Goal: Task Accomplishment & Management: Use online tool/utility

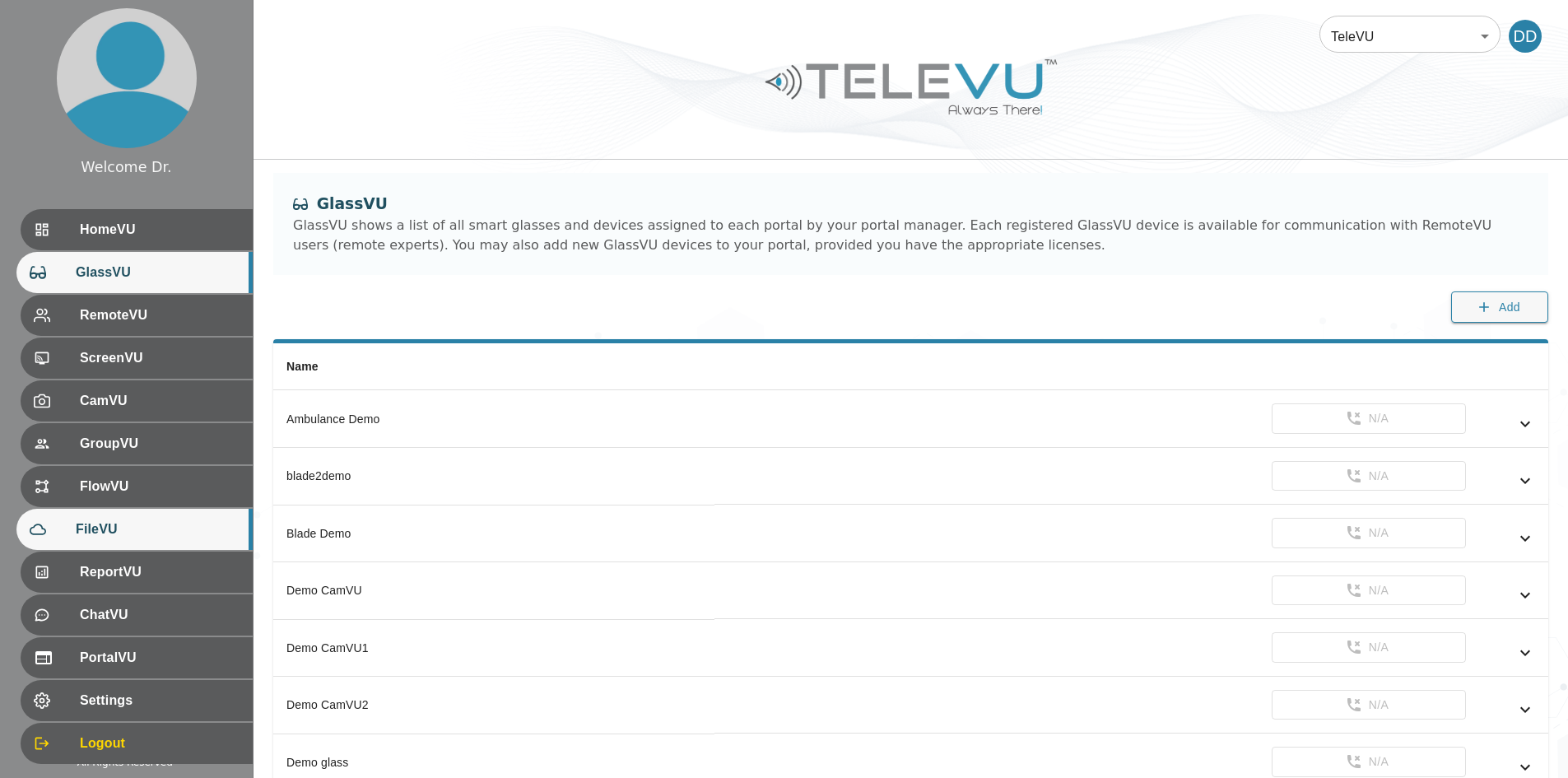
click at [130, 523] on span "FileVU" at bounding box center [158, 530] width 164 height 20
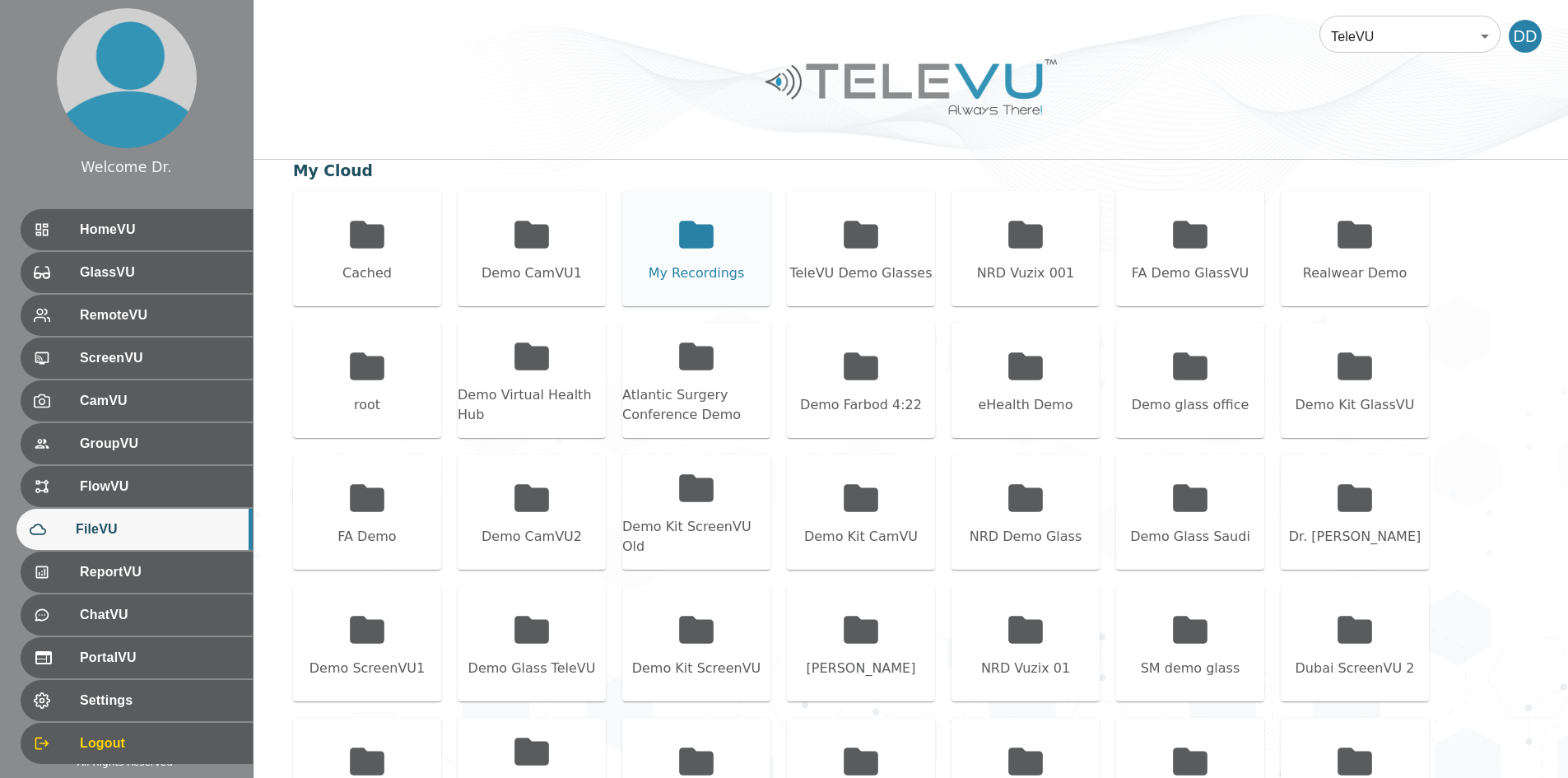
click at [686, 272] on div "My Recordings" at bounding box center [696, 274] width 97 height 20
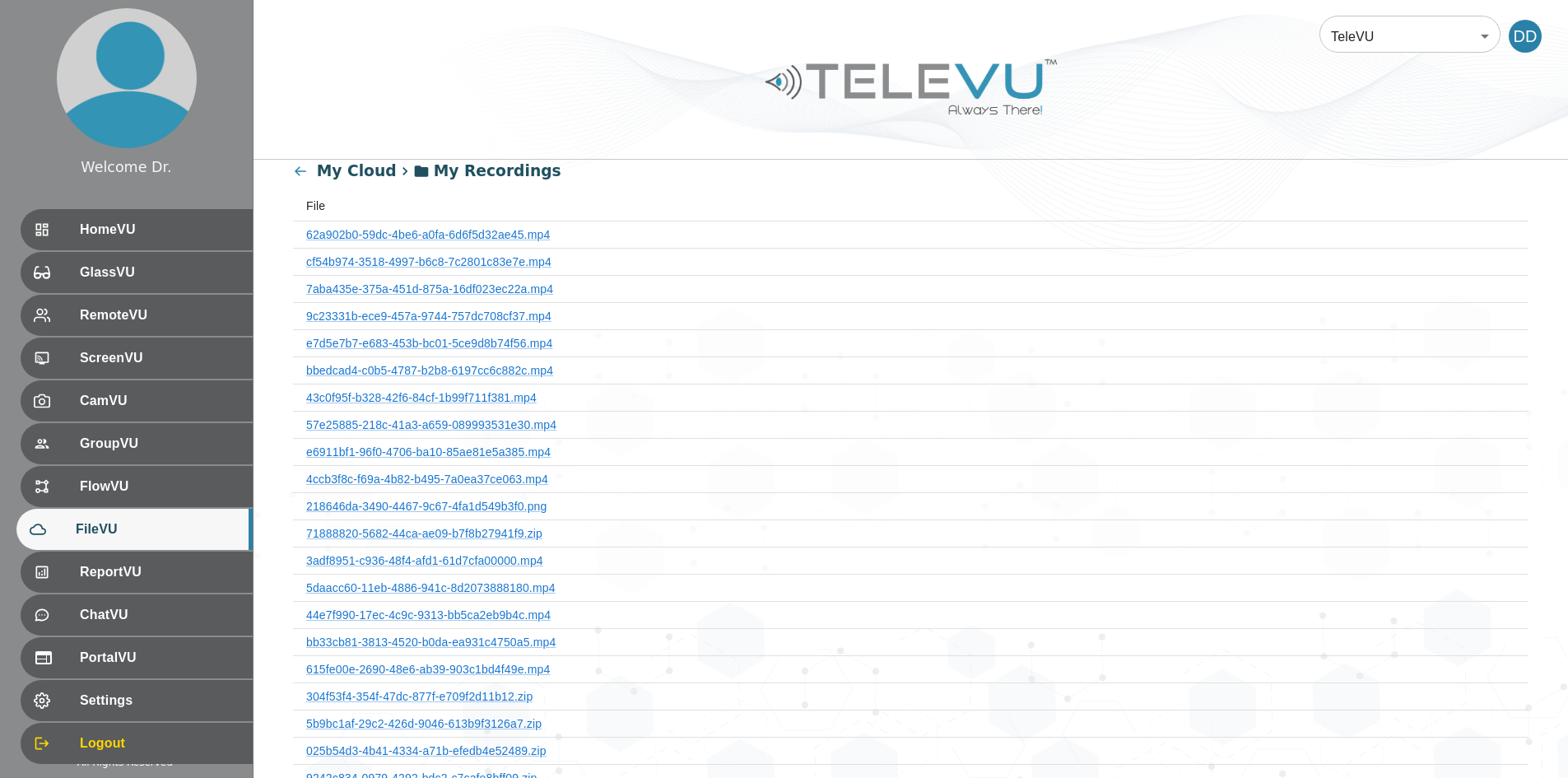
click at [478, 333] on th "e7d5e7b7-e683-453b-bc01-5ce9d8b74f56.mp4" at bounding box center [910, 343] width 1235 height 27
click at [480, 340] on link "e7d5e7b7-e683-453b-bc01-5ce9d8b74f56.mp4" at bounding box center [429, 343] width 246 height 13
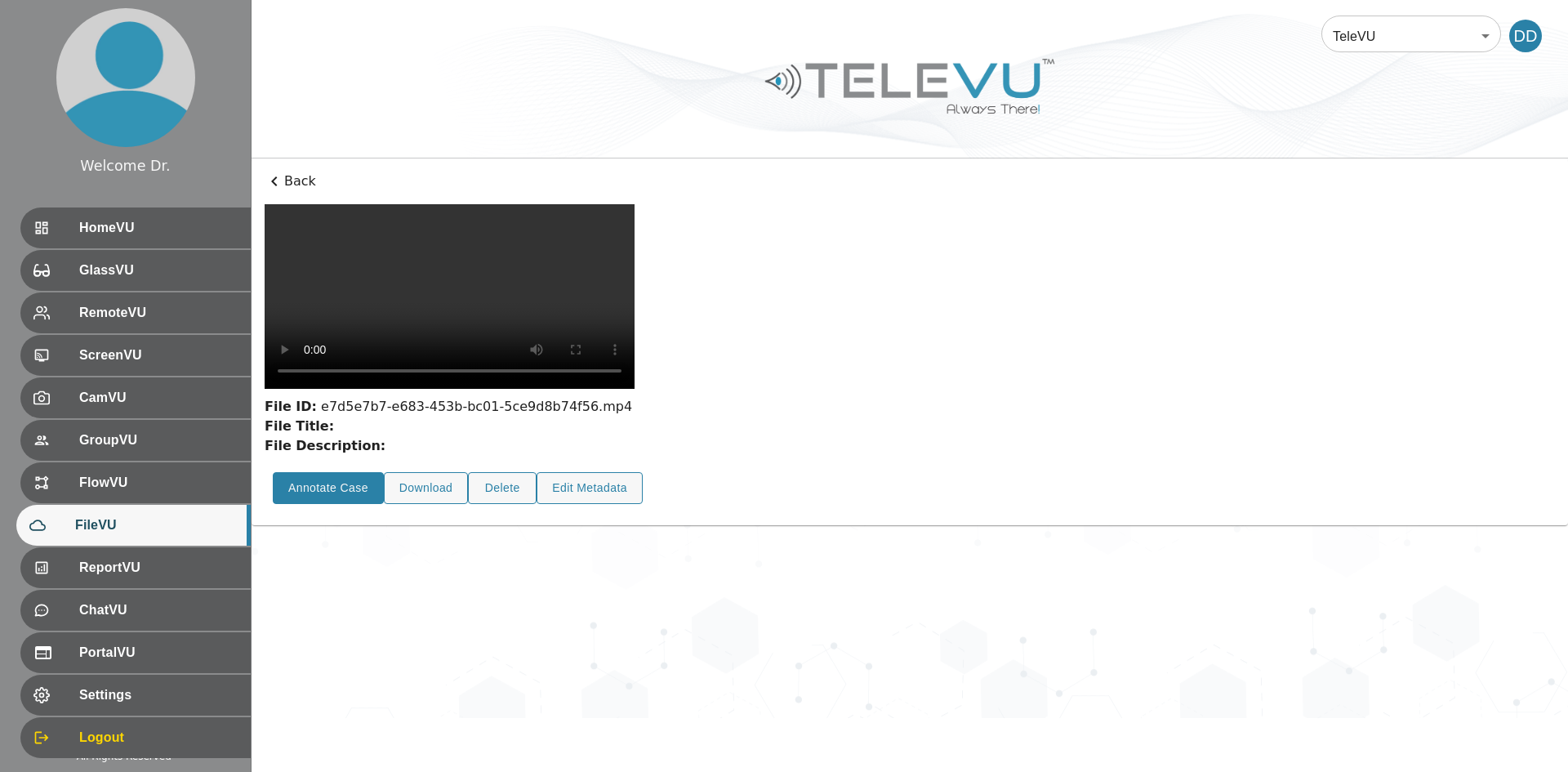
click at [334, 504] on button "Annotate Case" at bounding box center [328, 488] width 111 height 32
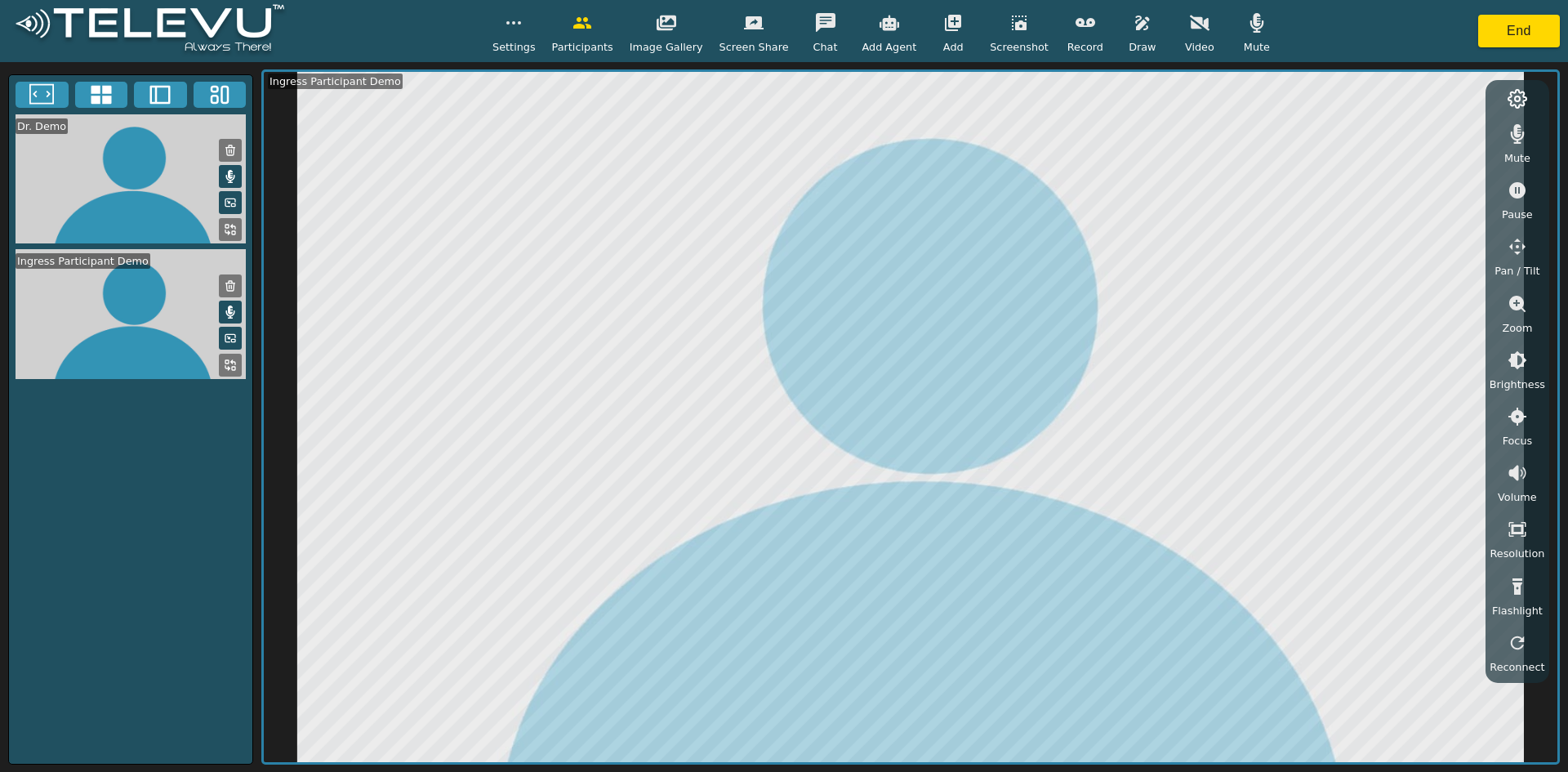
click at [776, 31] on icon "button" at bounding box center [1143, 23] width 20 height 20
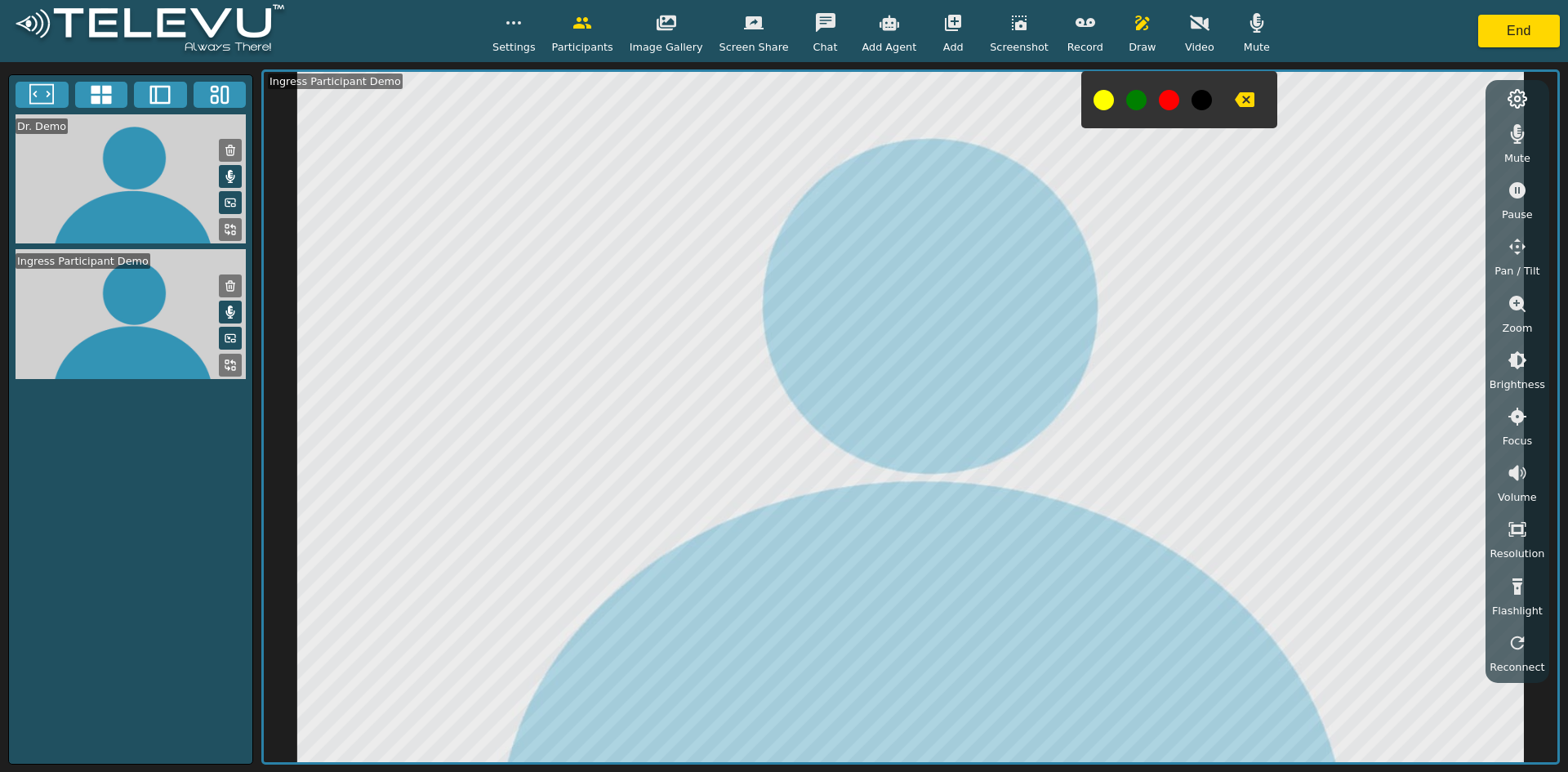
click at [776, 100] on button at bounding box center [1136, 100] width 21 height 21
click at [776, 104] on icon "button" at bounding box center [1245, 100] width 20 height 14
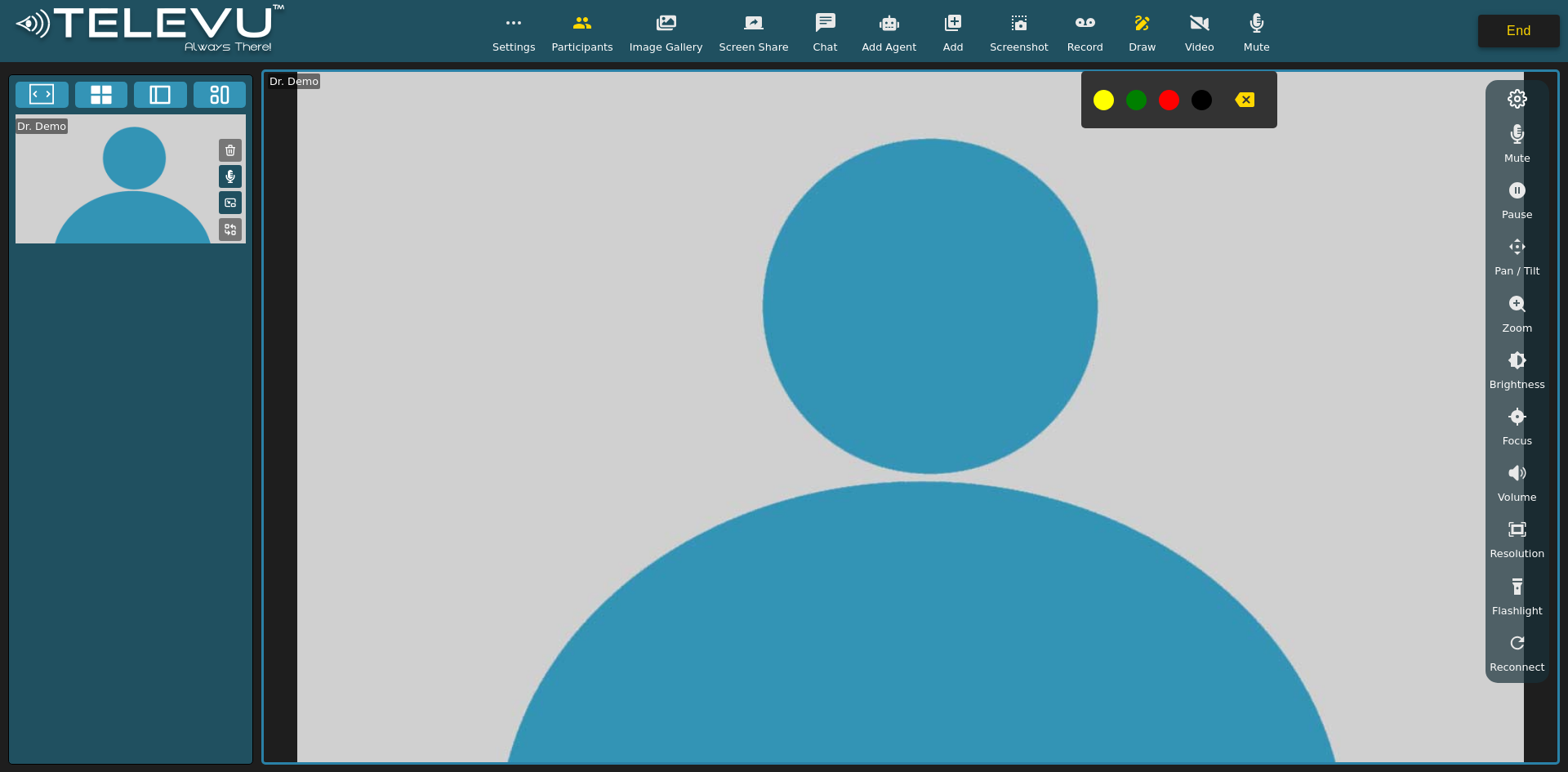
click at [776, 43] on button "End" at bounding box center [1519, 31] width 81 height 33
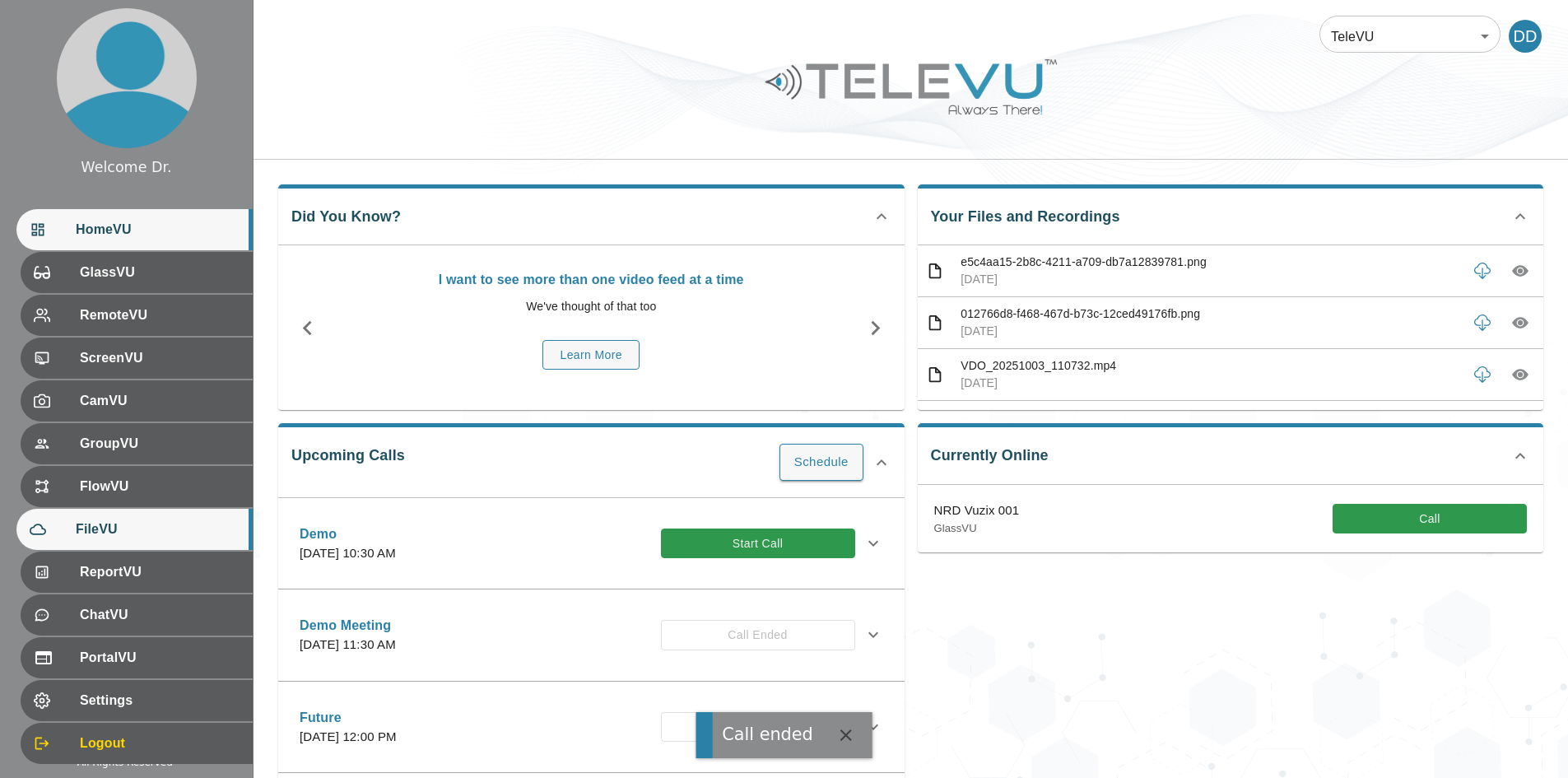
click at [91, 529] on span "FileVU" at bounding box center [158, 530] width 164 height 20
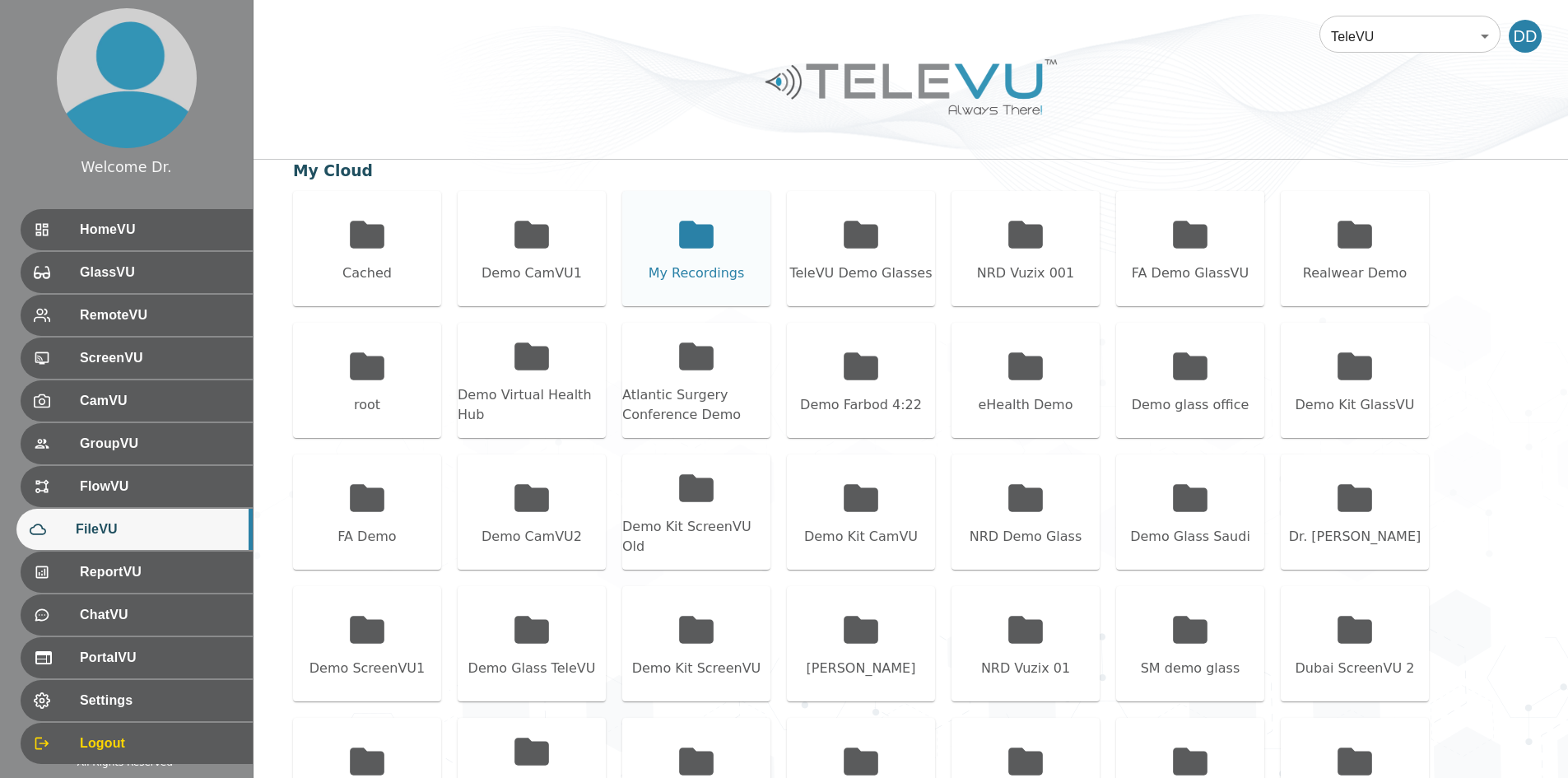
click at [719, 242] on div "My Recordings" at bounding box center [696, 248] width 148 height 115
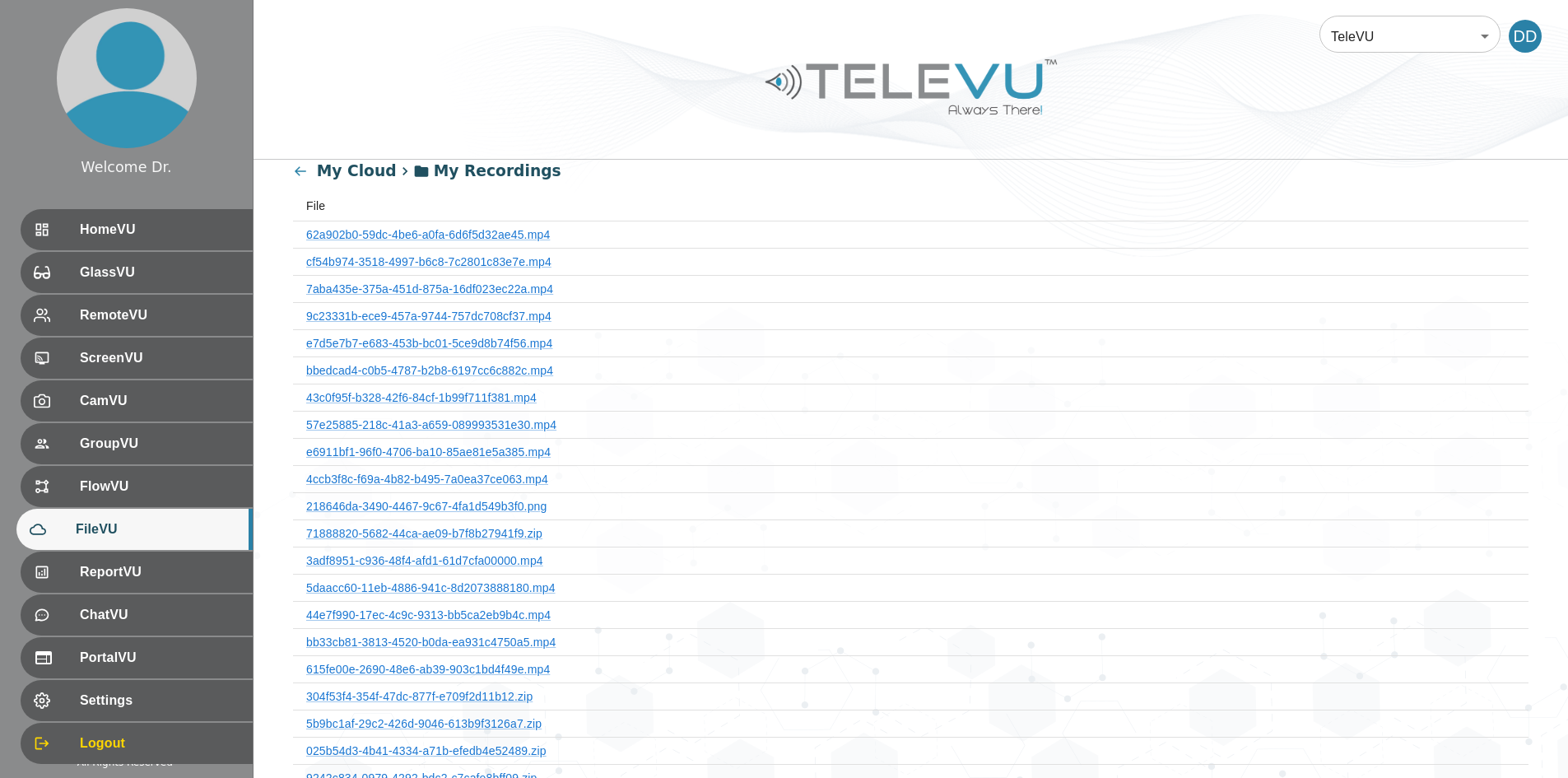
click at [480, 327] on th "9c23331b-ece9-457a-9744-757dc708cf37.mp4" at bounding box center [910, 316] width 1235 height 27
click at [483, 322] on link "9c23331b-ece9-457a-9744-757dc708cf37.mp4" at bounding box center [428, 316] width 245 height 13
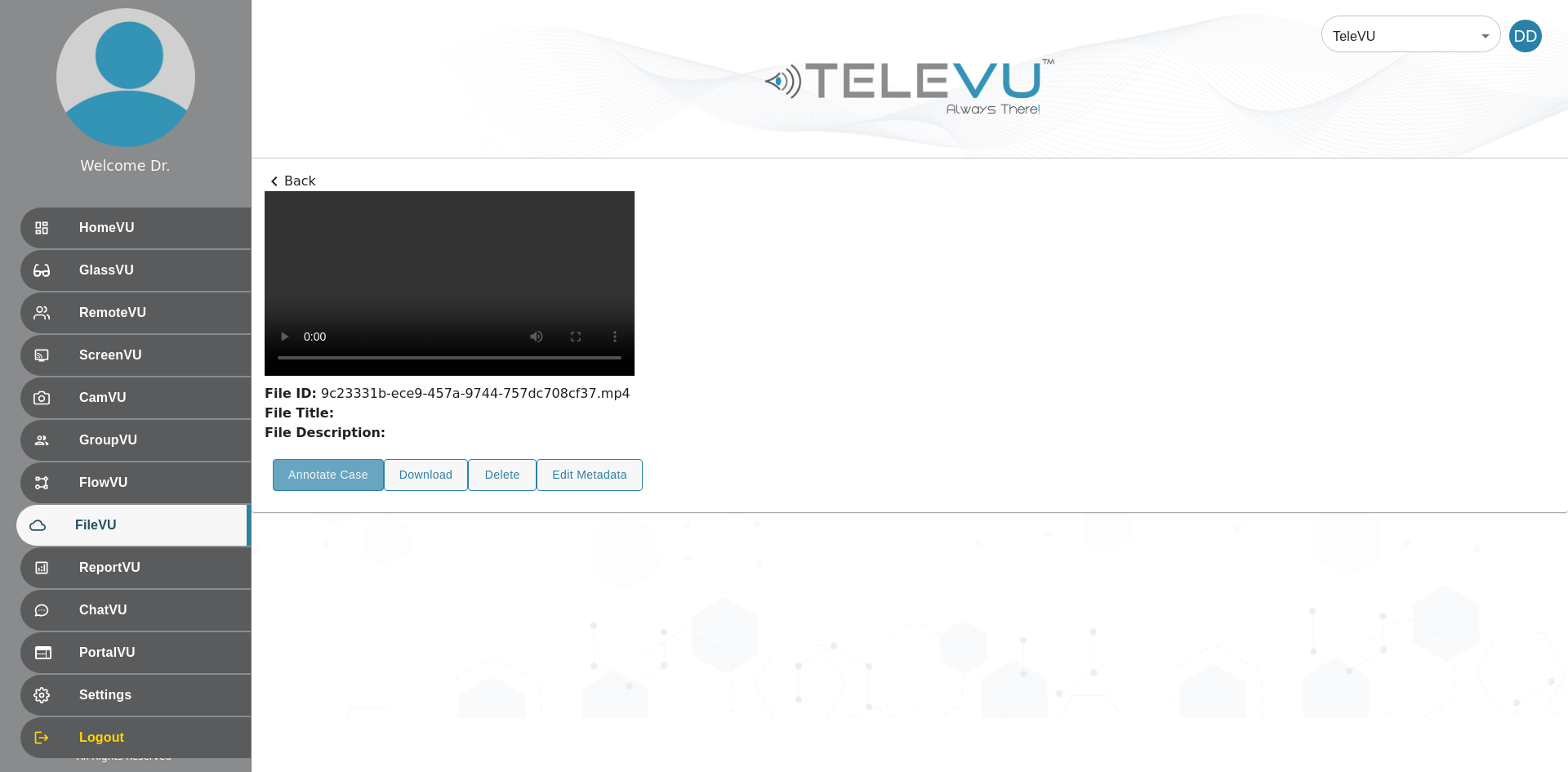
click at [339, 491] on button "Annotate Case" at bounding box center [328, 474] width 111 height 32
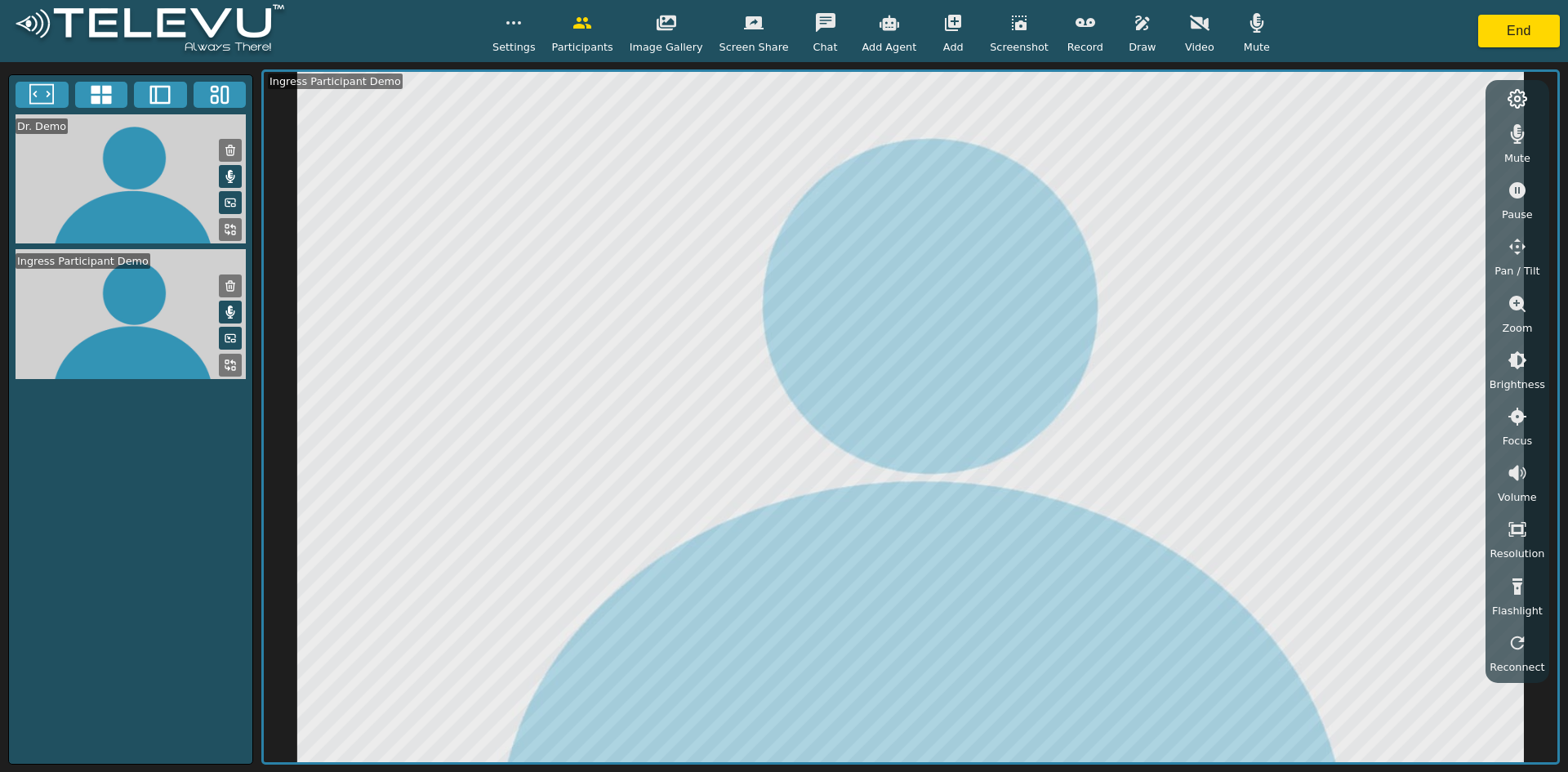
click at [776, 26] on icon "button" at bounding box center [1257, 23] width 20 height 20
click at [776, 138] on button "button" at bounding box center [1517, 134] width 41 height 33
click at [776, 138] on icon "button" at bounding box center [1517, 133] width 20 height 15
click at [776, 38] on button "button" at bounding box center [1257, 23] width 41 height 33
click at [776, 29] on icon "button" at bounding box center [1142, 23] width 14 height 14
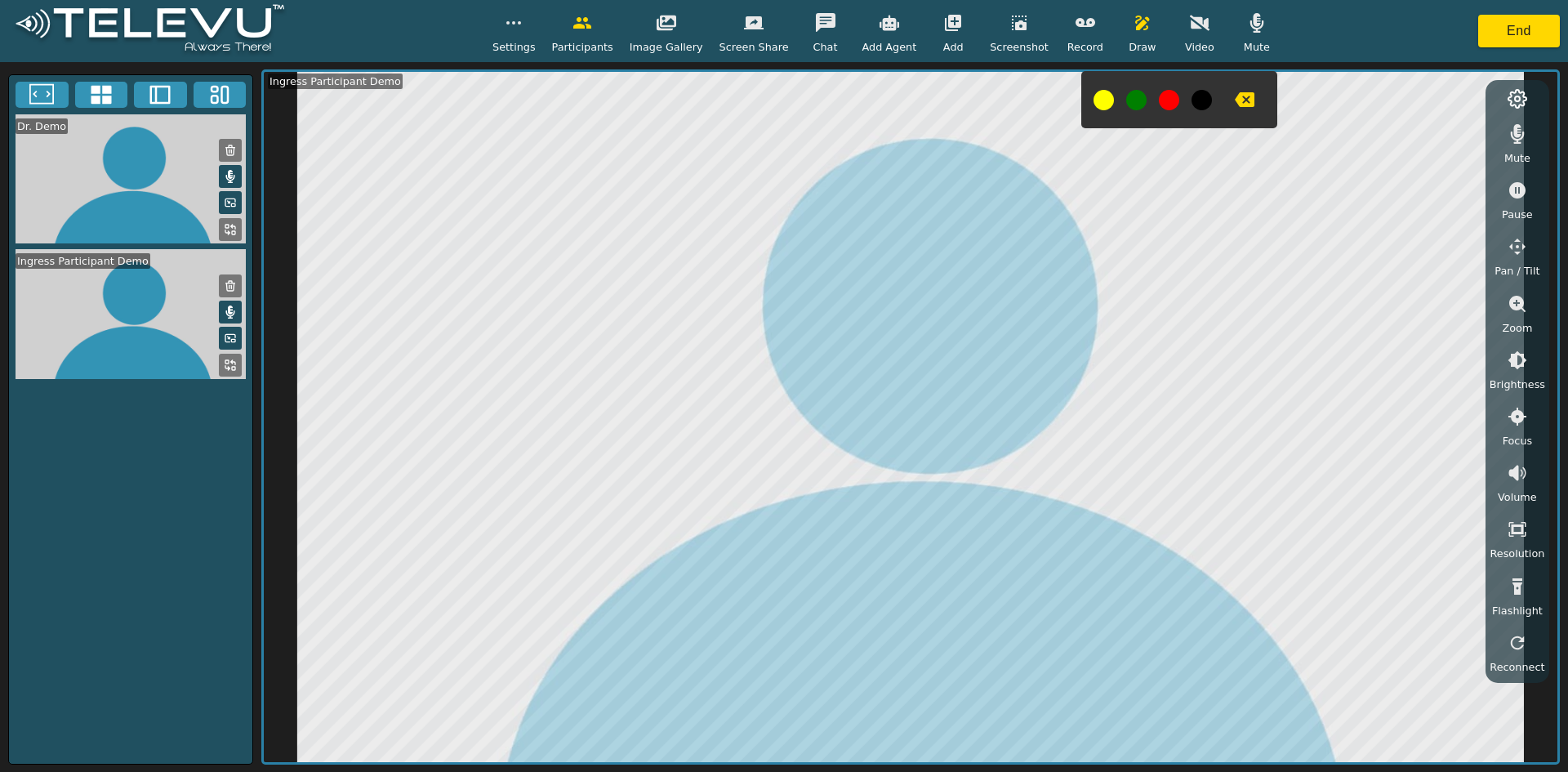
click at [776, 99] on button at bounding box center [1136, 100] width 21 height 21
click at [776, 105] on button at bounding box center [1169, 100] width 21 height 21
click at [234, 103] on button at bounding box center [220, 94] width 53 height 26
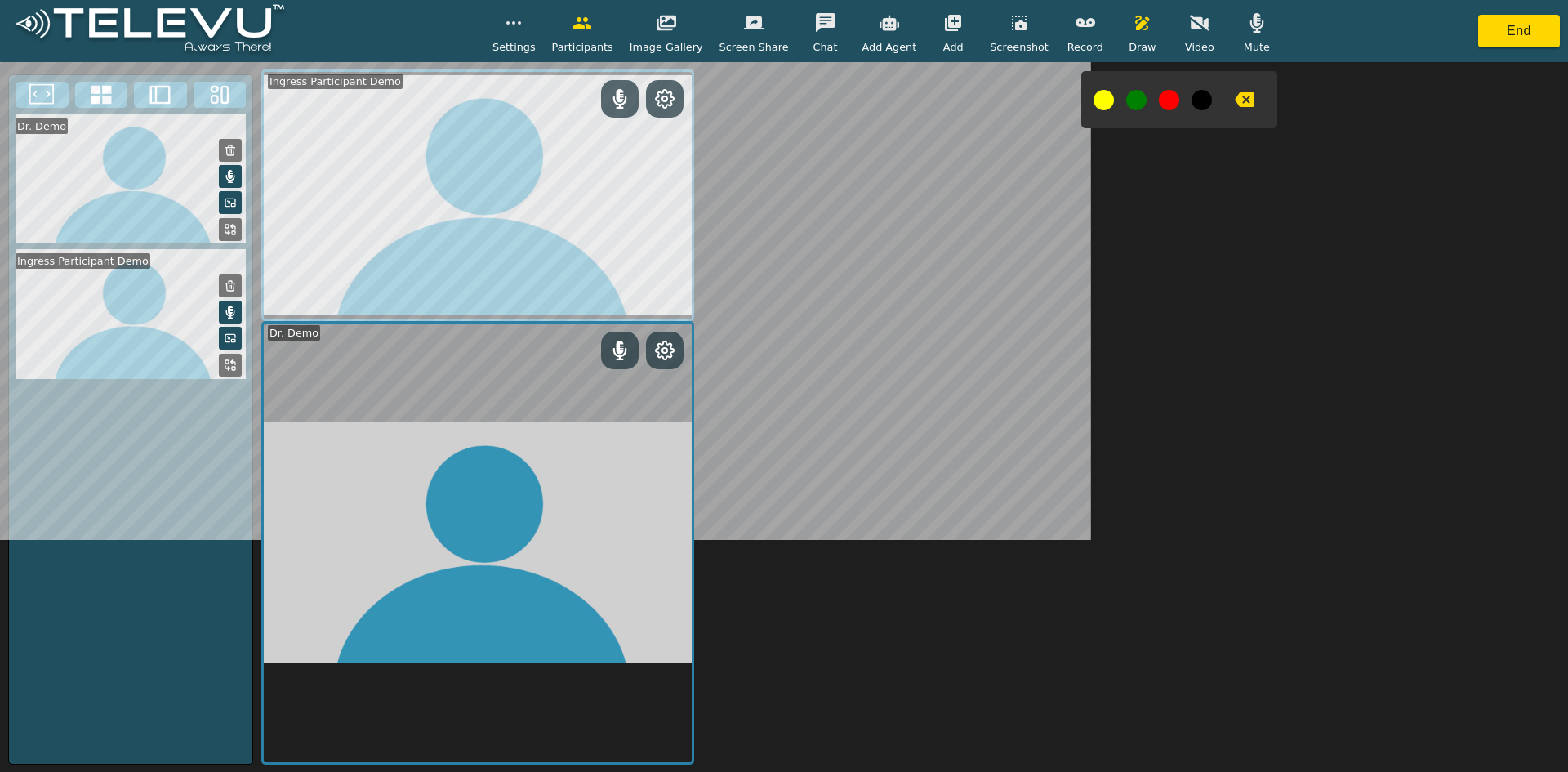
click at [776, 101] on icon "button" at bounding box center [1245, 100] width 20 height 14
click at [776, 99] on icon "button" at bounding box center [1245, 100] width 20 height 20
click at [776, 96] on icon "button" at bounding box center [1245, 100] width 20 height 14
click at [776, 17] on div "Settings Participants Image Gallery Screen Share Chat Add Agent Add Screenshot …" at bounding box center [885, 30] width 785 height 48
click at [776, 29] on icon "button" at bounding box center [1143, 23] width 20 height 20
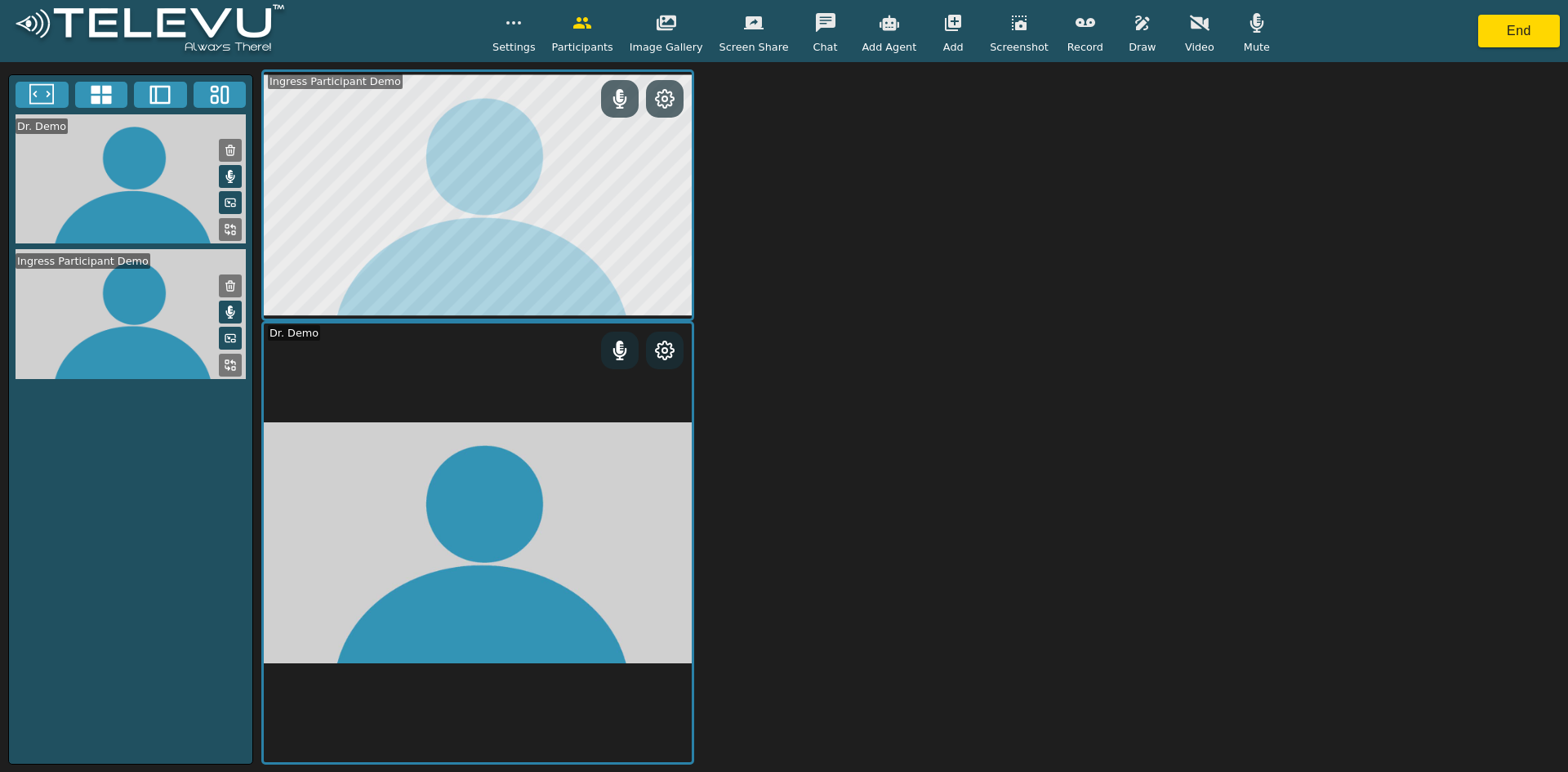
click at [53, 100] on icon at bounding box center [41, 93] width 24 height 21
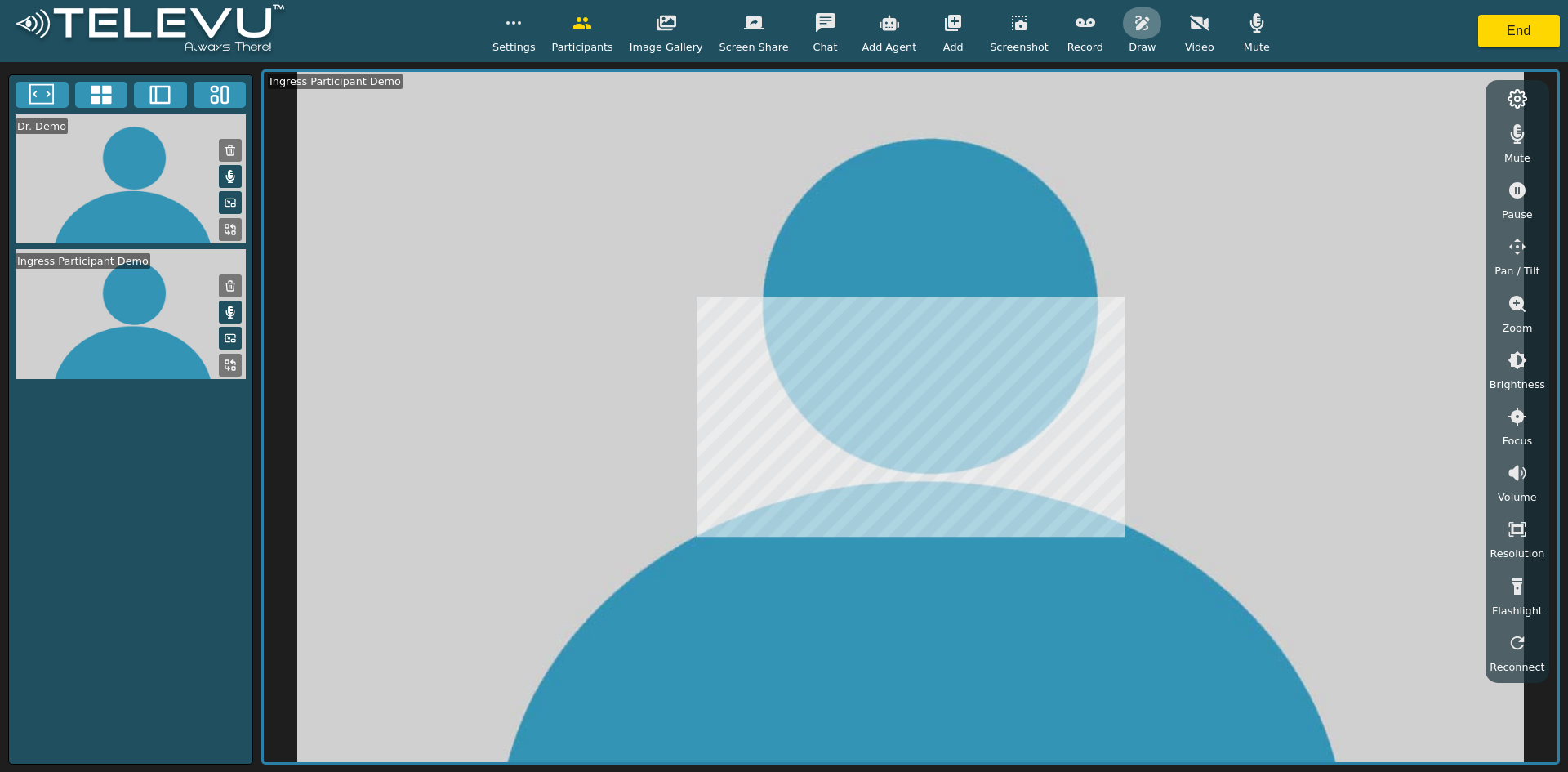
click at [776, 31] on icon "button" at bounding box center [1143, 23] width 20 height 20
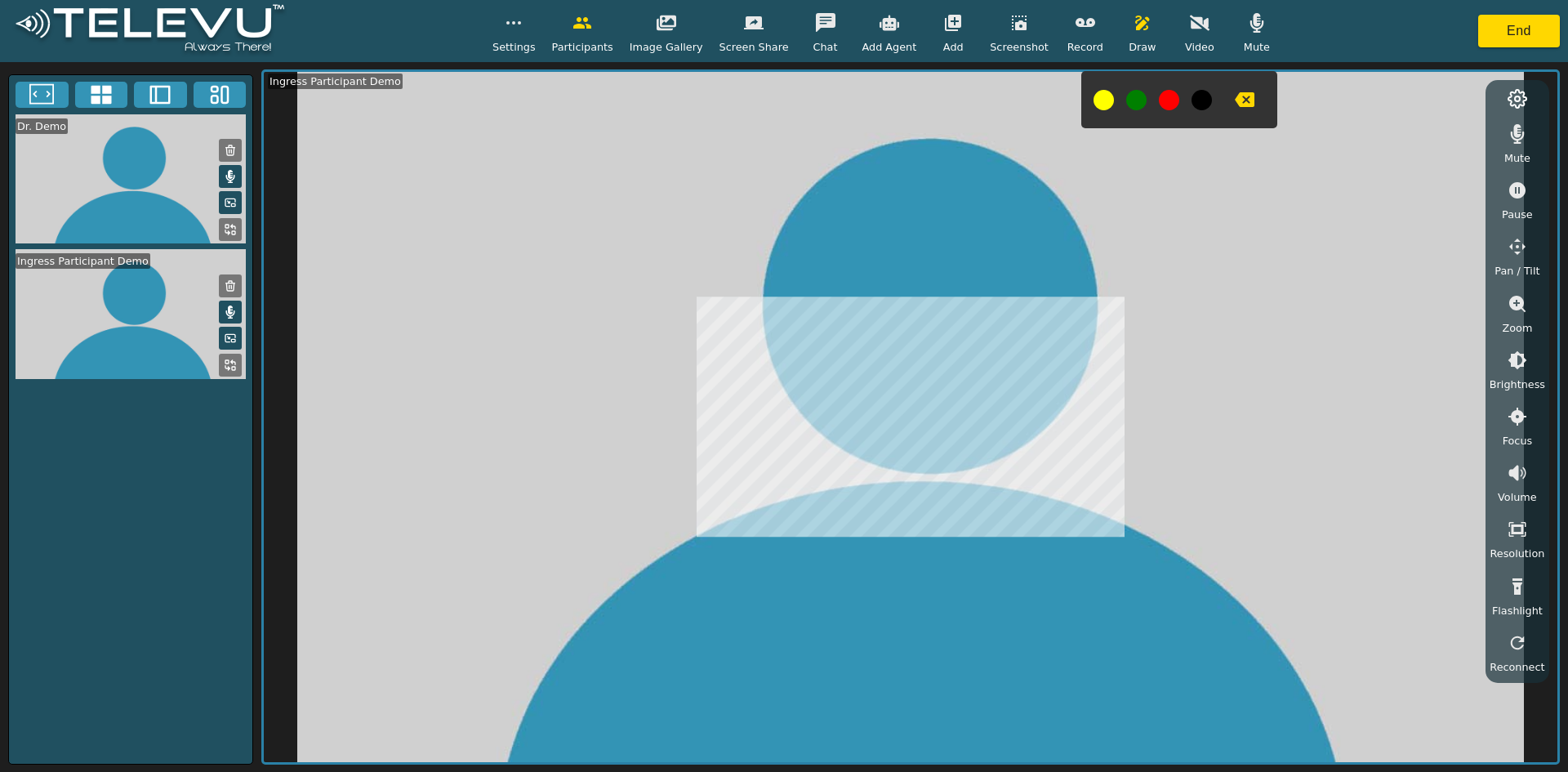
click at [776, 104] on div at bounding box center [1179, 100] width 196 height 57
click at [776, 101] on button at bounding box center [1169, 100] width 21 height 21
drag, startPoint x: 1171, startPoint y: 385, endPoint x: 1220, endPoint y: 285, distance: 111.4
click at [776, 286] on video at bounding box center [911, 416] width 1294 height 691
click at [776, 100] on button at bounding box center [1169, 100] width 21 height 21
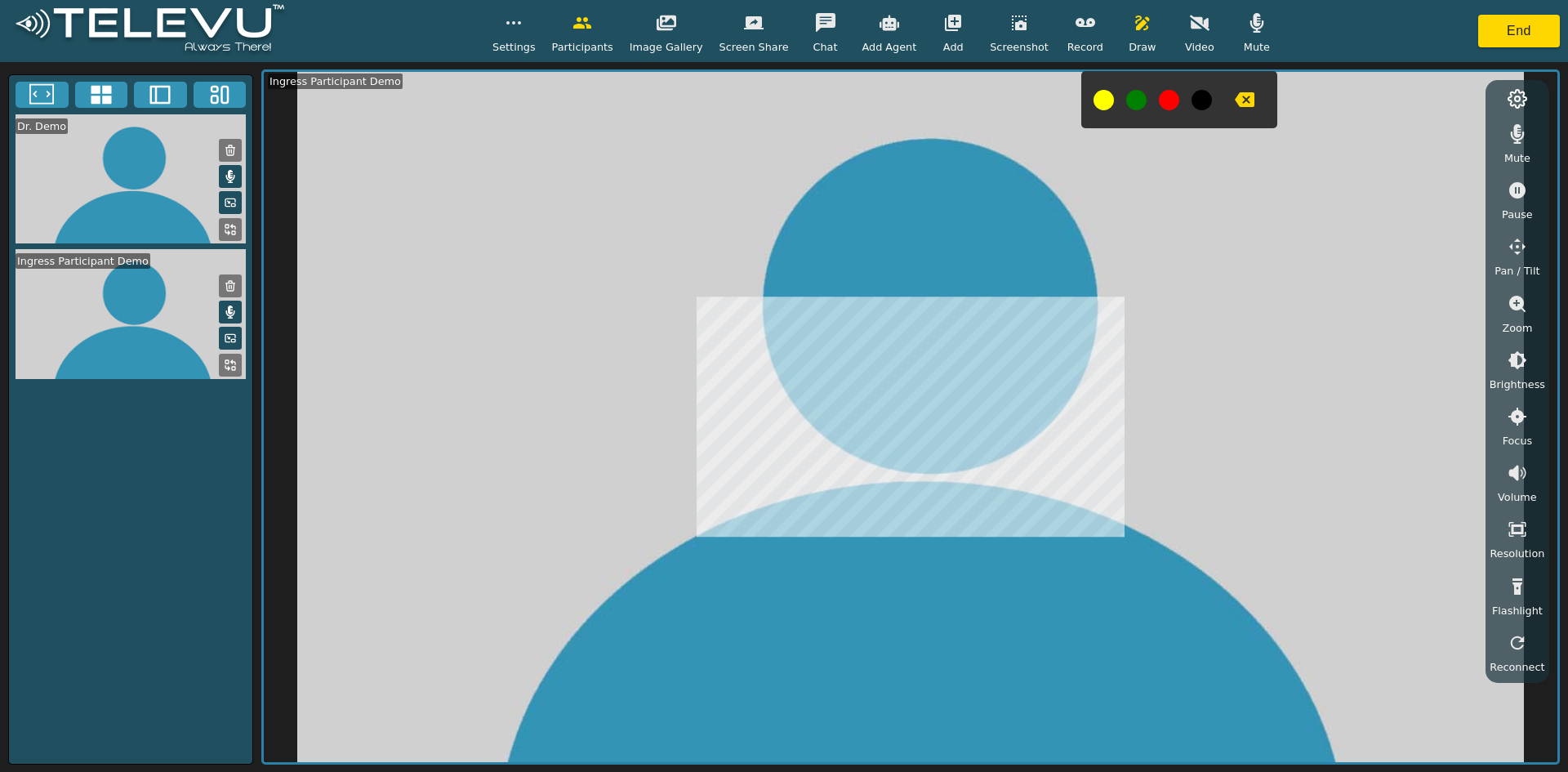
click at [776, 105] on icon "button" at bounding box center [1245, 100] width 20 height 14
click at [776, 95] on icon "button" at bounding box center [1245, 100] width 20 height 14
click at [776, 14] on button "button" at bounding box center [1142, 23] width 41 height 33
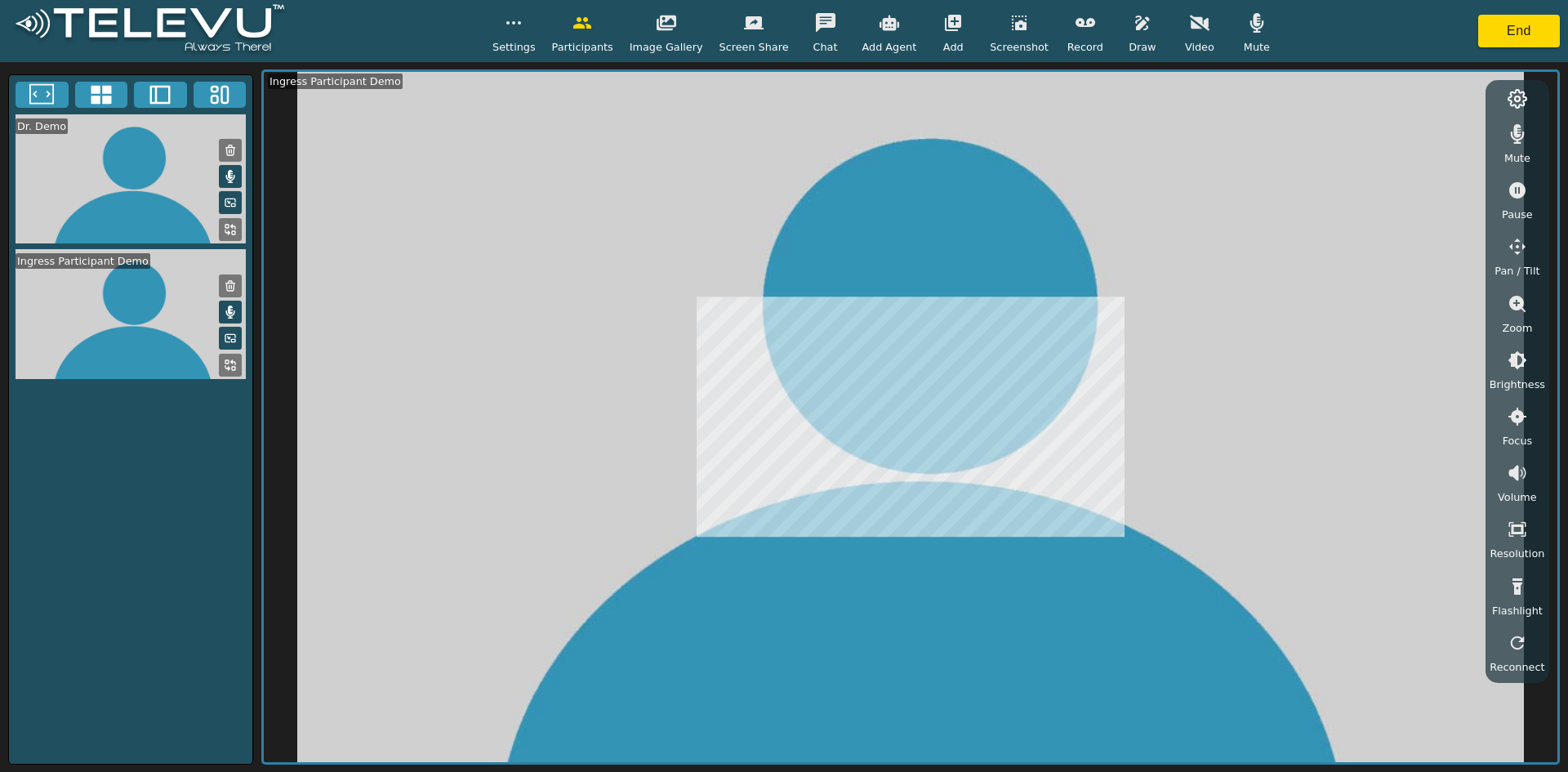
drag, startPoint x: 1124, startPoint y: 247, endPoint x: 1137, endPoint y: 169, distance: 79.1
click at [776, 175] on video at bounding box center [911, 416] width 1294 height 691
click at [776, 38] on button "End" at bounding box center [1519, 31] width 81 height 33
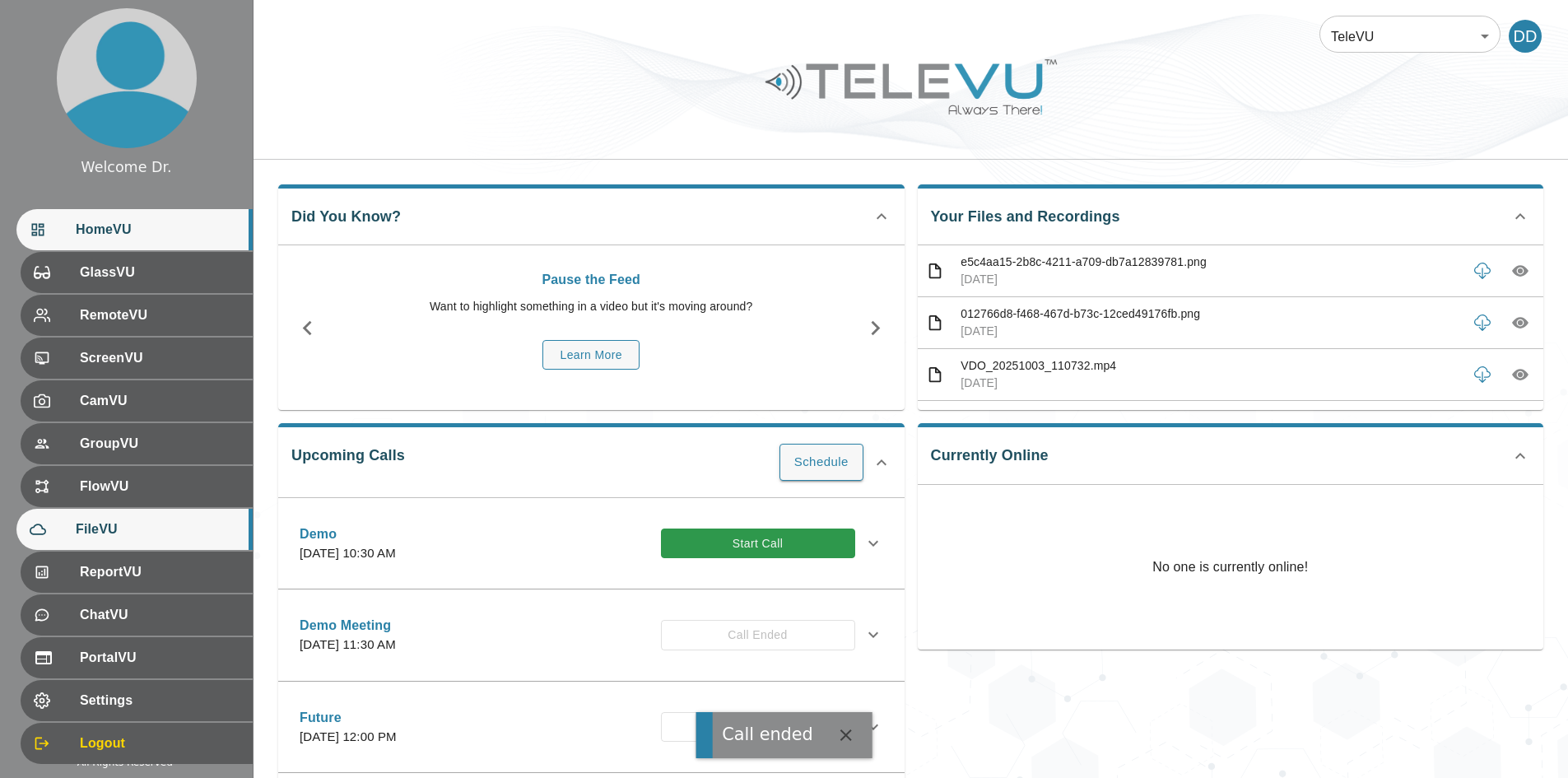
click at [108, 530] on span "FileVU" at bounding box center [158, 530] width 164 height 20
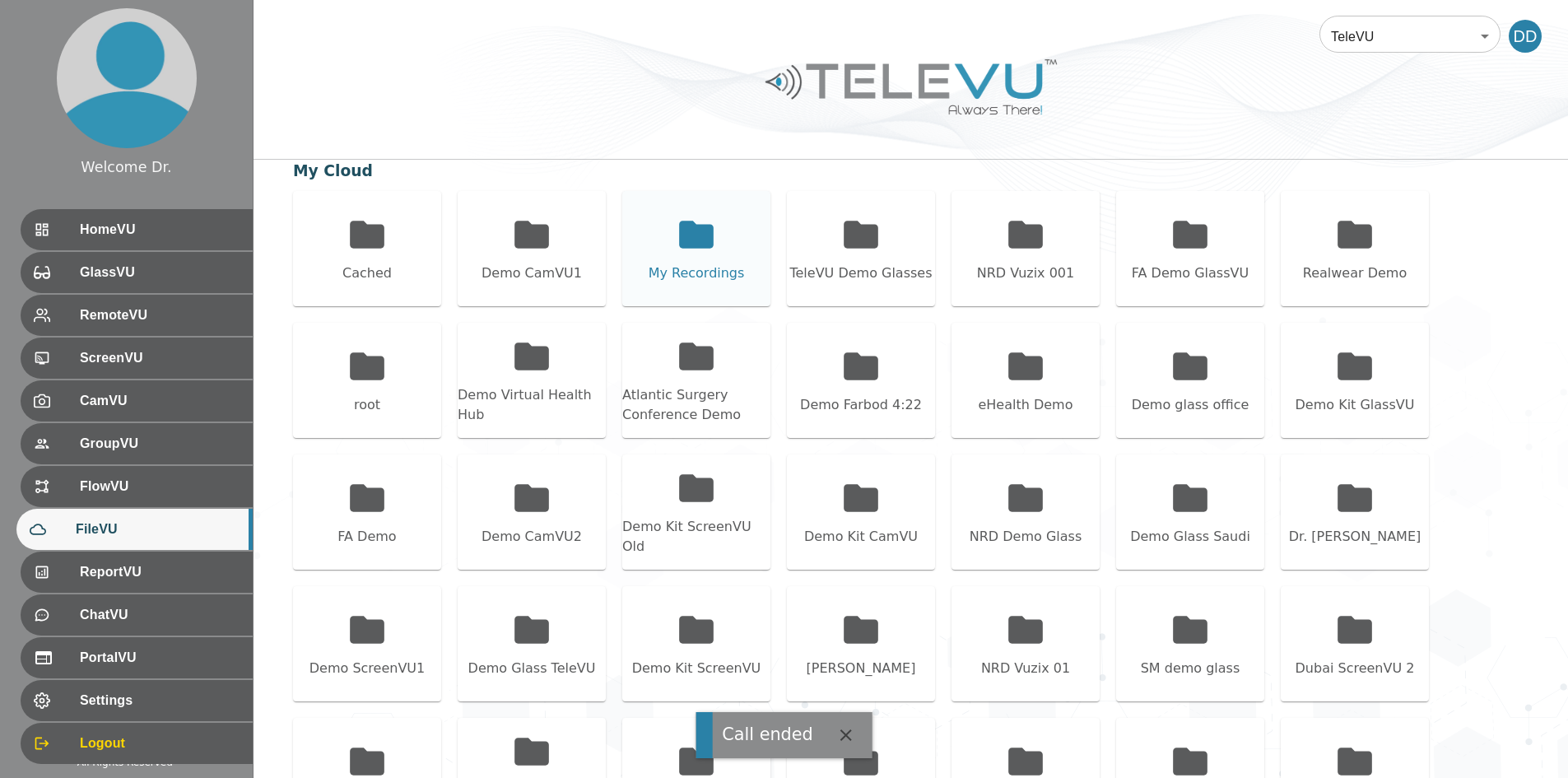
click at [719, 245] on div "My Recordings" at bounding box center [696, 248] width 148 height 115
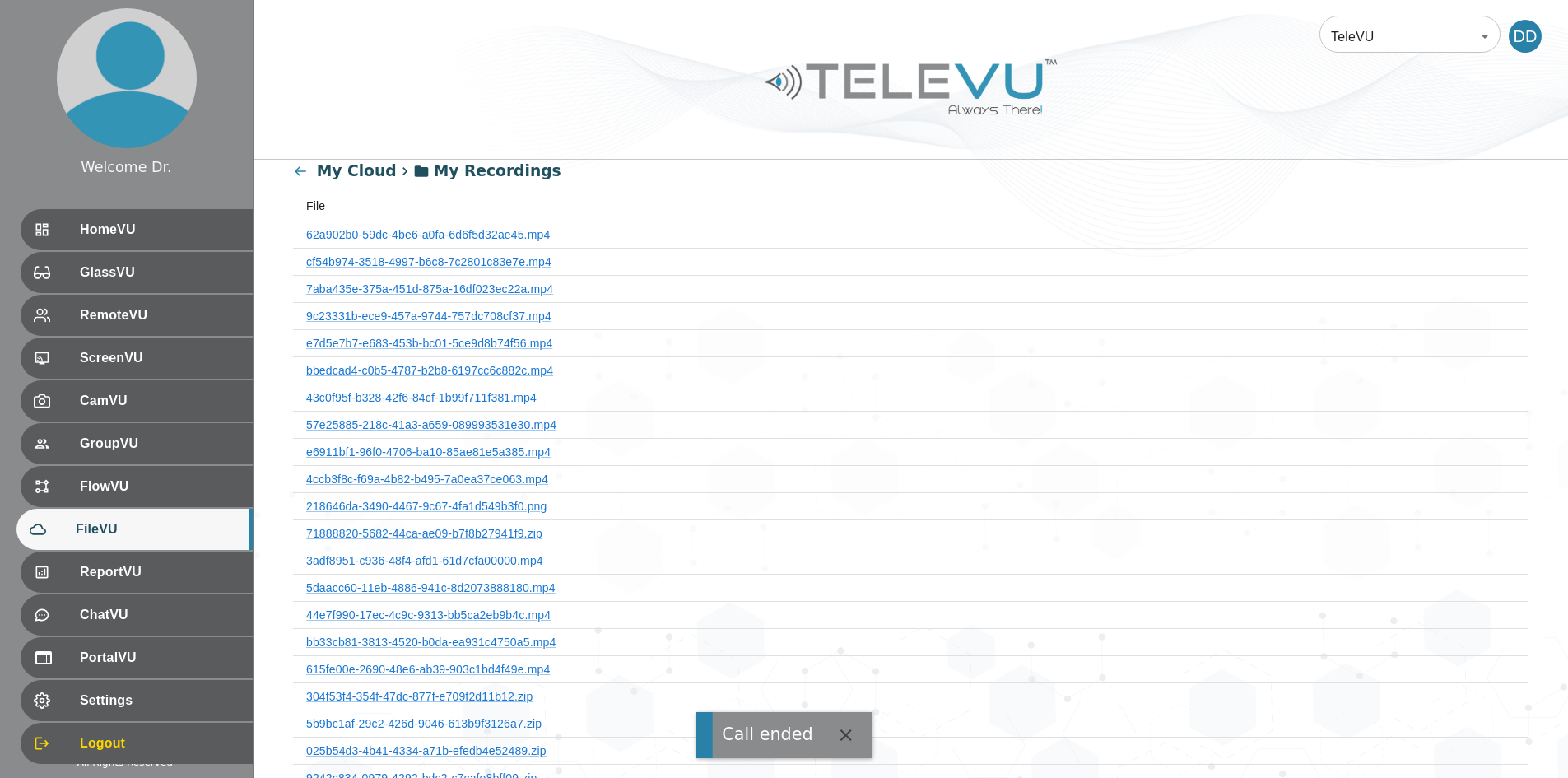
click at [510, 298] on th "7aba435e-375a-451d-875a-16df023ec22a.mp4" at bounding box center [910, 289] width 1235 height 27
click at [517, 288] on link "7aba435e-375a-451d-875a-16df023ec22a.mp4" at bounding box center [429, 289] width 247 height 13
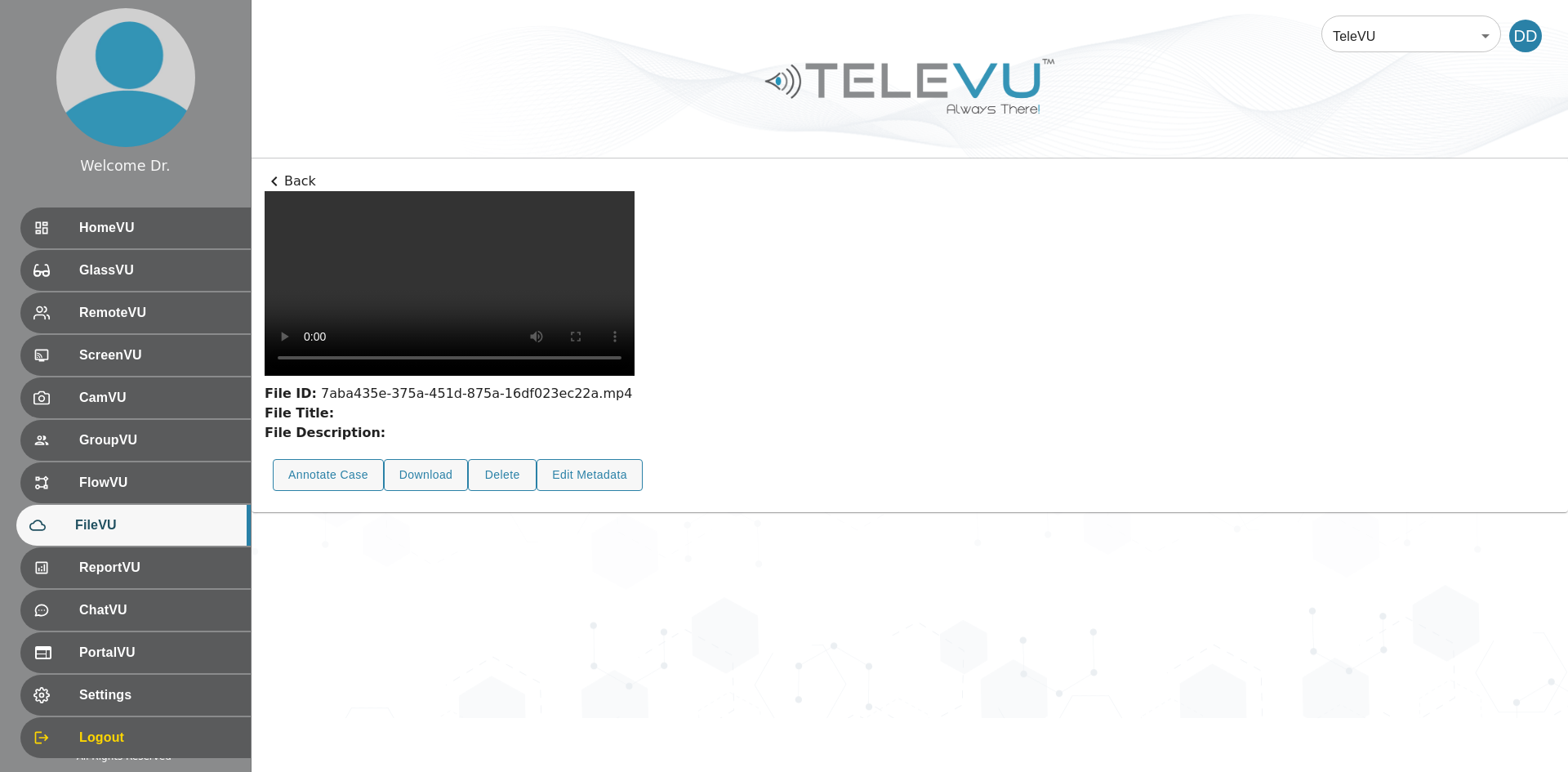
click at [143, 523] on span "FileVU" at bounding box center [157, 526] width 163 height 20
click at [294, 175] on p "Back" at bounding box center [909, 182] width 1290 height 20
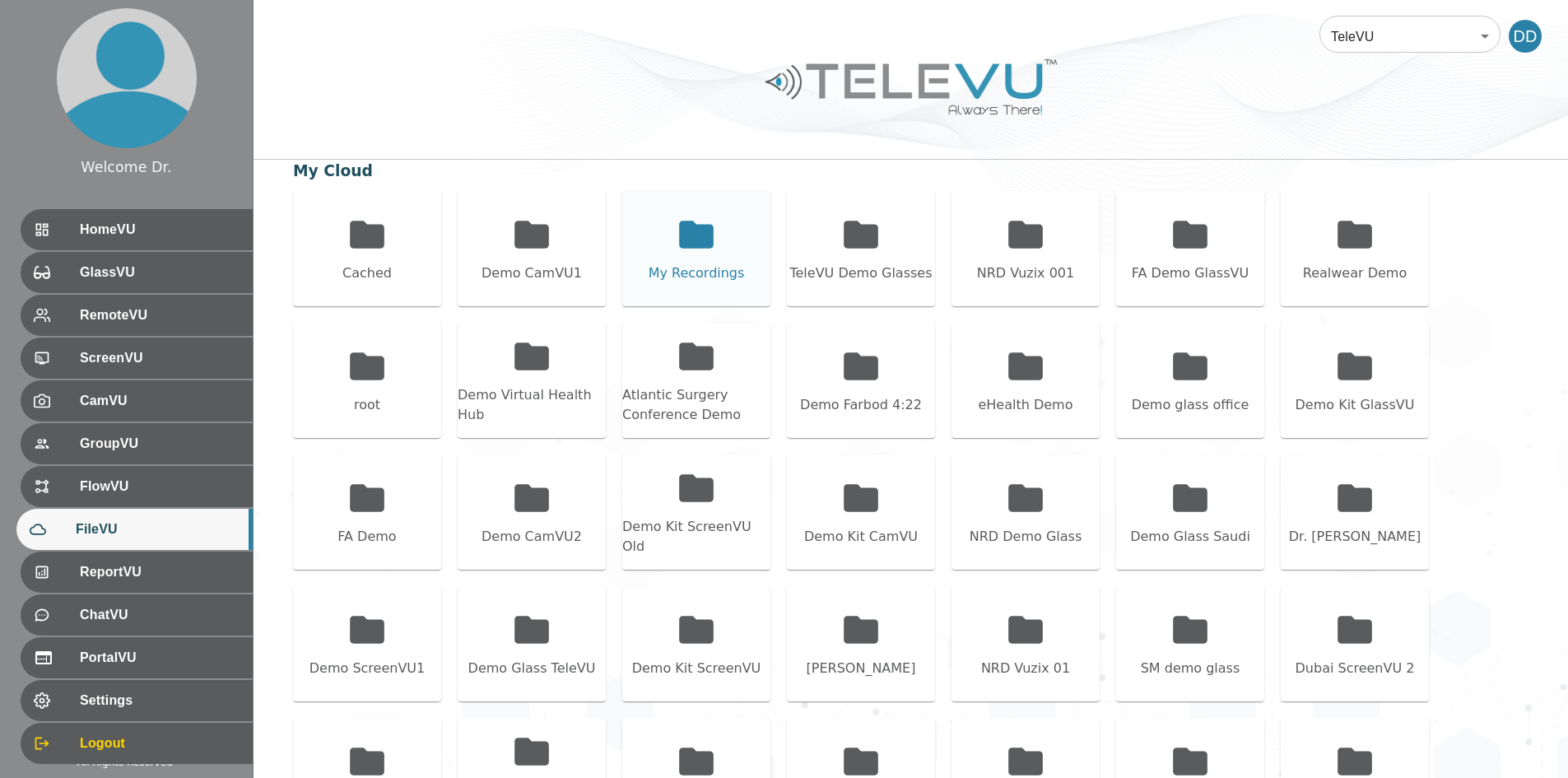
click at [714, 245] on icon at bounding box center [696, 234] width 41 height 41
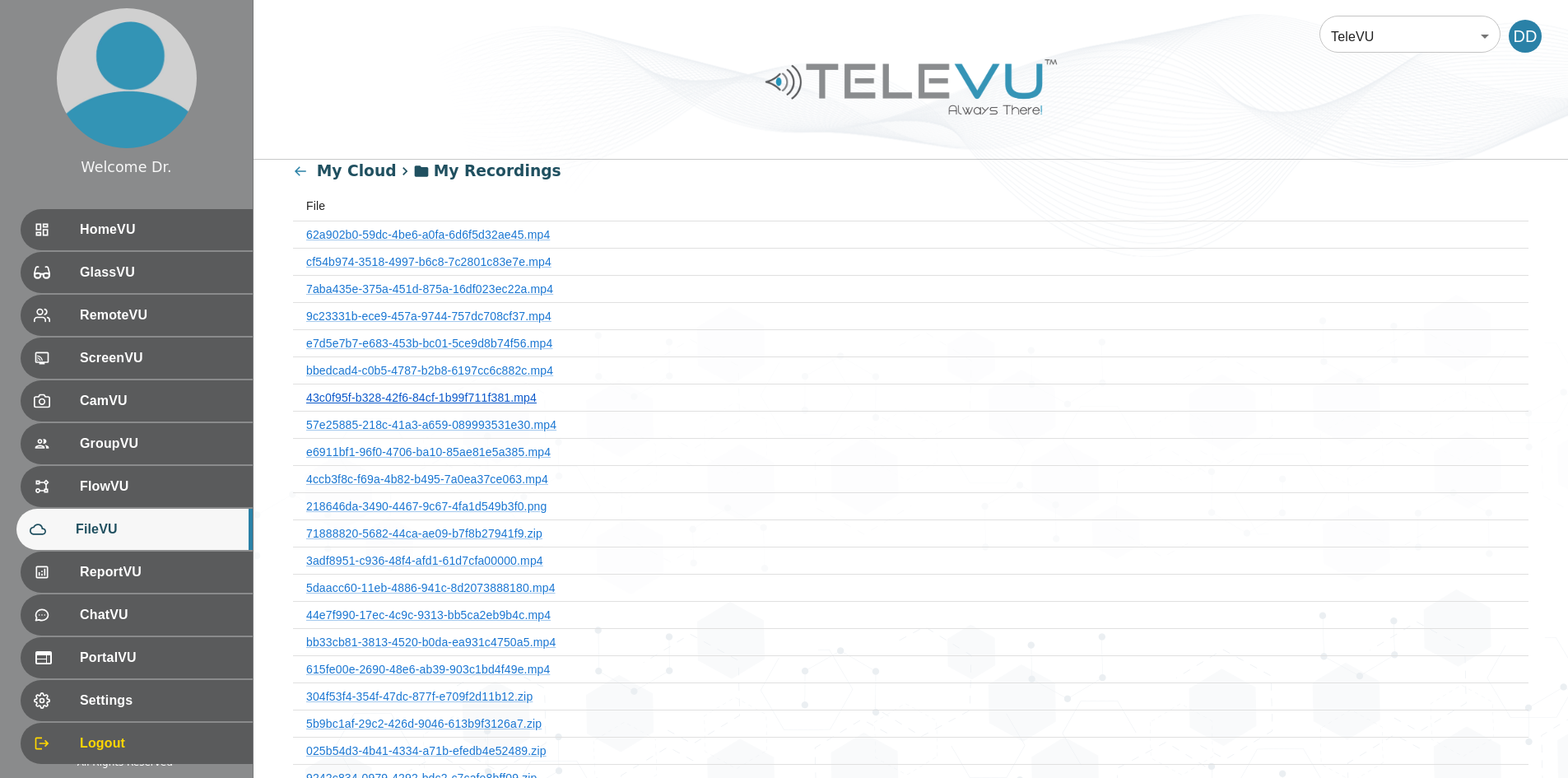
click at [501, 402] on link "43c0f95f-b328-42f6-84cf-1b99f711f381.mp4" at bounding box center [421, 398] width 231 height 13
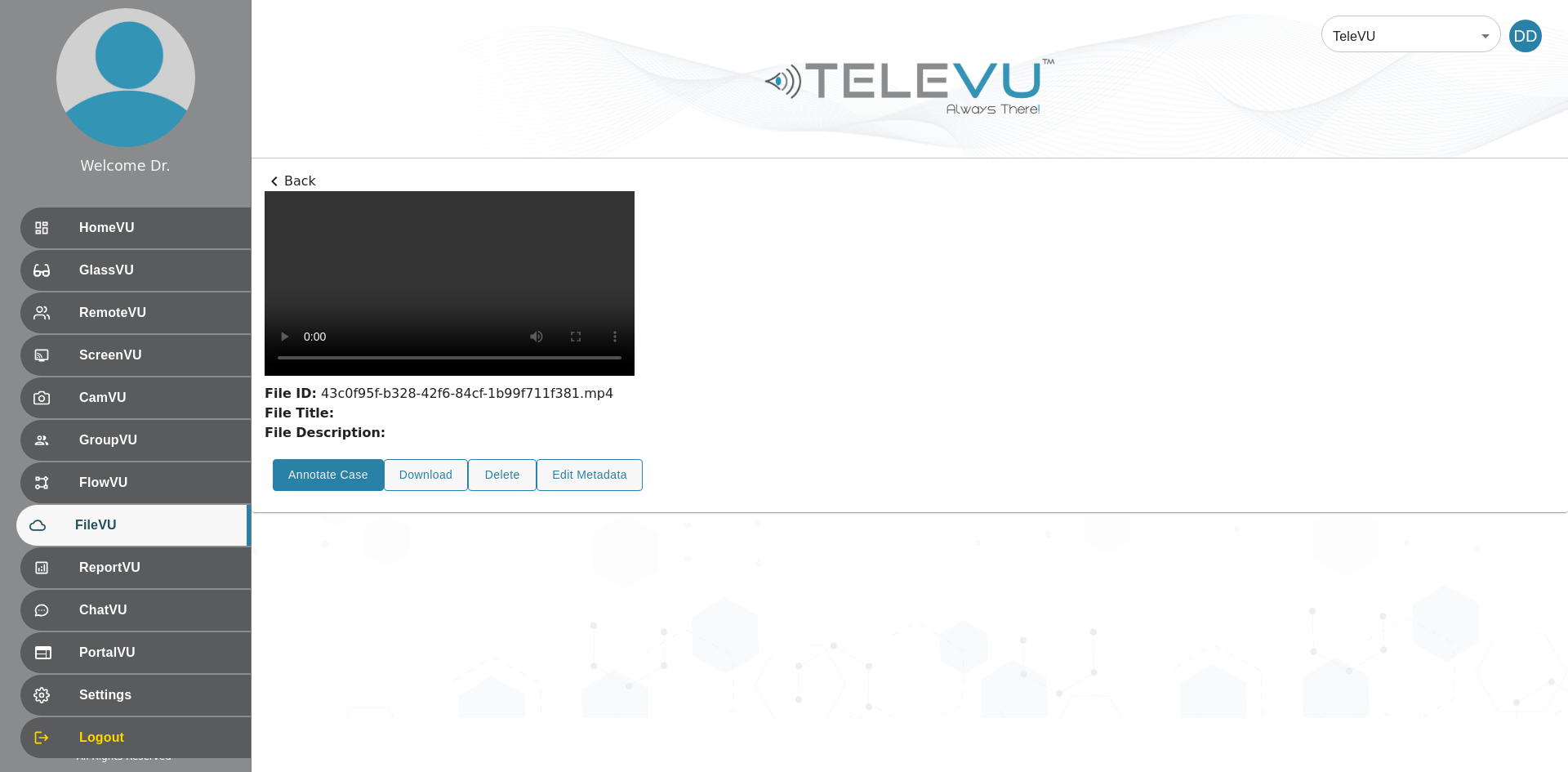
click at [320, 491] on button "Annotate Case" at bounding box center [328, 474] width 111 height 32
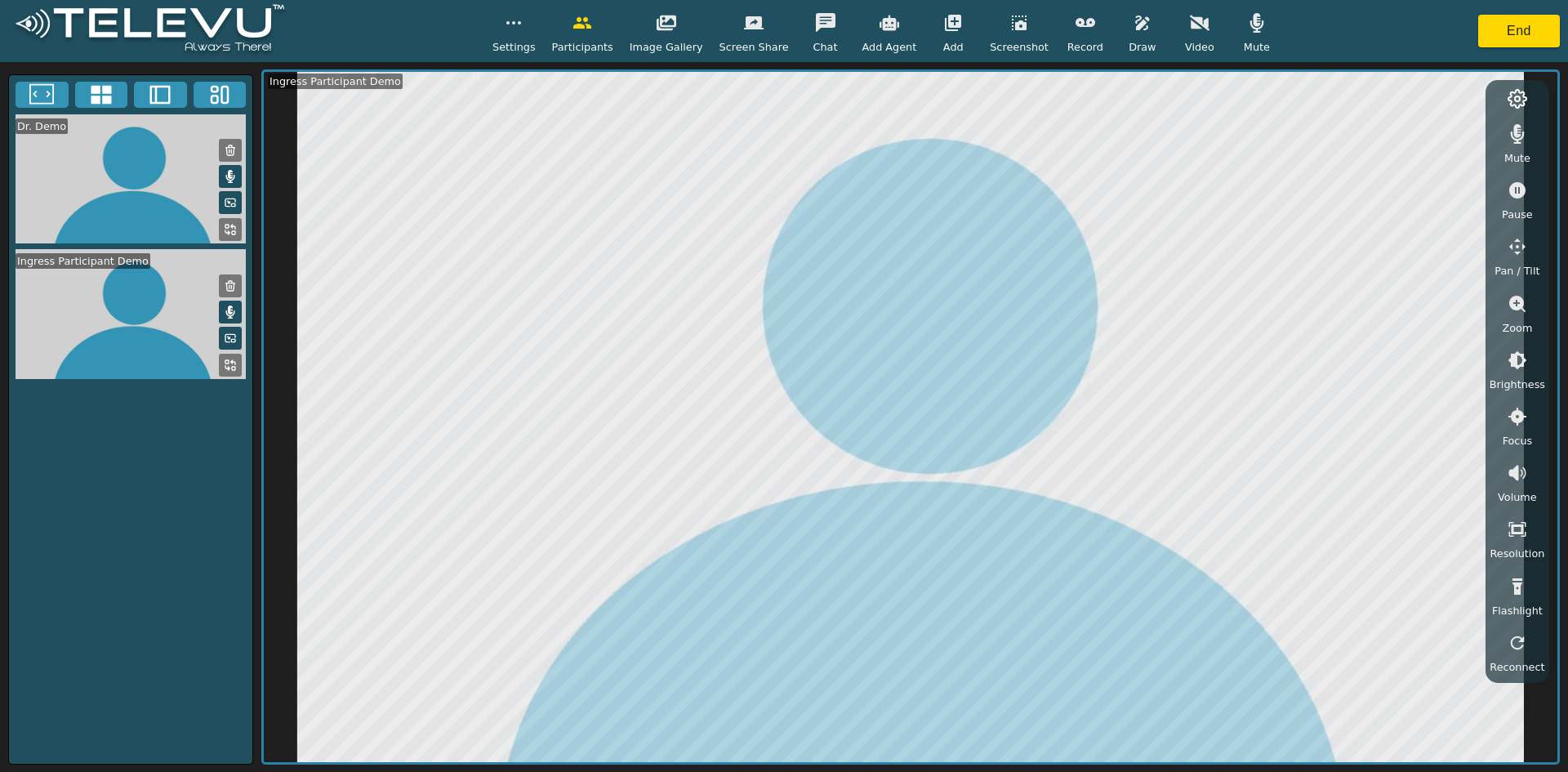
click at [776, 23] on icon "button" at bounding box center [1142, 23] width 14 height 14
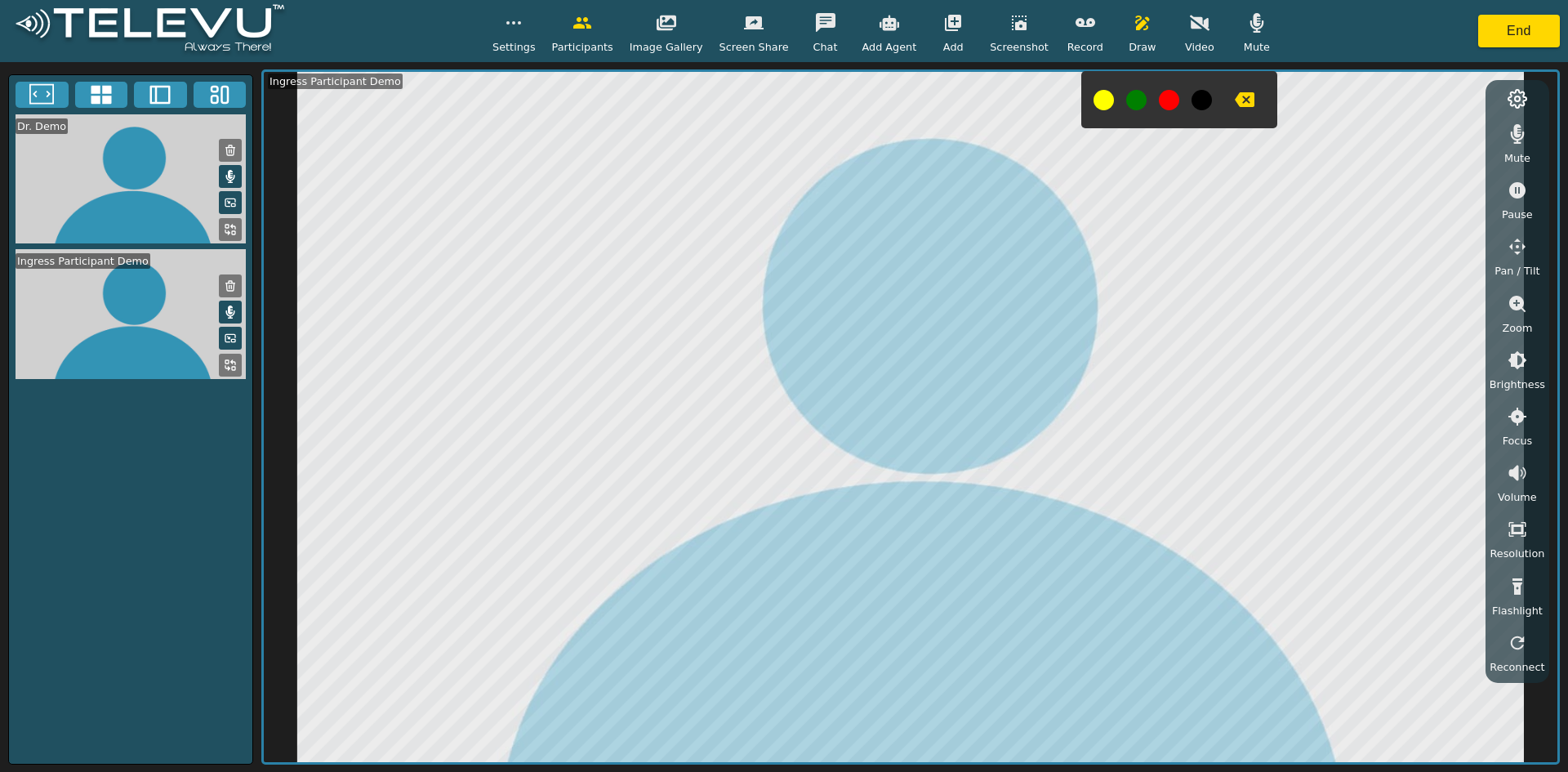
click at [776, 100] on icon "button" at bounding box center [1245, 100] width 20 height 14
click at [776, 108] on button at bounding box center [1169, 100] width 21 height 21
click at [776, 98] on icon "button" at bounding box center [1245, 100] width 20 height 14
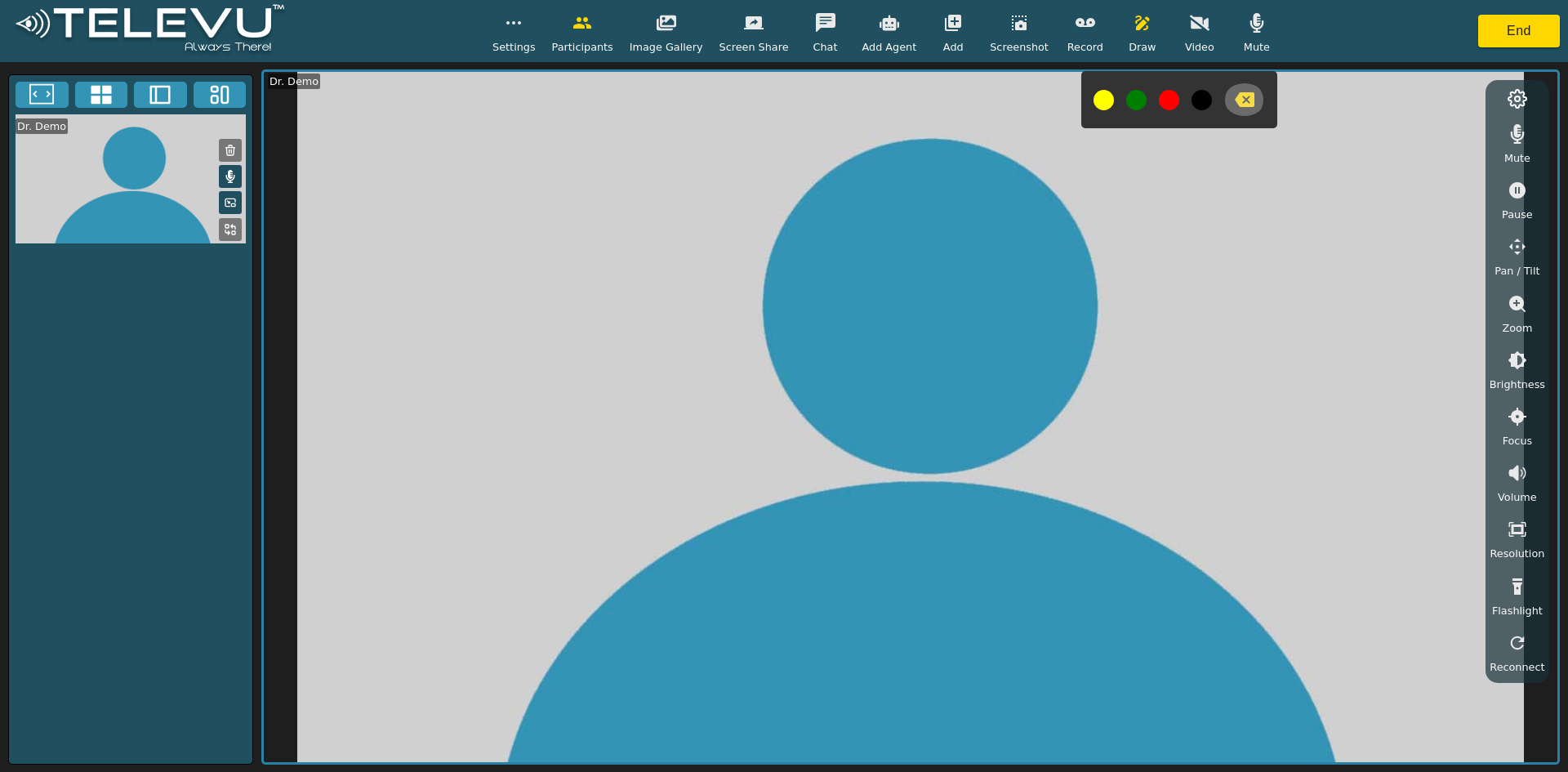
click at [776, 98] on icon "button" at bounding box center [1245, 100] width 20 height 14
click at [776, 44] on button "End" at bounding box center [1519, 31] width 81 height 33
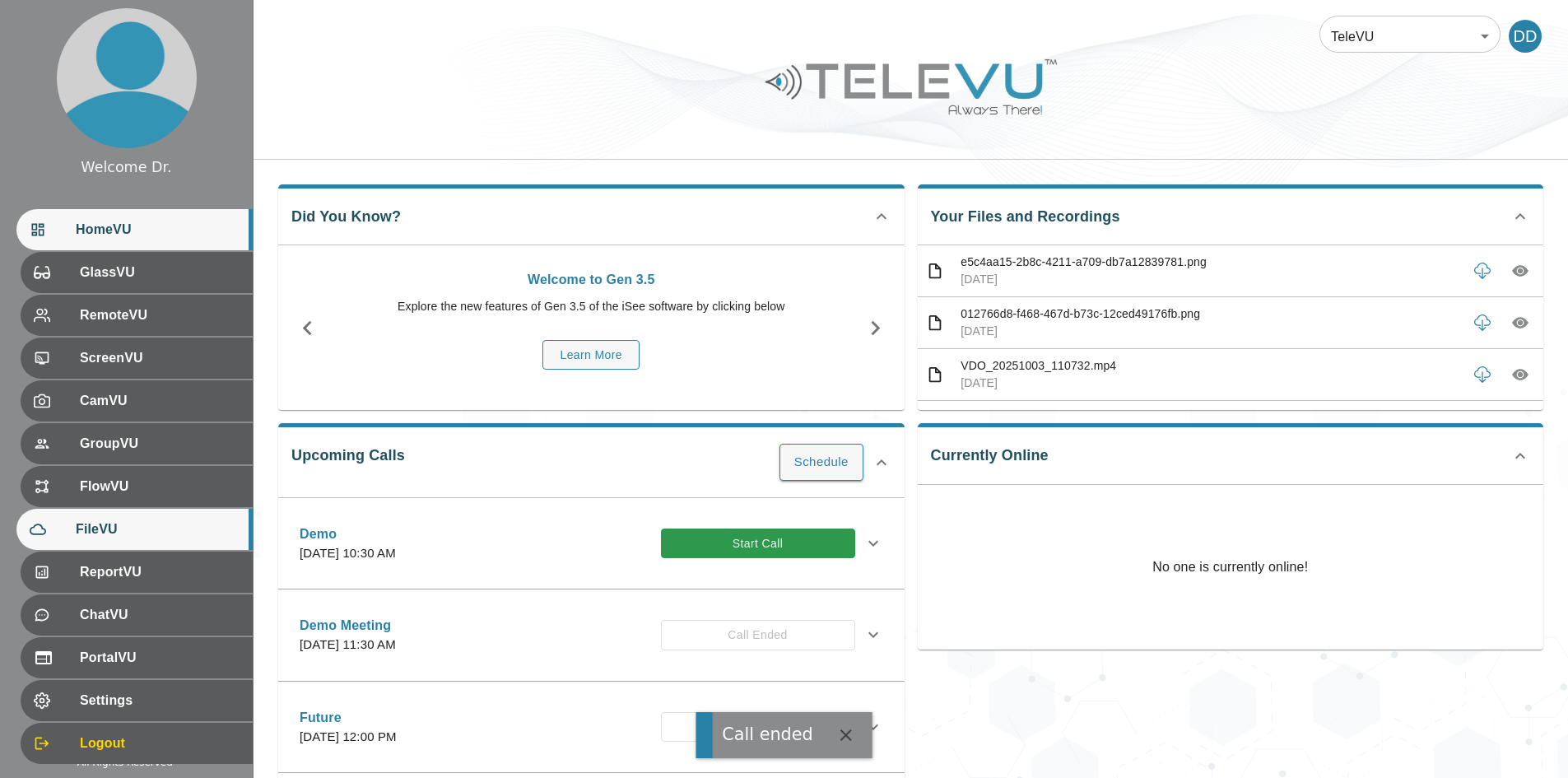
click at [81, 525] on span "FileVU" at bounding box center [158, 530] width 164 height 20
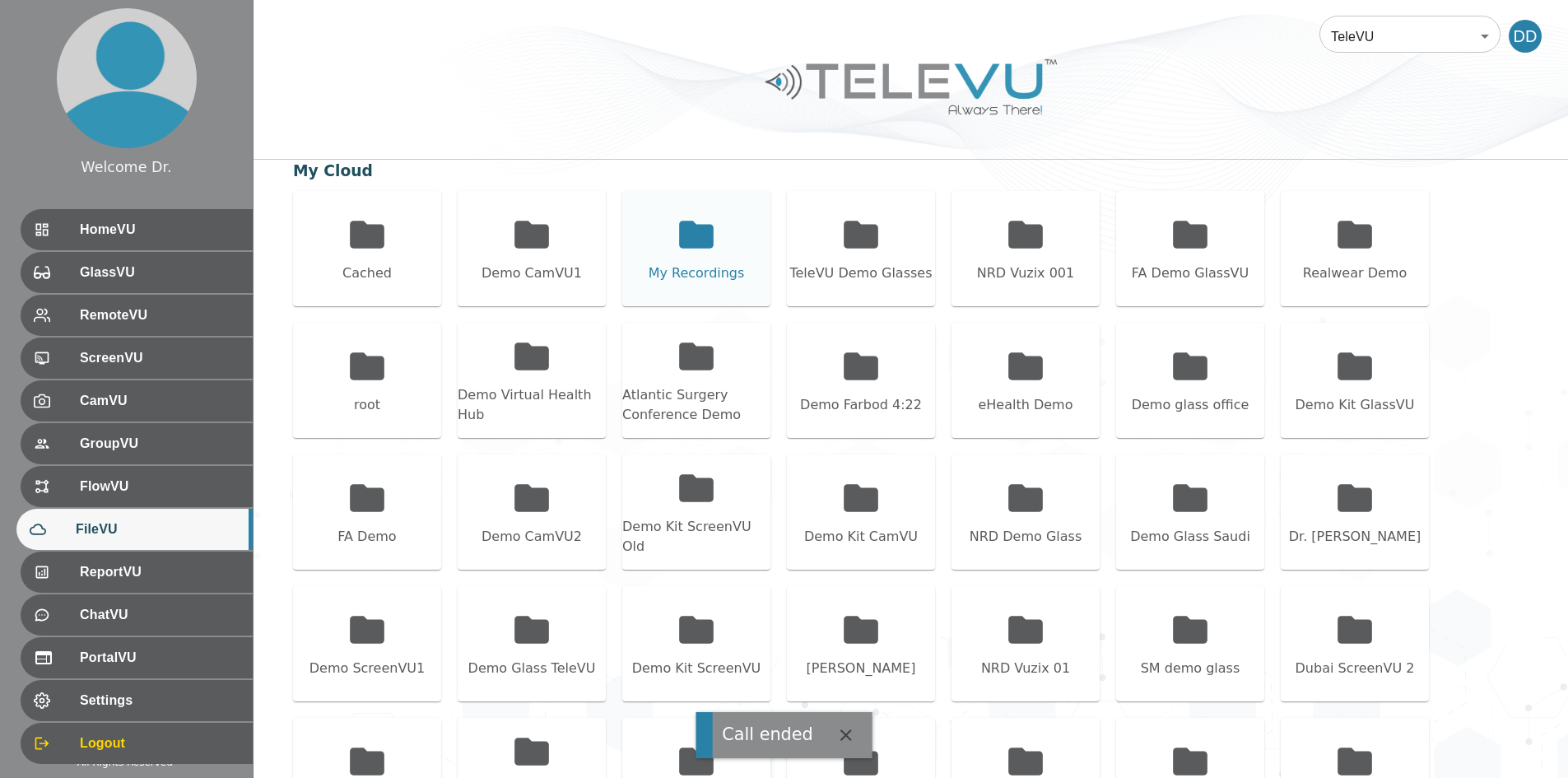
click at [682, 248] on icon at bounding box center [696, 234] width 35 height 27
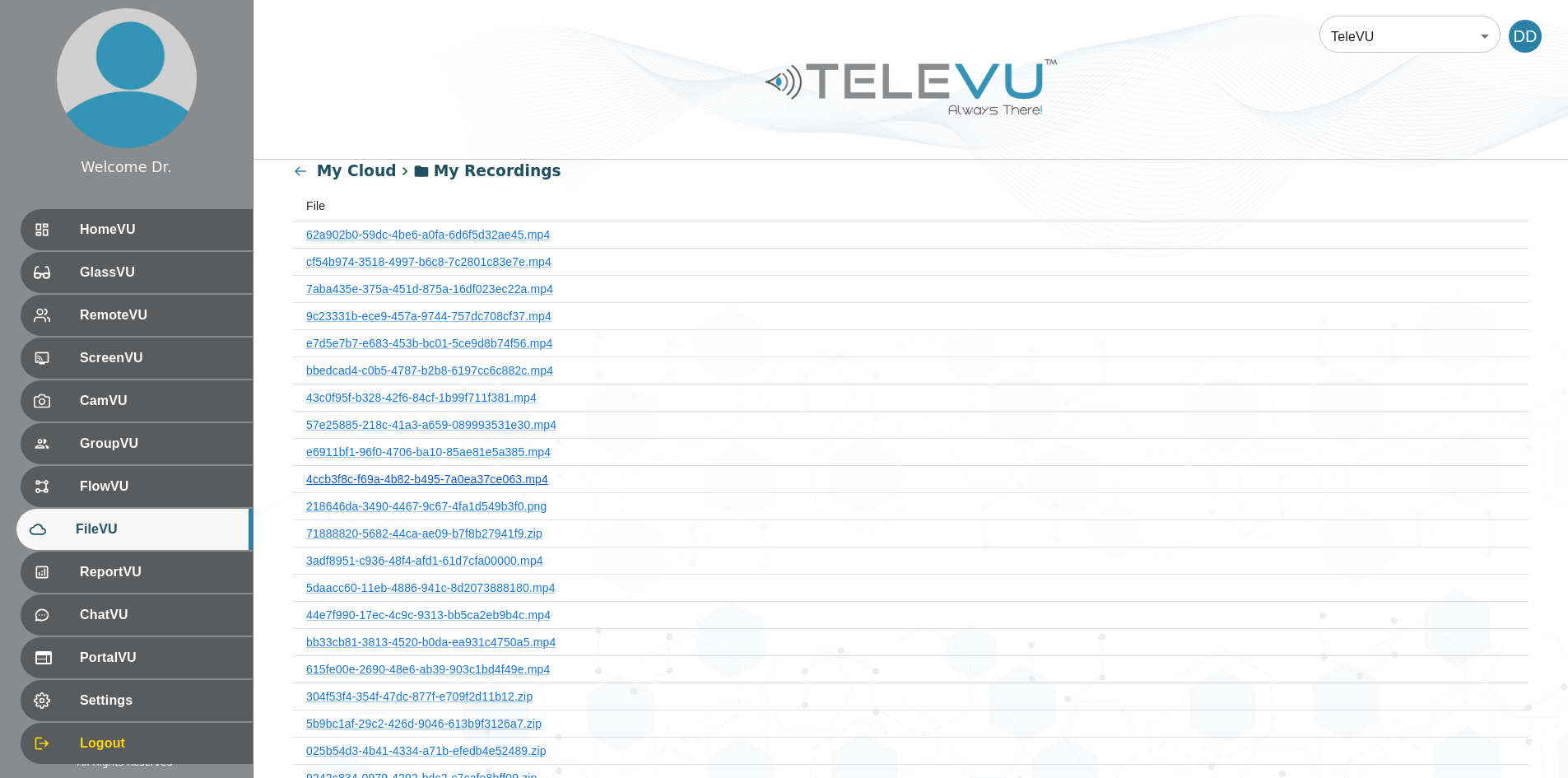
click at [454, 474] on link "4ccb3f8c-f69a-4b82-b495-7a0ea37ce063.mp4" at bounding box center [427, 479] width 242 height 13
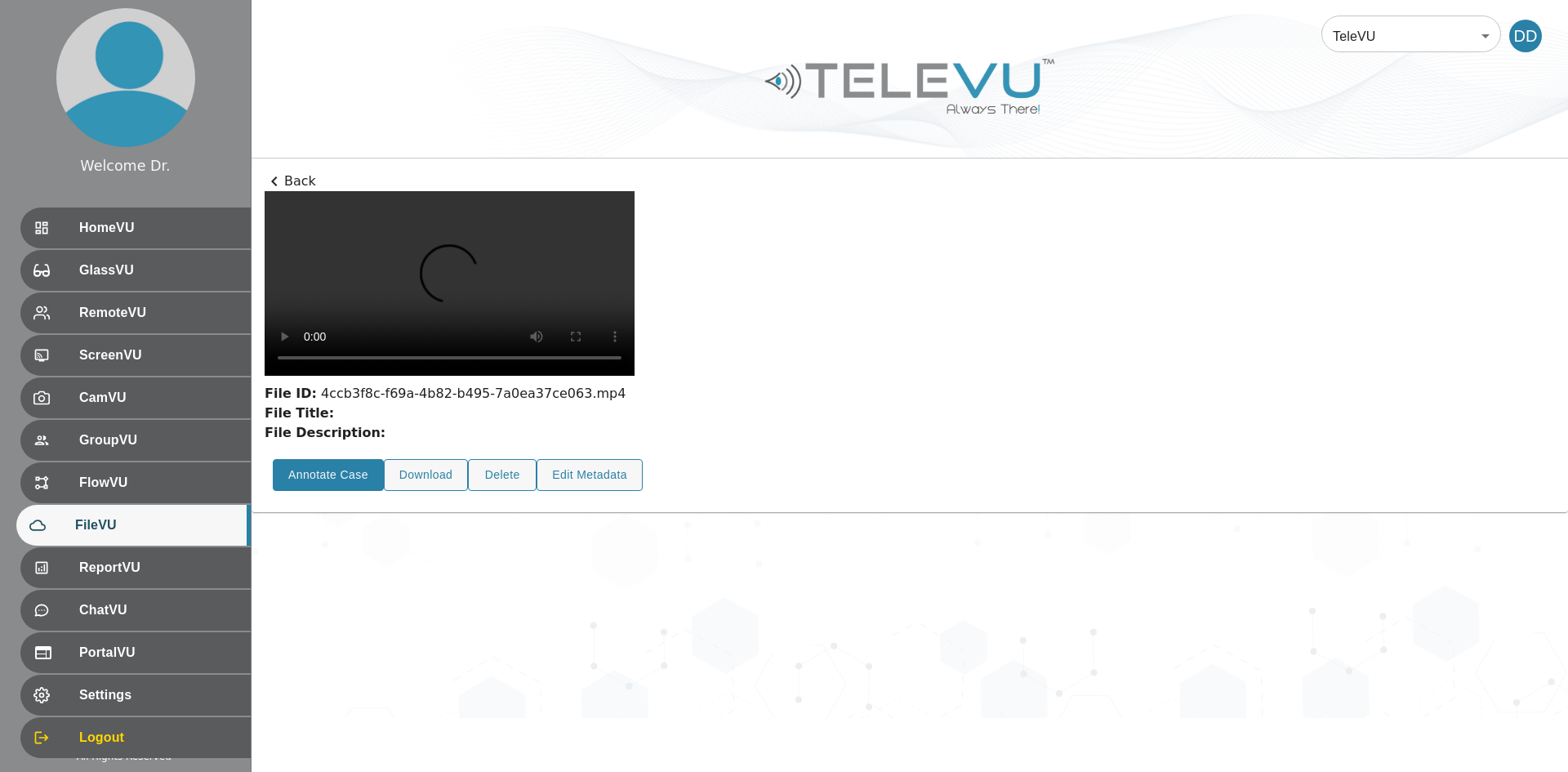
click at [325, 491] on button "Annotate Case" at bounding box center [328, 474] width 111 height 32
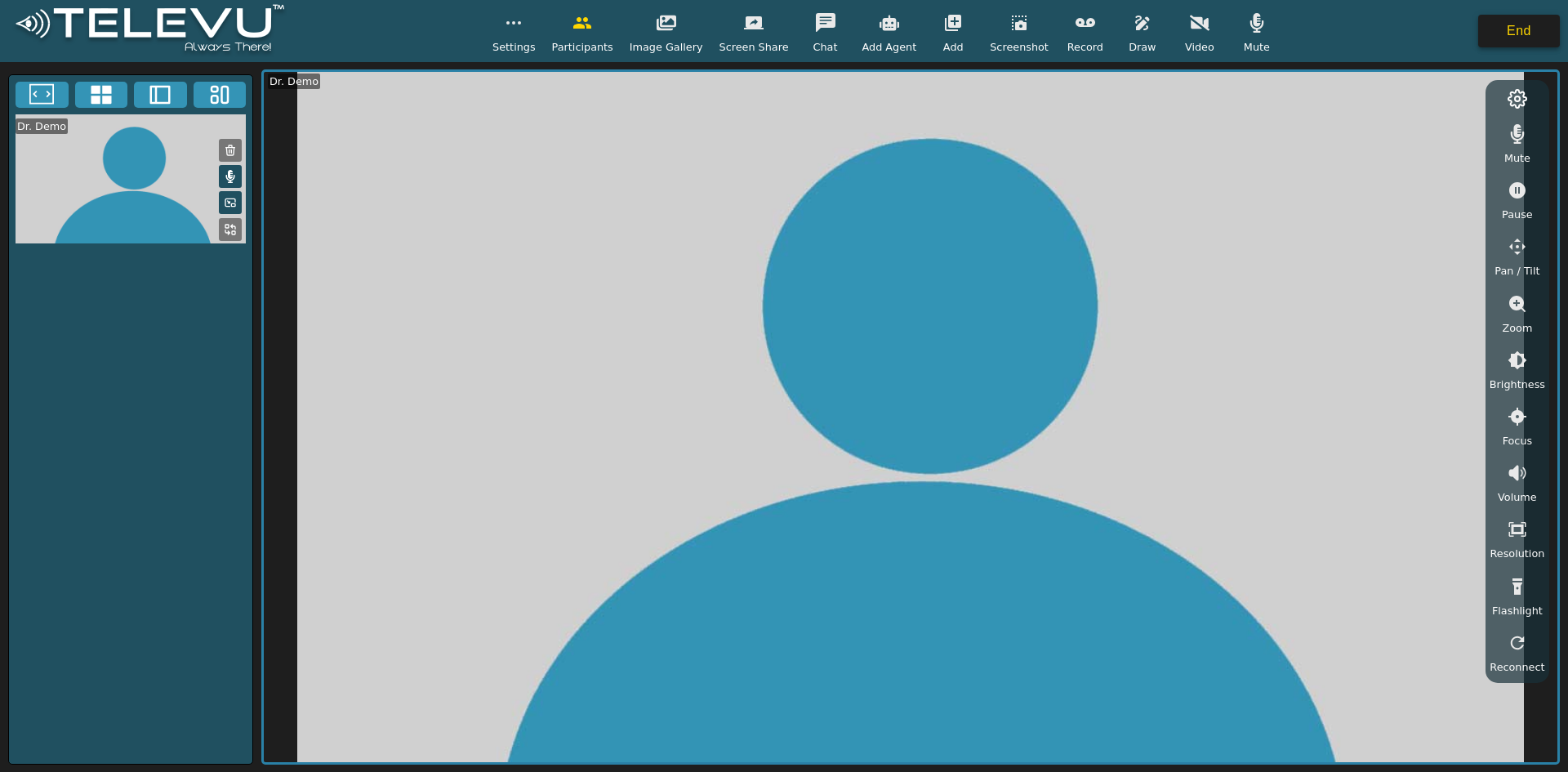
click at [776, 40] on button "End" at bounding box center [1519, 31] width 81 height 33
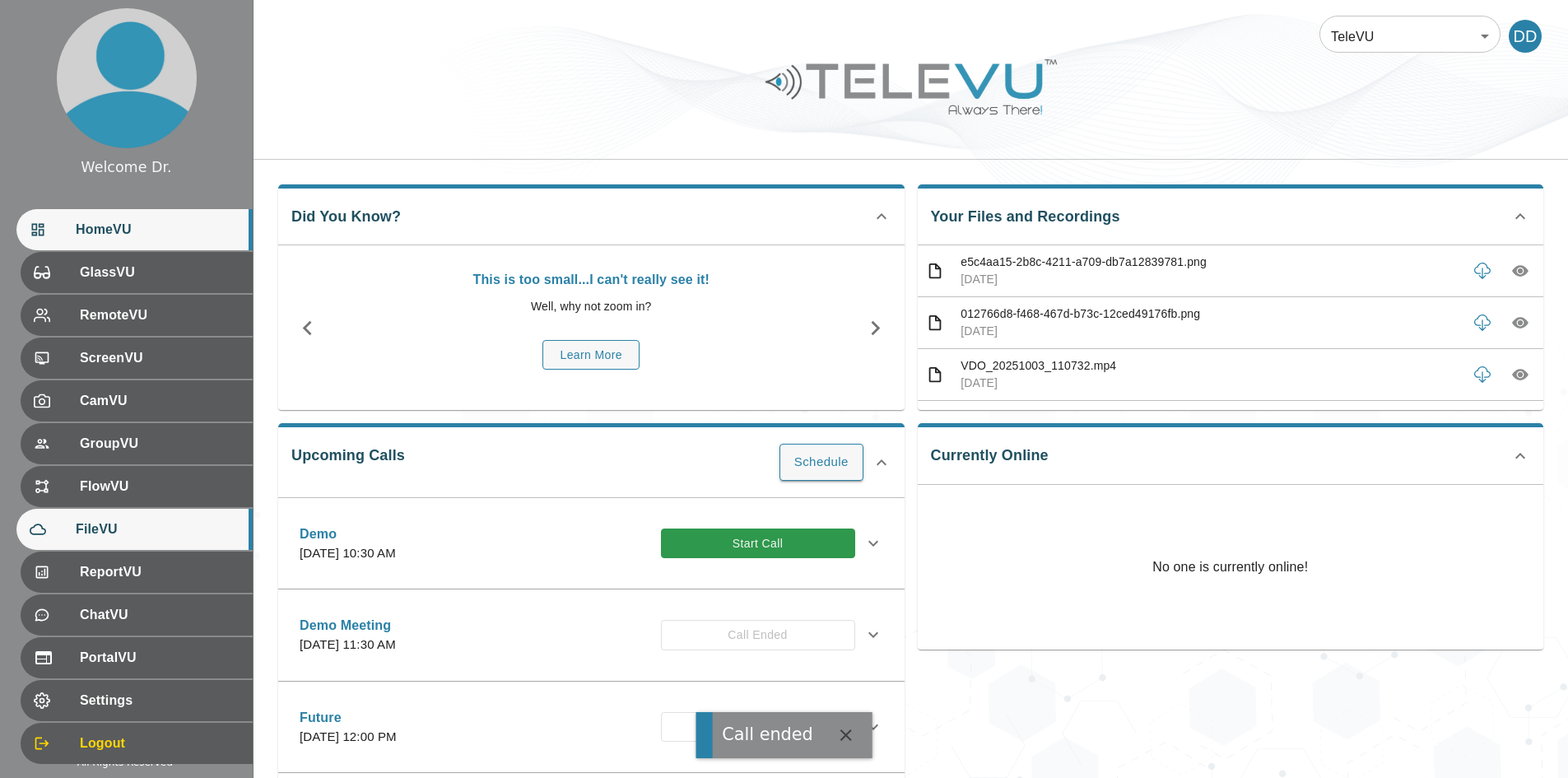
click at [99, 527] on span "FileVU" at bounding box center [158, 530] width 164 height 20
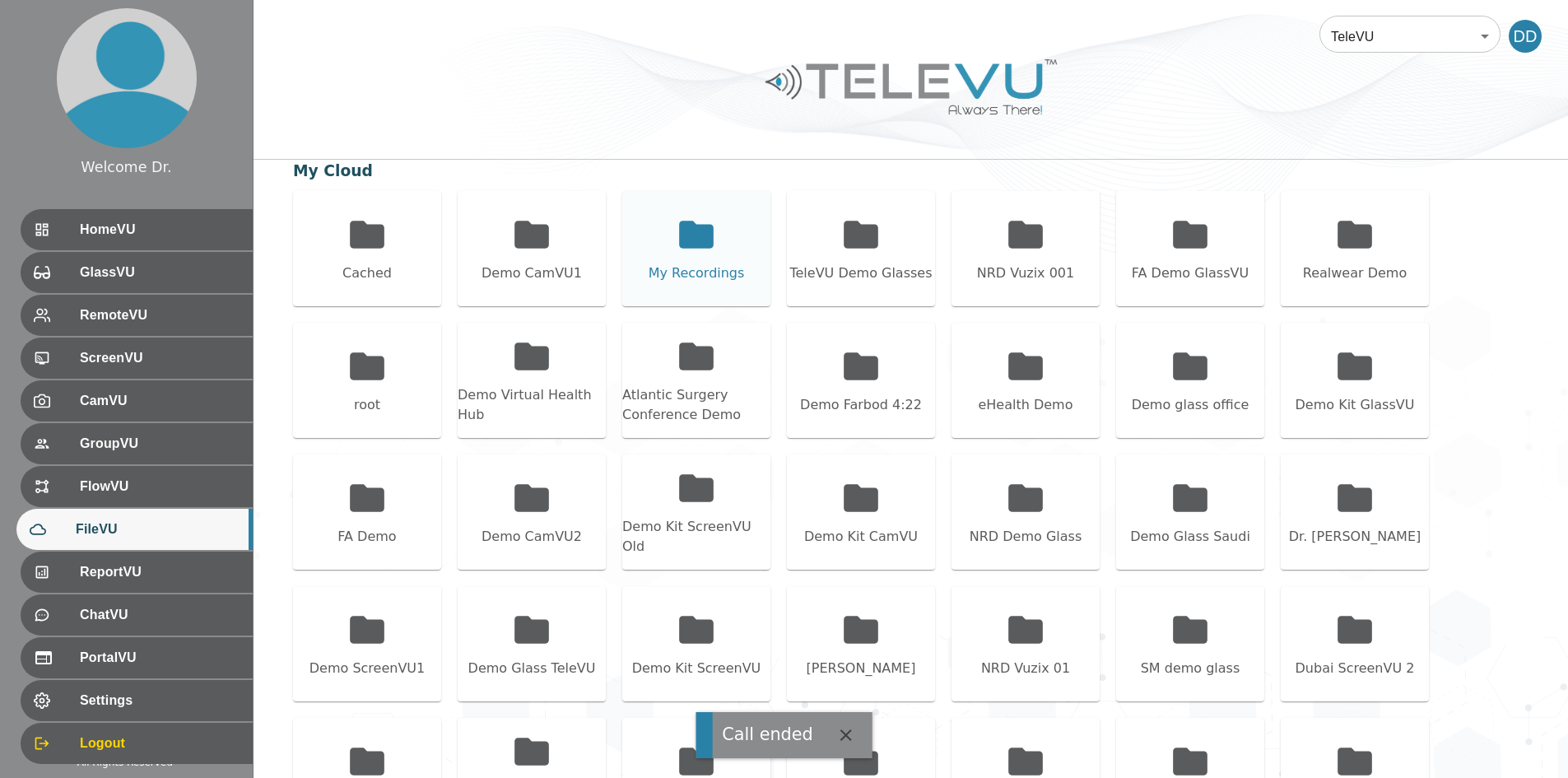
click at [683, 245] on icon at bounding box center [696, 234] width 35 height 27
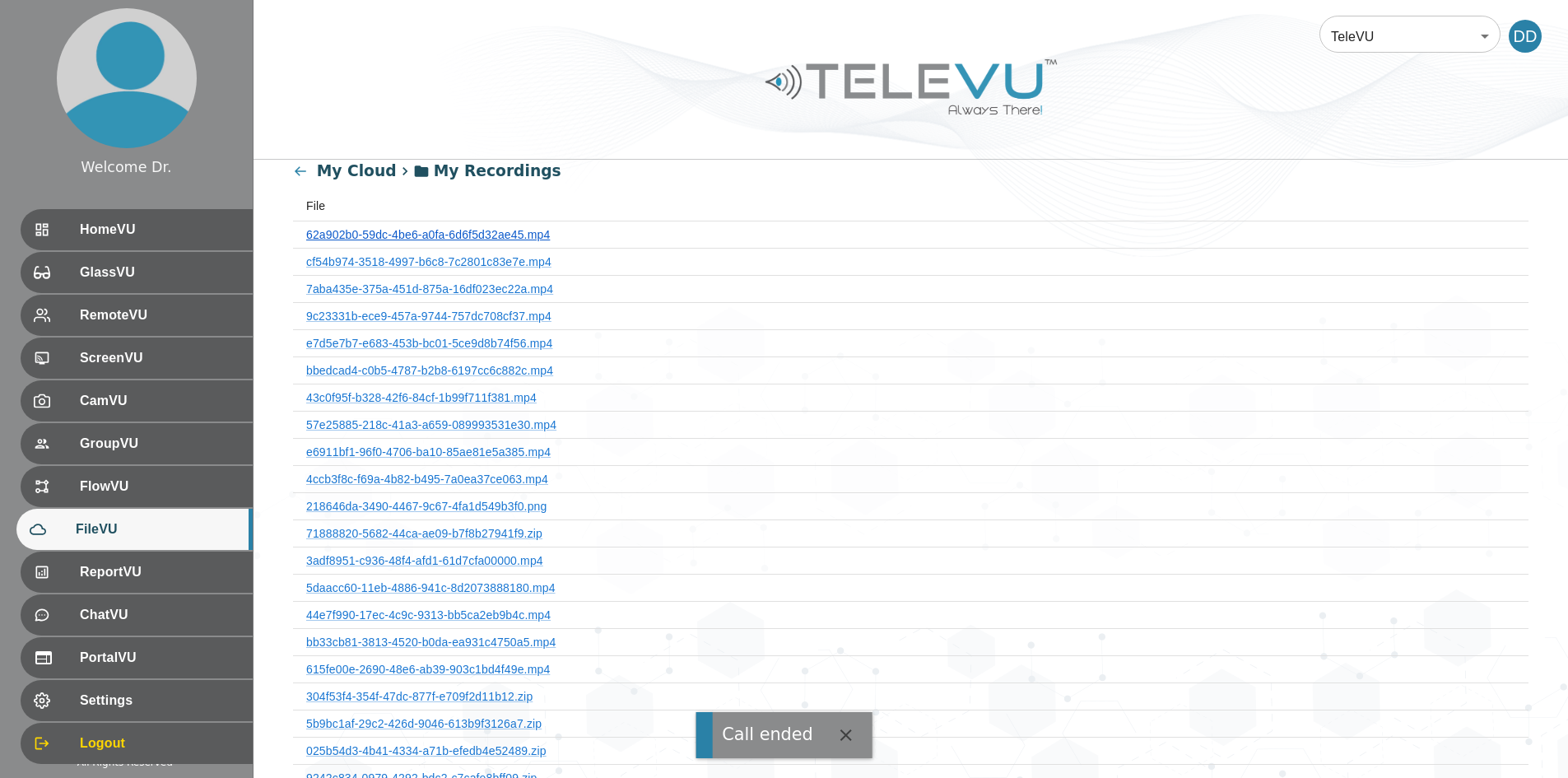
click at [506, 233] on link "62a902b0-59dc-4be6-a0fa-6d6f5d32ae45.mp4" at bounding box center [428, 234] width 243 height 13
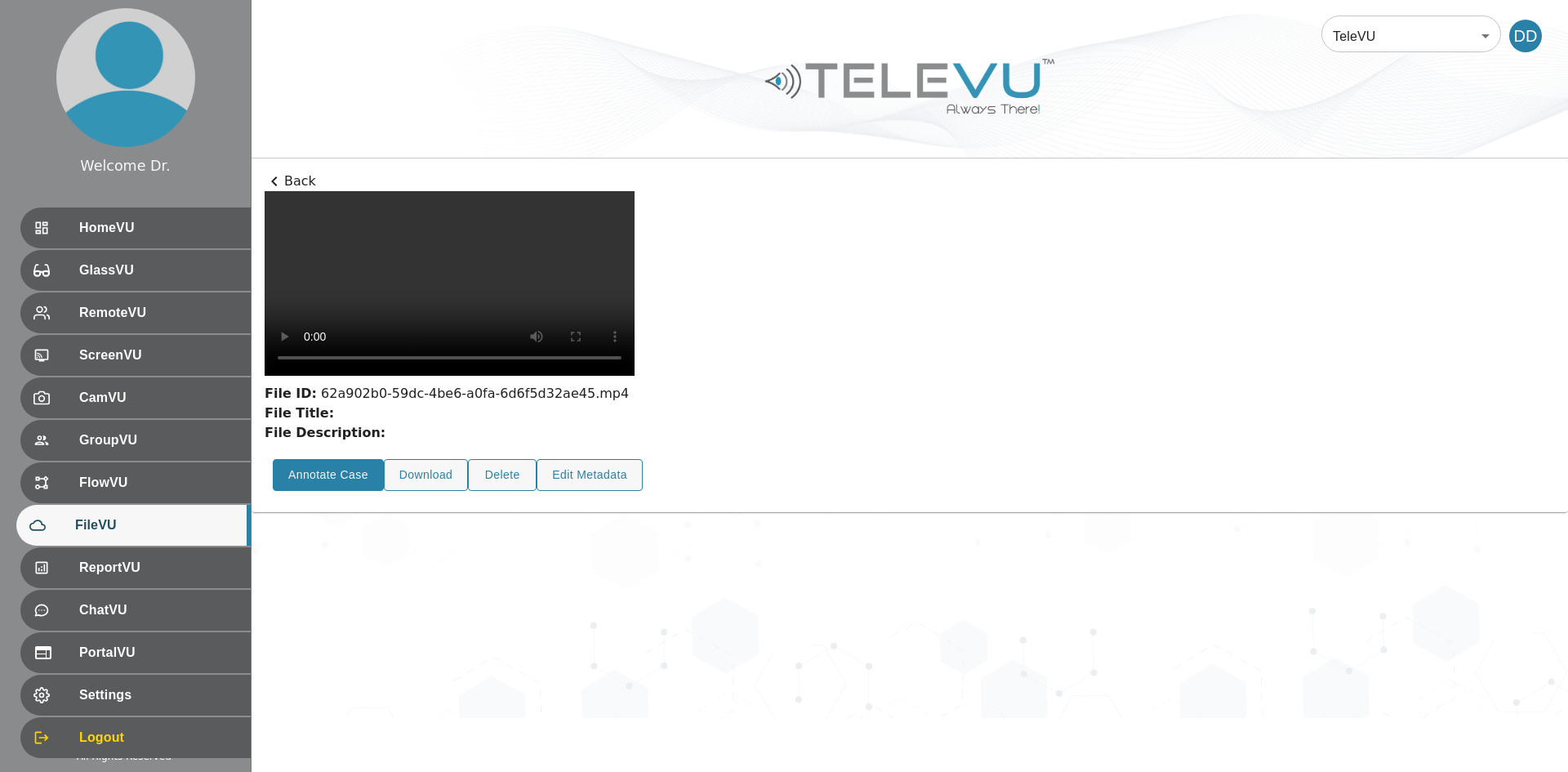
click at [324, 491] on button "Annotate Case" at bounding box center [328, 474] width 111 height 32
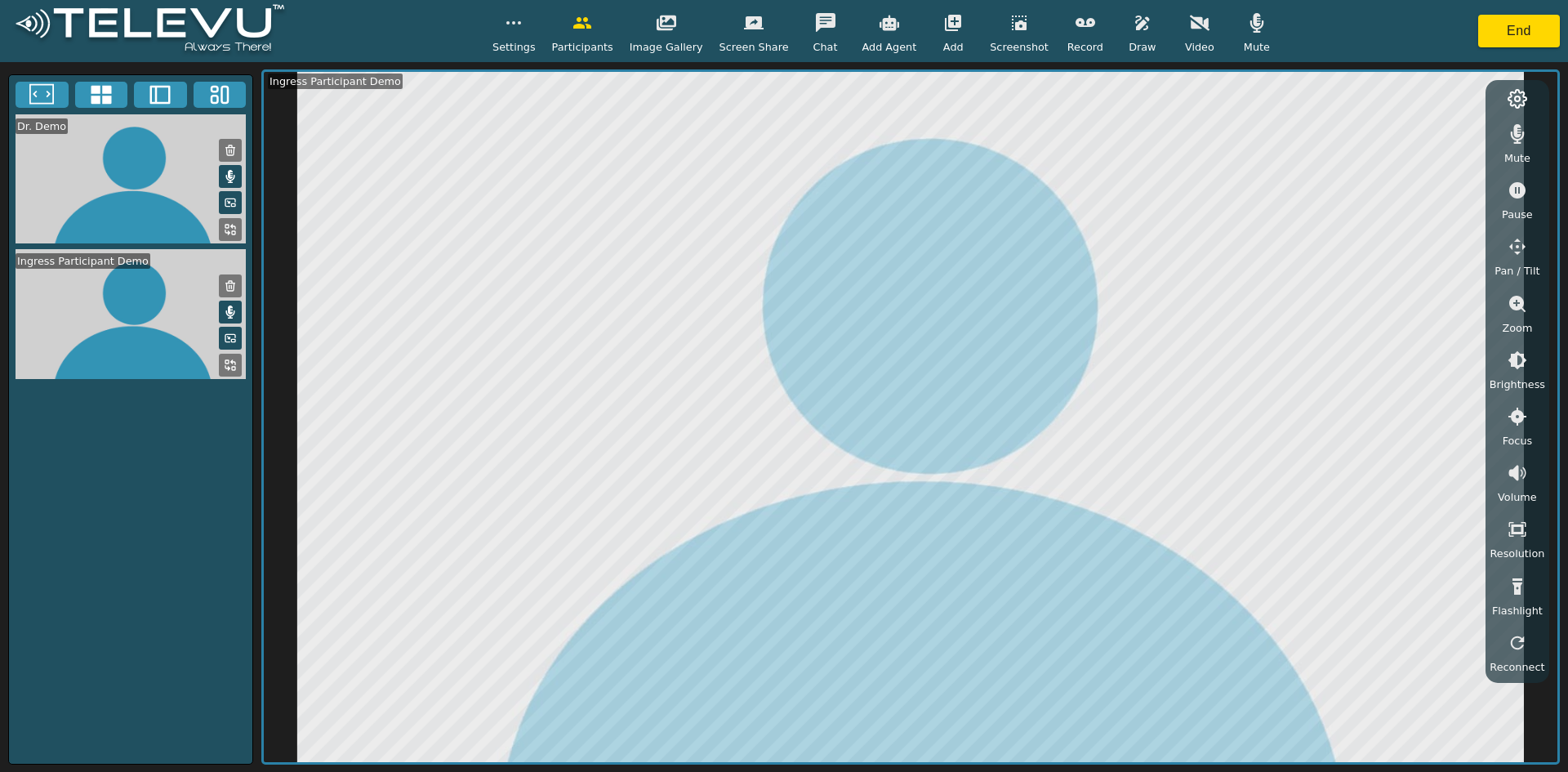
click at [776, 27] on icon "button" at bounding box center [1143, 23] width 20 height 20
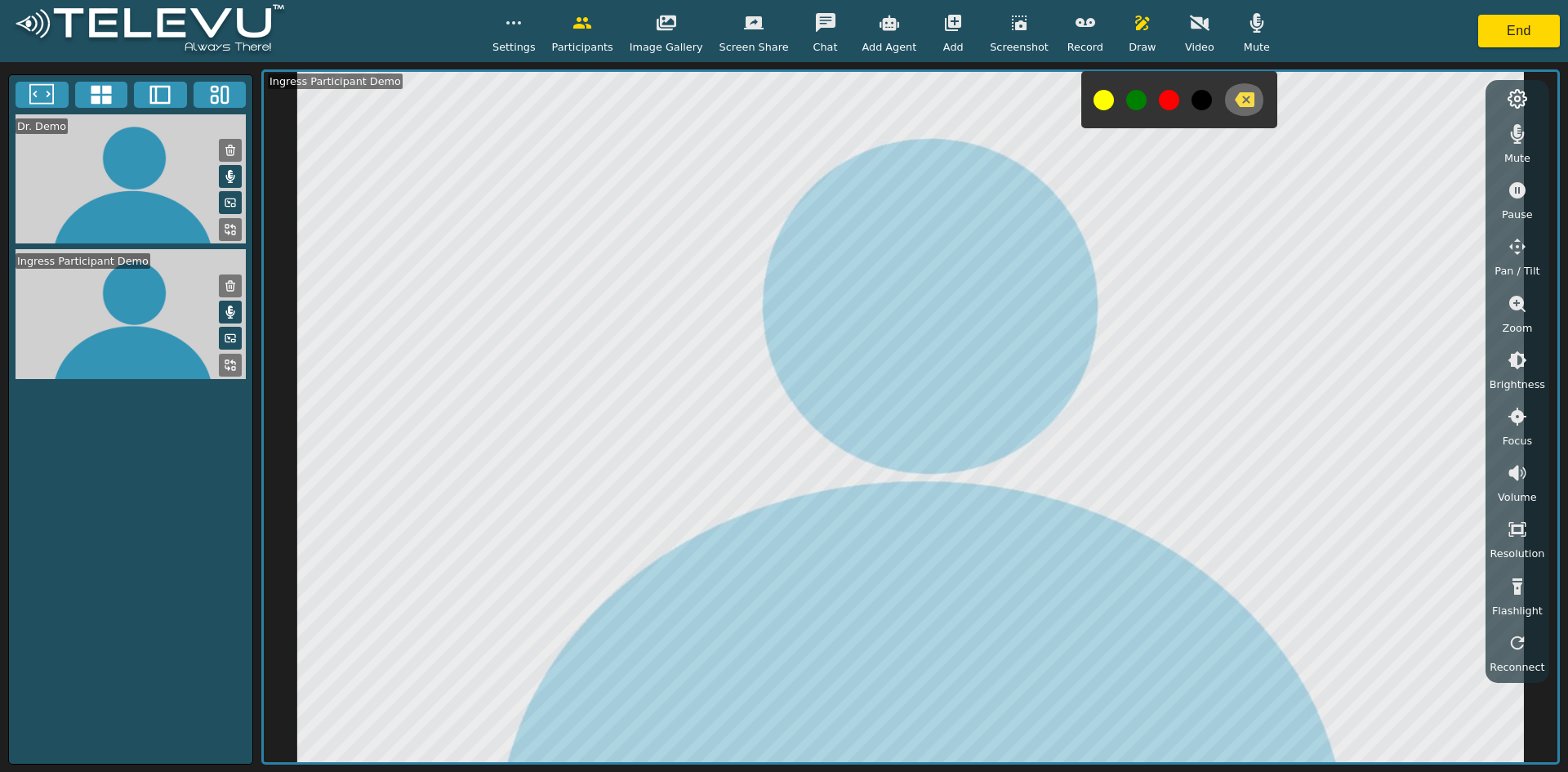
click at [776, 97] on icon "button" at bounding box center [1245, 100] width 20 height 20
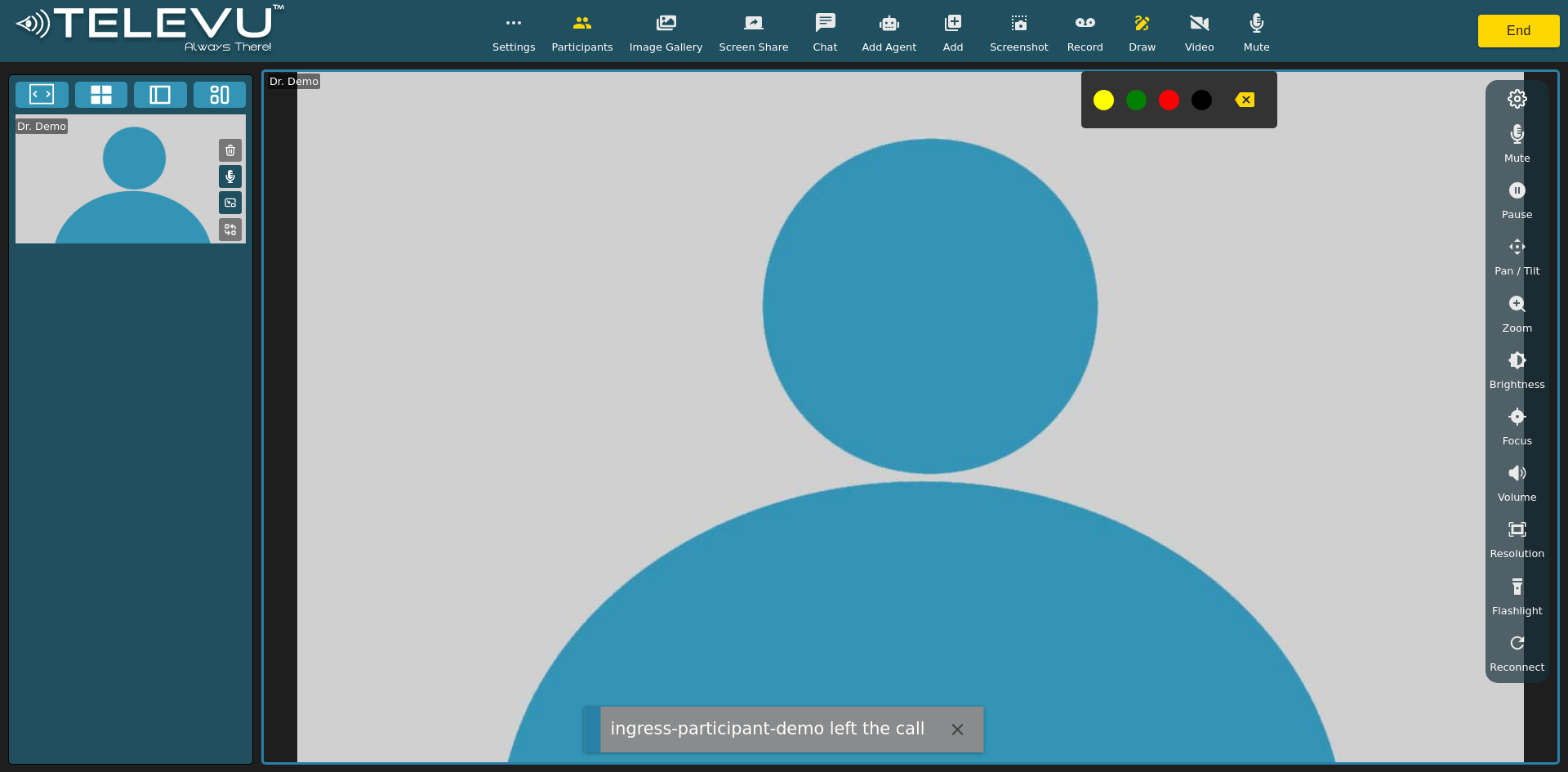
click at [776, 101] on icon "button" at bounding box center [1245, 100] width 20 height 14
click at [776, 42] on button "End" at bounding box center [1519, 31] width 81 height 33
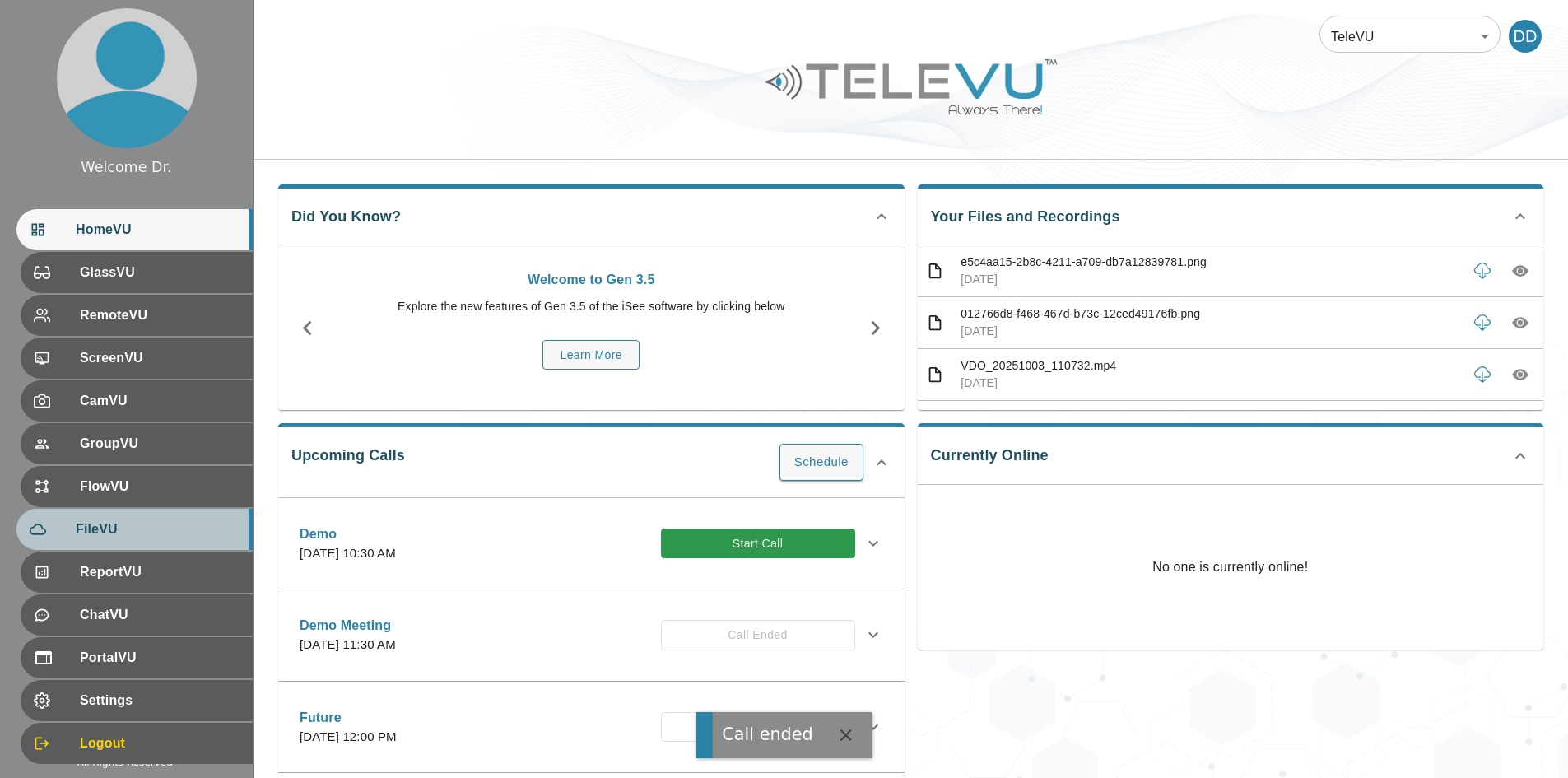
click at [128, 535] on span "FileVU" at bounding box center [158, 530] width 164 height 20
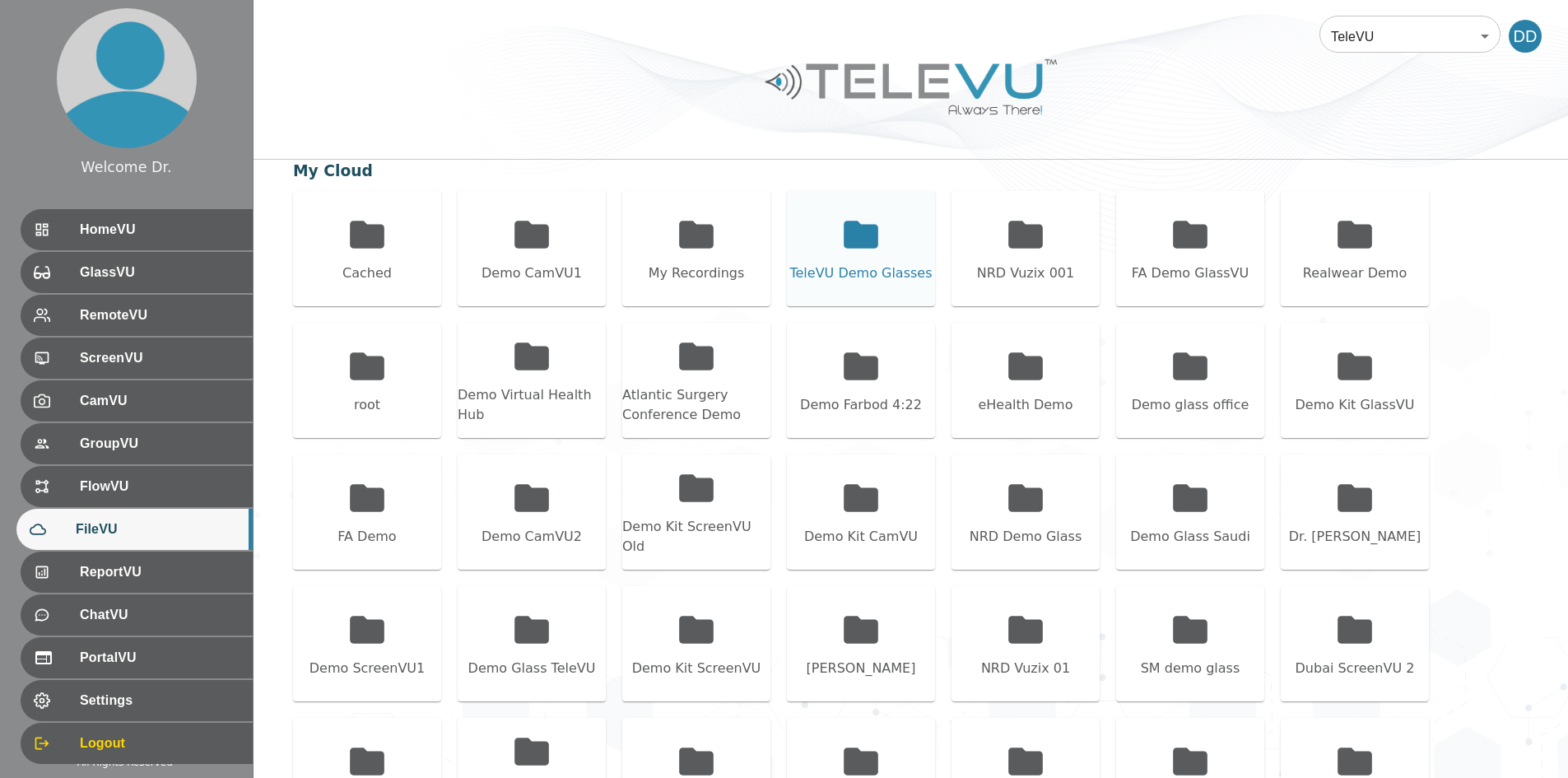
click at [782, 279] on div "TeleVU Demo Glasses" at bounding box center [861, 274] width 142 height 20
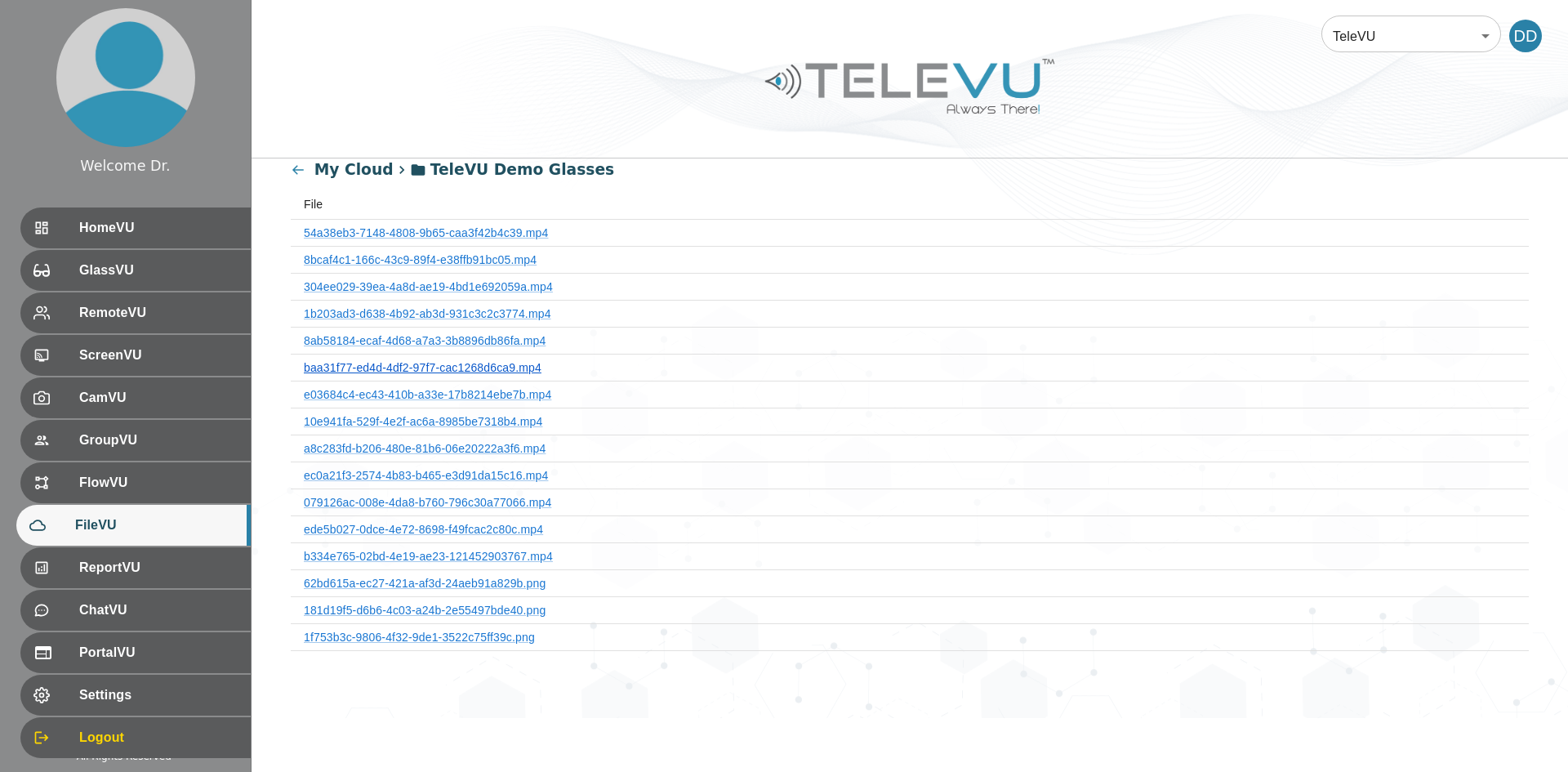
click at [491, 367] on link "baa31f77-ed4d-4df2-97f7-cac1268d6ca9.mp4" at bounding box center [423, 367] width 238 height 13
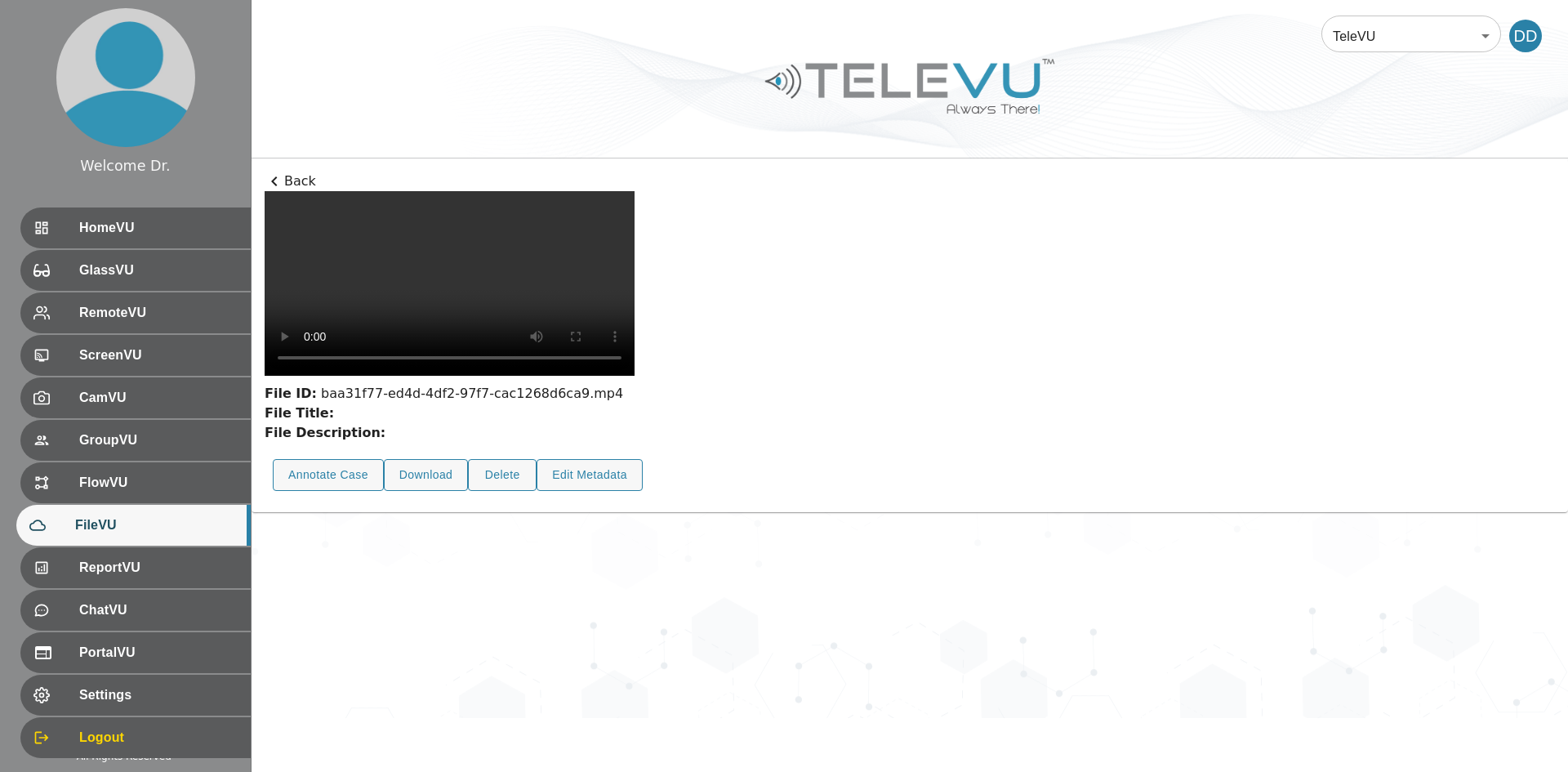
click at [298, 180] on p "Back" at bounding box center [909, 182] width 1290 height 20
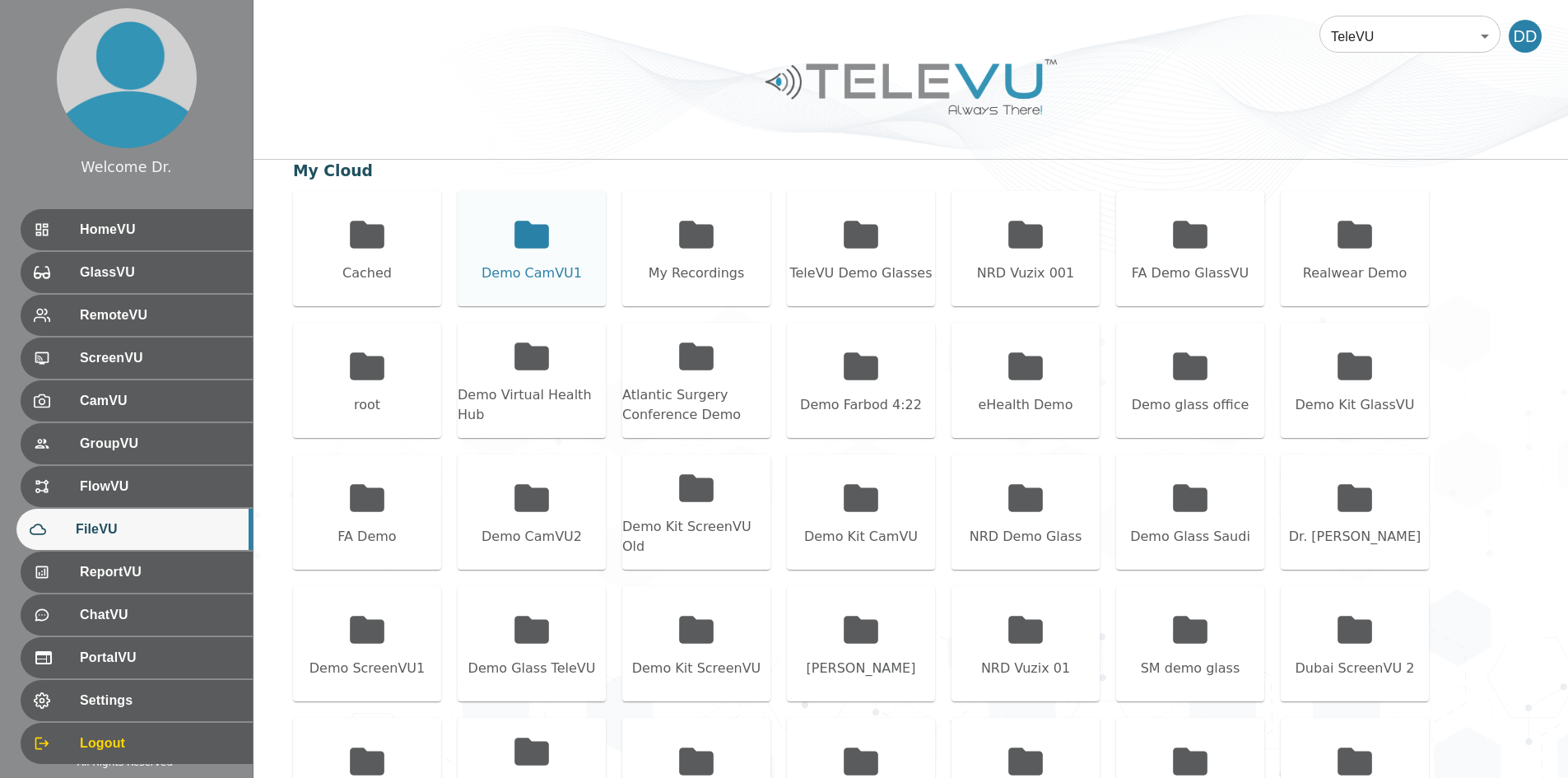
click at [532, 237] on icon at bounding box center [531, 234] width 35 height 27
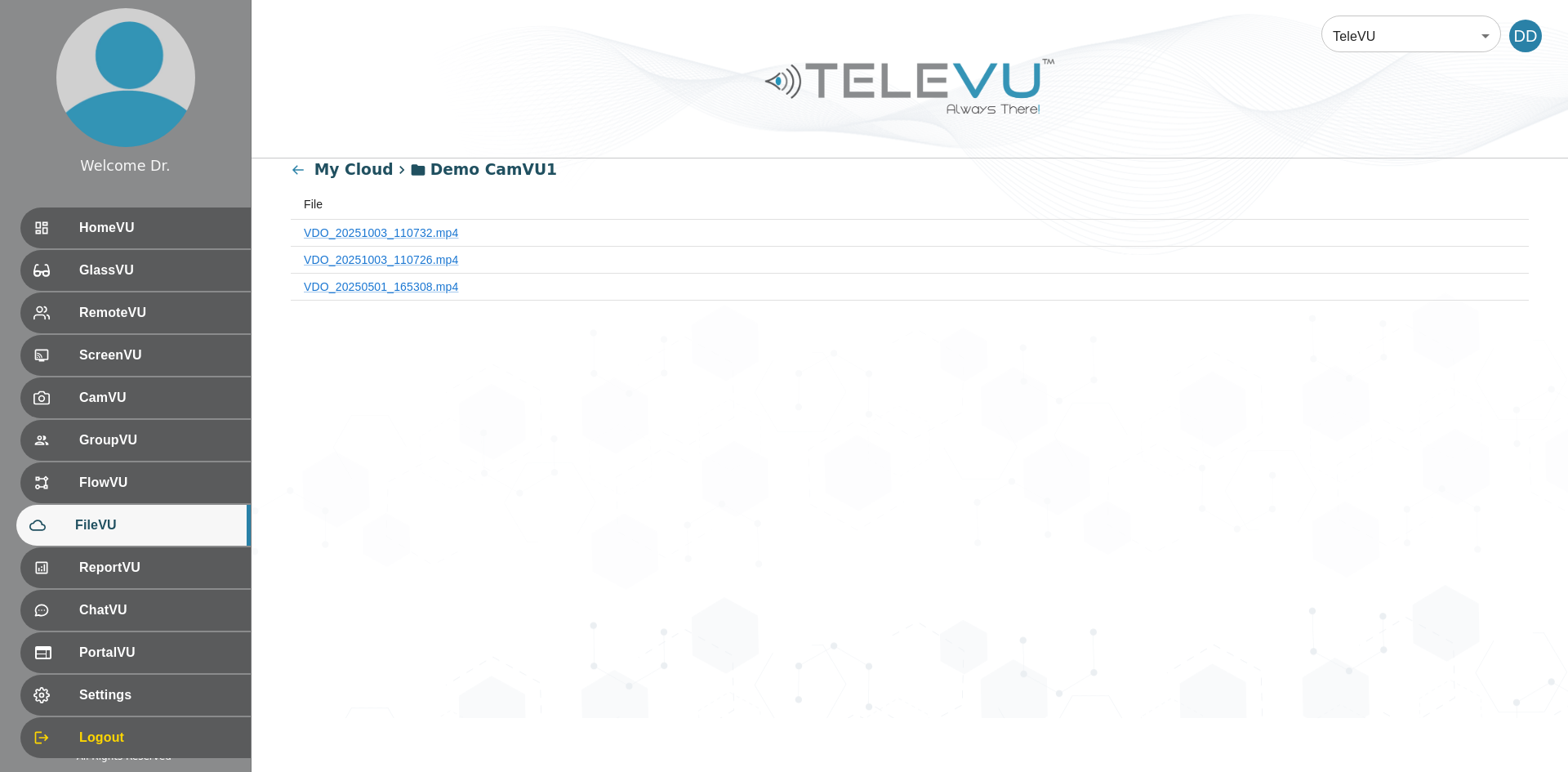
click at [415, 217] on th "File" at bounding box center [909, 204] width 1239 height 30
click at [411, 234] on link "VDO_20251003_110732.mp4" at bounding box center [382, 233] width 156 height 13
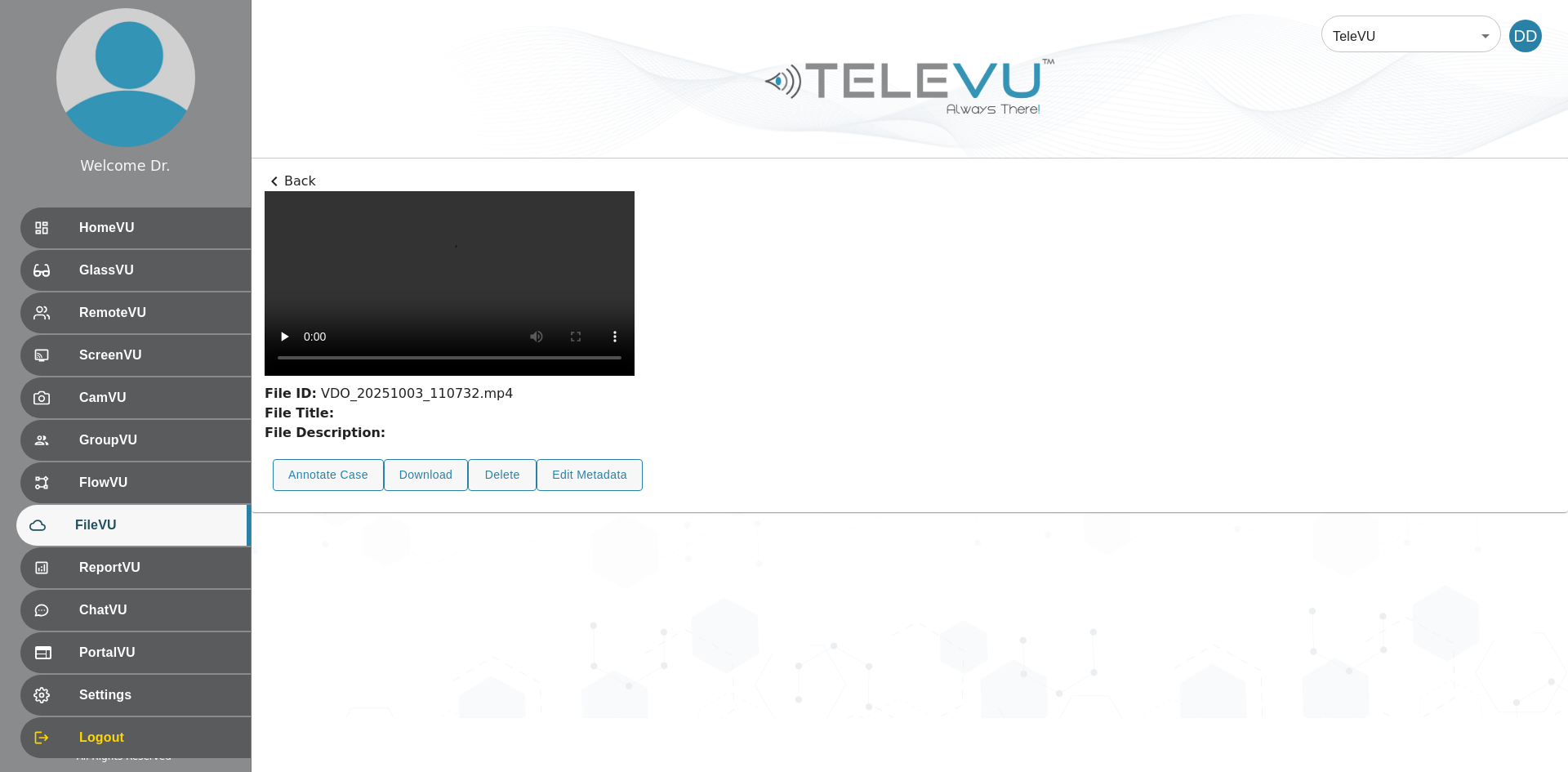
click at [280, 188] on icon at bounding box center [274, 182] width 20 height 20
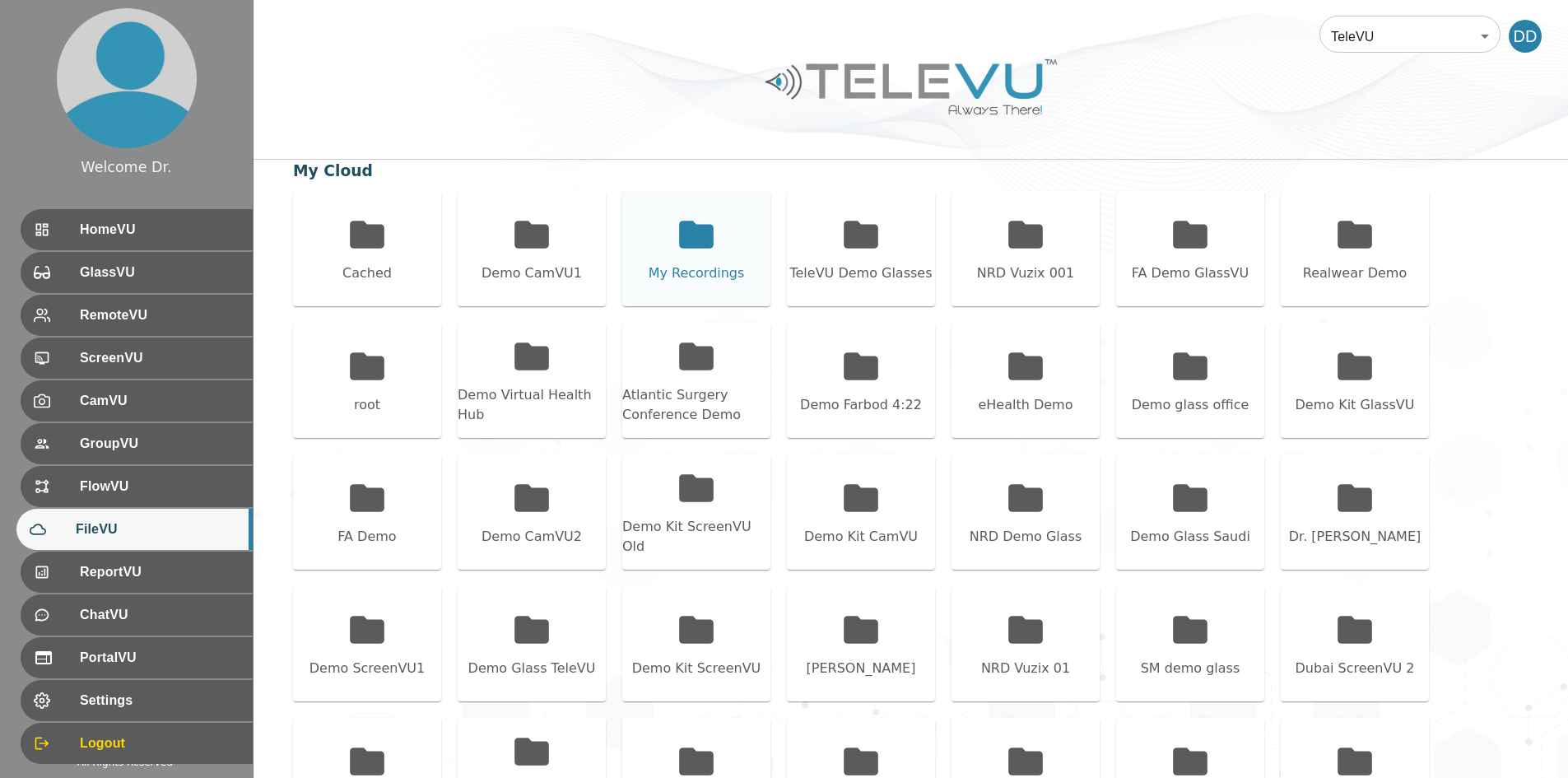
click at [678, 224] on icon at bounding box center [696, 234] width 41 height 41
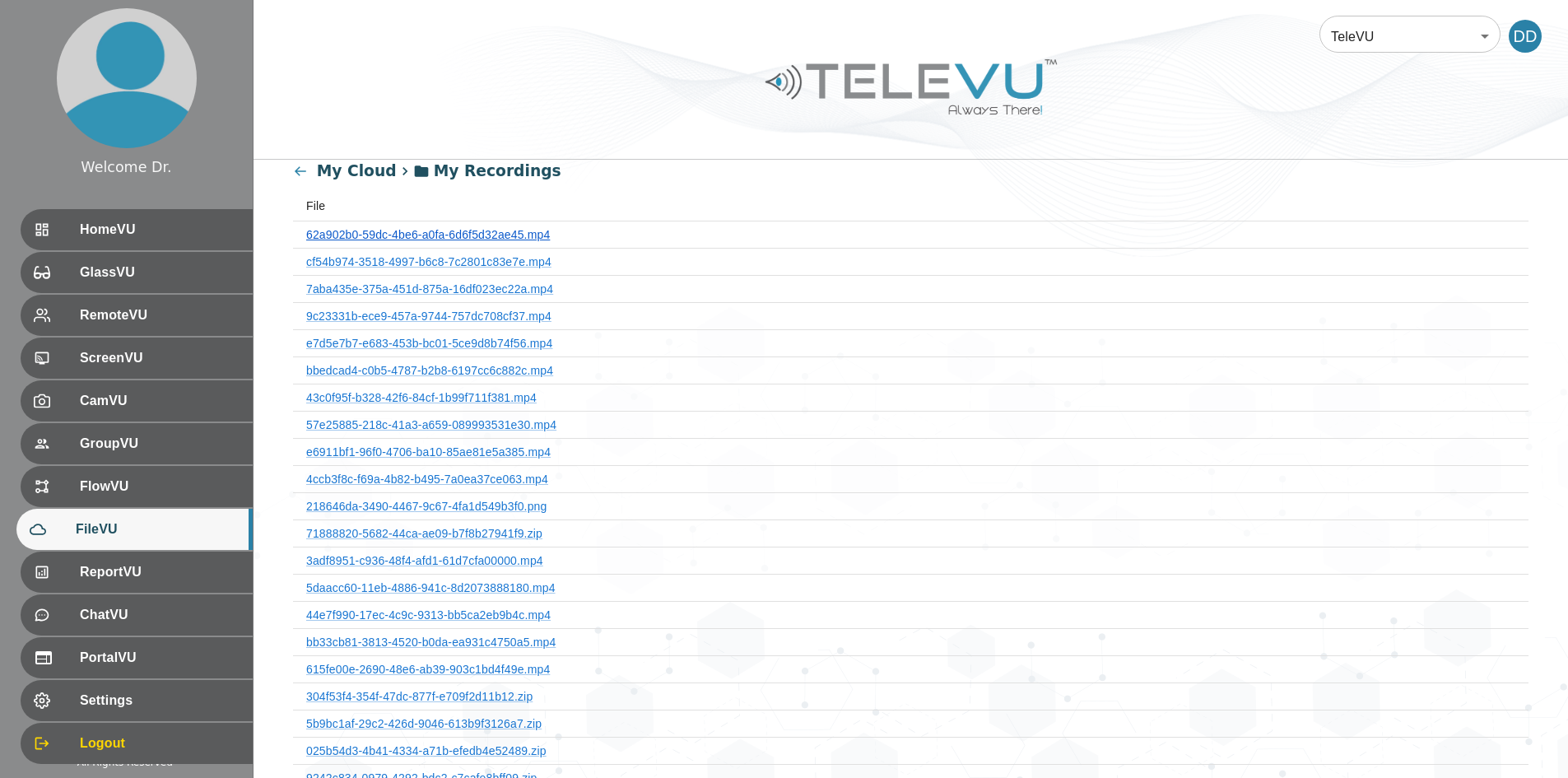
click at [477, 232] on link "62a902b0-59dc-4be6-a0fa-6d6f5d32ae45.mp4" at bounding box center [428, 234] width 243 height 13
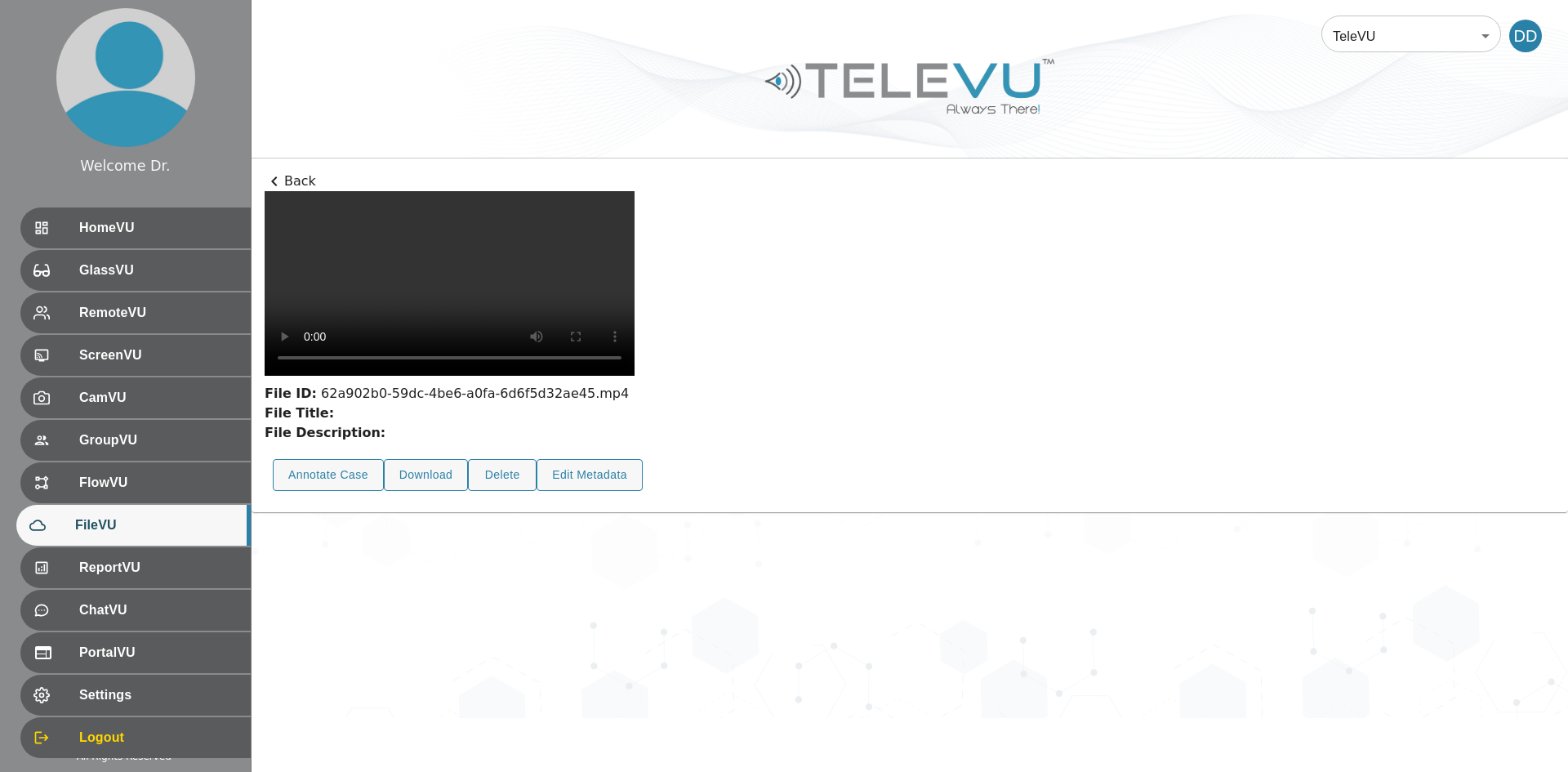
click at [351, 491] on button "Annotate Case" at bounding box center [328, 474] width 111 height 32
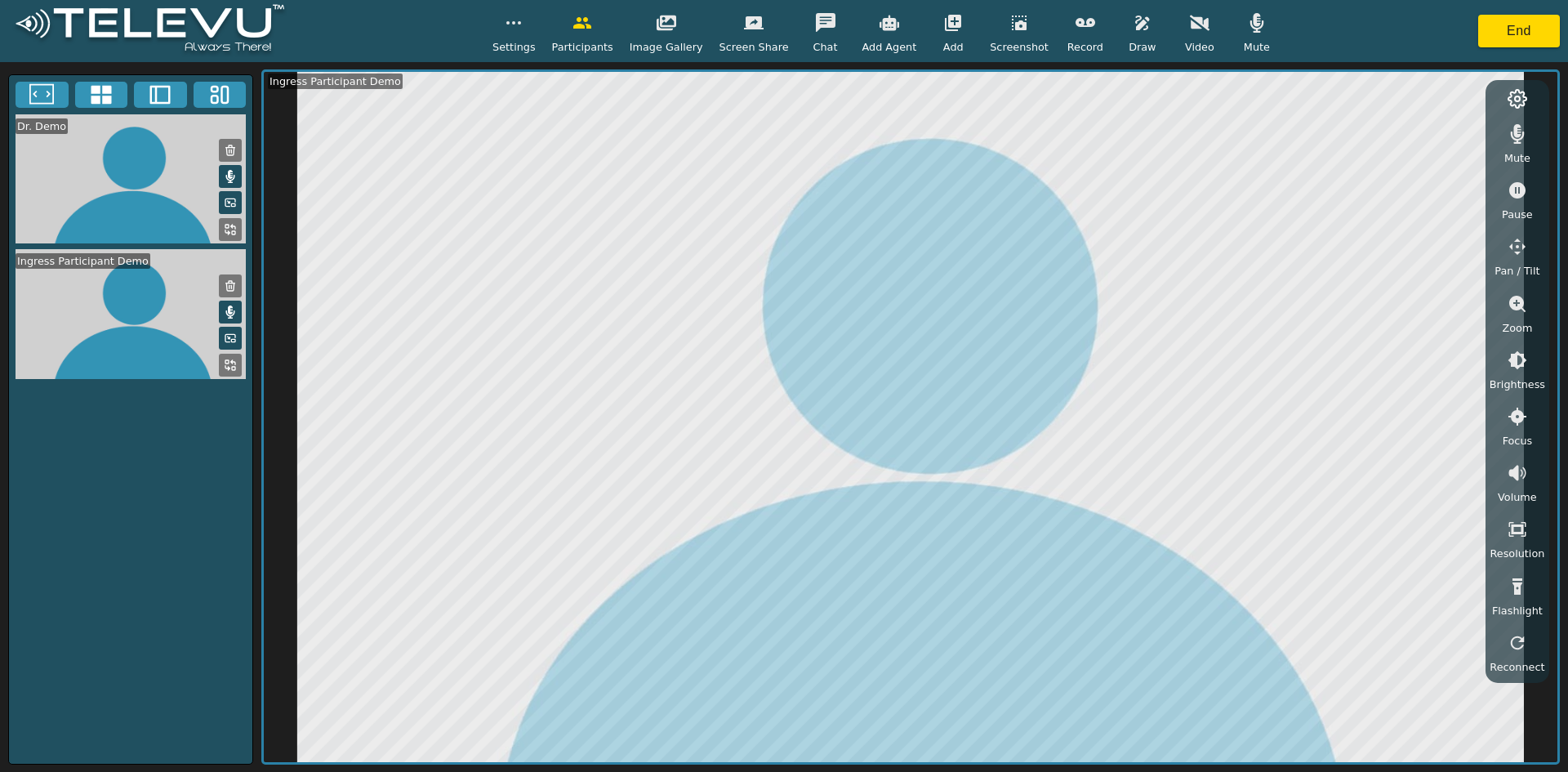
click at [776, 16] on icon "button" at bounding box center [1143, 23] width 20 height 20
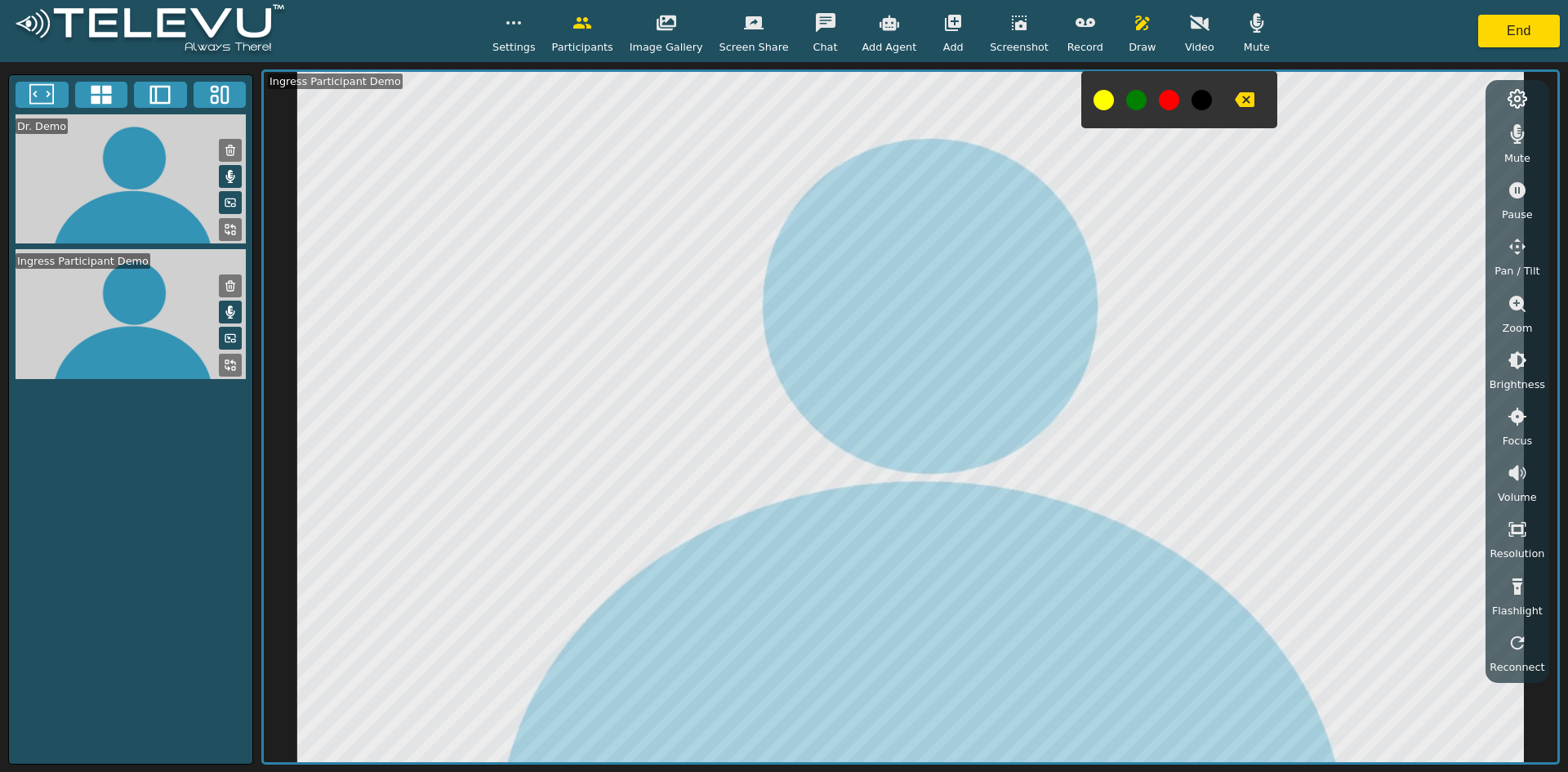
click at [776, 109] on icon "button" at bounding box center [1245, 100] width 20 height 20
click at [776, 104] on div at bounding box center [1179, 100] width 196 height 57
click at [776, 97] on button at bounding box center [1169, 100] width 21 height 21
click at [776, 98] on icon "button" at bounding box center [1245, 100] width 20 height 14
click at [776, 94] on button "button" at bounding box center [1244, 100] width 41 height 33
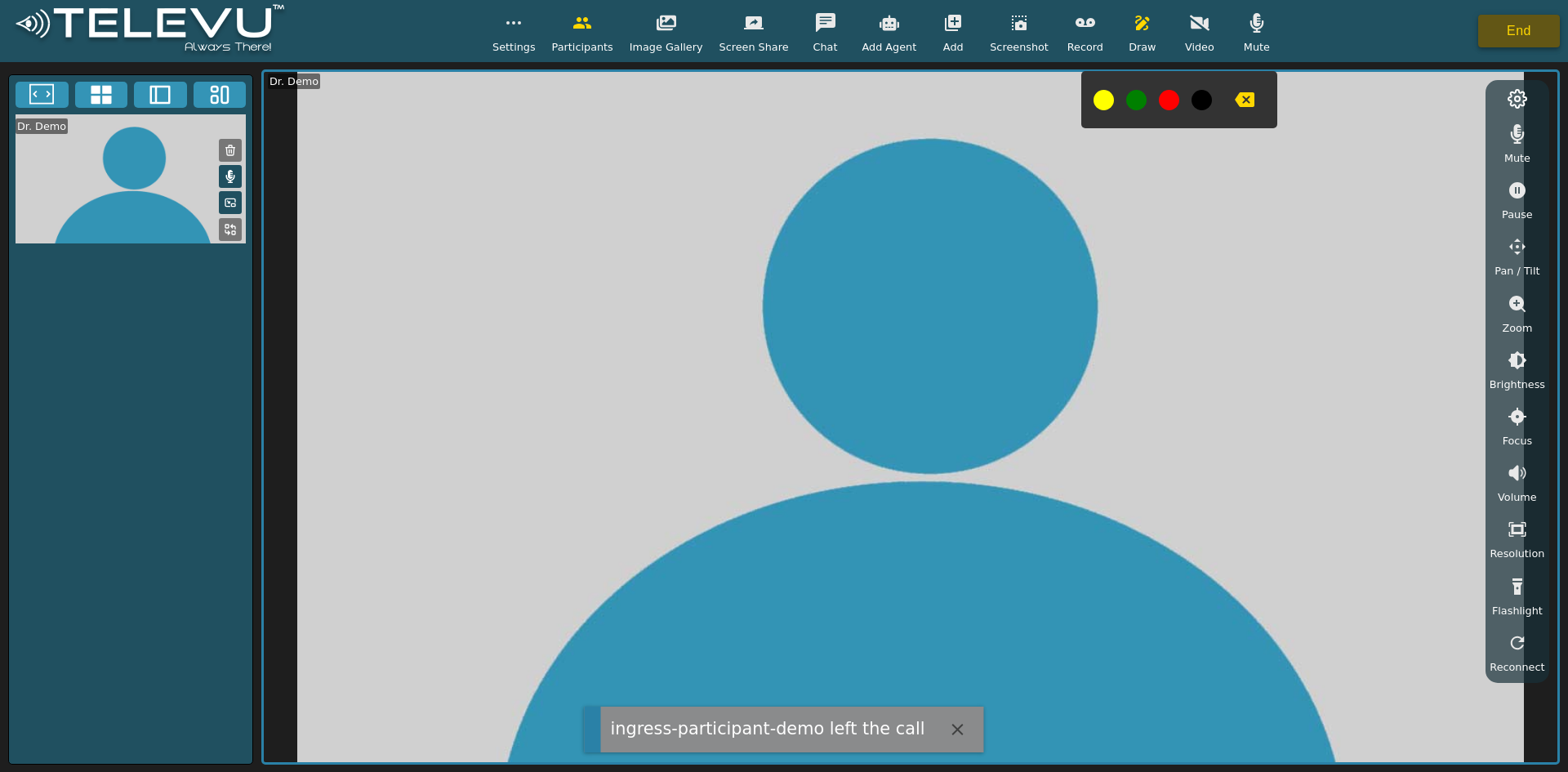
click at [776, 38] on button "End" at bounding box center [1519, 31] width 81 height 33
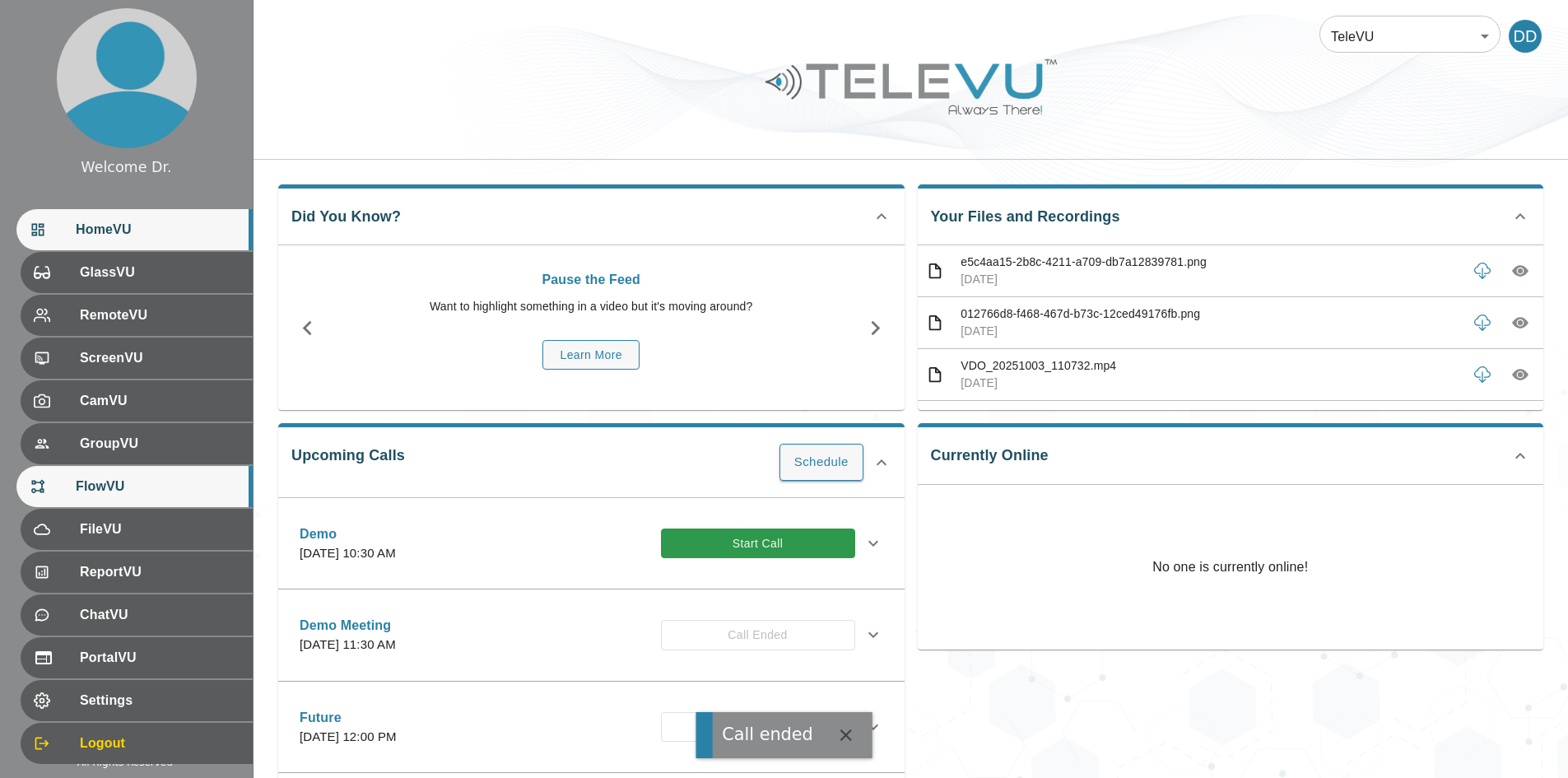
click at [106, 495] on span "FlowVU" at bounding box center [158, 487] width 164 height 20
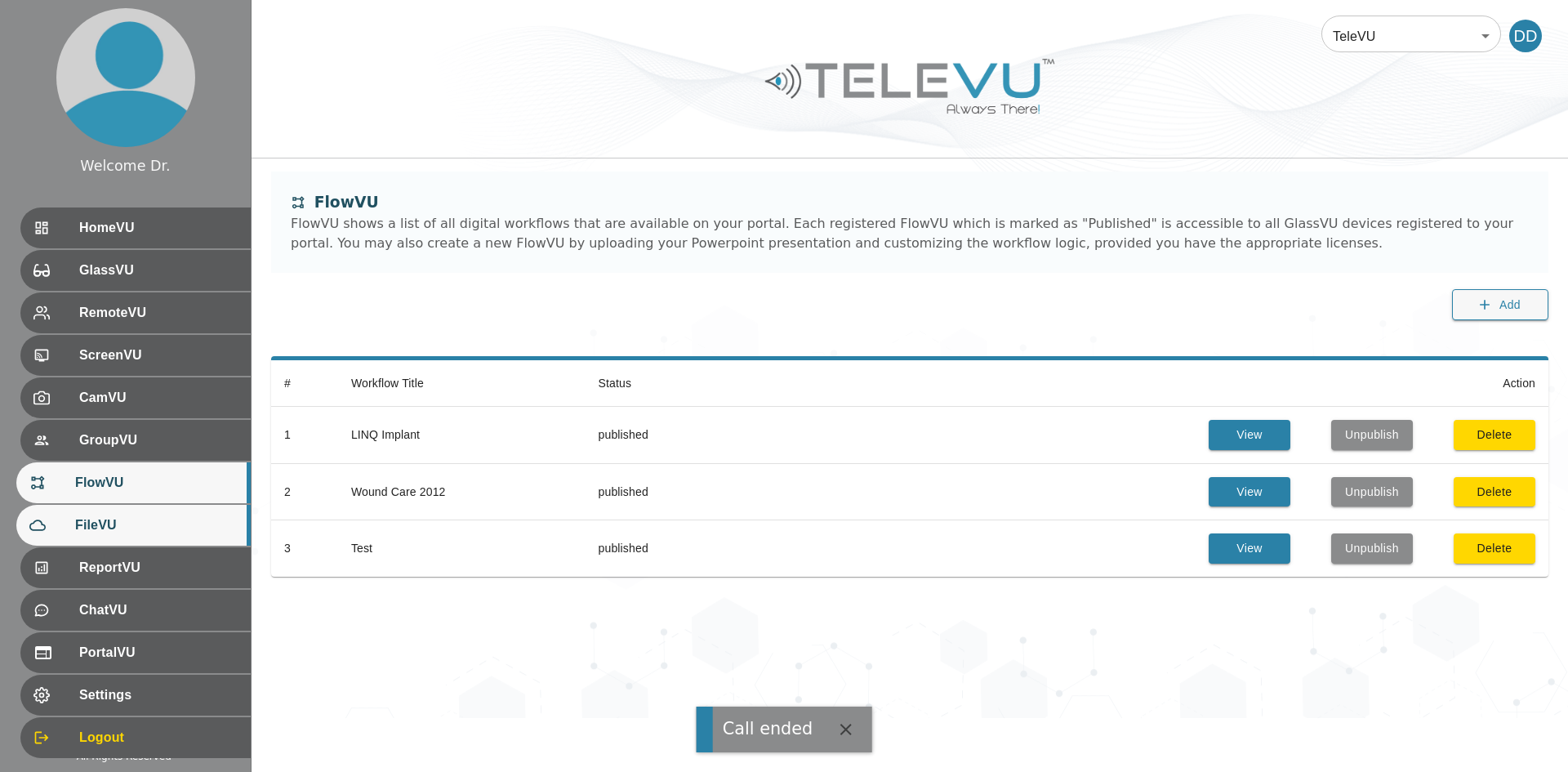
click at [103, 515] on div "FileVU" at bounding box center [133, 525] width 234 height 41
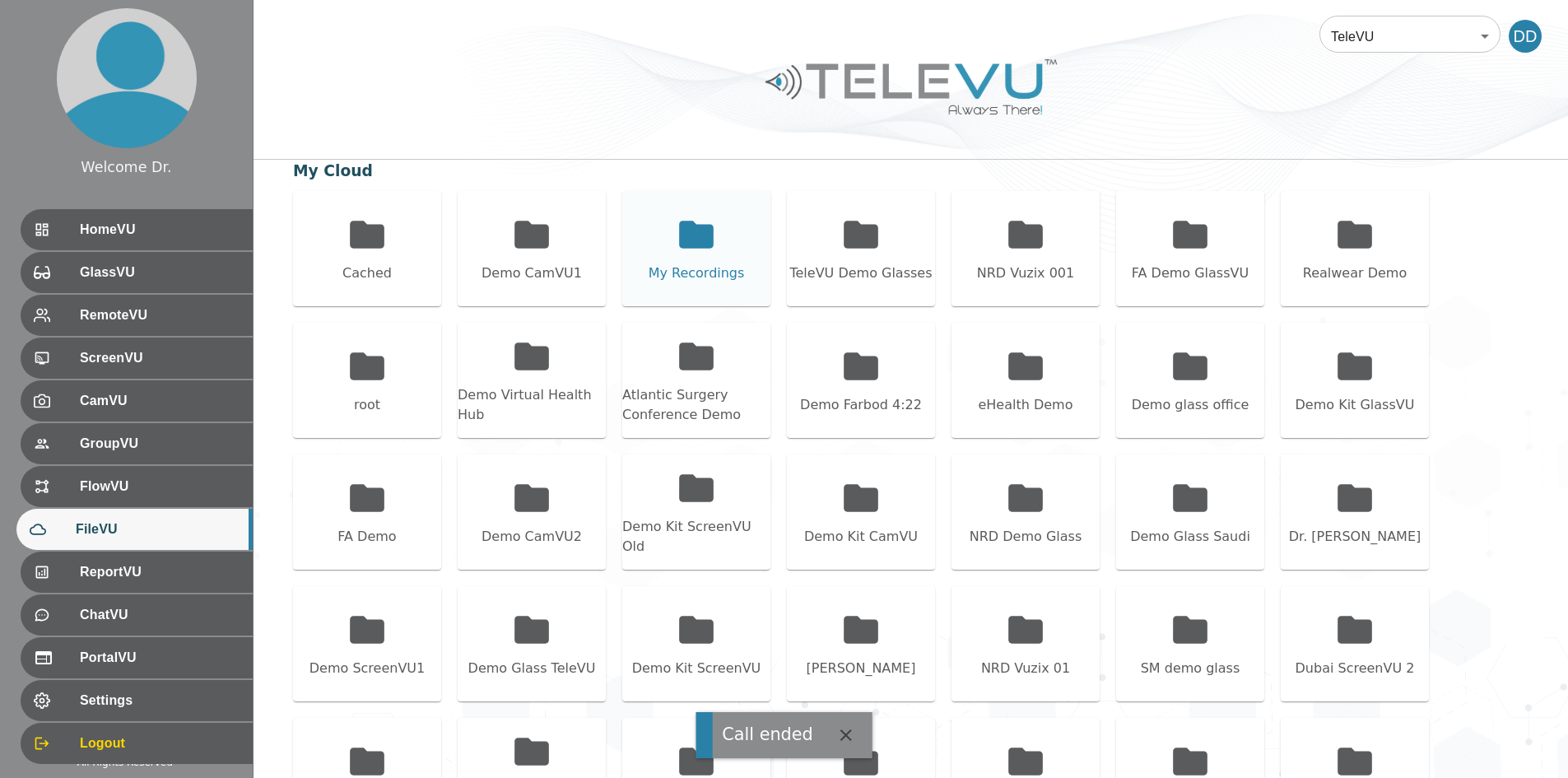
click at [689, 242] on icon at bounding box center [696, 234] width 35 height 27
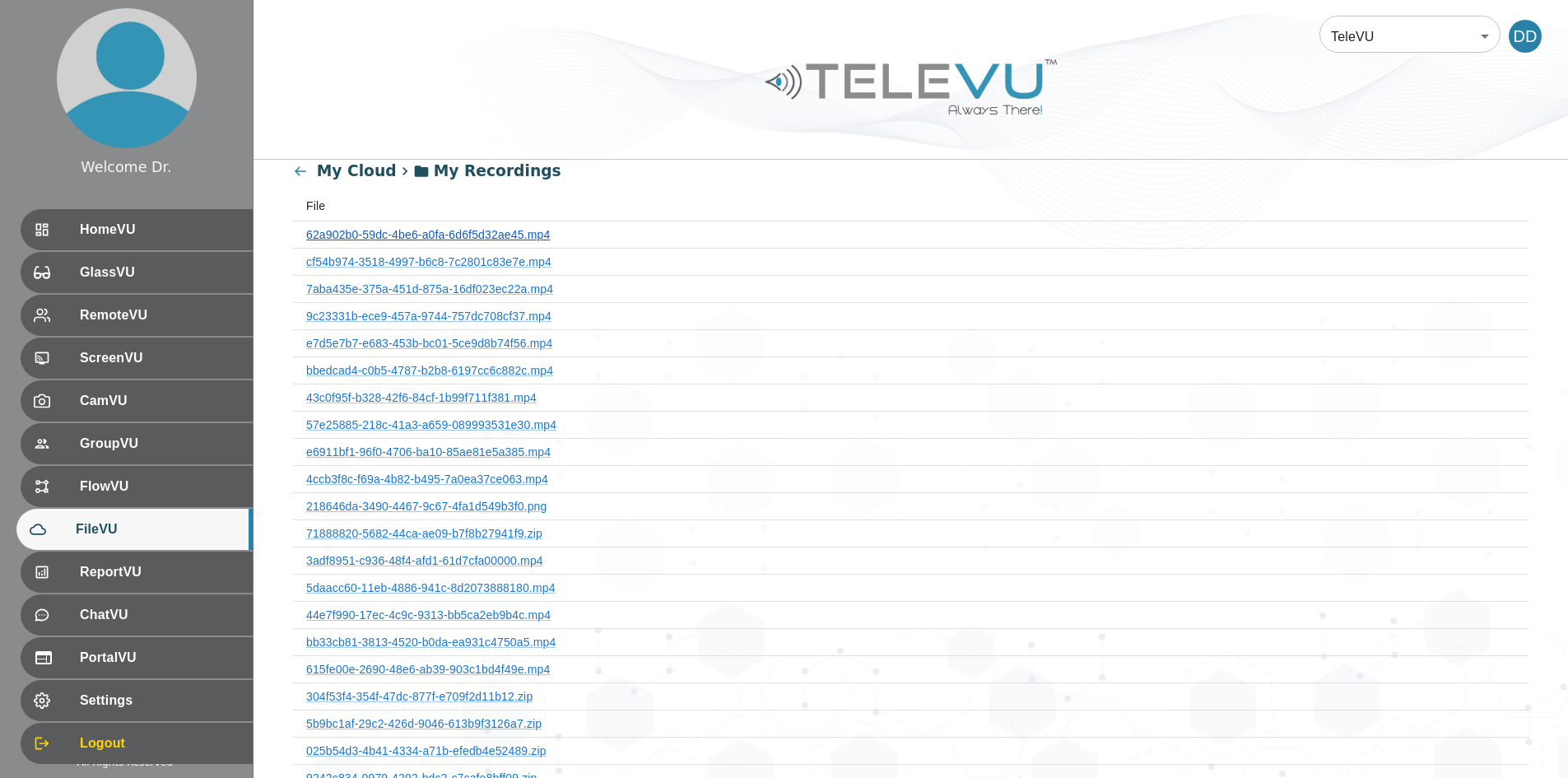
click at [519, 231] on link "62a902b0-59dc-4be6-a0fa-6d6f5d32ae45.mp4" at bounding box center [428, 234] width 243 height 13
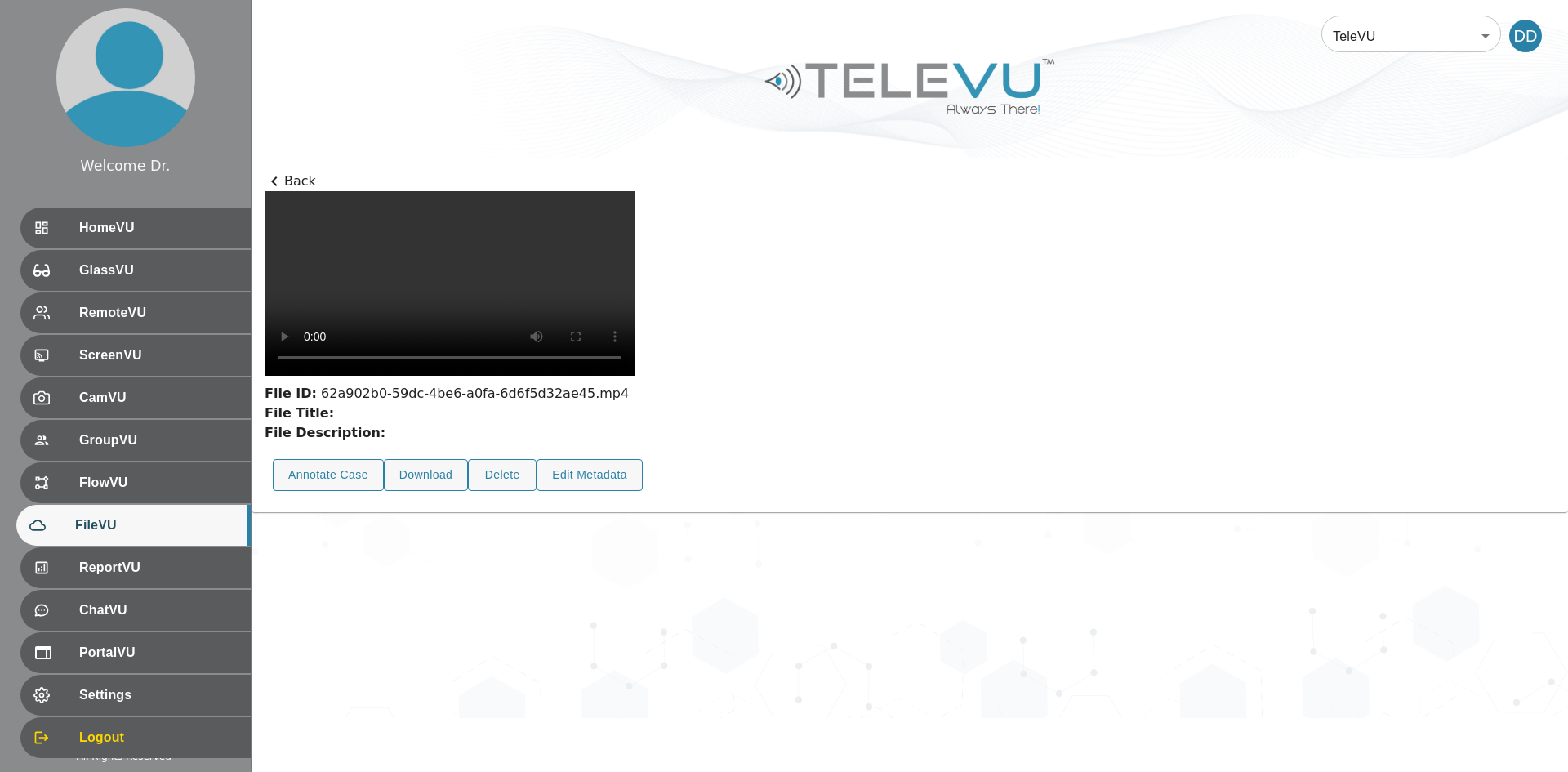
click at [296, 182] on p "Back" at bounding box center [909, 182] width 1290 height 20
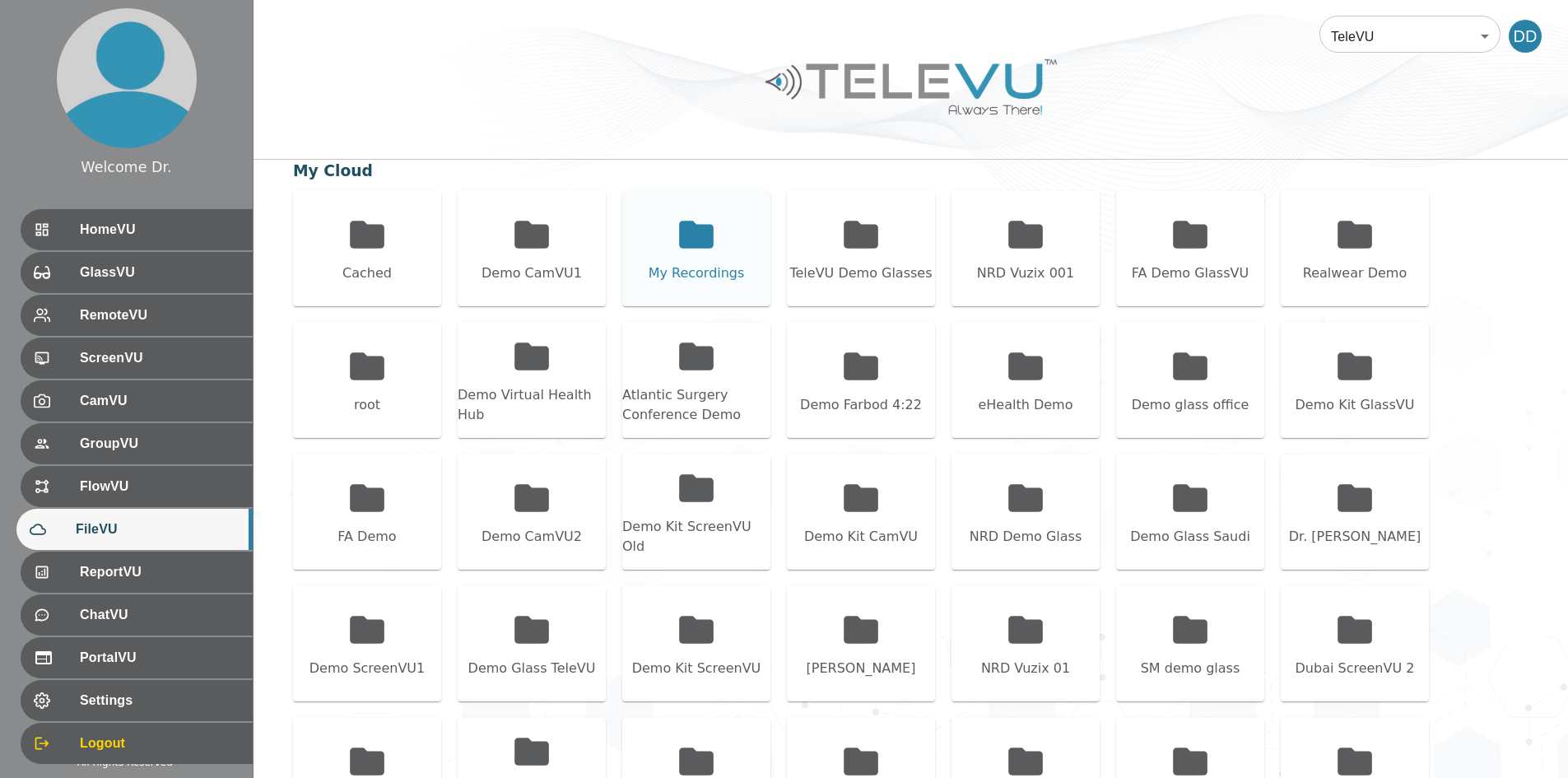
click at [716, 258] on div "My Recordings" at bounding box center [696, 248] width 148 height 115
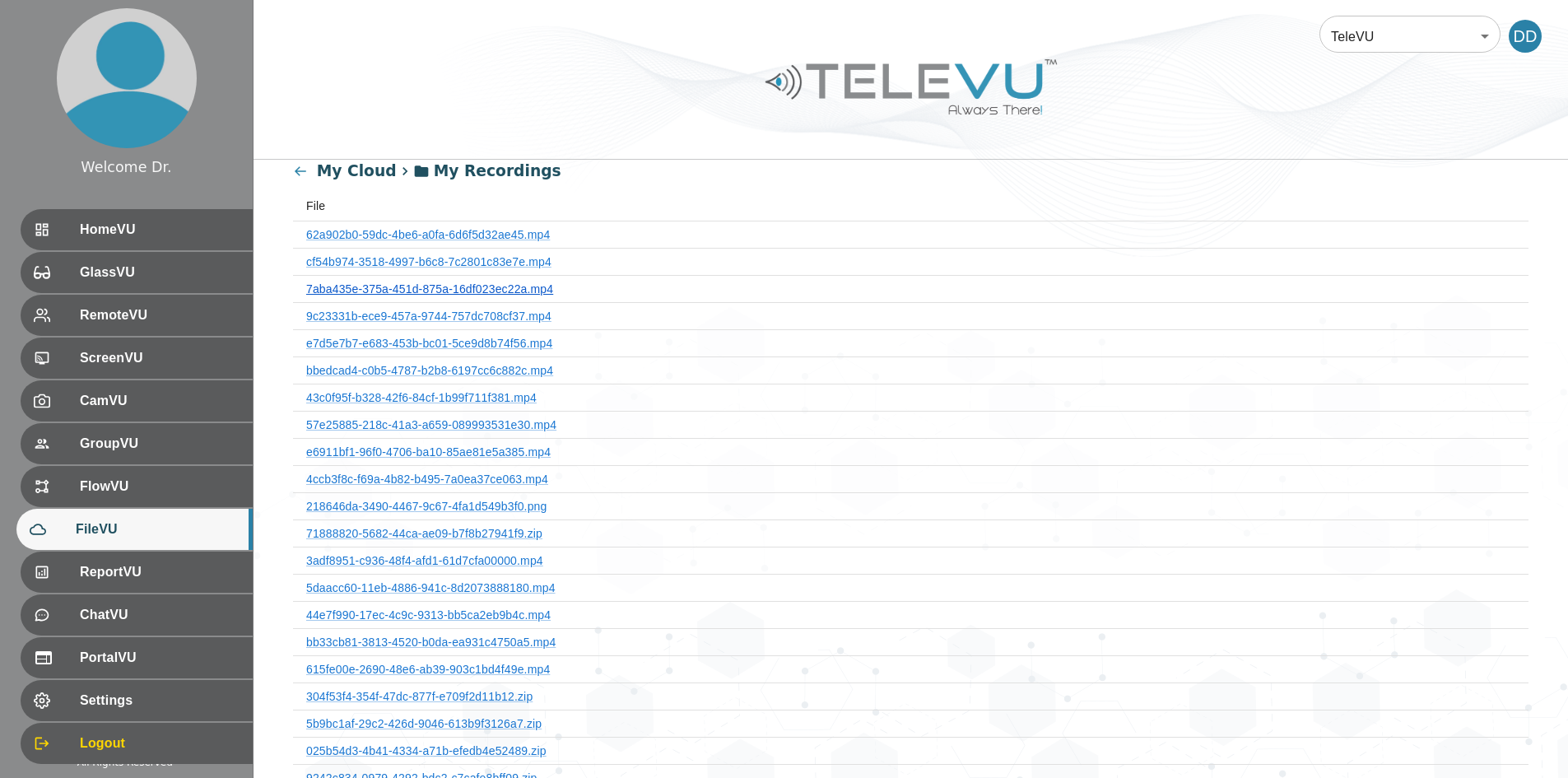
click at [498, 288] on link "7aba435e-375a-451d-875a-16df023ec22a.mp4" at bounding box center [429, 289] width 247 height 13
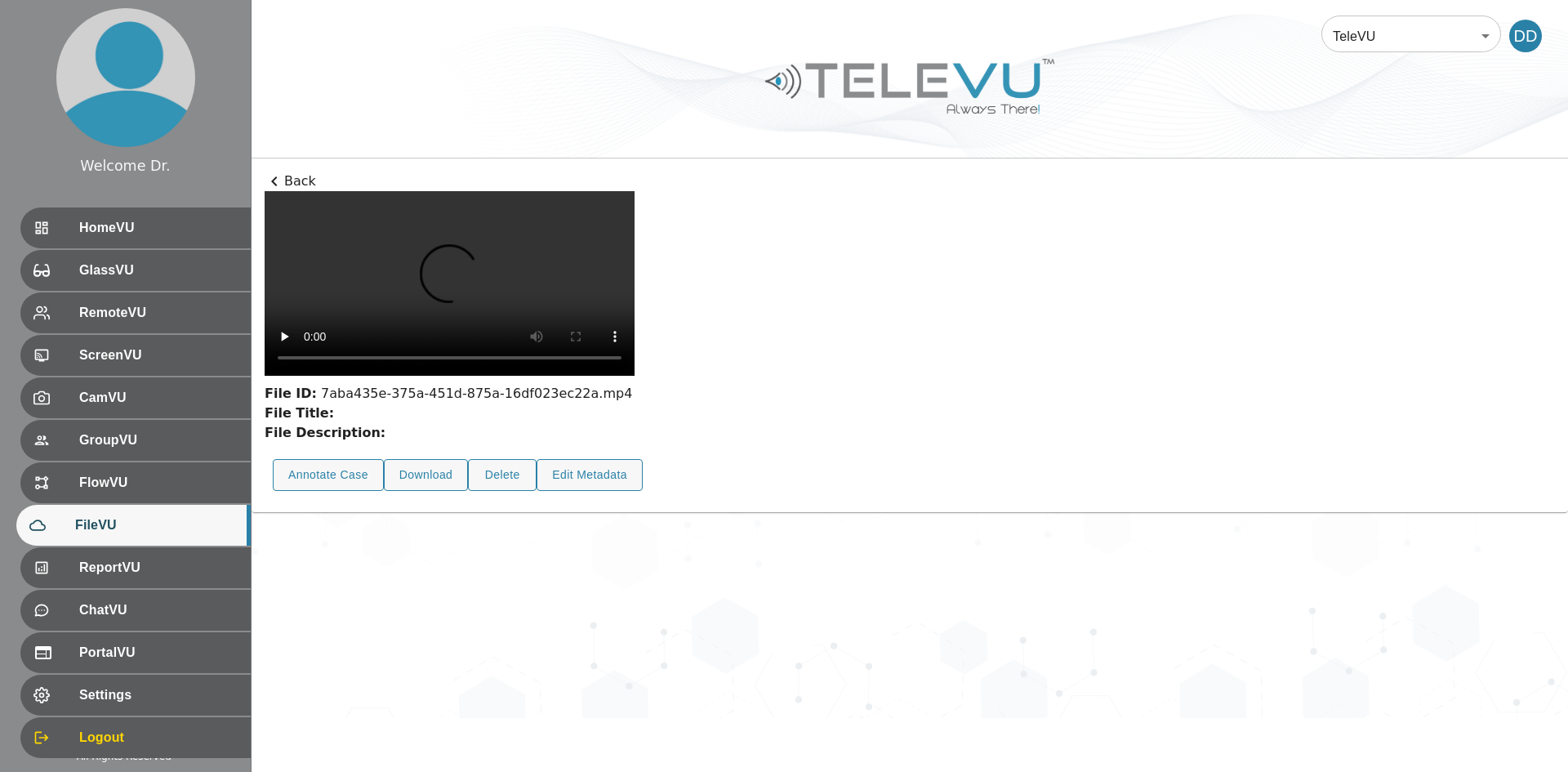
click at [282, 174] on icon at bounding box center [274, 182] width 20 height 20
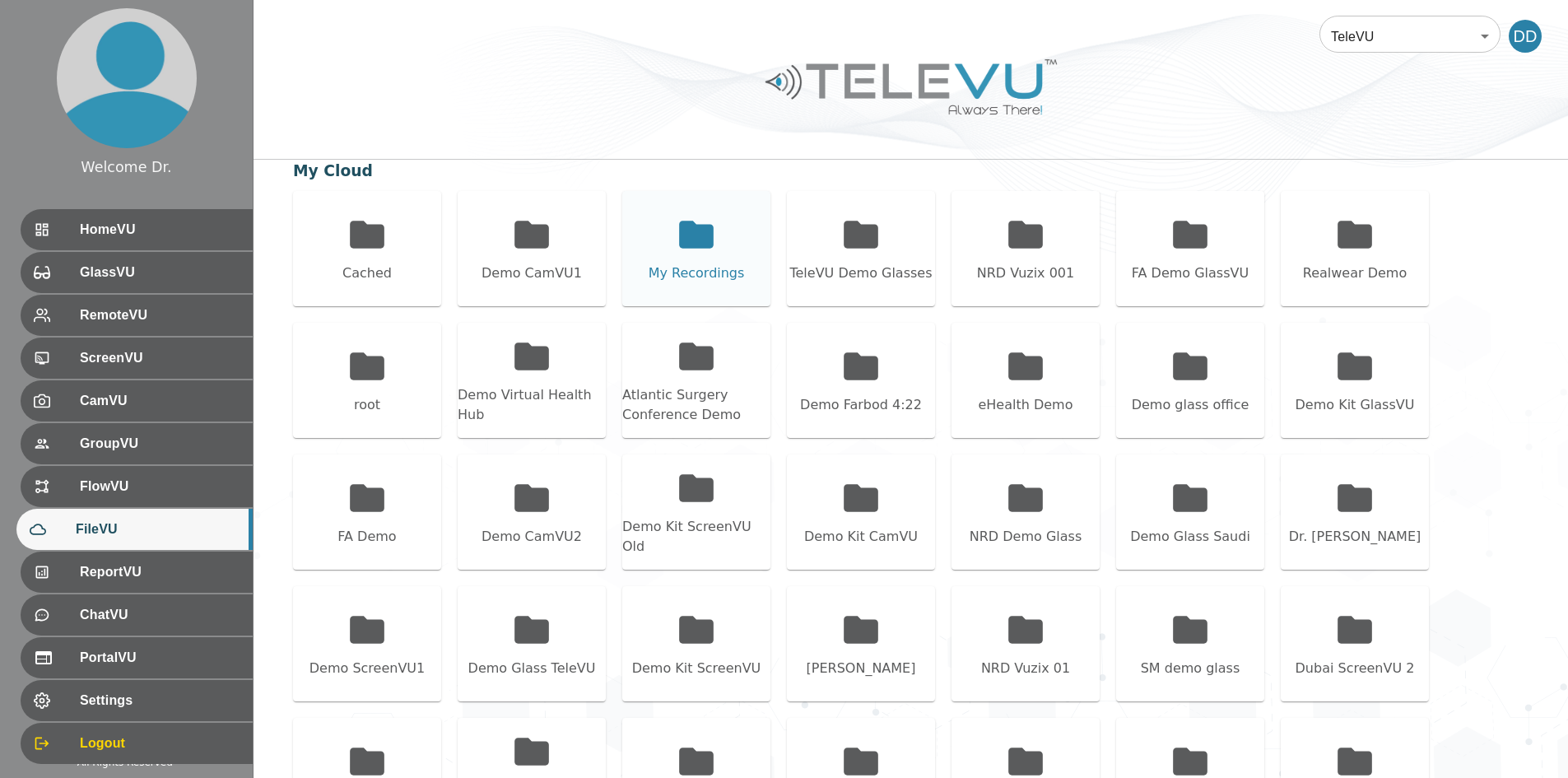
click at [676, 236] on icon at bounding box center [696, 234] width 41 height 41
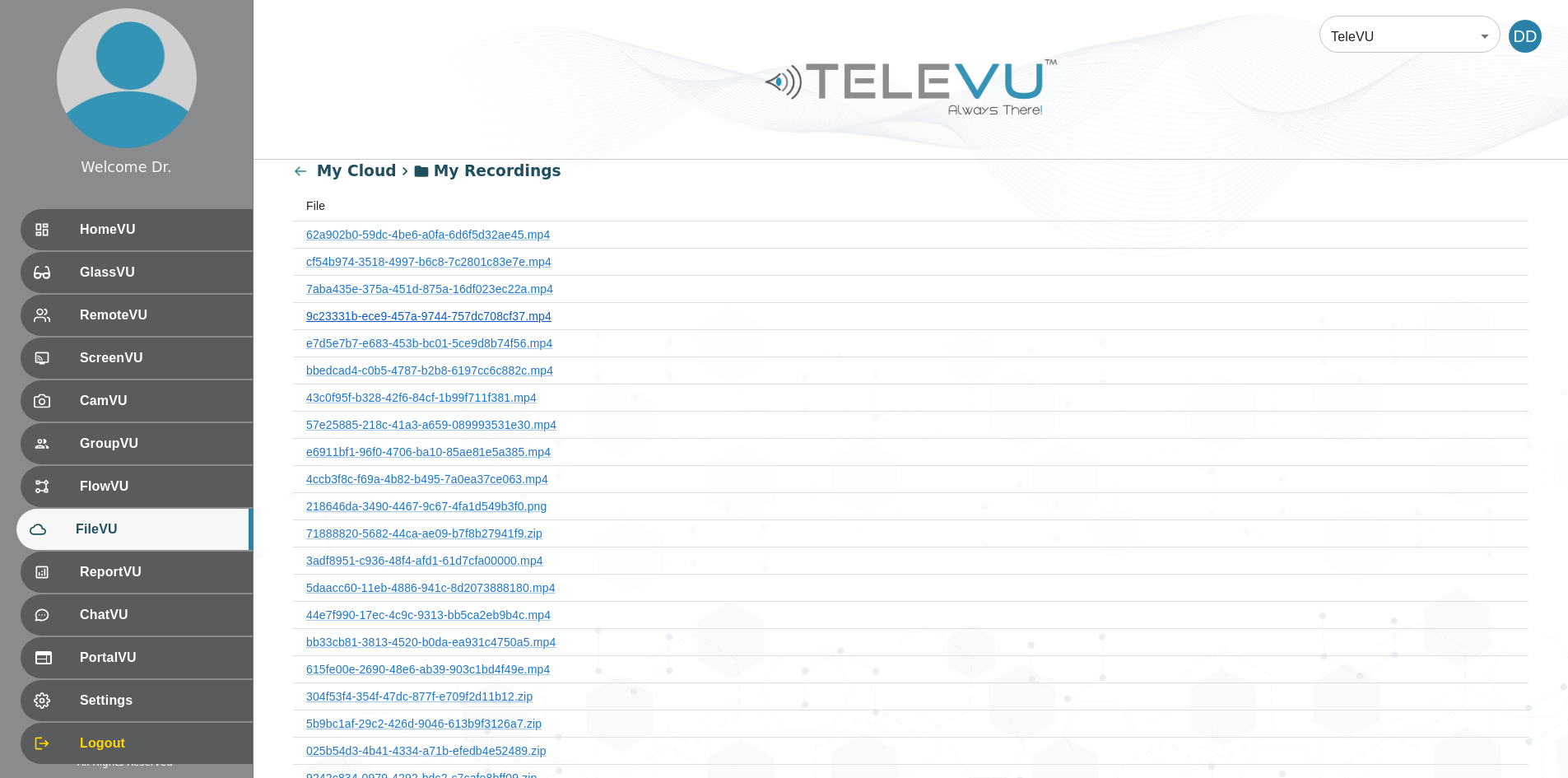
click at [498, 311] on link "9c23331b-ece9-457a-9744-757dc708cf37.mp4" at bounding box center [428, 316] width 245 height 13
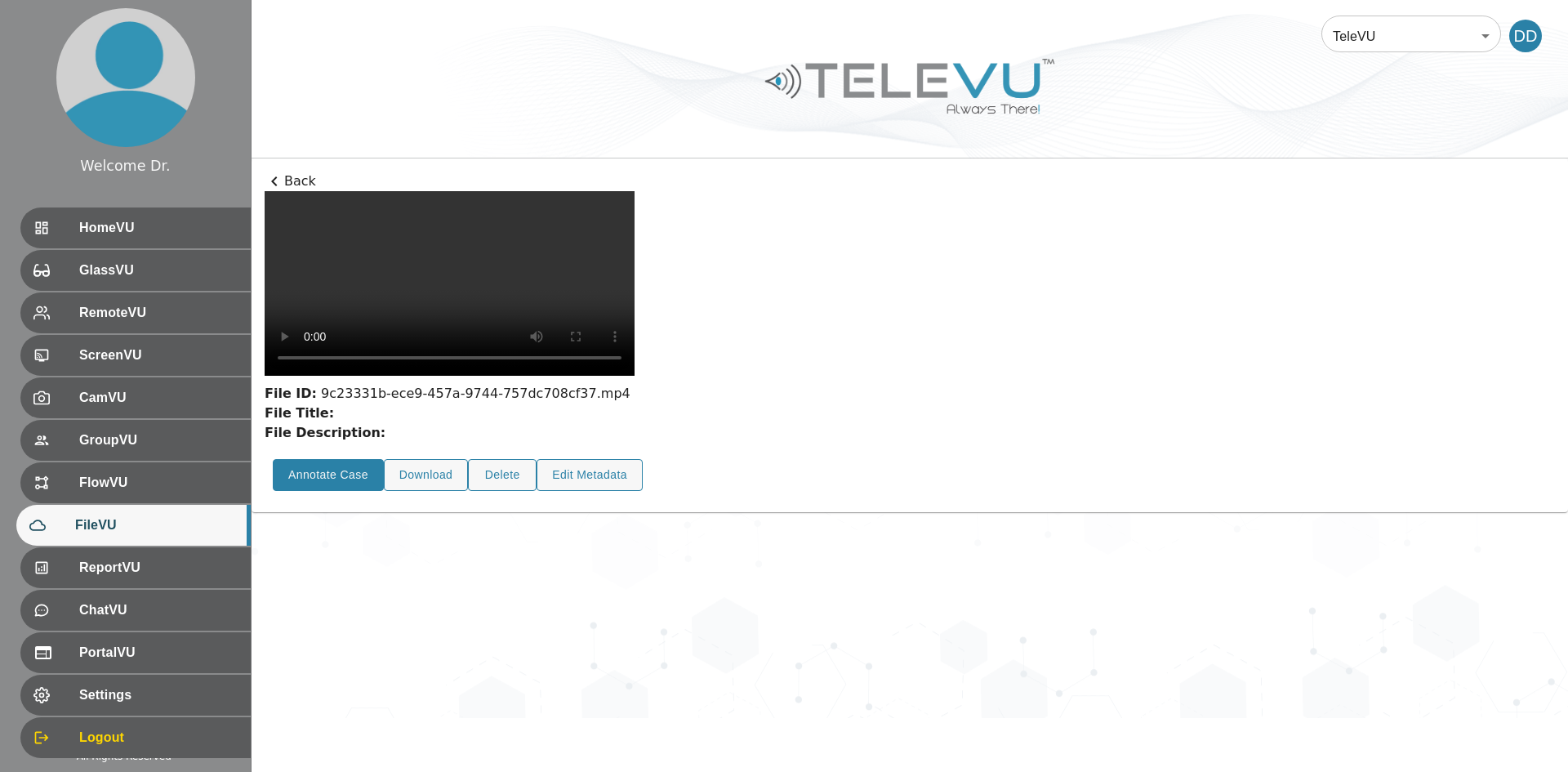
click at [320, 491] on button "Annotate Case" at bounding box center [328, 474] width 111 height 32
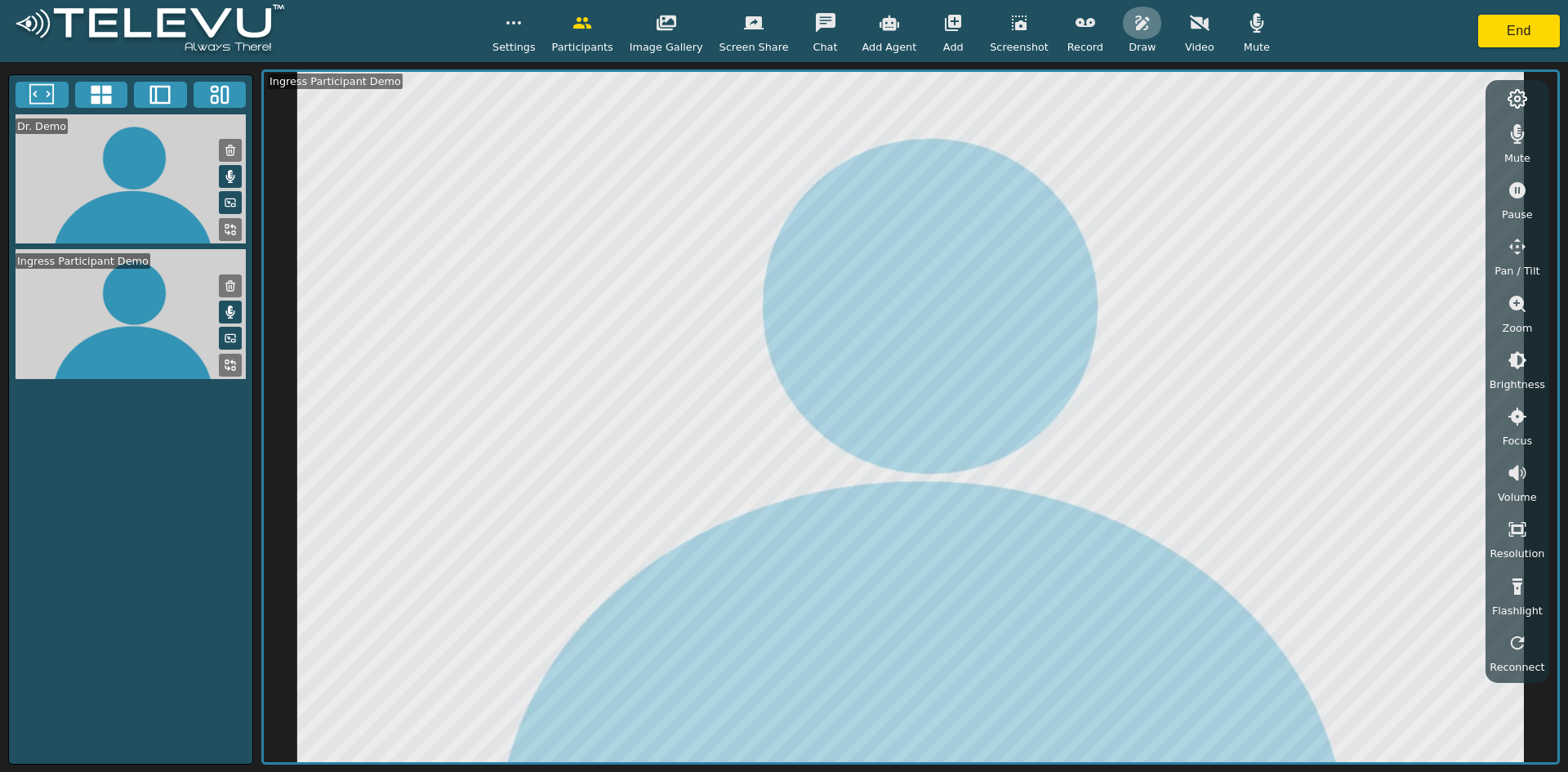
click at [776, 29] on button "button" at bounding box center [1142, 23] width 41 height 33
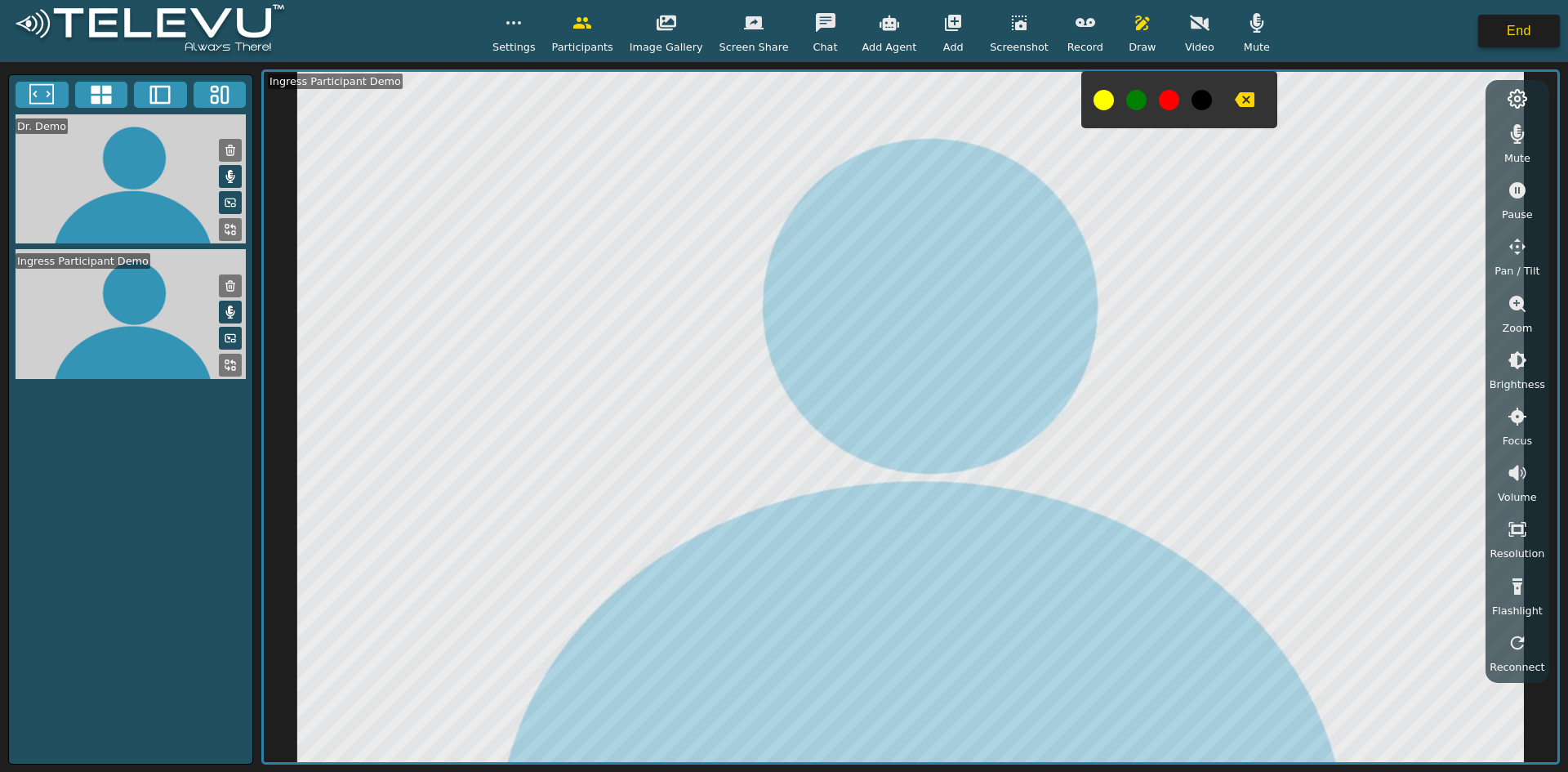
click at [776, 37] on button "End" at bounding box center [1519, 31] width 81 height 33
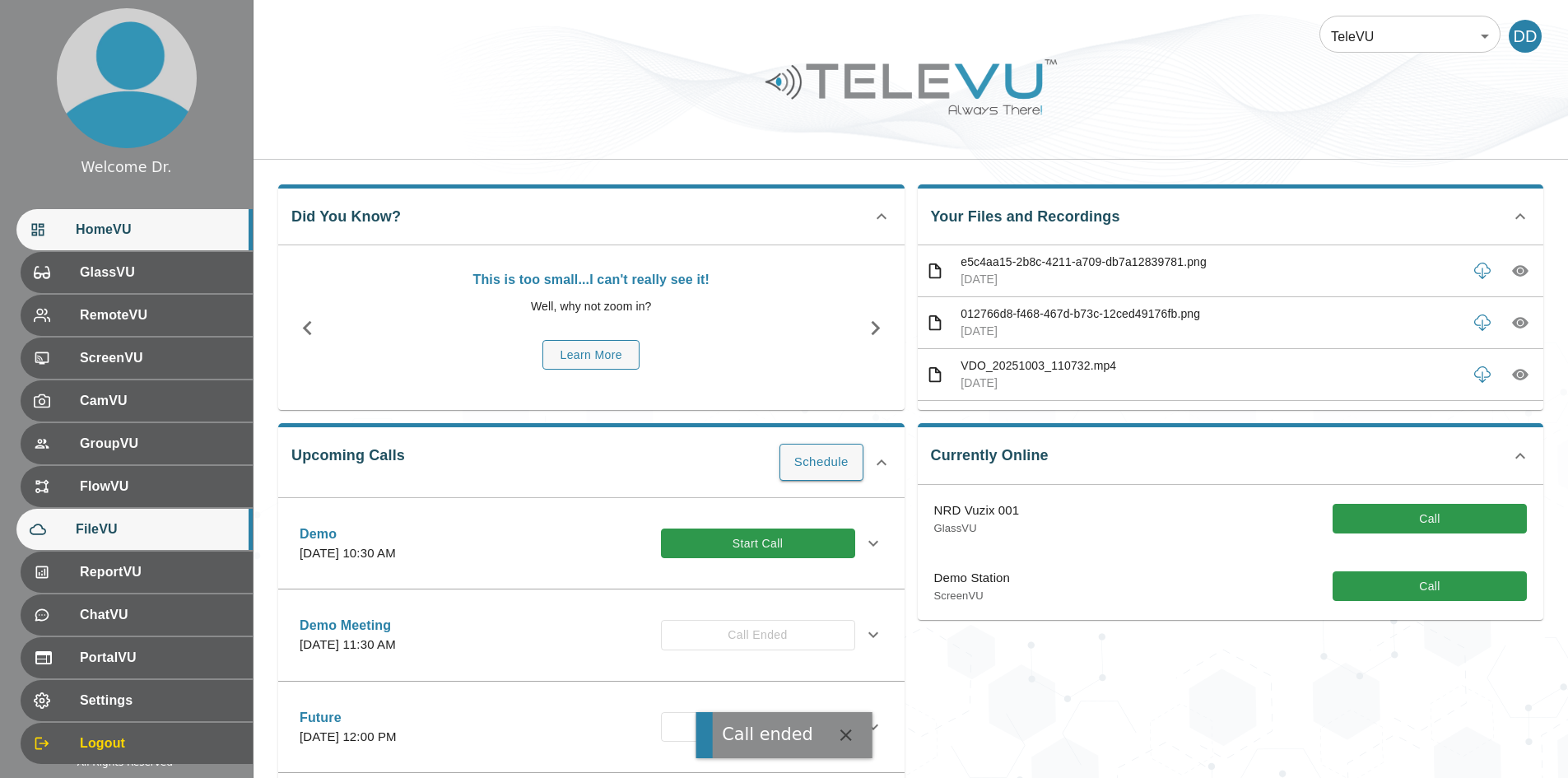
click at [132, 529] on span "FileVU" at bounding box center [158, 530] width 164 height 20
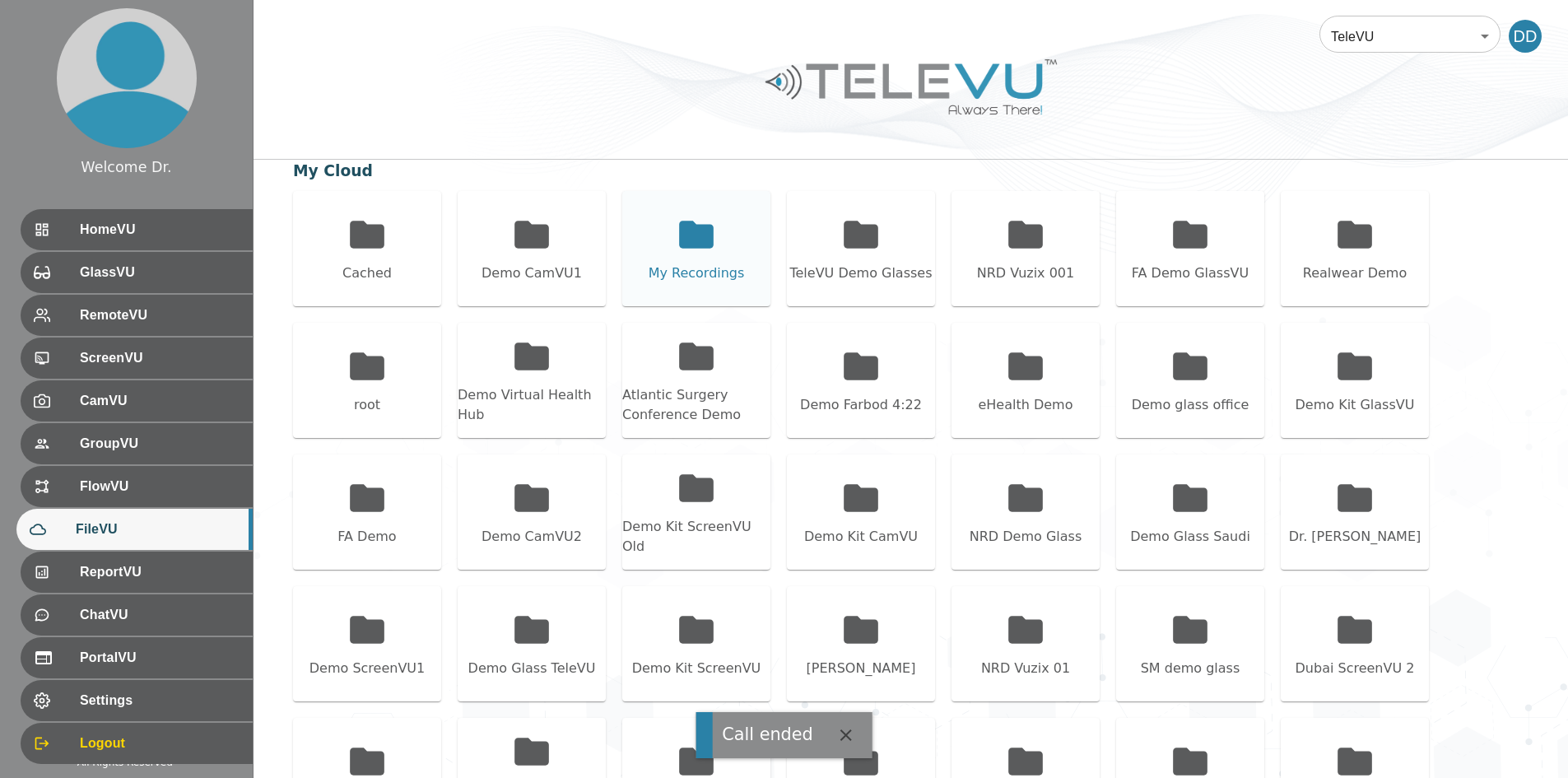
click at [681, 249] on icon at bounding box center [696, 234] width 41 height 41
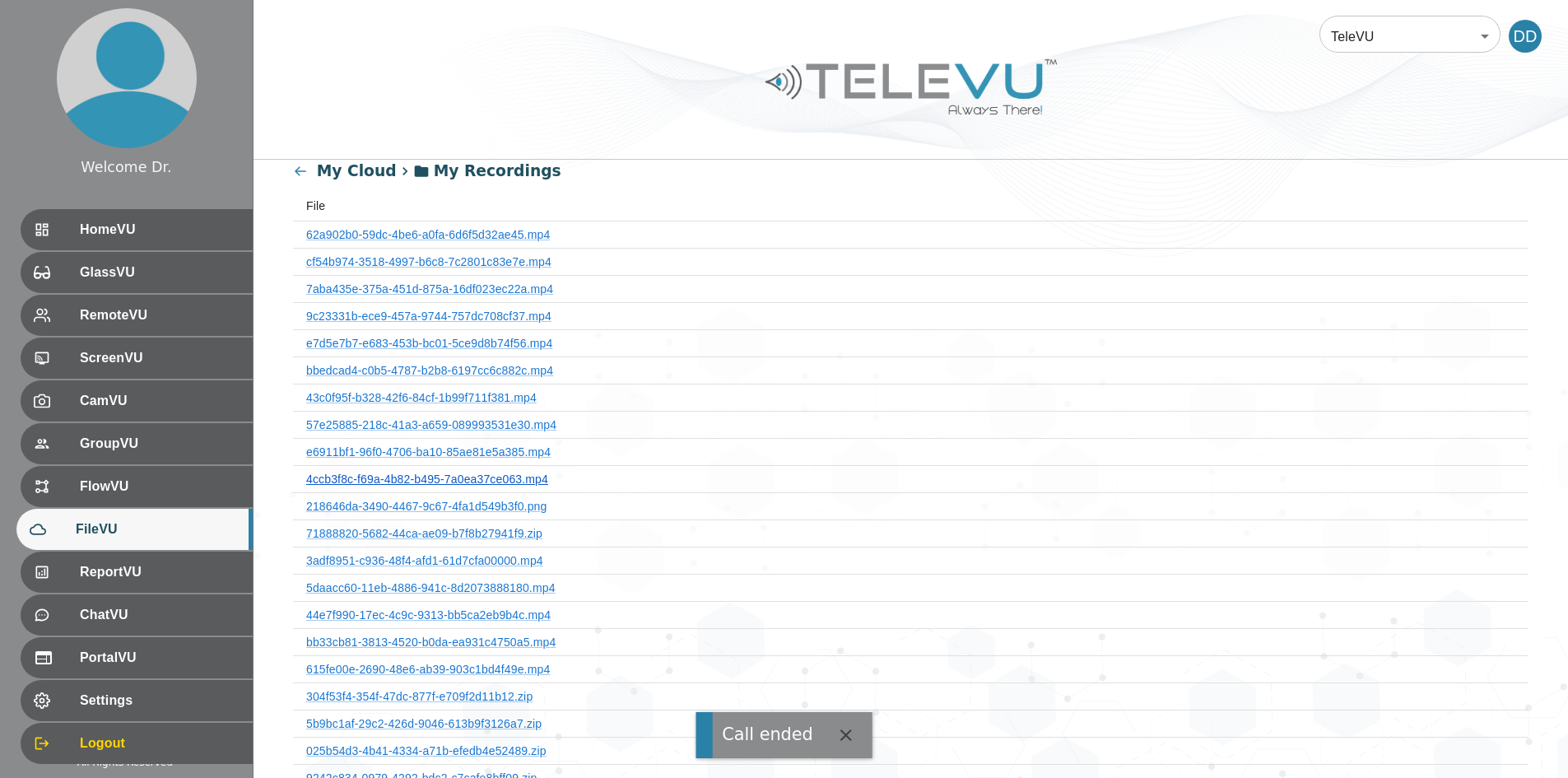
click at [486, 484] on link "4ccb3f8c-f69a-4b82-b495-7a0ea37ce063.mp4" at bounding box center [427, 479] width 242 height 13
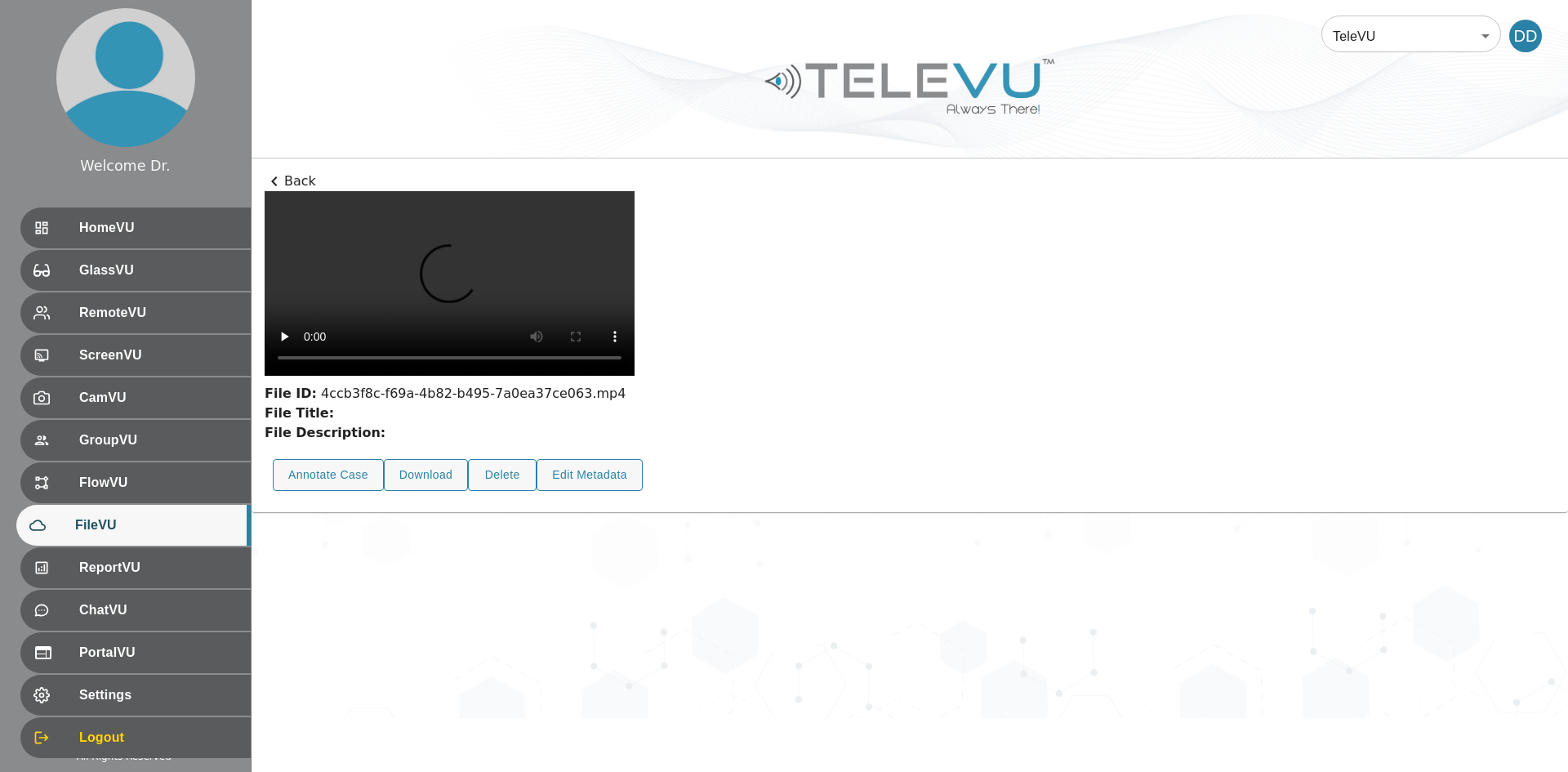
click at [284, 182] on p "Back" at bounding box center [909, 182] width 1290 height 20
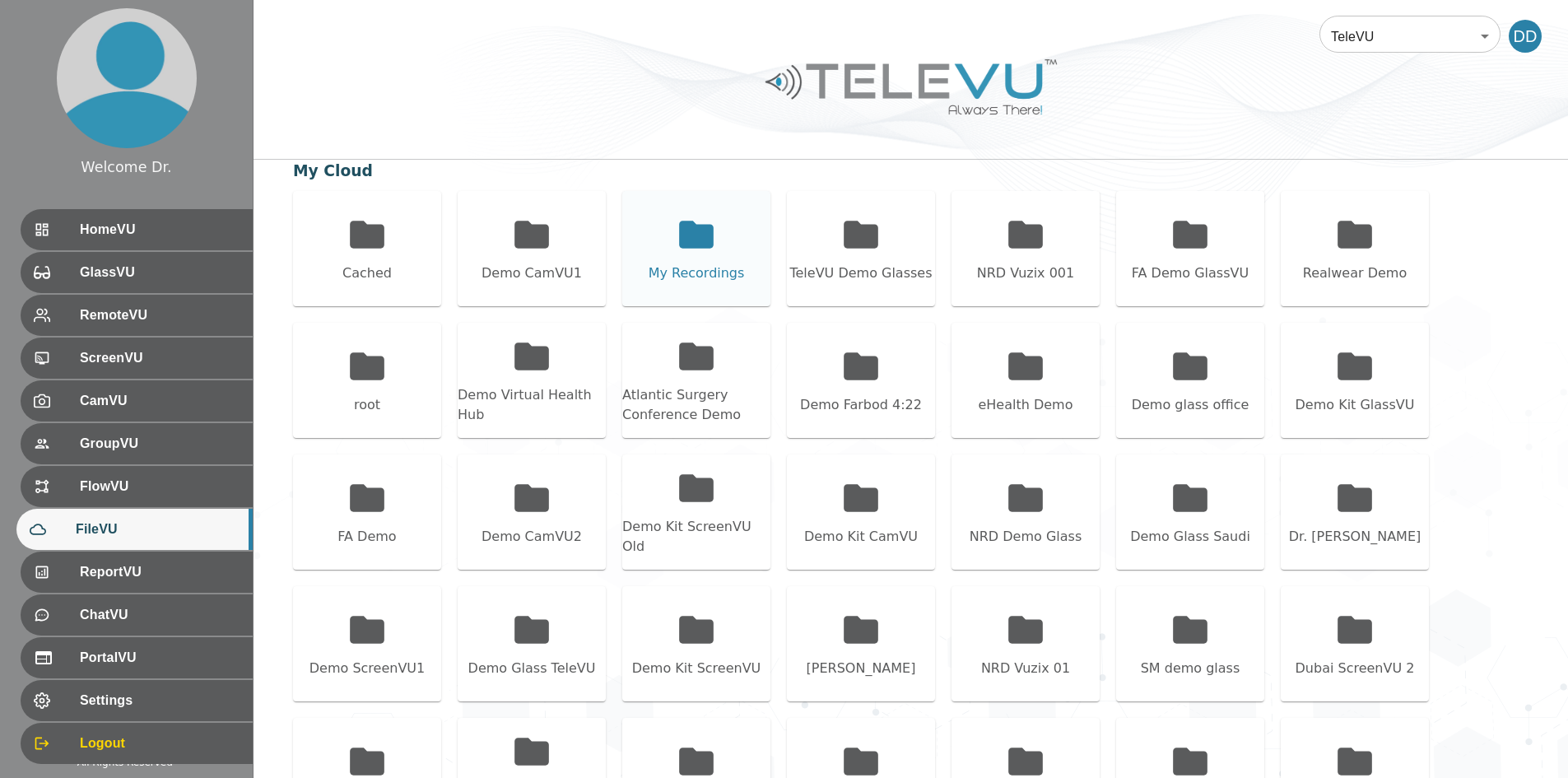
click at [717, 256] on div "My Recordings" at bounding box center [696, 248] width 148 height 115
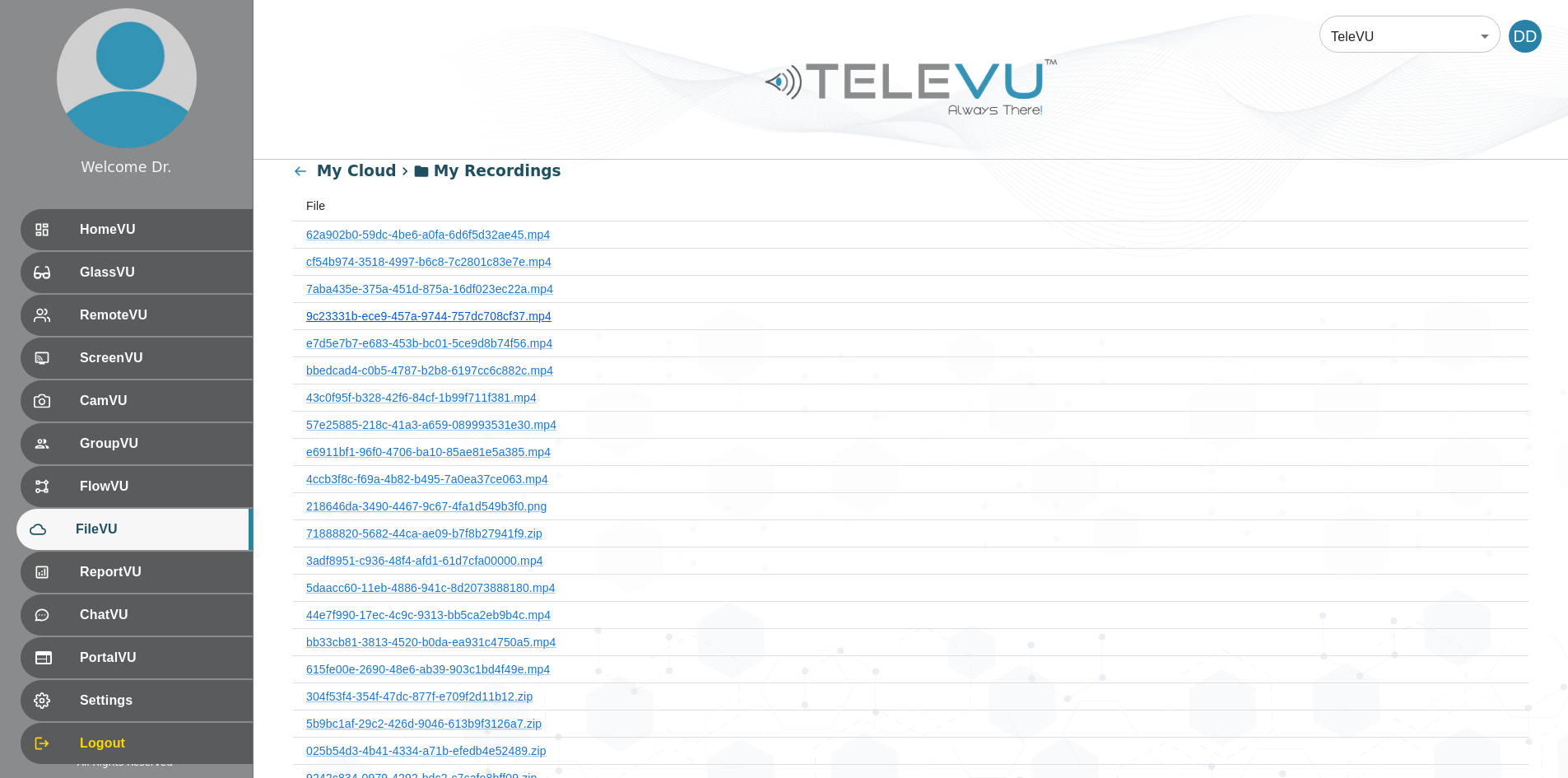
click at [487, 313] on link "9c23331b-ece9-457a-9744-757dc708cf37.mp4" at bounding box center [428, 316] width 245 height 13
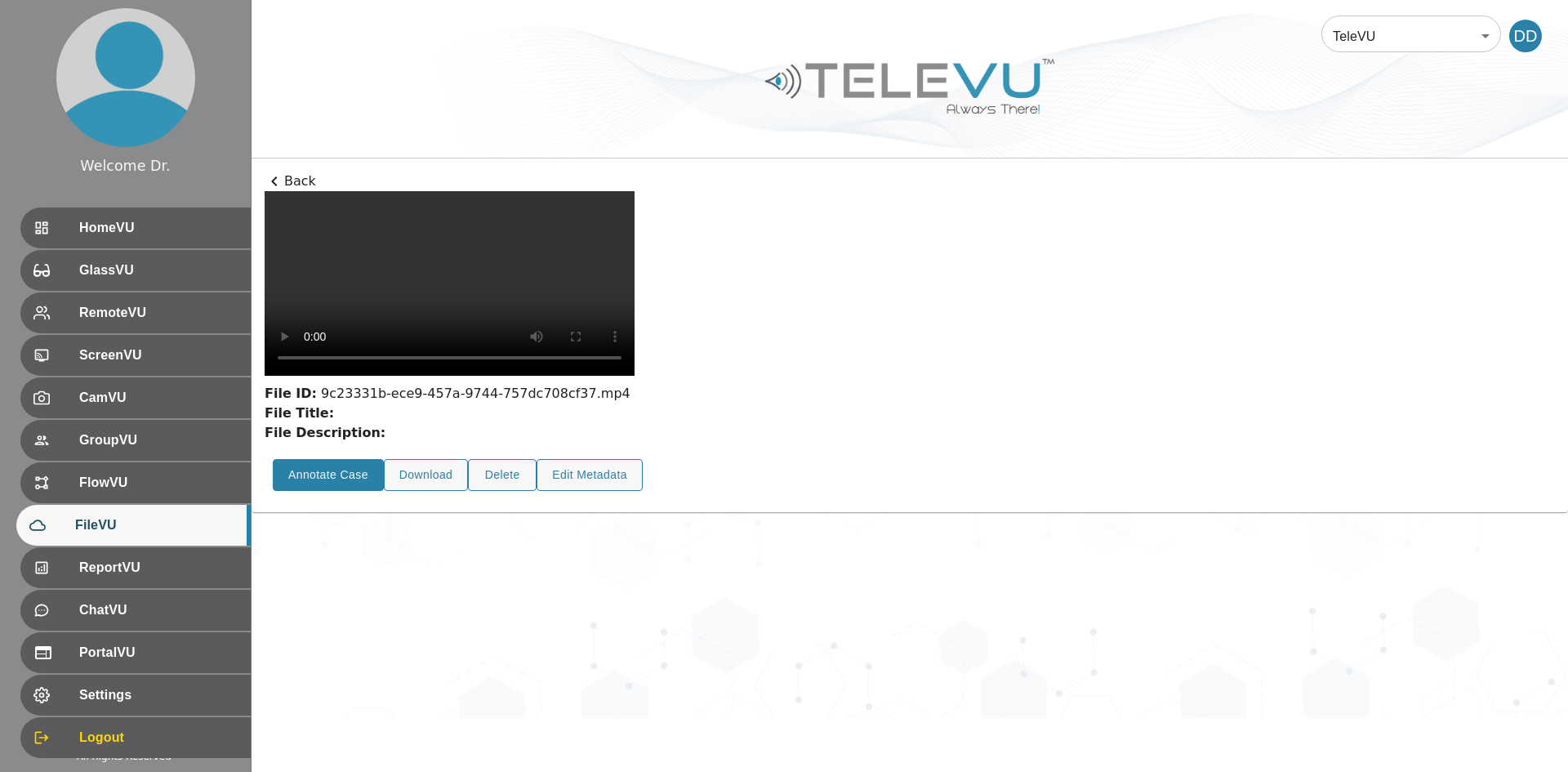
click at [328, 491] on button "Annotate Case" at bounding box center [328, 474] width 111 height 32
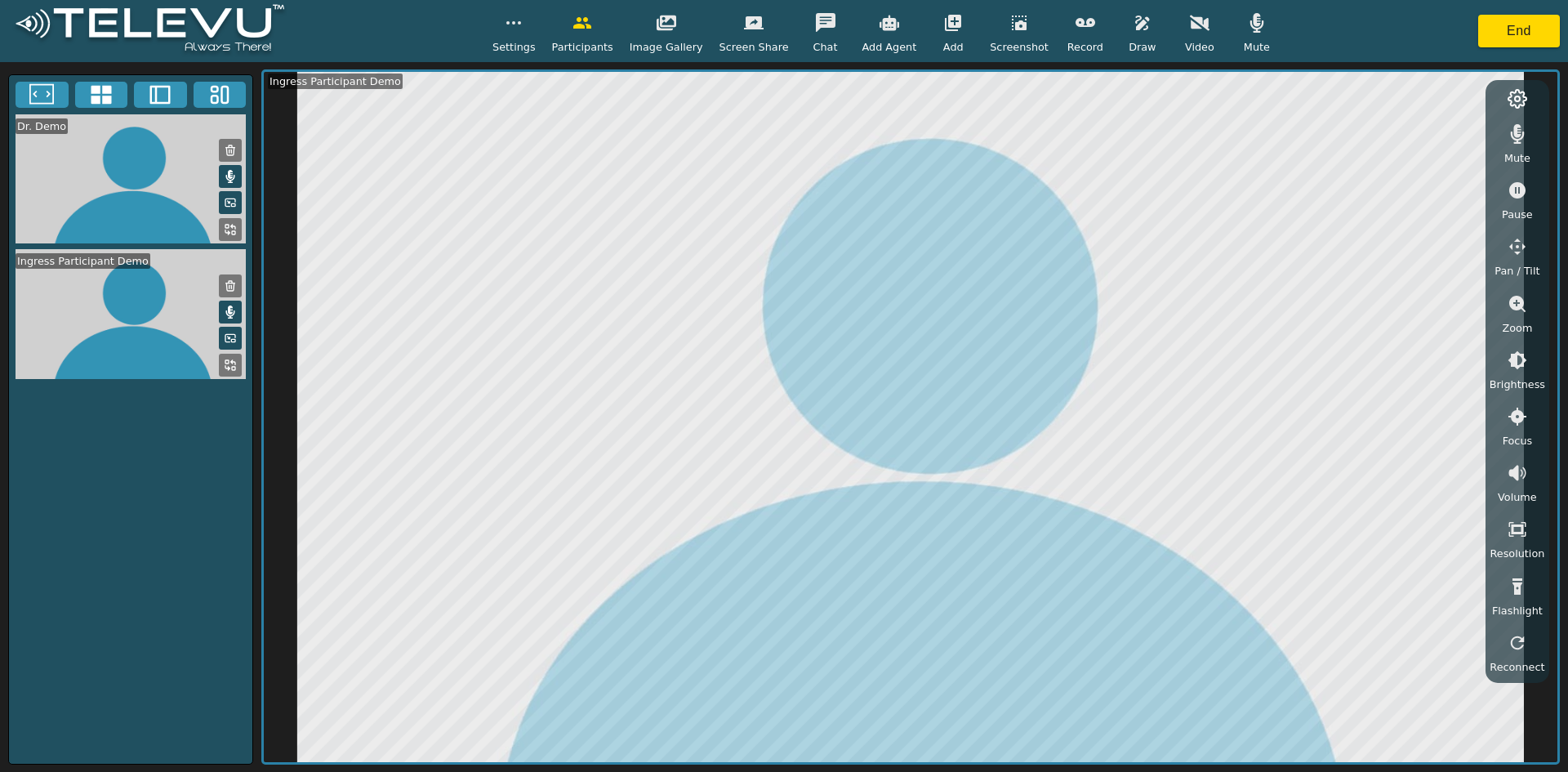
drag, startPoint x: 1112, startPoint y: 33, endPoint x: 1125, endPoint y: 59, distance: 29.1
click at [776, 33] on button "button" at bounding box center [1142, 23] width 41 height 33
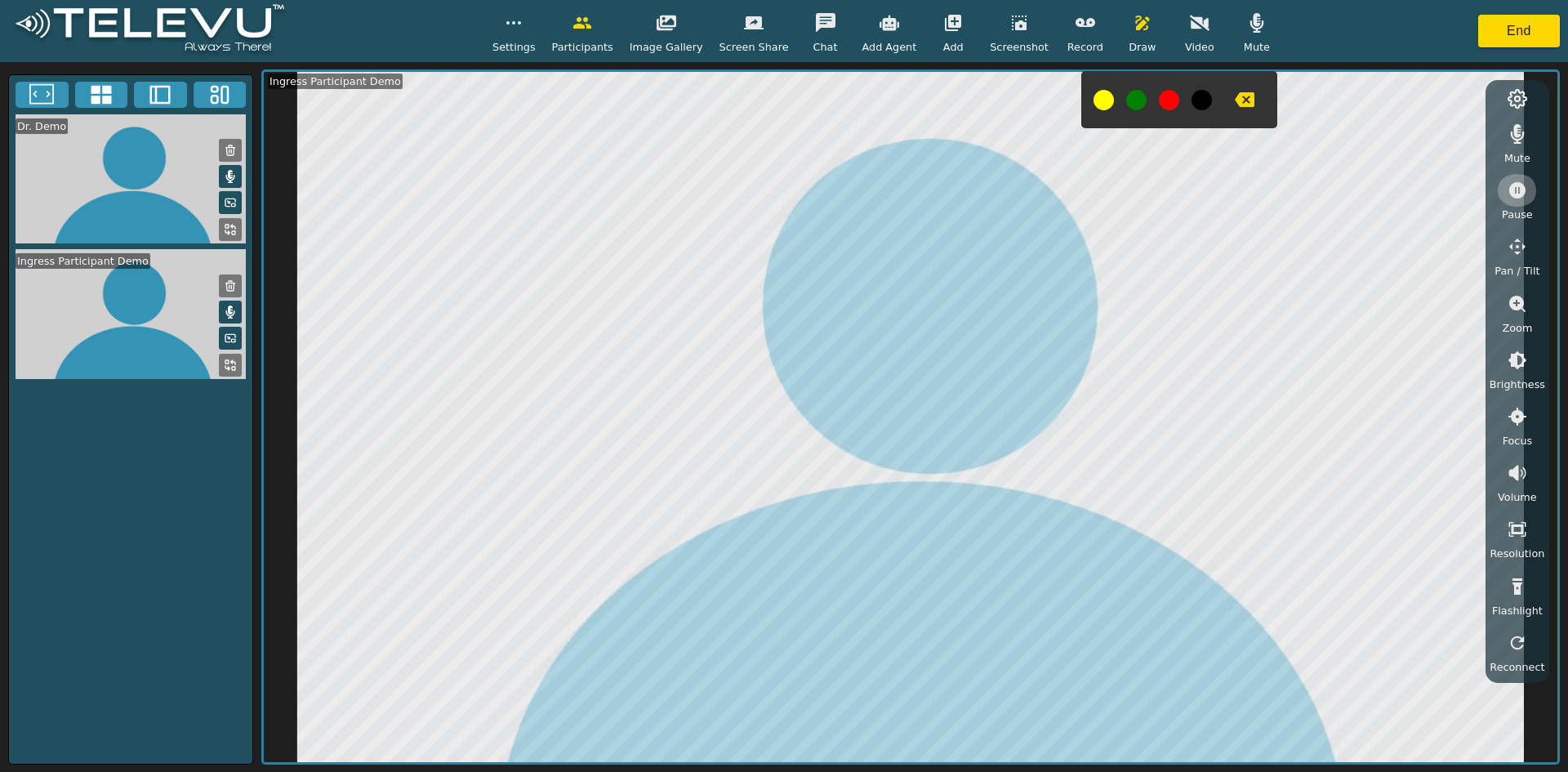
click at [776, 193] on icon "button" at bounding box center [1517, 190] width 16 height 16
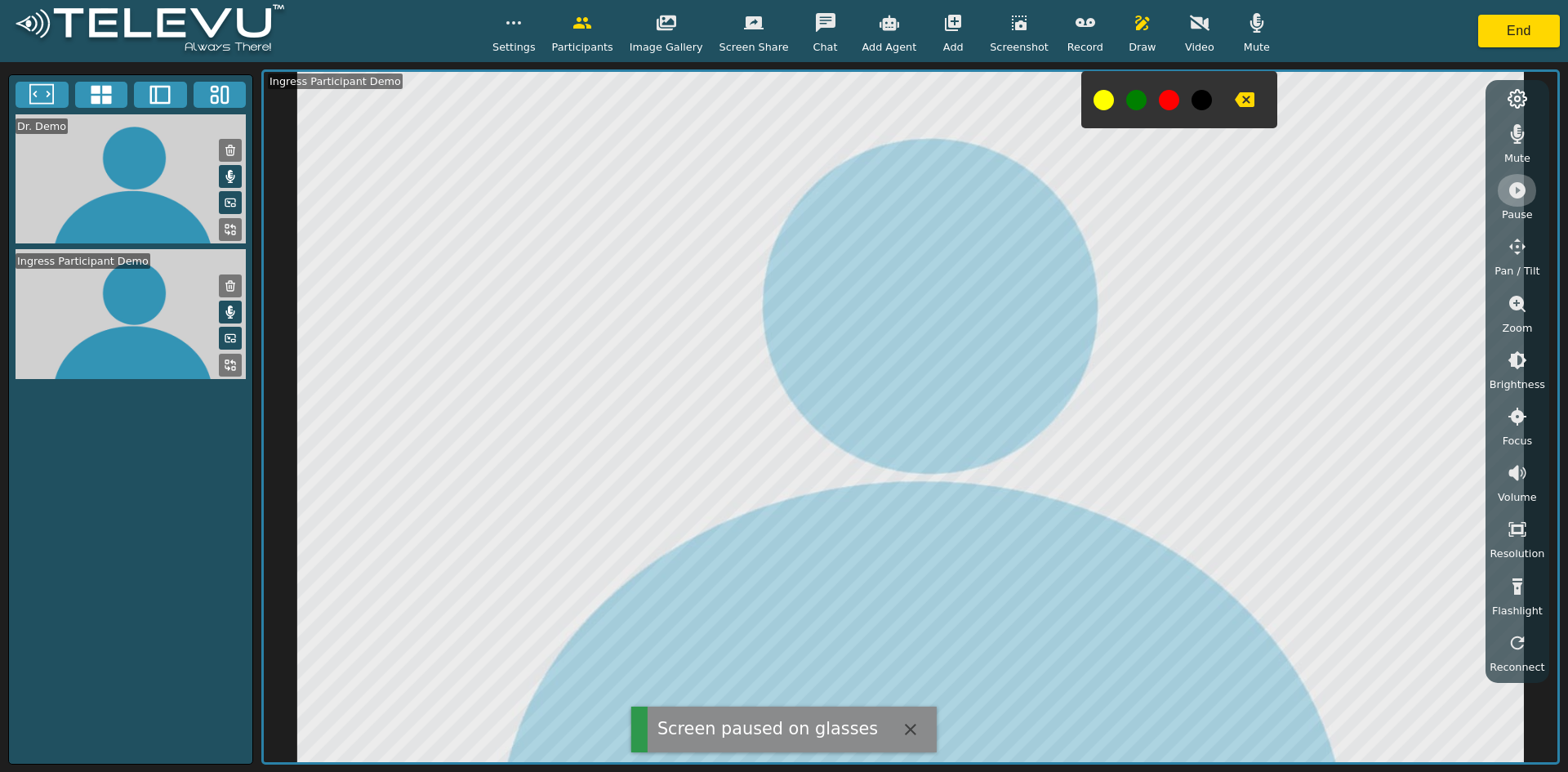
click at [776, 193] on icon "button" at bounding box center [1517, 190] width 16 height 16
click at [776, 301] on icon "button" at bounding box center [1517, 304] width 16 height 16
click at [776, 360] on icon "button" at bounding box center [1517, 360] width 20 height 20
click at [776, 397] on icon "button" at bounding box center [1517, 393] width 20 height 20
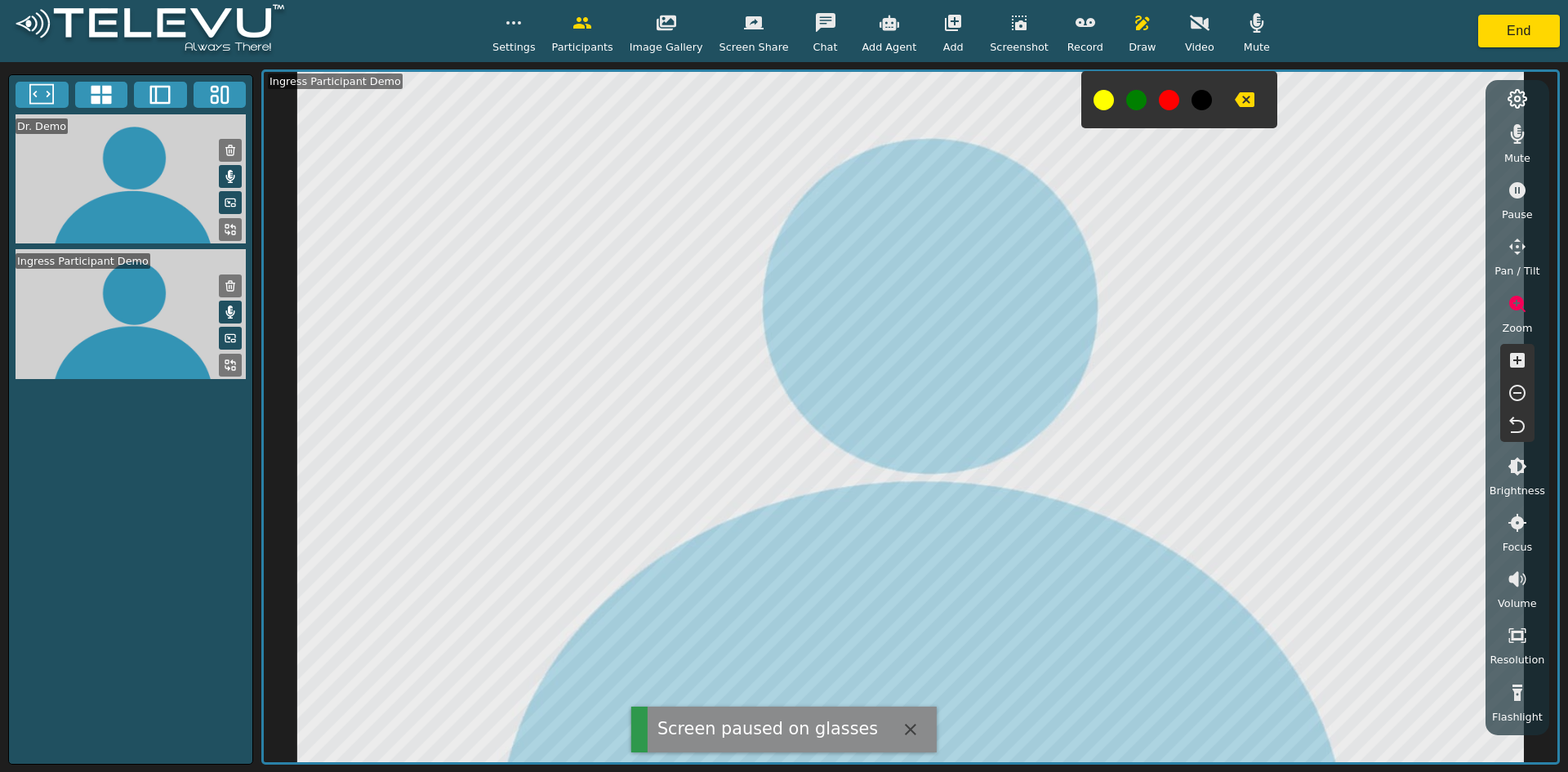
click at [776, 397] on icon "button" at bounding box center [1517, 393] width 20 height 20
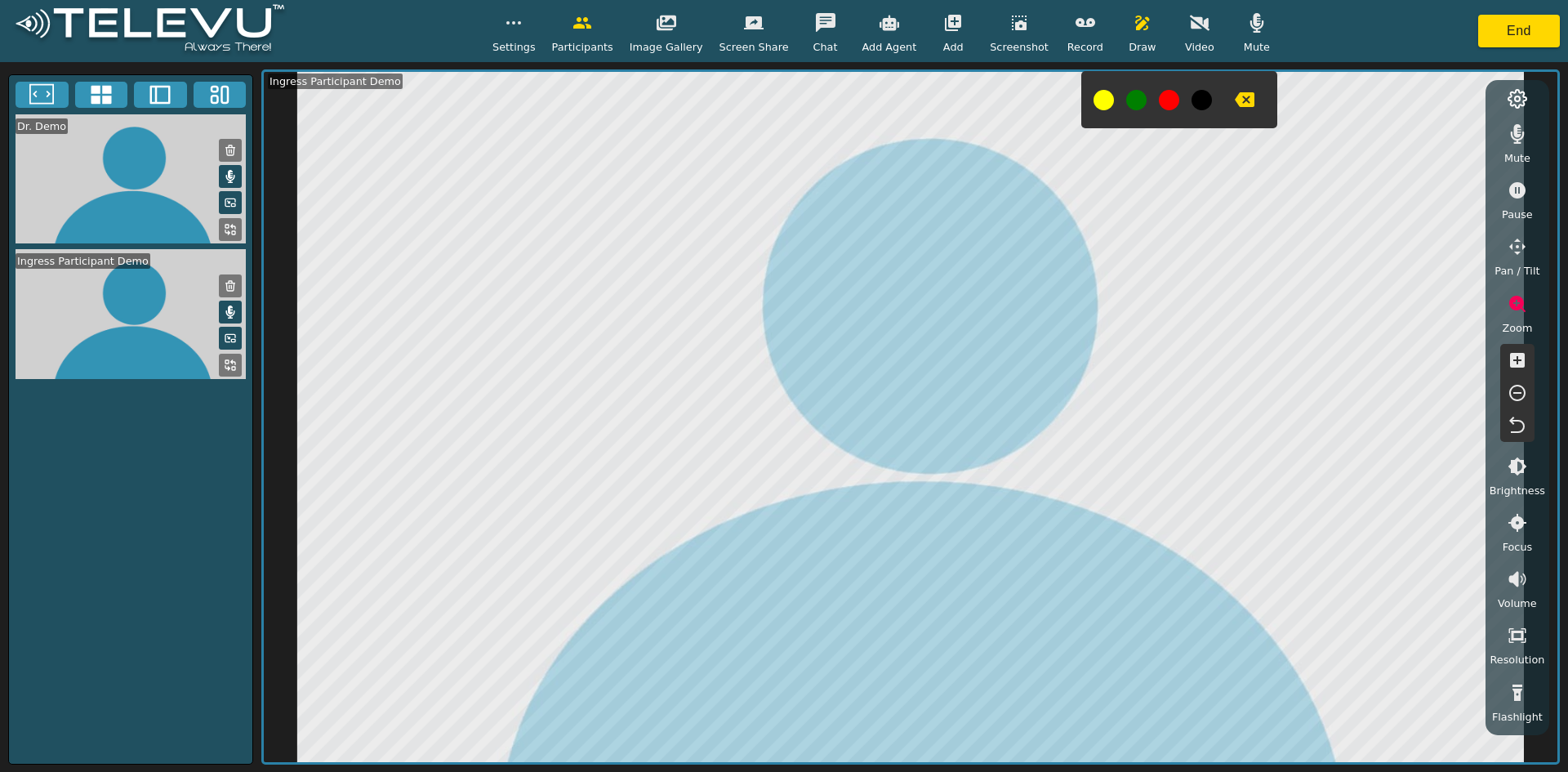
click at [776, 303] on icon "button" at bounding box center [1517, 304] width 20 height 20
drag, startPoint x: 140, startPoint y: 188, endPoint x: 145, endPoint y: 332, distance: 144.1
click at [145, 332] on div "Dr. Demo Ingress Participant Demo" at bounding box center [130, 249] width 243 height 271
click at [776, 100] on icon "button" at bounding box center [1245, 100] width 20 height 14
click at [776, 31] on icon "button" at bounding box center [1086, 23] width 20 height 20
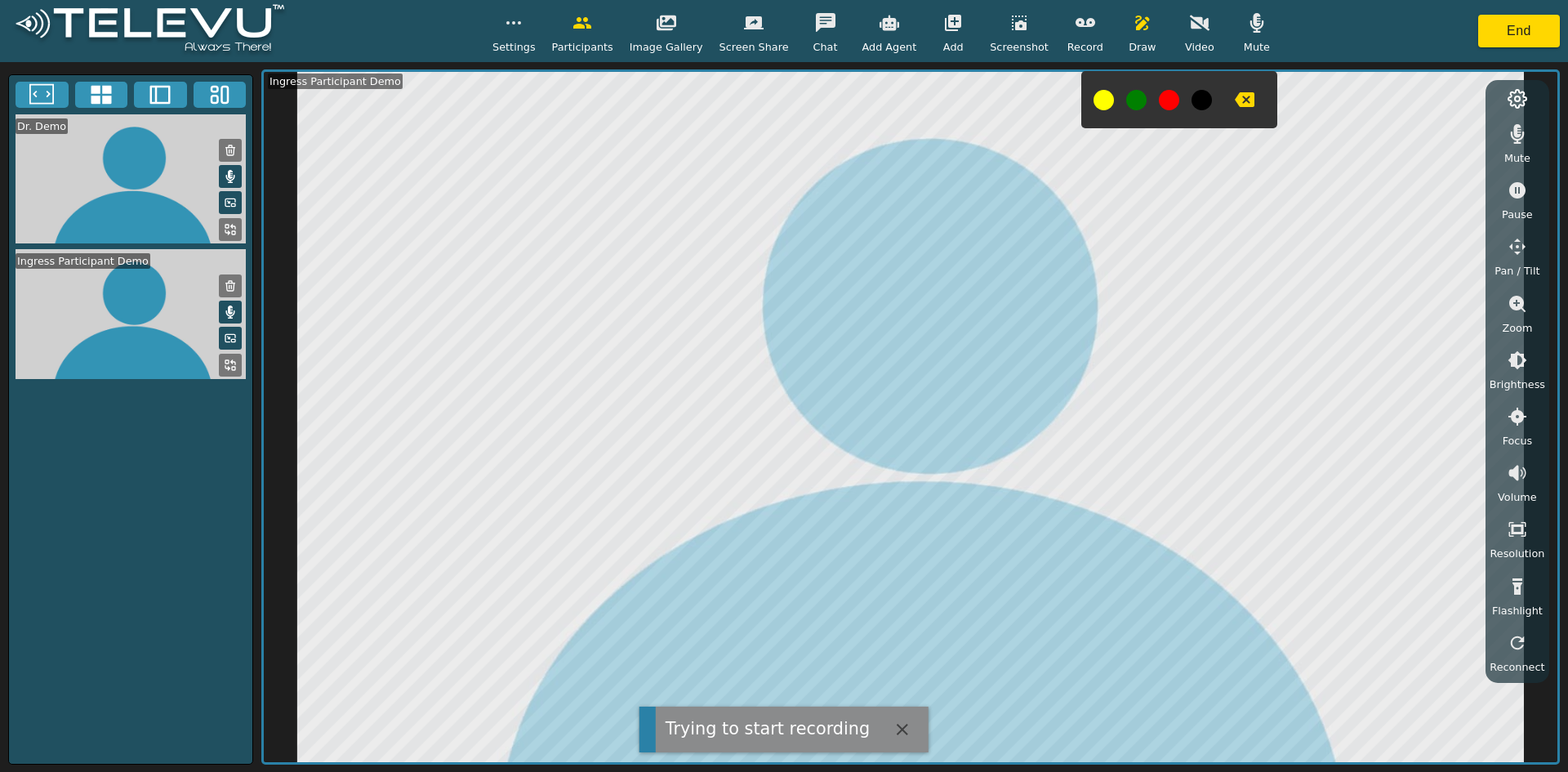
click at [776, 29] on icon "button" at bounding box center [1019, 23] width 14 height 14
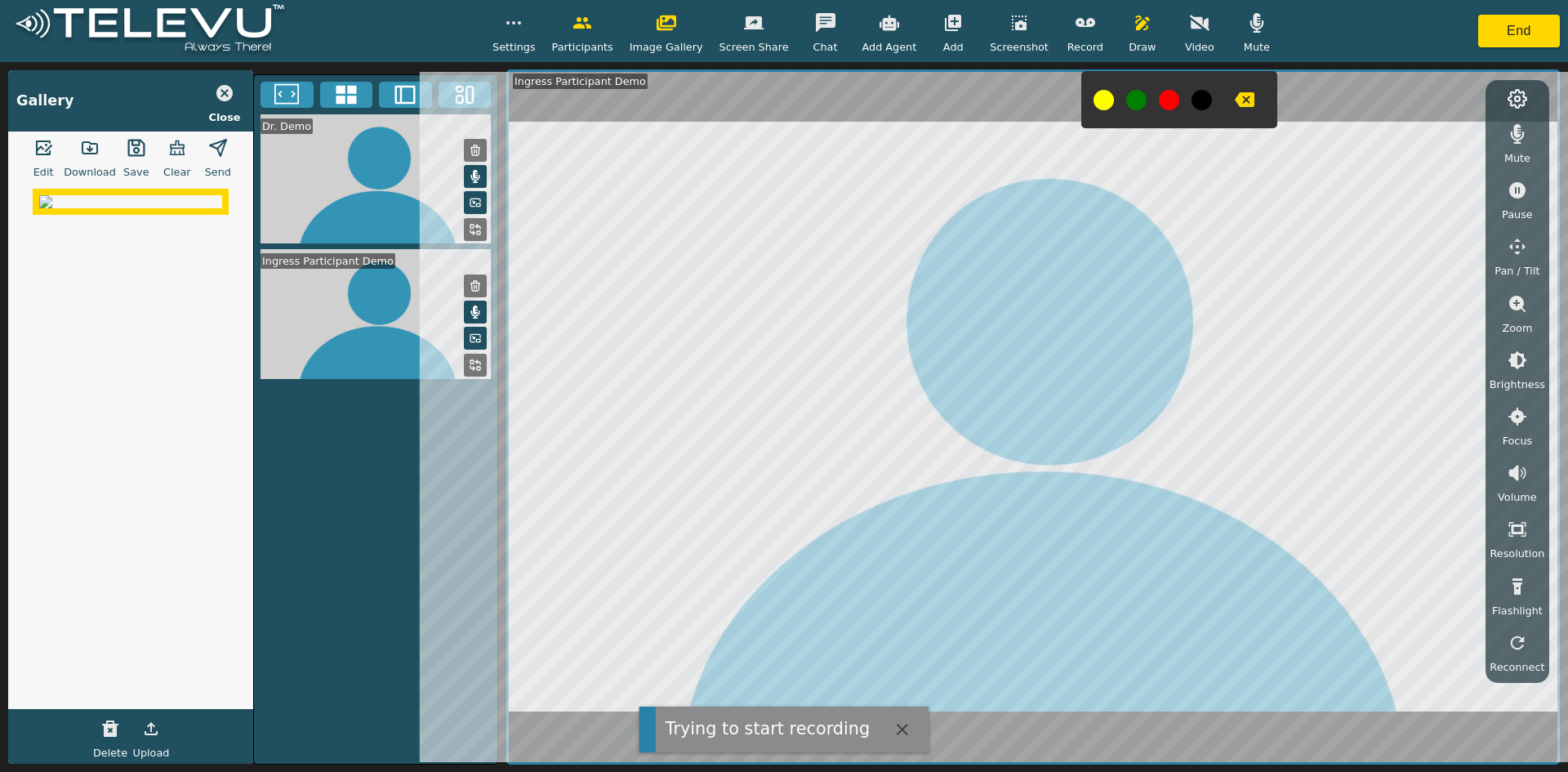
click at [42, 153] on icon "button" at bounding box center [43, 148] width 20 height 20
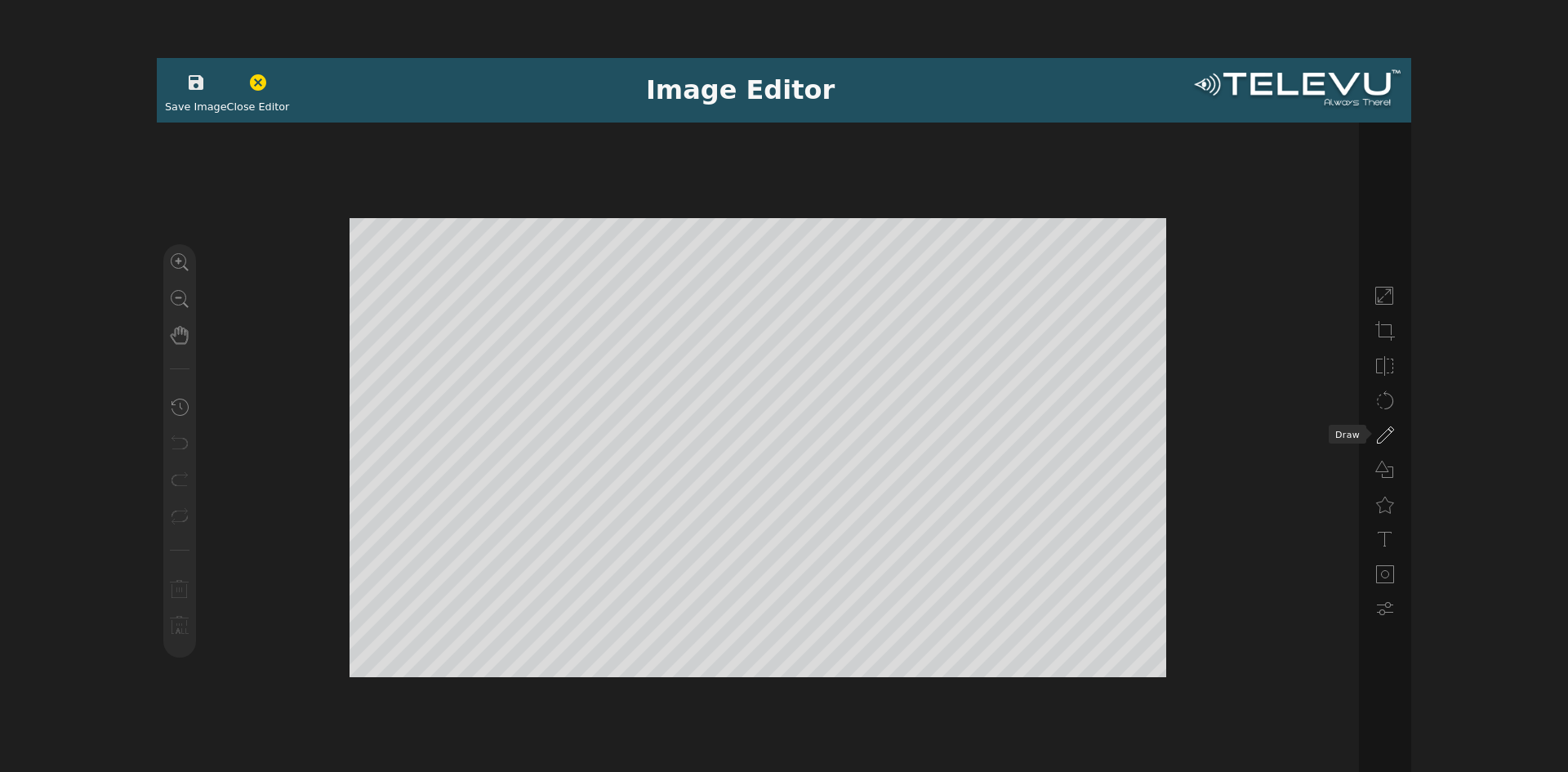
click at [776, 433] on icon at bounding box center [1385, 435] width 20 height 20
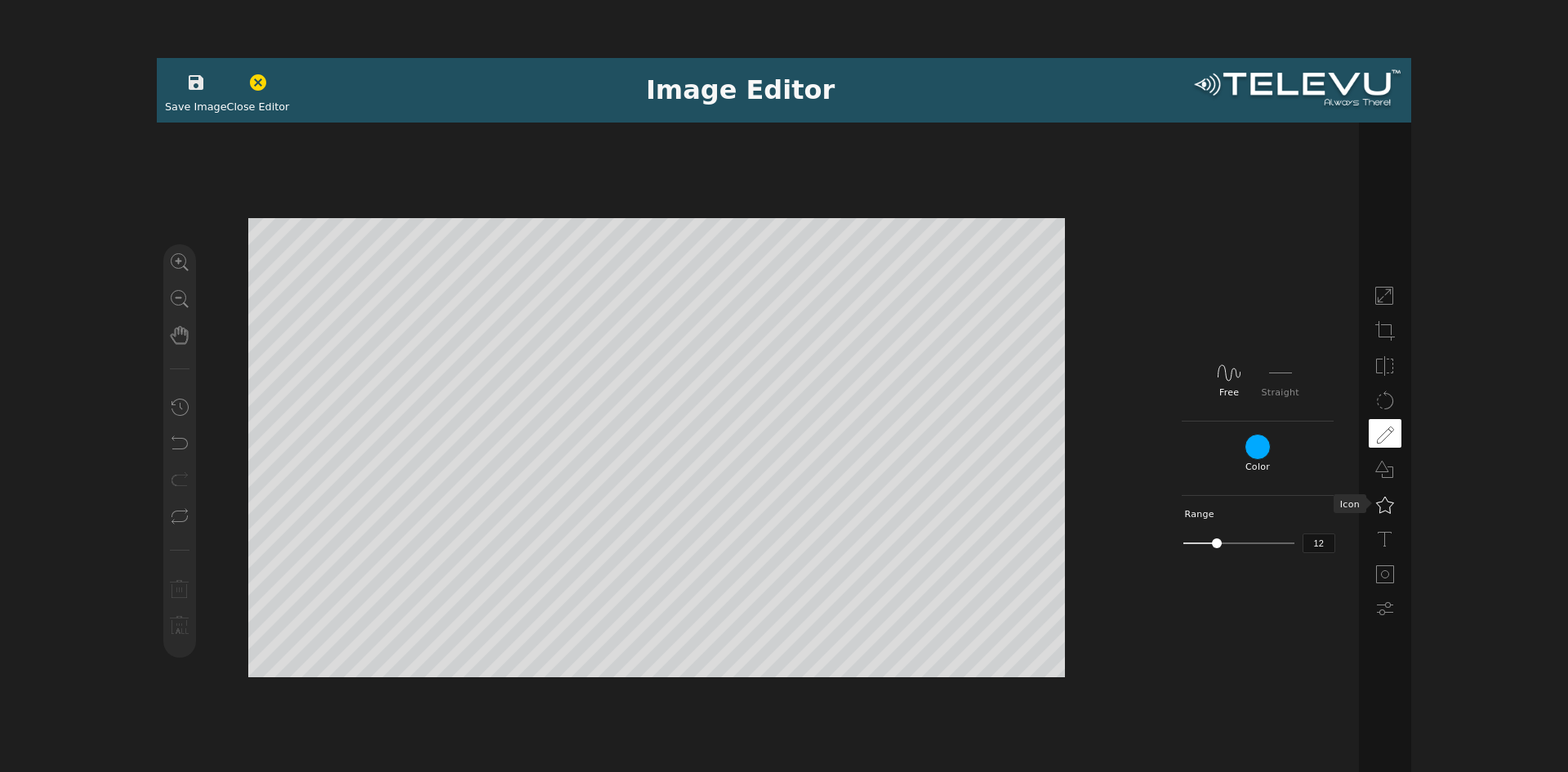
click at [776, 513] on icon at bounding box center [1385, 505] width 20 height 20
click at [776, 374] on icon at bounding box center [1256, 376] width 26 height 26
click at [192, 82] on icon "button" at bounding box center [196, 82] width 14 height 14
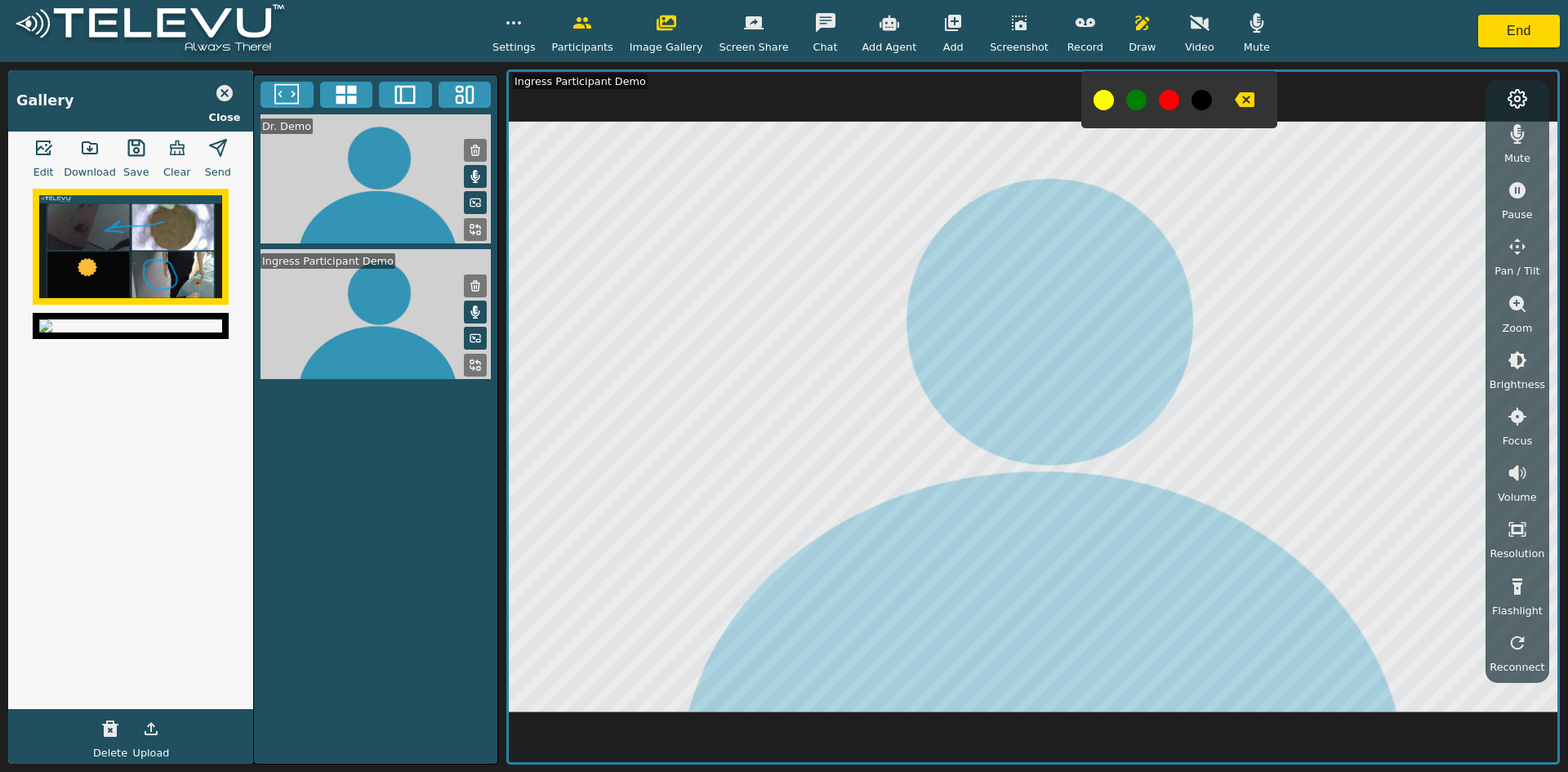
click at [214, 148] on icon "button" at bounding box center [218, 148] width 20 height 20
click at [221, 99] on icon "button" at bounding box center [224, 93] width 16 height 16
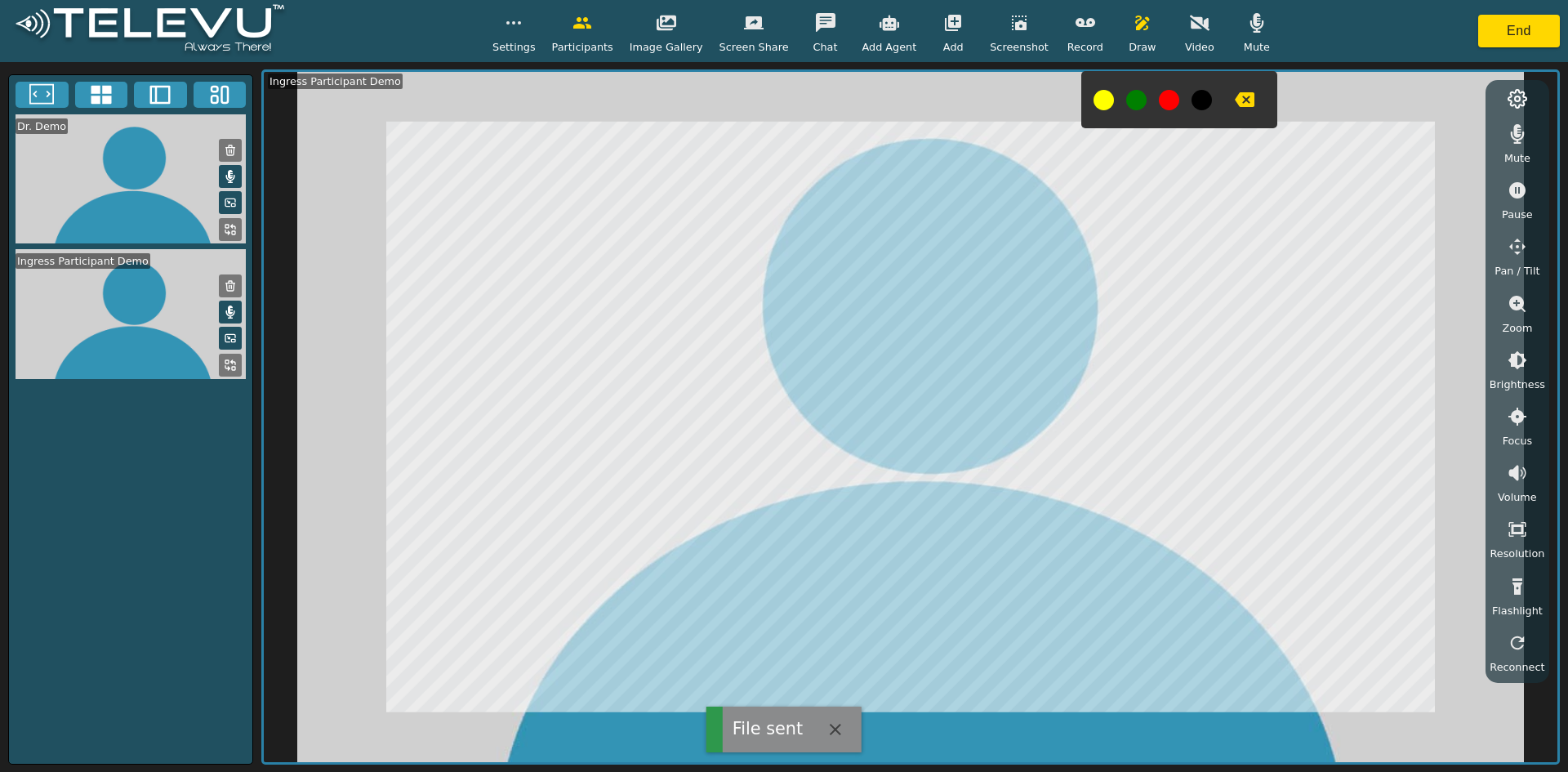
click at [776, 23] on icon "button" at bounding box center [826, 22] width 20 height 19
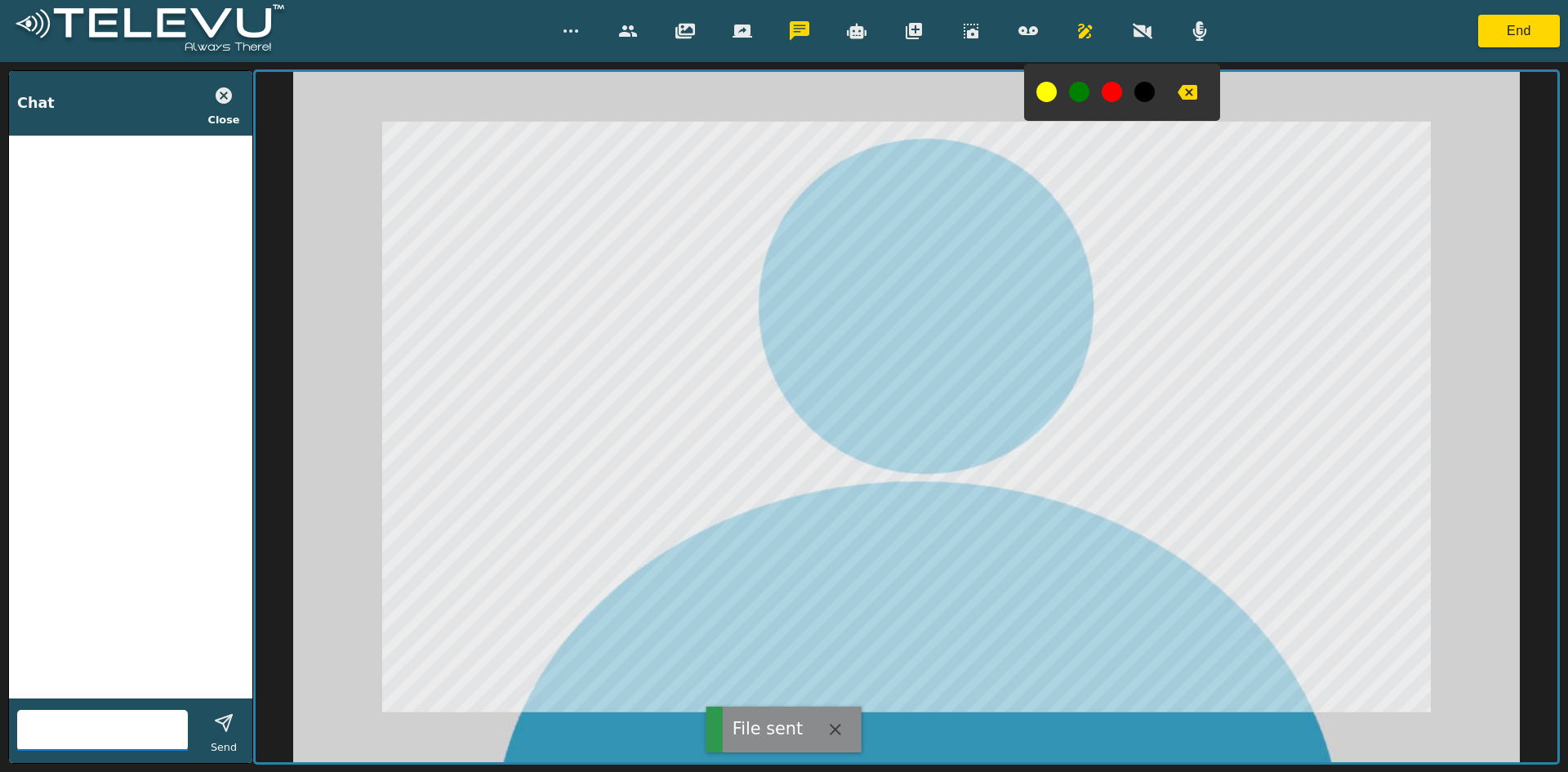
click at [138, 732] on input "text" at bounding box center [102, 730] width 171 height 26
type input "TeleVU Demo"
click at [229, 718] on line "button" at bounding box center [227, 720] width 9 height 9
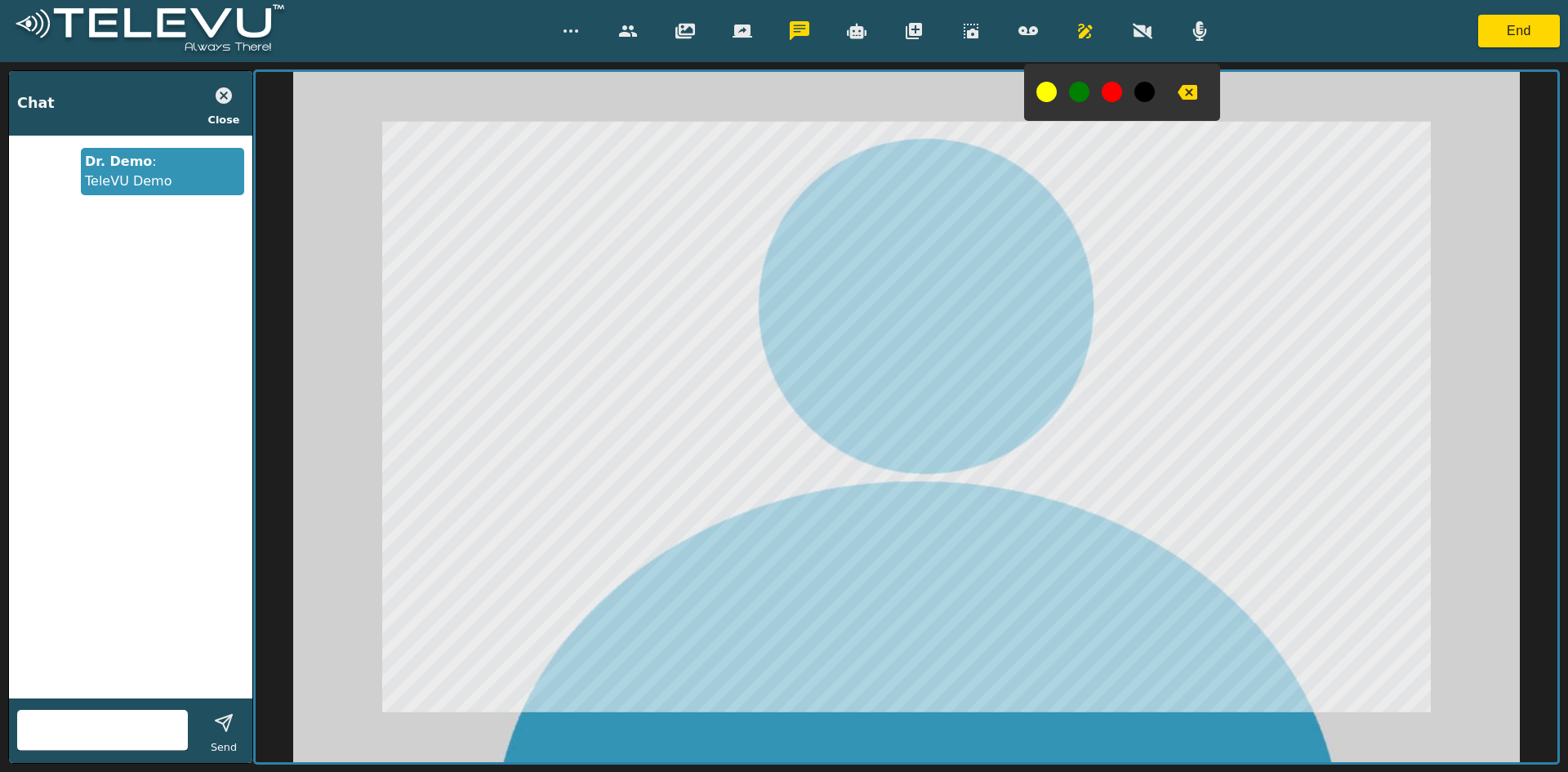
click at [224, 97] on icon "button" at bounding box center [224, 96] width 20 height 20
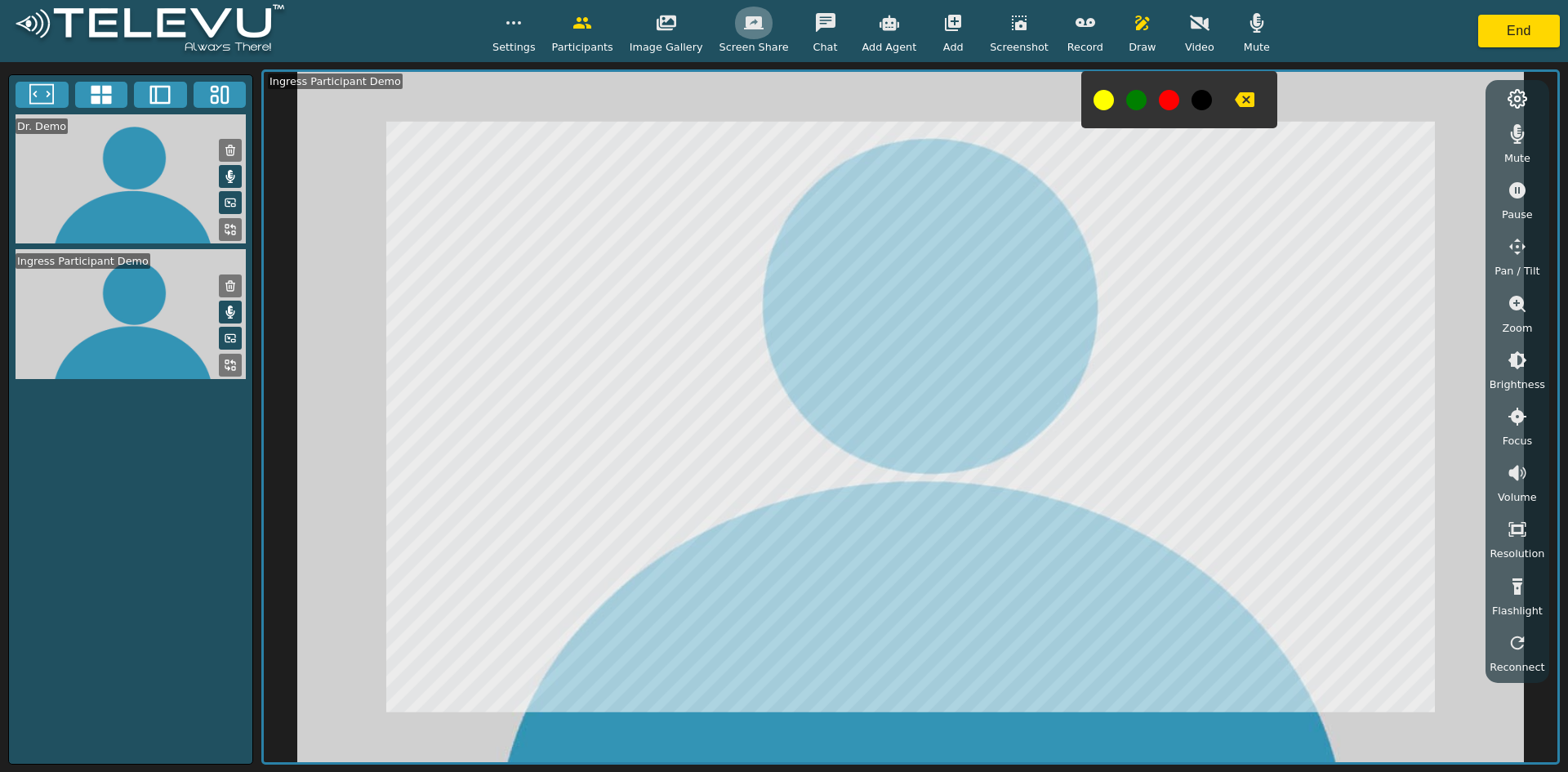
click at [750, 29] on icon "button" at bounding box center [754, 23] width 20 height 13
click at [223, 241] on button at bounding box center [230, 229] width 23 height 23
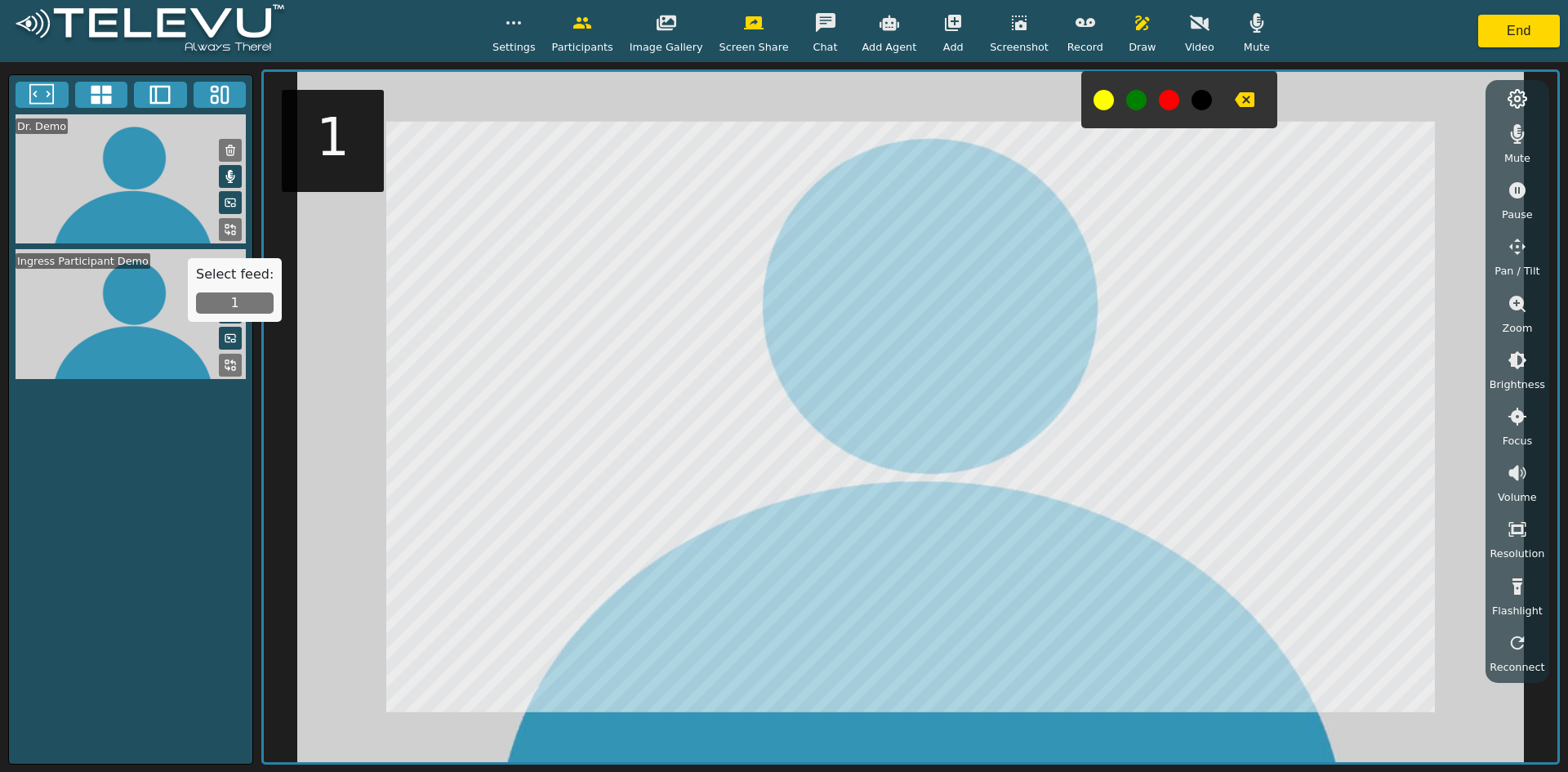
click at [246, 307] on button "1" at bounding box center [235, 302] width 78 height 21
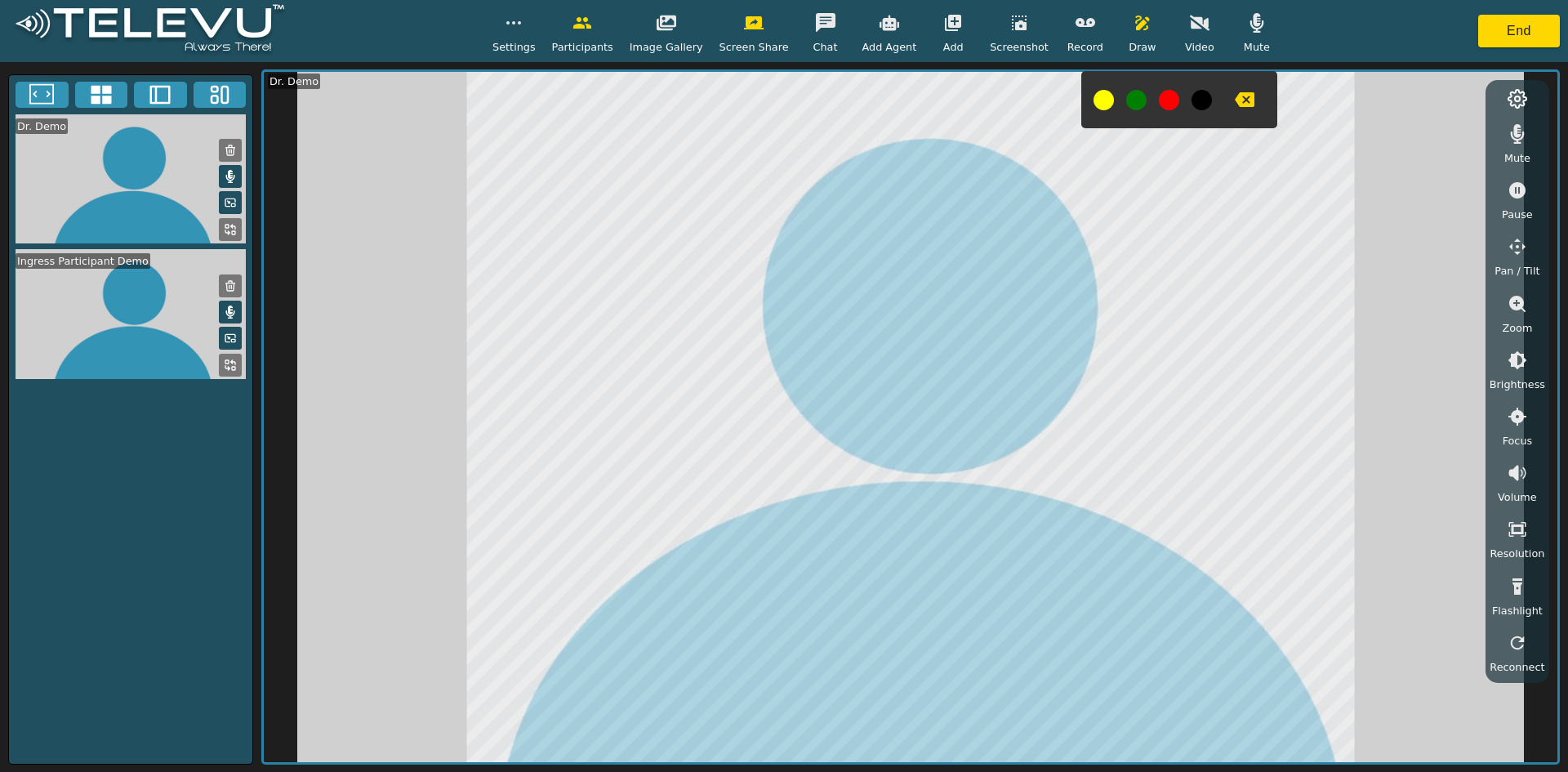
click at [227, 372] on icon at bounding box center [230, 365] width 13 height 13
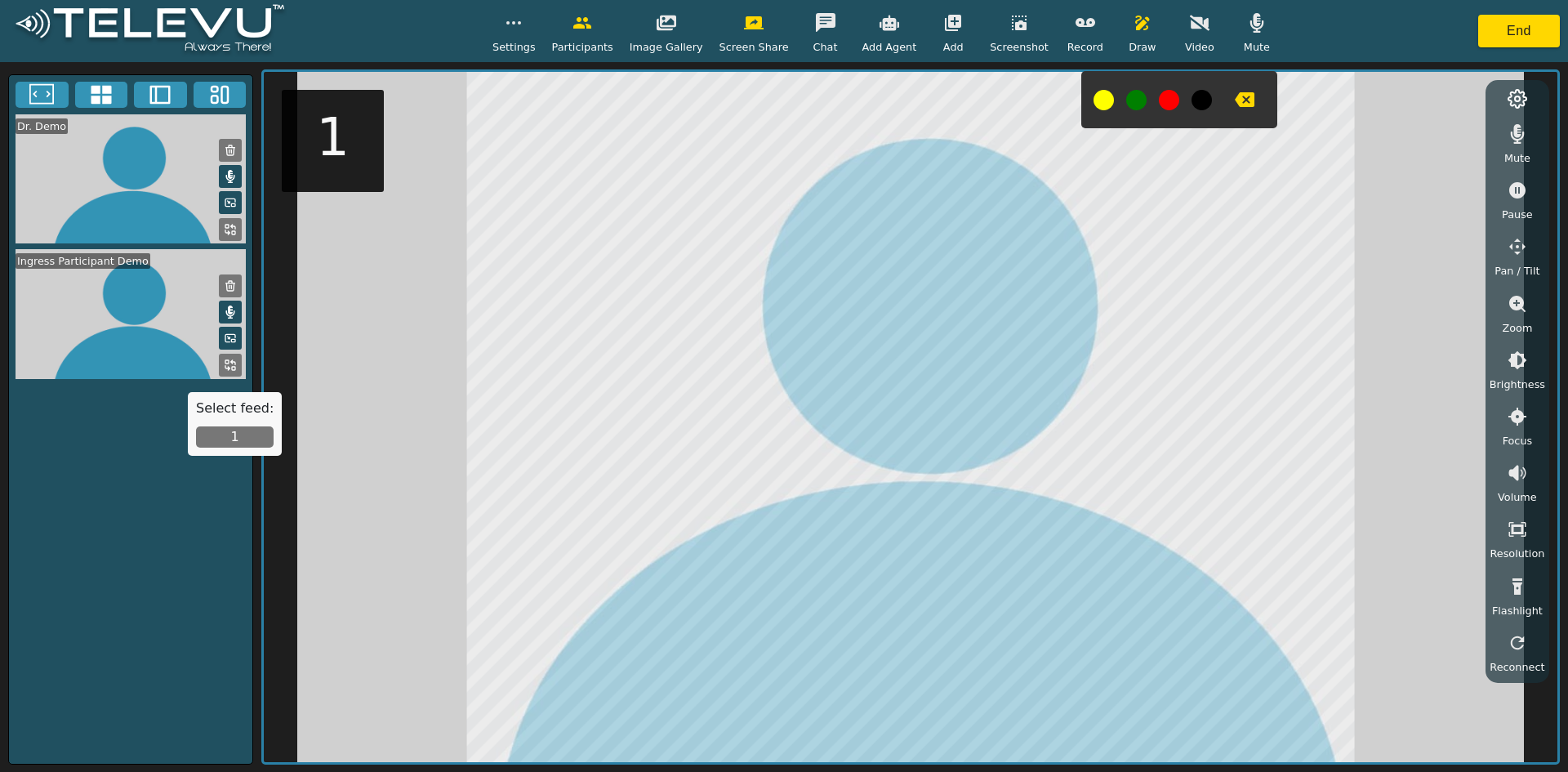
click at [240, 436] on button "1" at bounding box center [235, 436] width 78 height 21
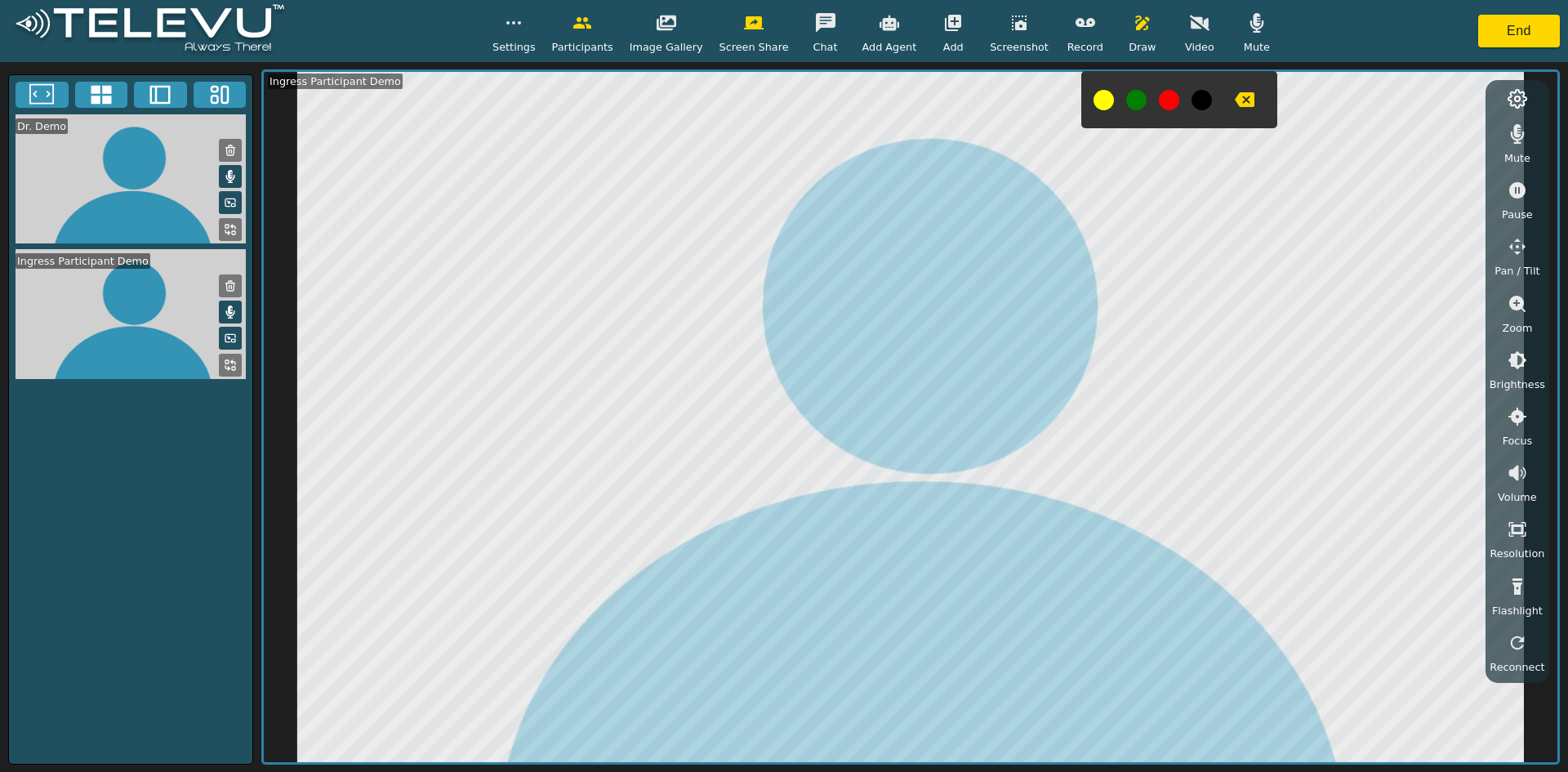
click at [172, 95] on icon at bounding box center [159, 94] width 24 height 24
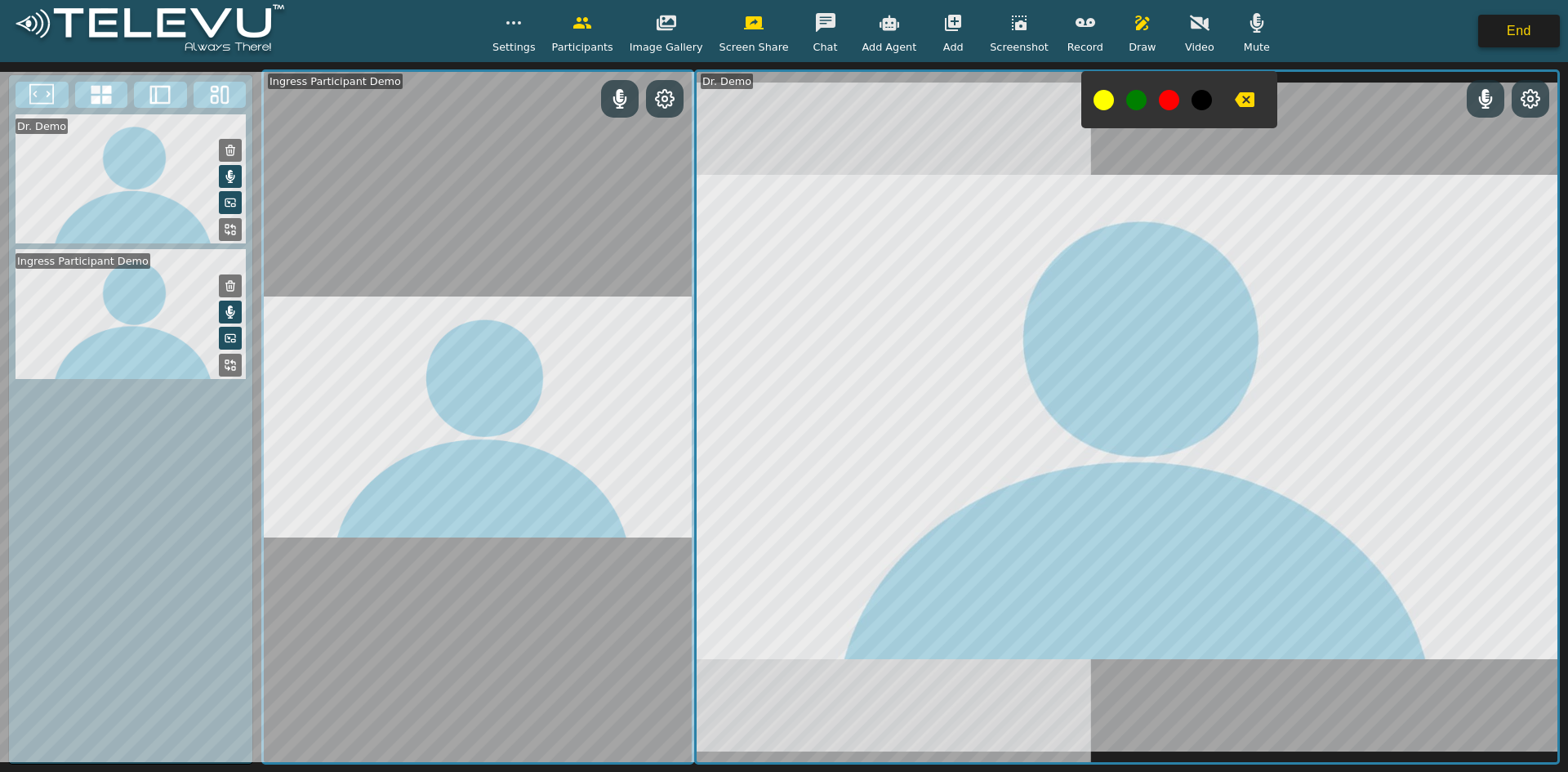
click at [776, 28] on button "End" at bounding box center [1519, 31] width 81 height 33
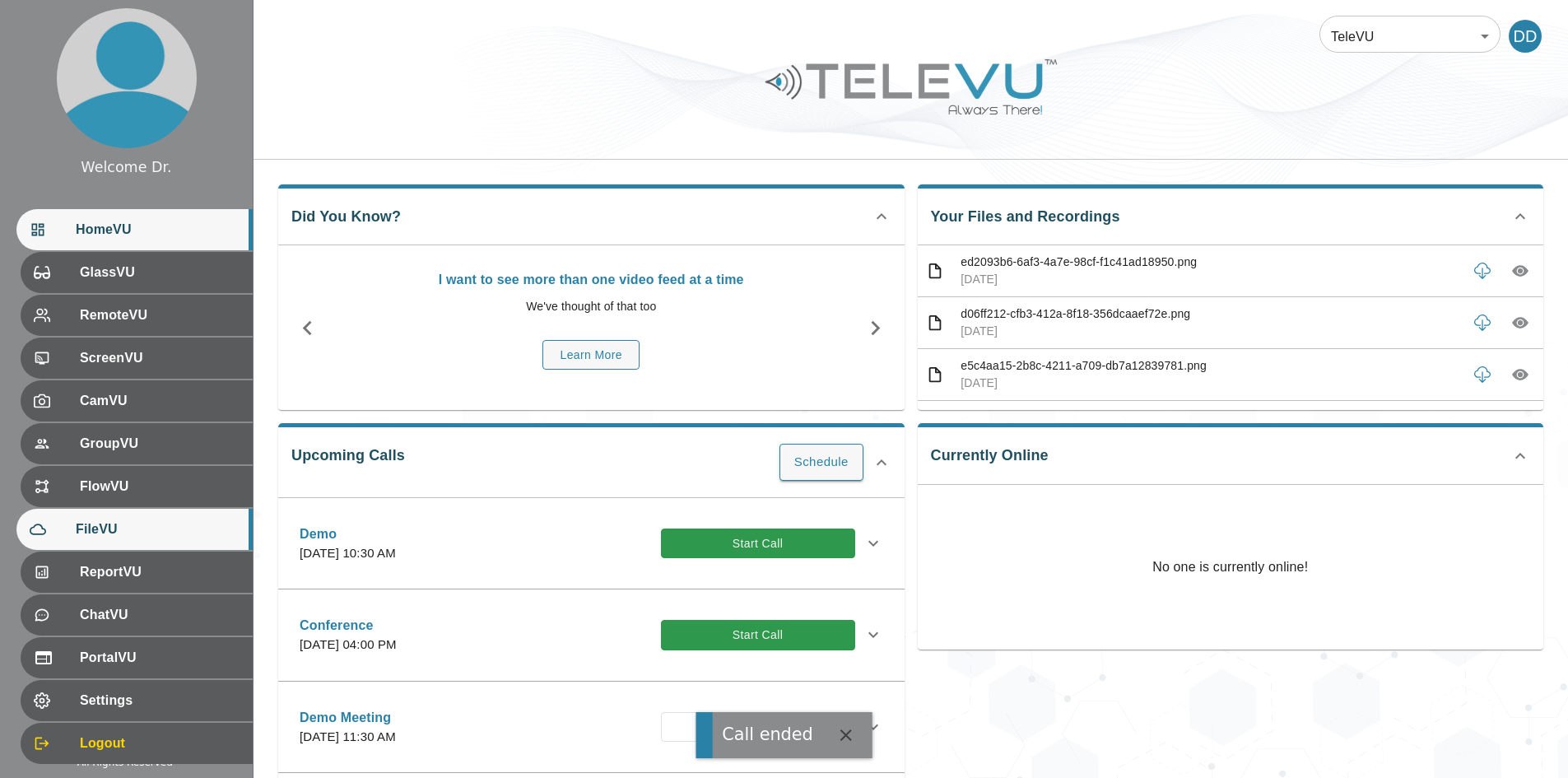
click at [86, 537] on span "FileVU" at bounding box center [158, 530] width 164 height 20
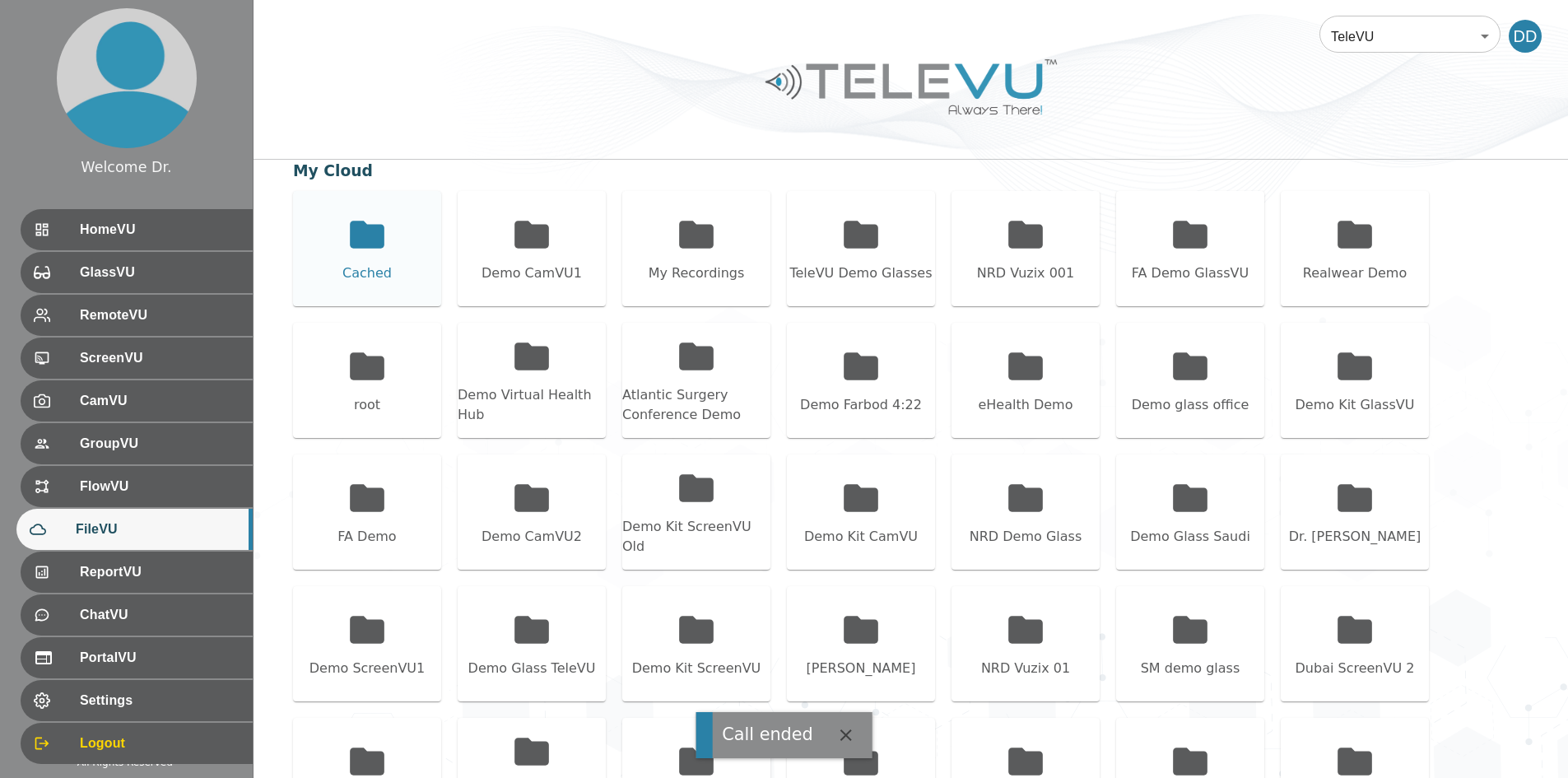
click at [340, 255] on div "Cached" at bounding box center [366, 248] width 148 height 115
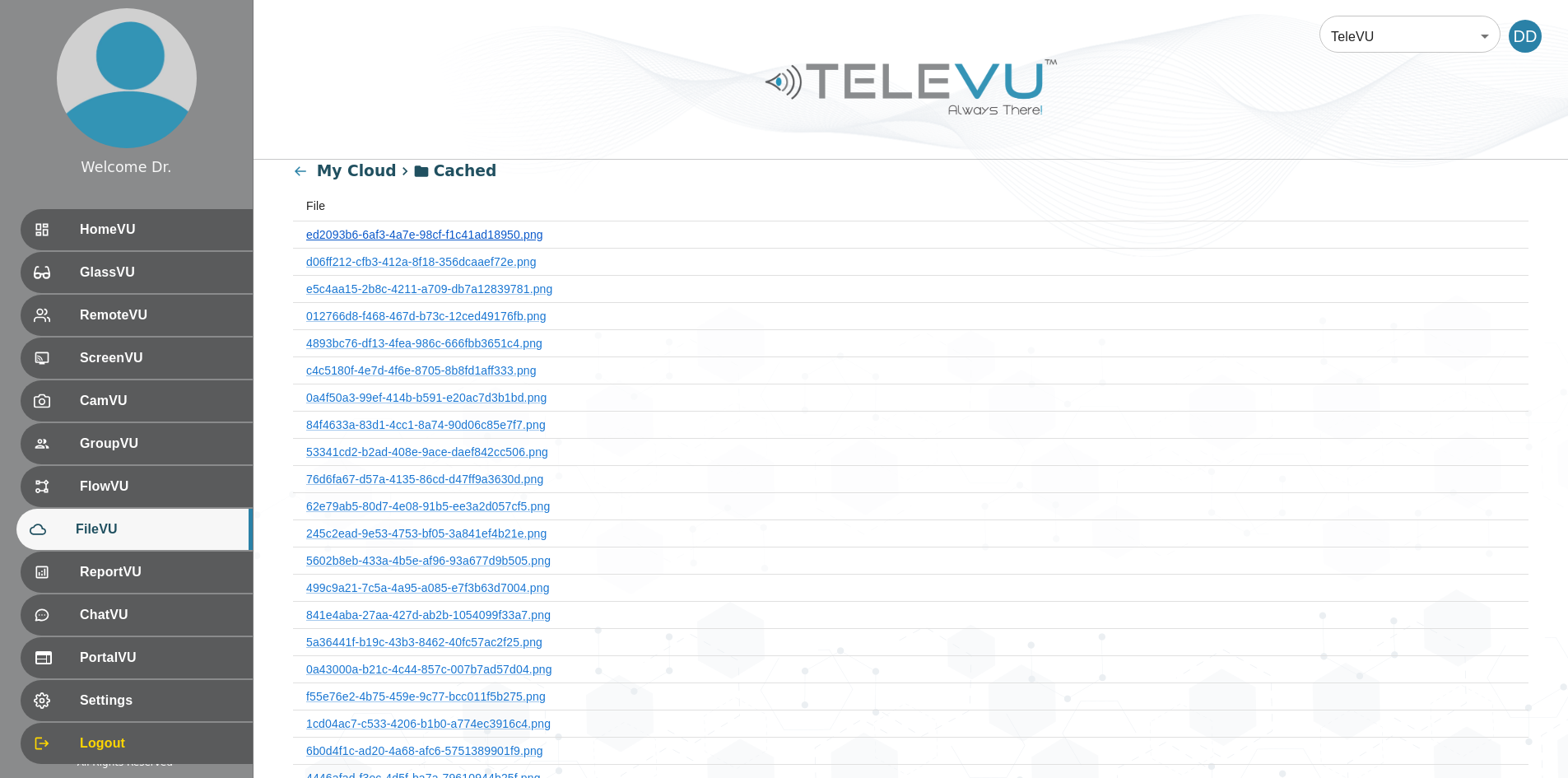
click at [522, 239] on link "ed2093b6-6af3-4a7e-98cf-f1c41ad18950.png" at bounding box center [425, 234] width 237 height 13
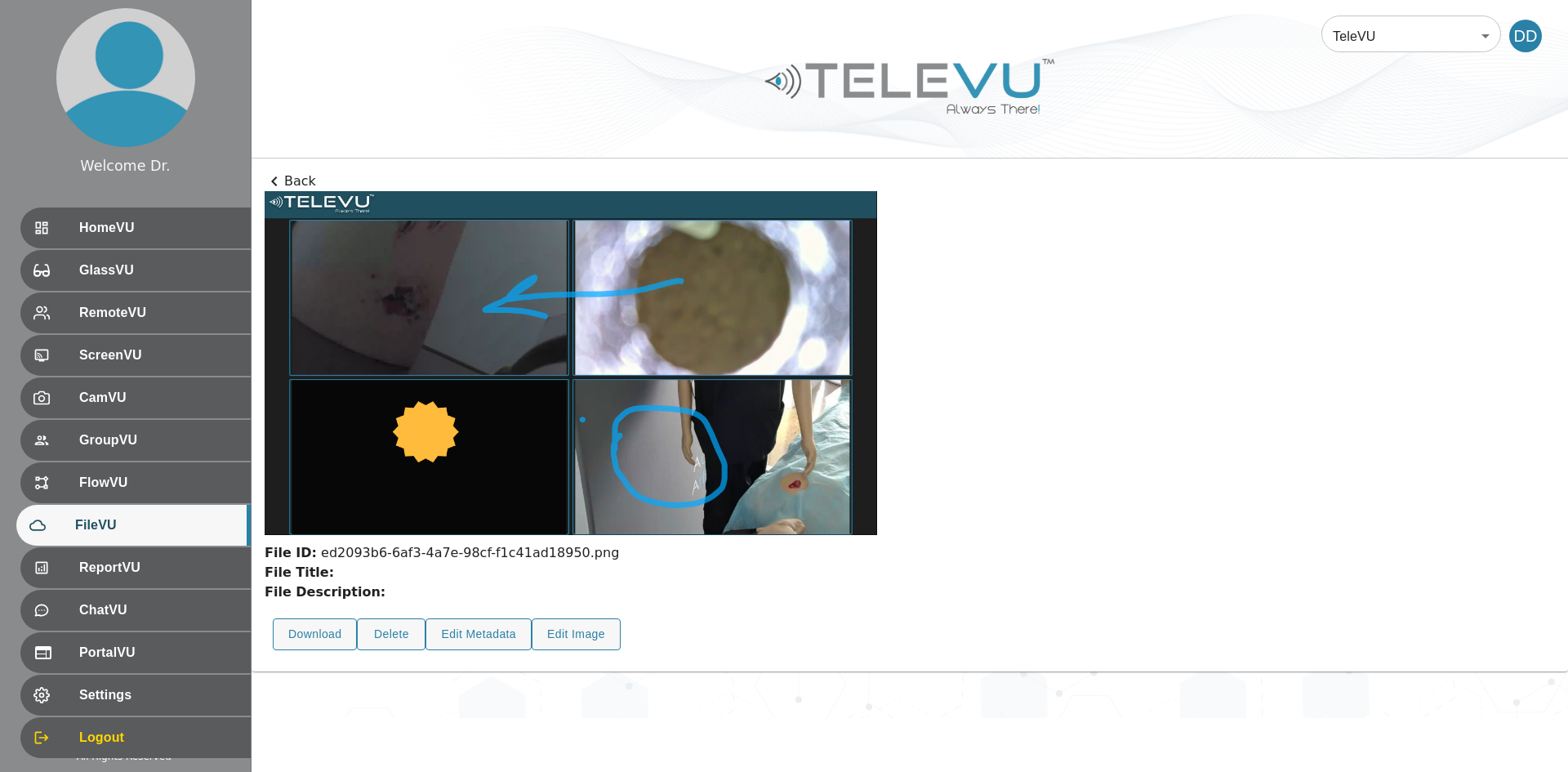
click at [288, 186] on p "Back" at bounding box center [909, 182] width 1290 height 20
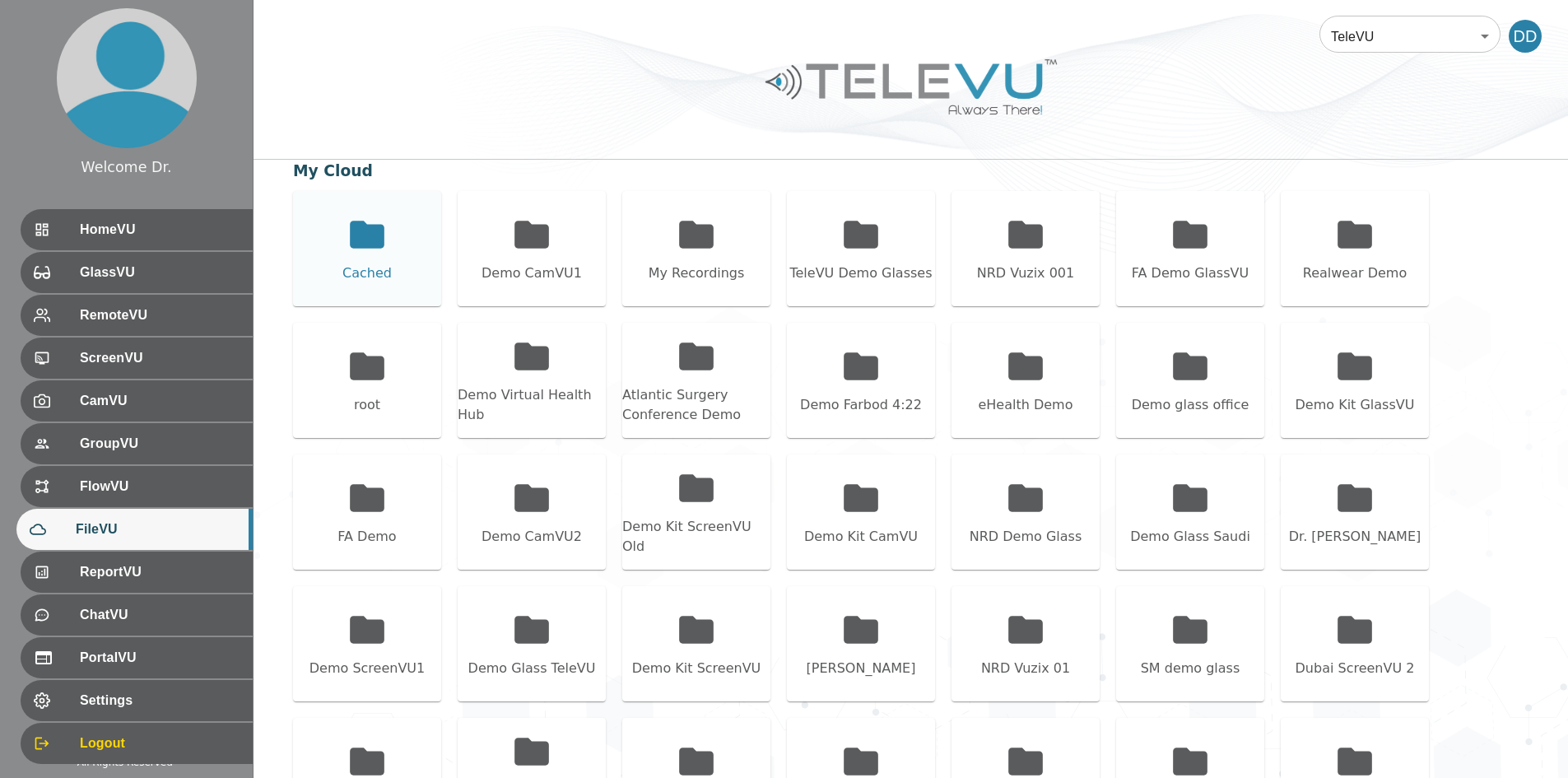
click at [301, 215] on div "Cached" at bounding box center [366, 248] width 148 height 115
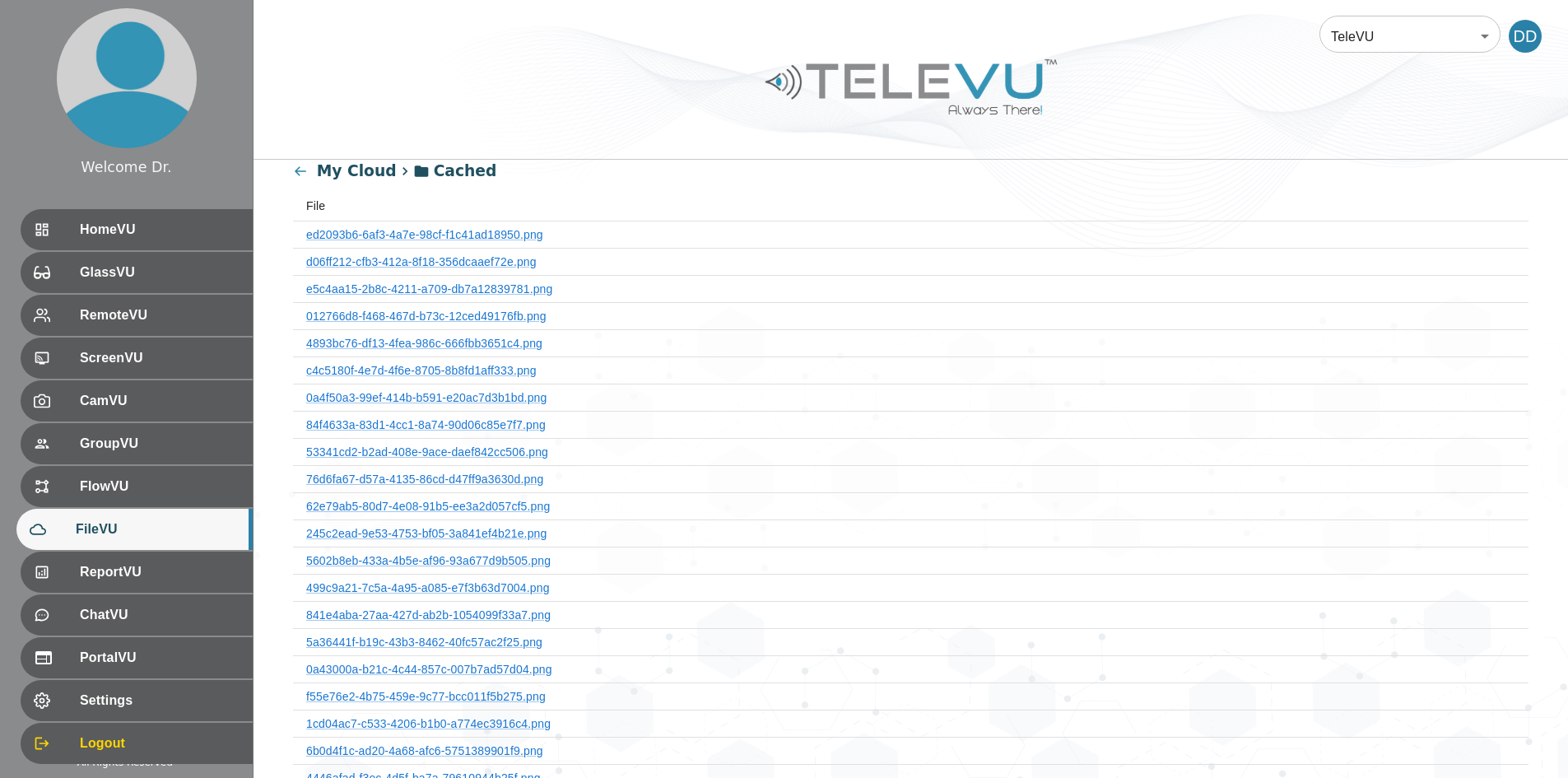
click at [500, 272] on th "d06ff212-cfb3-412a-8f18-356dcaaef72e.png" at bounding box center [910, 262] width 1235 height 27
click at [500, 268] on th "d06ff212-cfb3-412a-8f18-356dcaaef72e.png" at bounding box center [910, 262] width 1235 height 27
click at [504, 260] on link "d06ff212-cfb3-412a-8f18-356dcaaef72e.png" at bounding box center [421, 262] width 231 height 13
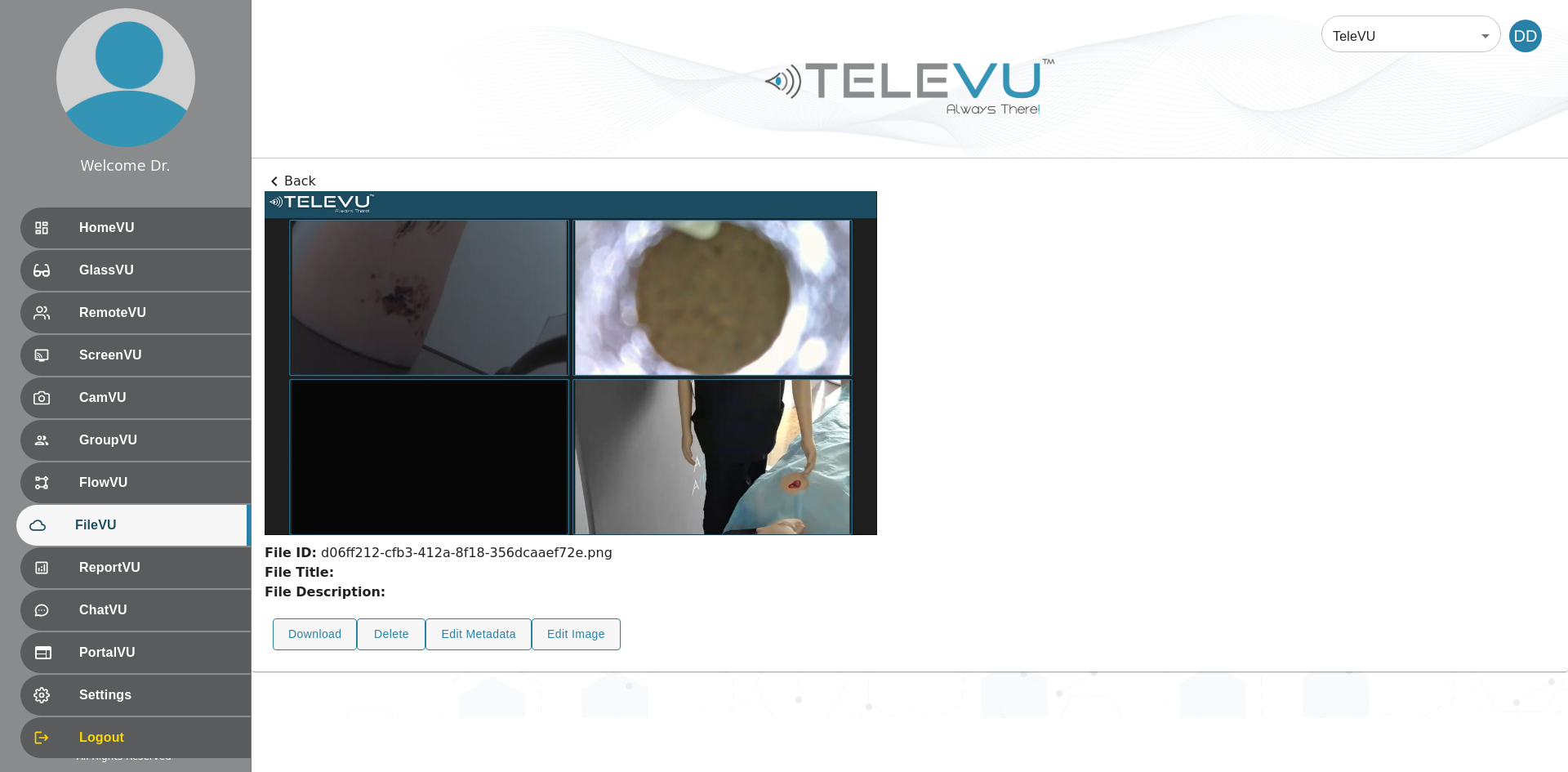
click at [306, 182] on p "Back" at bounding box center [909, 182] width 1290 height 20
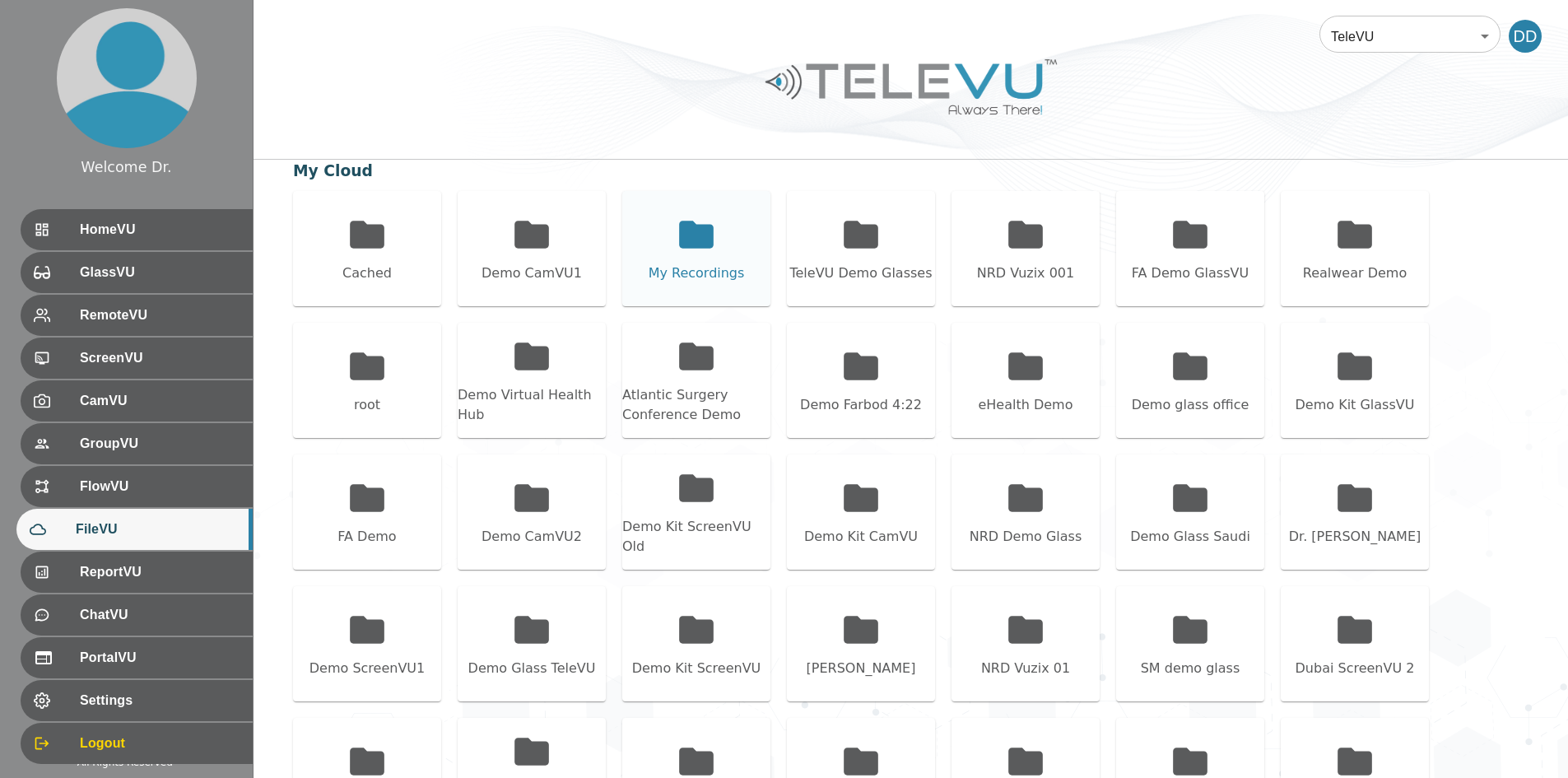
click at [707, 231] on icon at bounding box center [696, 234] width 35 height 27
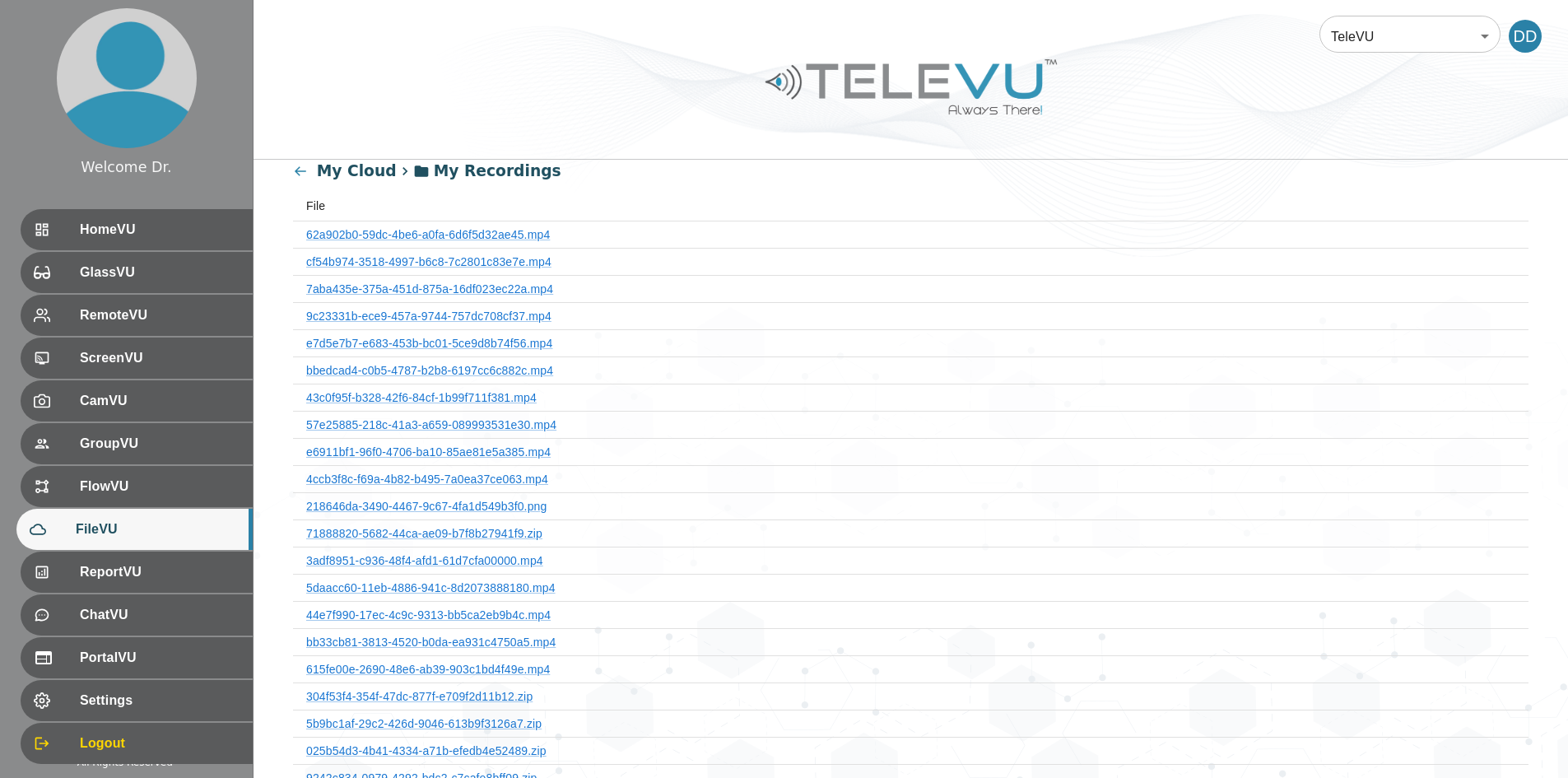
click at [299, 173] on icon at bounding box center [300, 171] width 15 height 16
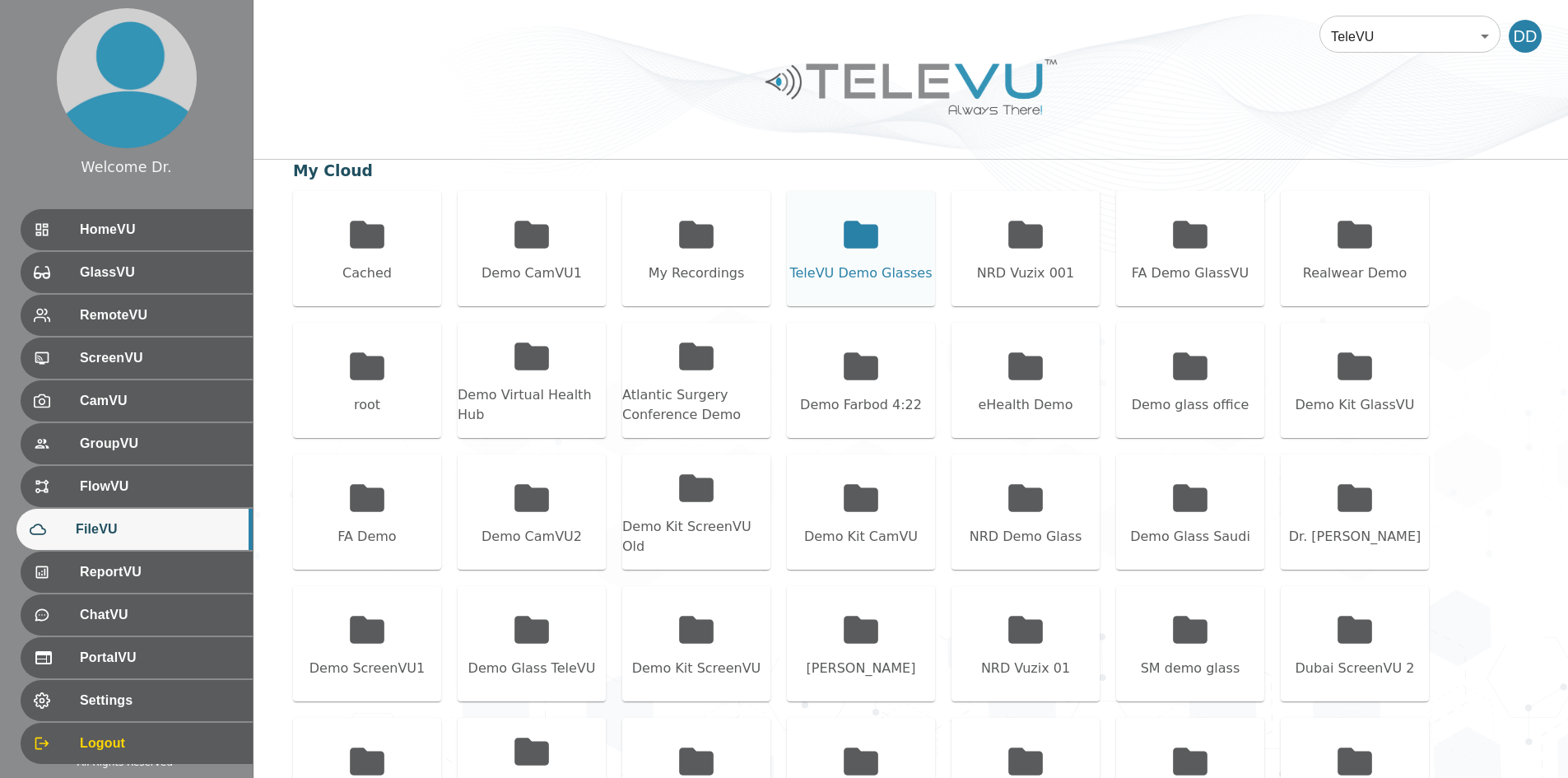
click at [782, 243] on icon at bounding box center [861, 234] width 35 height 27
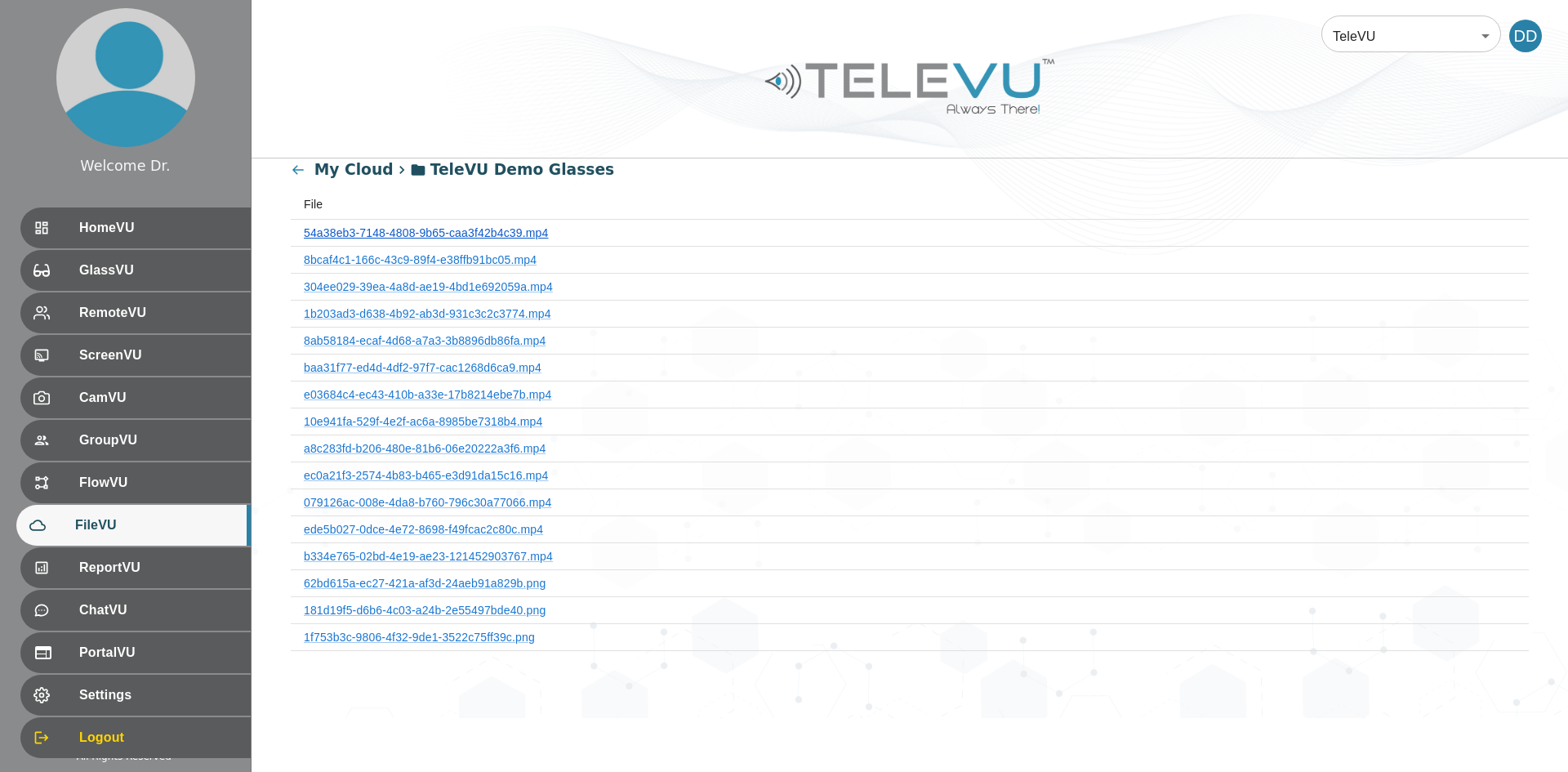
click at [517, 227] on link "54a38eb3-7148-4808-9b65-caa3f42b4c39.mp4" at bounding box center [426, 233] width 244 height 13
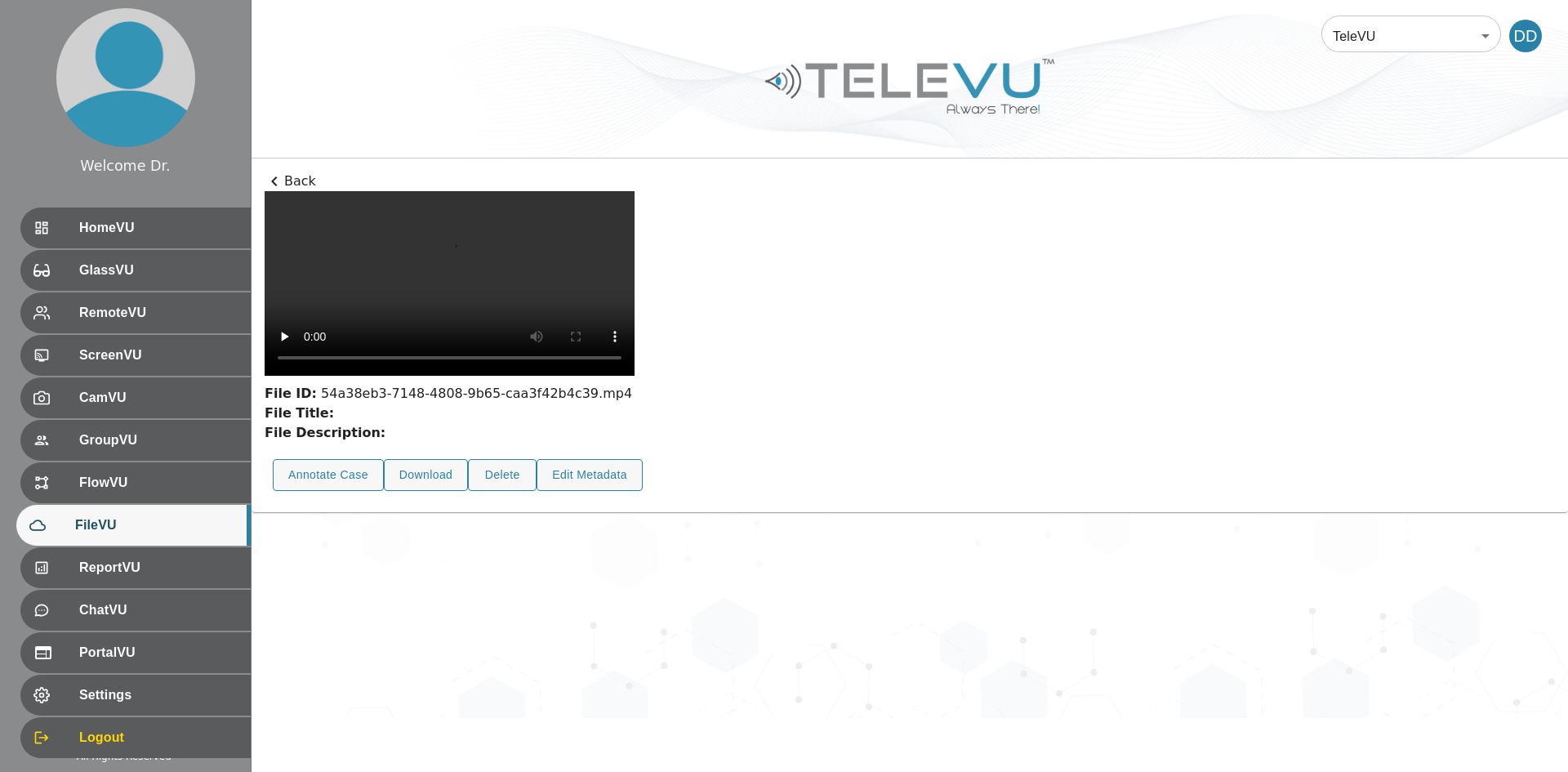
click at [286, 172] on p "Back" at bounding box center [909, 182] width 1290 height 20
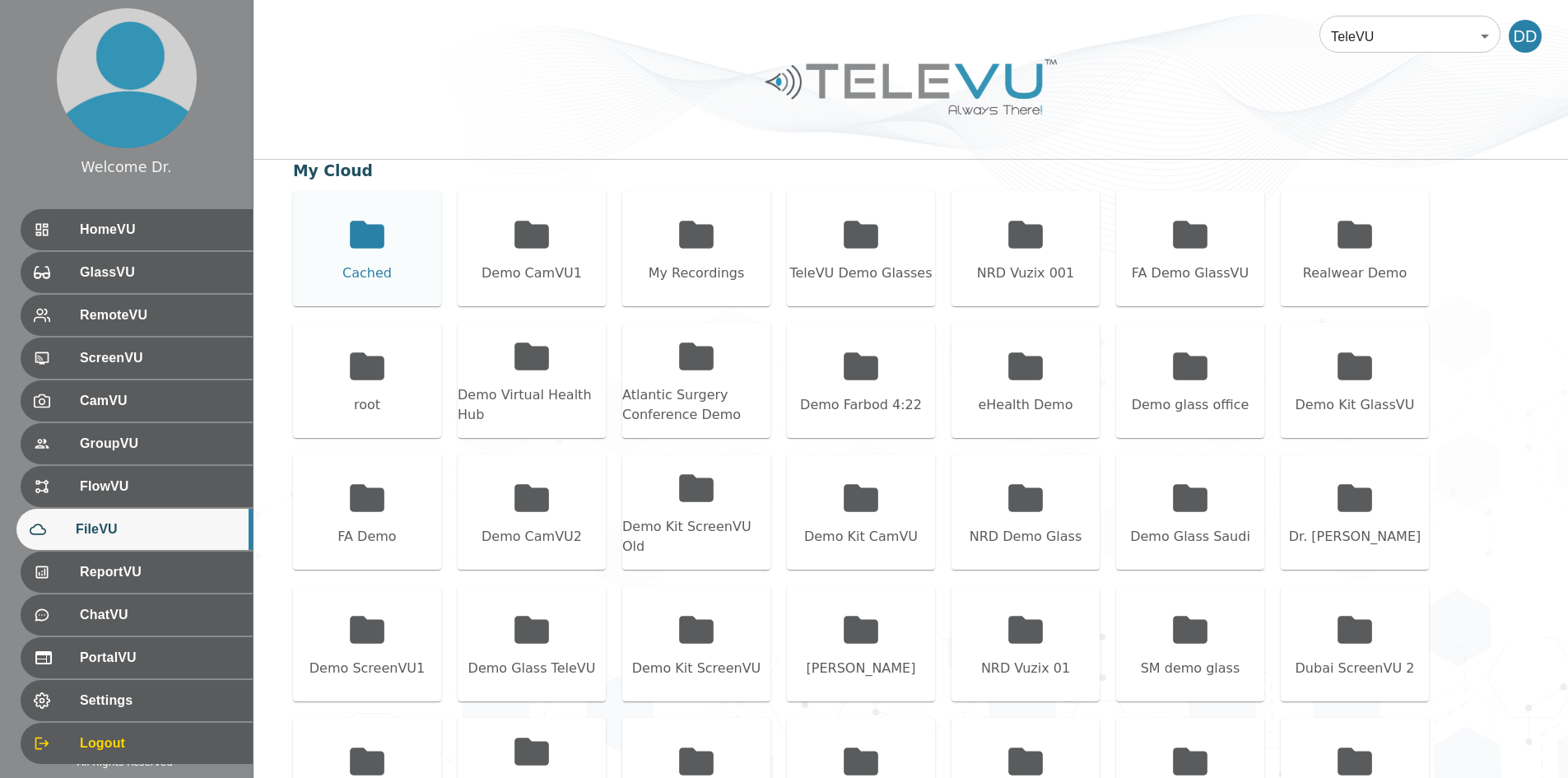
click at [408, 252] on div "Cached" at bounding box center [366, 248] width 148 height 115
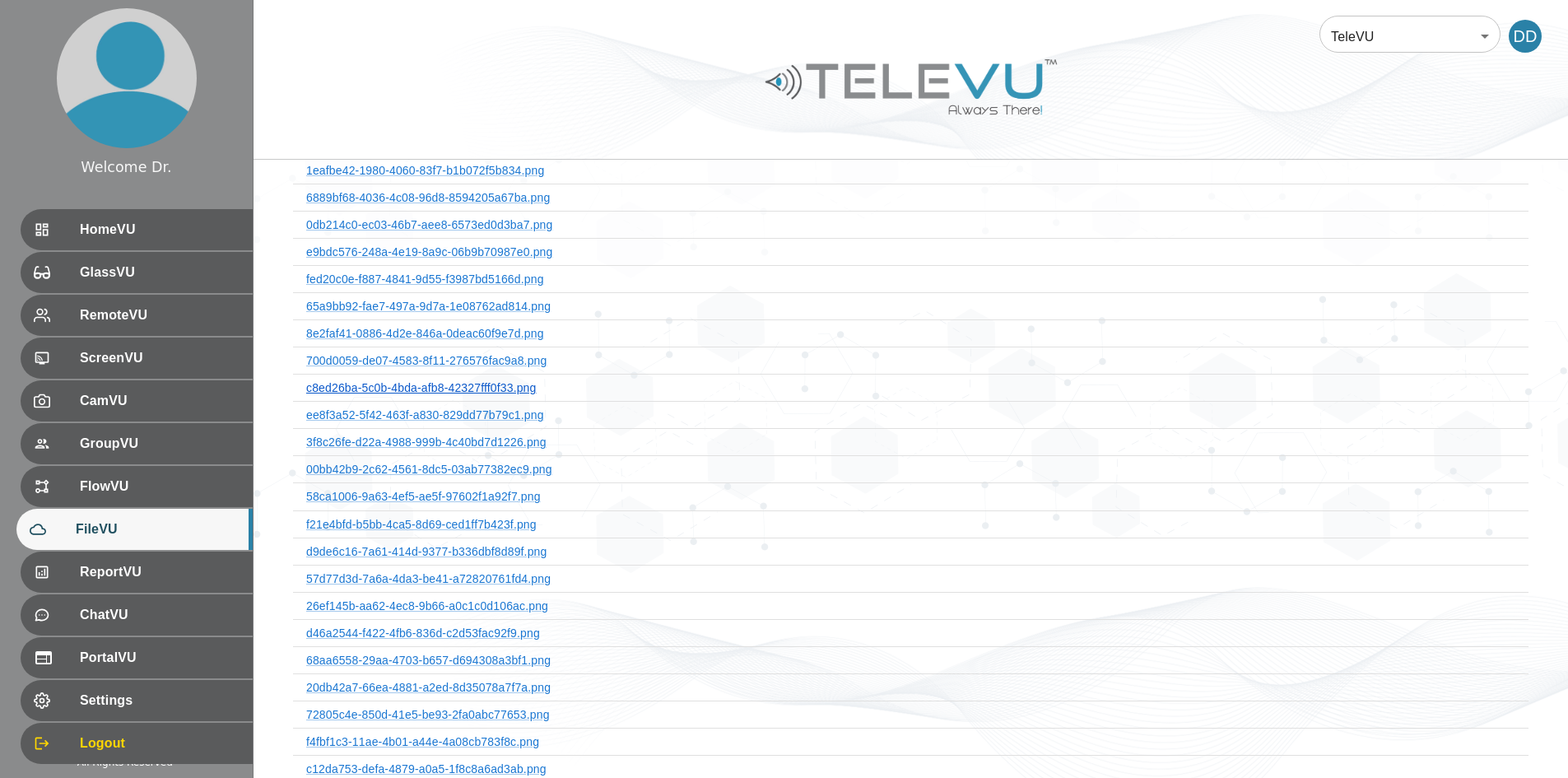
scroll to position [1235, 0]
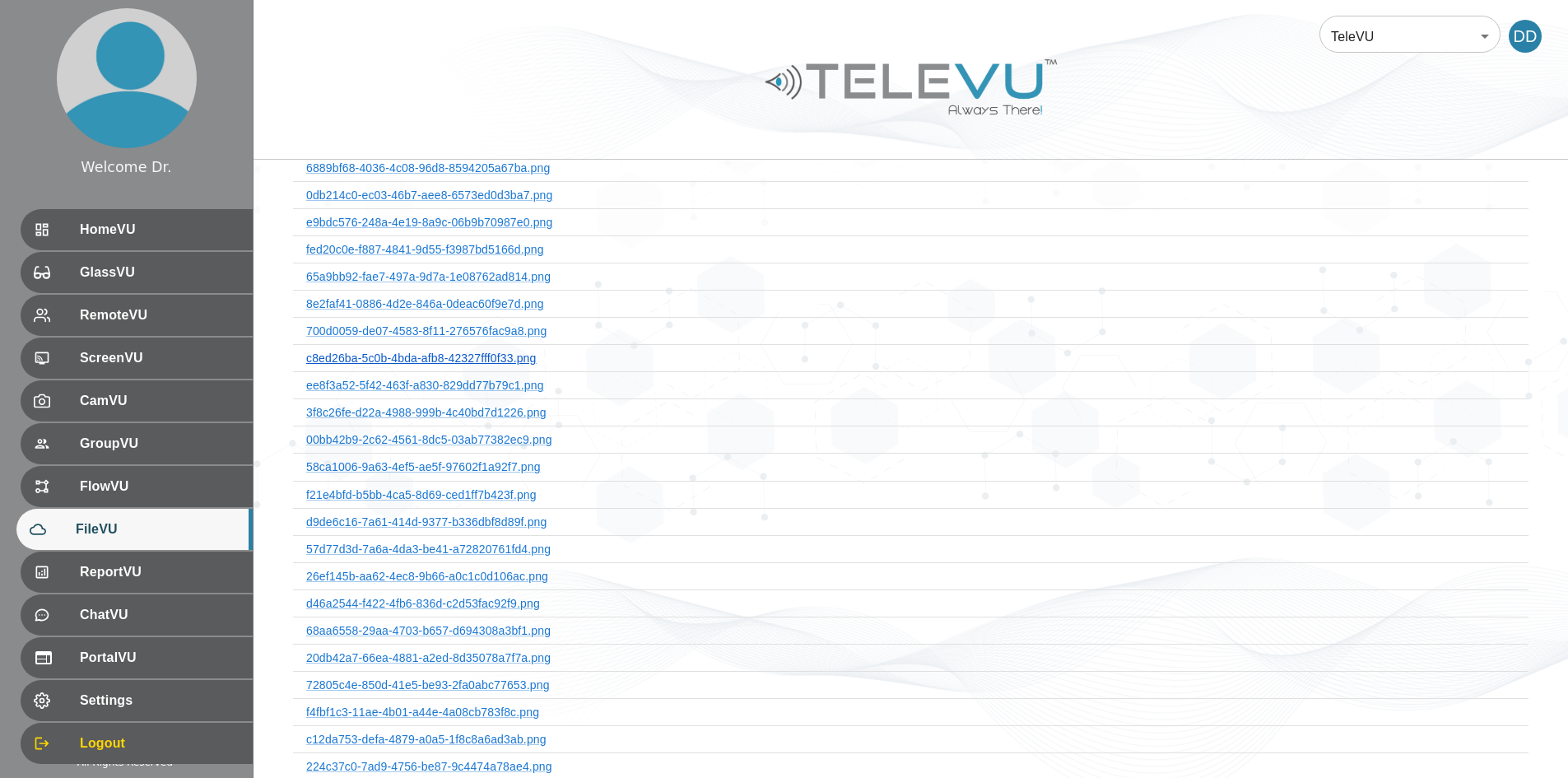
click at [511, 351] on link "c8ed26ba-5c0b-4bda-afb8-42327fff0f33.png" at bounding box center [421, 358] width 231 height 13
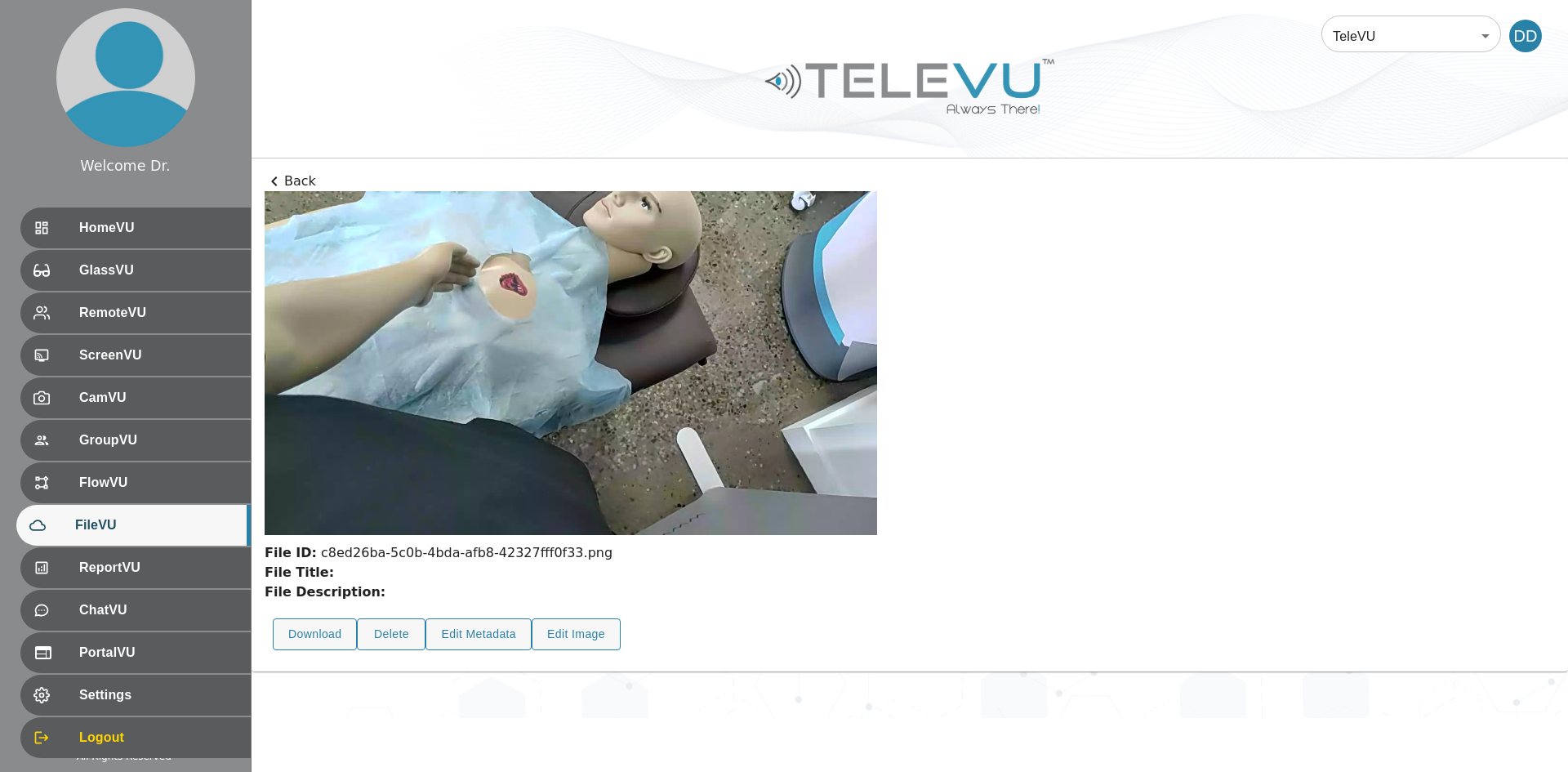
click at [307, 181] on p "Back" at bounding box center [909, 182] width 1290 height 20
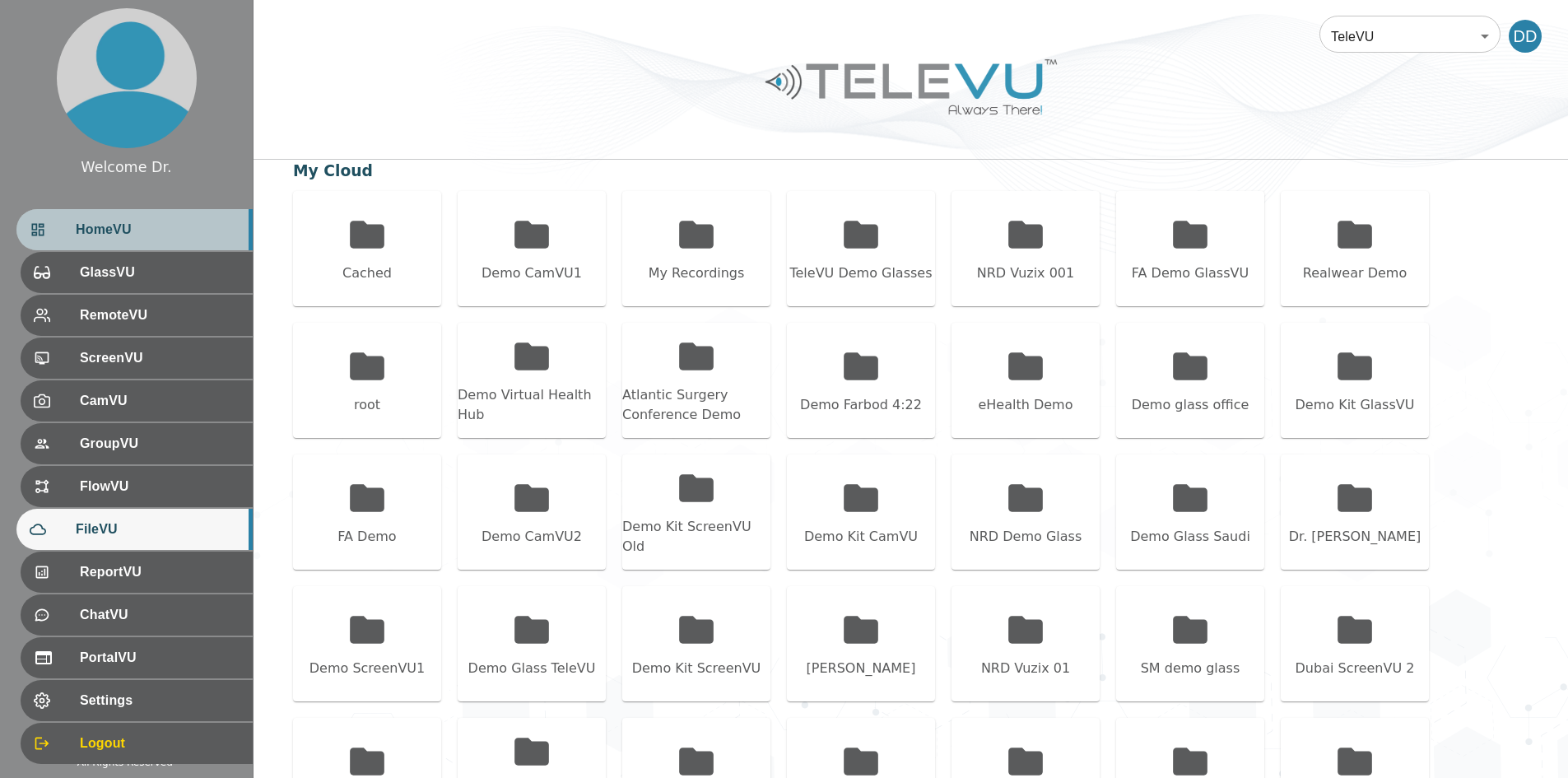
click at [187, 234] on span "HomeVU" at bounding box center [158, 230] width 164 height 20
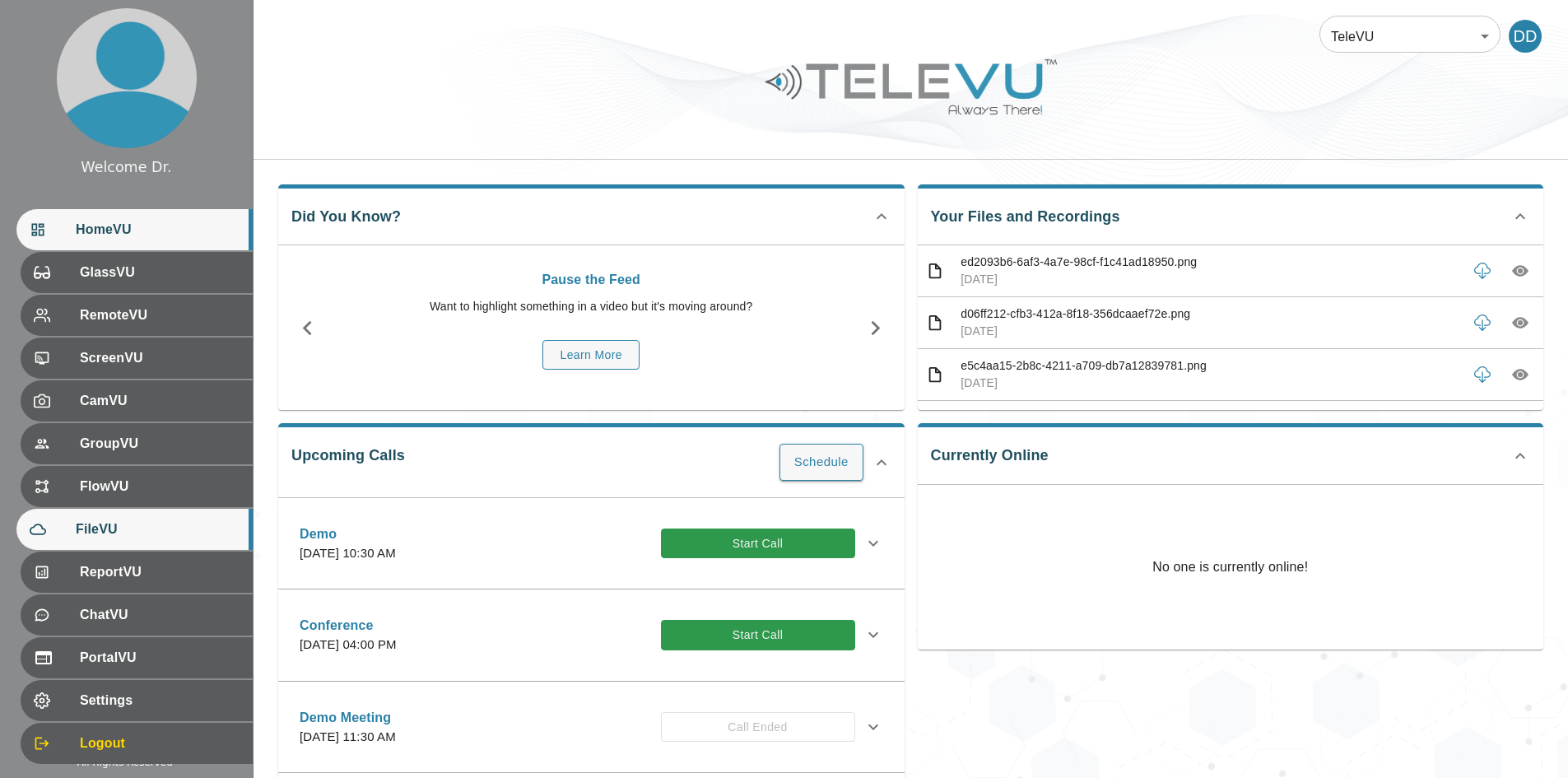
click at [139, 534] on span "FileVU" at bounding box center [158, 530] width 164 height 20
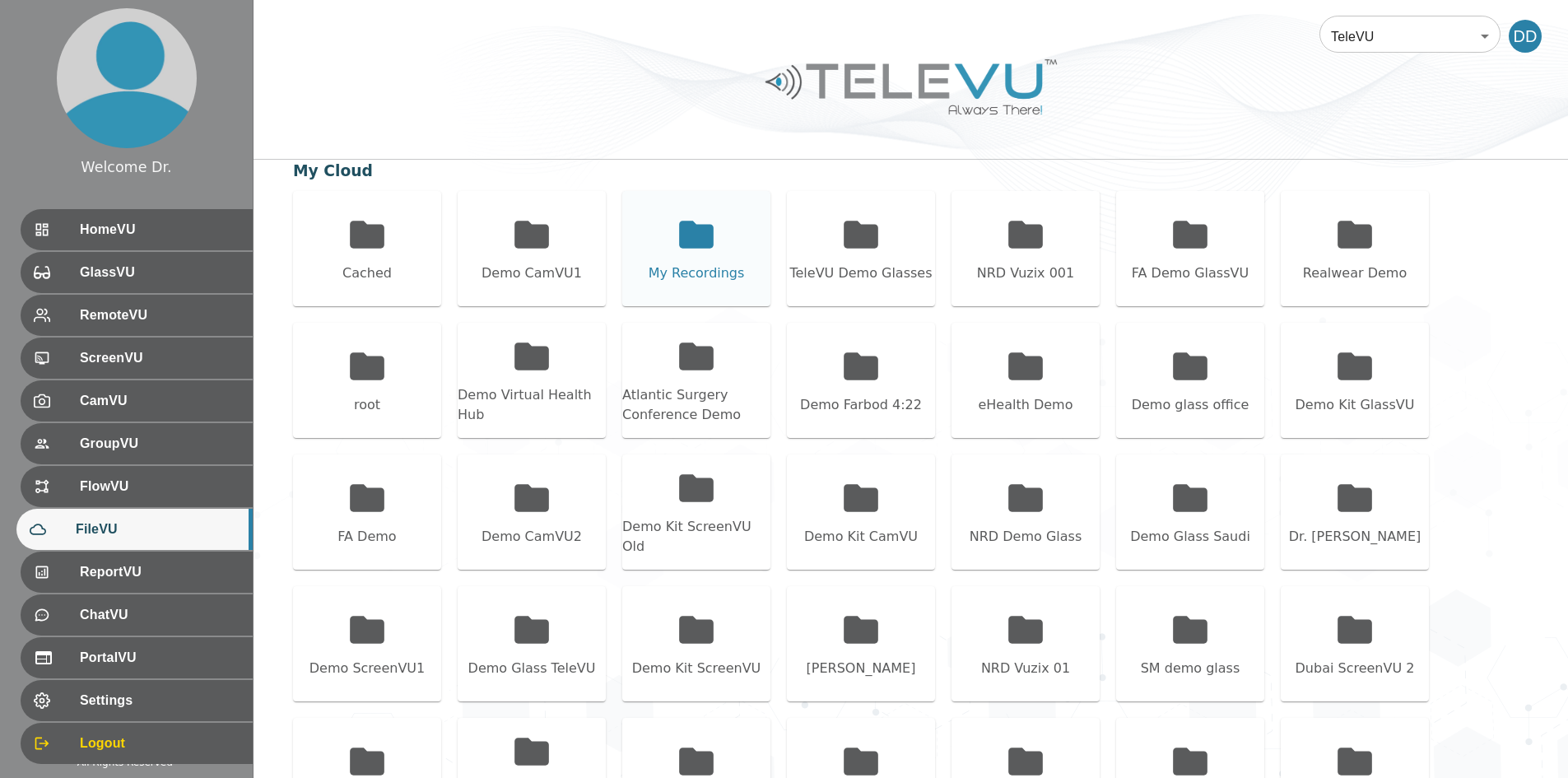
click at [655, 248] on div "My Recordings" at bounding box center [696, 248] width 148 height 115
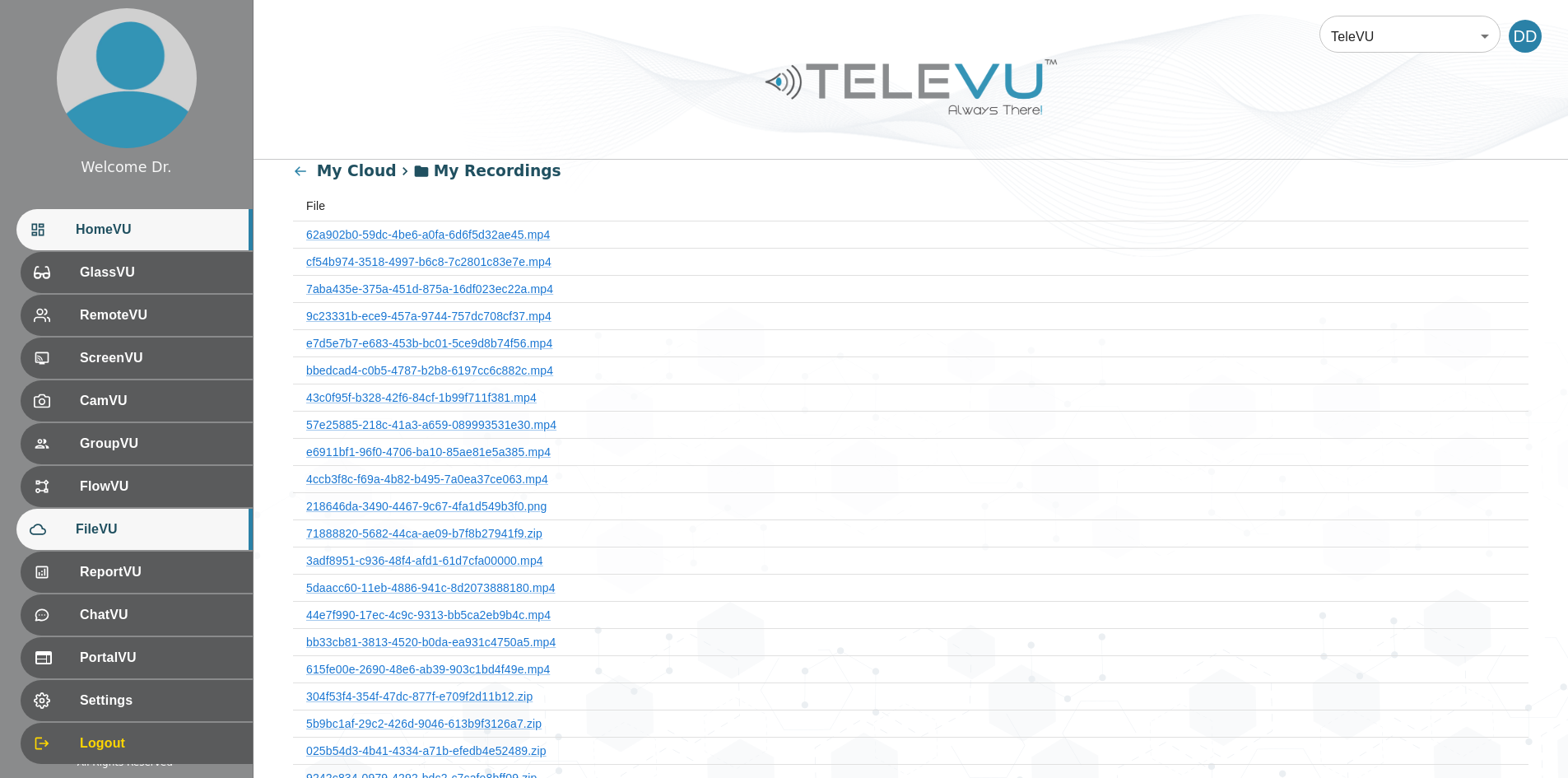
click at [131, 222] on span "HomeVU" at bounding box center [158, 230] width 164 height 20
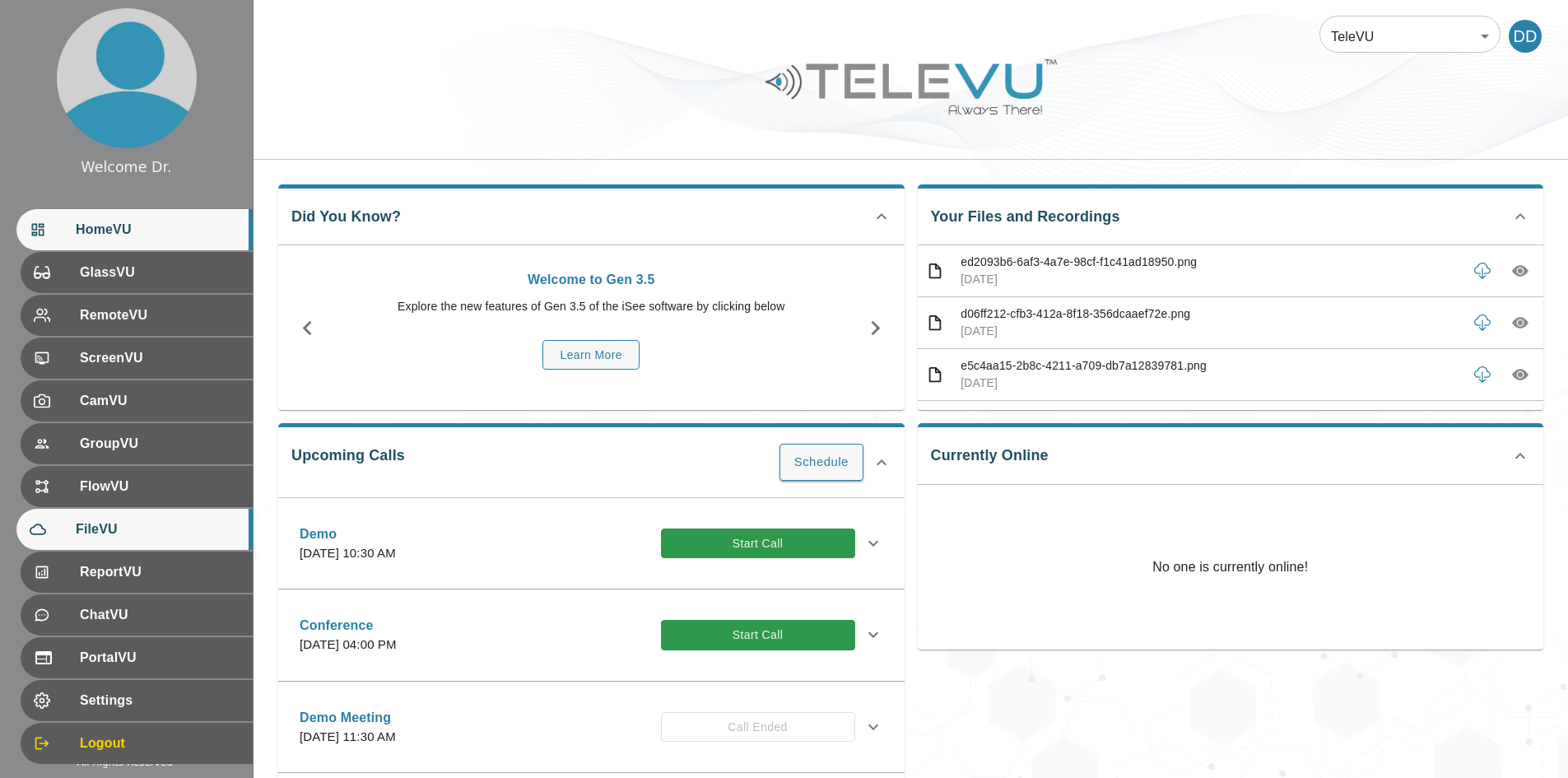
click at [85, 533] on span "FileVU" at bounding box center [158, 530] width 164 height 20
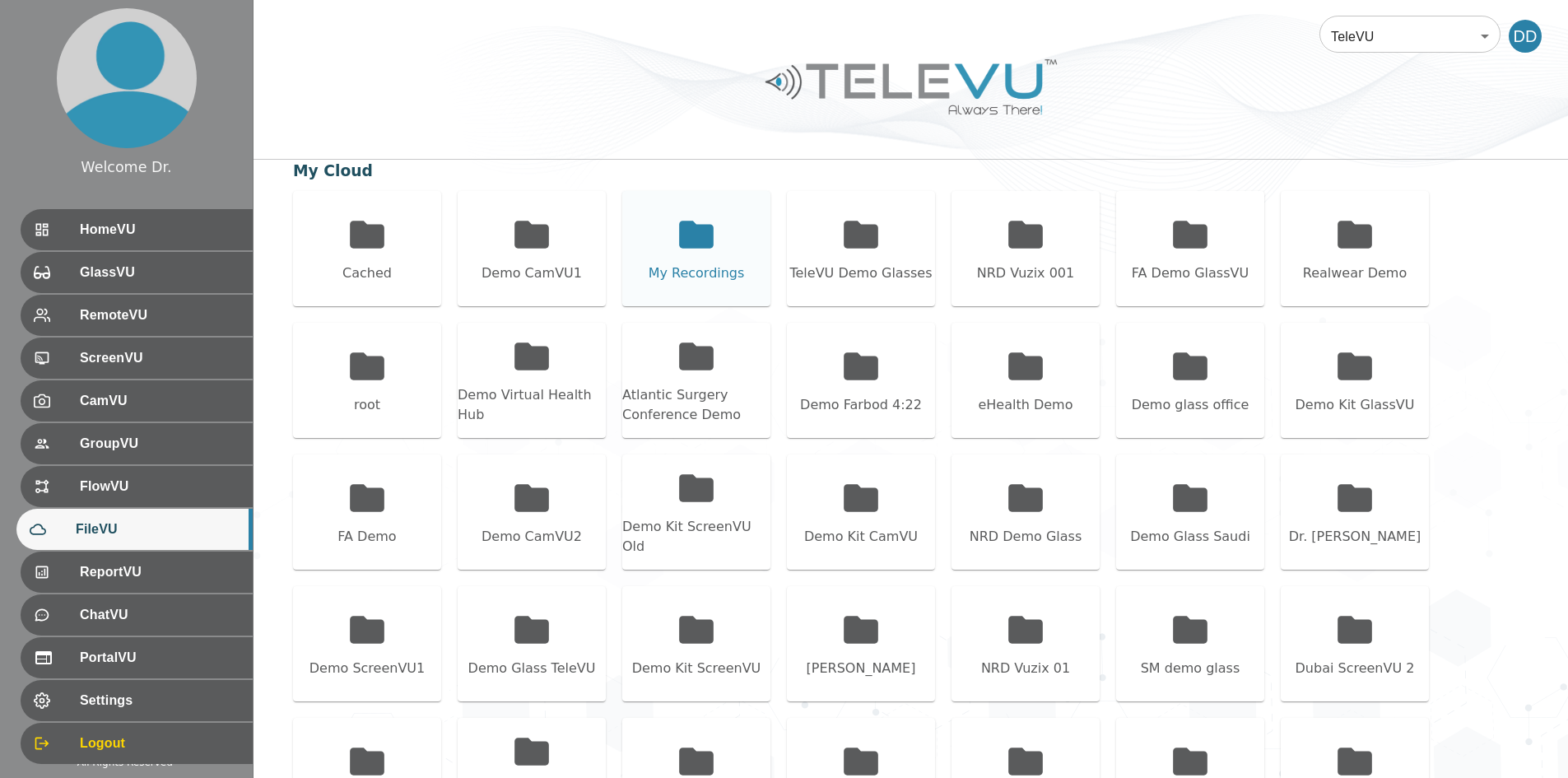
click at [694, 228] on icon at bounding box center [696, 234] width 35 height 27
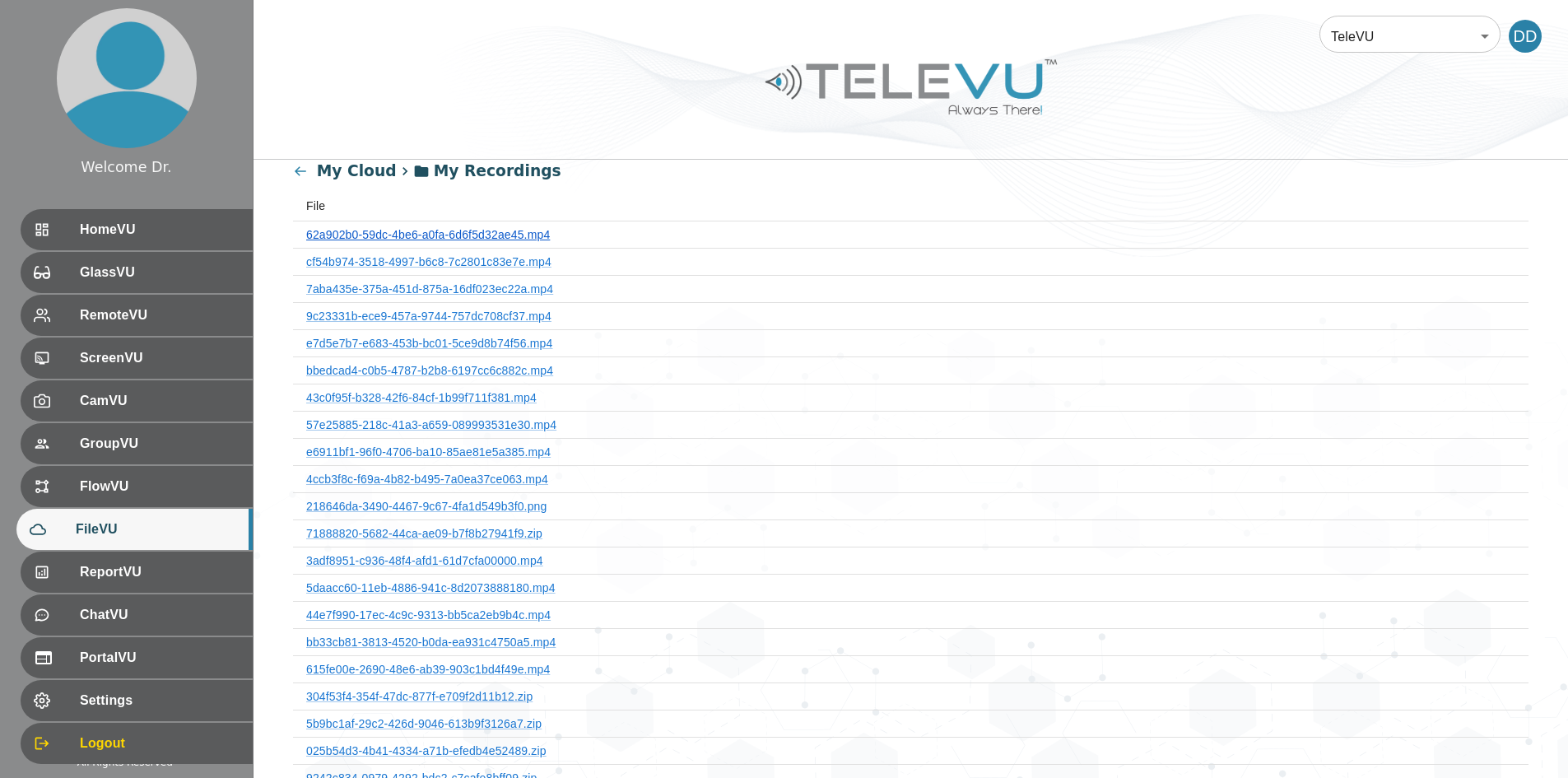
click at [485, 241] on th "62a902b0-59dc-4be6-a0fa-6d6f5d32ae45.mp4" at bounding box center [910, 234] width 1235 height 27
click at [465, 229] on link "62a902b0-59dc-4be6-a0fa-6d6f5d32ae45.mp4" at bounding box center [428, 234] width 243 height 13
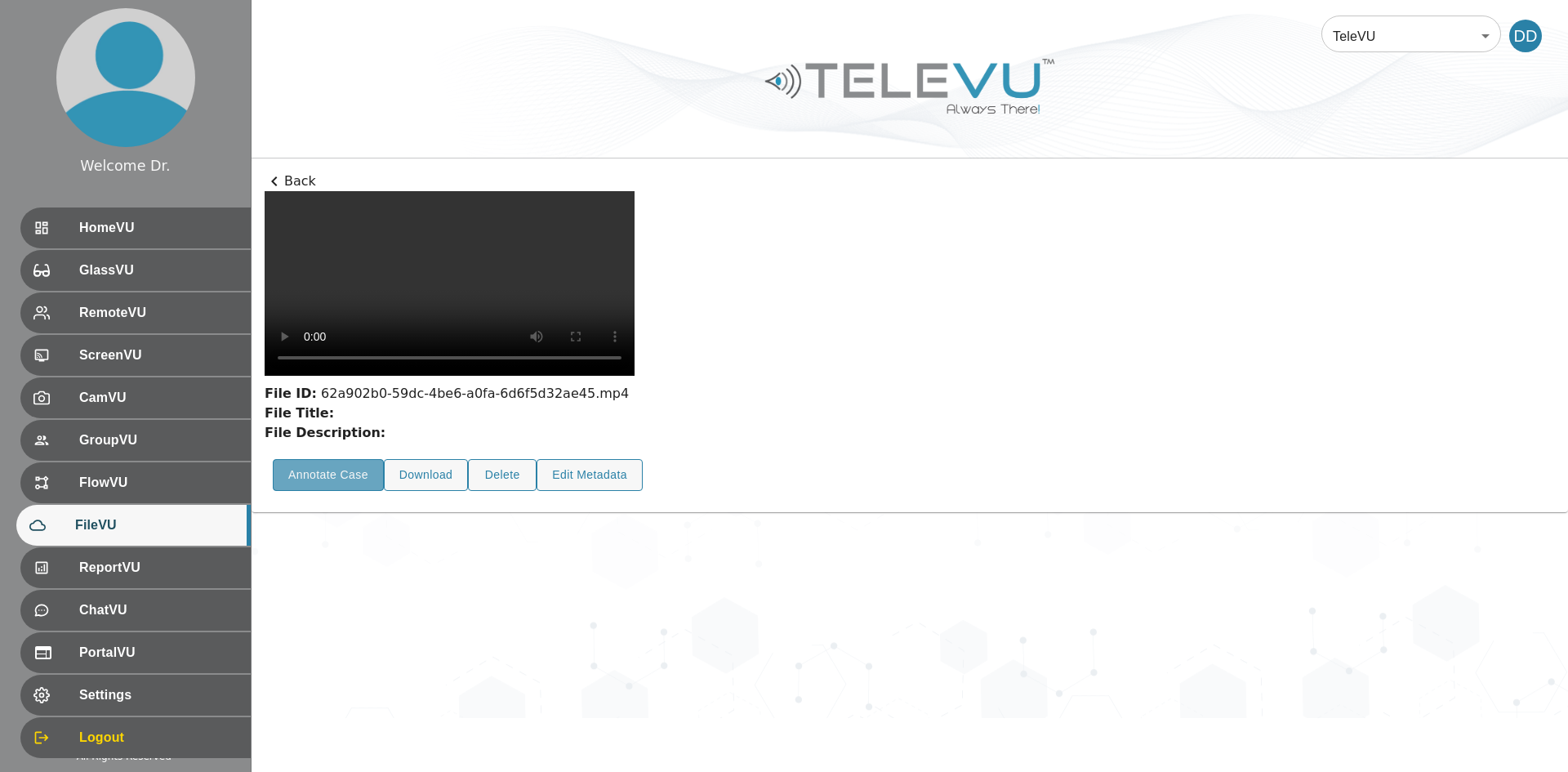
click at [337, 491] on button "Annotate Case" at bounding box center [328, 474] width 111 height 32
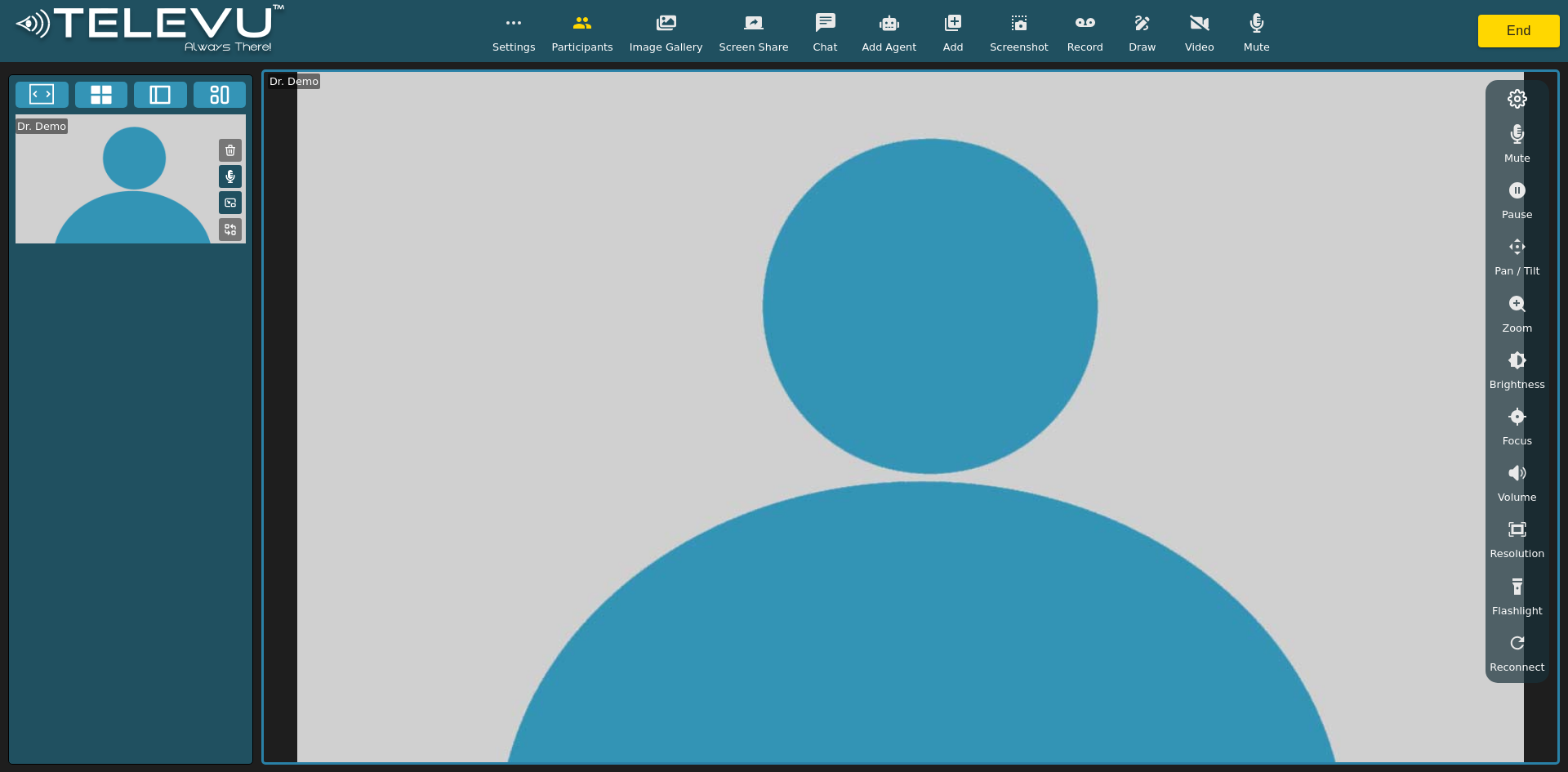
click at [40, 88] on icon at bounding box center [41, 94] width 24 height 24
click at [86, 96] on button at bounding box center [101, 94] width 53 height 26
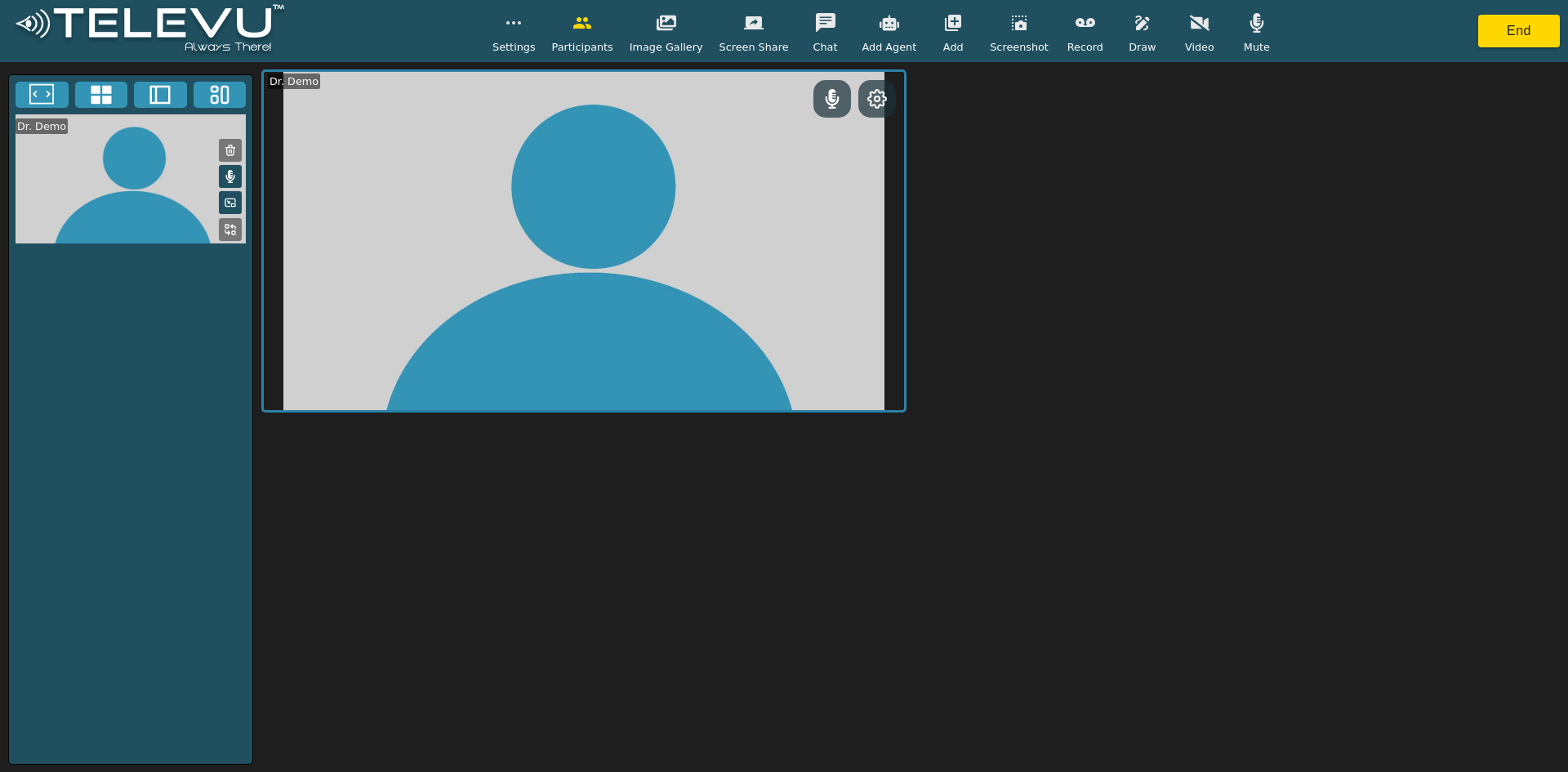
click at [46, 99] on icon at bounding box center [41, 94] width 24 height 24
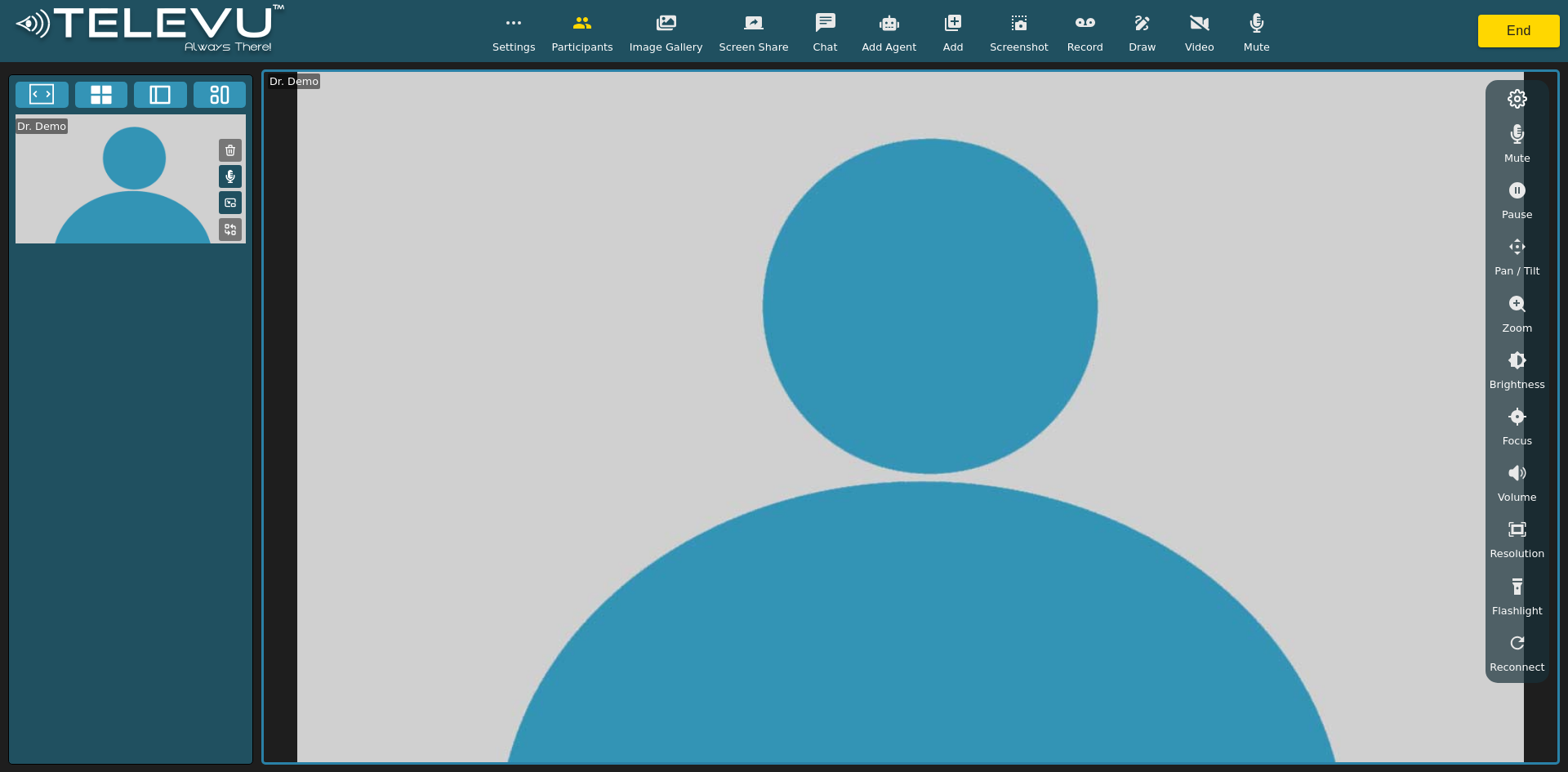
click at [157, 93] on icon at bounding box center [159, 94] width 24 height 24
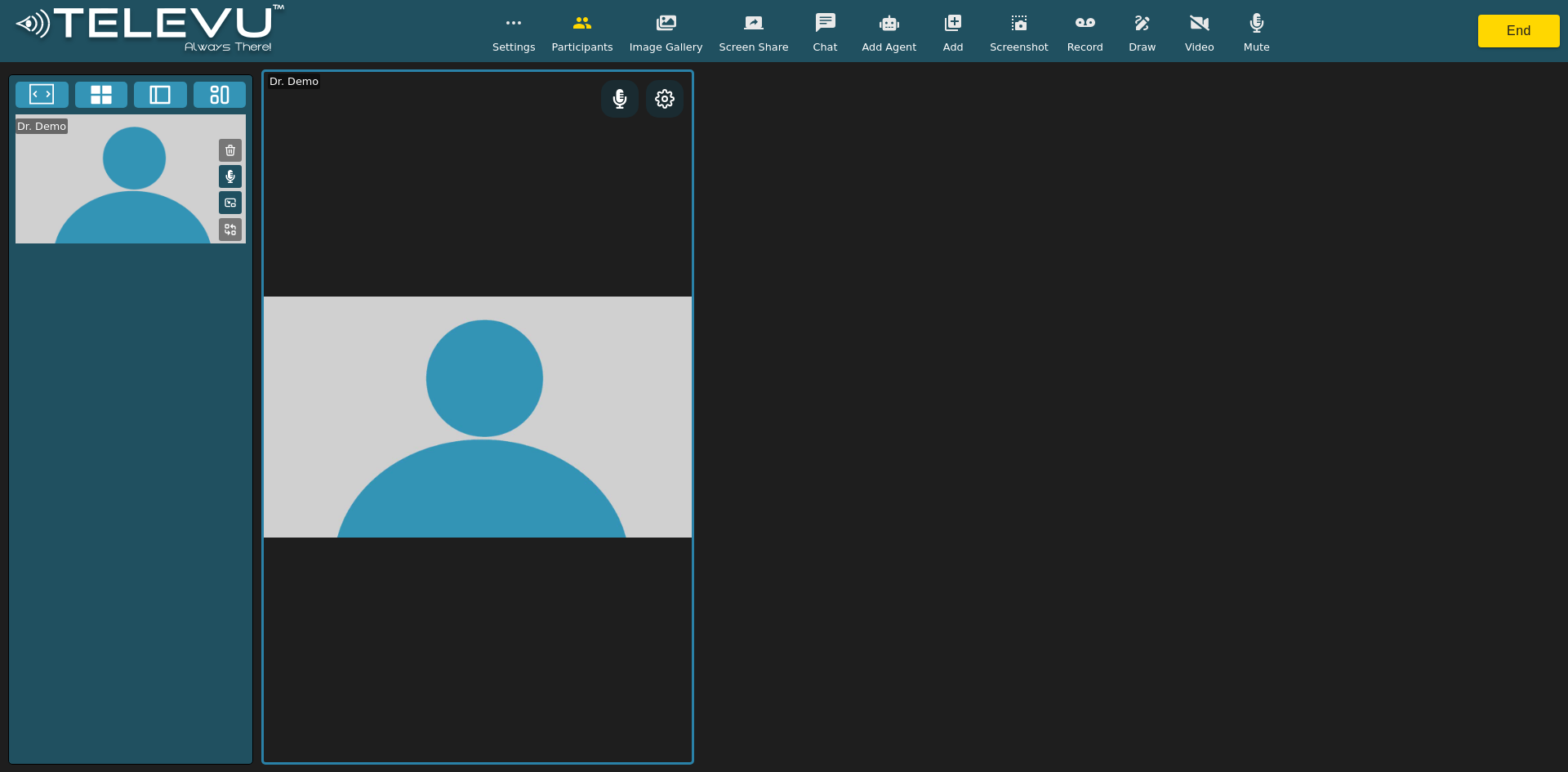
click at [210, 97] on icon at bounding box center [219, 94] width 24 height 24
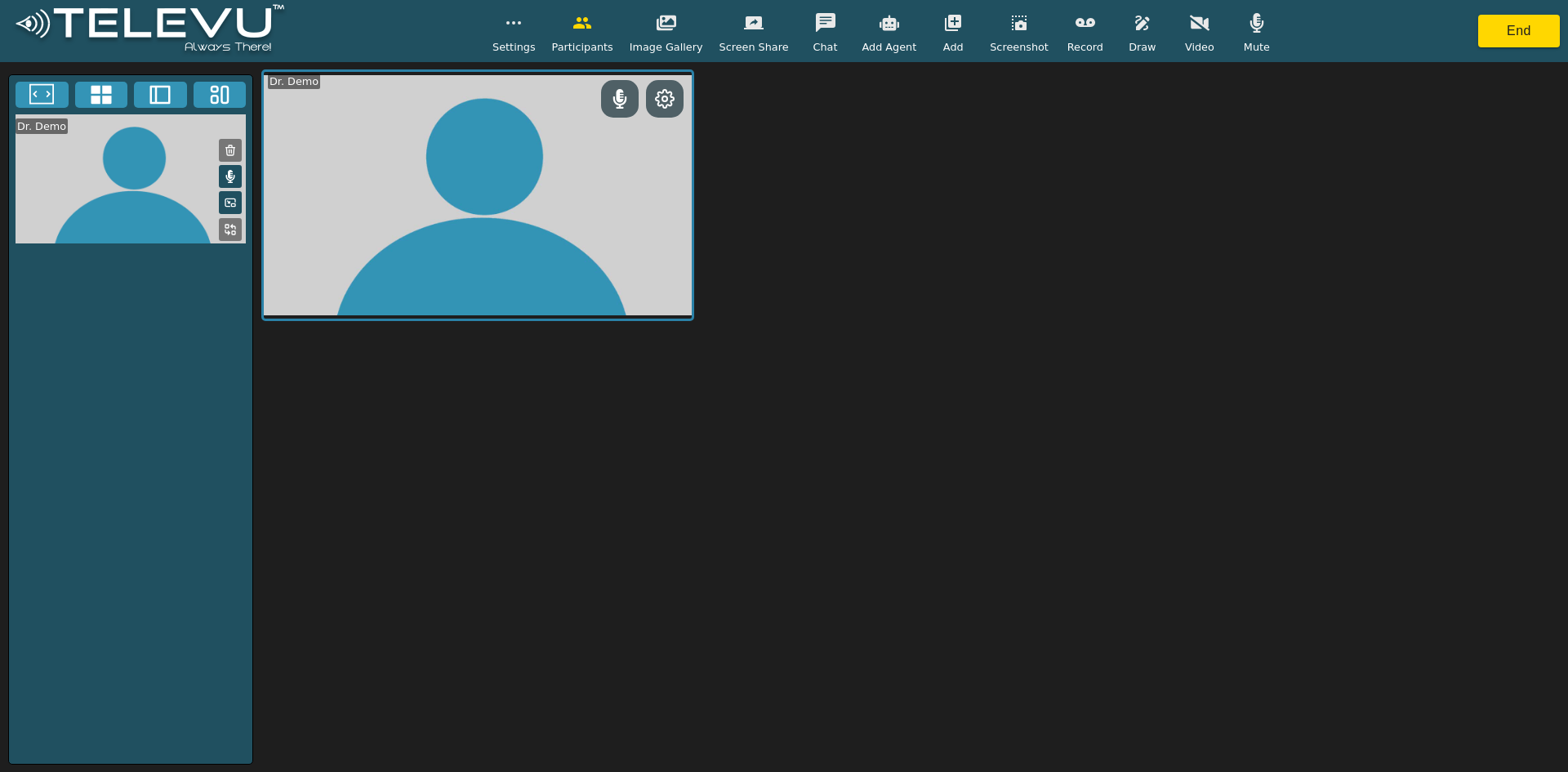
click at [166, 96] on icon at bounding box center [159, 94] width 24 height 24
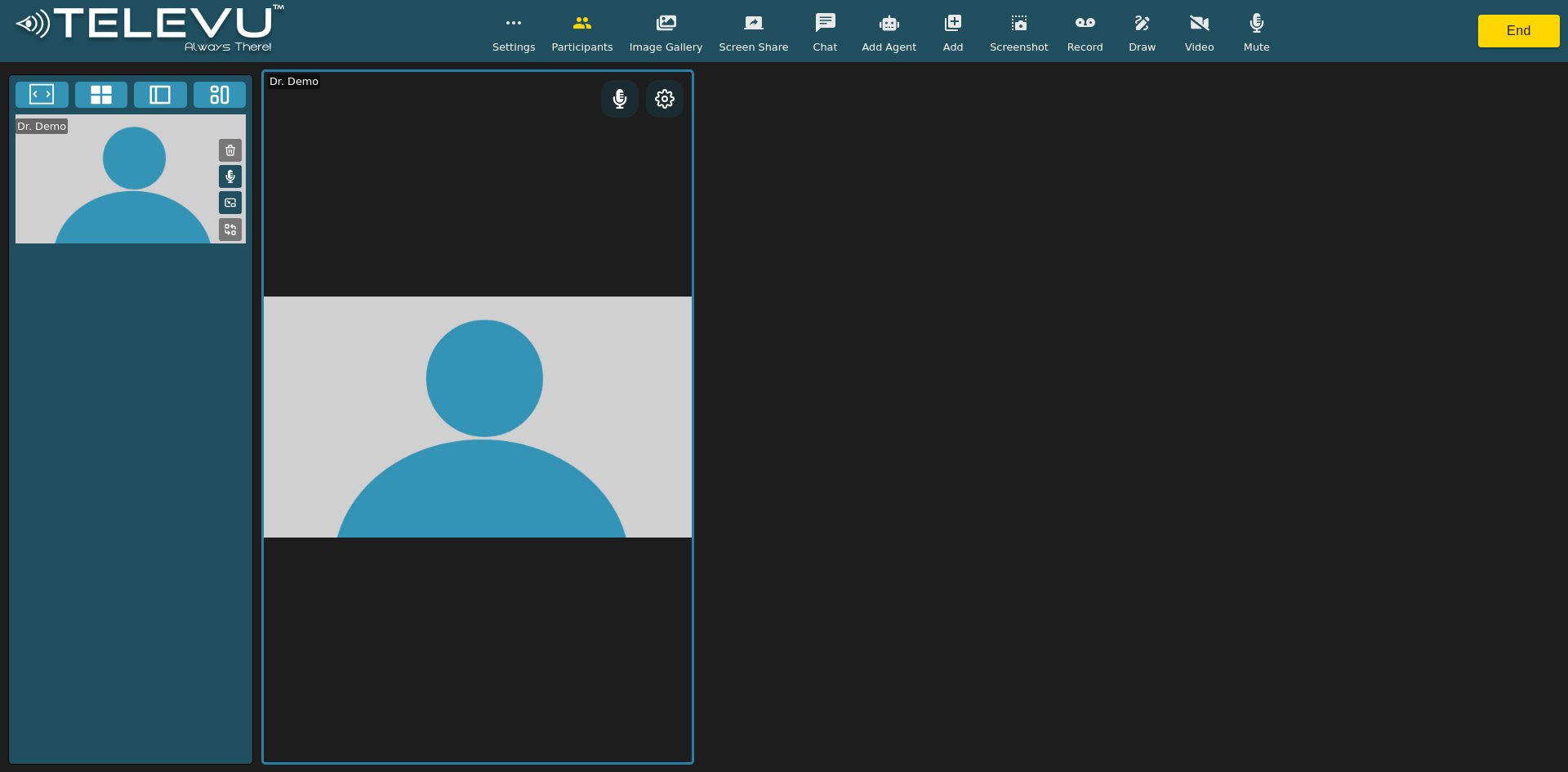
click at [86, 91] on button at bounding box center [101, 94] width 53 height 26
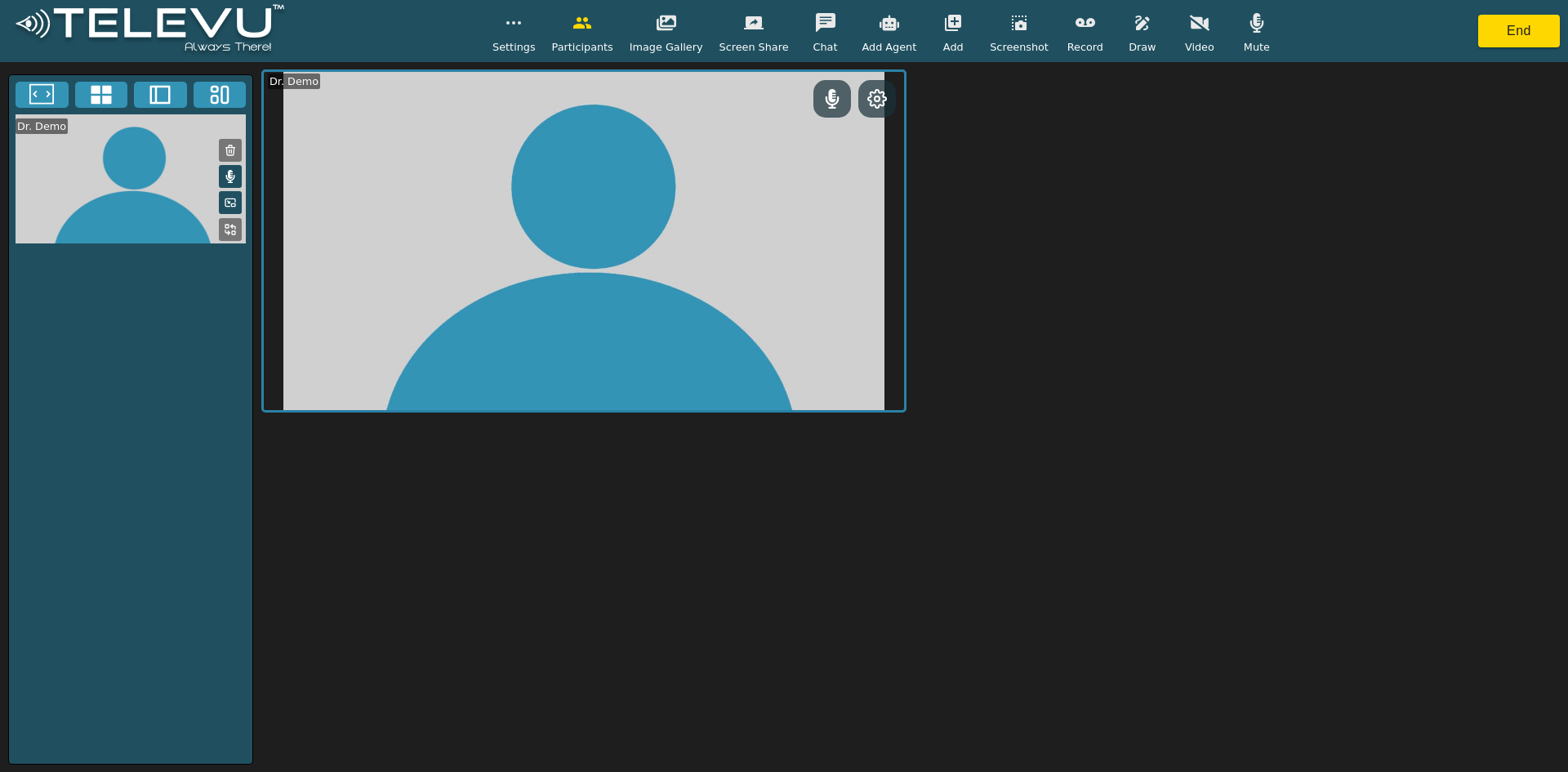
click at [58, 101] on button at bounding box center [42, 94] width 53 height 26
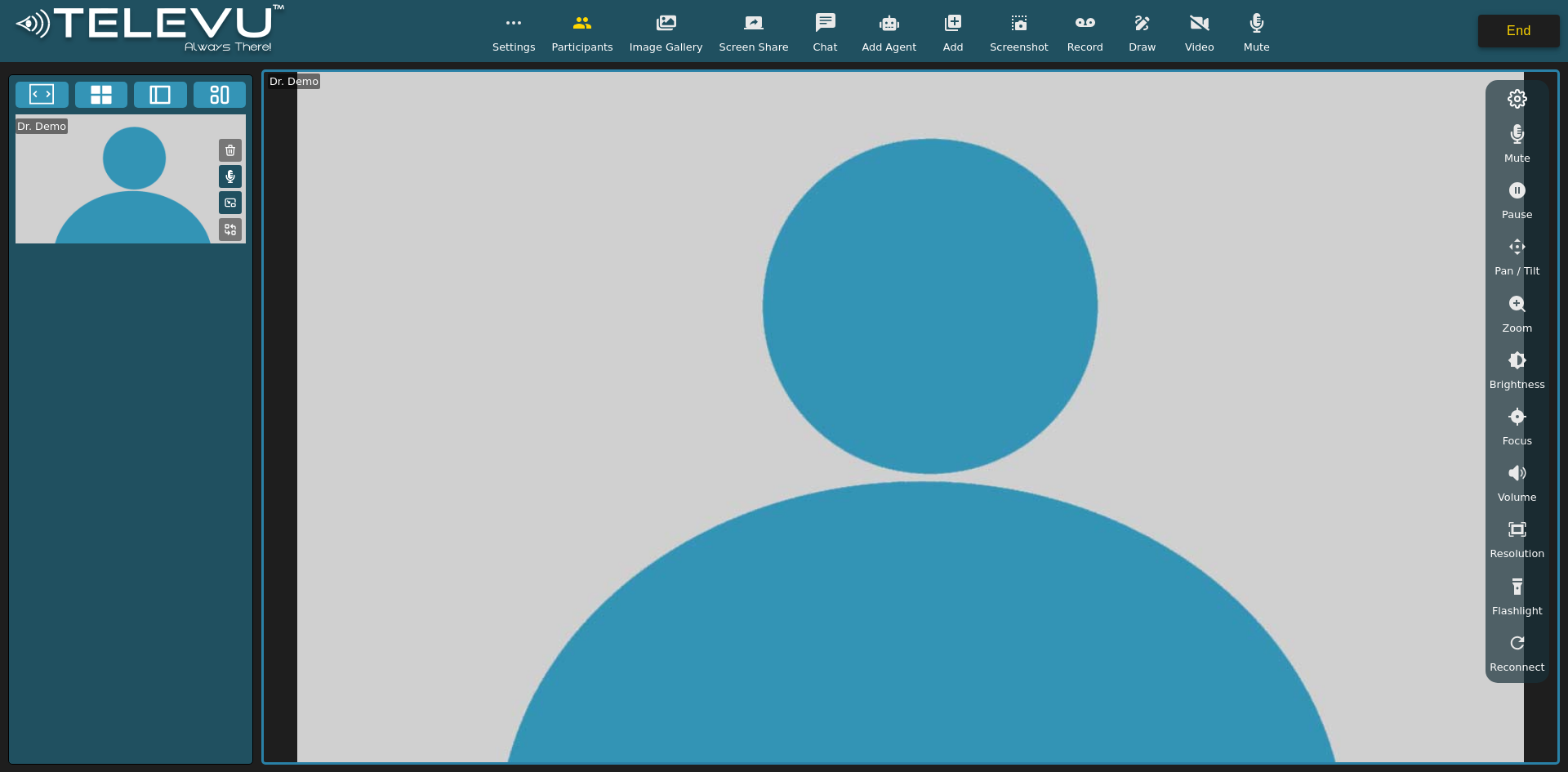
click at [776, 37] on button "End" at bounding box center [1519, 31] width 81 height 33
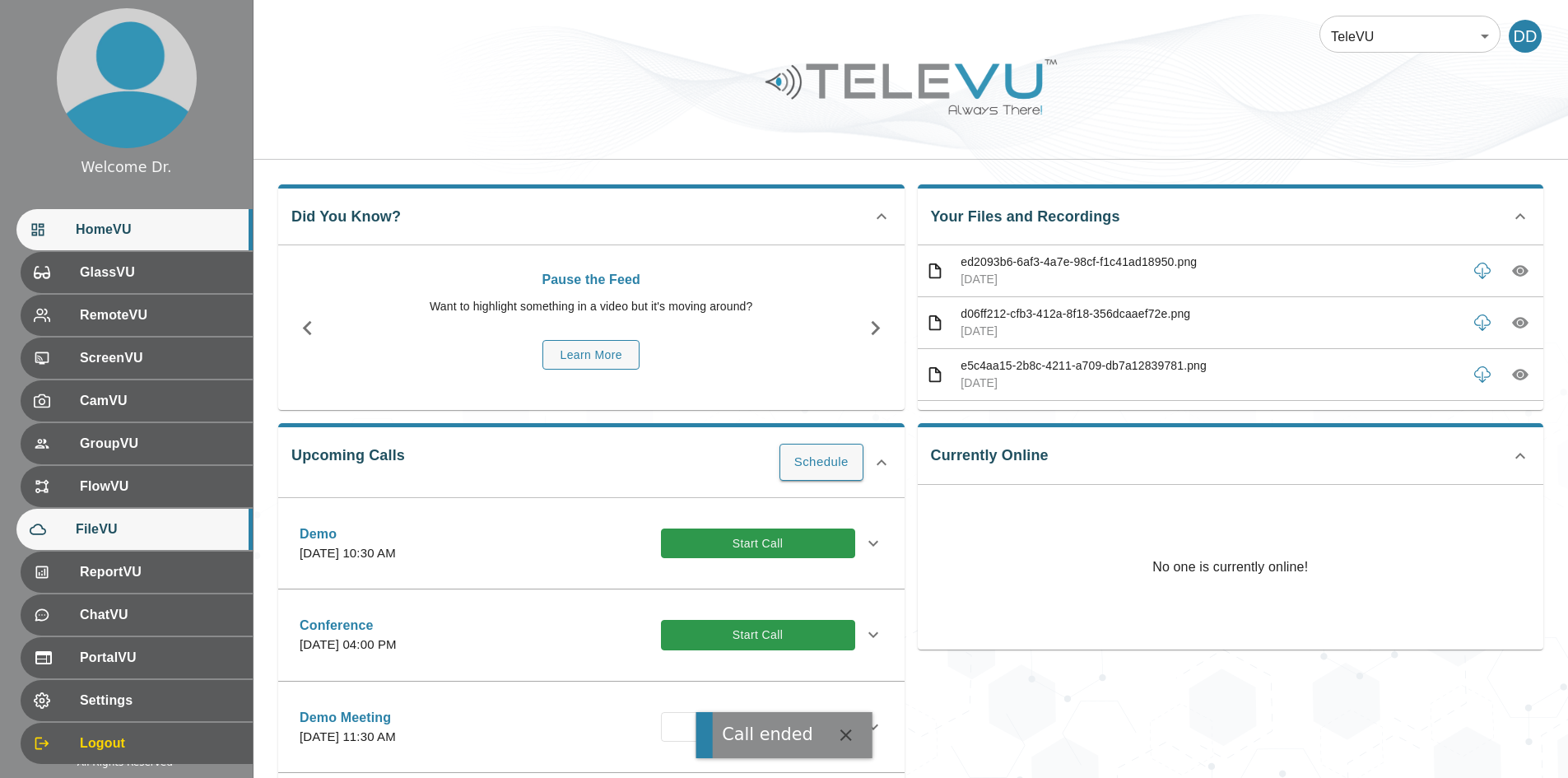
click at [97, 523] on span "FileVU" at bounding box center [158, 530] width 164 height 20
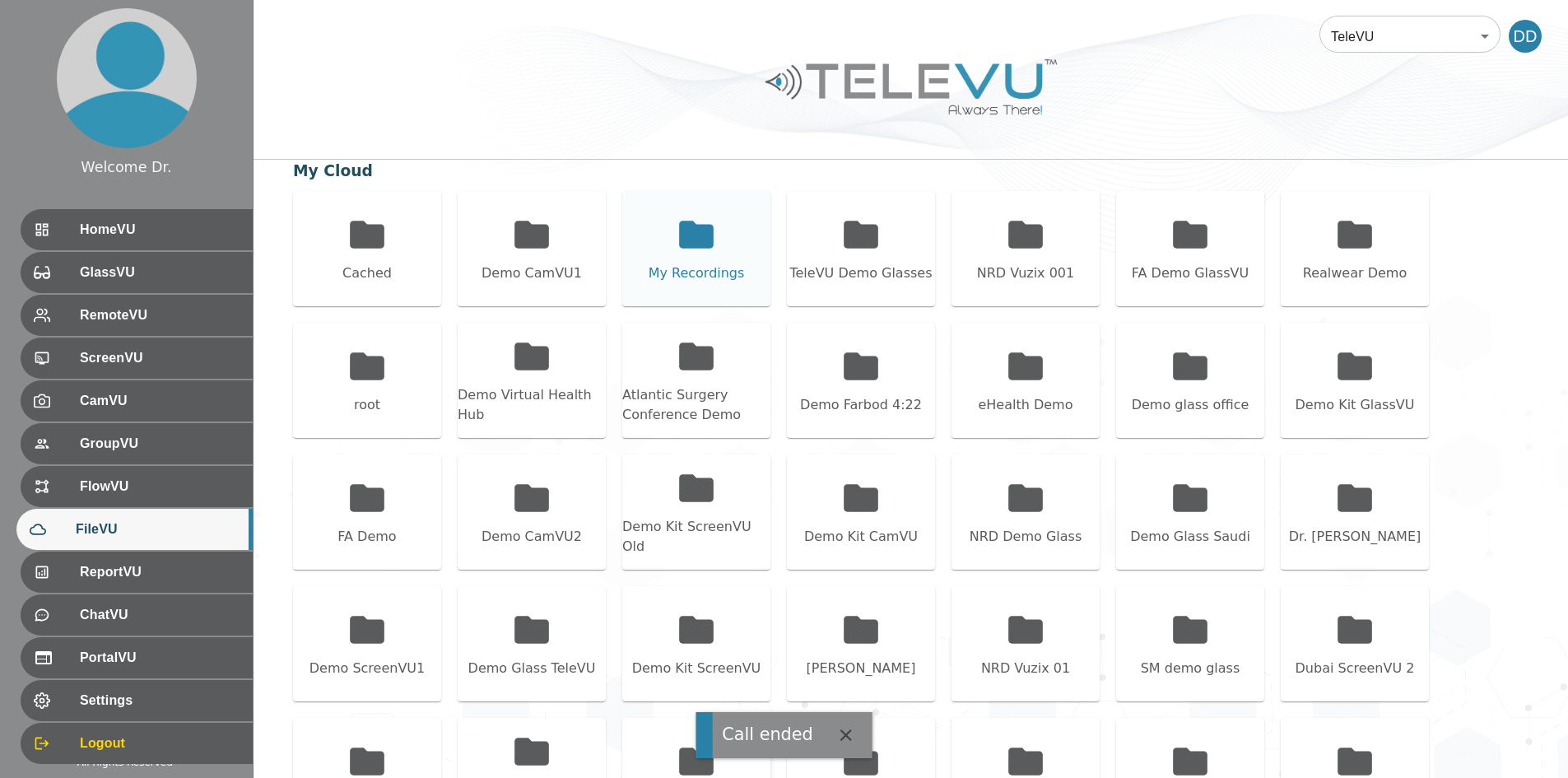
click at [682, 234] on icon at bounding box center [696, 234] width 35 height 27
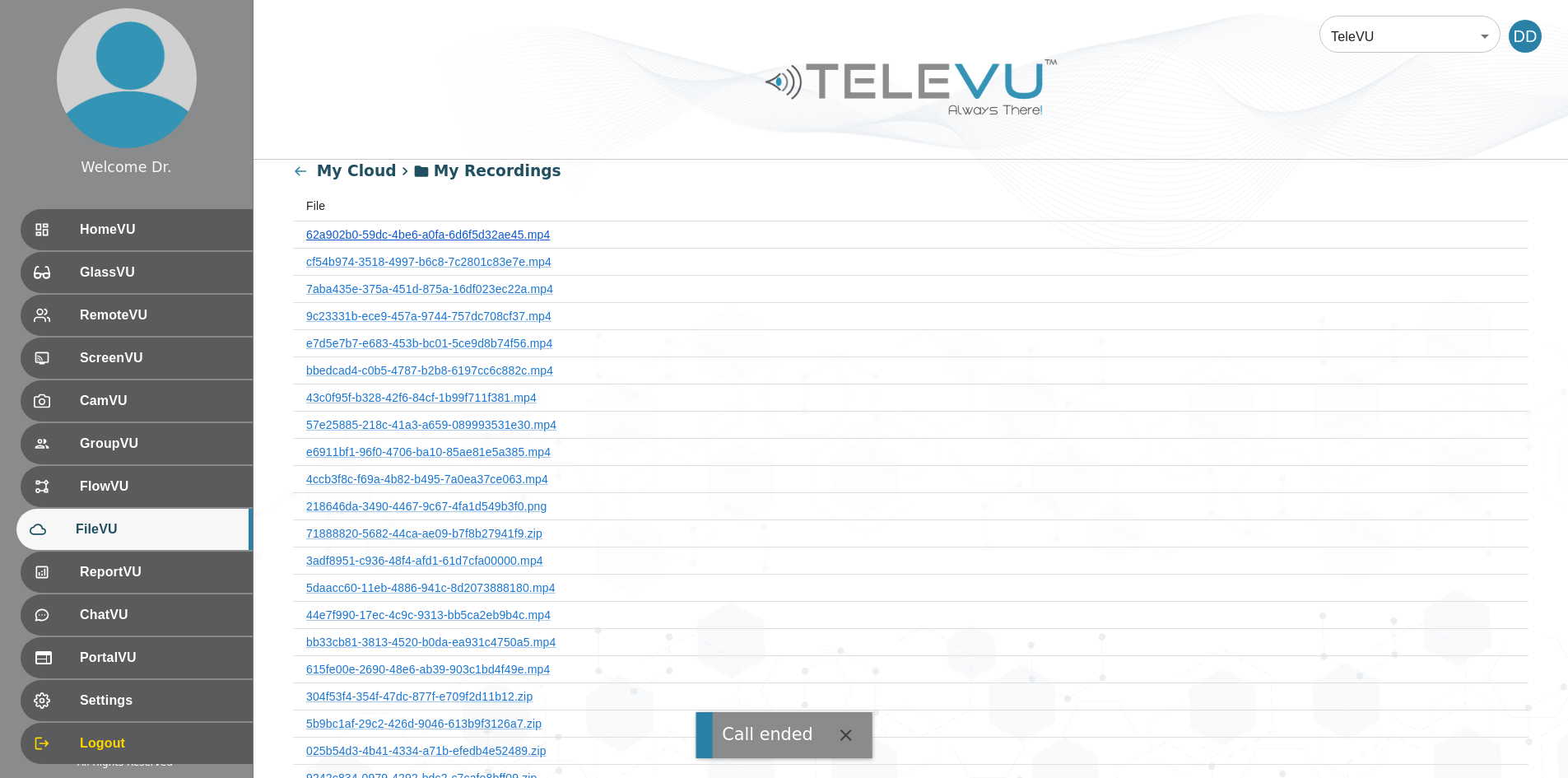
click at [525, 233] on link "62a902b0-59dc-4be6-a0fa-6d6f5d32ae45.mp4" at bounding box center [428, 234] width 243 height 13
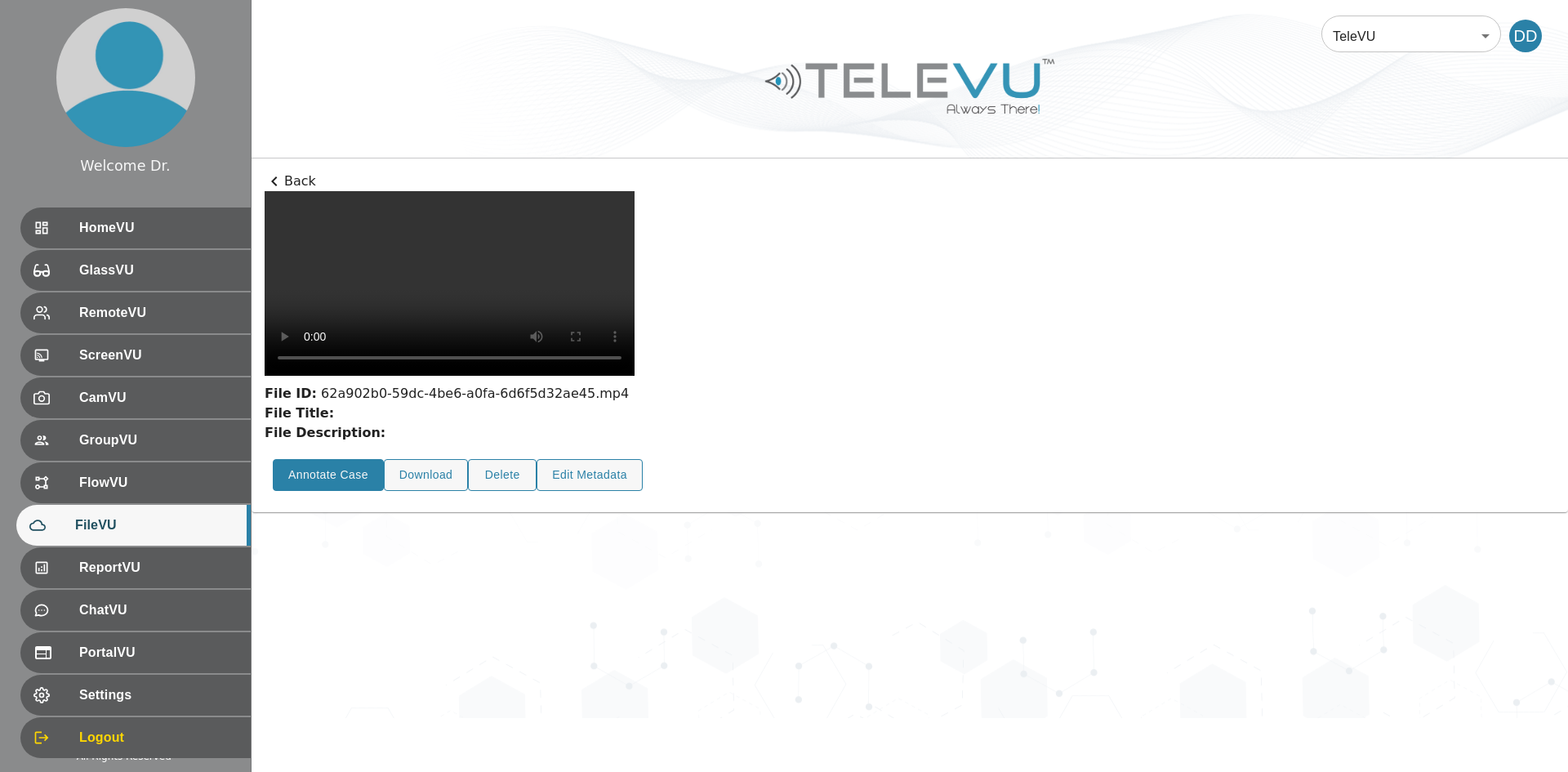
click at [328, 491] on button "Annotate Case" at bounding box center [328, 474] width 111 height 32
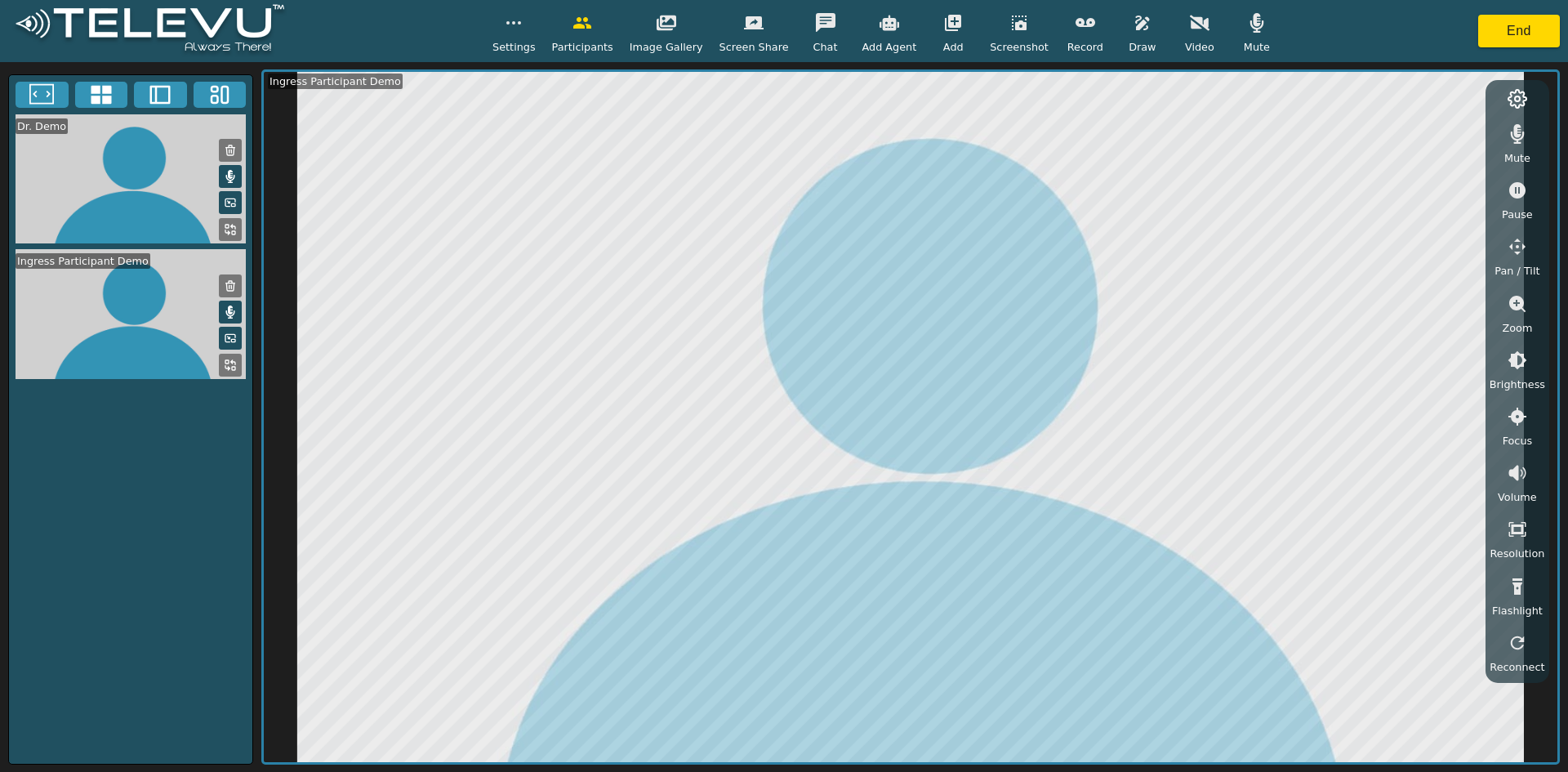
click at [97, 96] on icon at bounding box center [100, 94] width 21 height 19
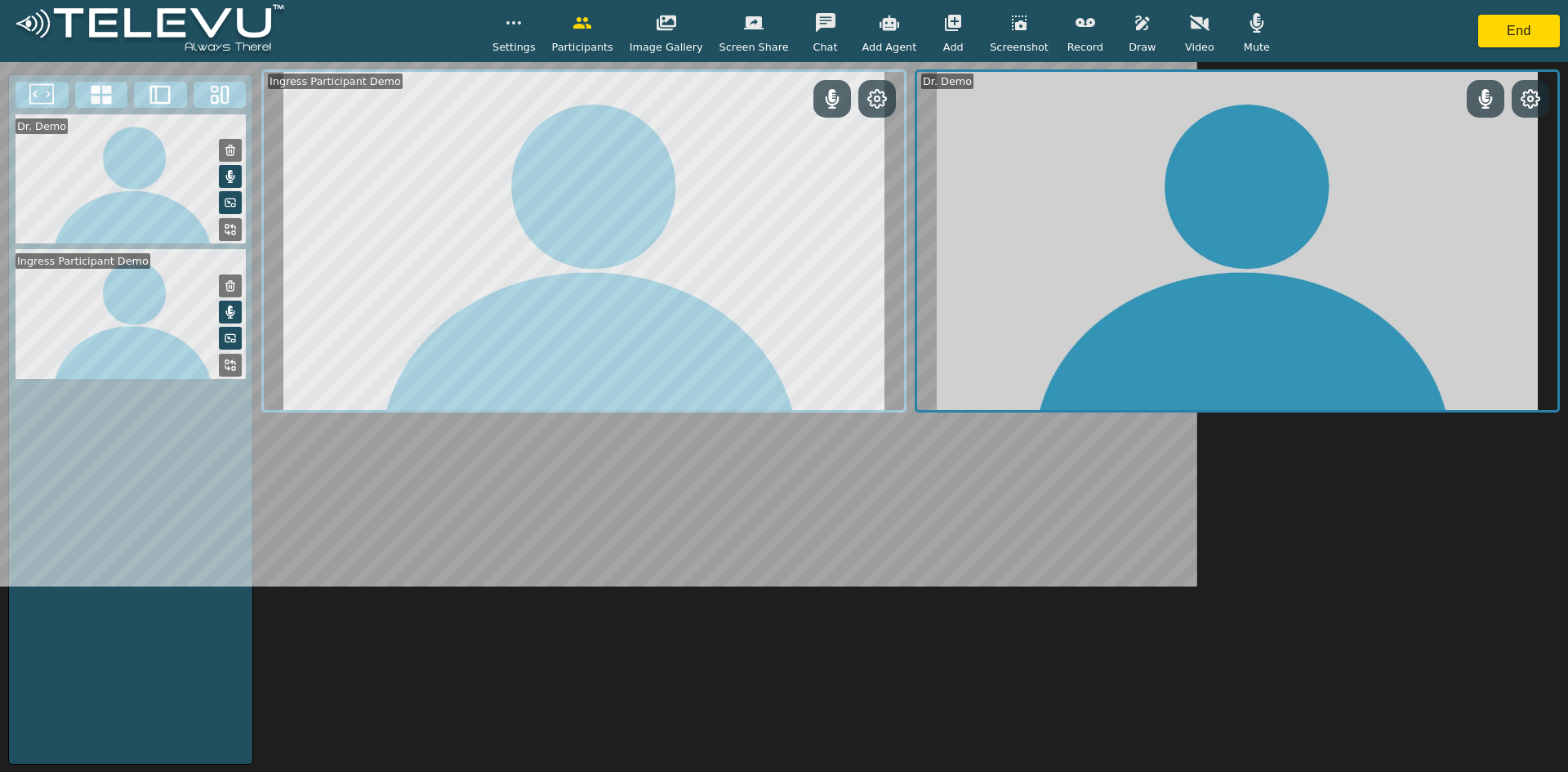
click at [684, 28] on button "button" at bounding box center [666, 23] width 41 height 33
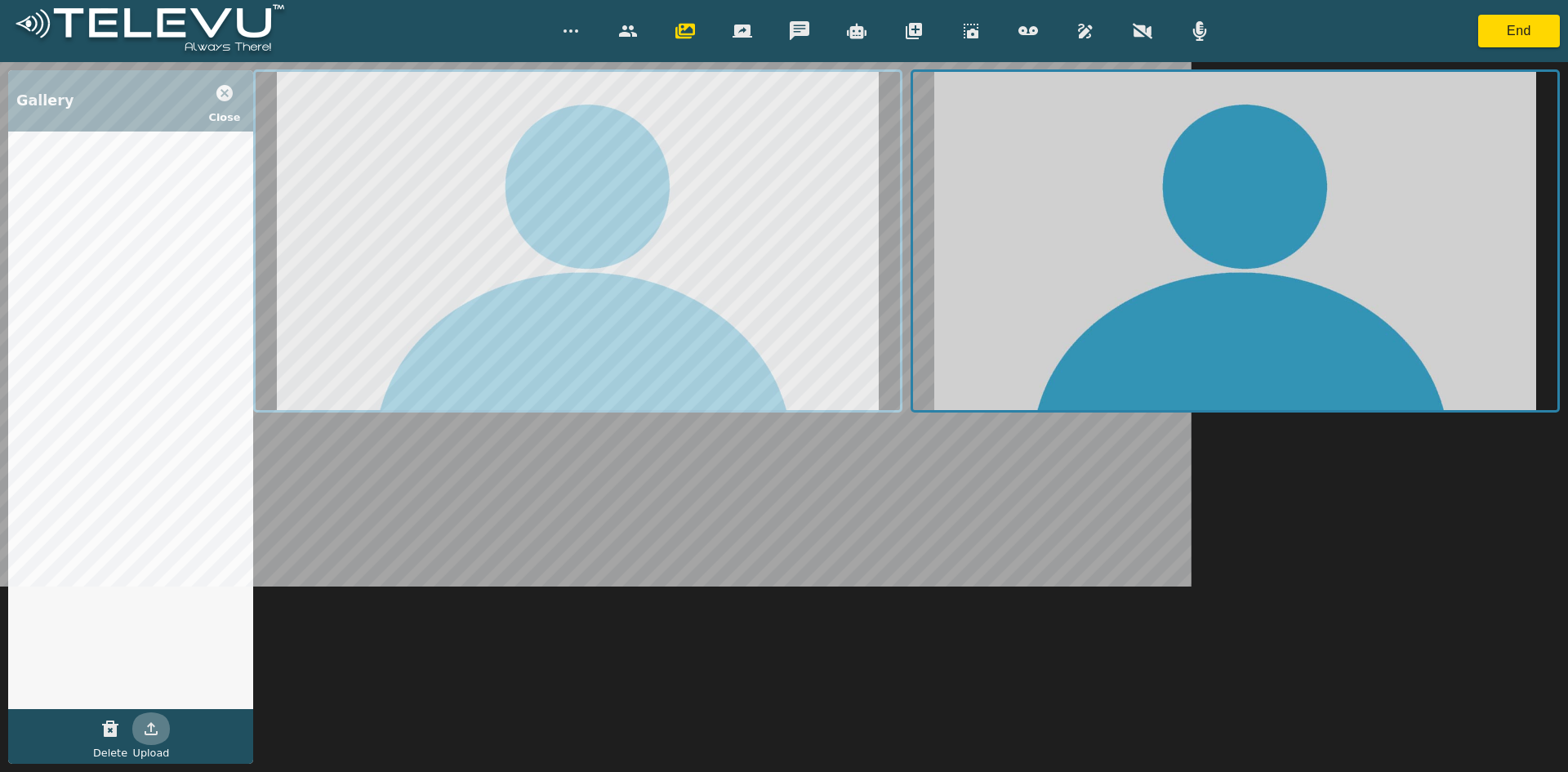
click at [162, 726] on button "Upload" at bounding box center [150, 729] width 41 height 33
click at [698, 43] on button "button" at bounding box center [685, 31] width 41 height 33
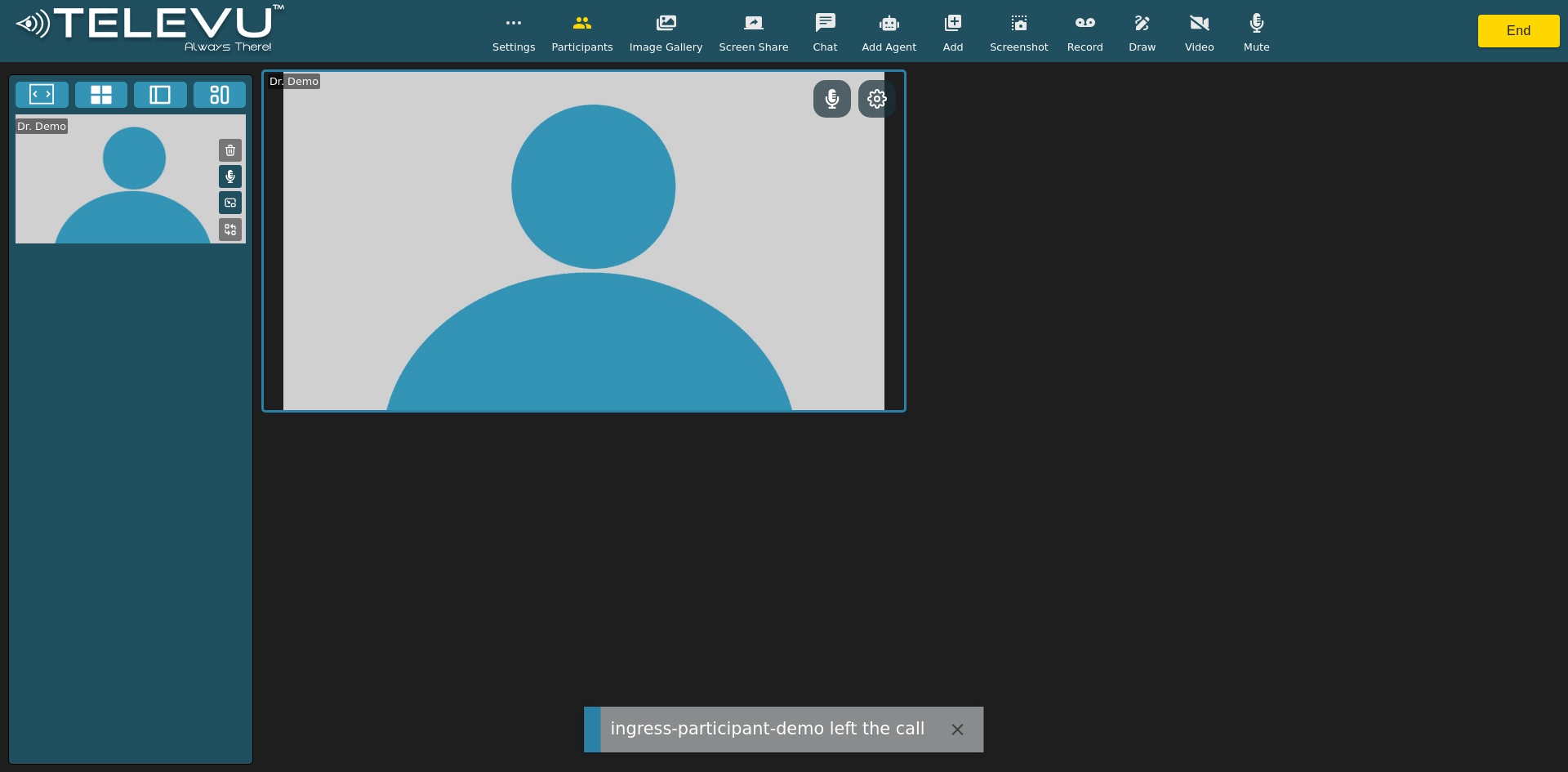
click at [118, 101] on button at bounding box center [101, 94] width 53 height 26
click at [776, 38] on button "End" at bounding box center [1519, 31] width 81 height 33
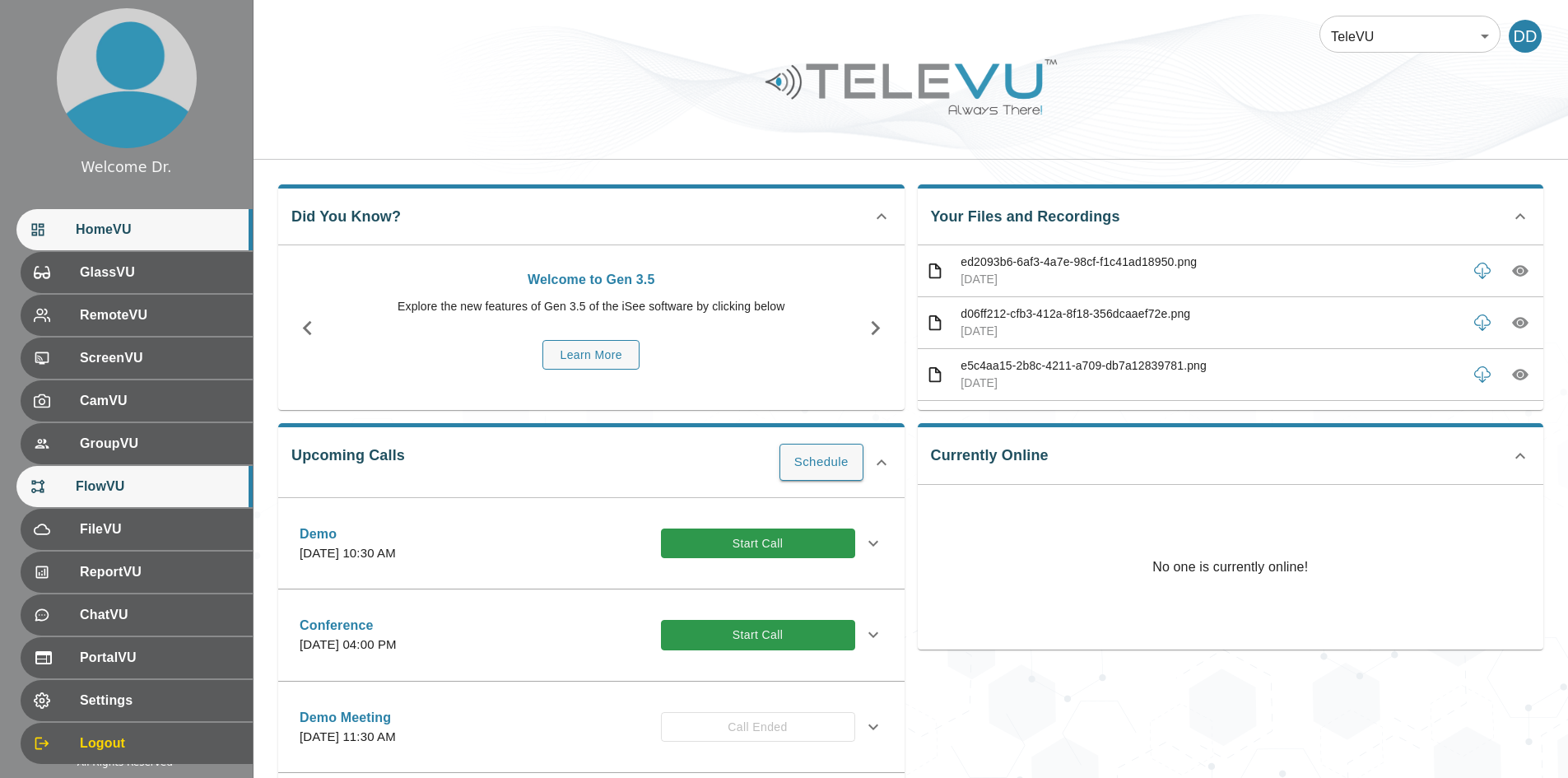
click at [150, 485] on span "FlowVU" at bounding box center [158, 487] width 164 height 20
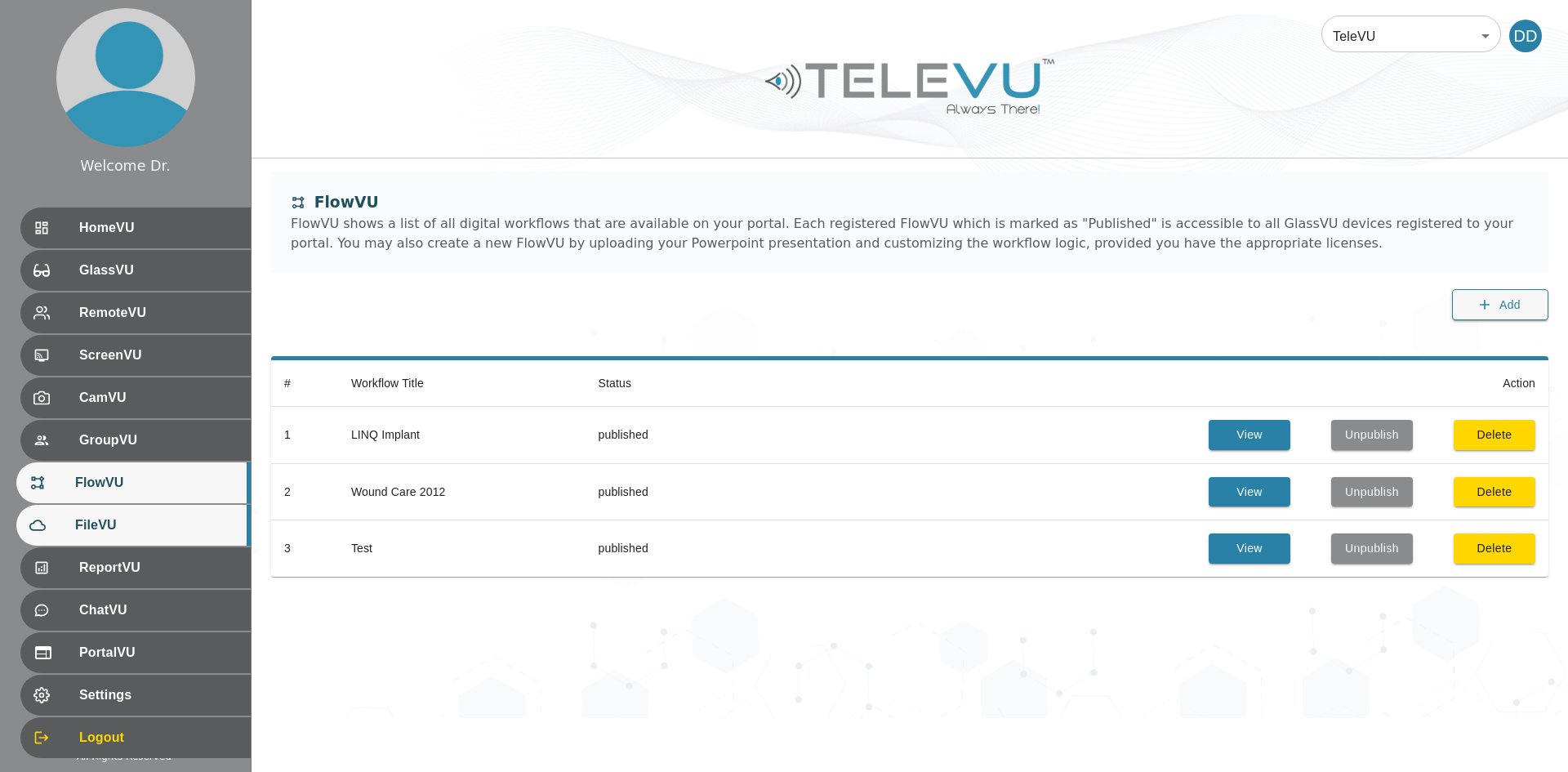
click at [128, 539] on div "FileVU" at bounding box center [133, 525] width 234 height 41
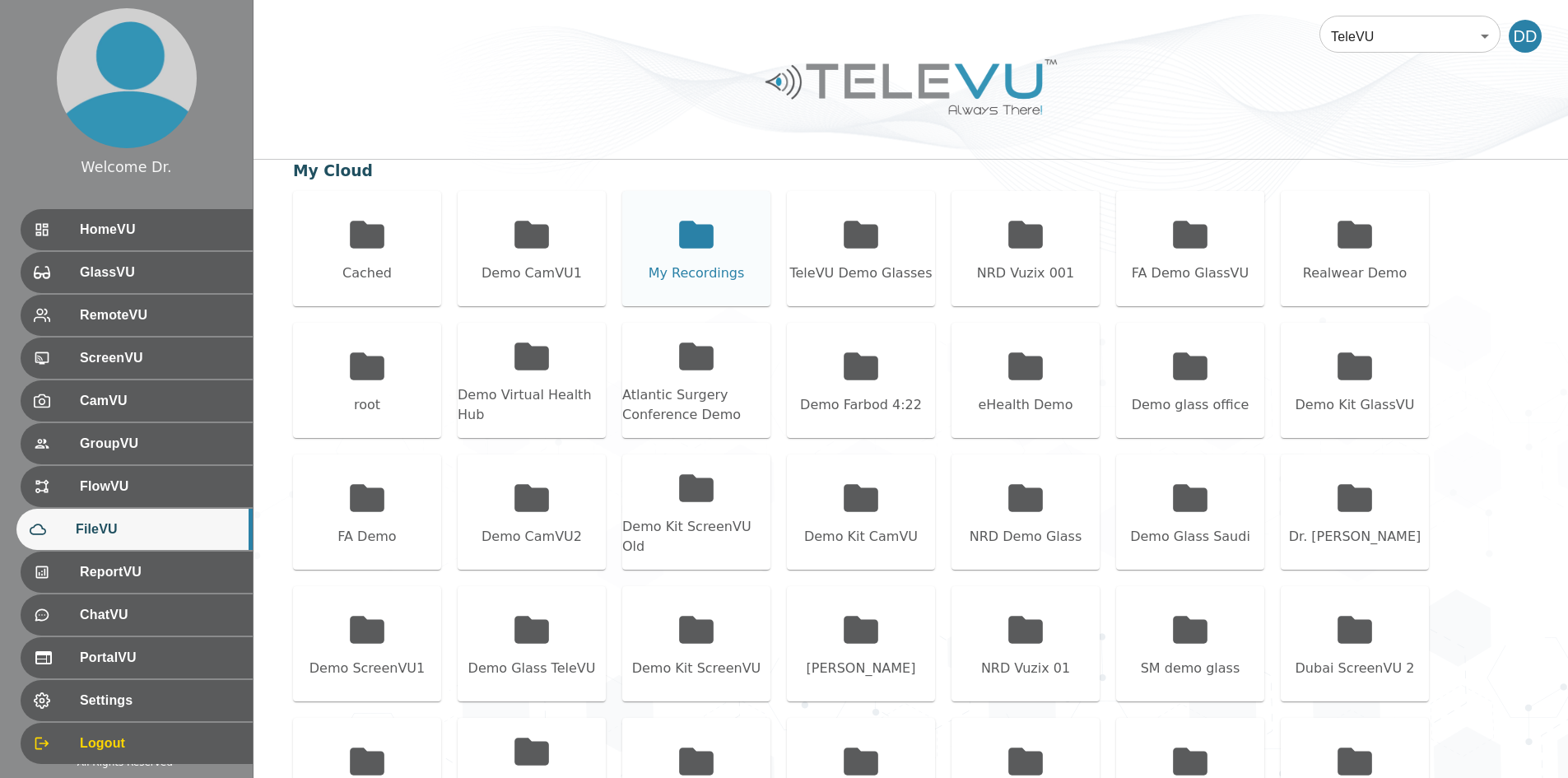
click at [744, 253] on div "My Recordings" at bounding box center [696, 248] width 148 height 115
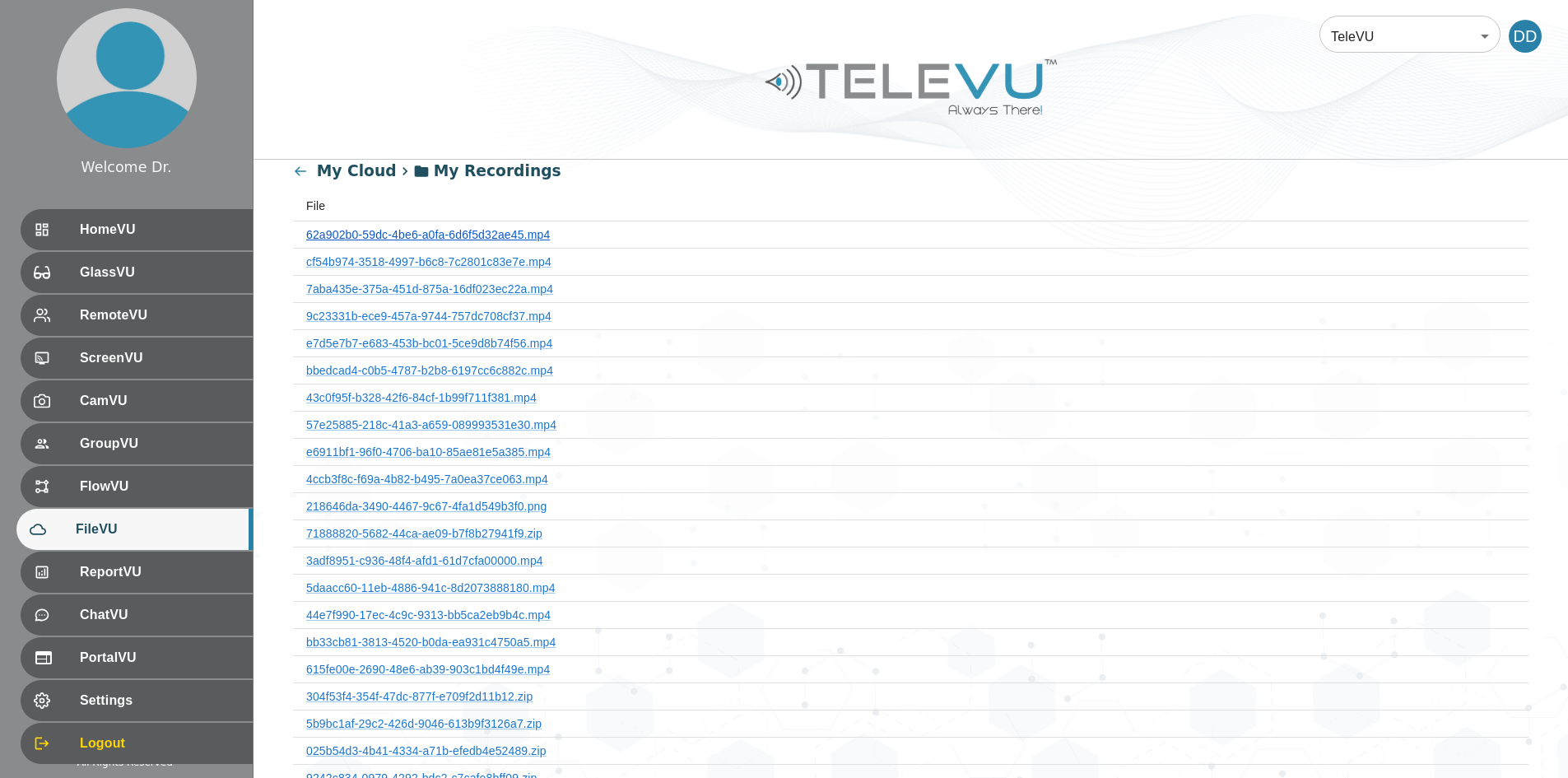
click at [448, 236] on link "62a902b0-59dc-4be6-a0fa-6d6f5d32ae45.mp4" at bounding box center [428, 234] width 243 height 13
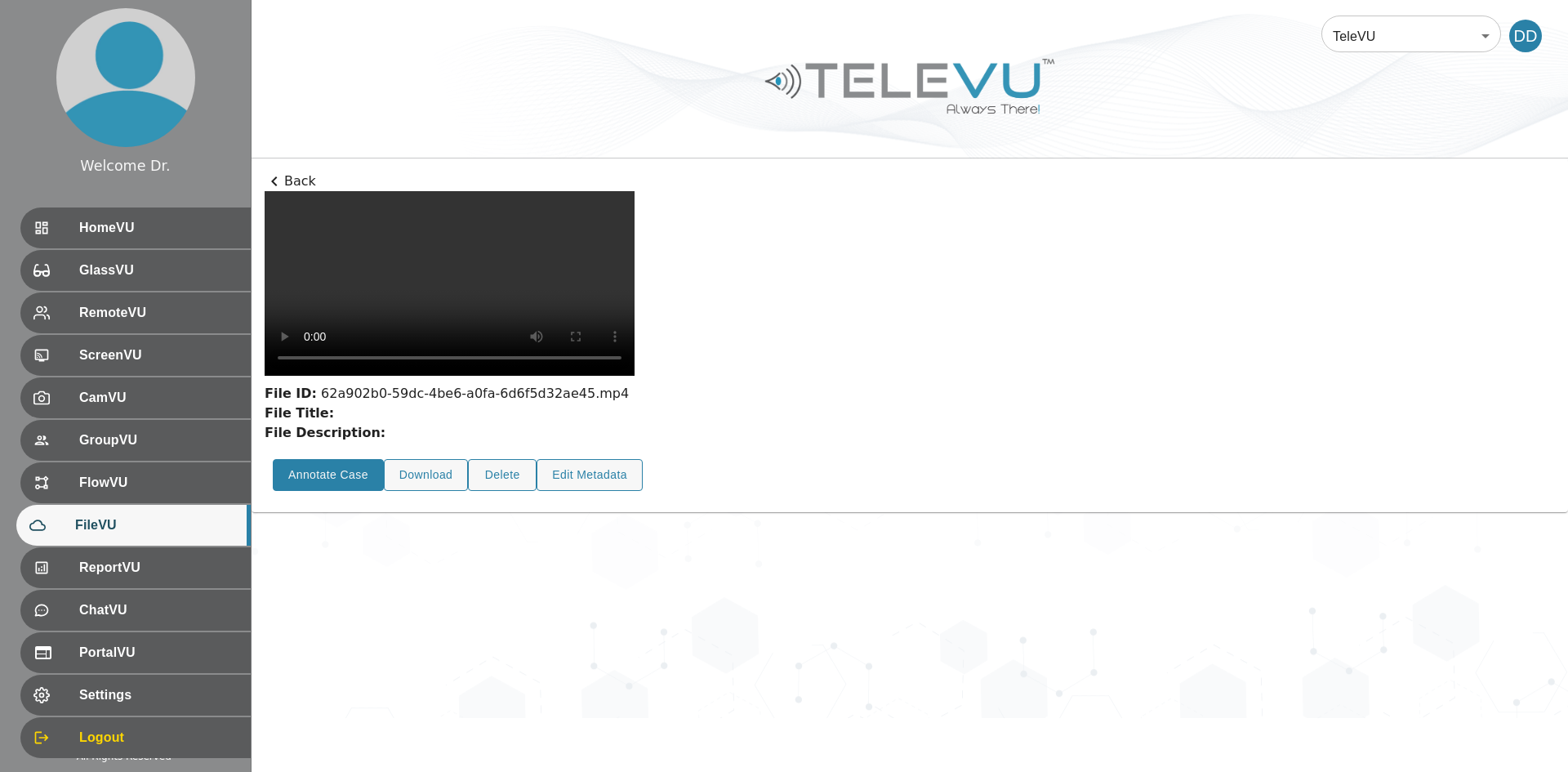
click at [364, 491] on button "Annotate Case" at bounding box center [328, 474] width 111 height 32
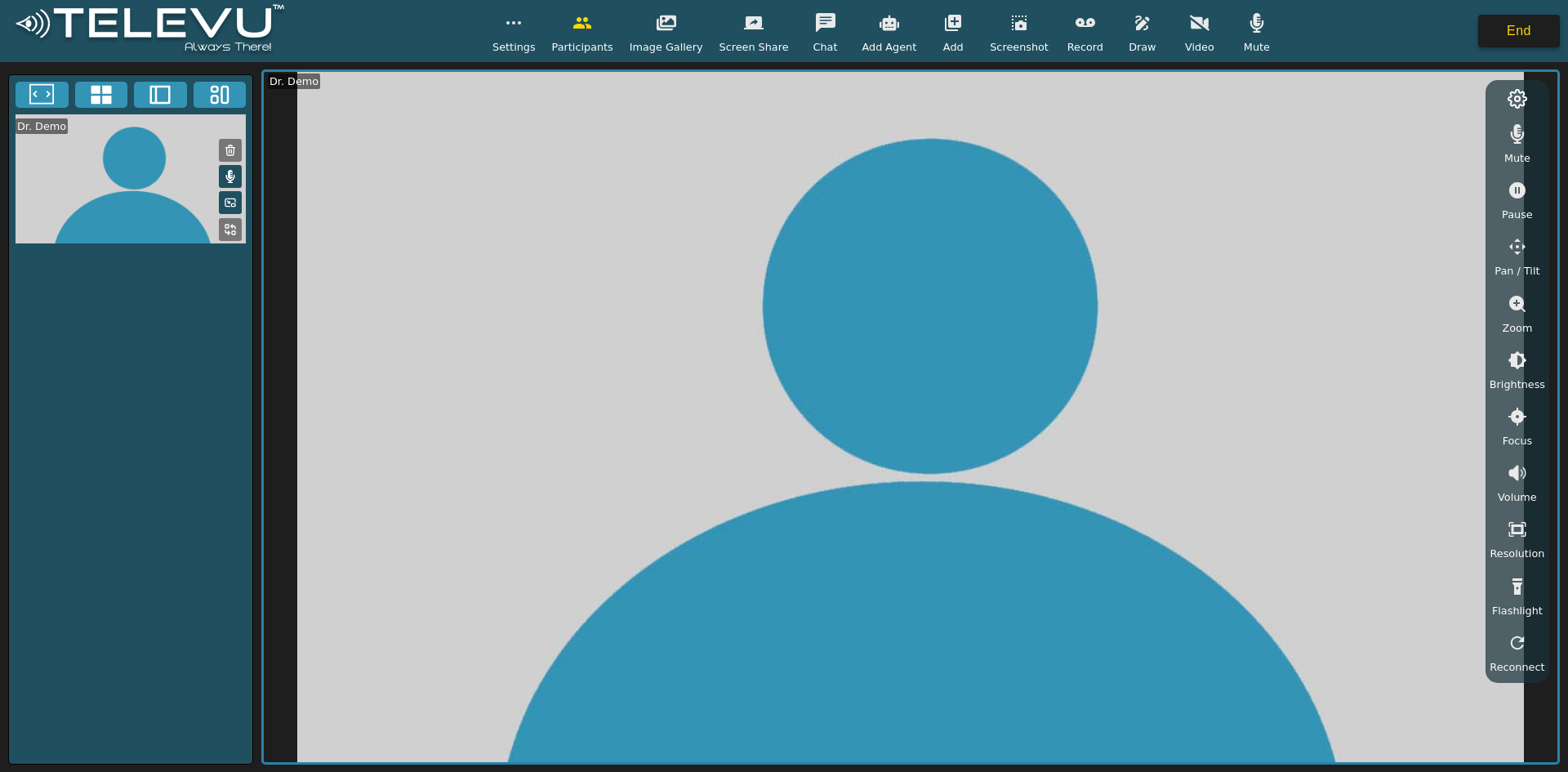
click at [776, 34] on button "End" at bounding box center [1519, 31] width 81 height 33
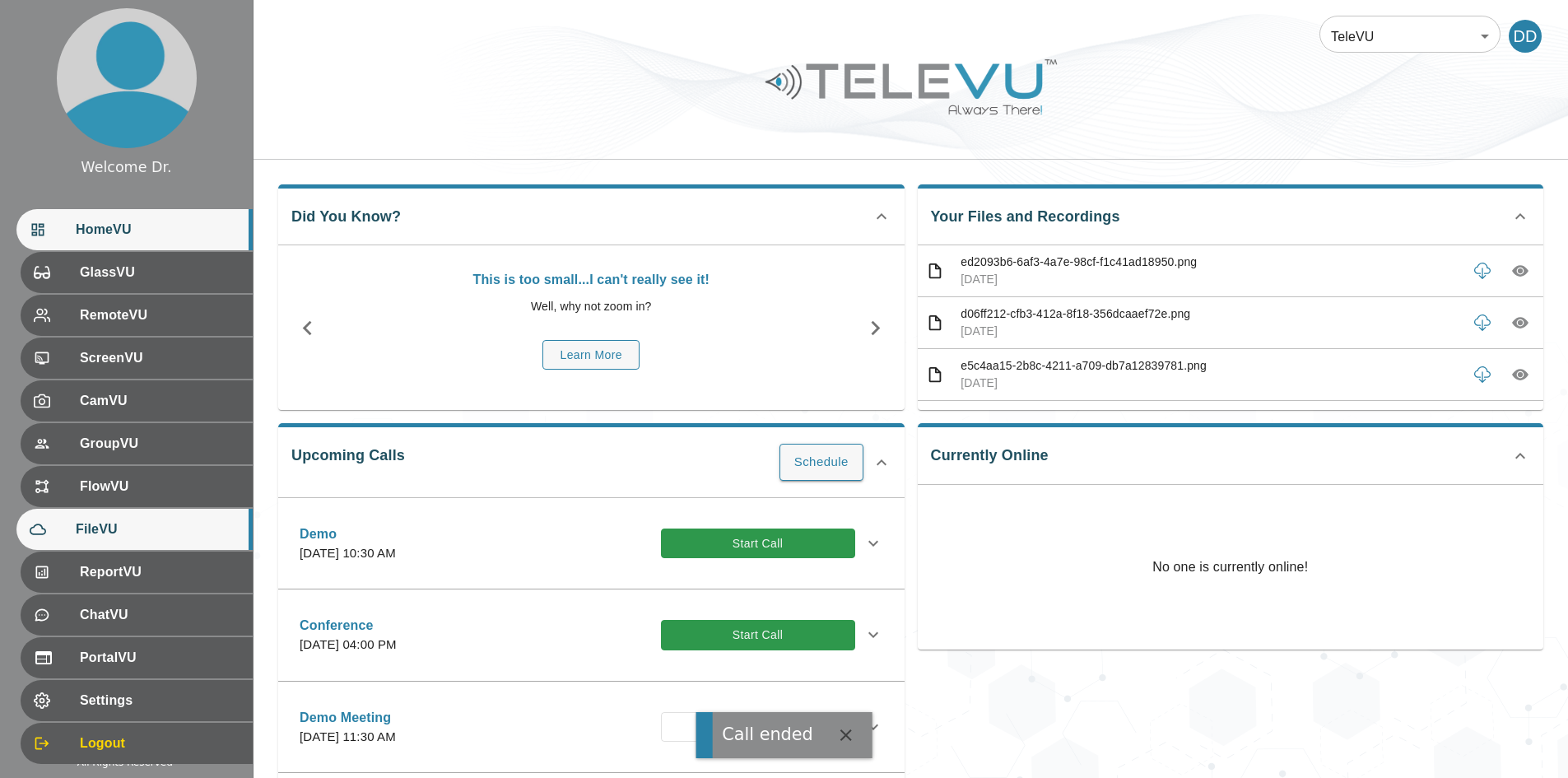
click at [94, 526] on span "FileVU" at bounding box center [158, 530] width 164 height 20
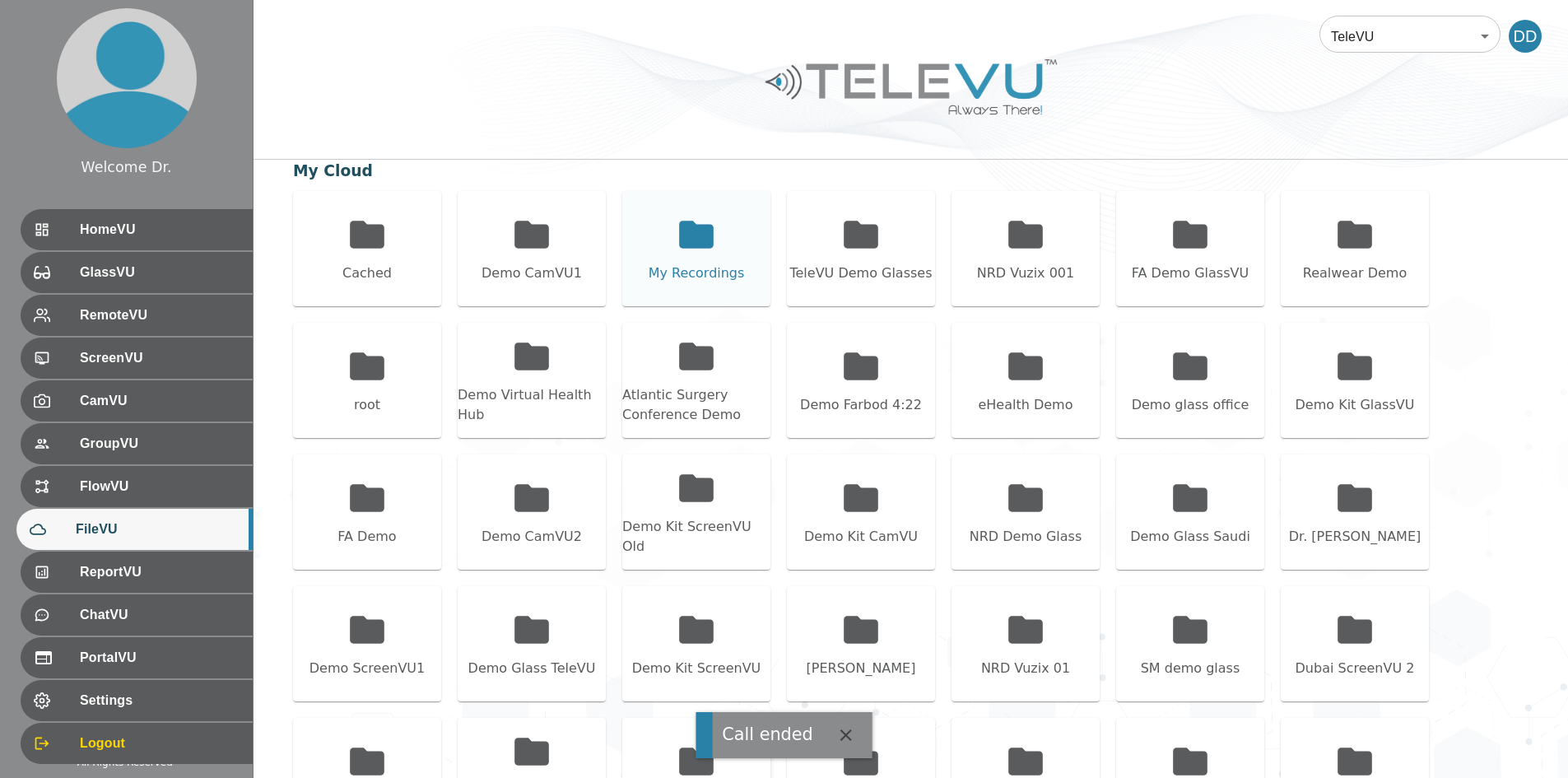
click at [708, 230] on icon at bounding box center [696, 234] width 35 height 27
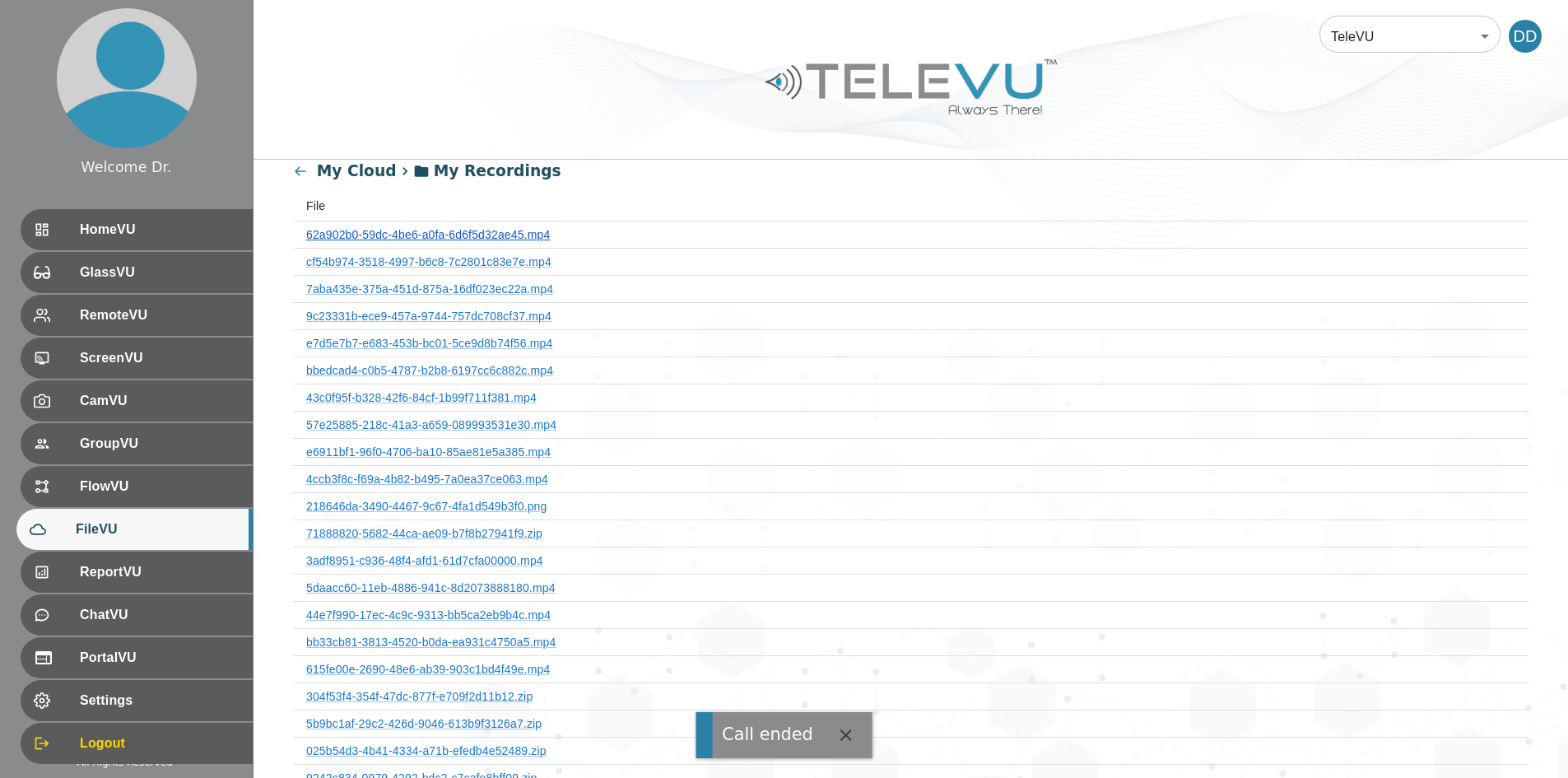
click at [450, 233] on link "62a902b0-59dc-4be6-a0fa-6d6f5d32ae45.mp4" at bounding box center [428, 234] width 243 height 13
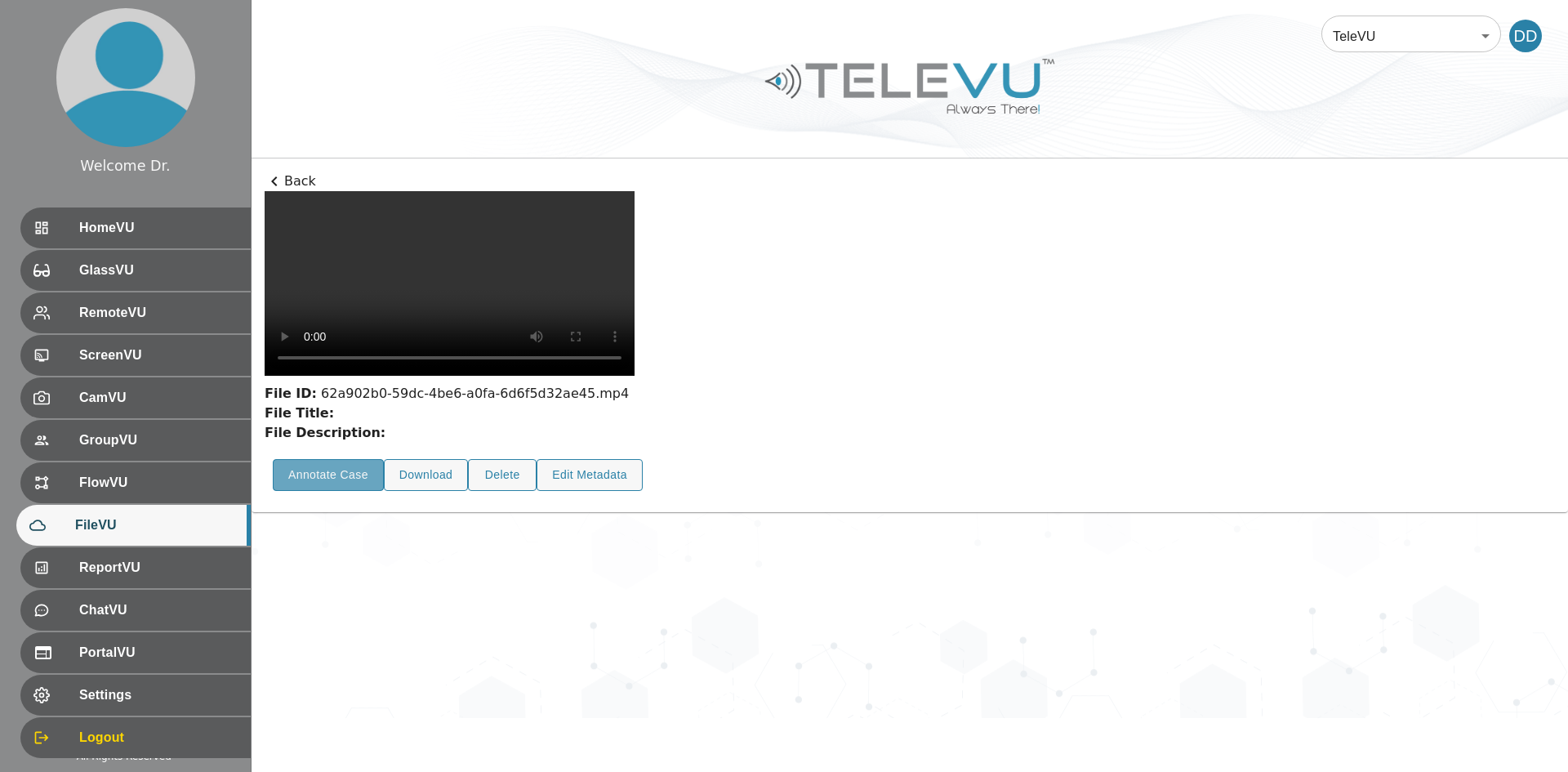
click at [307, 491] on button "Annotate Case" at bounding box center [328, 474] width 111 height 32
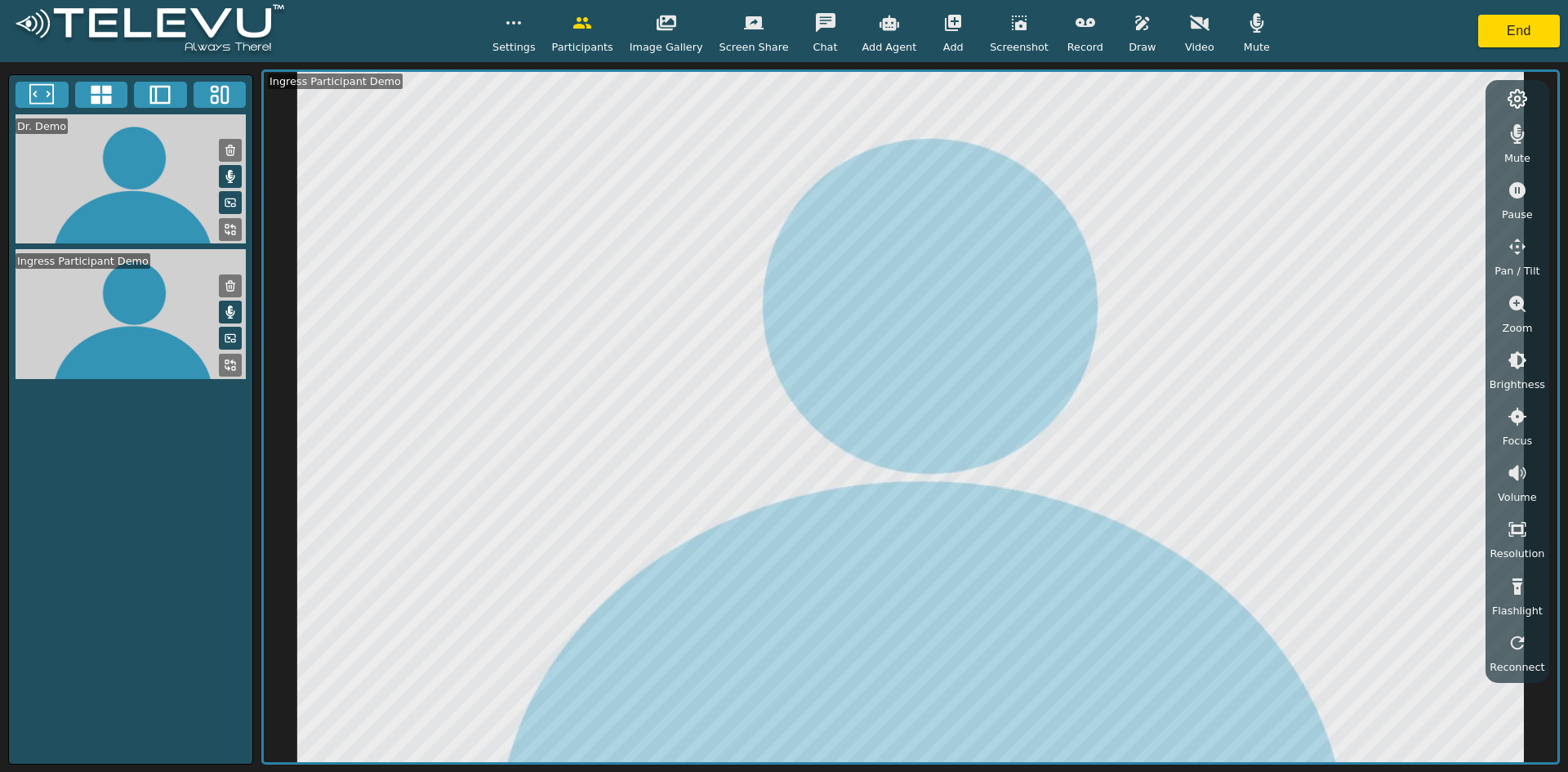
click at [776, 40] on span "Record" at bounding box center [1086, 46] width 36 height 15
click at [776, 90] on icon at bounding box center [1517, 99] width 18 height 18
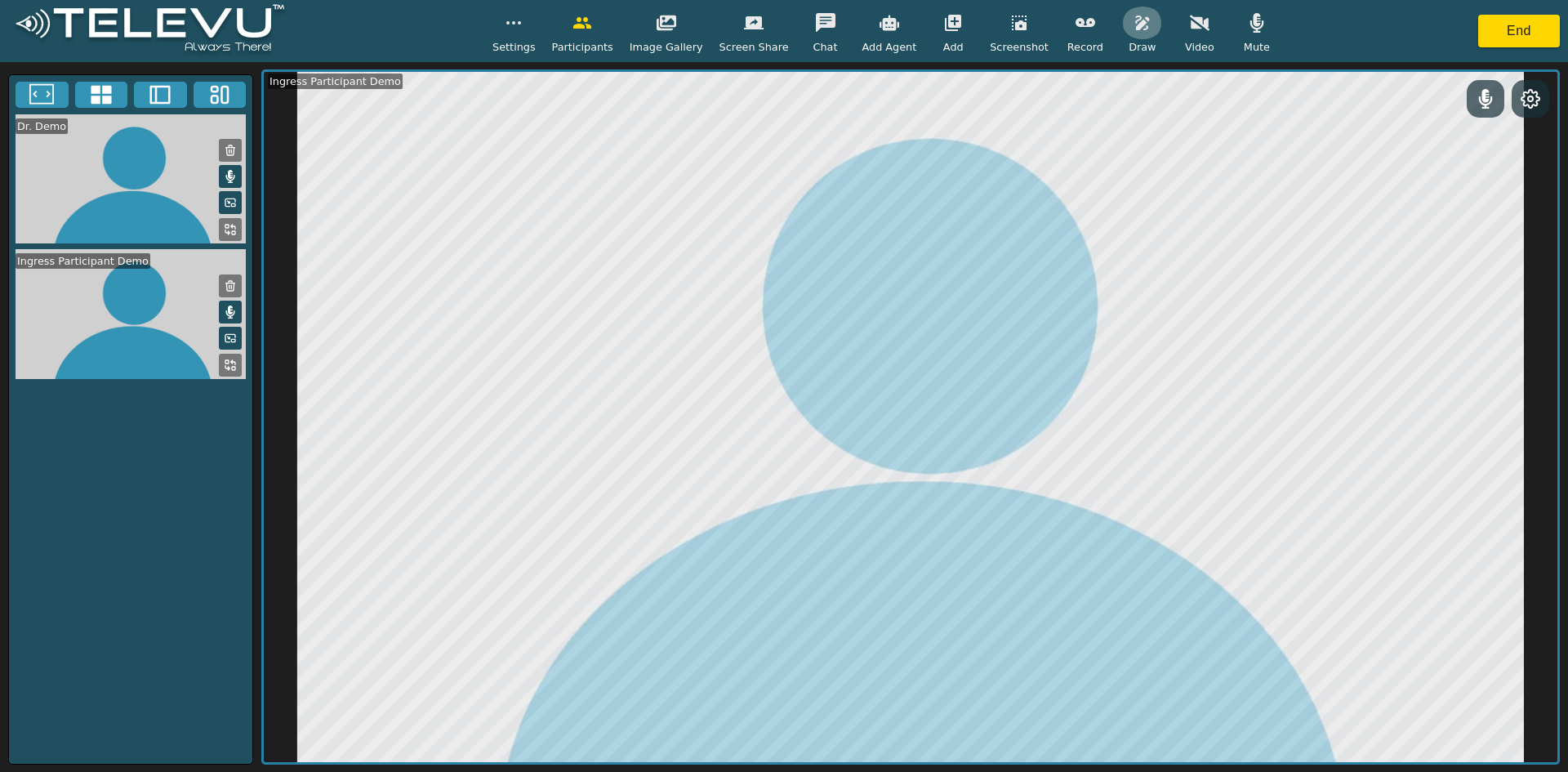
click at [776, 25] on icon "button" at bounding box center [1143, 23] width 20 height 20
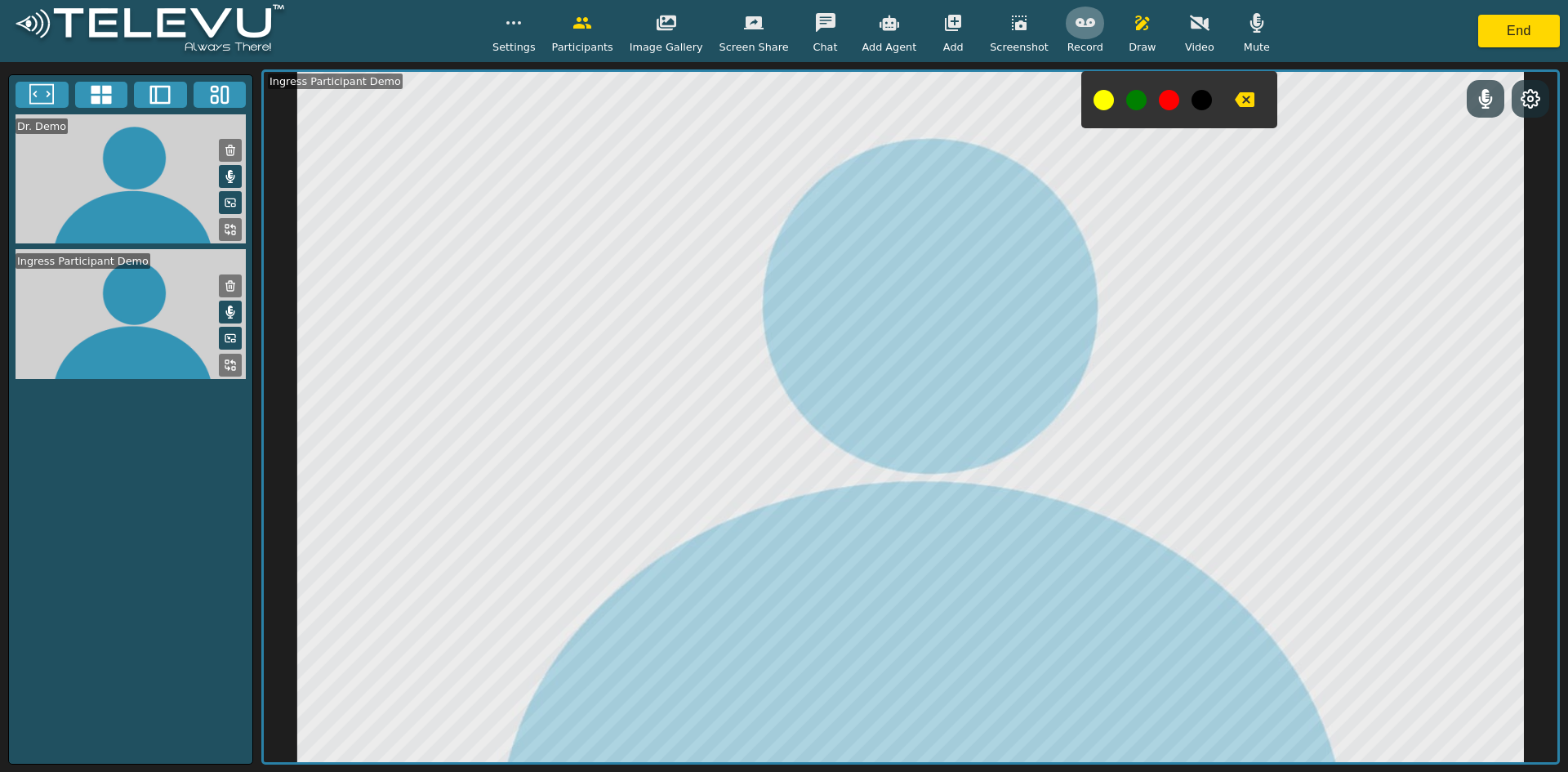
click at [776, 31] on icon "button" at bounding box center [1086, 23] width 20 height 20
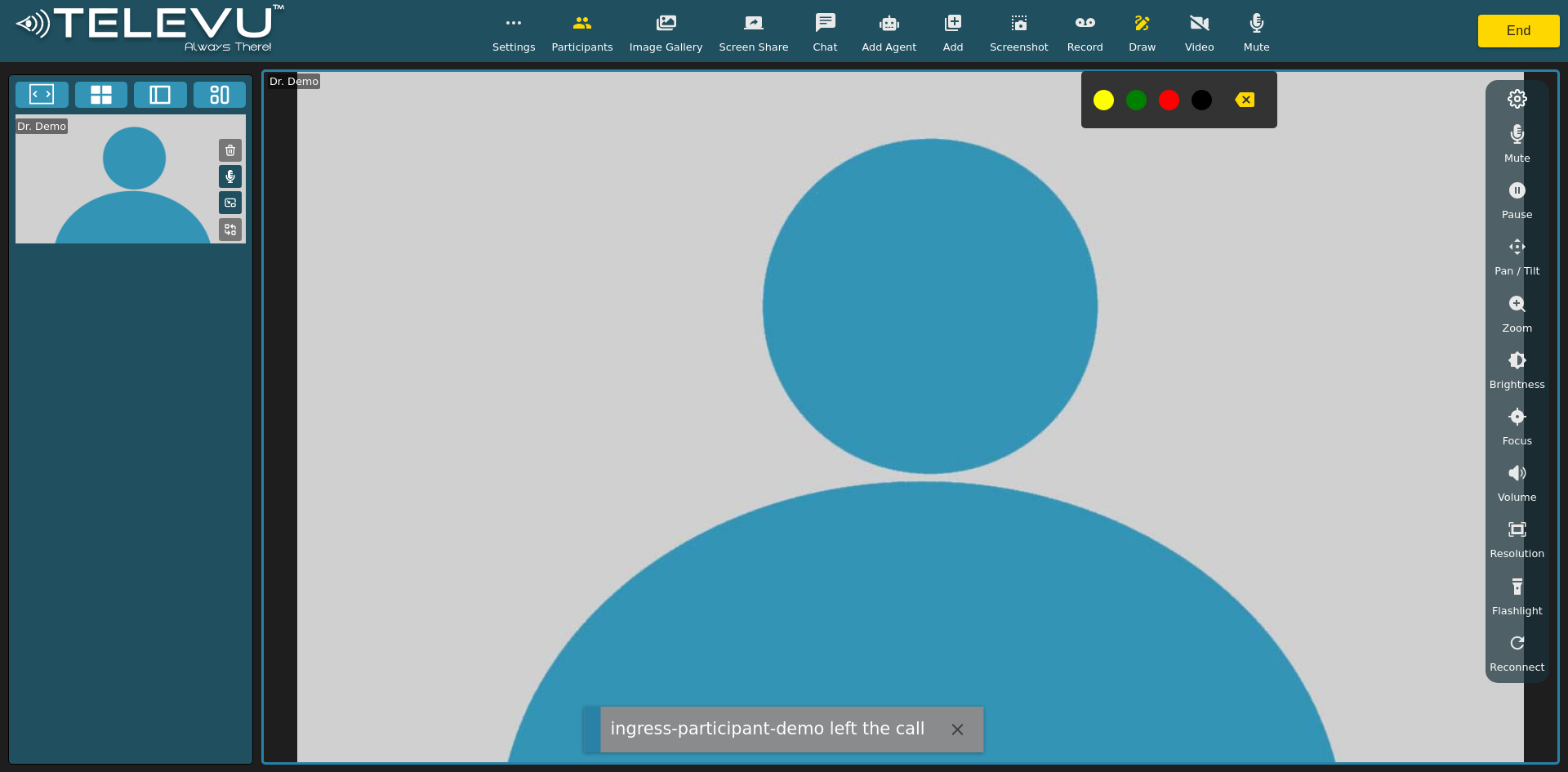
click at [776, 100] on icon "button" at bounding box center [1245, 100] width 20 height 14
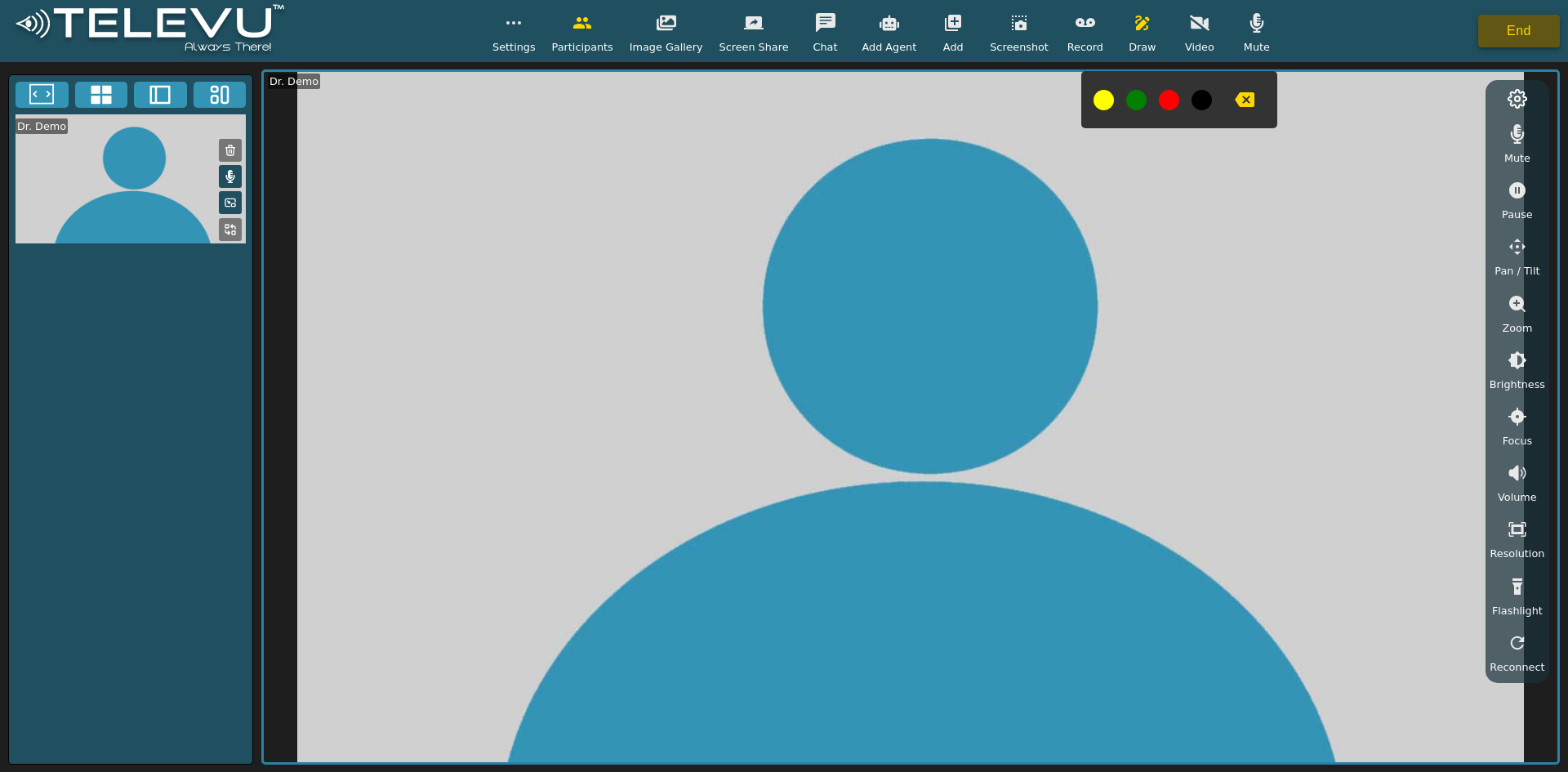
click at [776, 37] on button "End" at bounding box center [1519, 31] width 81 height 33
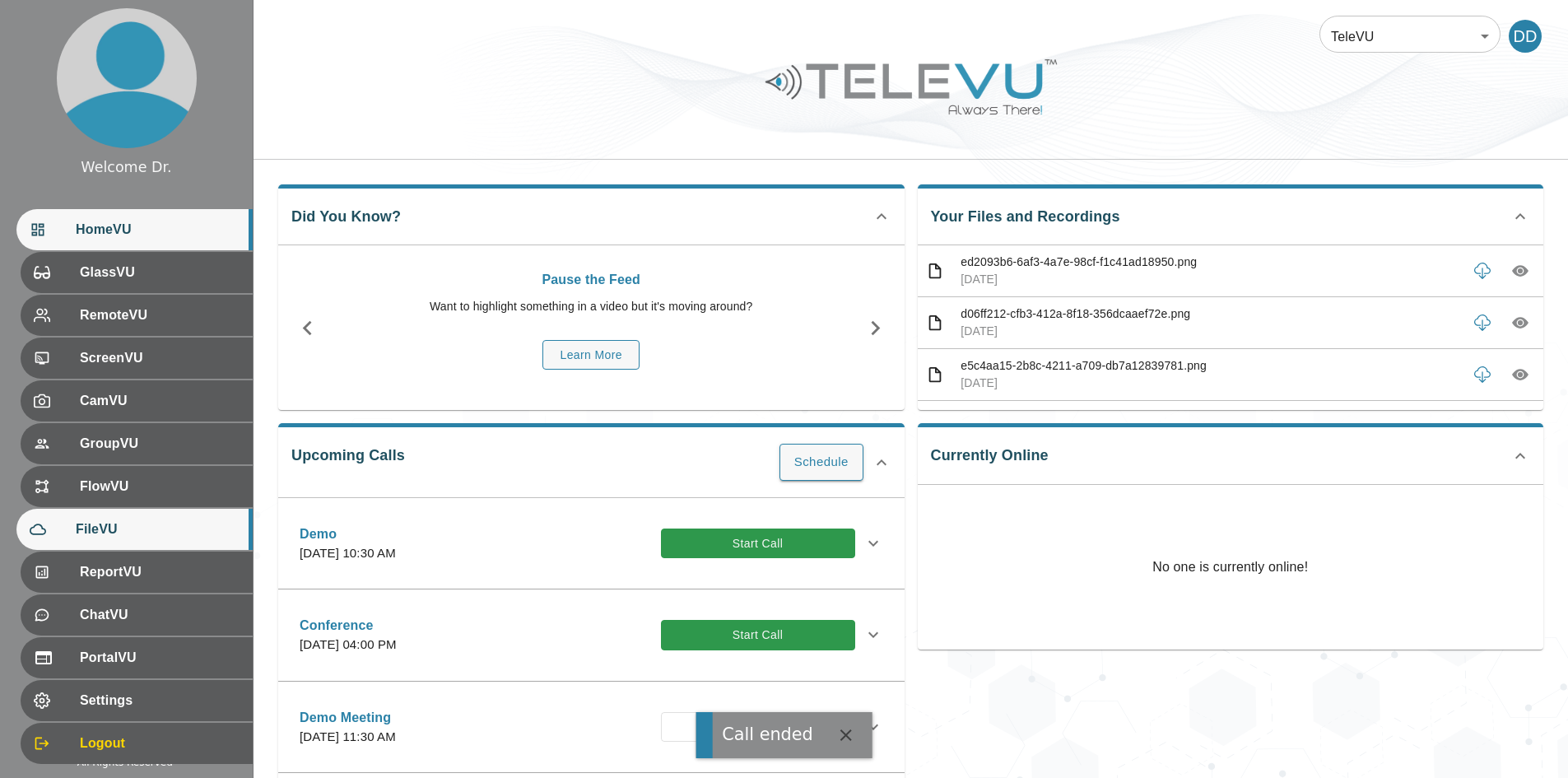
click at [86, 531] on span "FileVU" at bounding box center [158, 530] width 164 height 20
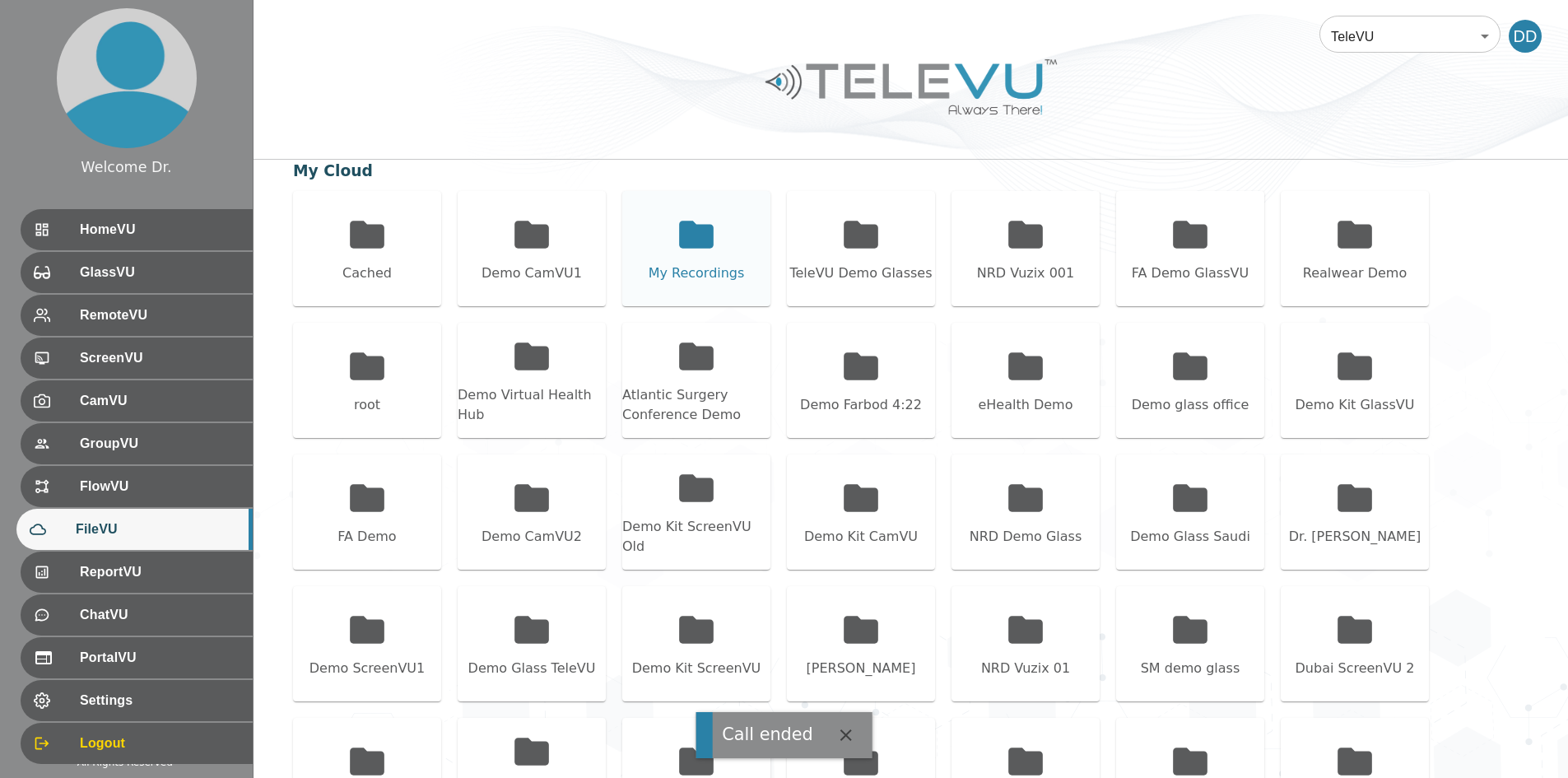
click at [711, 245] on icon at bounding box center [696, 234] width 35 height 27
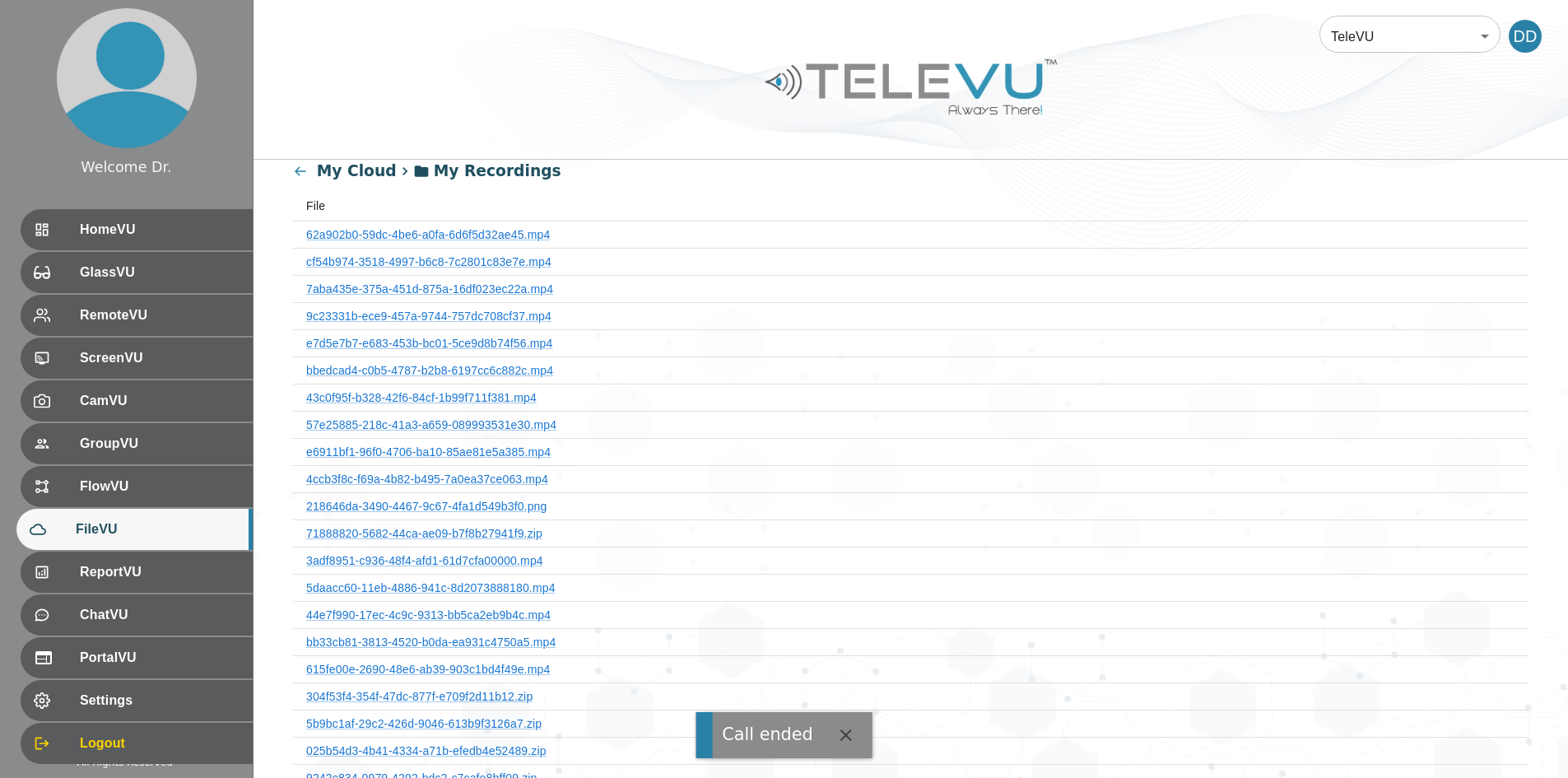
click at [511, 225] on th "62a902b0-59dc-4be6-a0fa-6d6f5d32ae45.mp4" at bounding box center [910, 234] width 1235 height 27
click at [520, 241] on link "62a902b0-59dc-4be6-a0fa-6d6f5d32ae45.mp4" at bounding box center [428, 234] width 243 height 13
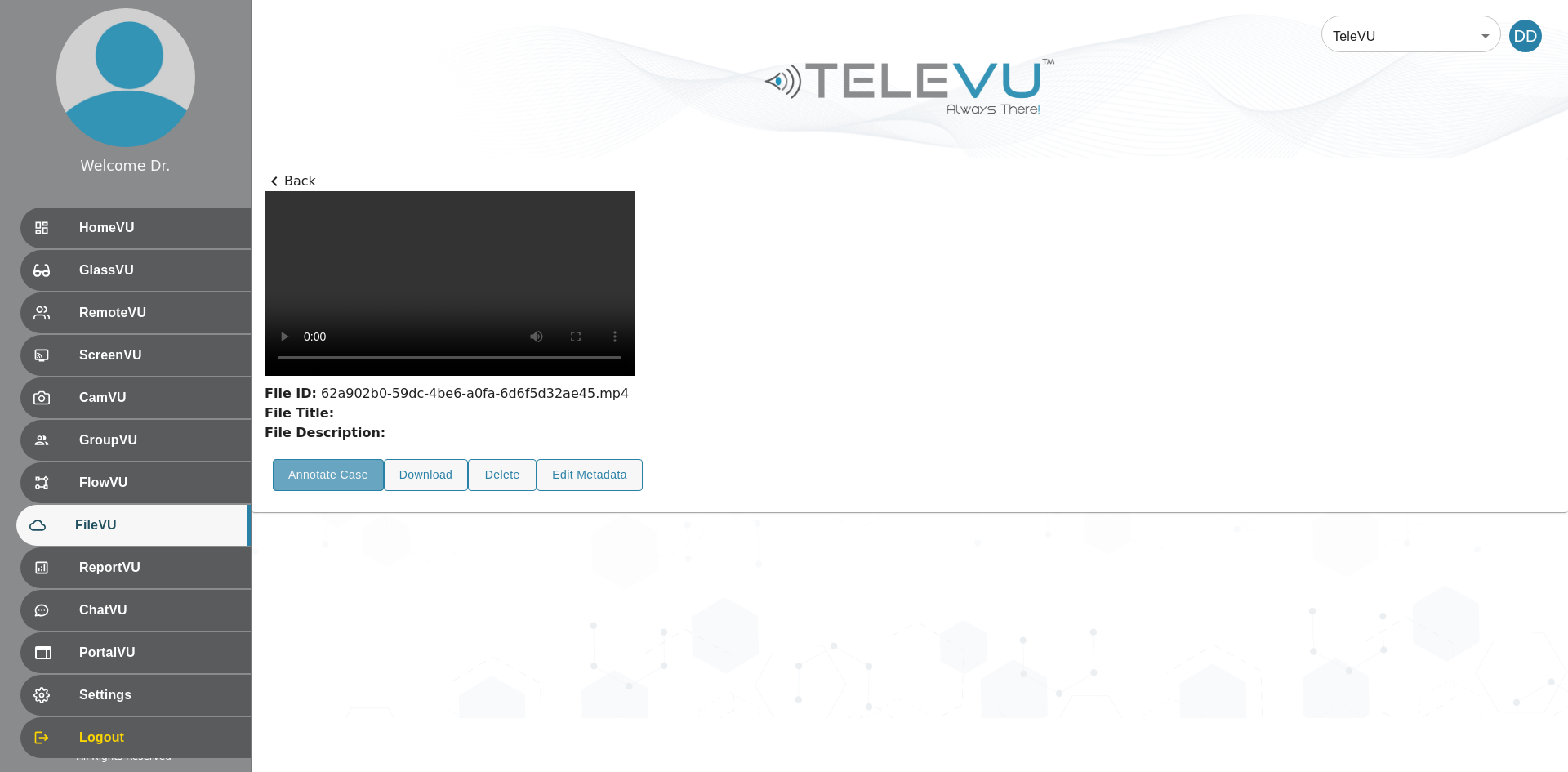
click at [339, 491] on button "Annotate Case" at bounding box center [328, 474] width 111 height 32
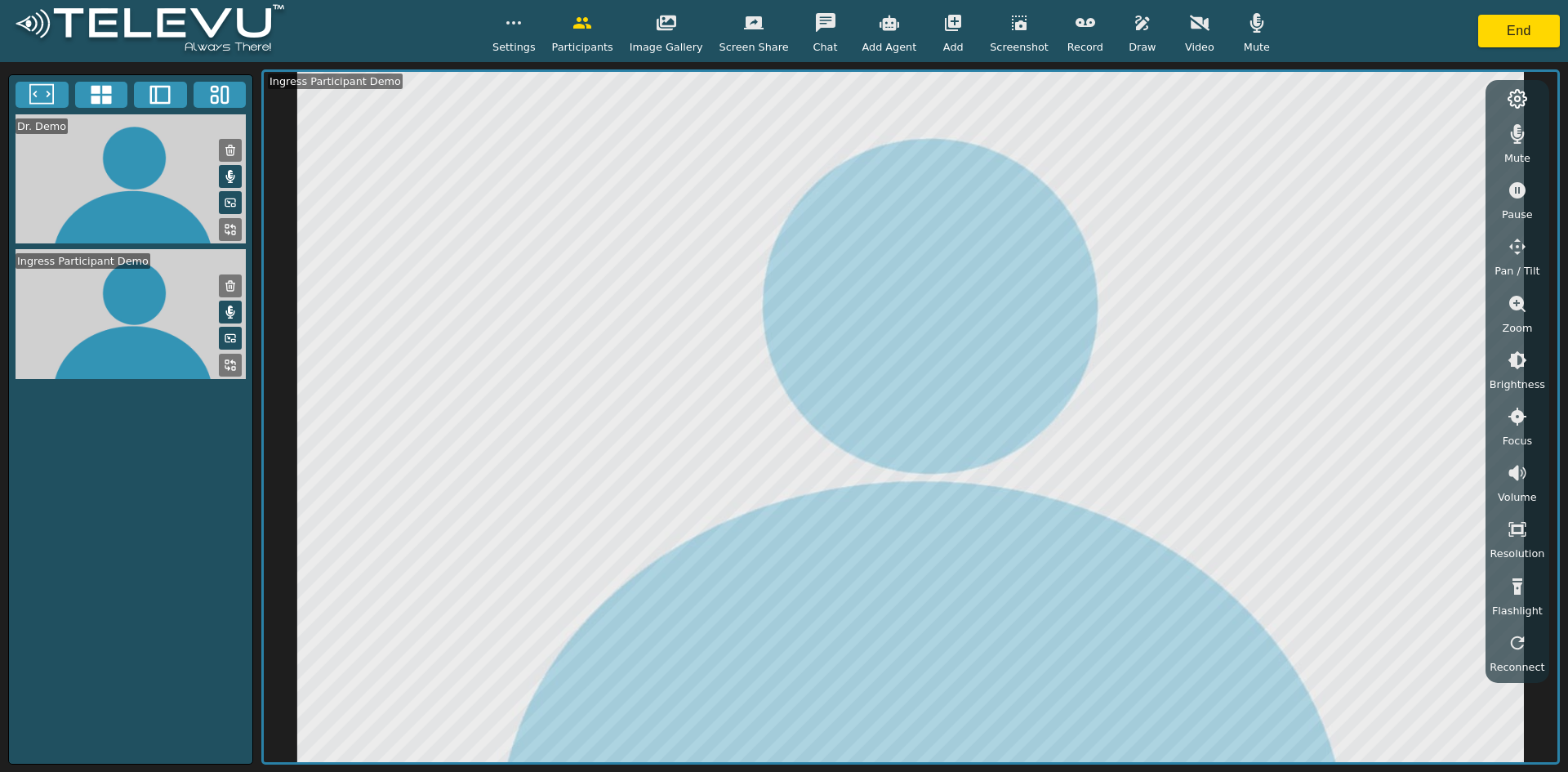
click at [776, 97] on icon at bounding box center [1517, 99] width 20 height 20
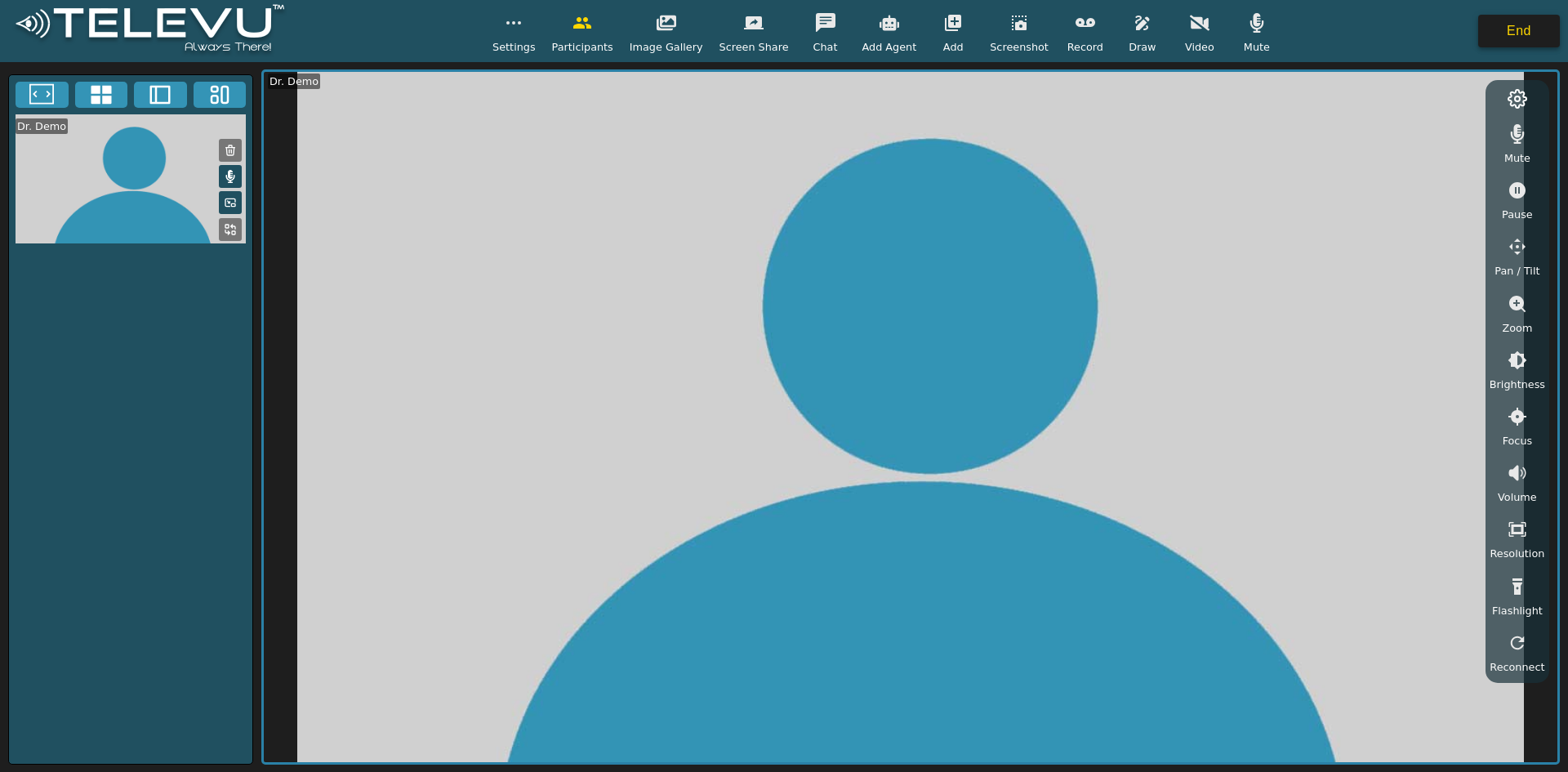
click at [776, 33] on button "End" at bounding box center [1519, 31] width 81 height 33
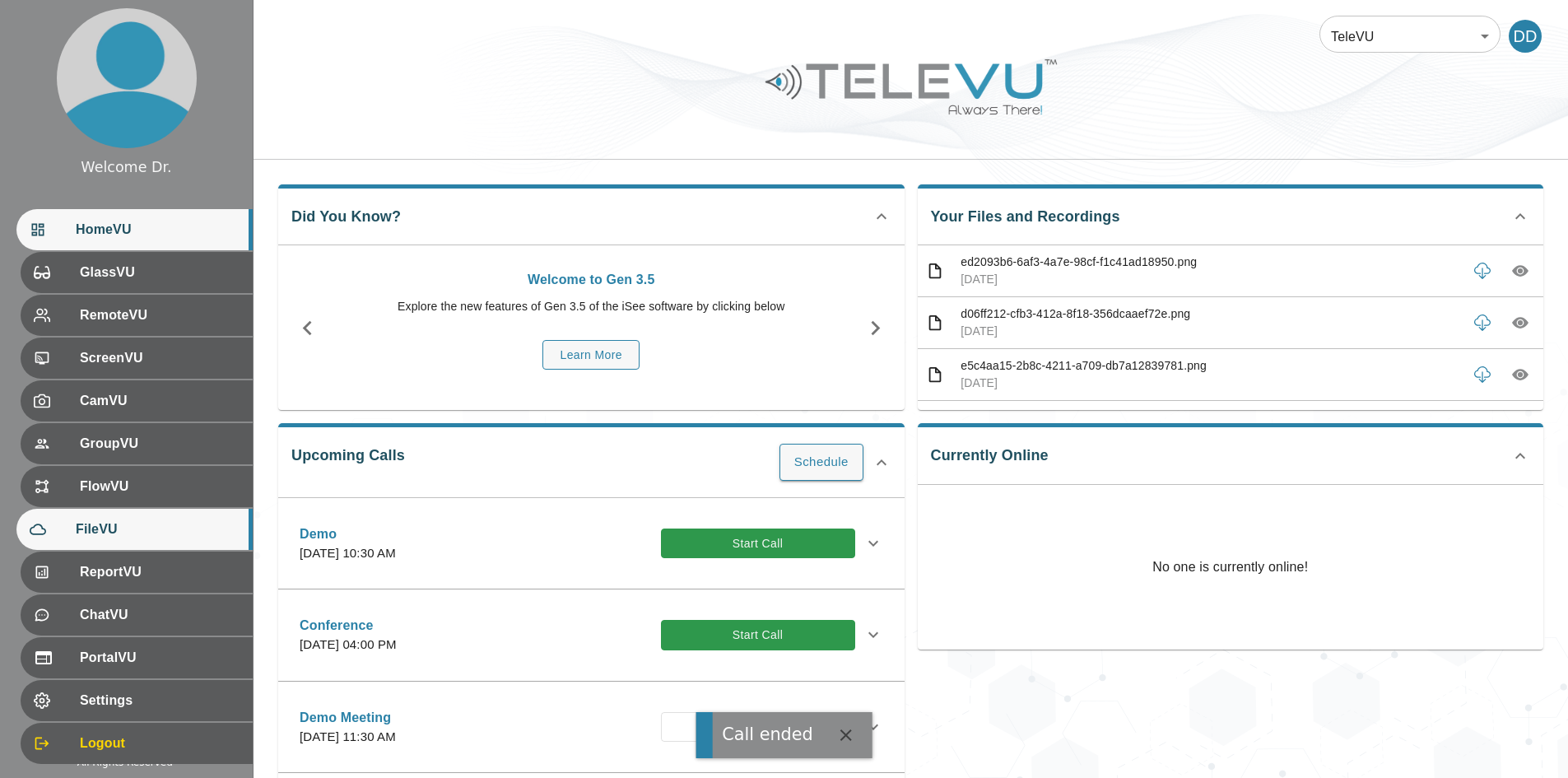
click at [97, 524] on span "FileVU" at bounding box center [158, 530] width 164 height 20
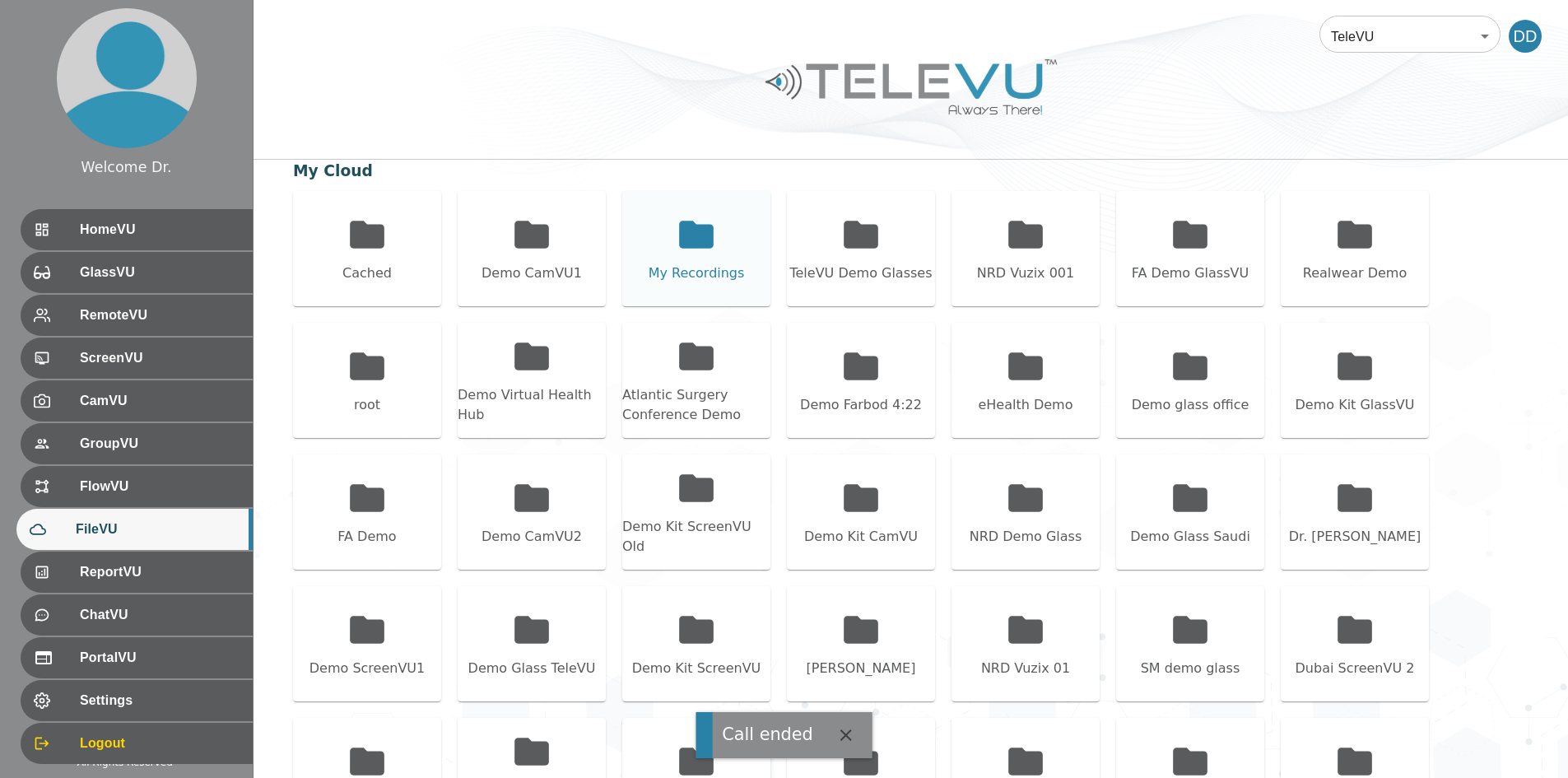
click at [669, 230] on div "My Recordings" at bounding box center [696, 248] width 148 height 115
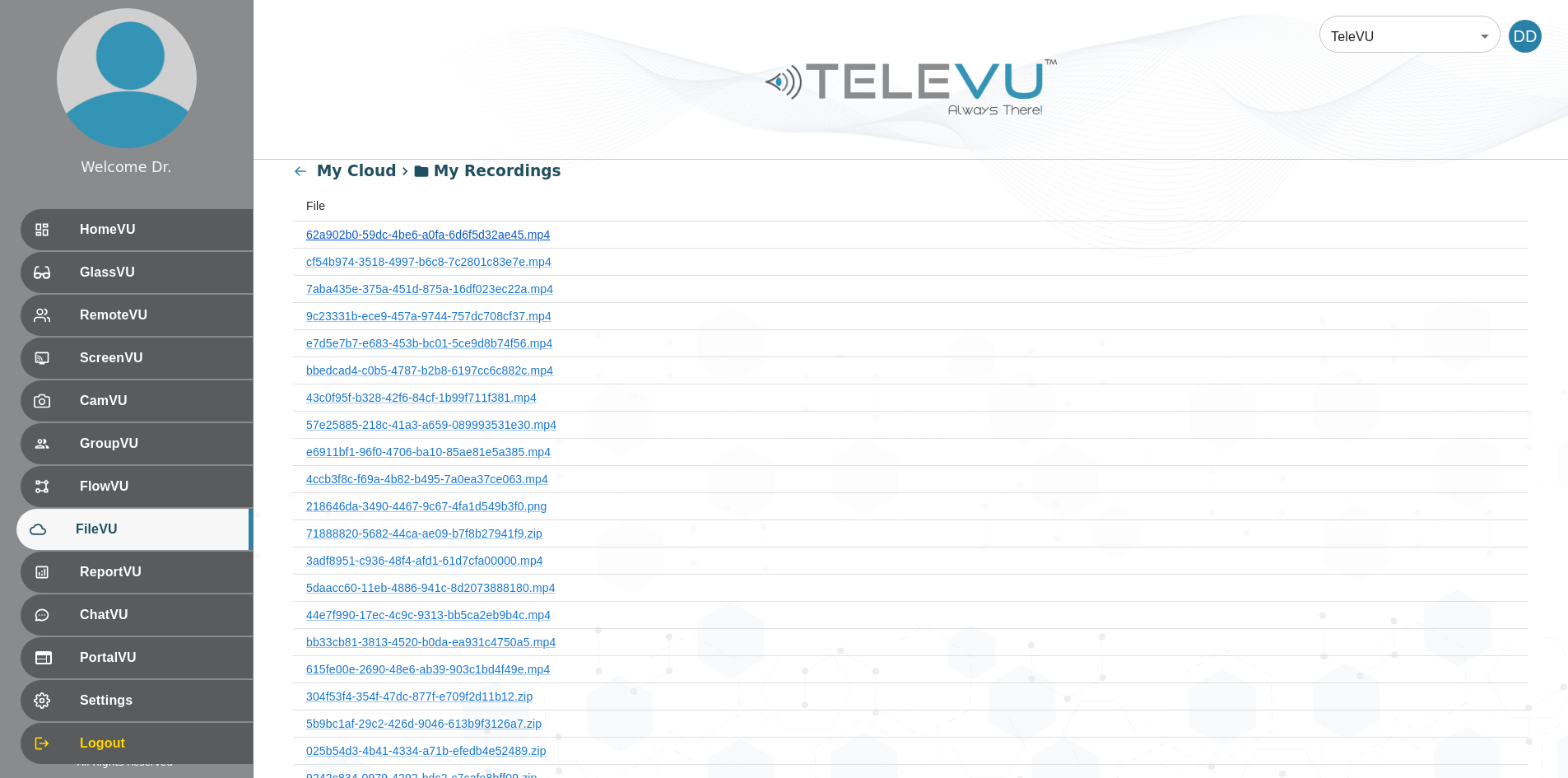
click at [488, 233] on link "62a902b0-59dc-4be6-a0fa-6d6f5d32ae45.mp4" at bounding box center [428, 234] width 243 height 13
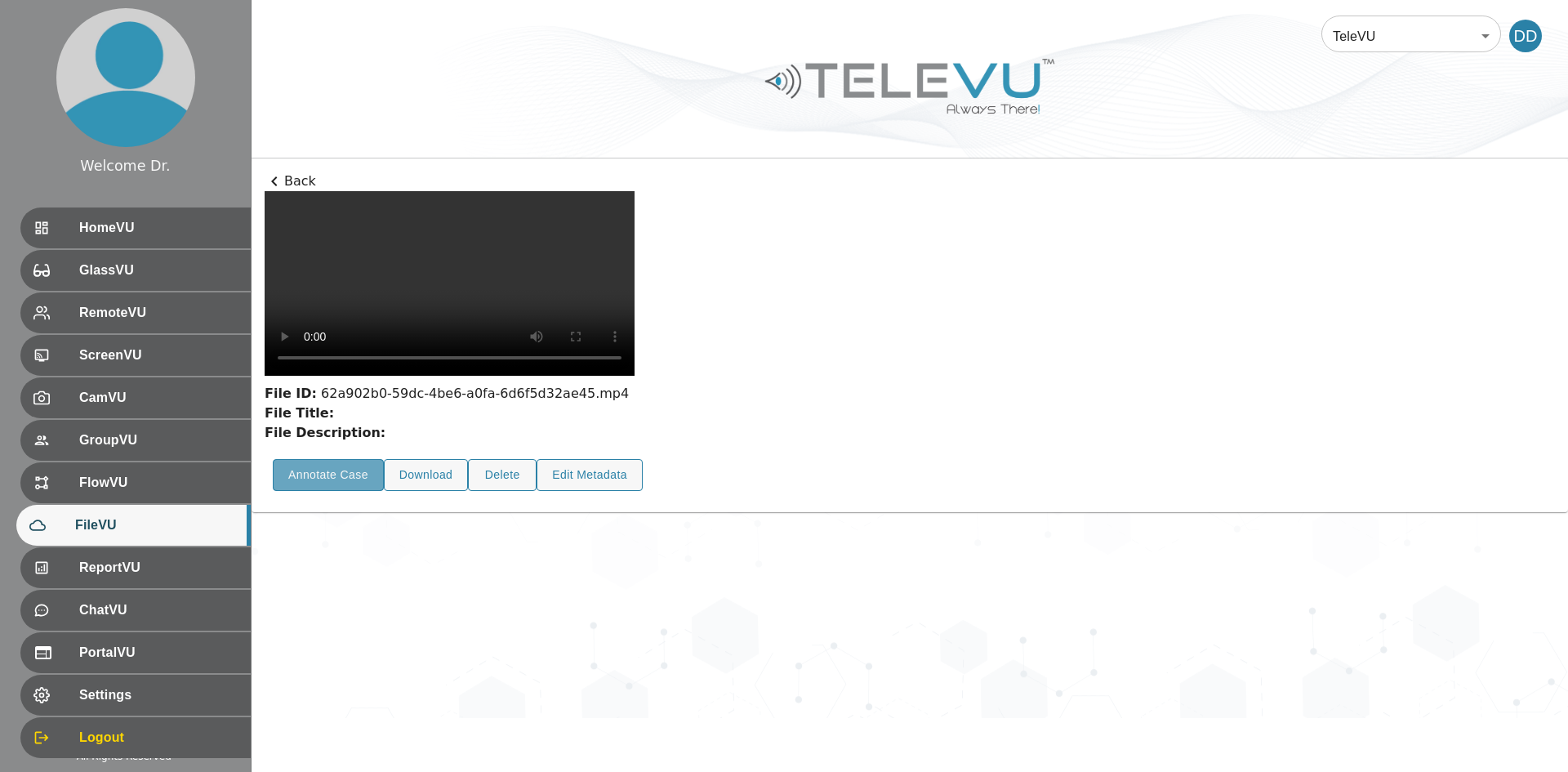
click at [346, 491] on button "Annotate Case" at bounding box center [328, 474] width 111 height 32
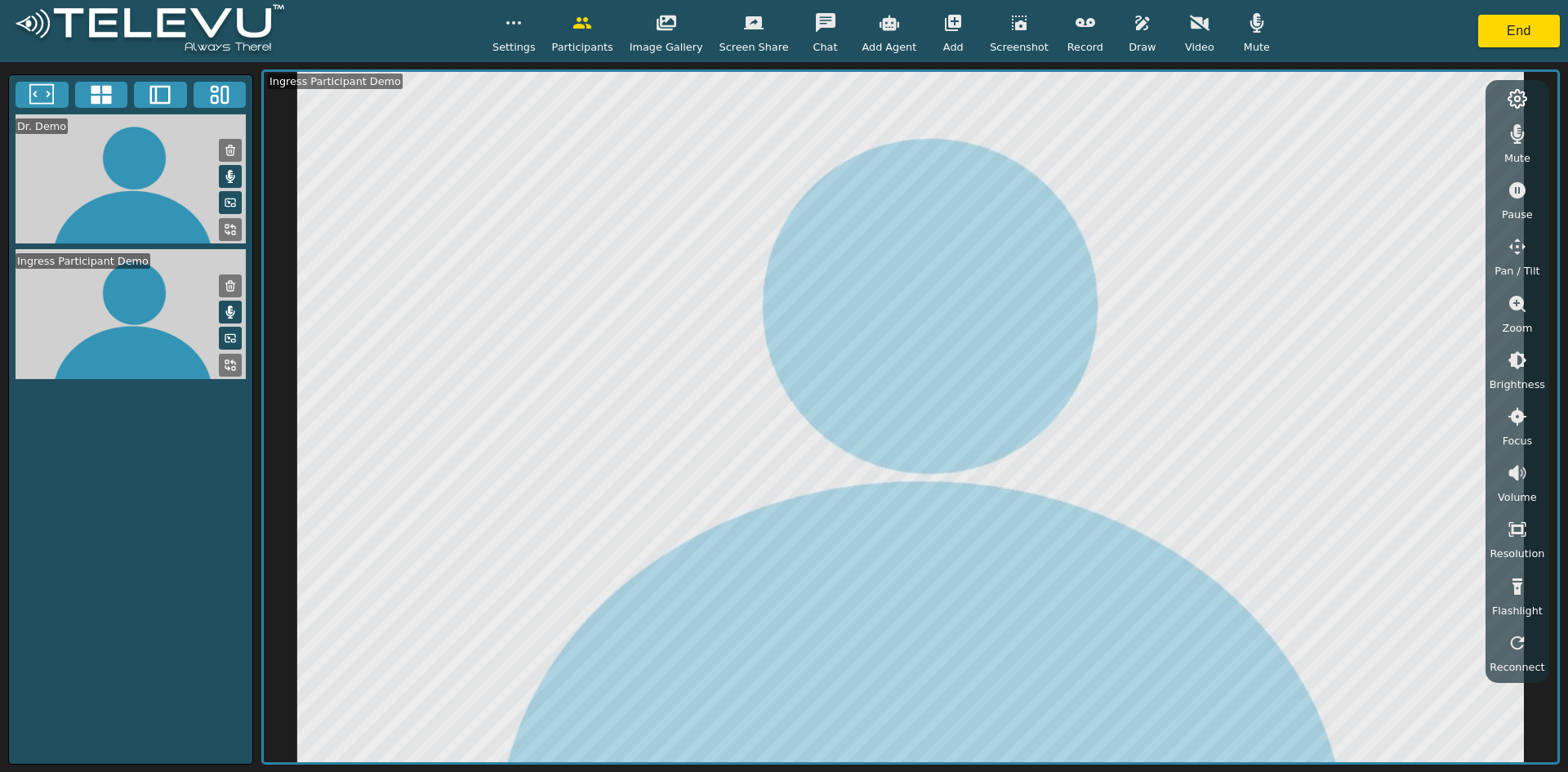
click at [776, 32] on icon "button" at bounding box center [1086, 23] width 20 height 20
click at [776, 31] on icon "button" at bounding box center [1086, 23] width 20 height 20
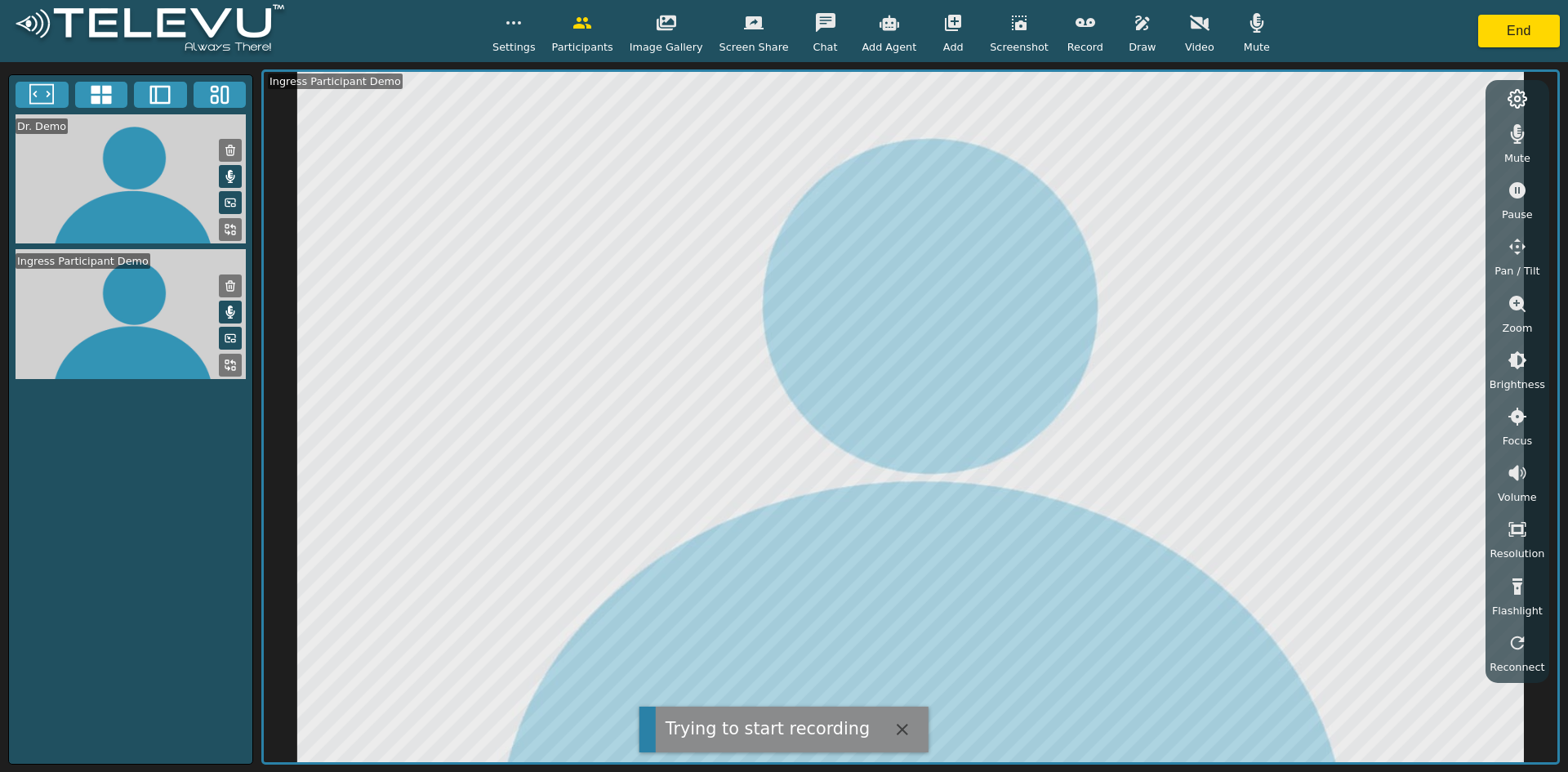
click at [776, 729] on icon "button" at bounding box center [902, 729] width 12 height 12
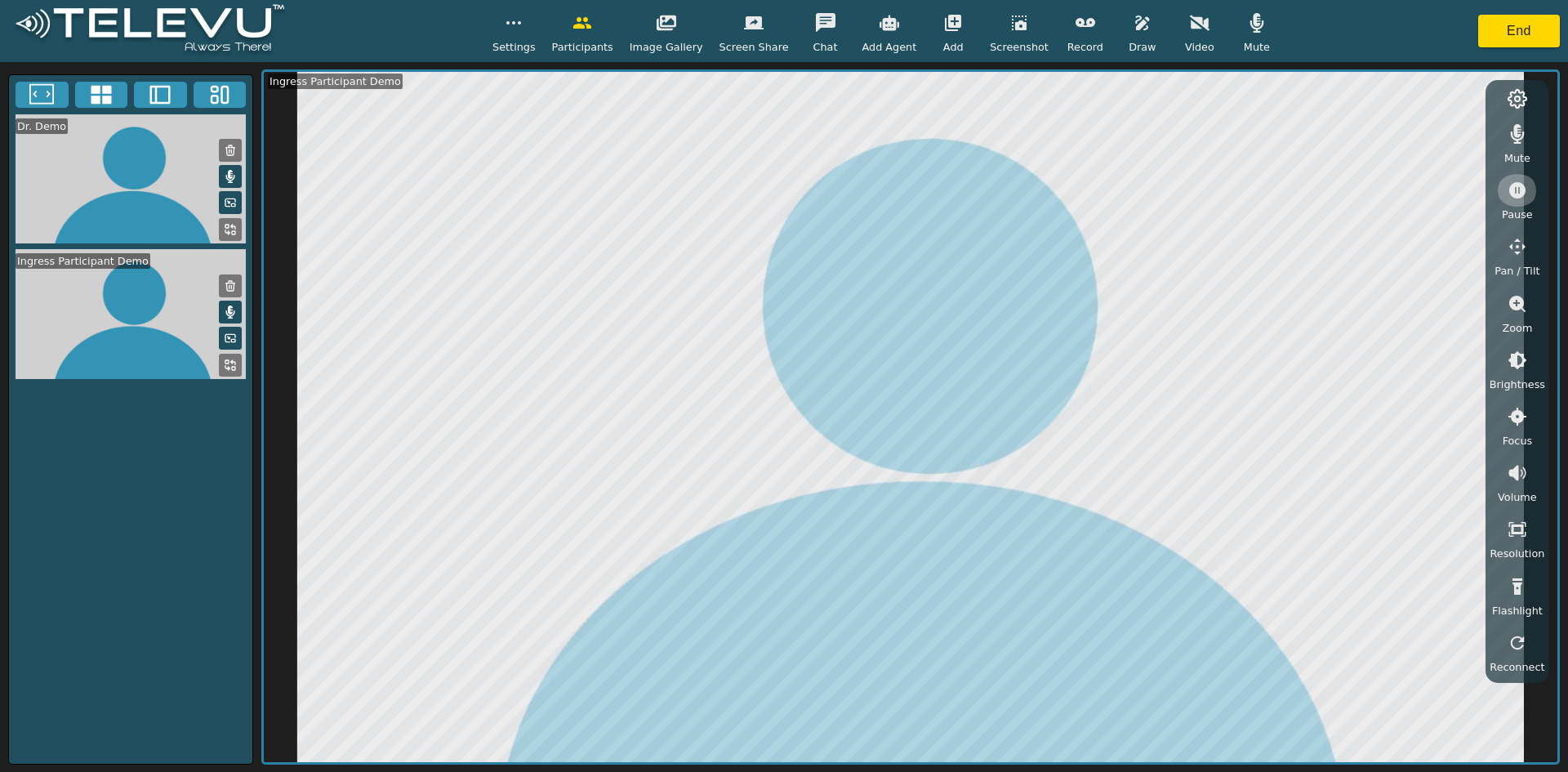
click at [776, 193] on icon "button" at bounding box center [1517, 190] width 16 height 16
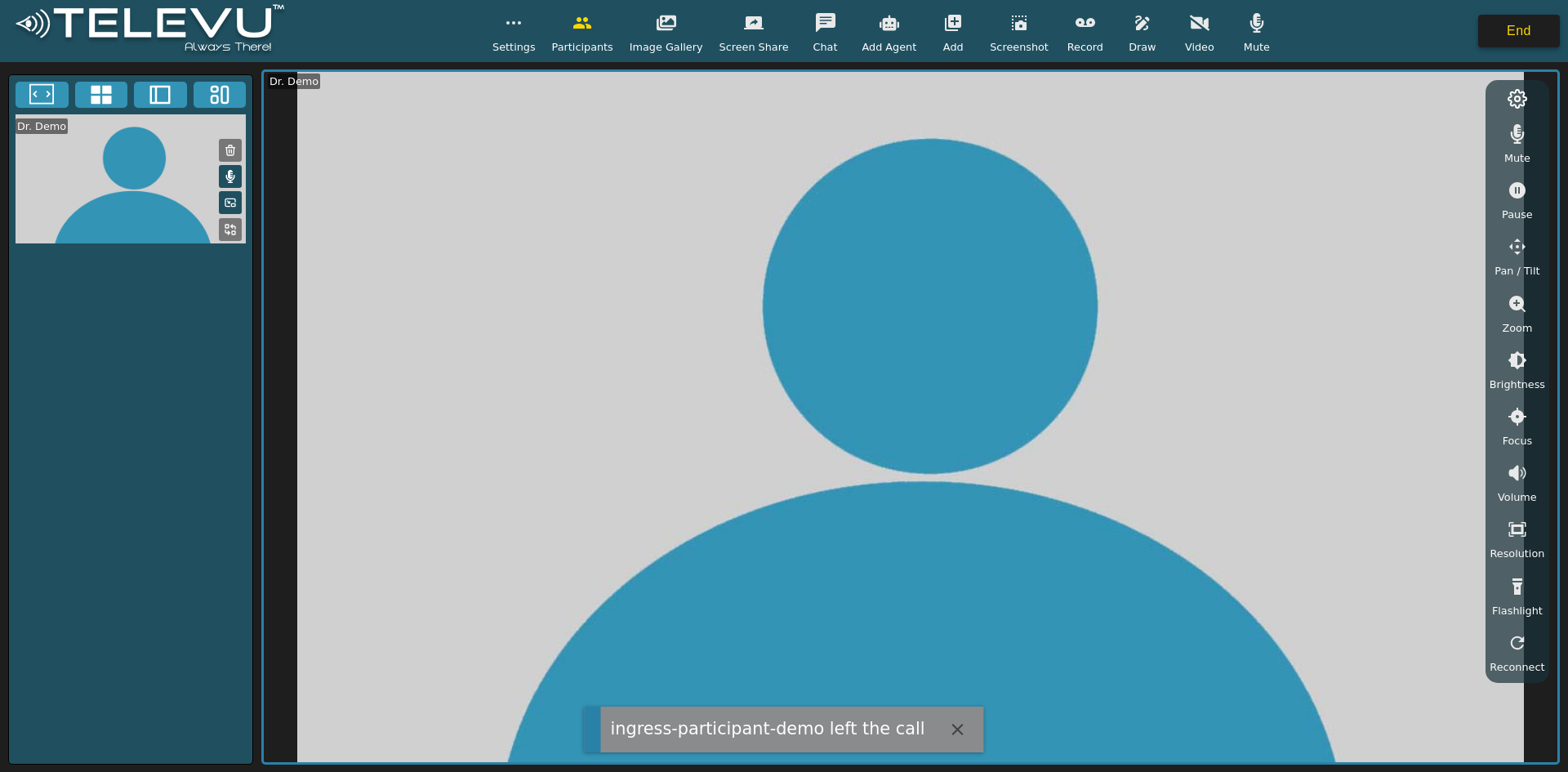
click at [776, 29] on button "End" at bounding box center [1519, 31] width 81 height 33
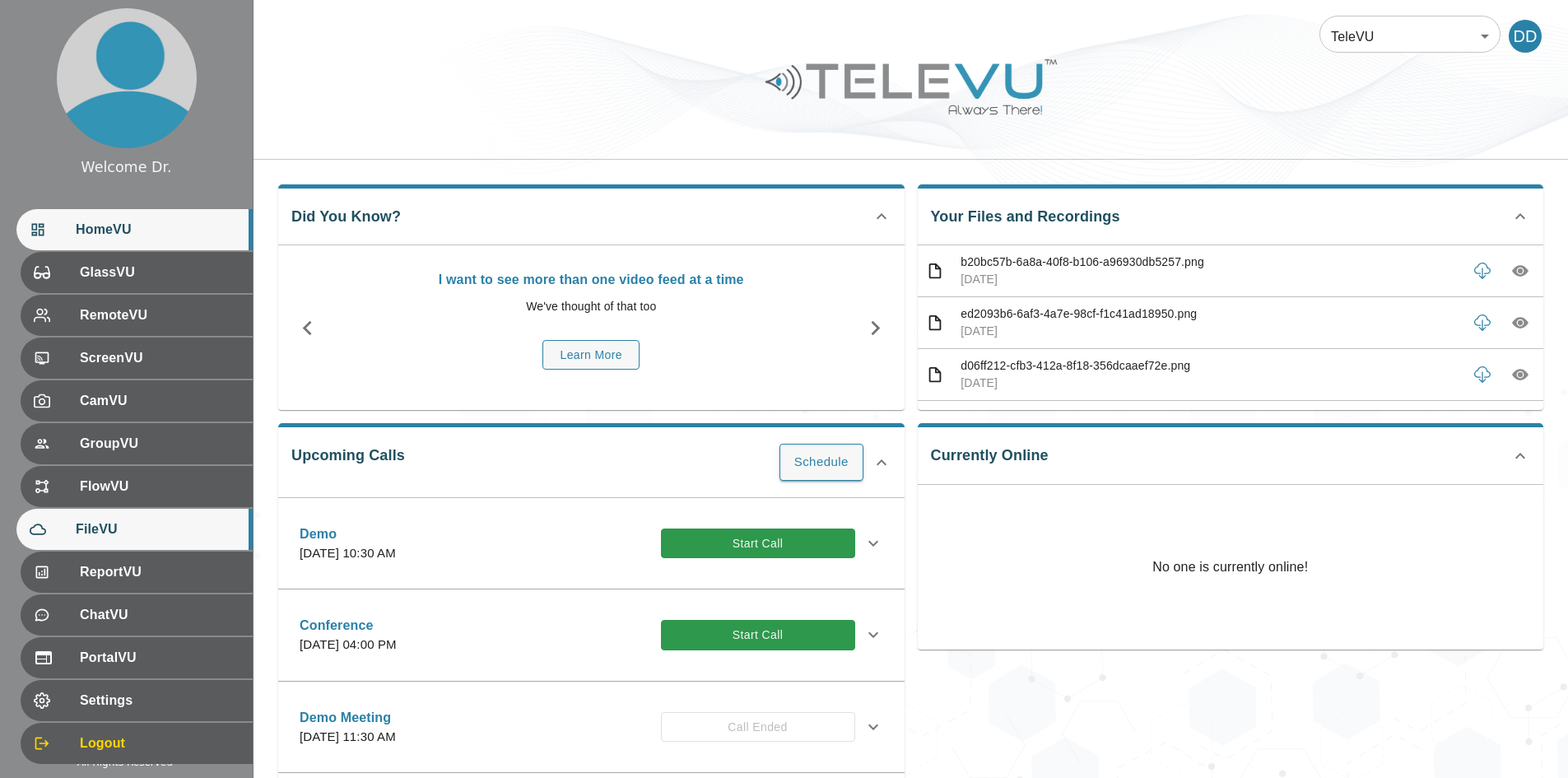
click at [101, 542] on div "FileVU" at bounding box center [134, 529] width 236 height 41
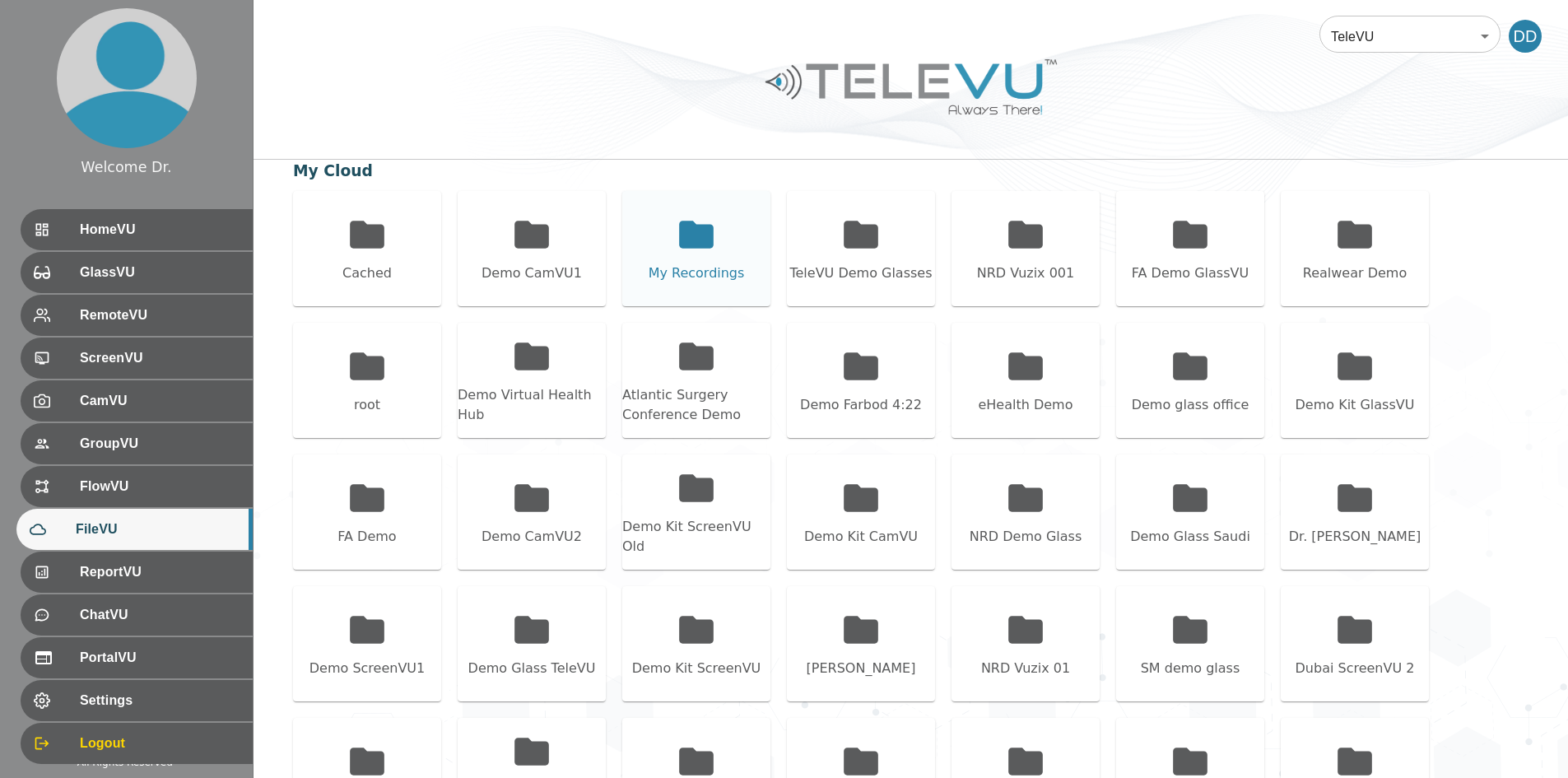
click at [713, 244] on icon at bounding box center [696, 234] width 35 height 27
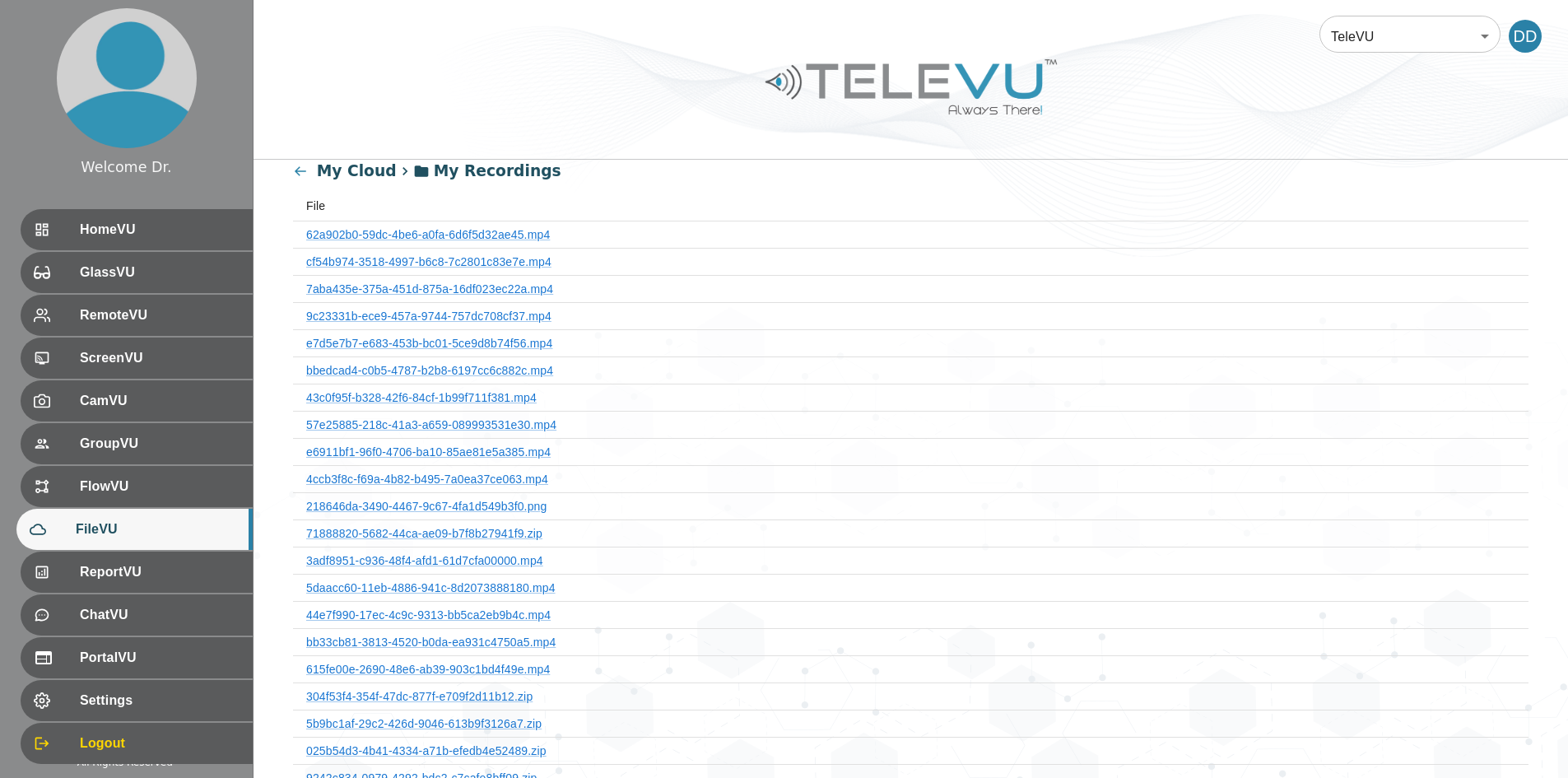
click at [471, 244] on th "62a902b0-59dc-4be6-a0fa-6d6f5d32ae45.mp4" at bounding box center [910, 234] width 1235 height 27
click at [471, 263] on link "cf54b974-3518-4997-b6c8-7c2801c83e7e.mp4" at bounding box center [428, 262] width 245 height 13
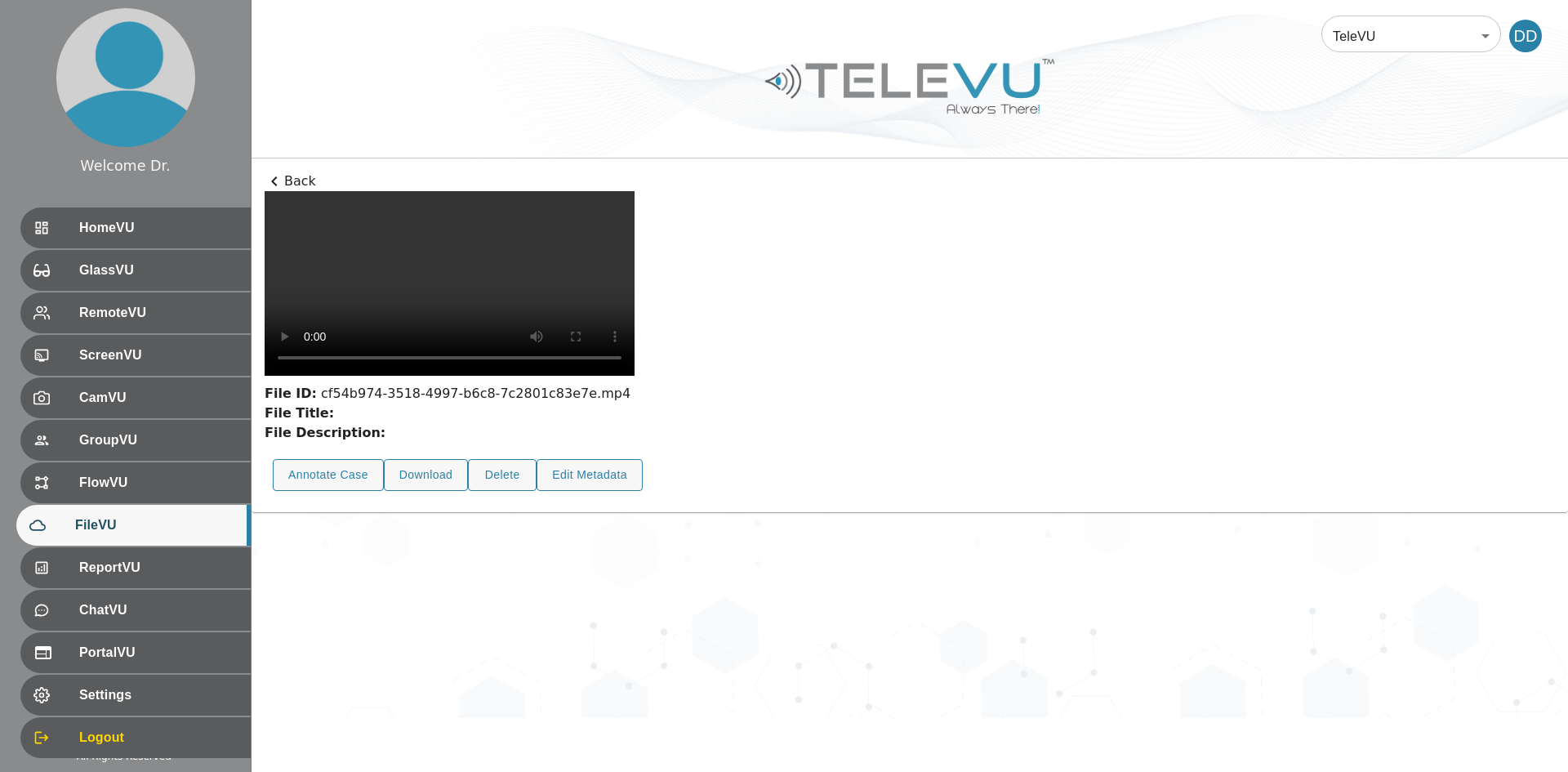
click at [286, 176] on p "Back" at bounding box center [909, 182] width 1290 height 20
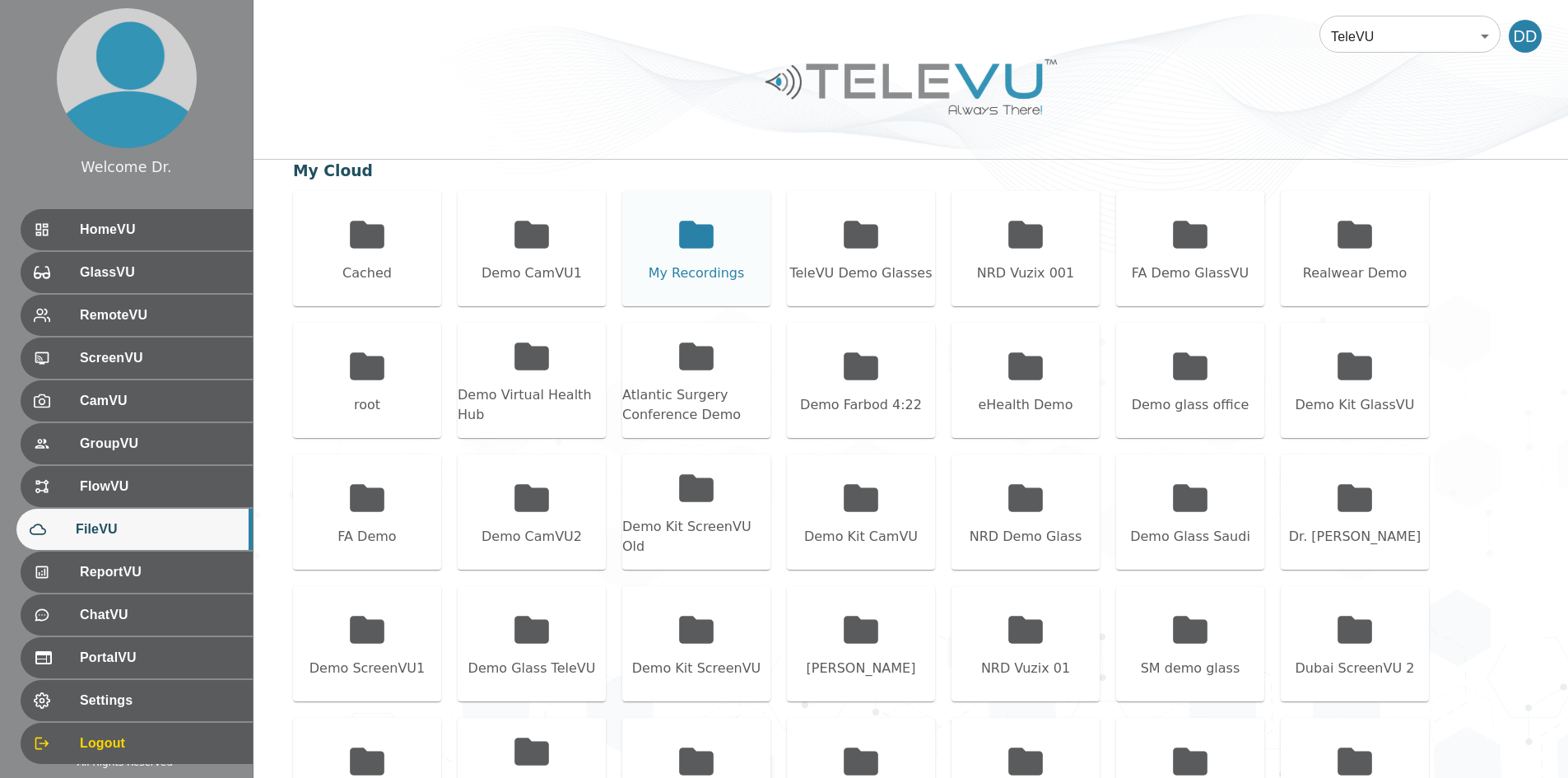
click at [659, 216] on div "My Recordings" at bounding box center [696, 248] width 148 height 115
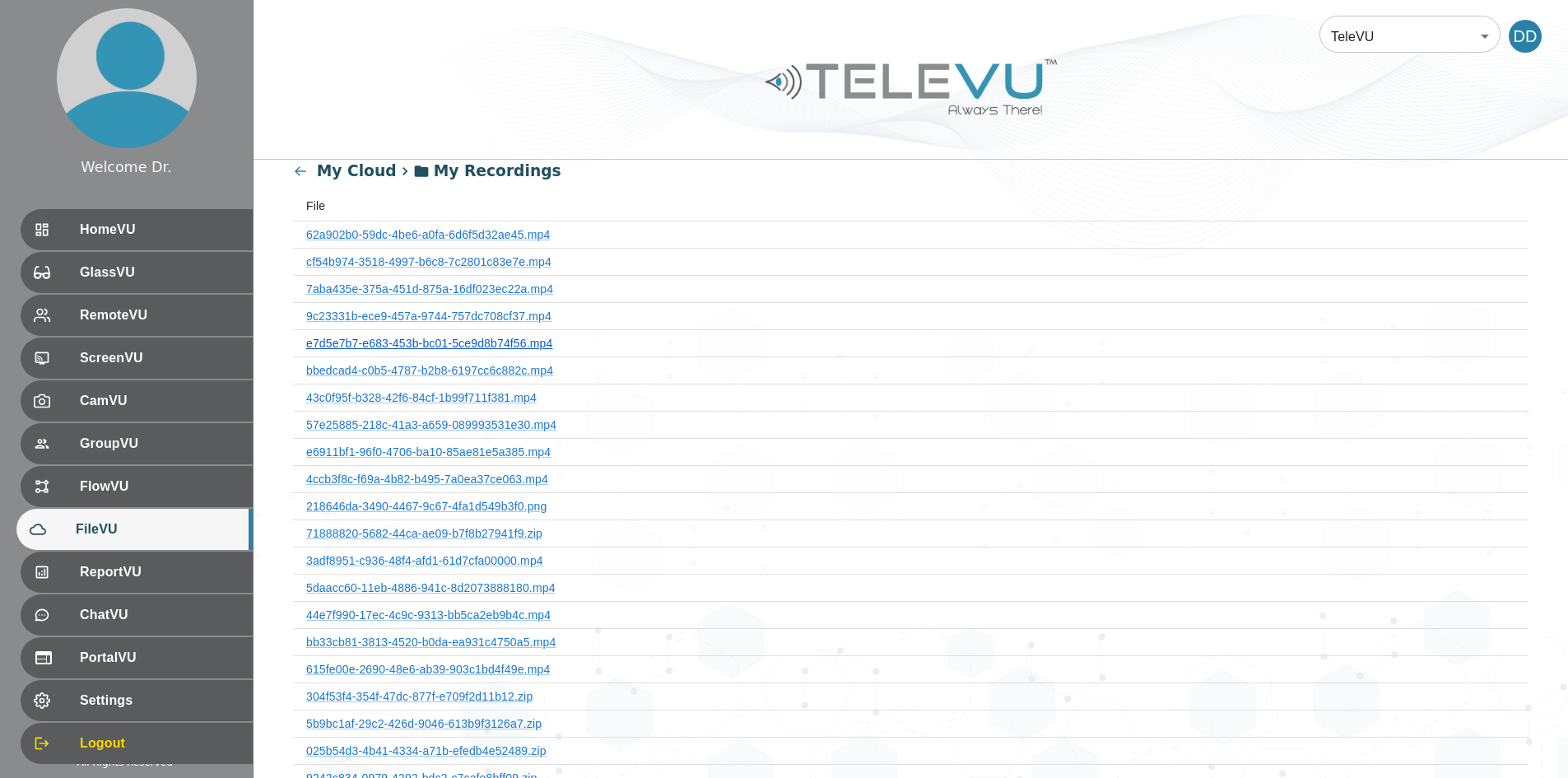
click at [502, 346] on link "e7d5e7b7-e683-453b-bc01-5ce9d8b74f56.mp4" at bounding box center [429, 343] width 246 height 13
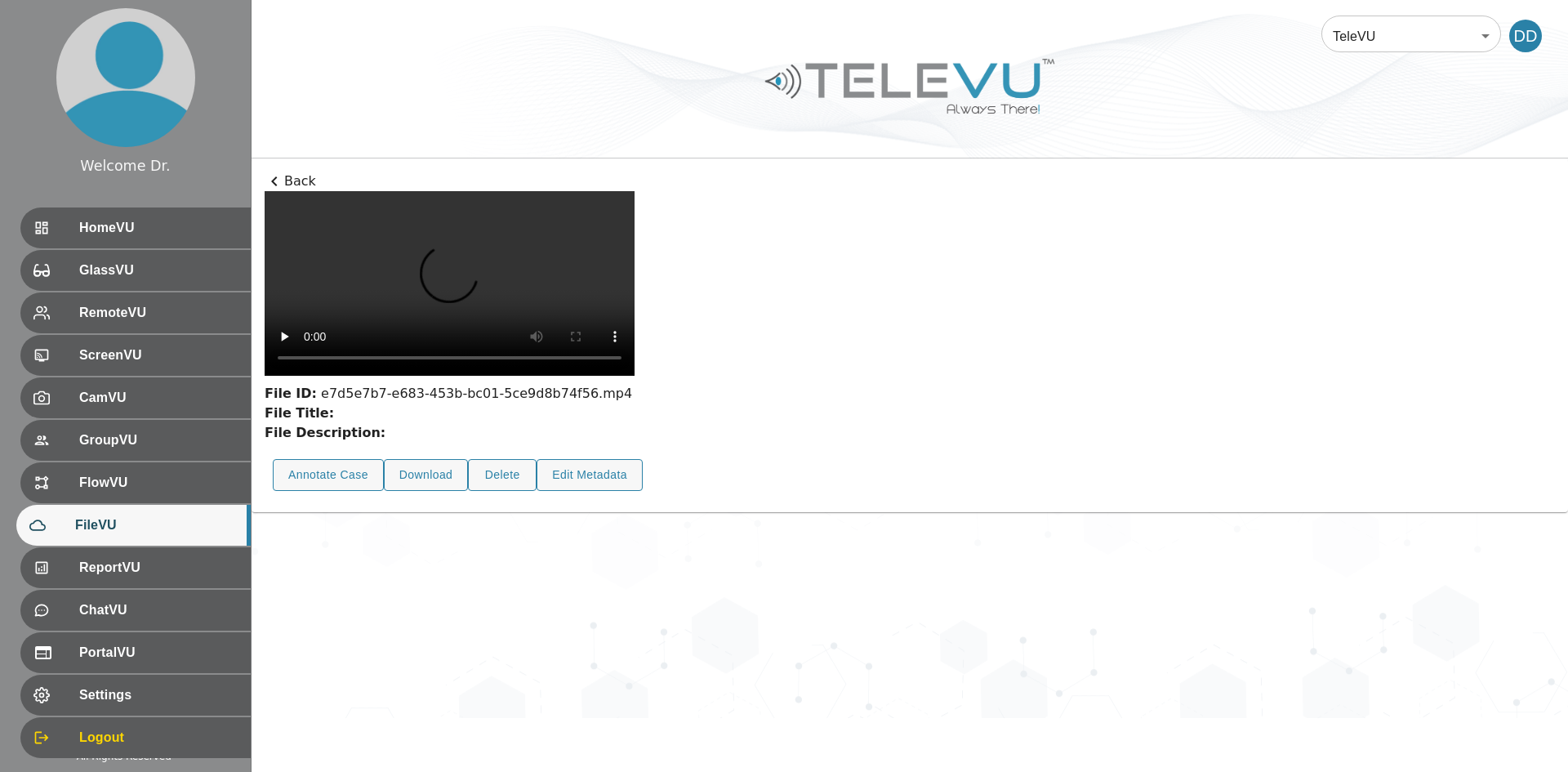
click at [313, 186] on p "Back" at bounding box center [909, 182] width 1290 height 20
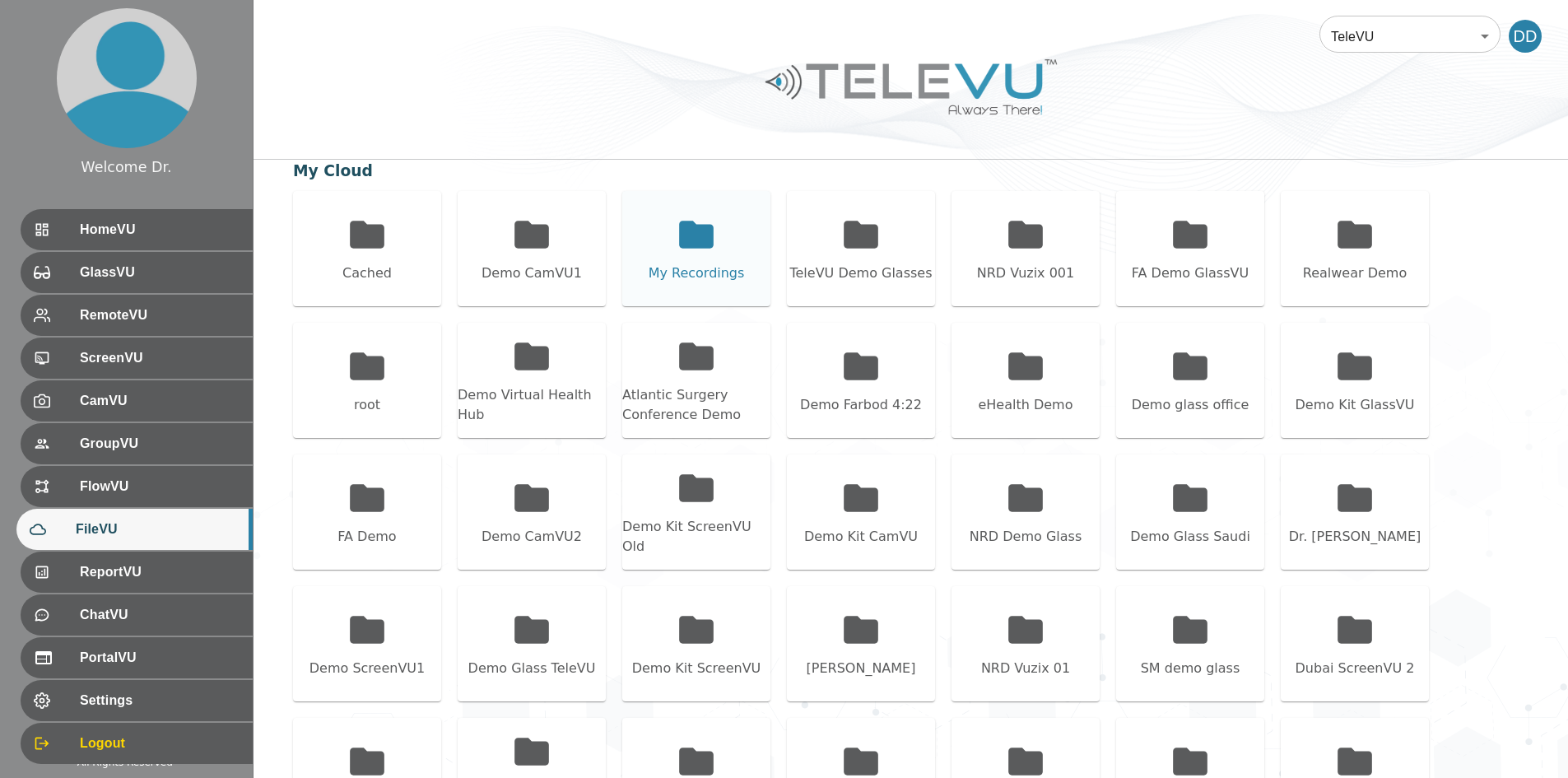
click at [713, 243] on icon at bounding box center [696, 234] width 35 height 27
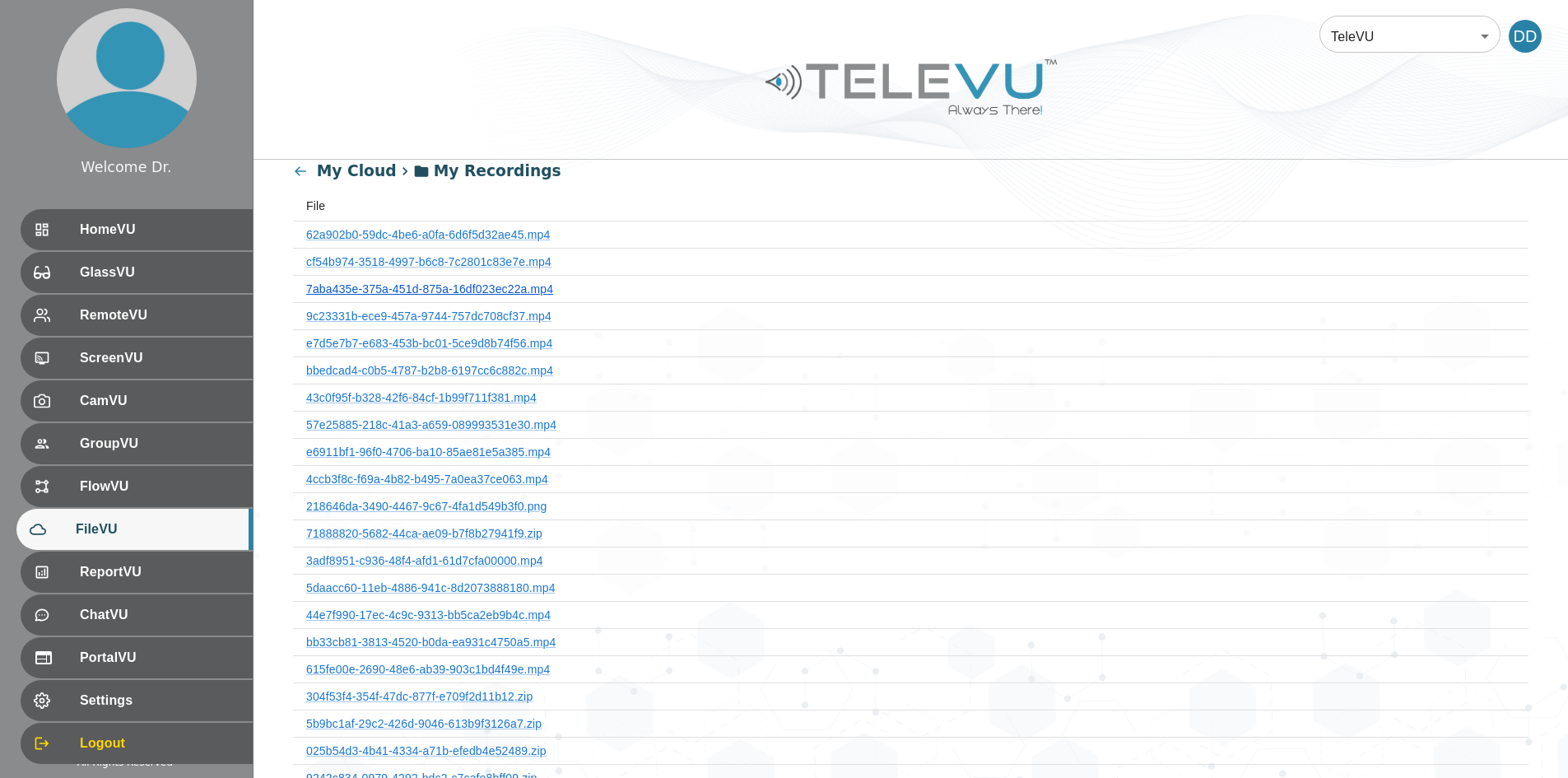
click at [452, 284] on link "7aba435e-375a-451d-875a-16df023ec22a.mp4" at bounding box center [429, 289] width 247 height 13
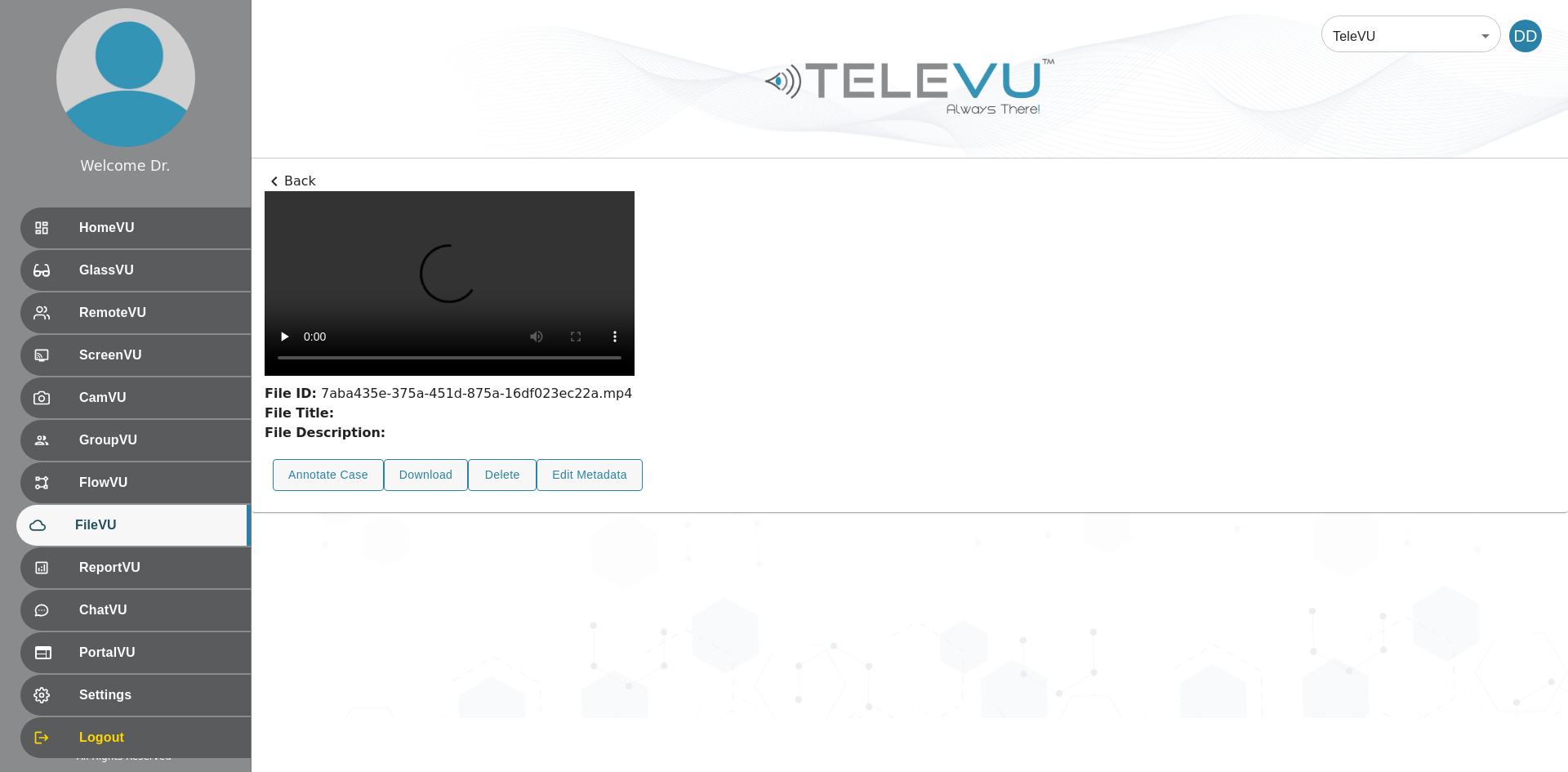
click at [291, 184] on p "Back" at bounding box center [909, 182] width 1290 height 20
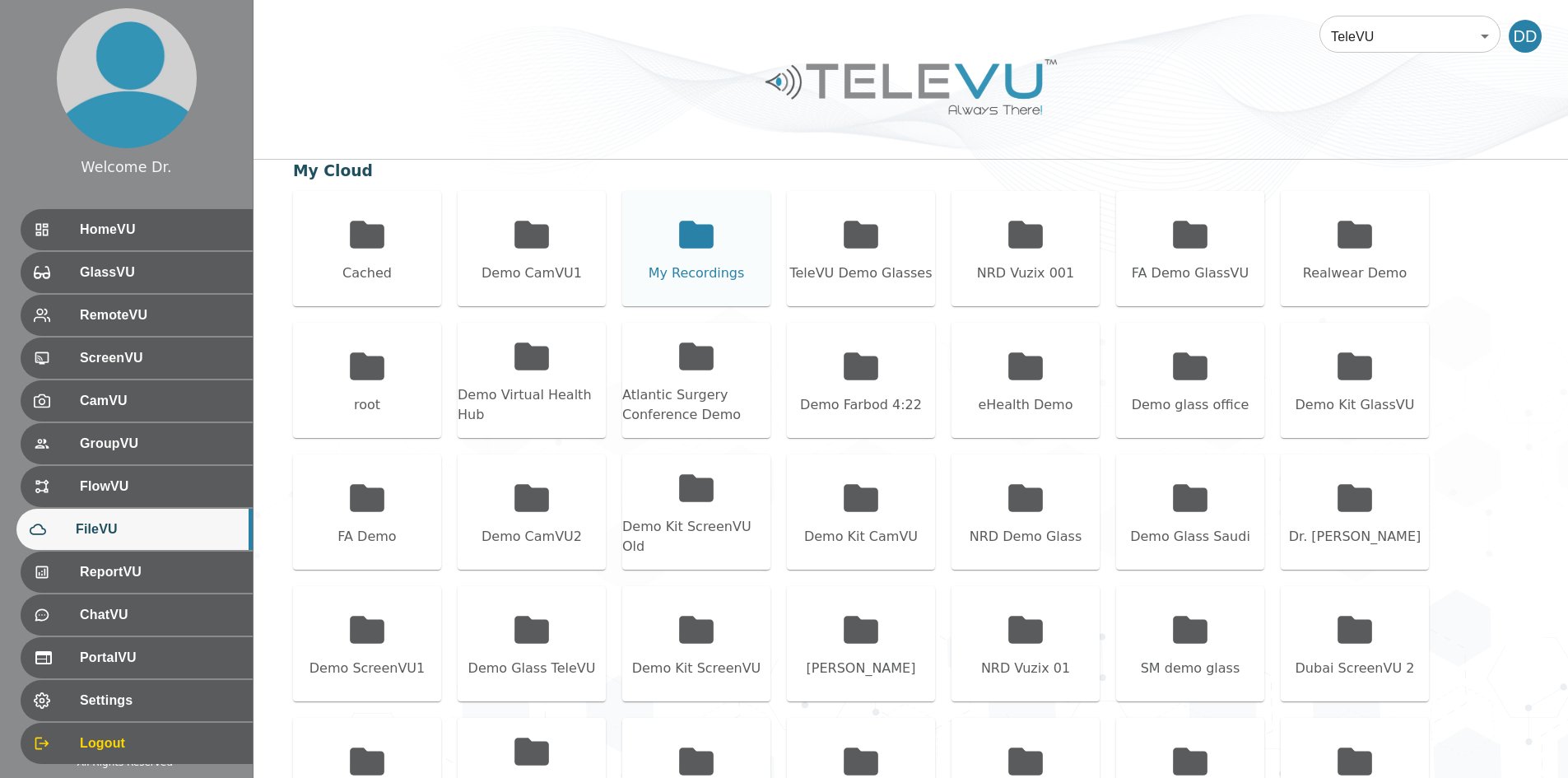
click at [719, 264] on div "My Recordings" at bounding box center [696, 274] width 97 height 20
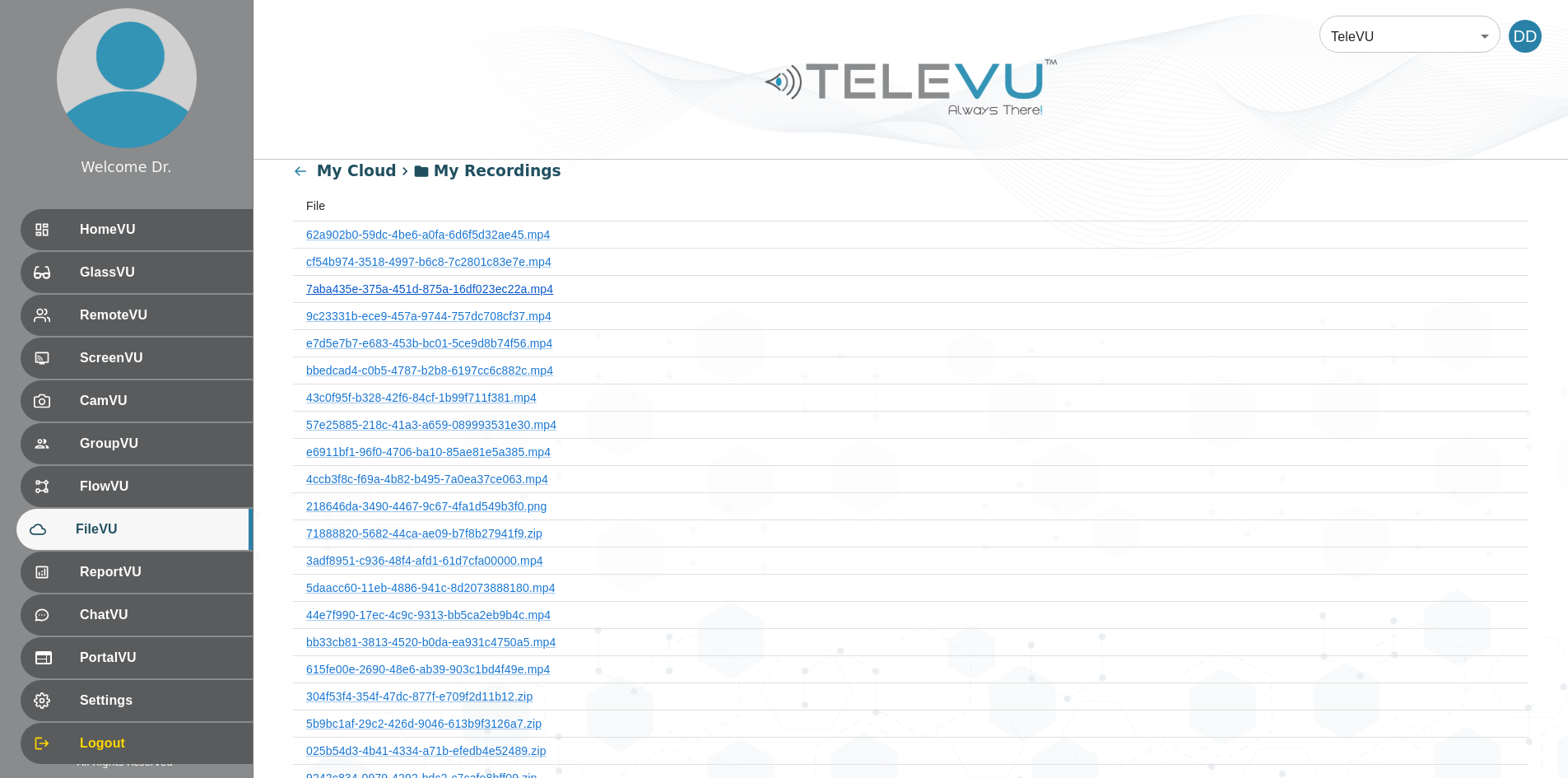
click at [457, 287] on link "7aba435e-375a-451d-875a-16df023ec22a.mp4" at bounding box center [429, 289] width 247 height 13
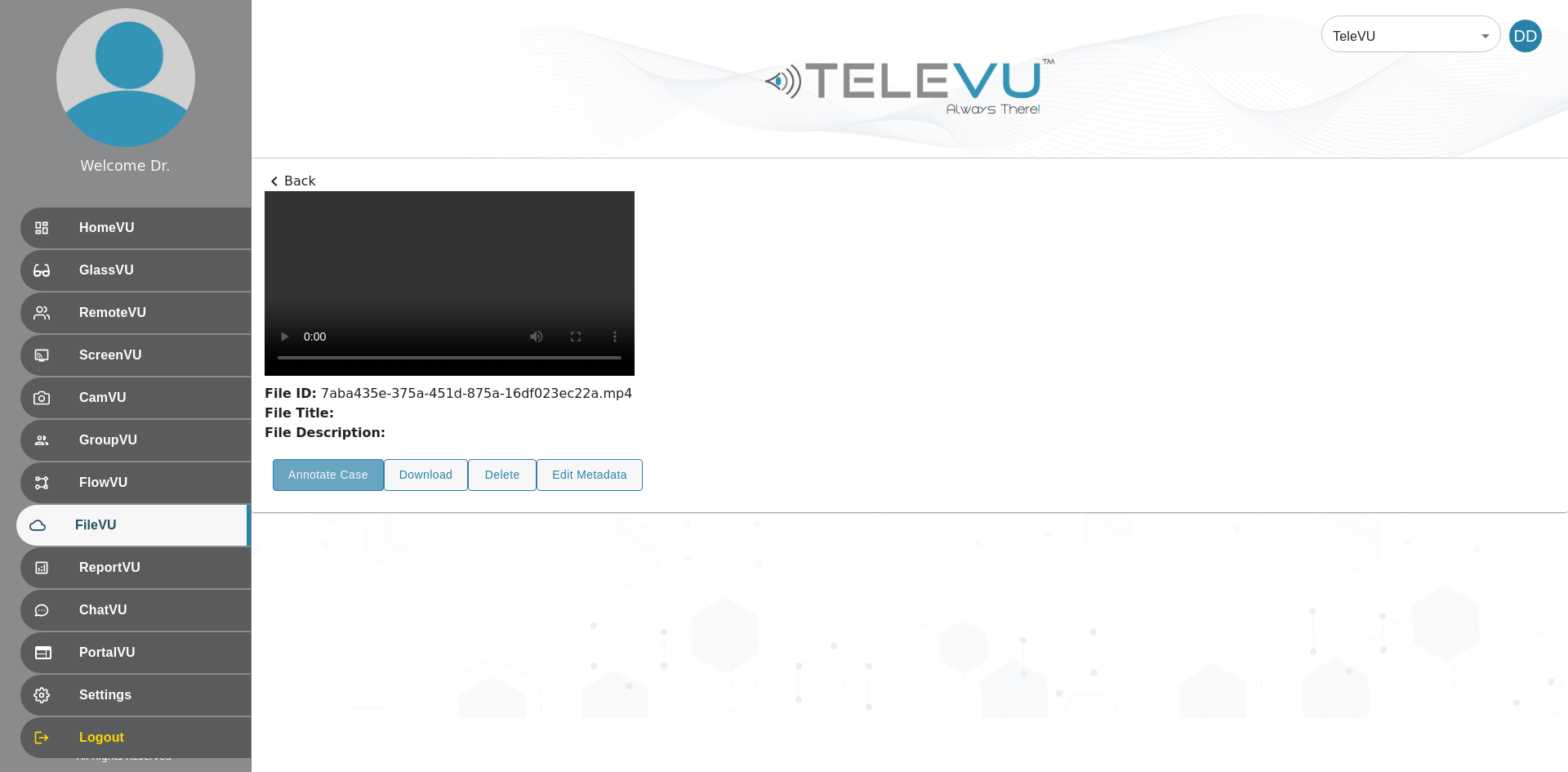
click at [307, 491] on button "Annotate Case" at bounding box center [328, 474] width 111 height 32
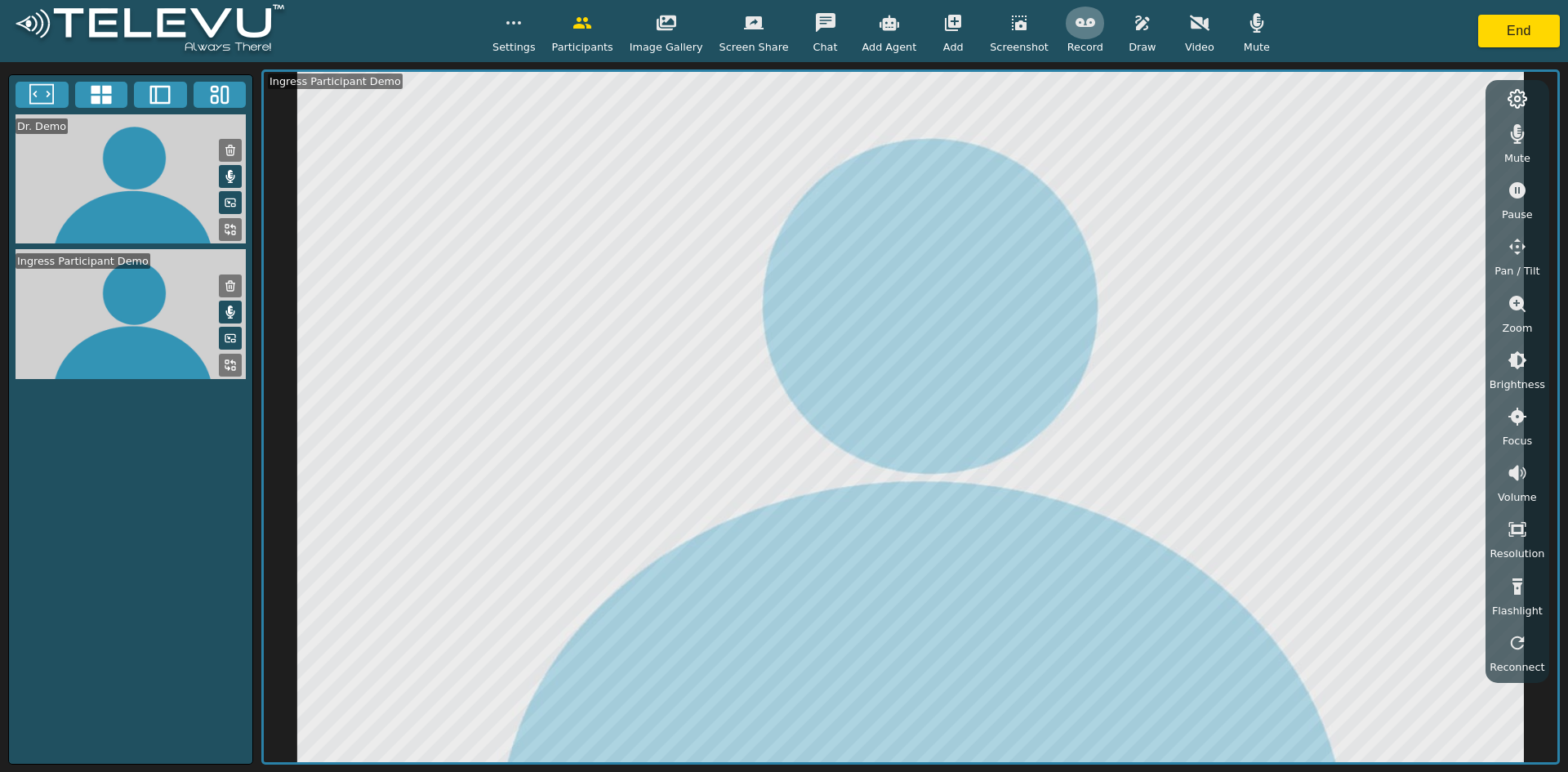
click at [776, 28] on button "button" at bounding box center [1085, 23] width 41 height 33
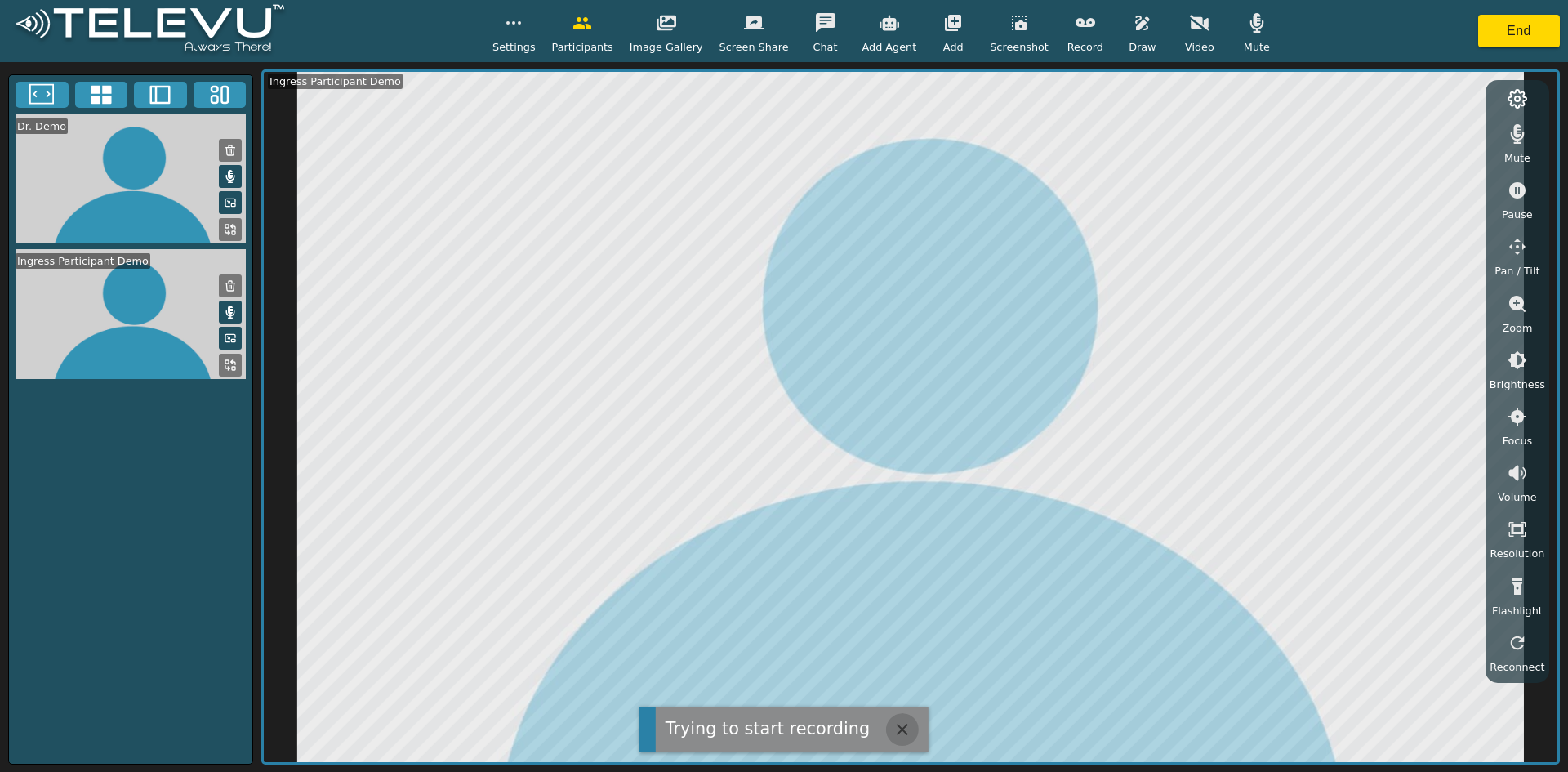
click at [776, 733] on icon "button" at bounding box center [903, 729] width 20 height 20
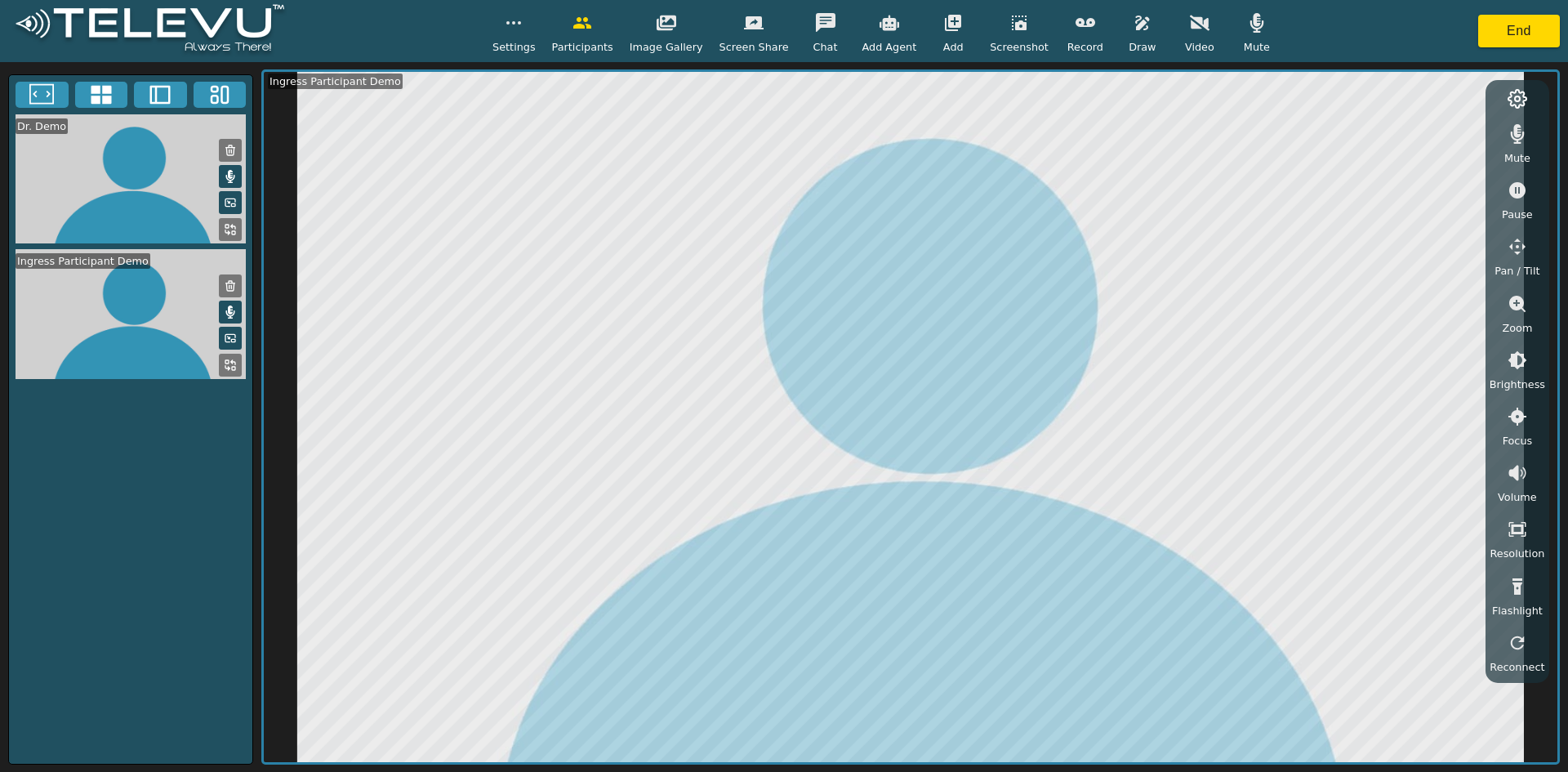
click at [776, 24] on icon "button" at bounding box center [1086, 23] width 20 height 20
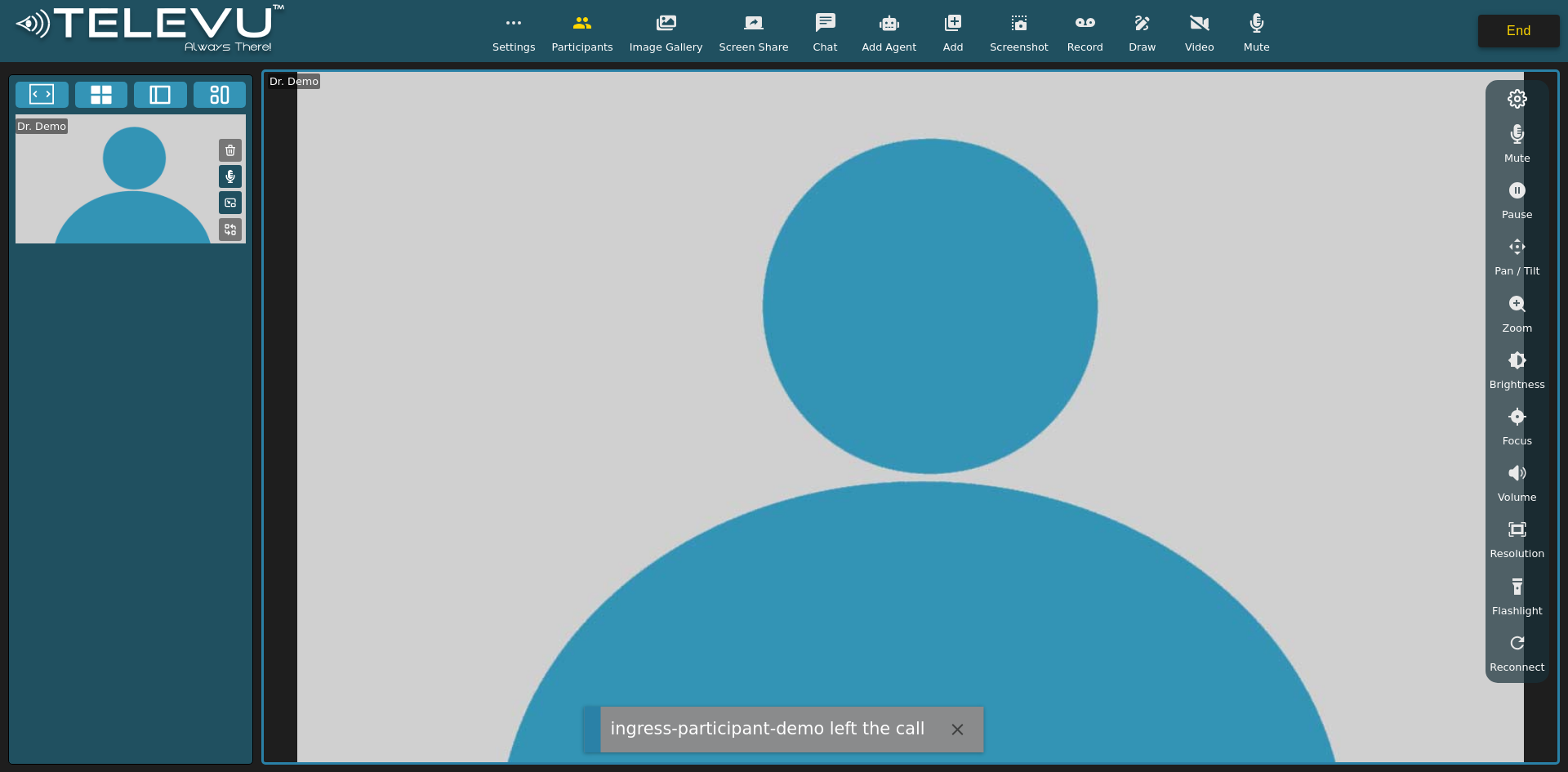
click at [776, 33] on button "End" at bounding box center [1519, 31] width 81 height 33
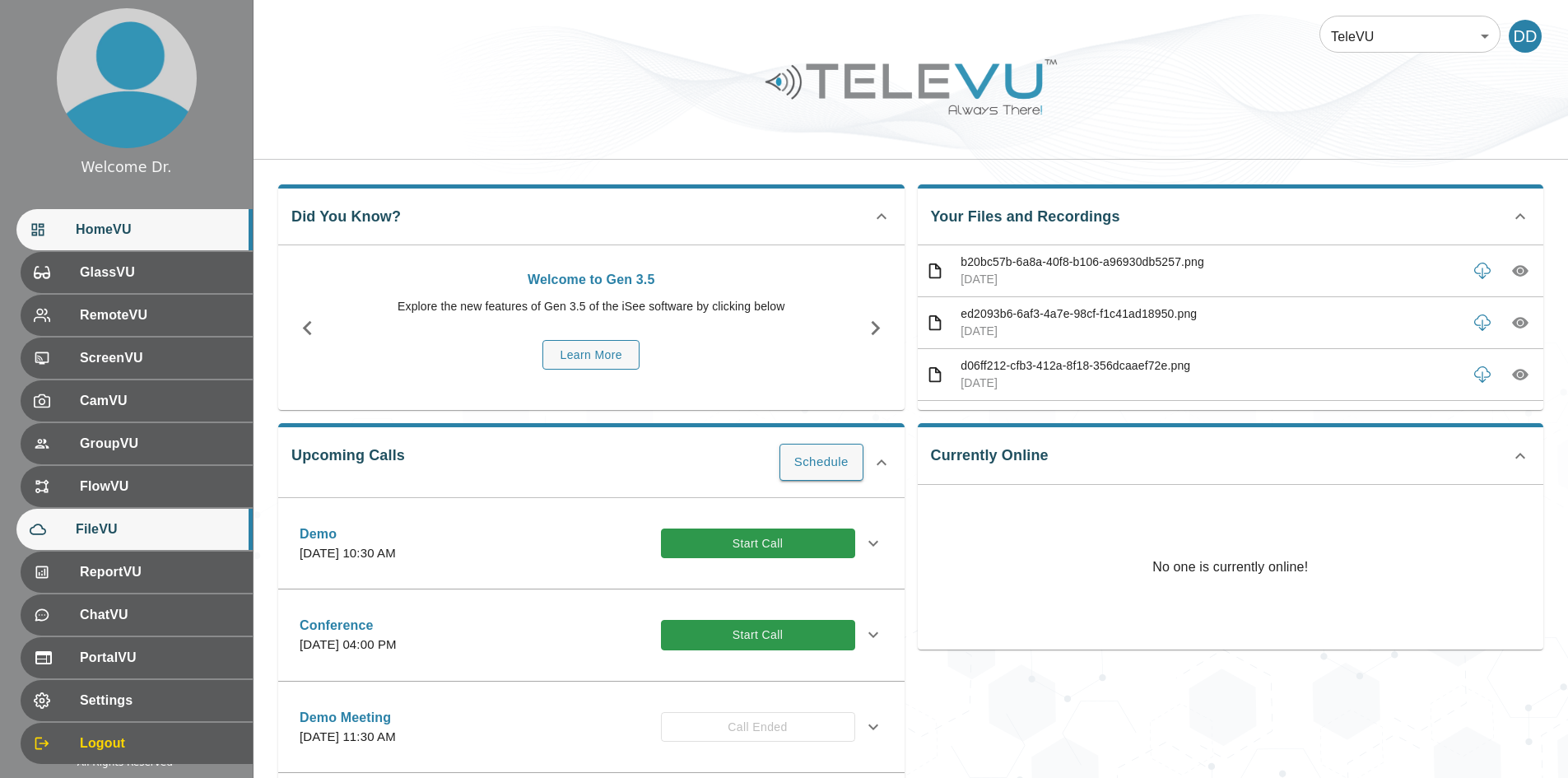
click at [102, 531] on span "FileVU" at bounding box center [158, 530] width 164 height 20
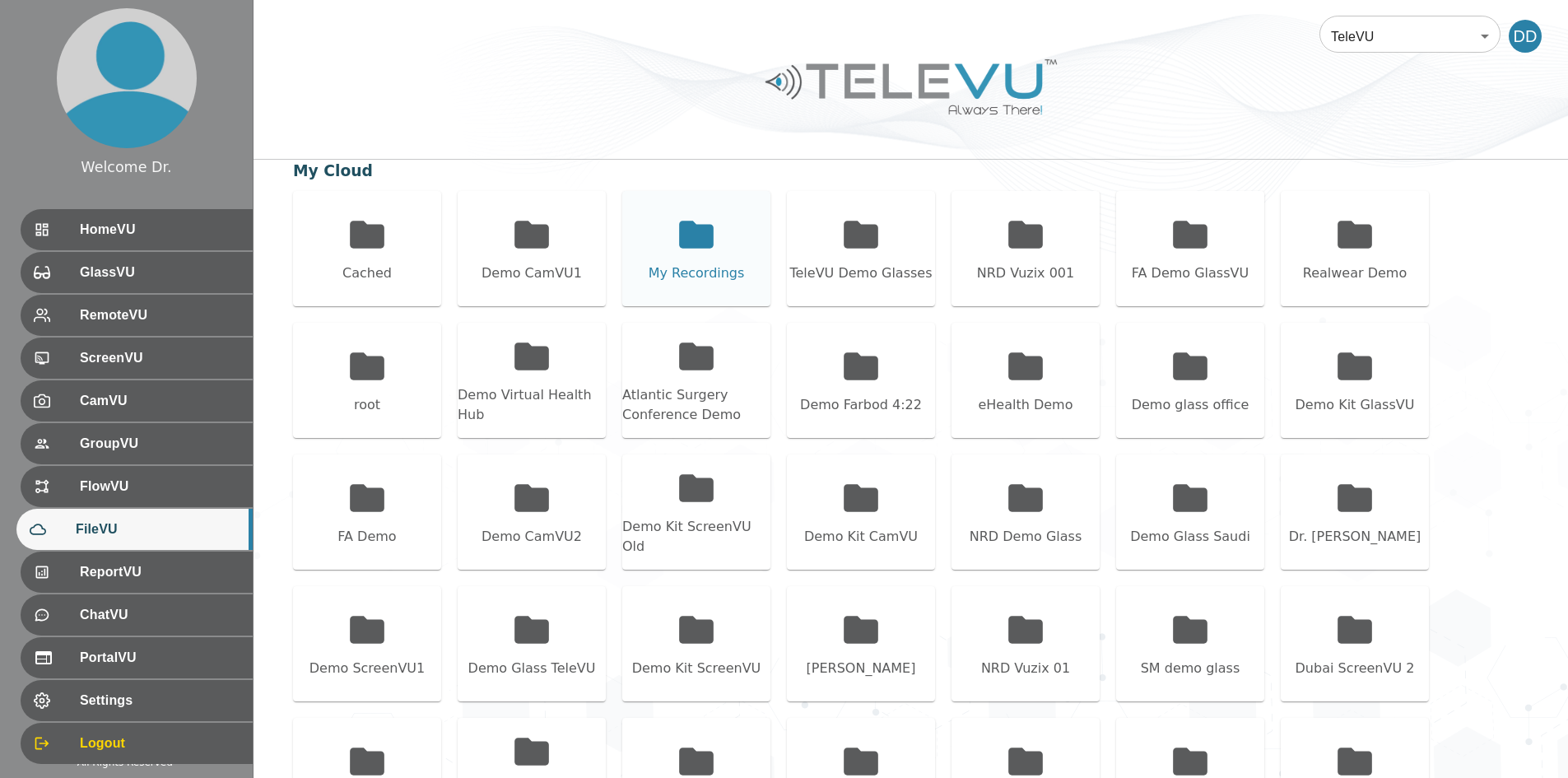
click at [728, 245] on div "My Recordings" at bounding box center [696, 248] width 148 height 115
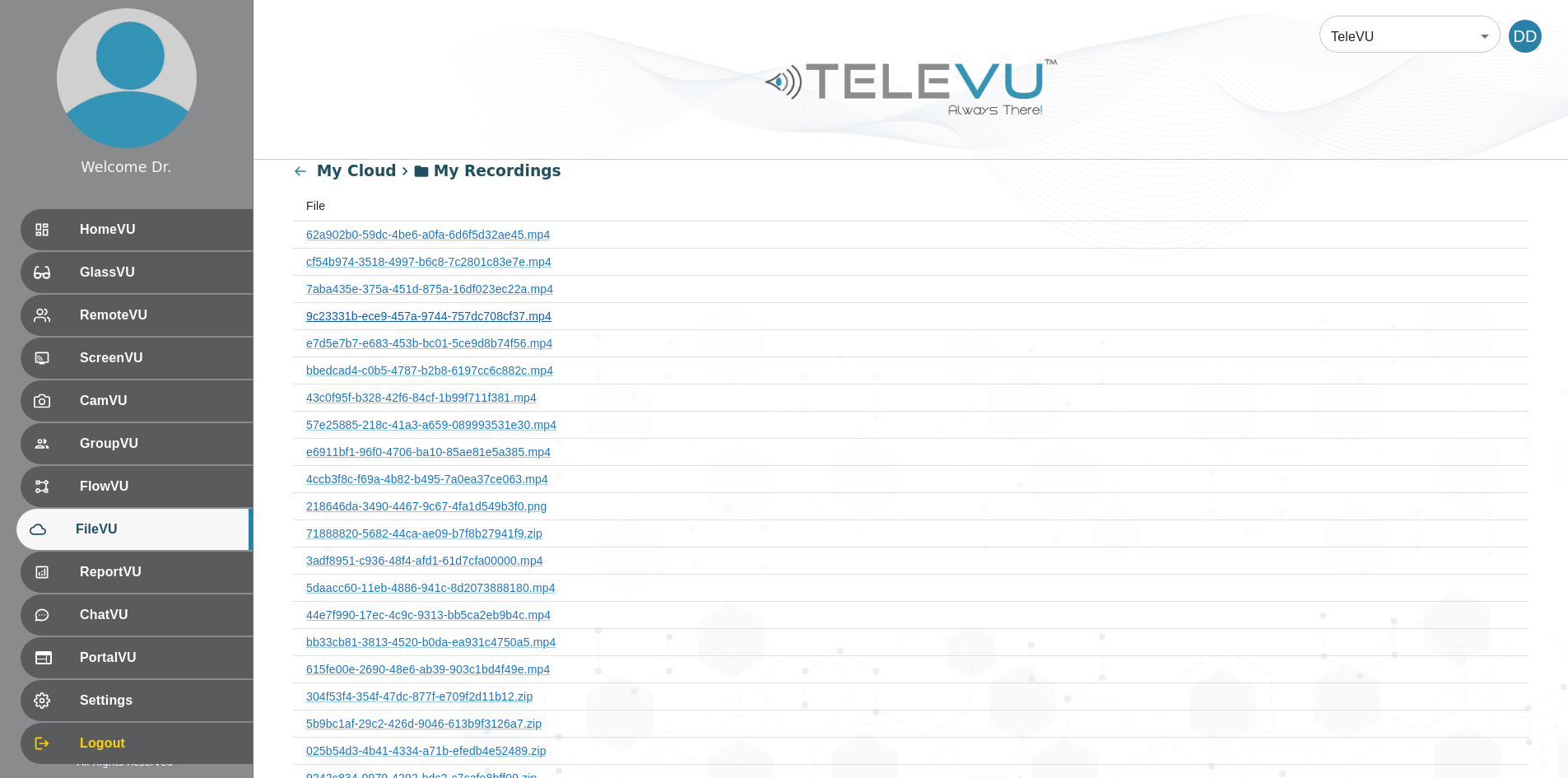
click at [492, 322] on link "9c23331b-ece9-457a-9744-757dc708cf37.mp4" at bounding box center [428, 316] width 245 height 13
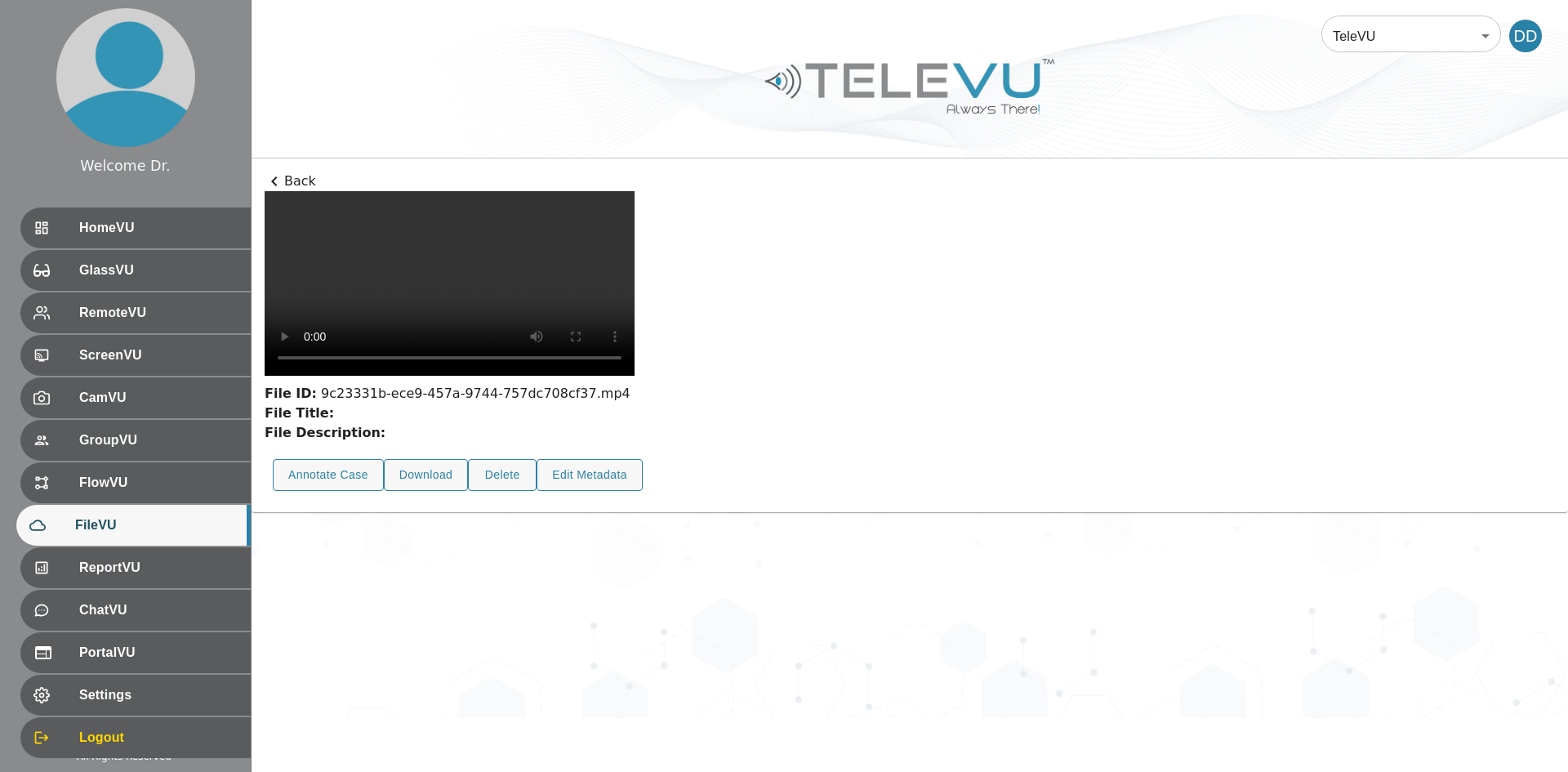
click at [328, 491] on button "Annotate Case" at bounding box center [328, 474] width 111 height 32
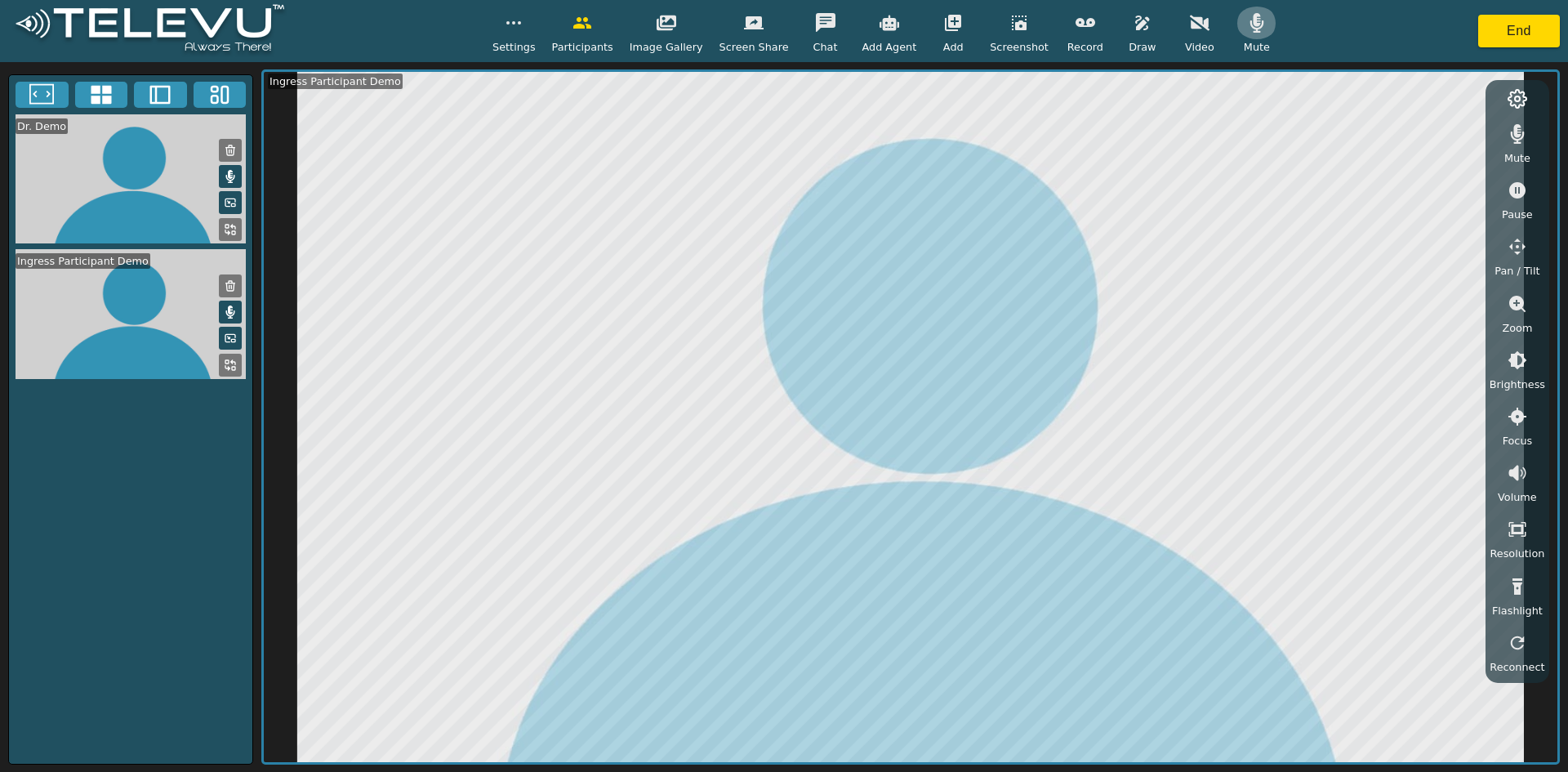
click at [776, 33] on icon "button" at bounding box center [1257, 23] width 20 height 20
click at [776, 139] on icon "button" at bounding box center [1517, 134] width 20 height 20
click at [776, 19] on div "Settings Participants Image Gallery Screen Share Chat Add Agent Add Screenshot …" at bounding box center [885, 30] width 785 height 48
click at [776, 43] on span "Record" at bounding box center [1086, 46] width 36 height 15
click at [776, 34] on button "End" at bounding box center [1519, 31] width 81 height 33
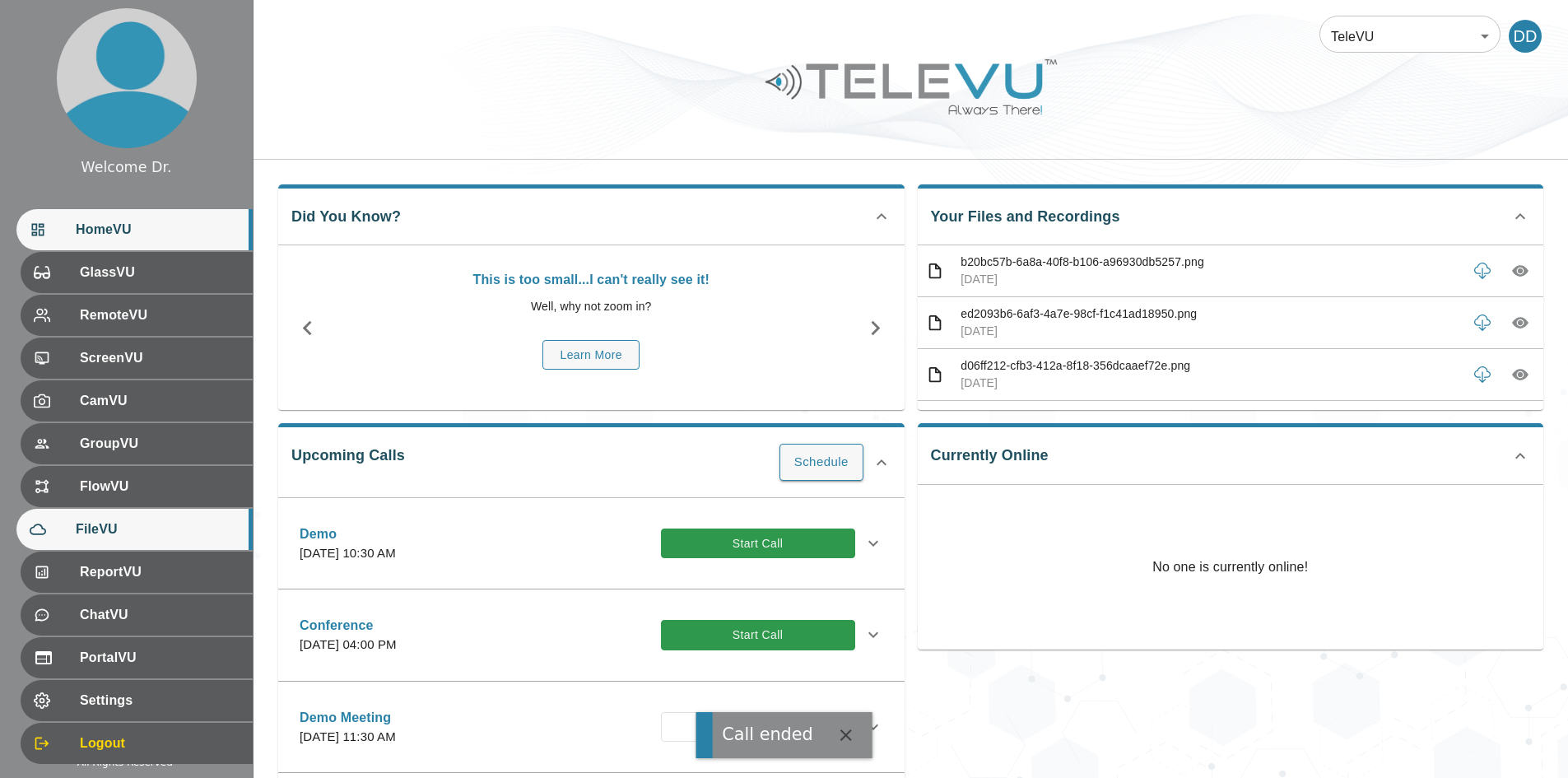
click at [102, 529] on span "FileVU" at bounding box center [158, 530] width 164 height 20
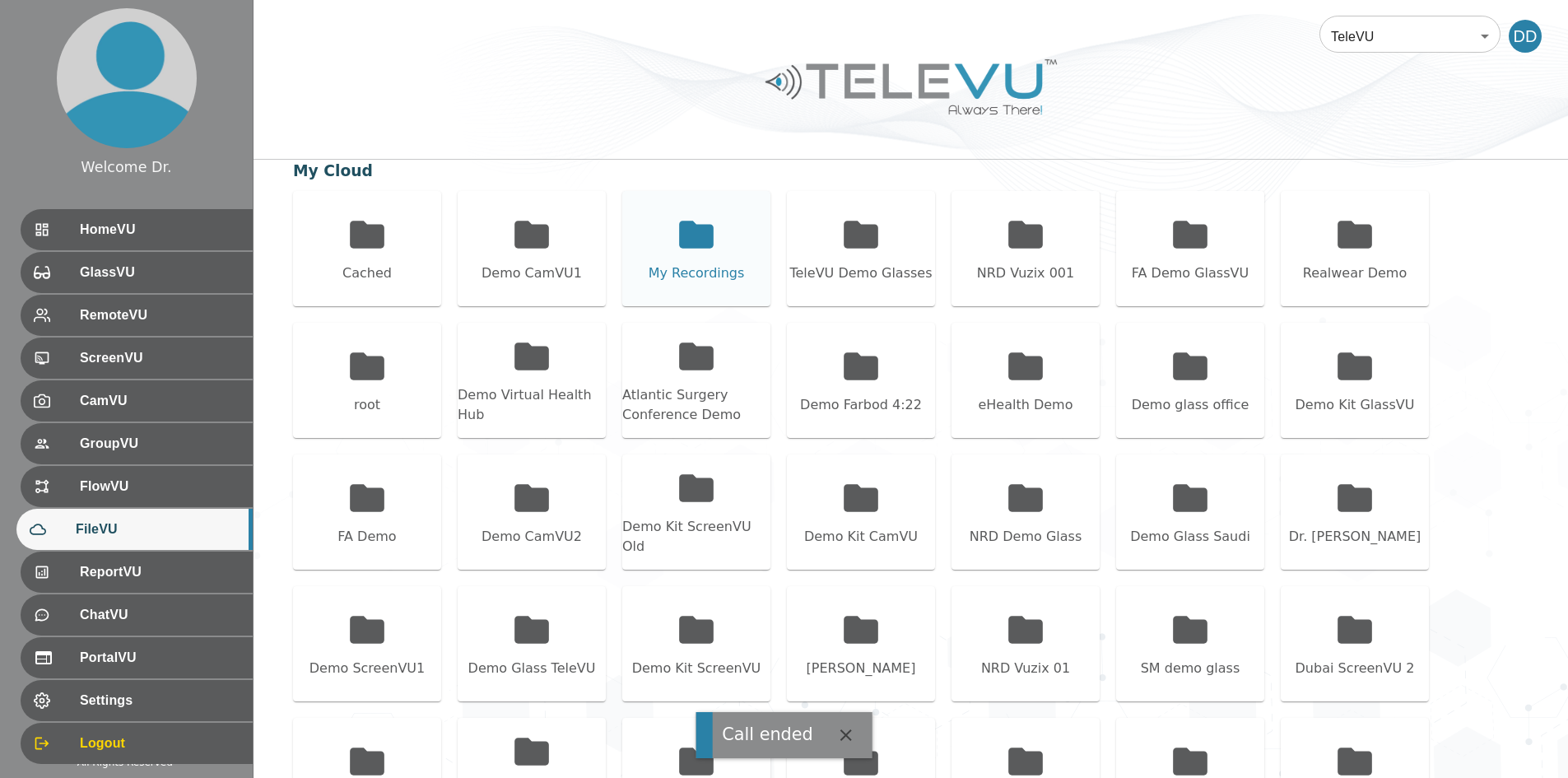
click at [687, 243] on icon at bounding box center [696, 234] width 35 height 27
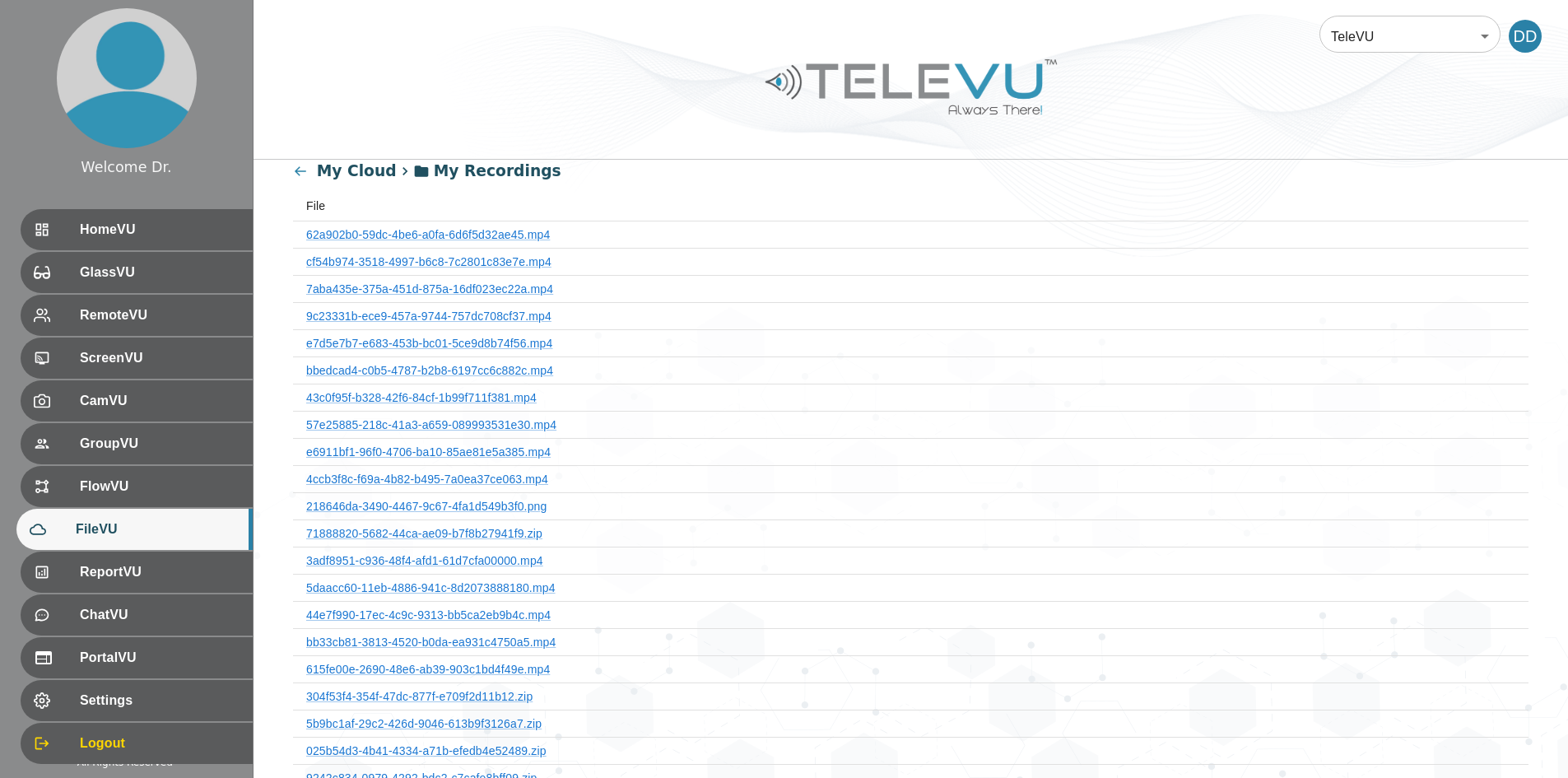
click at [297, 174] on icon at bounding box center [300, 171] width 12 height 10
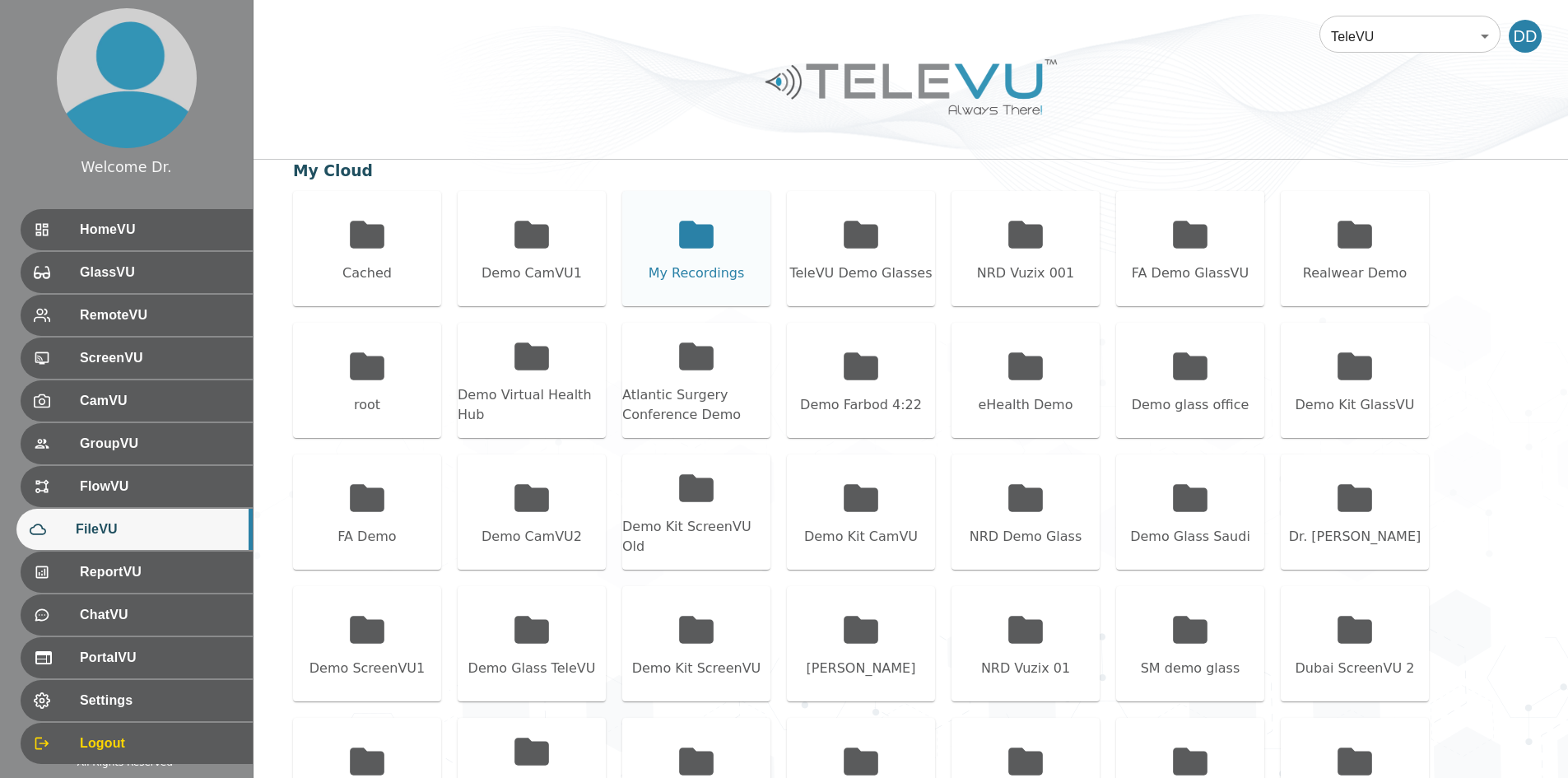
click at [691, 225] on icon at bounding box center [696, 234] width 35 height 27
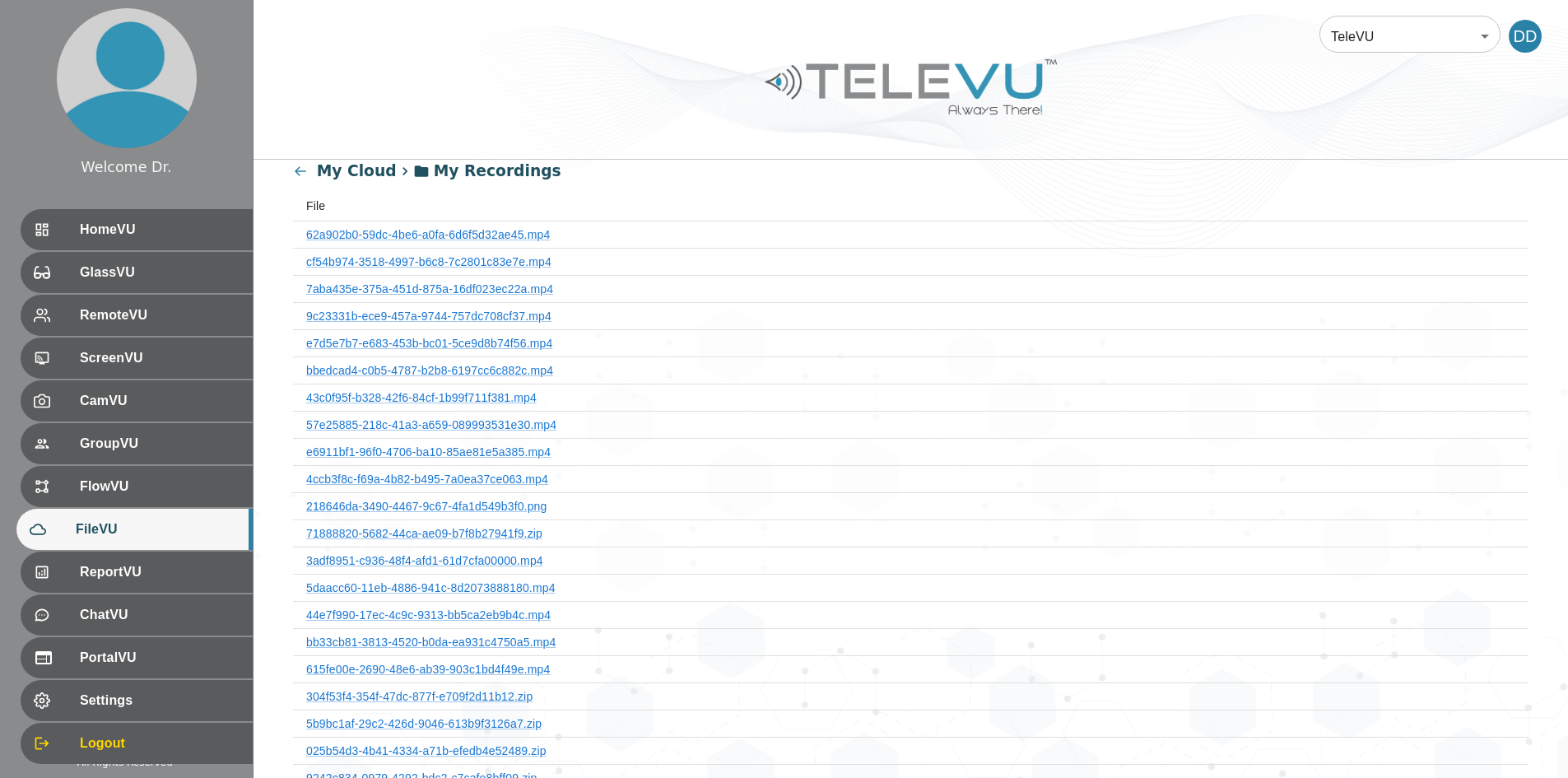
click at [298, 171] on icon at bounding box center [300, 171] width 12 height 10
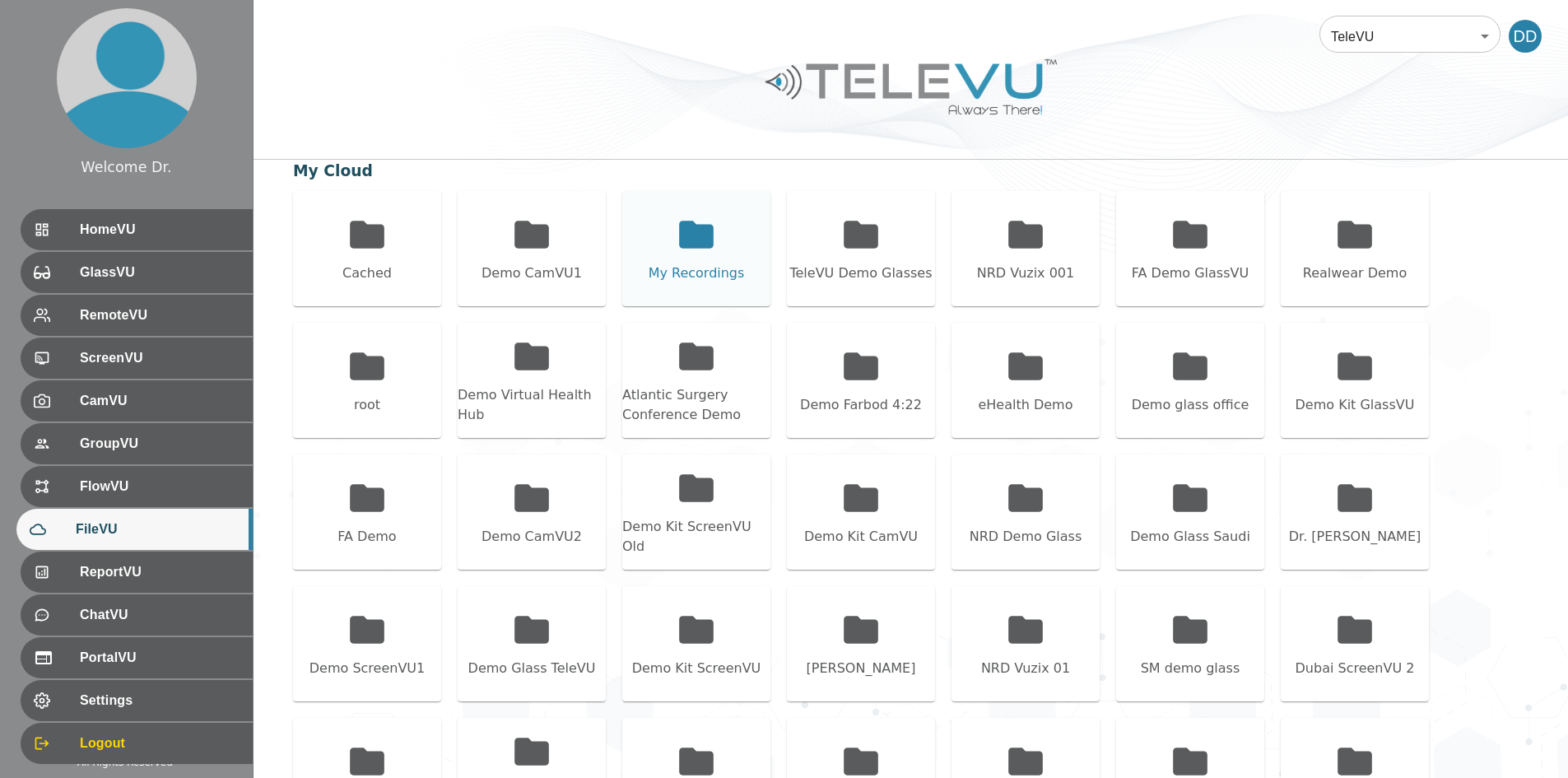
click at [667, 260] on div "My Recordings" at bounding box center [696, 248] width 148 height 115
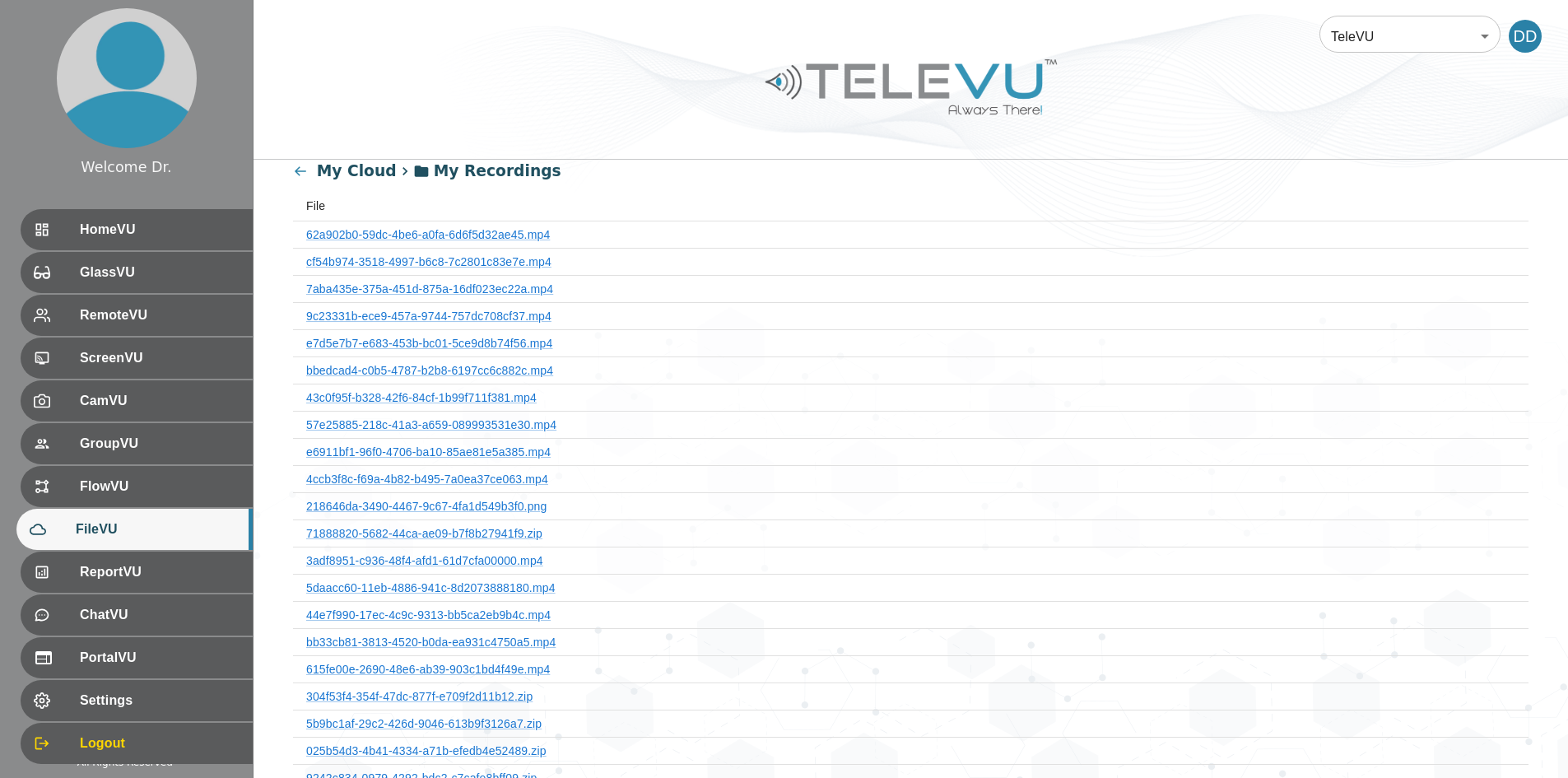
click at [294, 173] on icon at bounding box center [300, 171] width 15 height 16
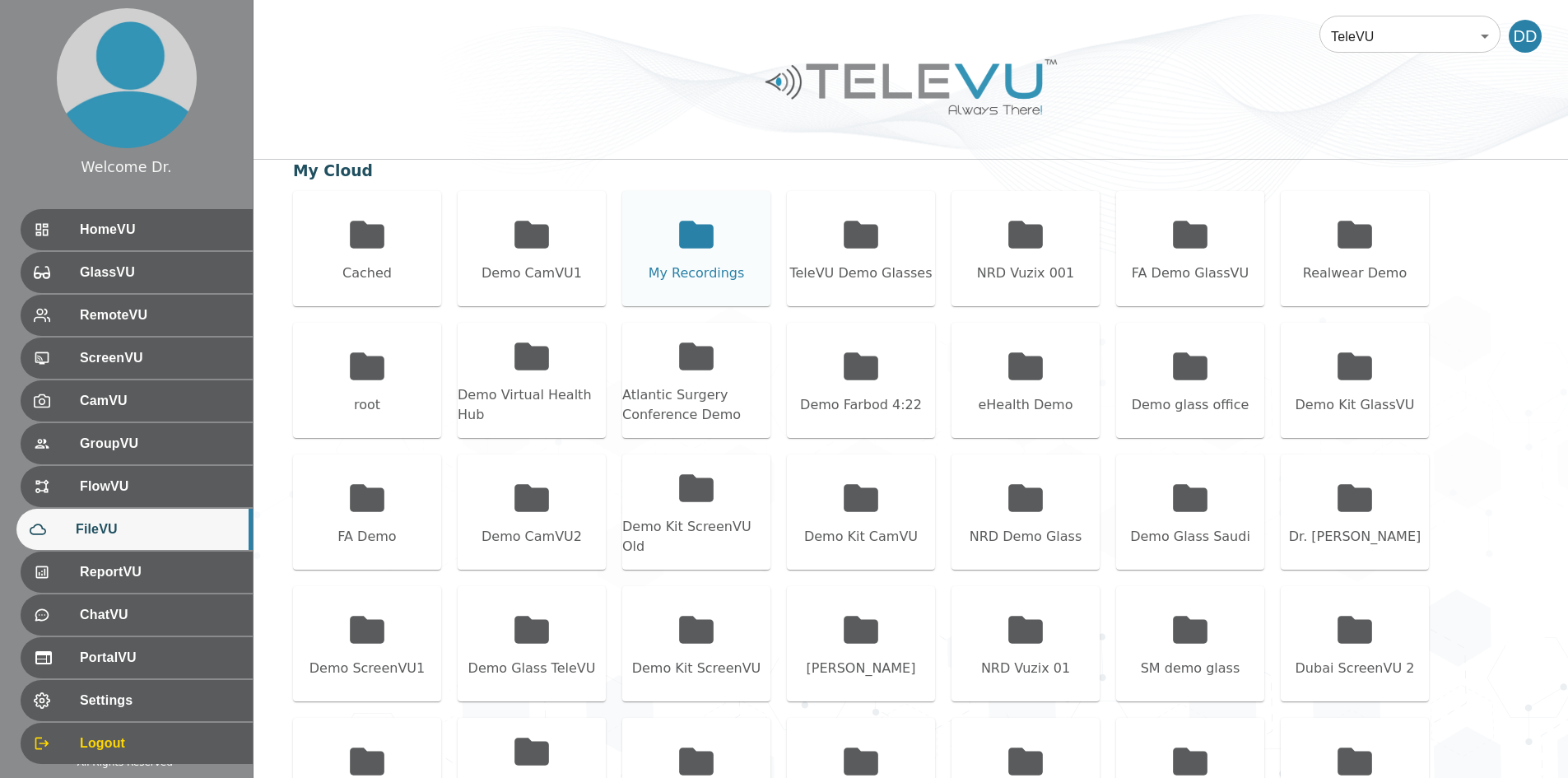
click at [705, 241] on icon at bounding box center [696, 234] width 35 height 27
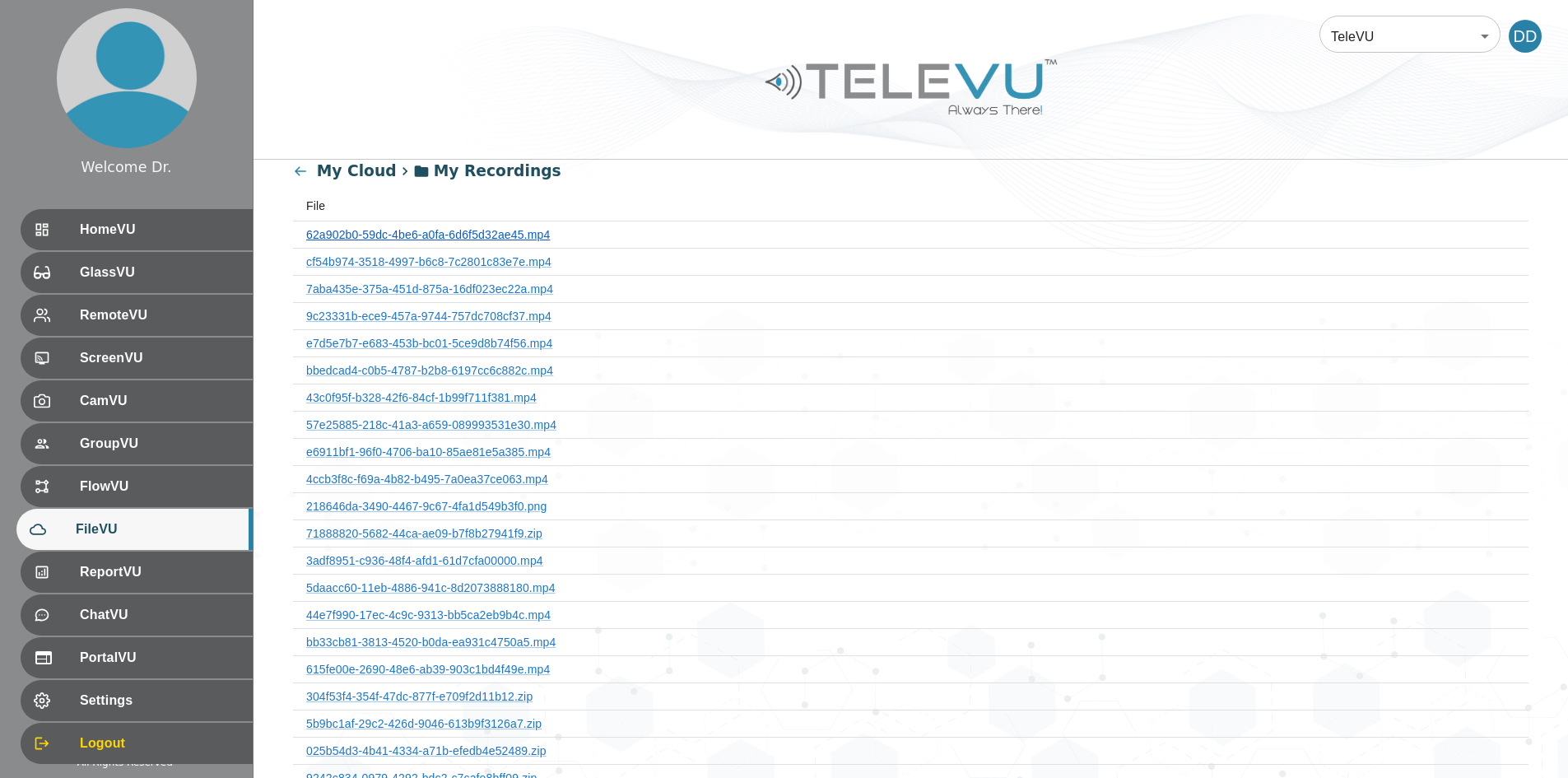
click at [522, 233] on link "62a902b0-59dc-4be6-a0fa-6d6f5d32ae45.mp4" at bounding box center [428, 234] width 243 height 13
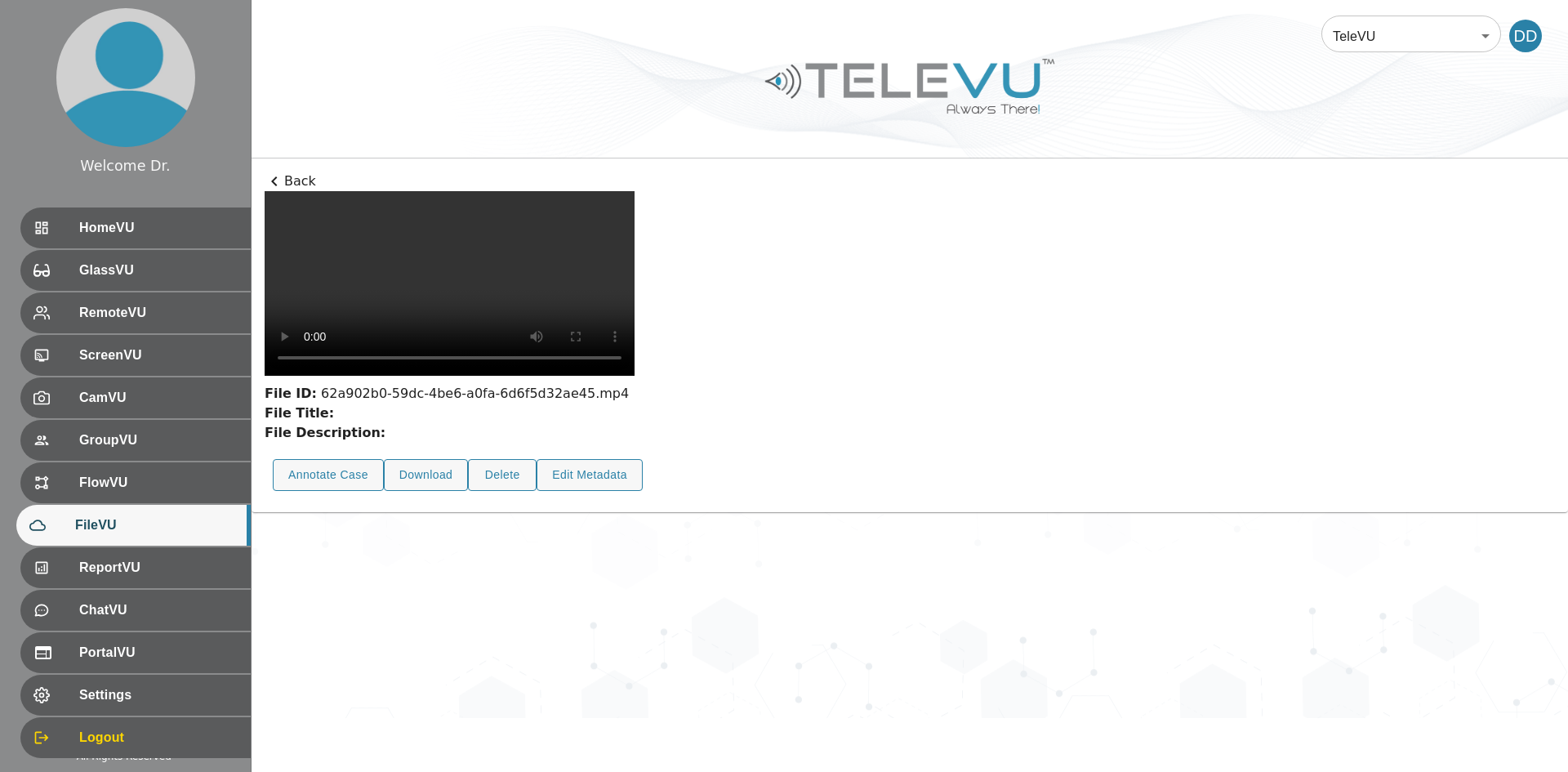
click at [290, 178] on p "Back" at bounding box center [909, 182] width 1290 height 20
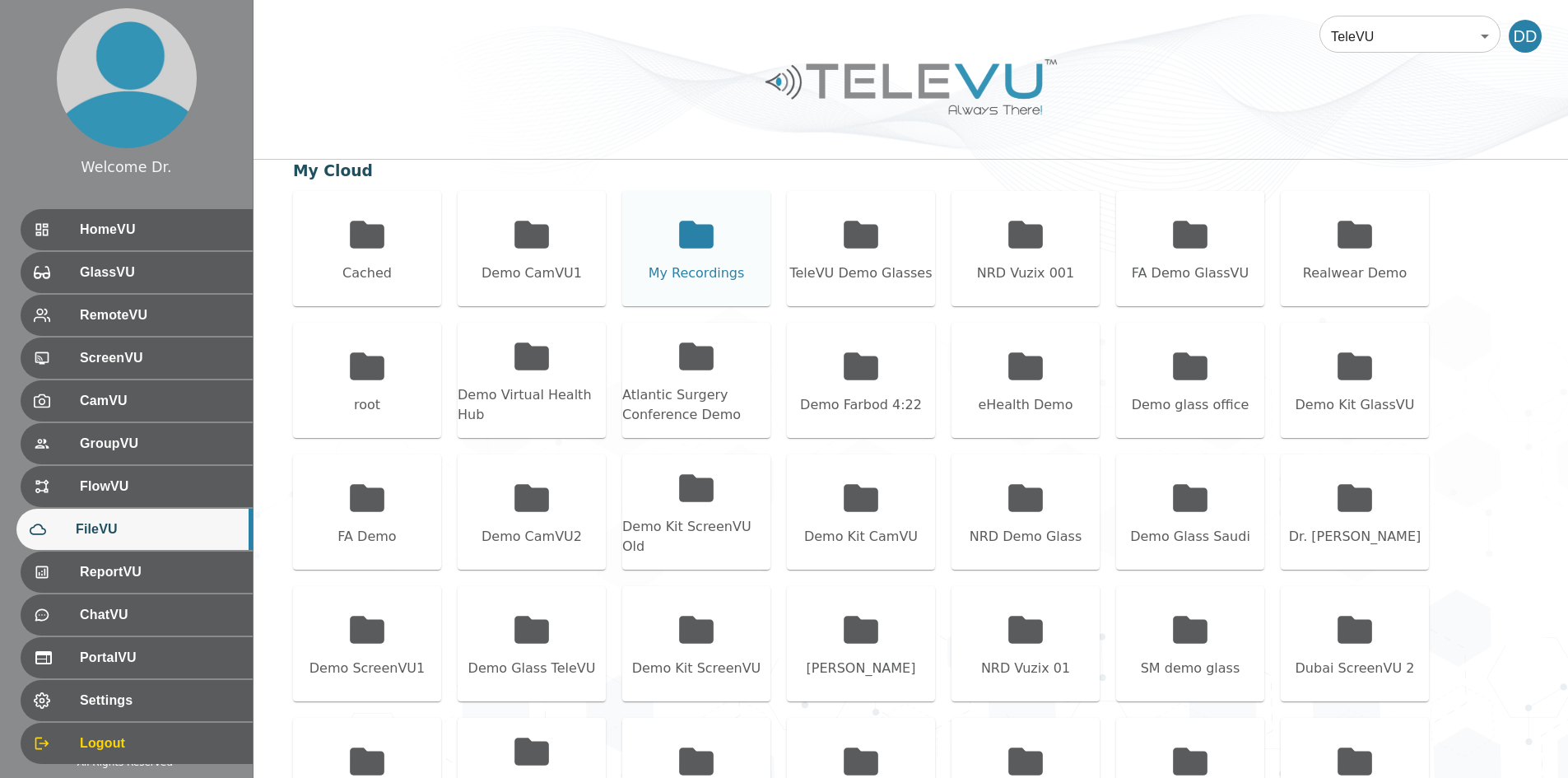
click at [680, 251] on icon at bounding box center [696, 234] width 41 height 41
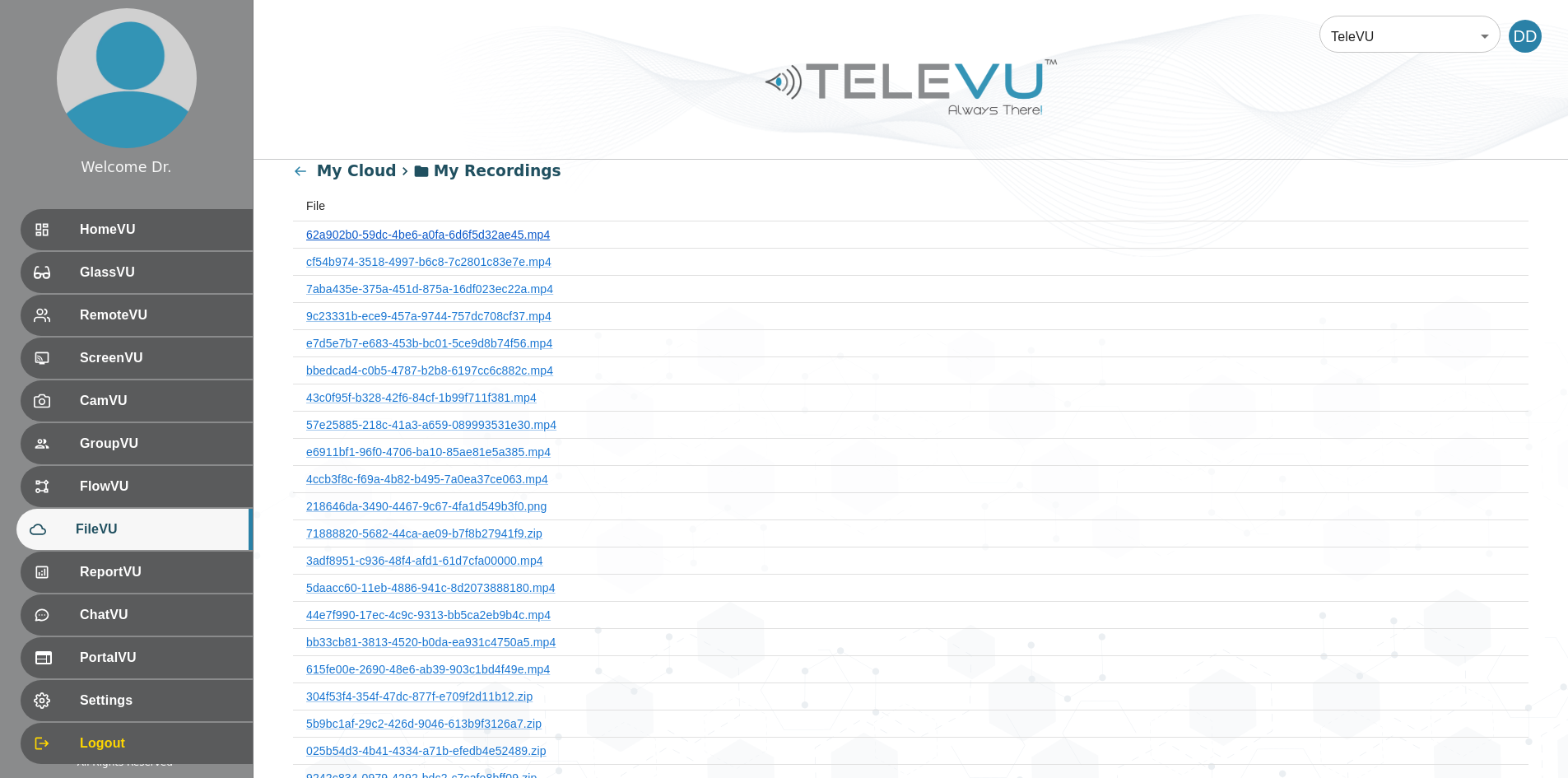
click at [502, 231] on link "62a902b0-59dc-4be6-a0fa-6d6f5d32ae45.mp4" at bounding box center [428, 234] width 243 height 13
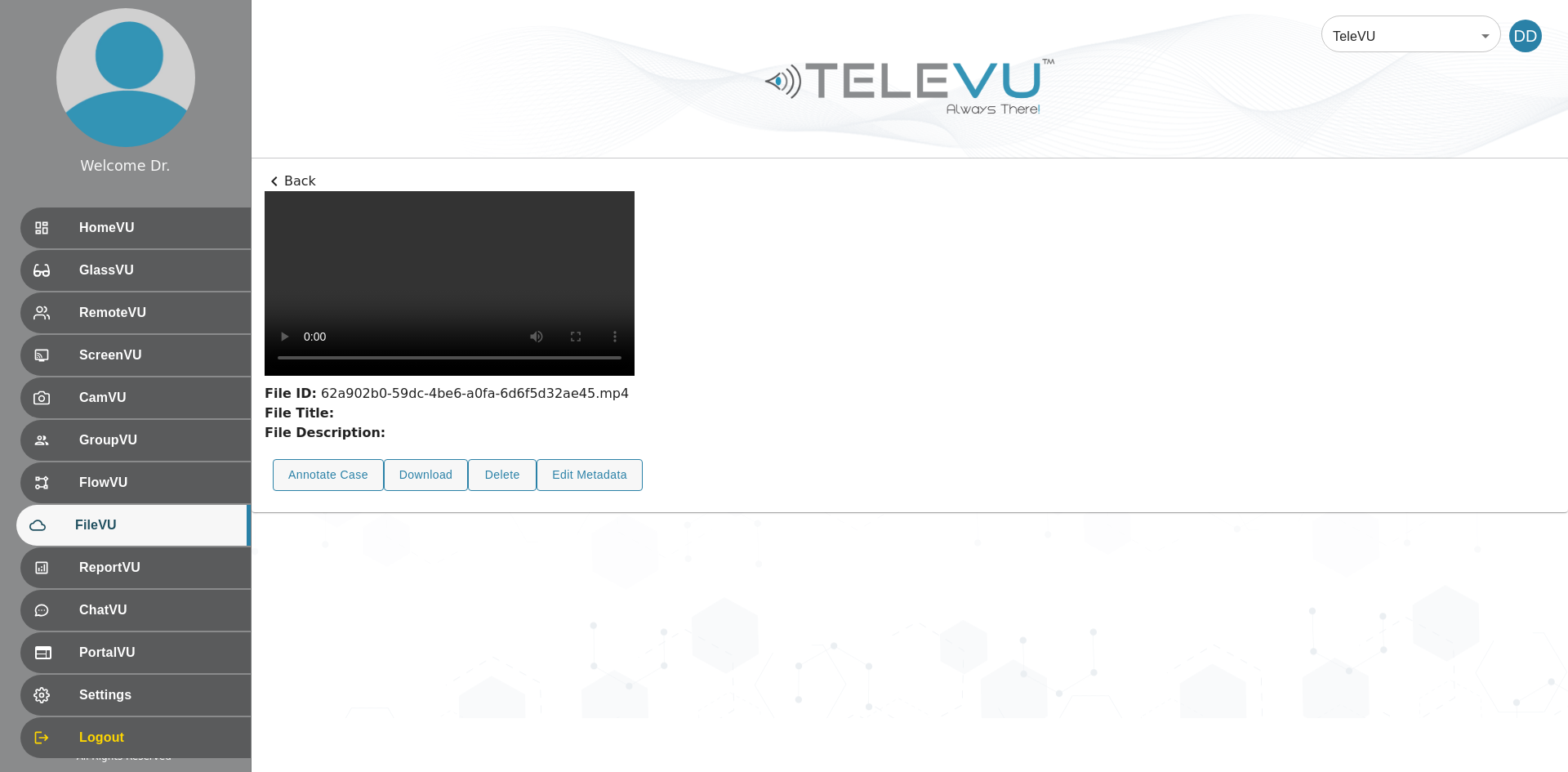
click at [298, 182] on p "Back" at bounding box center [909, 182] width 1290 height 20
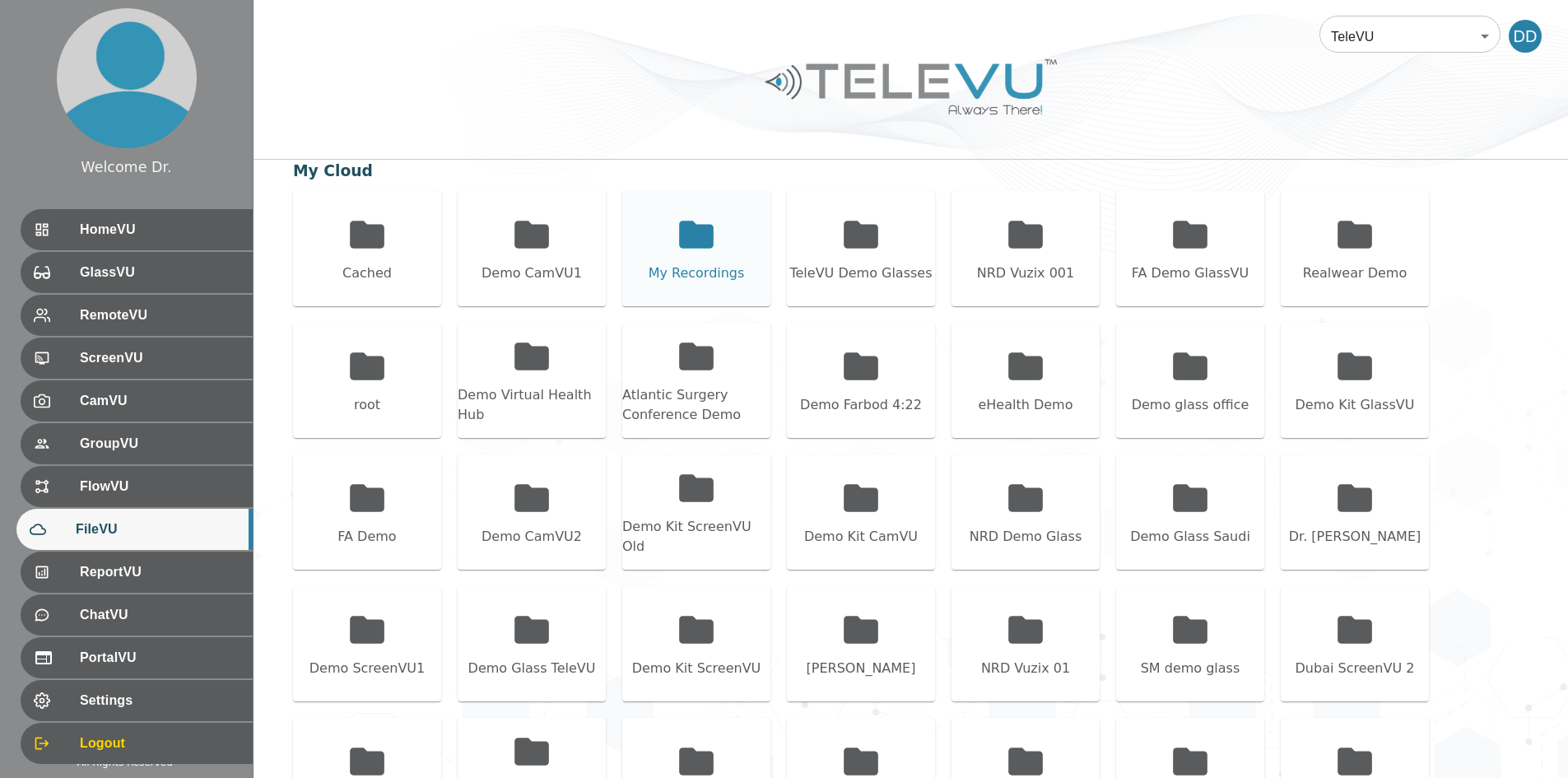
click at [697, 247] on icon at bounding box center [696, 234] width 35 height 27
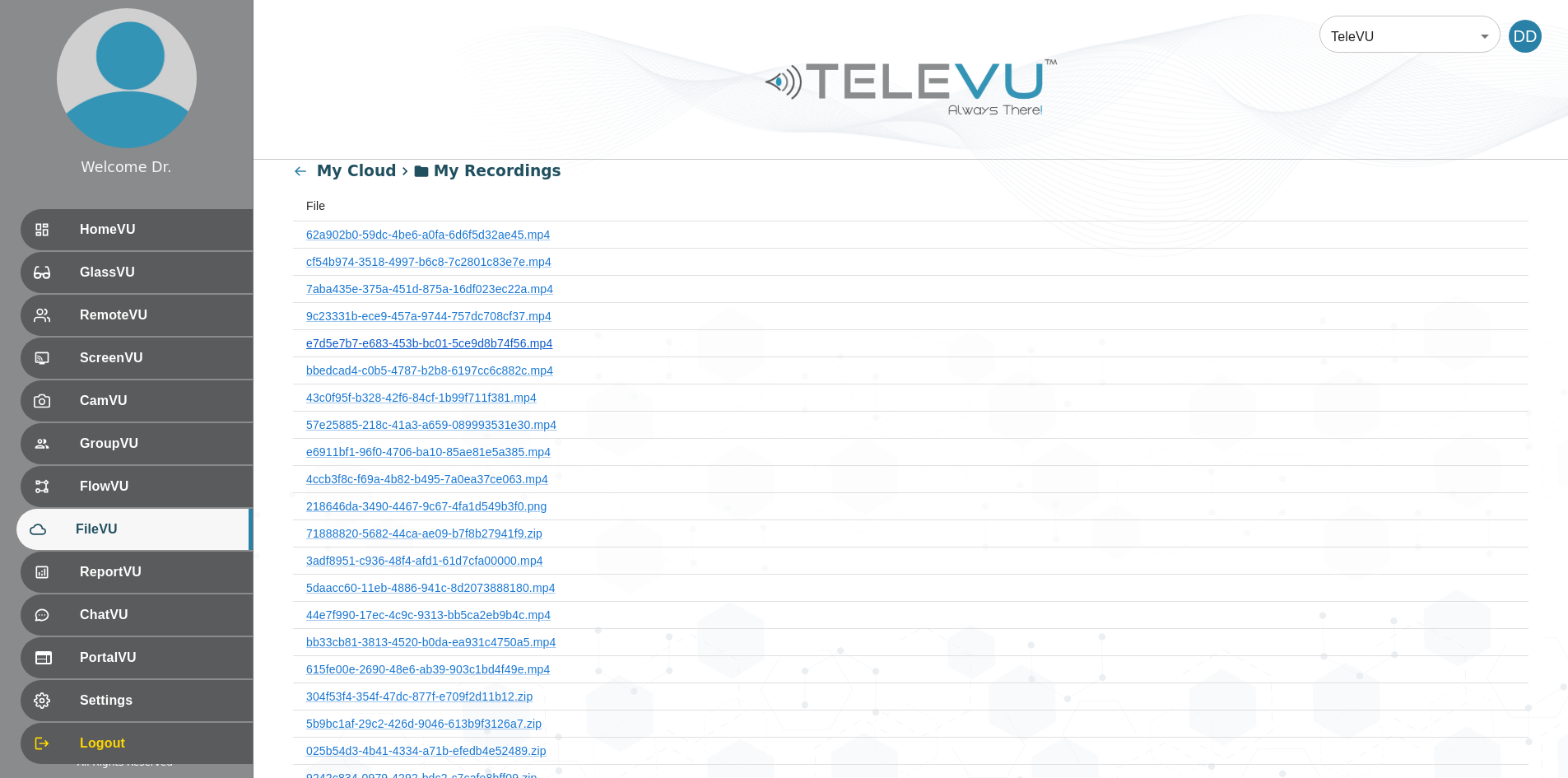
click at [495, 348] on link "e7d5e7b7-e683-453b-bc01-5ce9d8b74f56.mp4" at bounding box center [429, 343] width 246 height 13
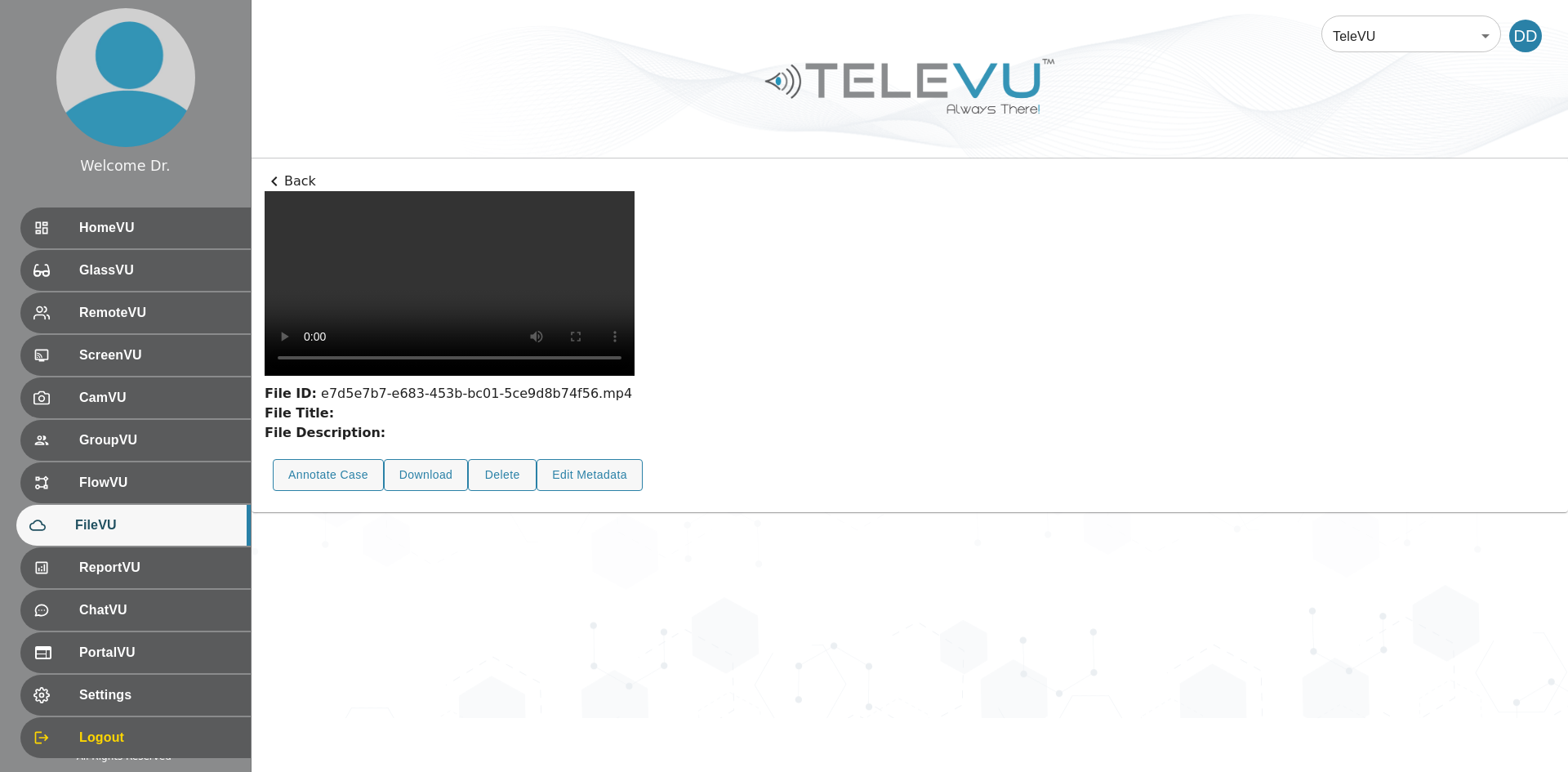
click at [328, 491] on button "Annotate Case" at bounding box center [328, 474] width 111 height 32
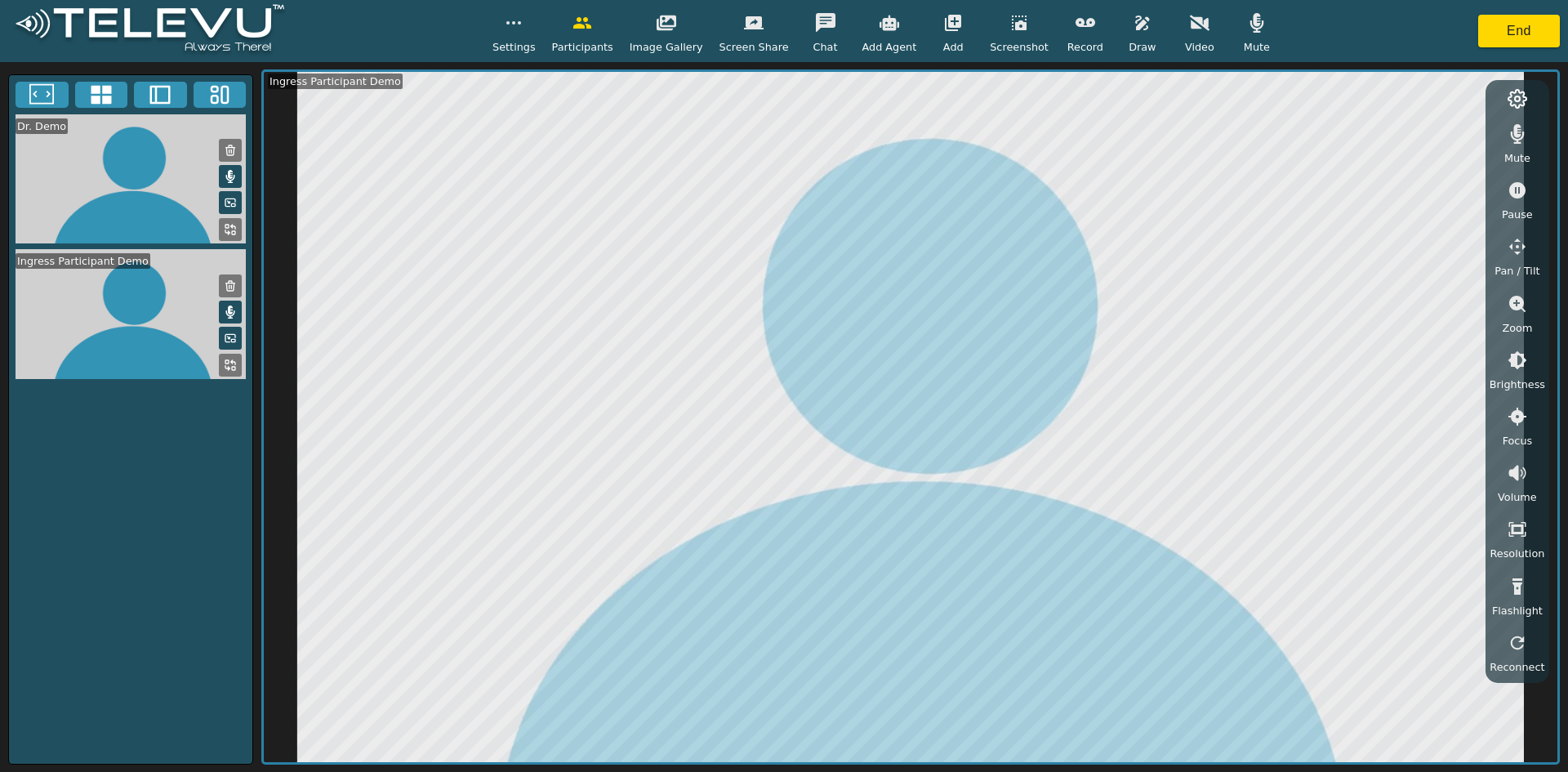
click at [776, 22] on button "button" at bounding box center [1142, 23] width 41 height 33
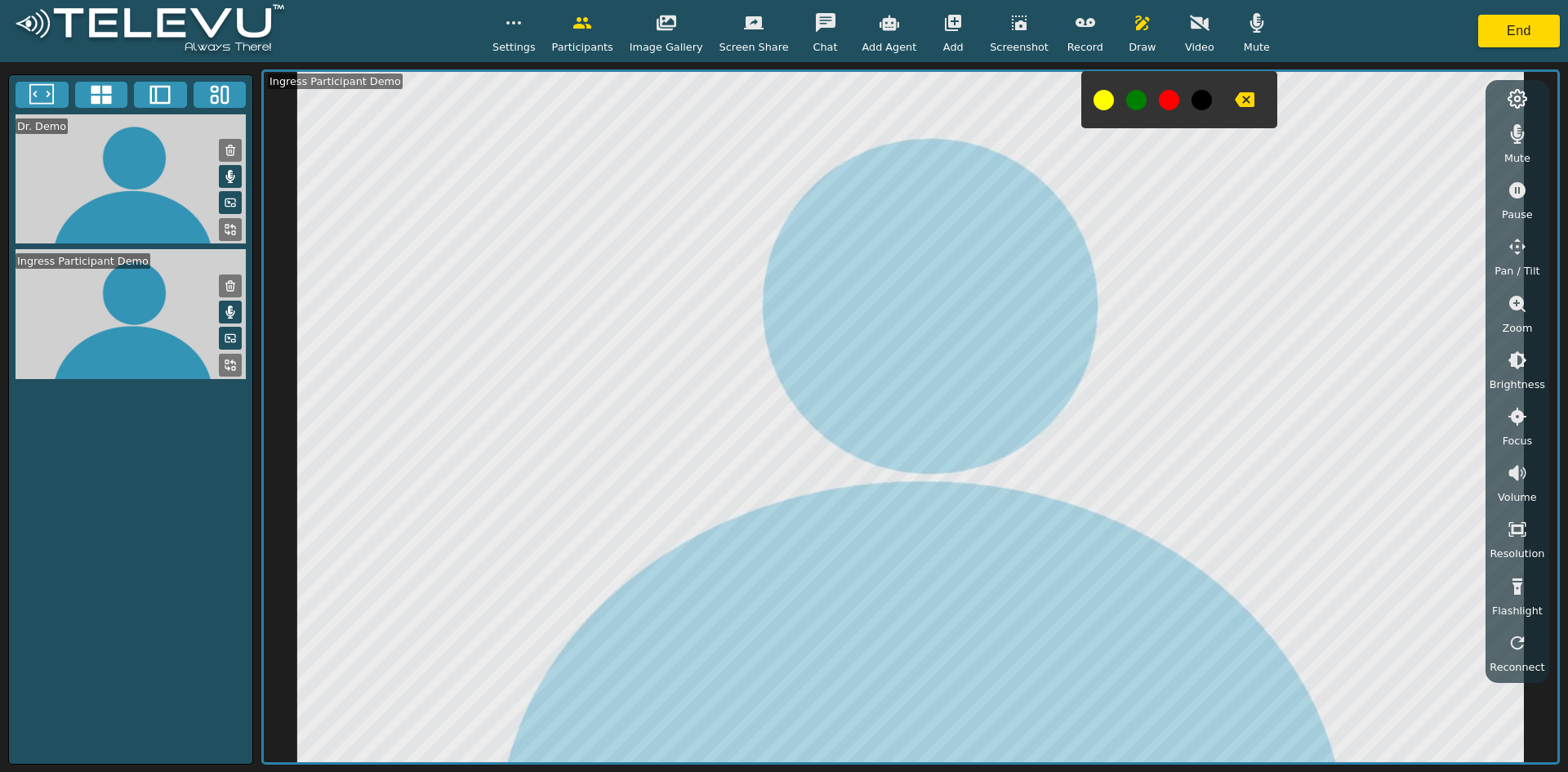
click at [776, 31] on icon "button" at bounding box center [1086, 23] width 20 height 20
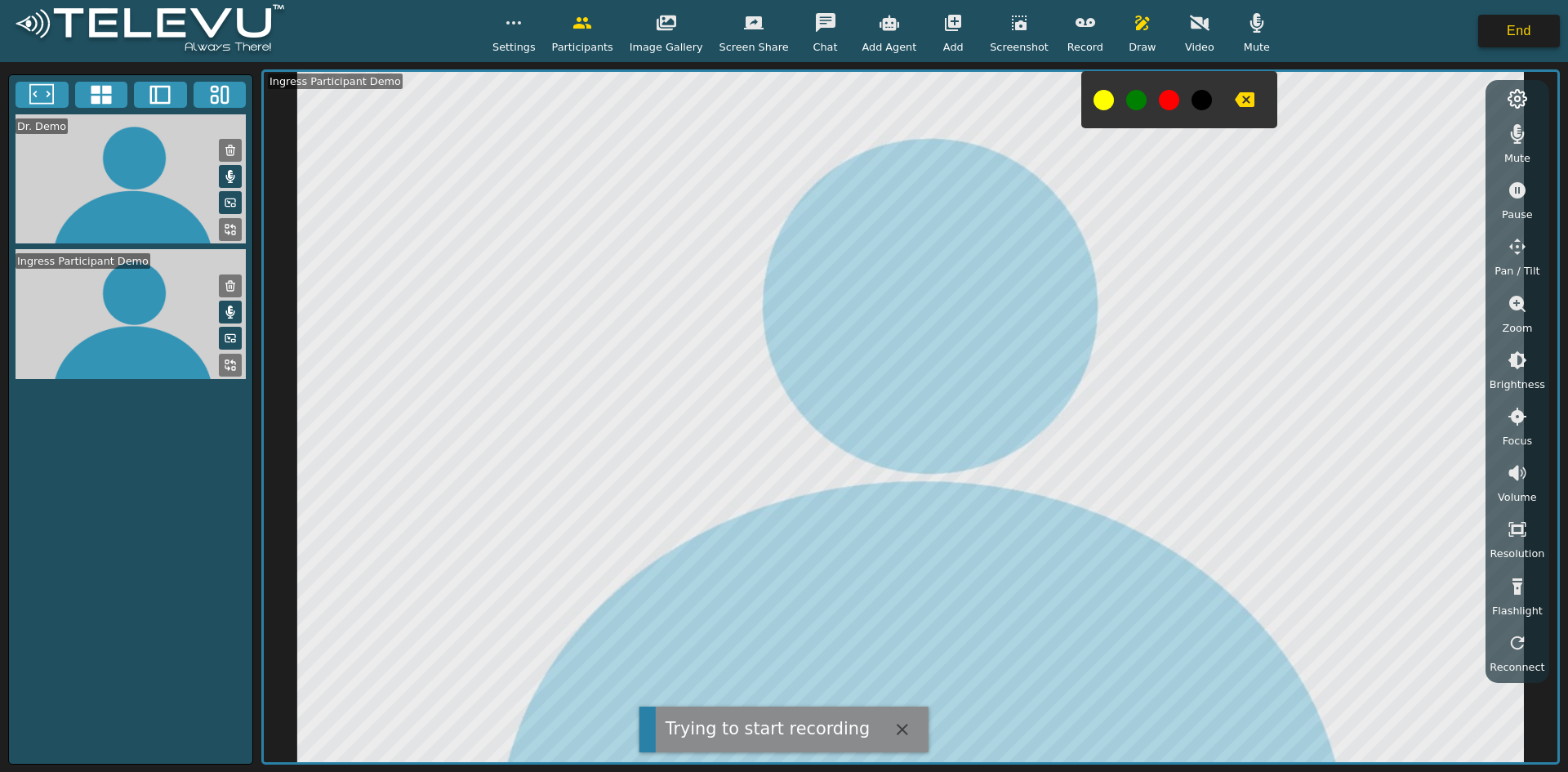
click at [776, 41] on button "End" at bounding box center [1519, 31] width 81 height 33
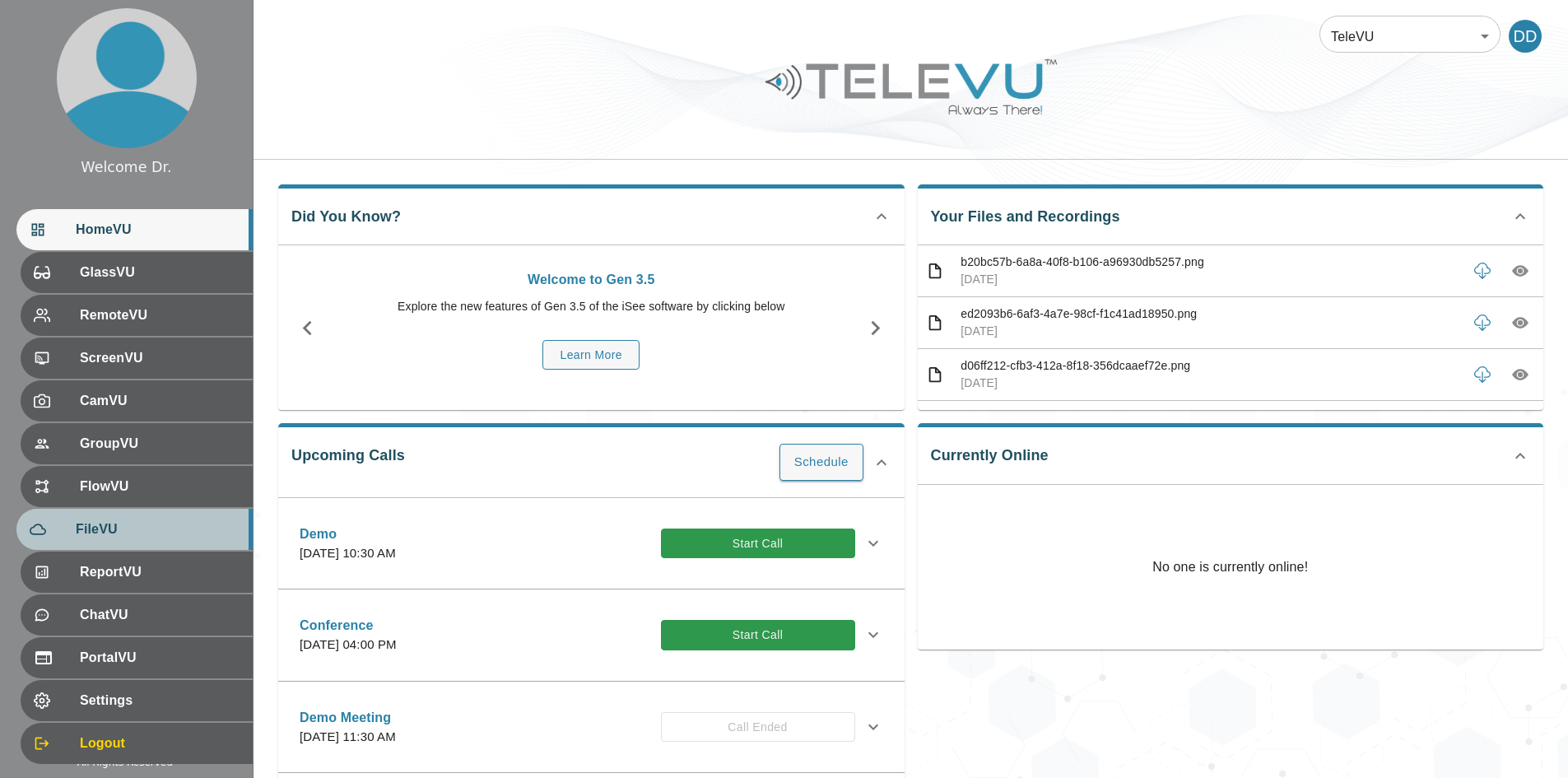
click at [87, 523] on span "FileVU" at bounding box center [158, 530] width 164 height 20
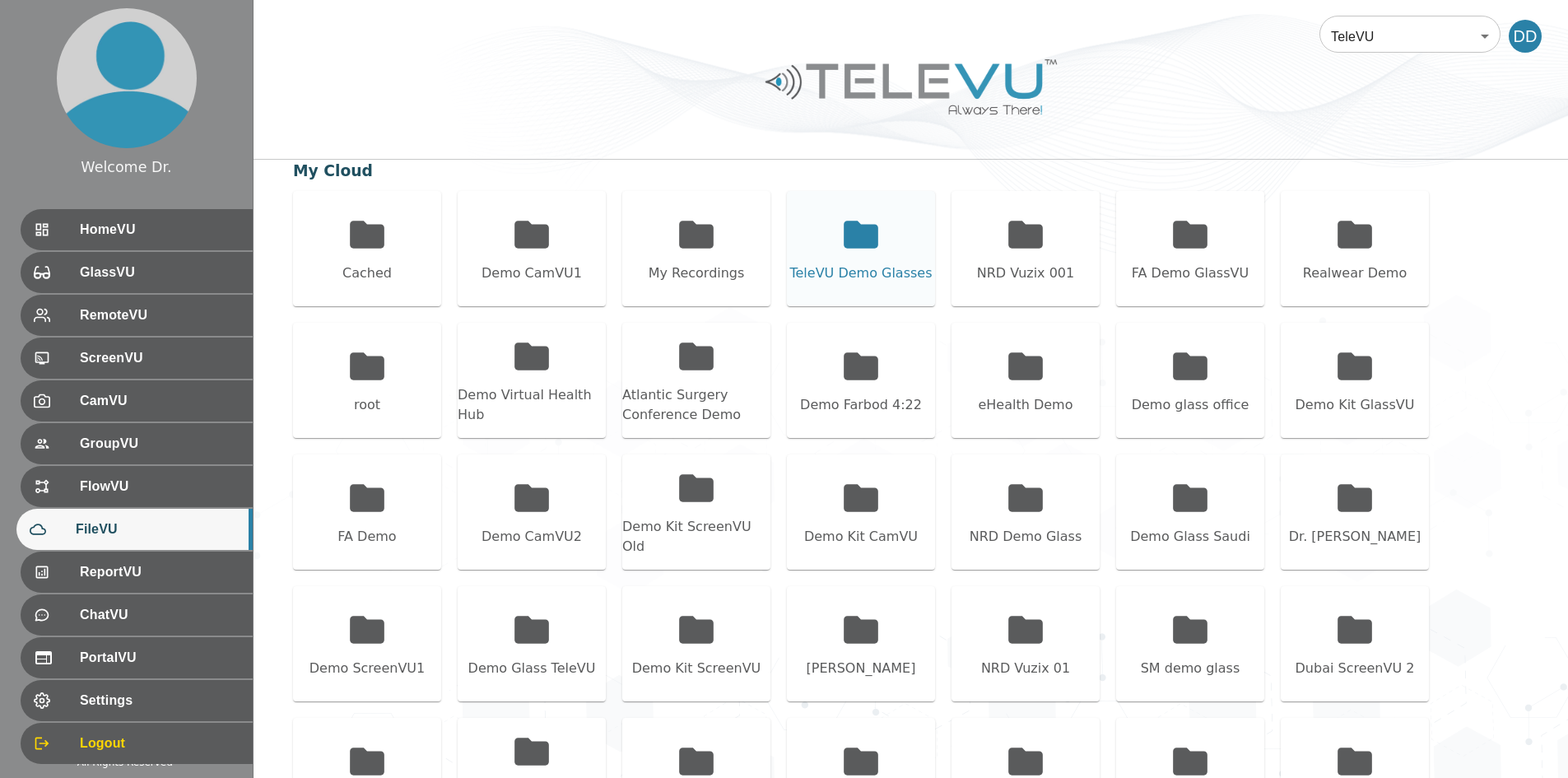
click at [782, 226] on div "TeleVU Demo Glasses" at bounding box center [861, 248] width 148 height 115
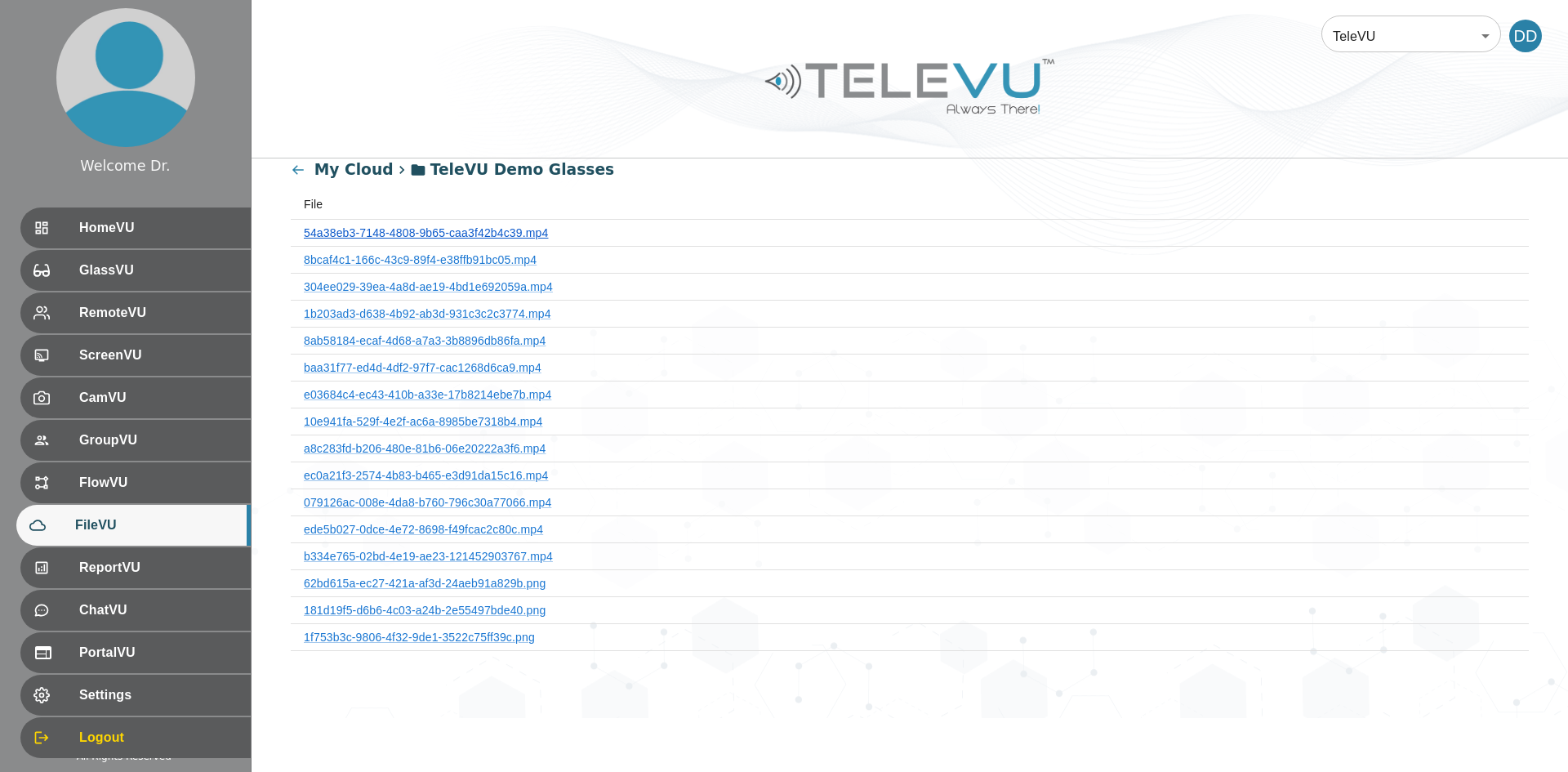
click at [506, 234] on link "54a38eb3-7148-4808-9b65-caa3f42b4c39.mp4" at bounding box center [426, 233] width 244 height 13
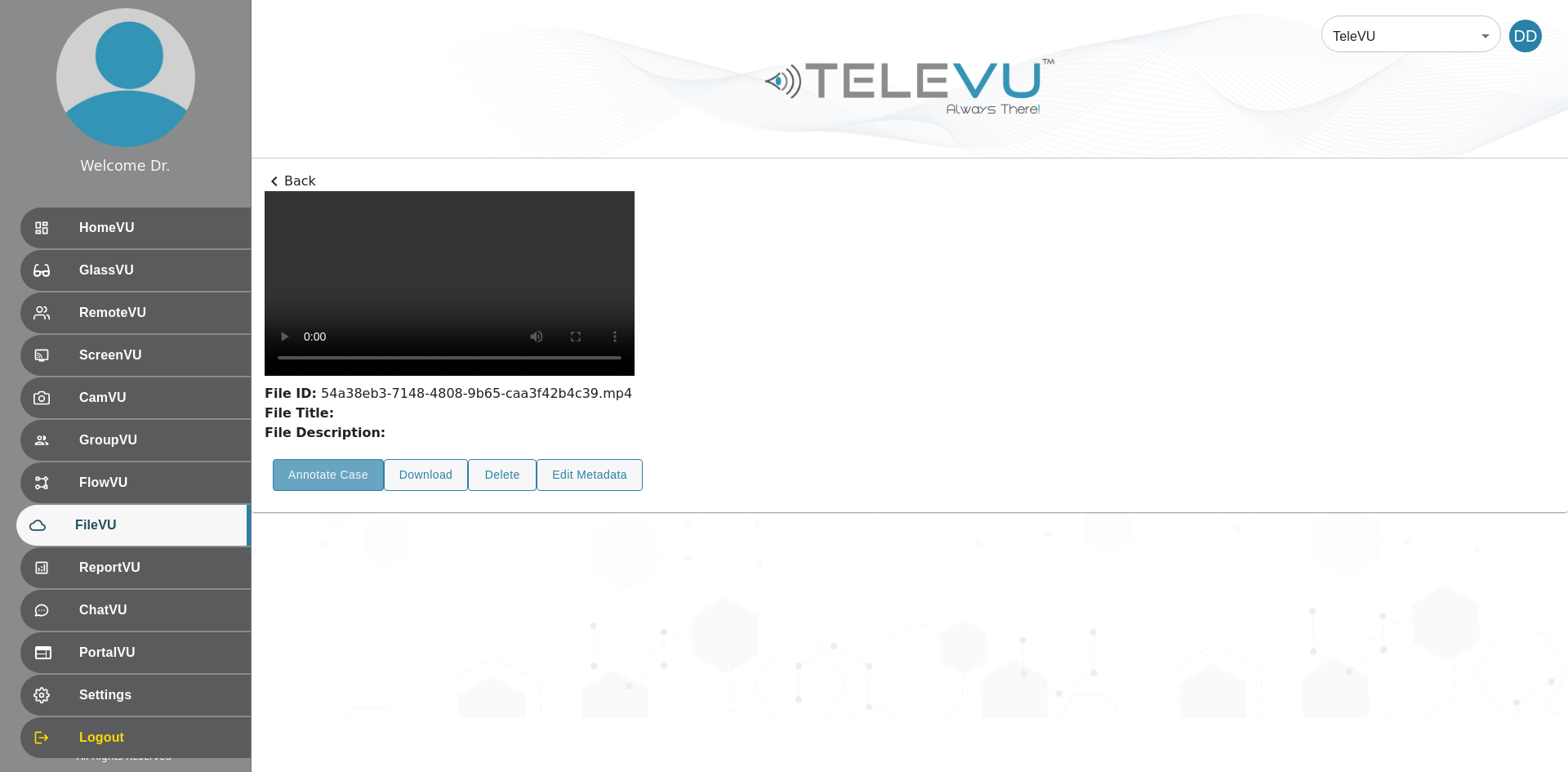
click at [301, 491] on button "Annotate Case" at bounding box center [328, 474] width 111 height 32
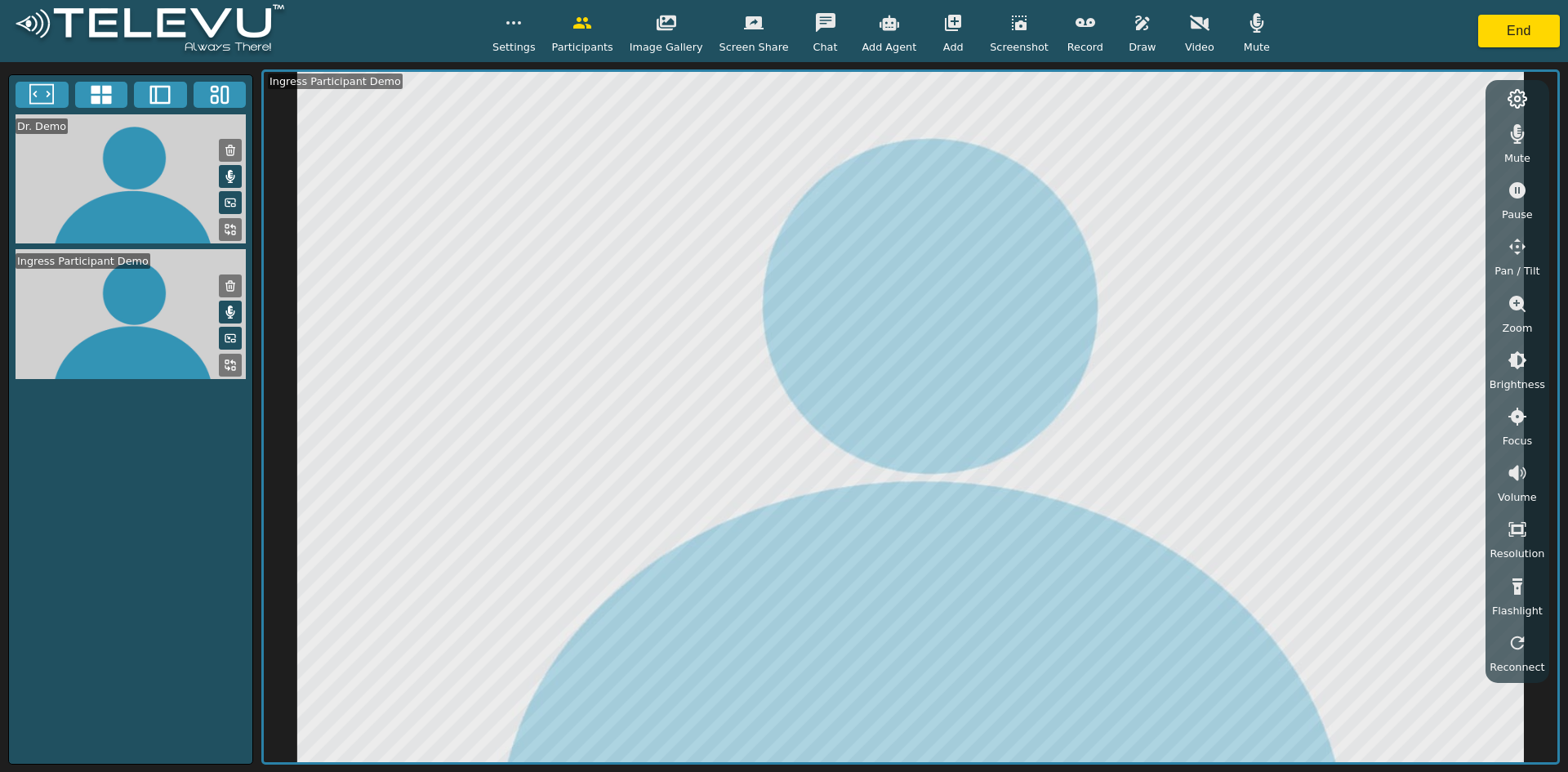
click at [776, 25] on icon "button" at bounding box center [1143, 23] width 20 height 20
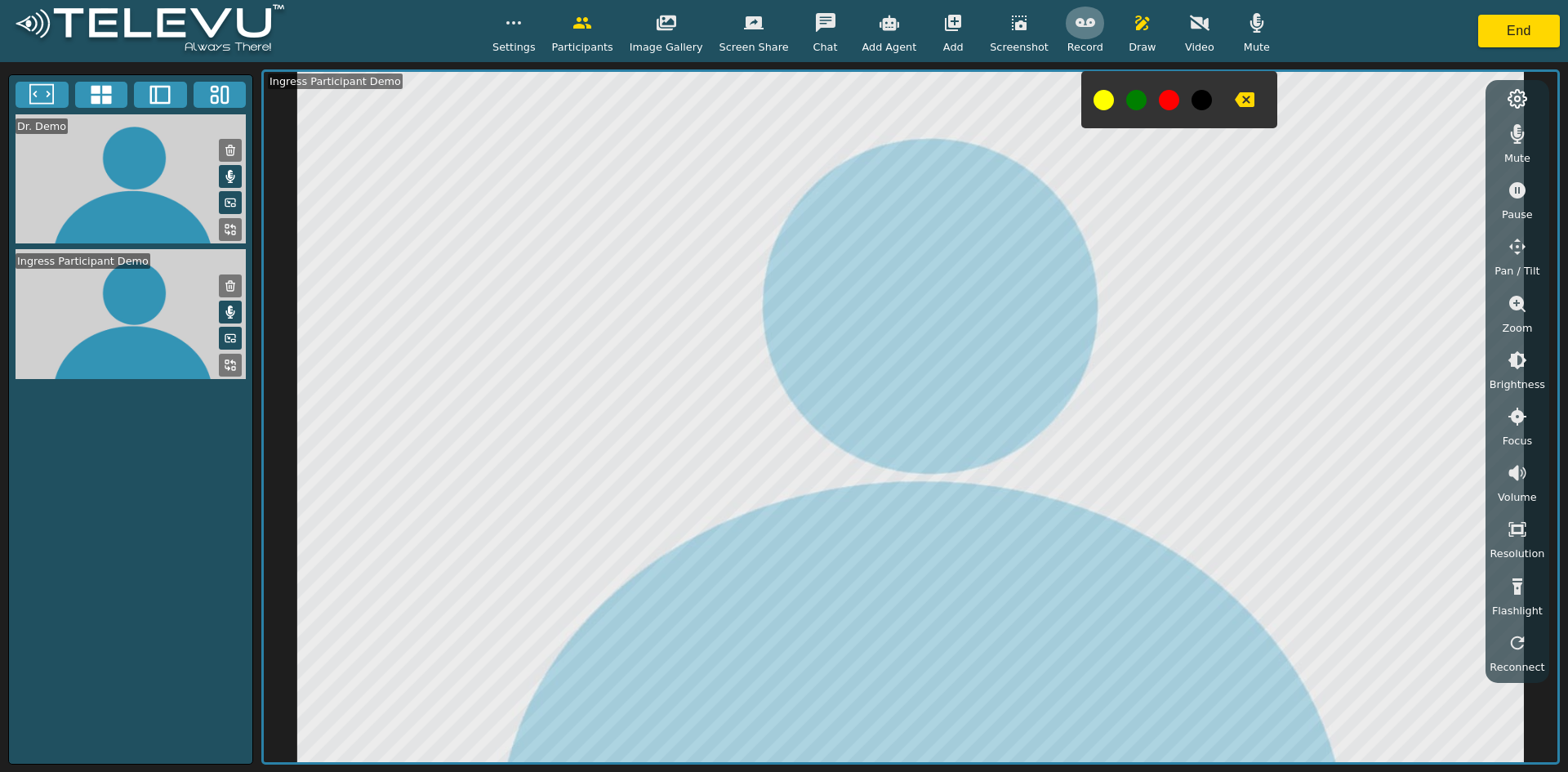
click at [776, 29] on button "button" at bounding box center [1085, 23] width 41 height 33
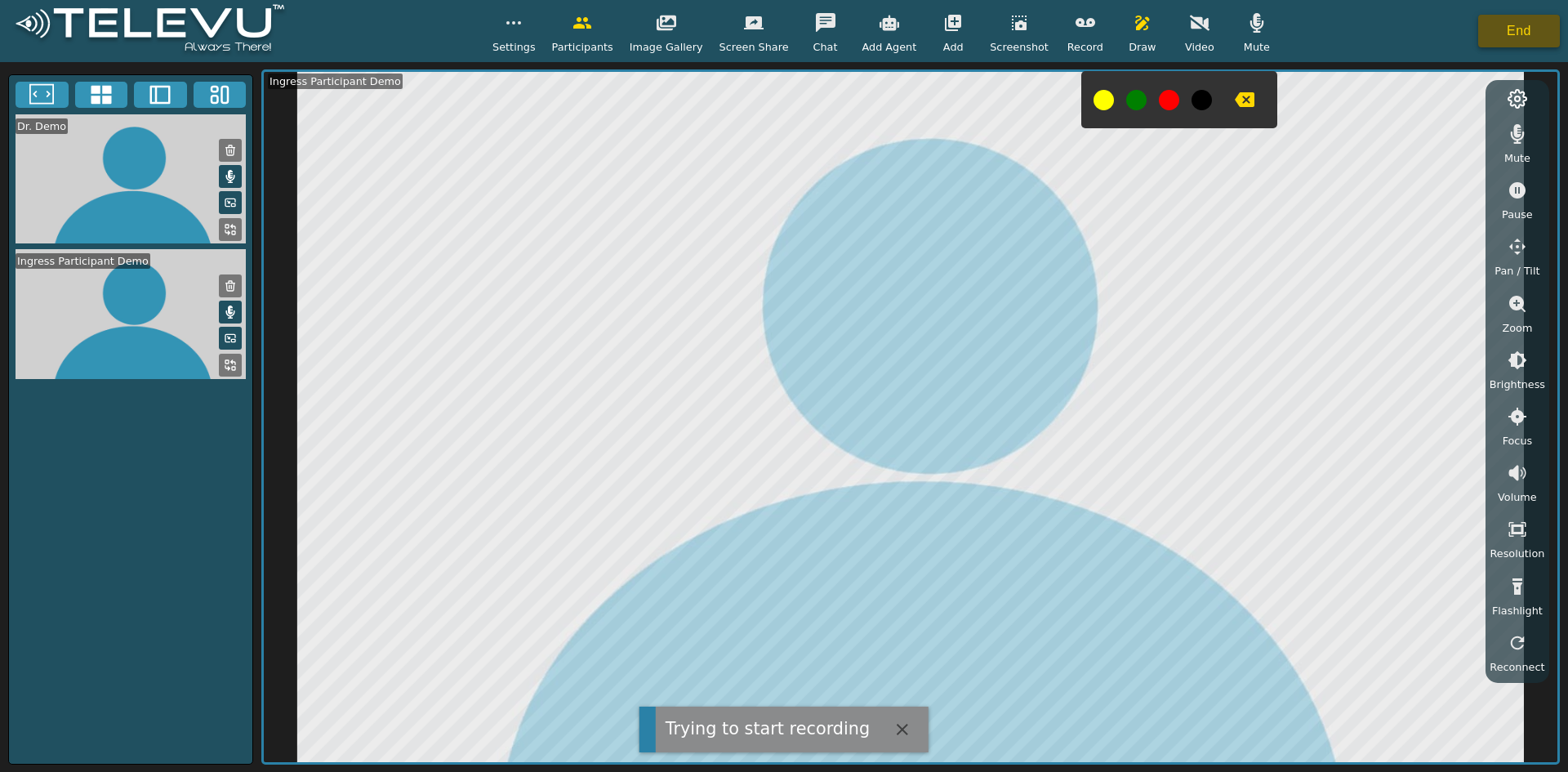
click at [776, 29] on button "End" at bounding box center [1519, 31] width 81 height 33
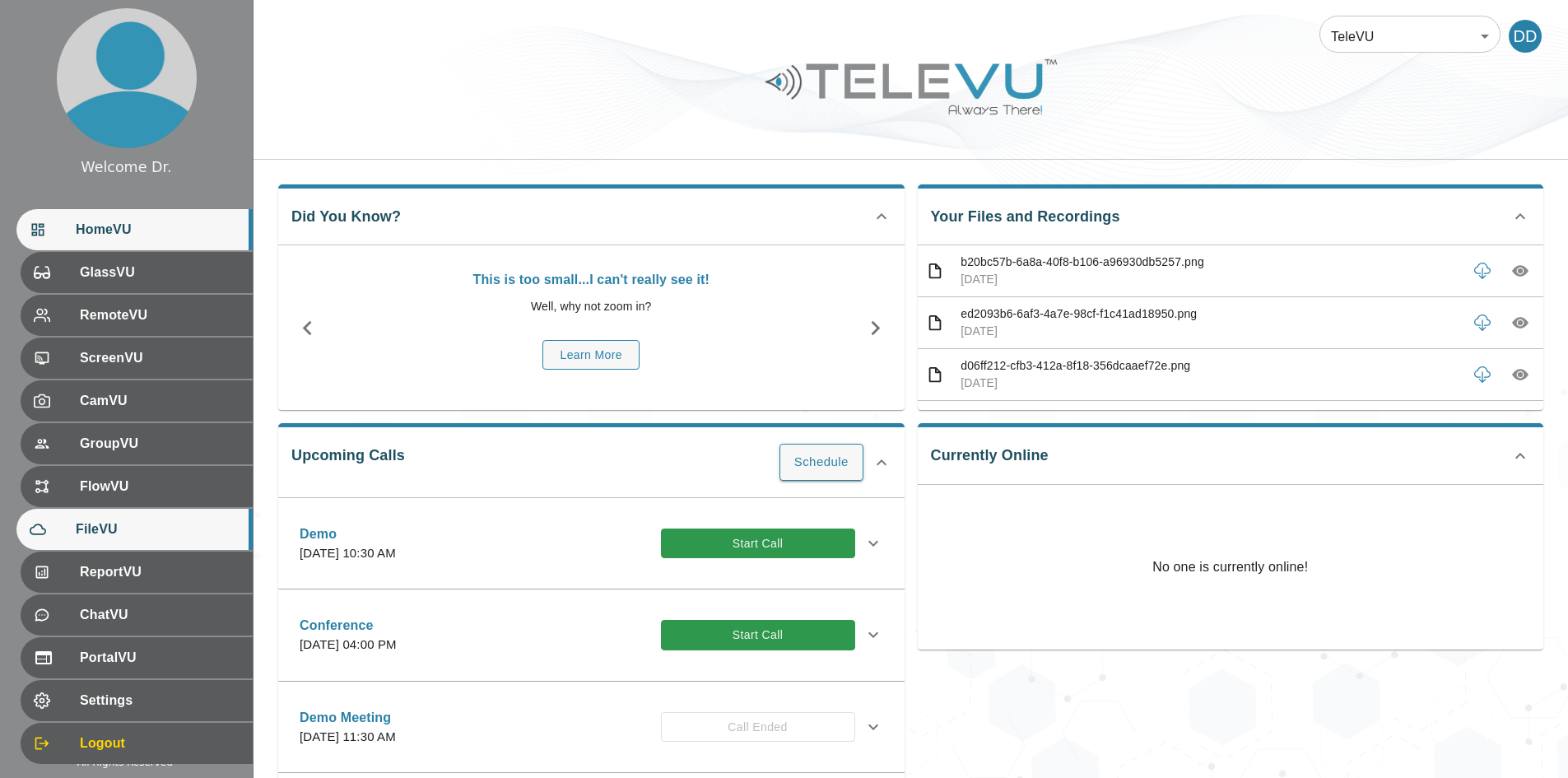
click at [181, 545] on div "FileVU" at bounding box center [134, 529] width 236 height 41
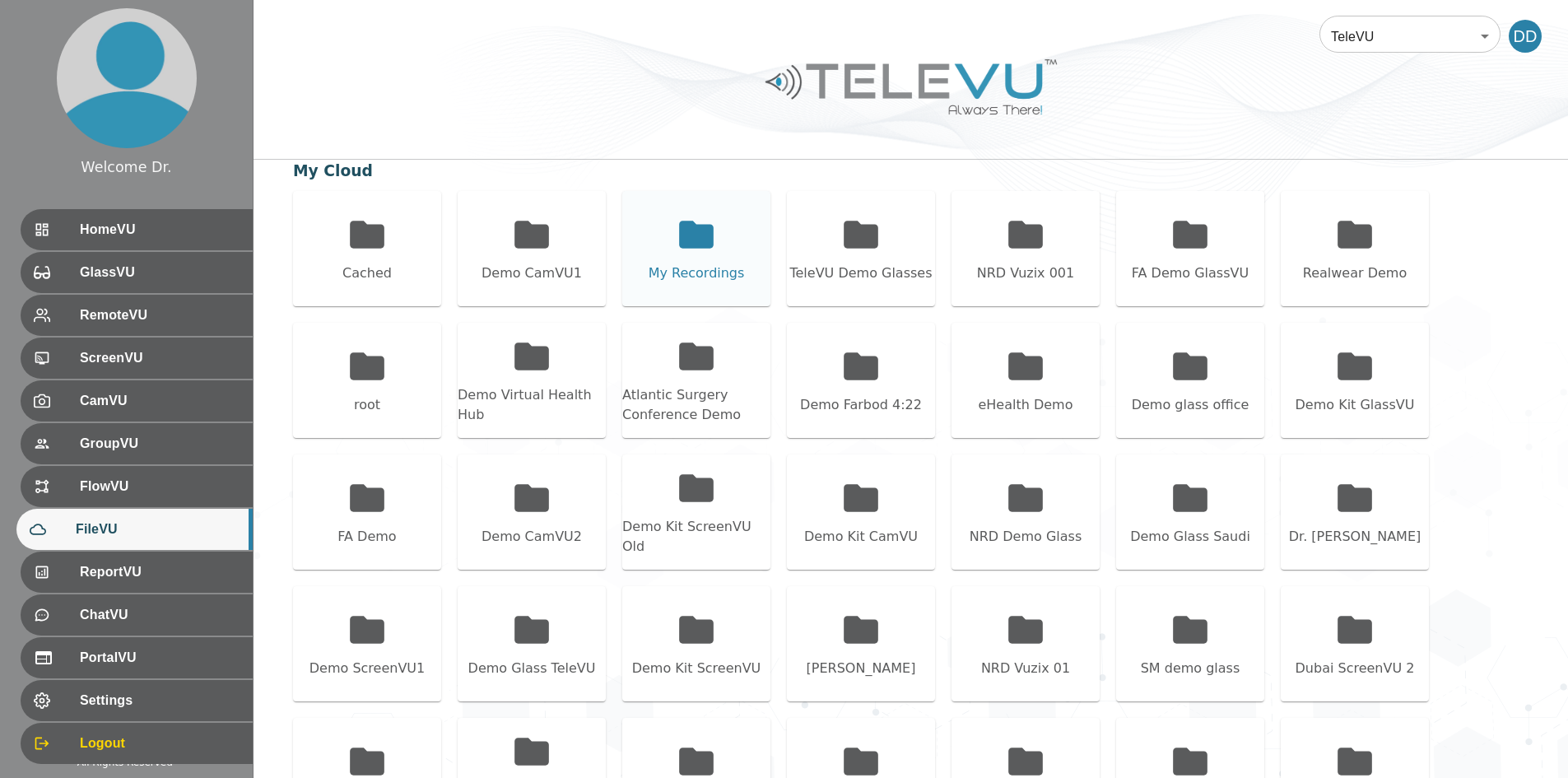
click at [707, 243] on icon at bounding box center [696, 234] width 35 height 27
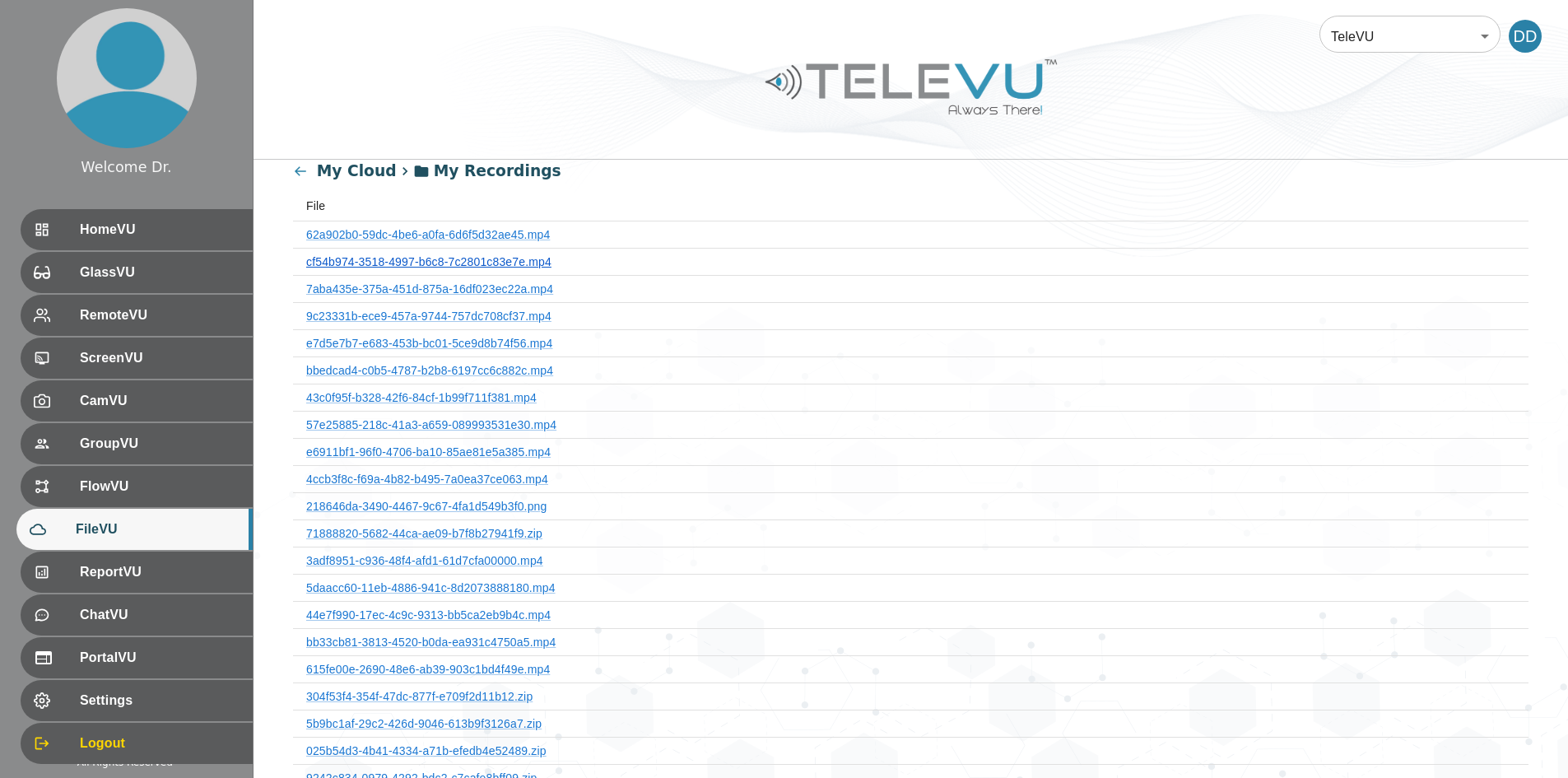
click at [469, 256] on link "cf54b974-3518-4997-b6c8-7c2801c83e7e.mp4" at bounding box center [428, 262] width 245 height 13
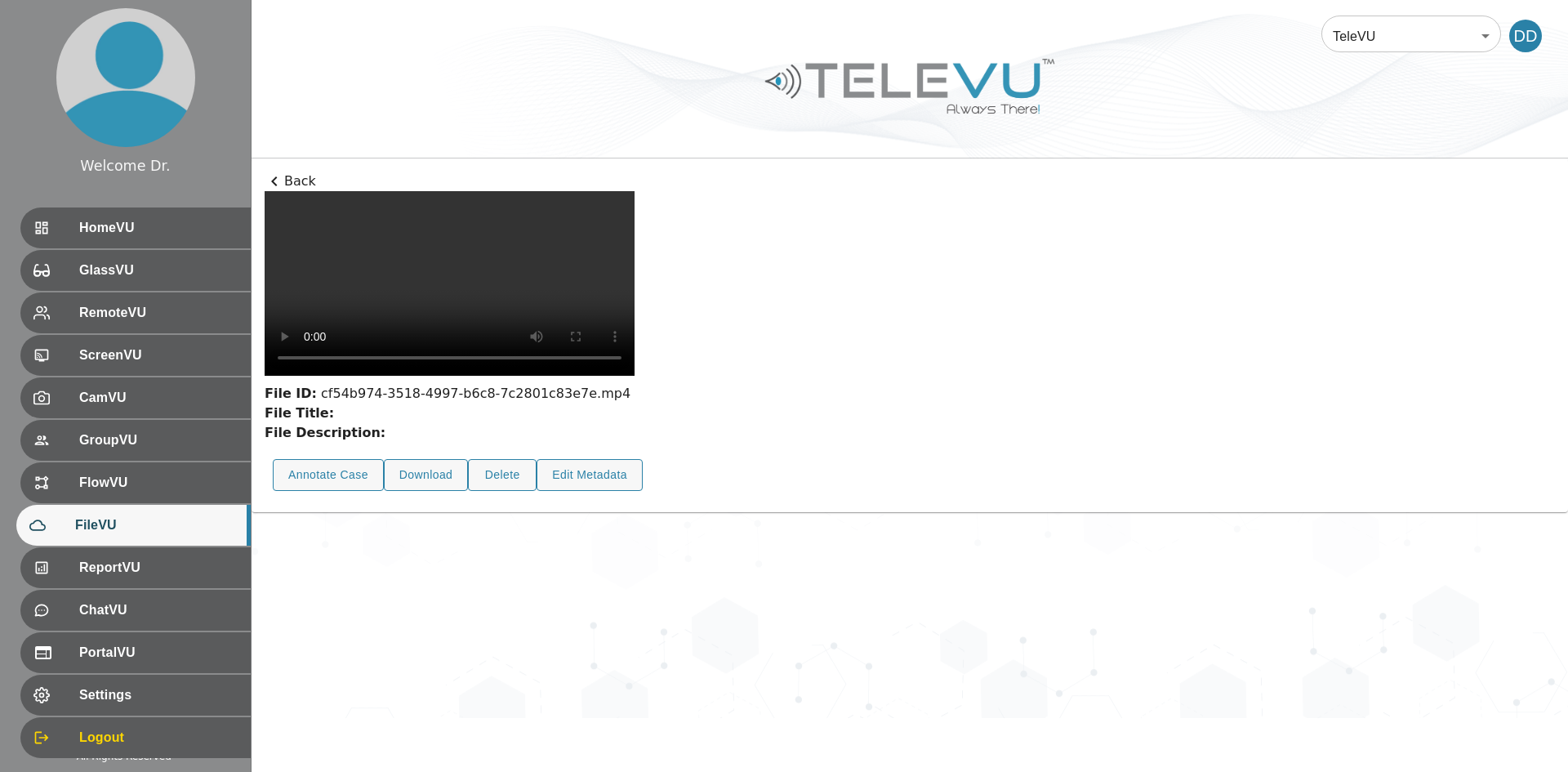
click at [293, 186] on p "Back" at bounding box center [909, 182] width 1290 height 20
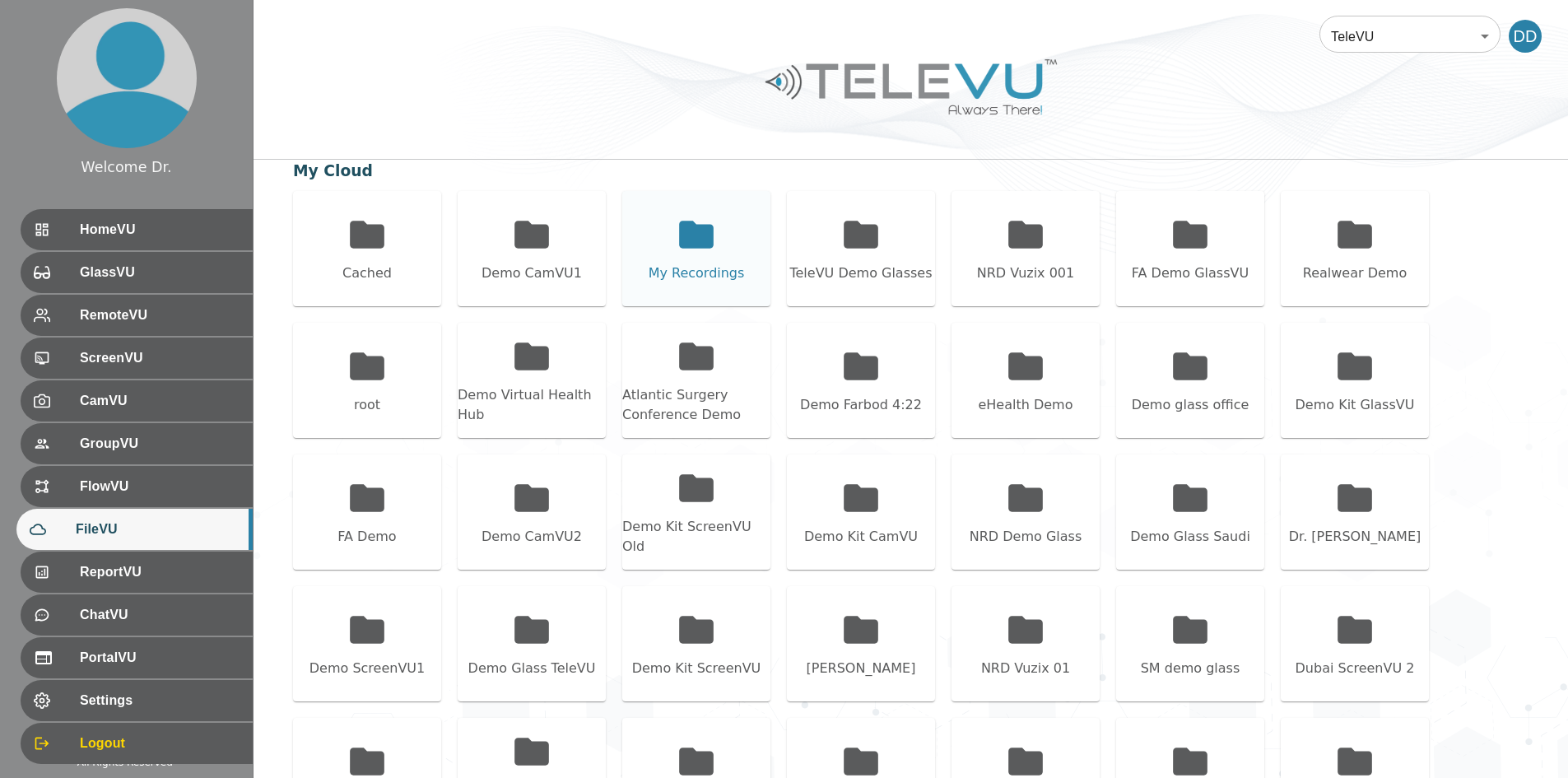
click at [698, 269] on div "My Recordings" at bounding box center [696, 274] width 97 height 20
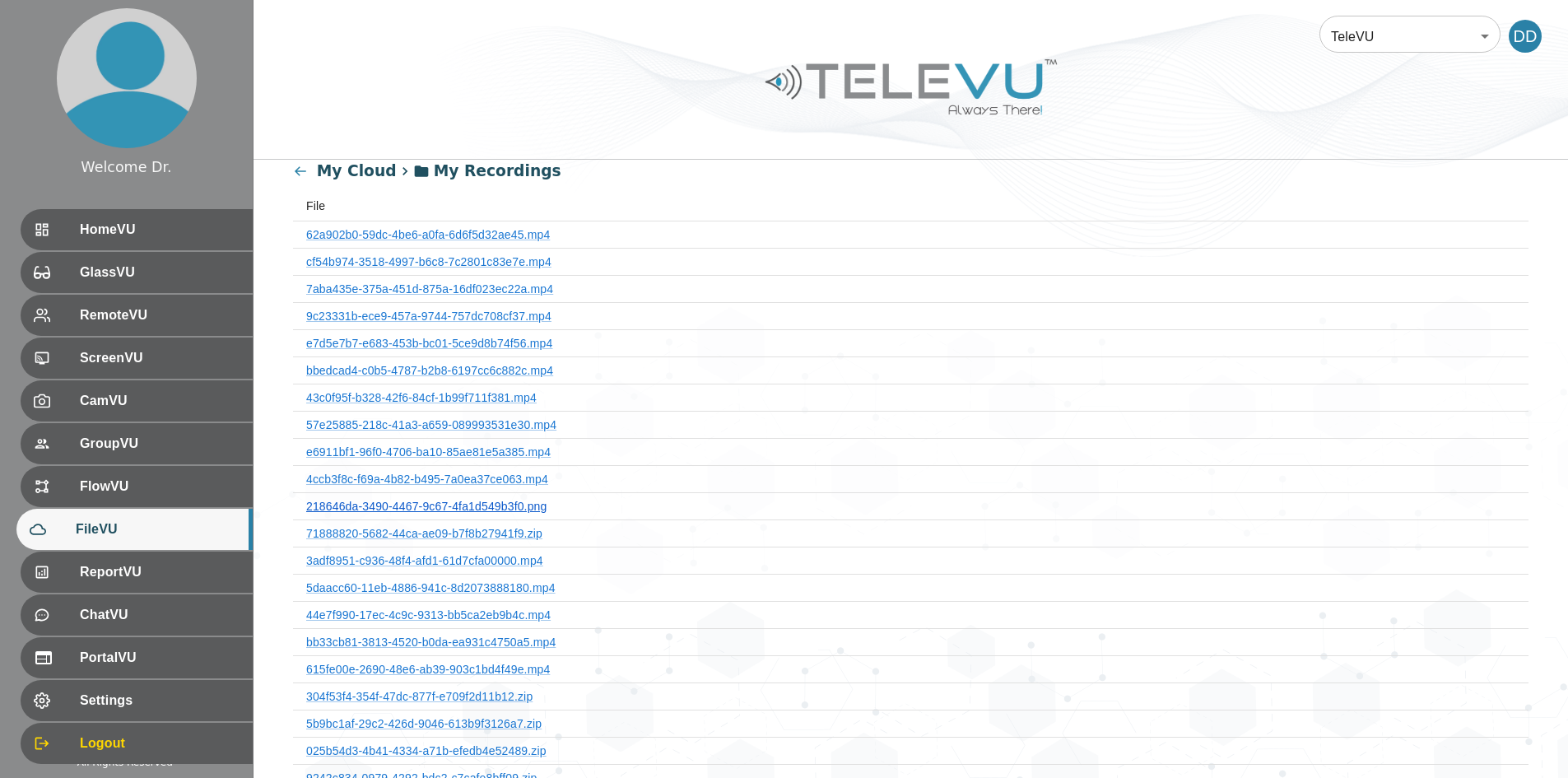
click at [481, 511] on link "218646da-3490-4467-9c67-4fa1d549b3f0.png" at bounding box center [427, 506] width 241 height 13
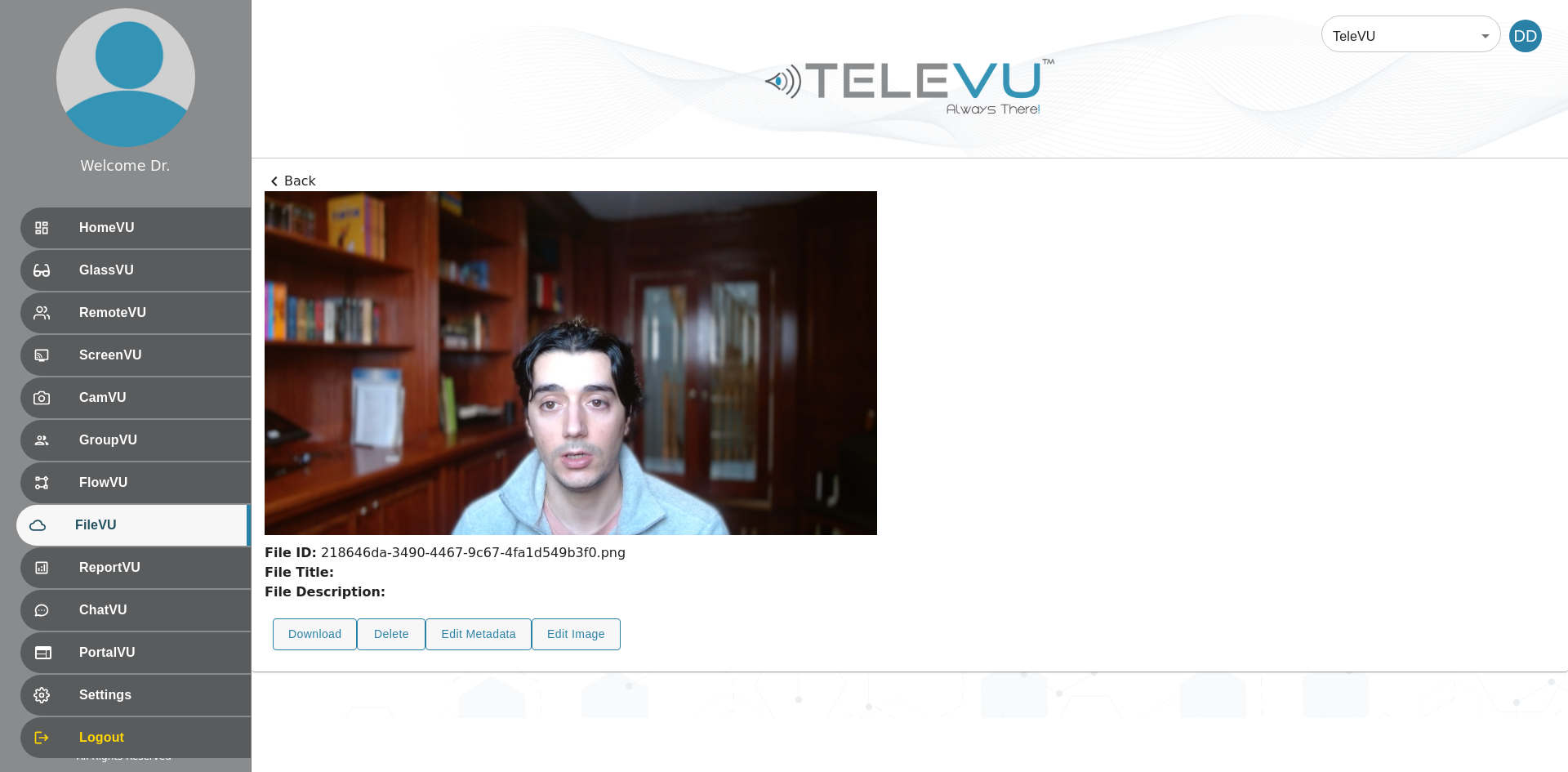
click at [298, 182] on p "Back" at bounding box center [909, 182] width 1290 height 20
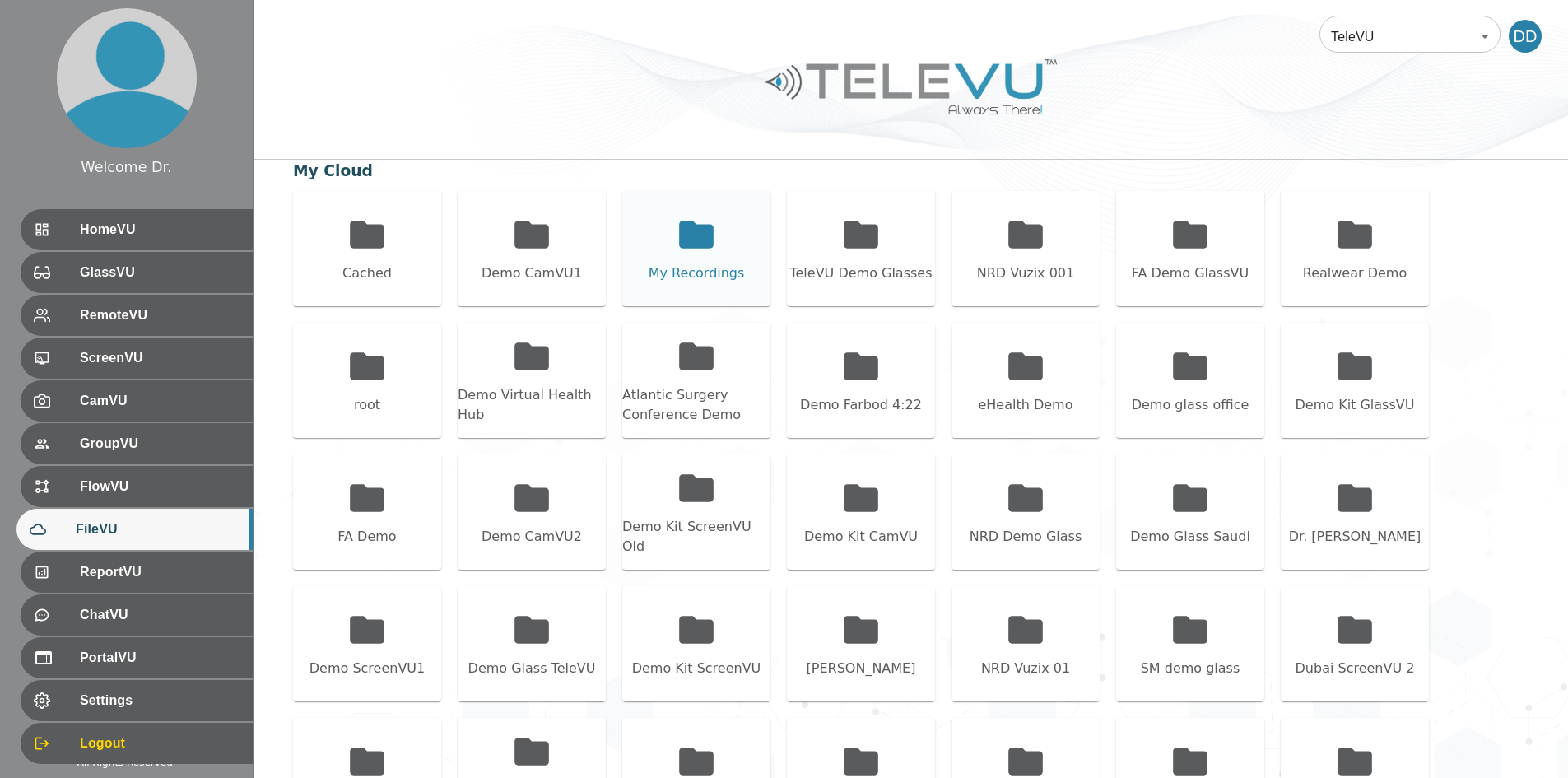
click at [717, 253] on div "My Recordings" at bounding box center [696, 248] width 148 height 115
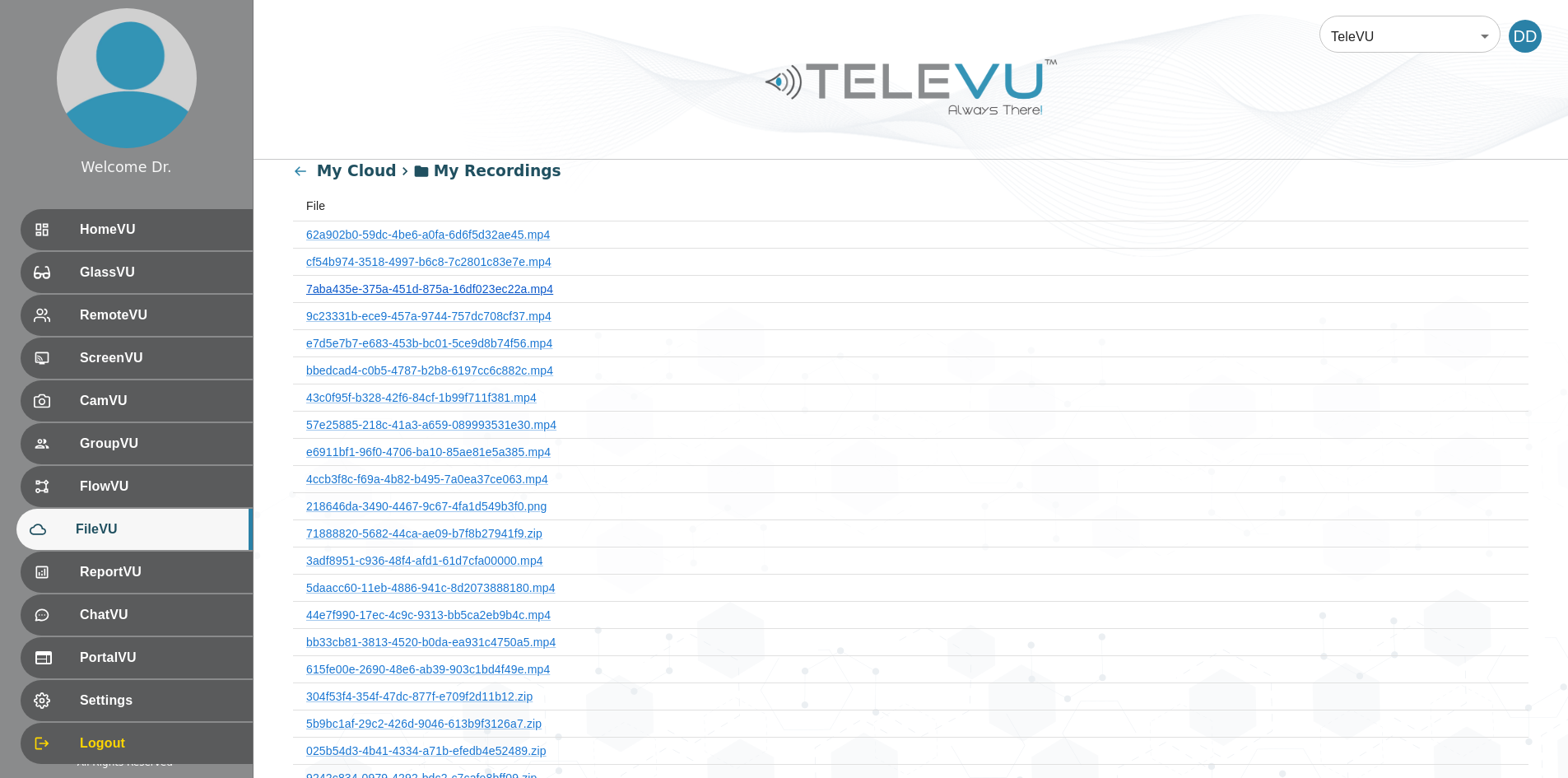
click at [491, 285] on link "7aba435e-375a-451d-875a-16df023ec22a.mp4" at bounding box center [429, 289] width 247 height 13
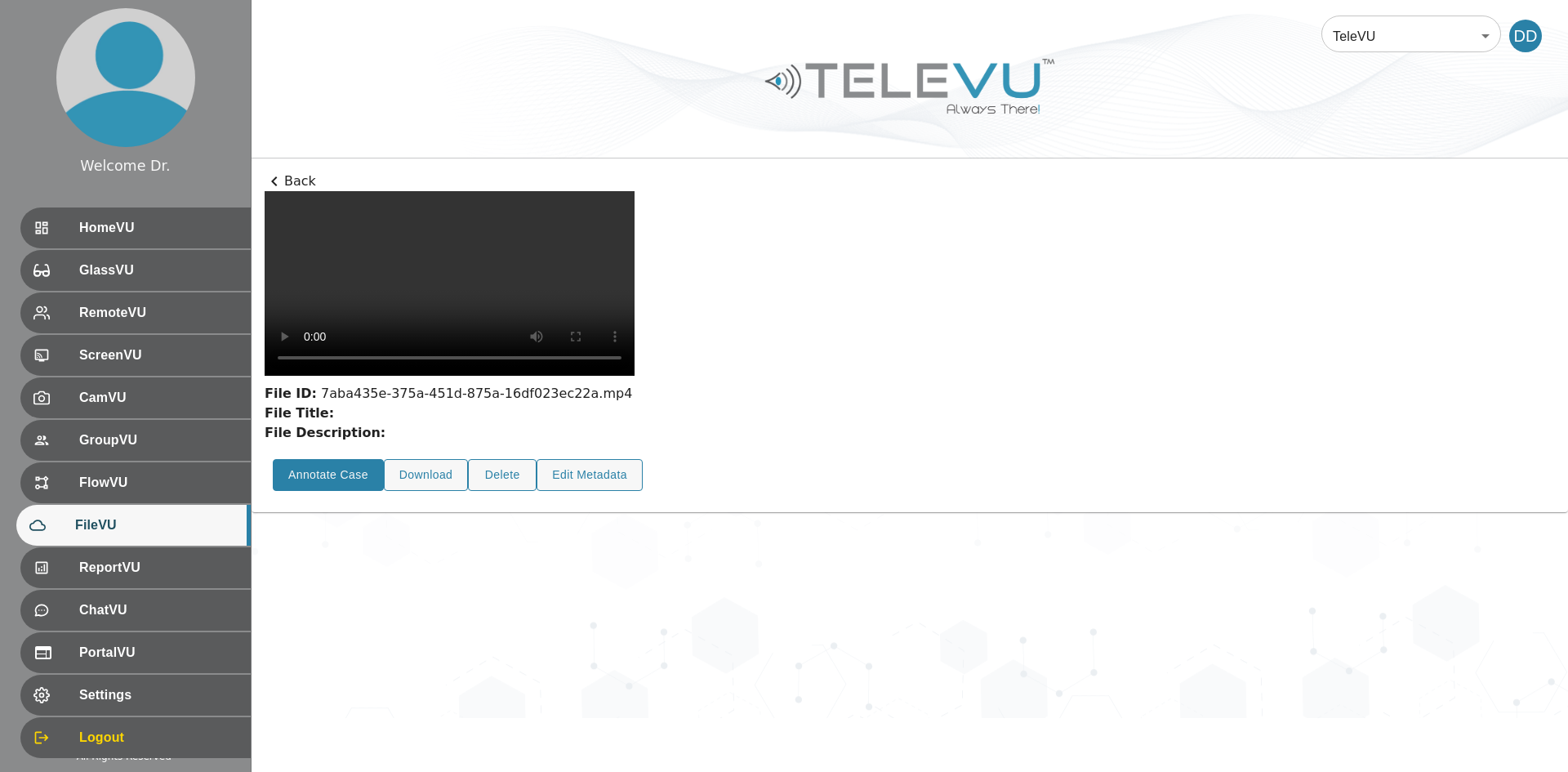
click at [346, 491] on button "Annotate Case" at bounding box center [328, 474] width 111 height 32
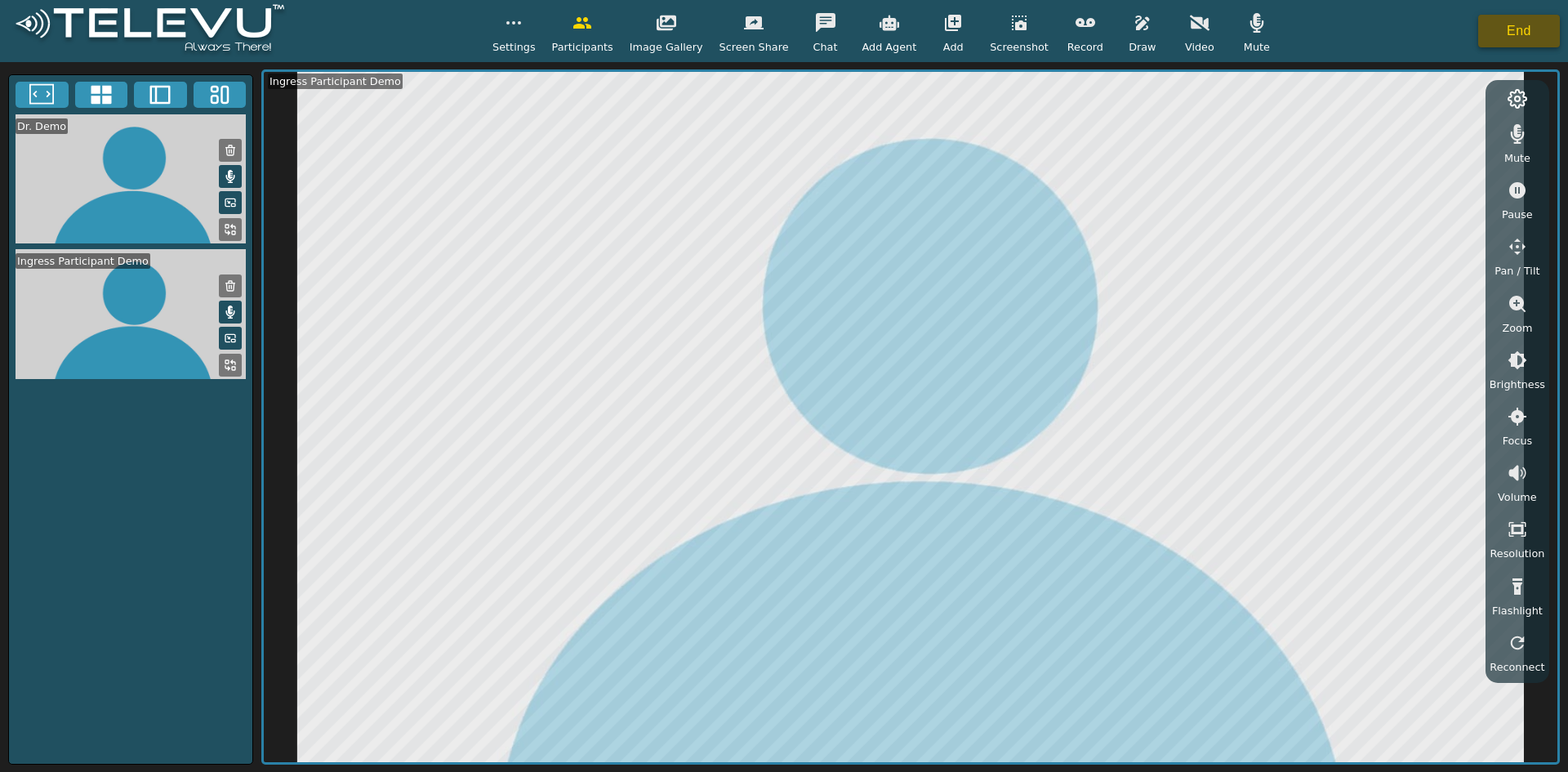
click at [776, 28] on button "End" at bounding box center [1519, 31] width 81 height 33
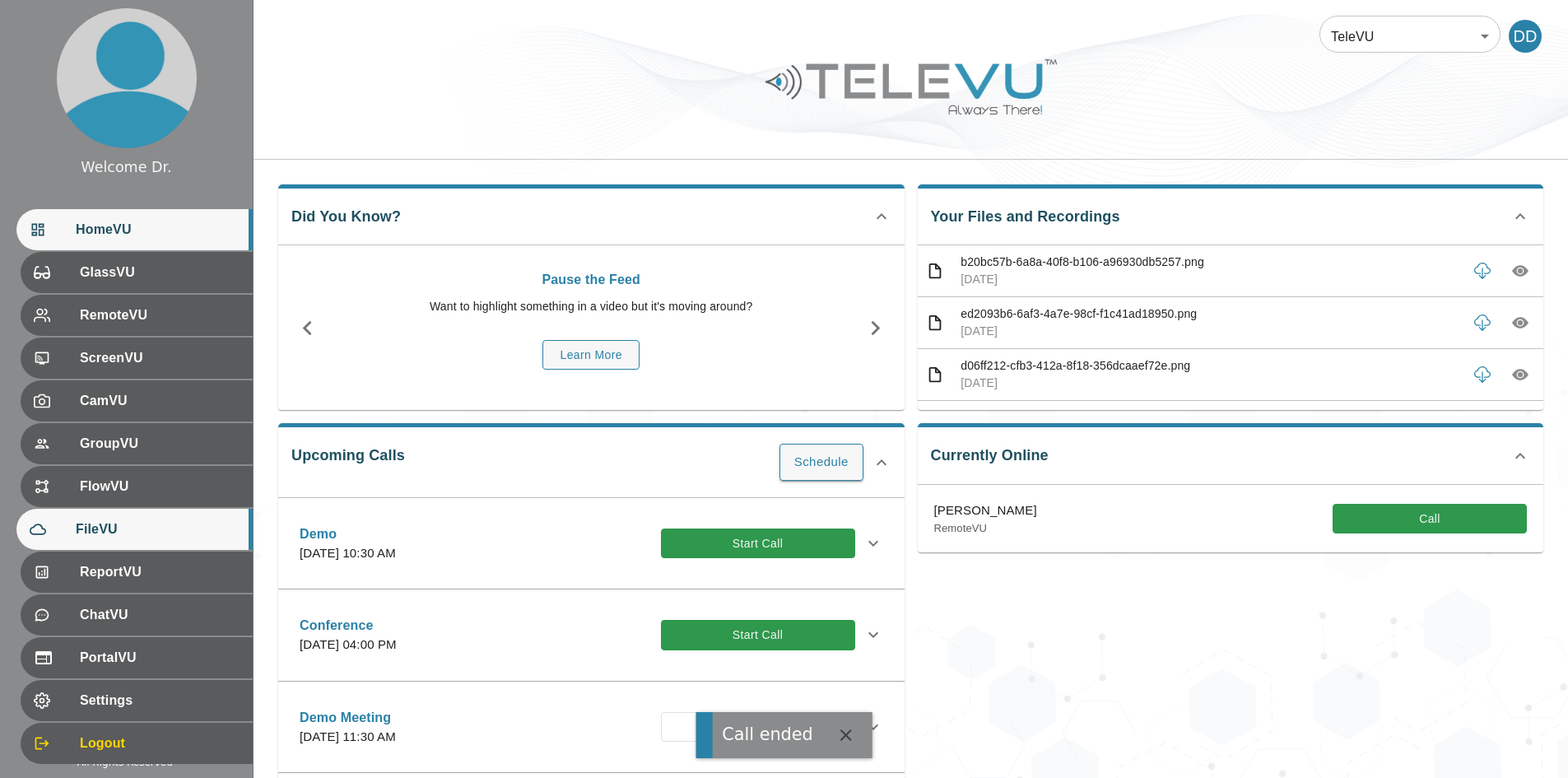
click at [127, 545] on div "FileVU" at bounding box center [134, 529] width 236 height 41
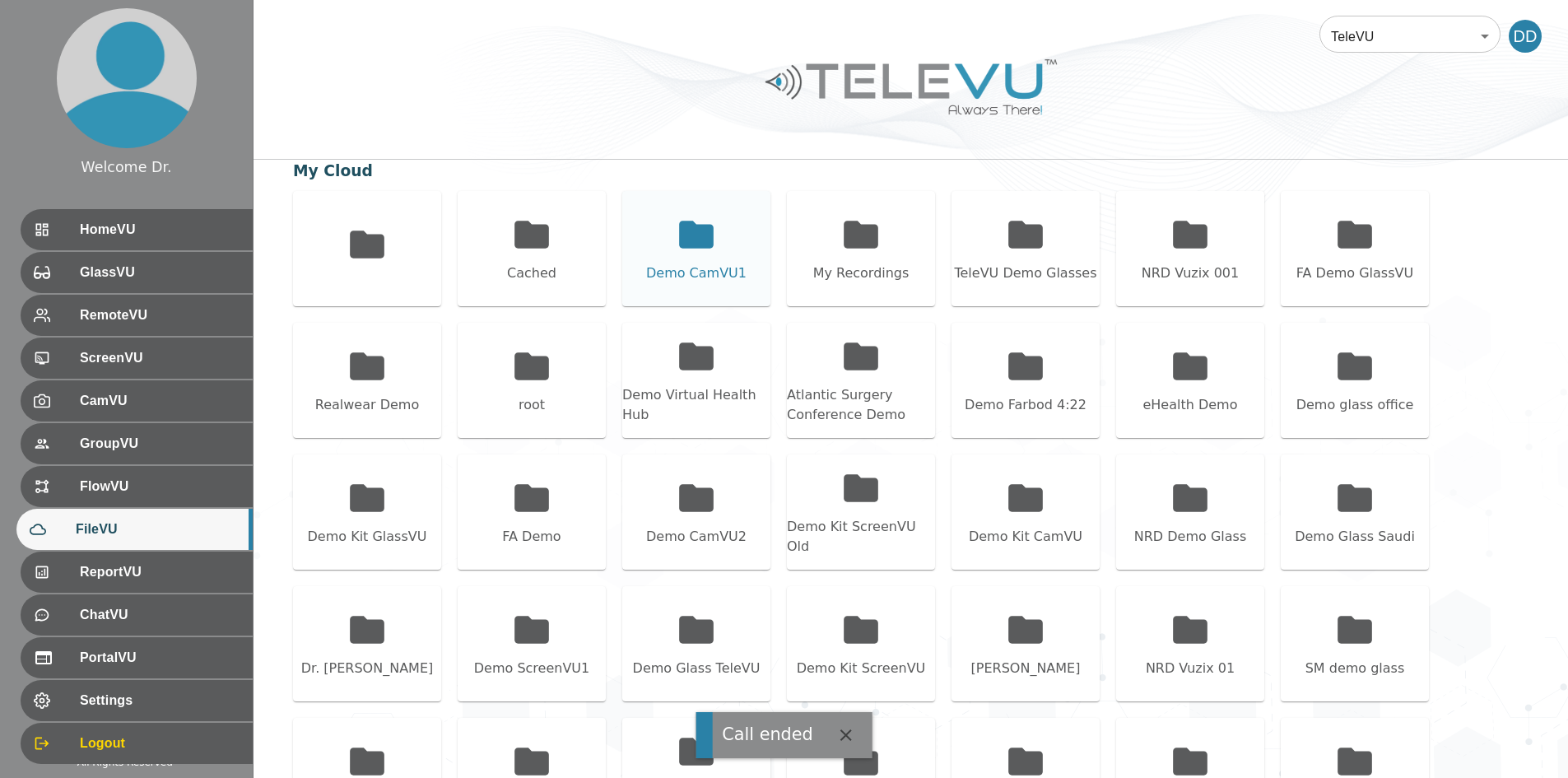
click at [711, 251] on icon at bounding box center [696, 234] width 41 height 41
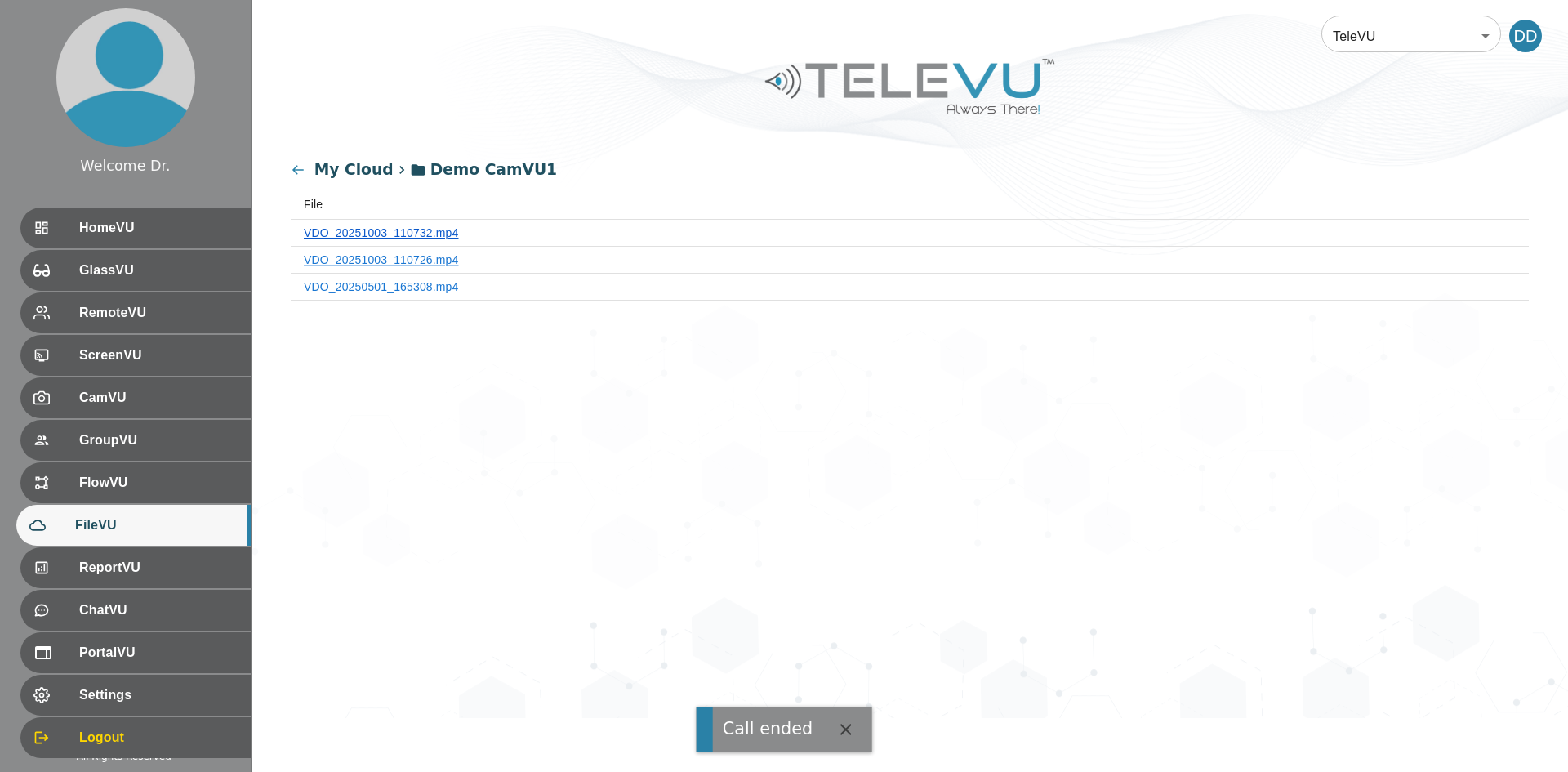
click at [387, 226] on link "VDO_20251003_110732.mp4" at bounding box center [382, 233] width 156 height 13
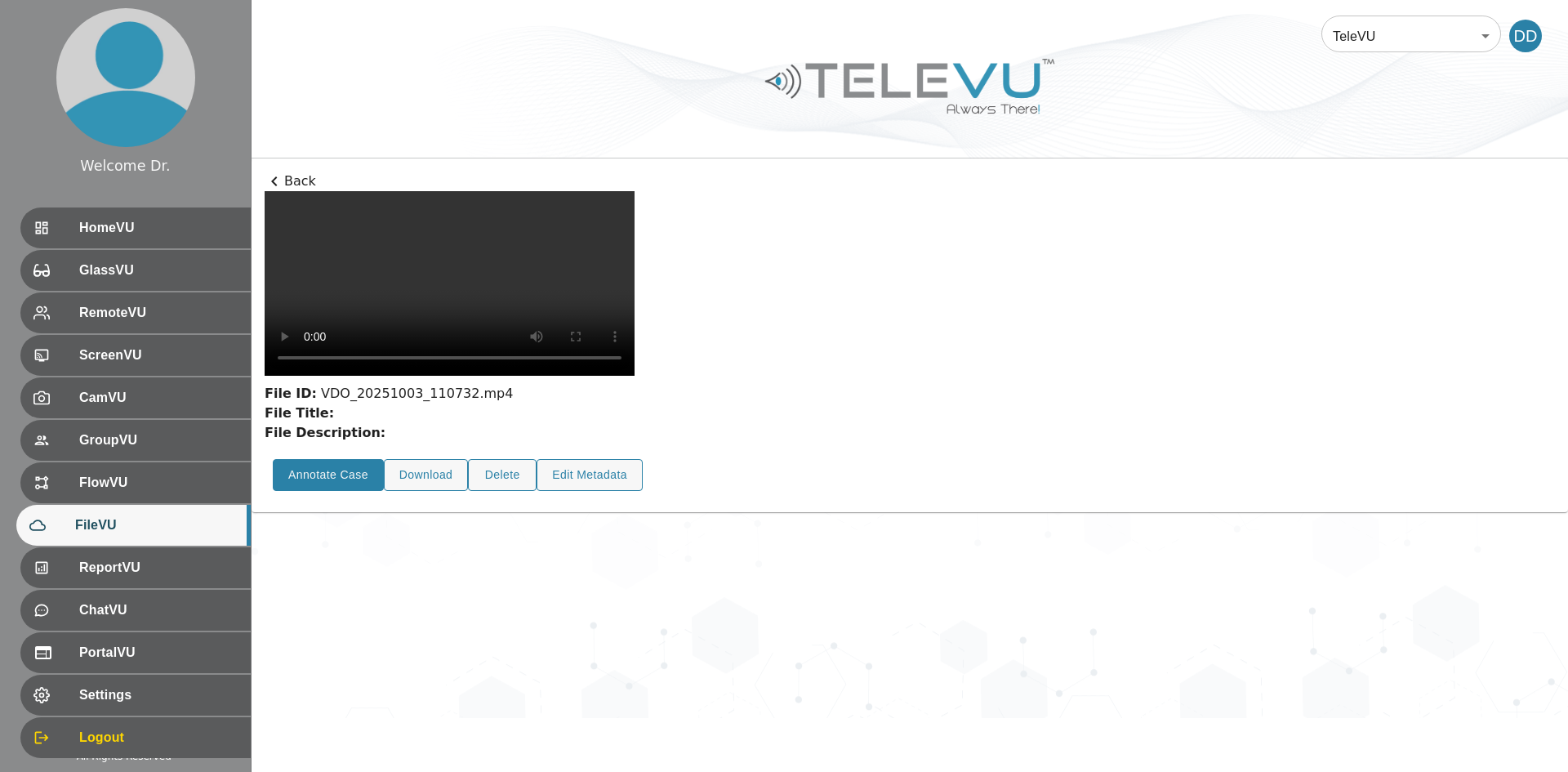
click at [343, 459] on button "Annotate Case" at bounding box center [328, 474] width 111 height 32
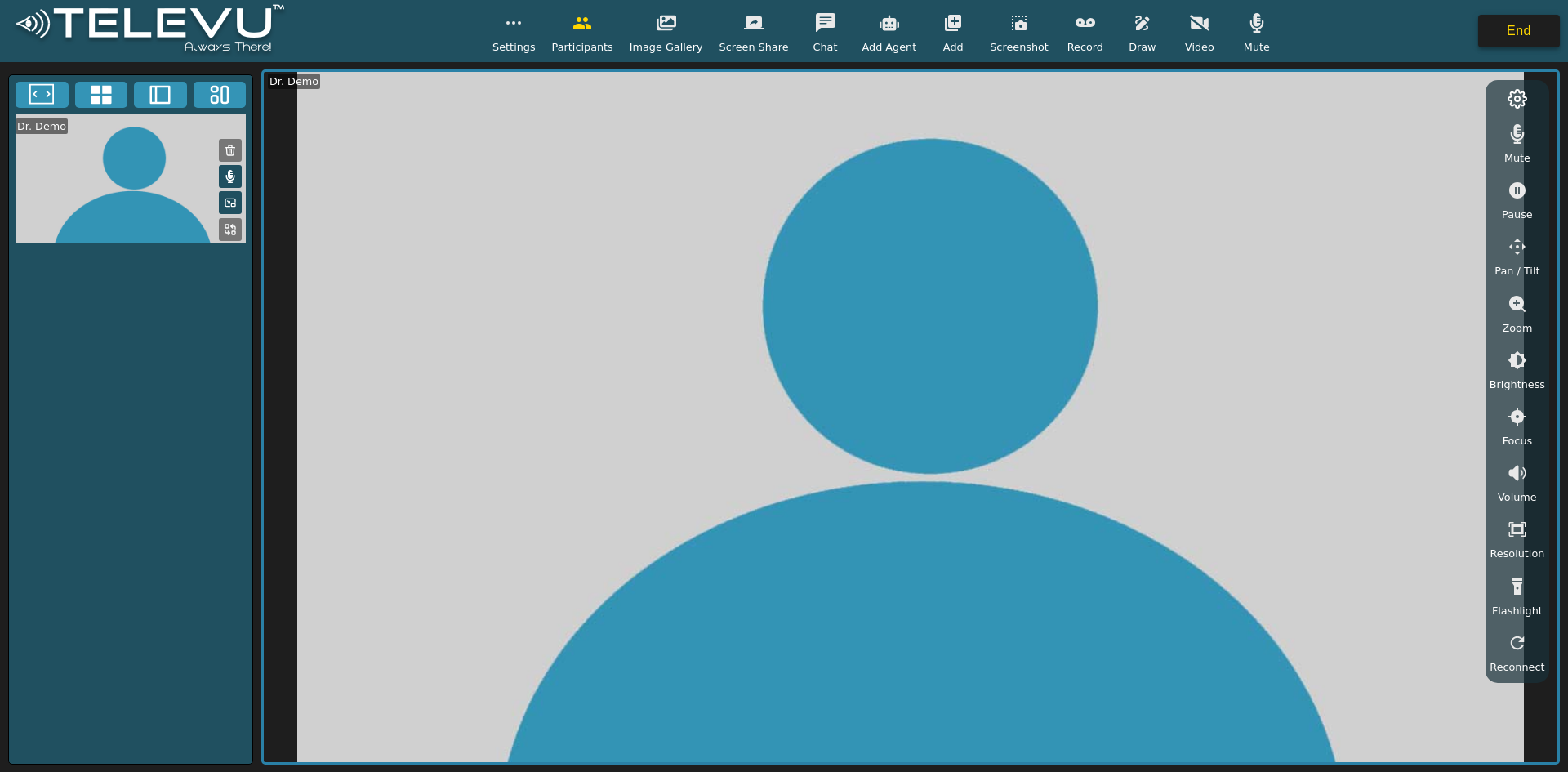
click at [776, 33] on button "End" at bounding box center [1519, 31] width 81 height 33
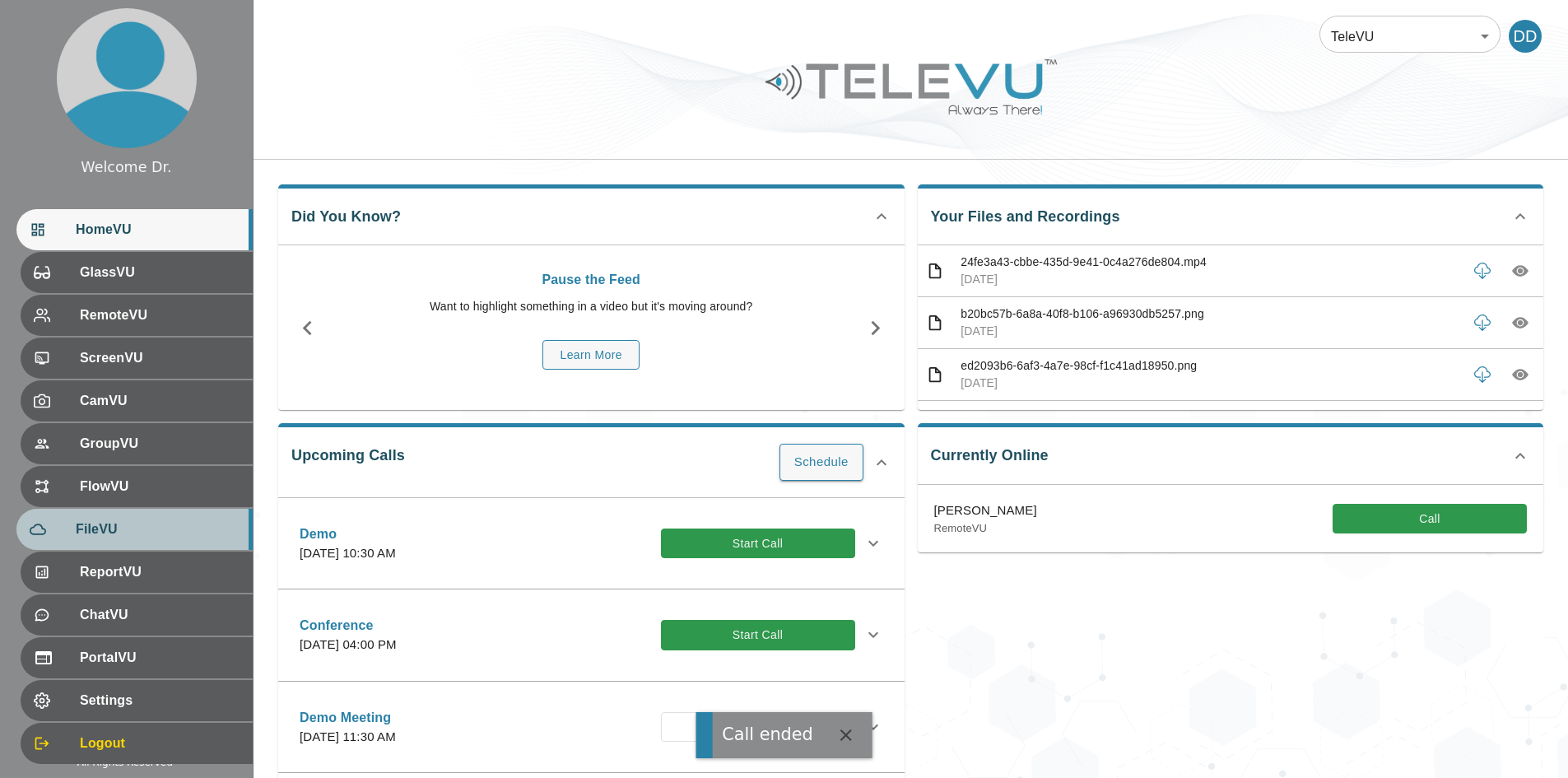
click at [136, 517] on div "FileVU" at bounding box center [134, 529] width 236 height 41
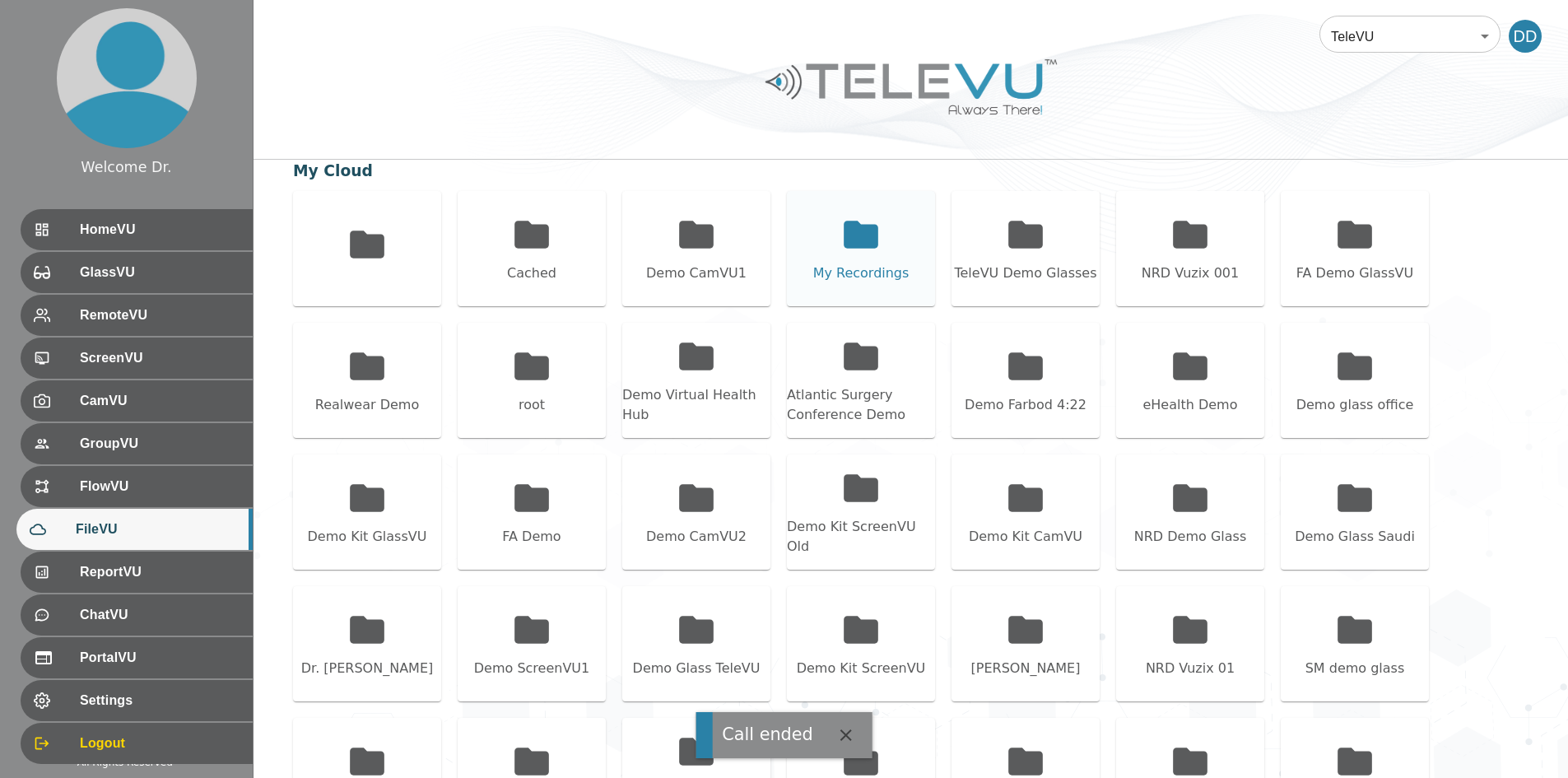
click at [782, 228] on icon at bounding box center [861, 234] width 35 height 27
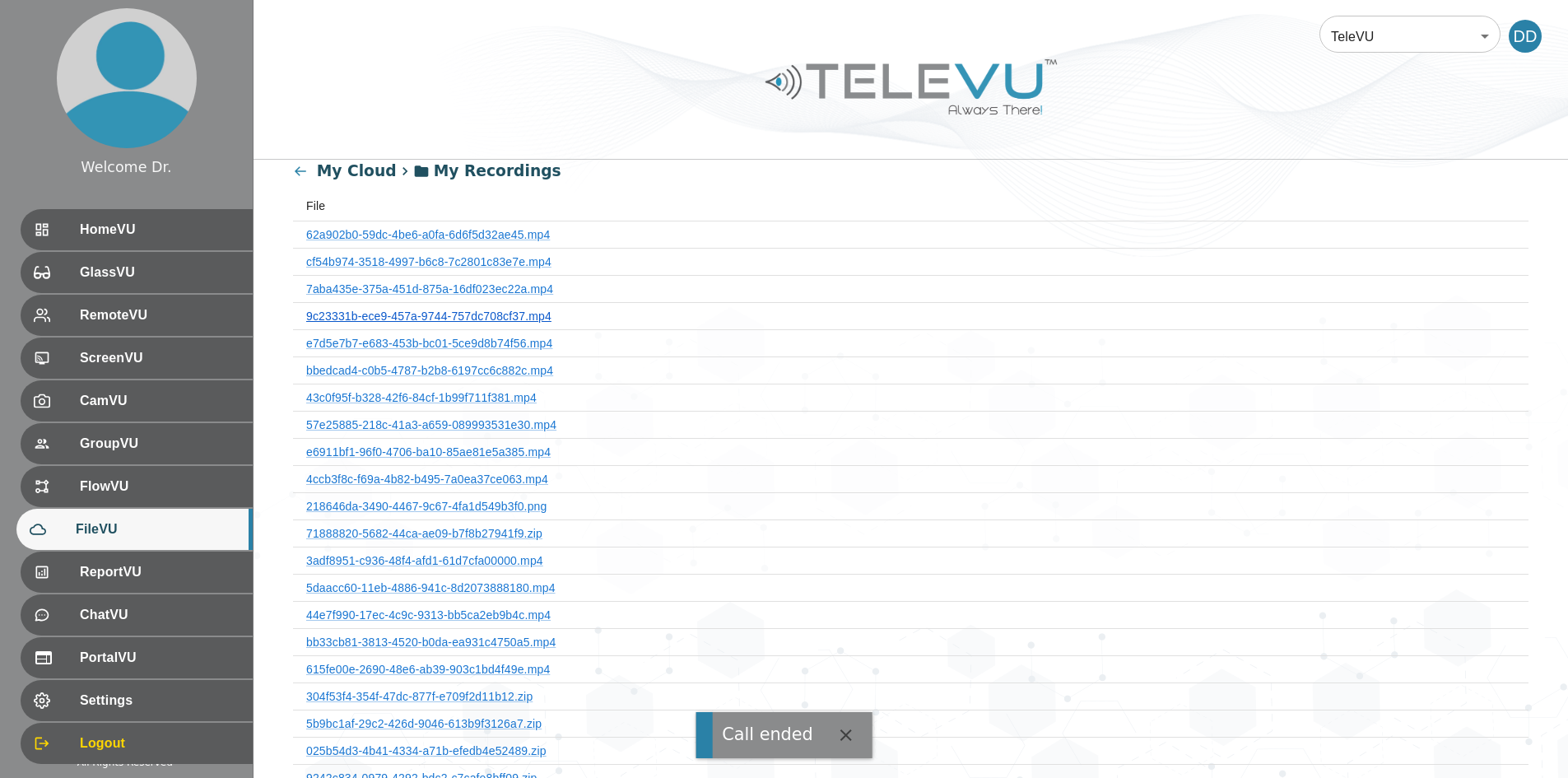
click at [490, 317] on link "9c23331b-ece9-457a-9744-757dc708cf37.mp4" at bounding box center [428, 316] width 245 height 13
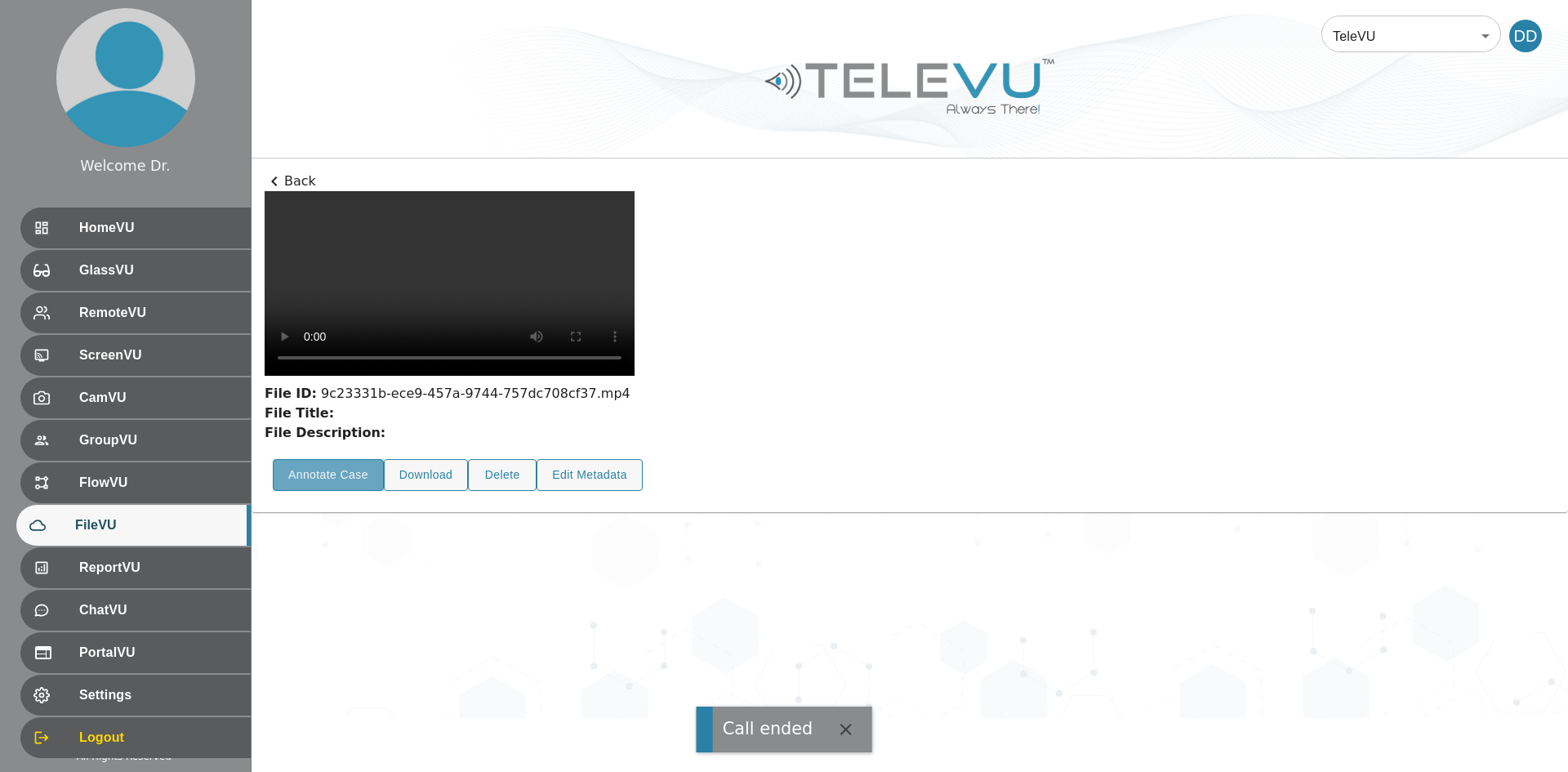
click at [335, 491] on button "Annotate Case" at bounding box center [328, 474] width 111 height 32
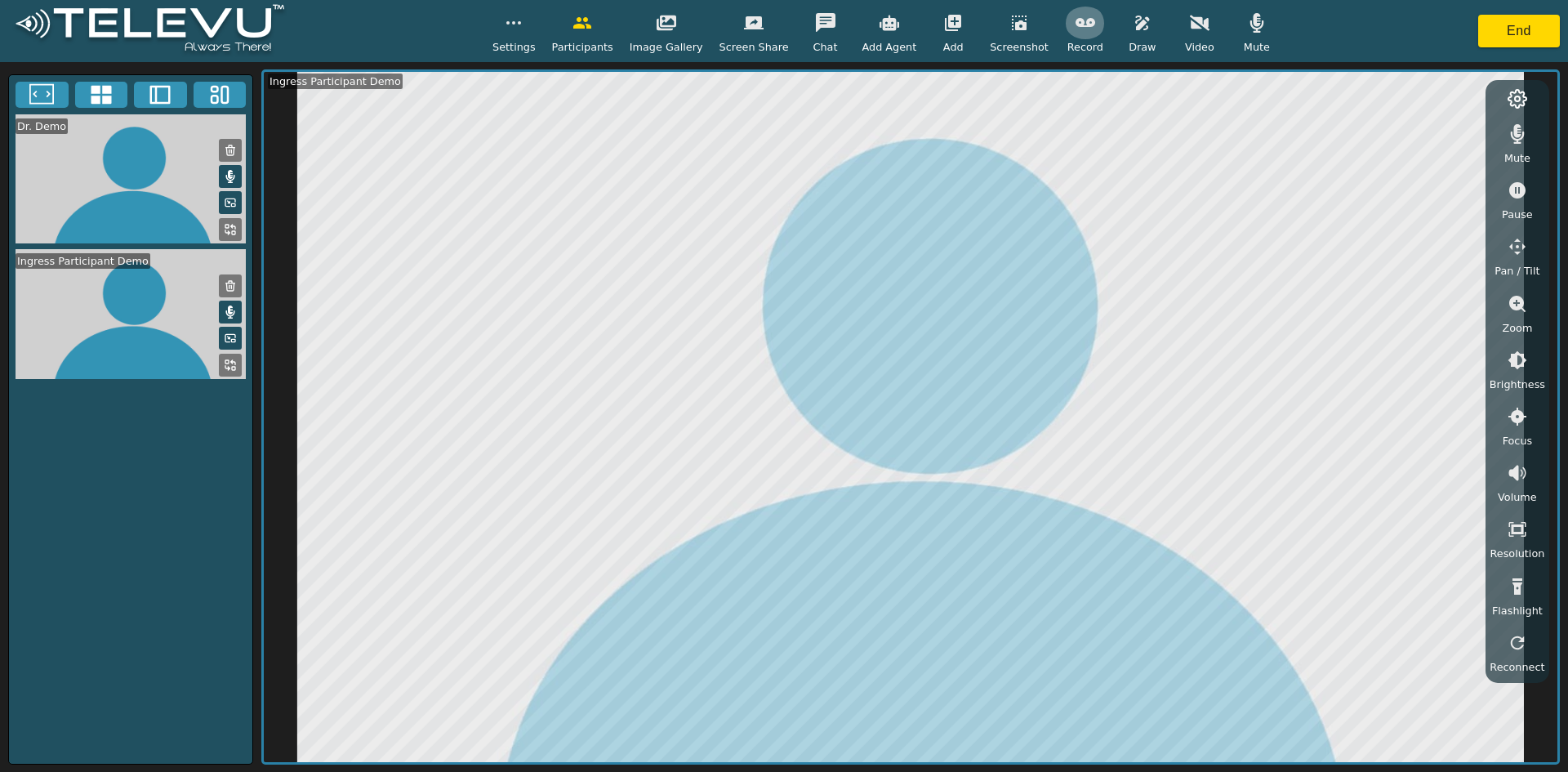
click at [776, 30] on button "button" at bounding box center [1085, 23] width 41 height 33
click at [776, 36] on button "End" at bounding box center [1519, 31] width 81 height 33
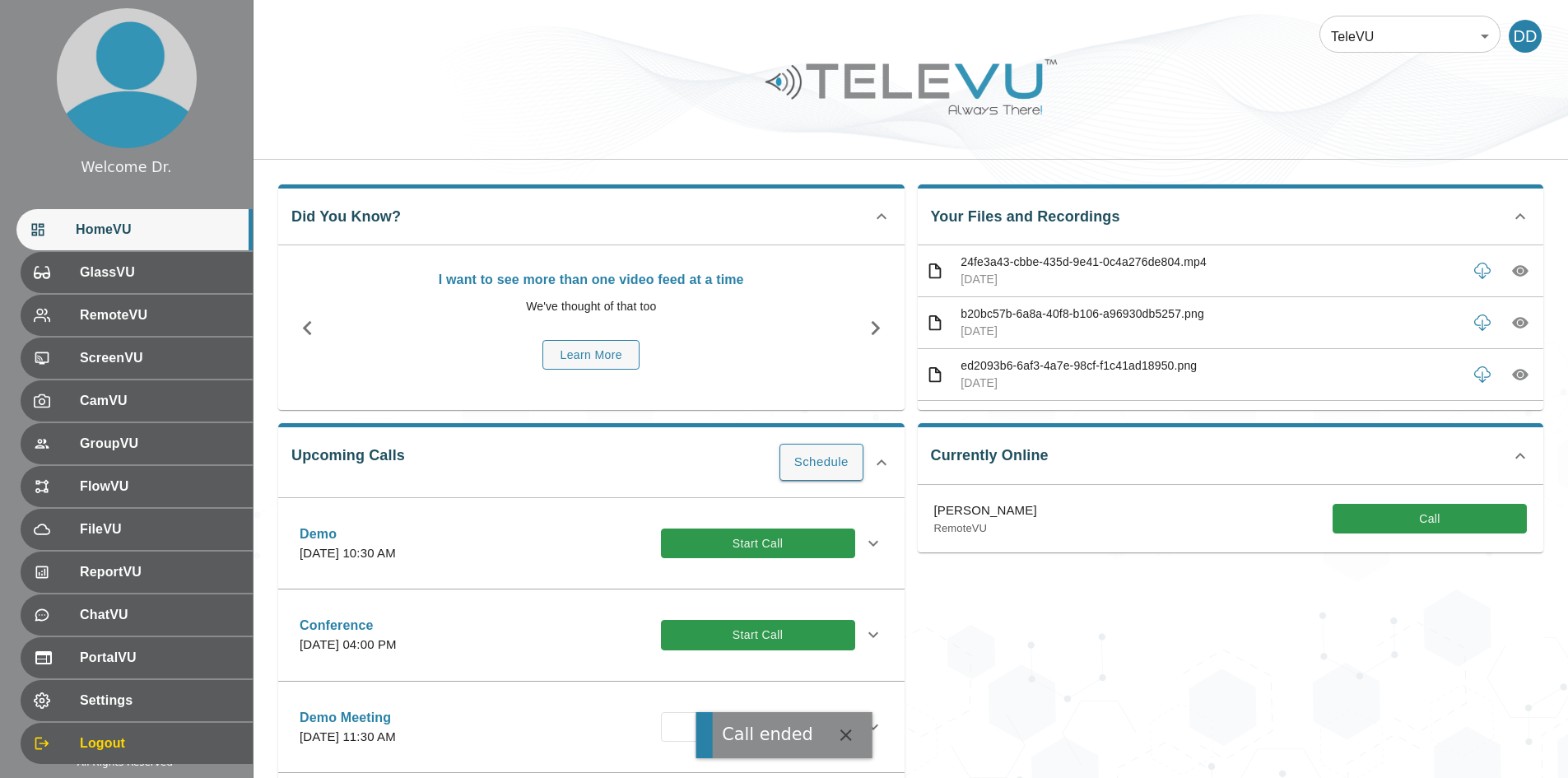
click at [782, 731] on icon "button" at bounding box center [846, 735] width 20 height 20
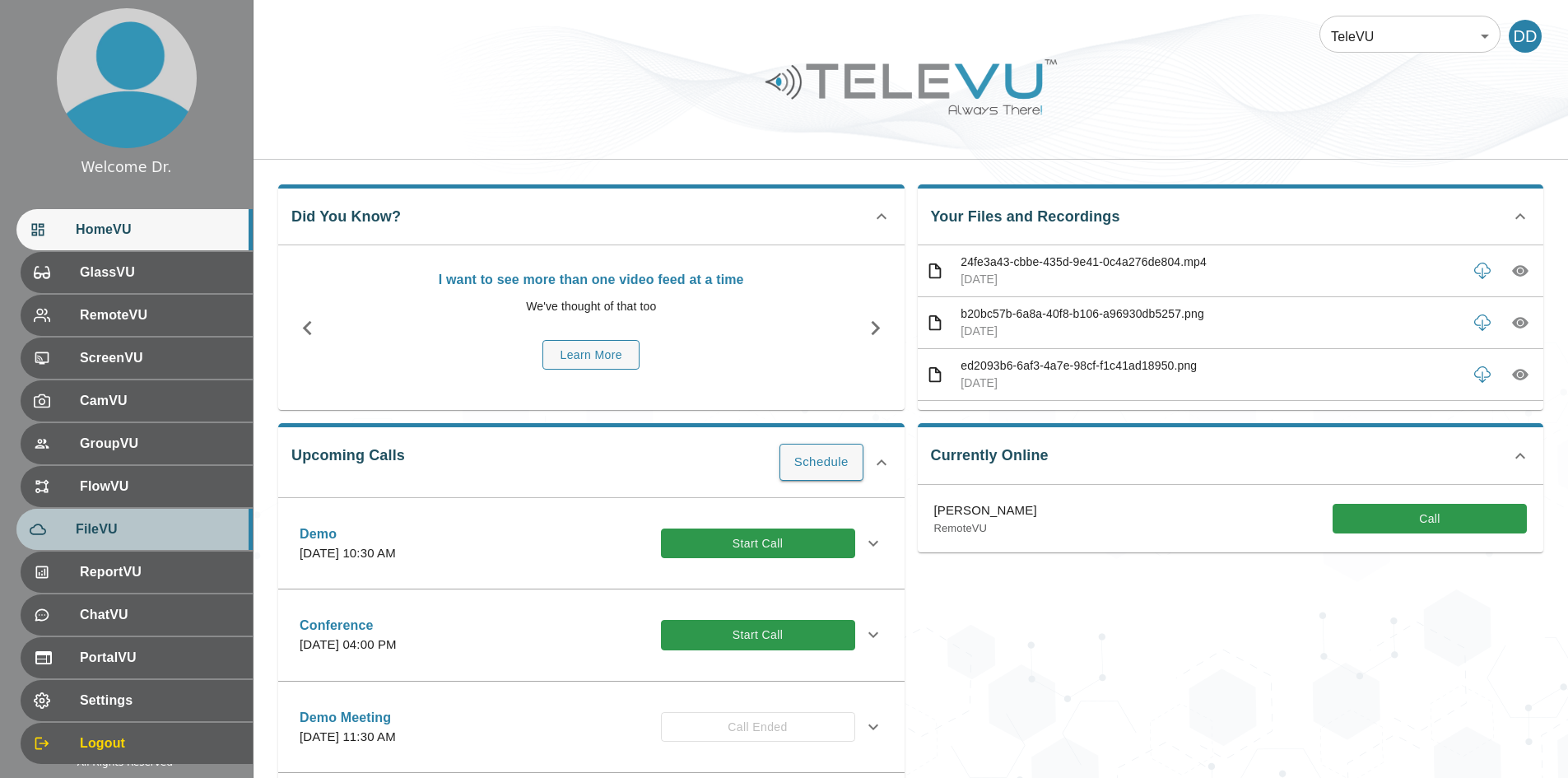
click at [113, 534] on span "FileVU" at bounding box center [158, 530] width 164 height 20
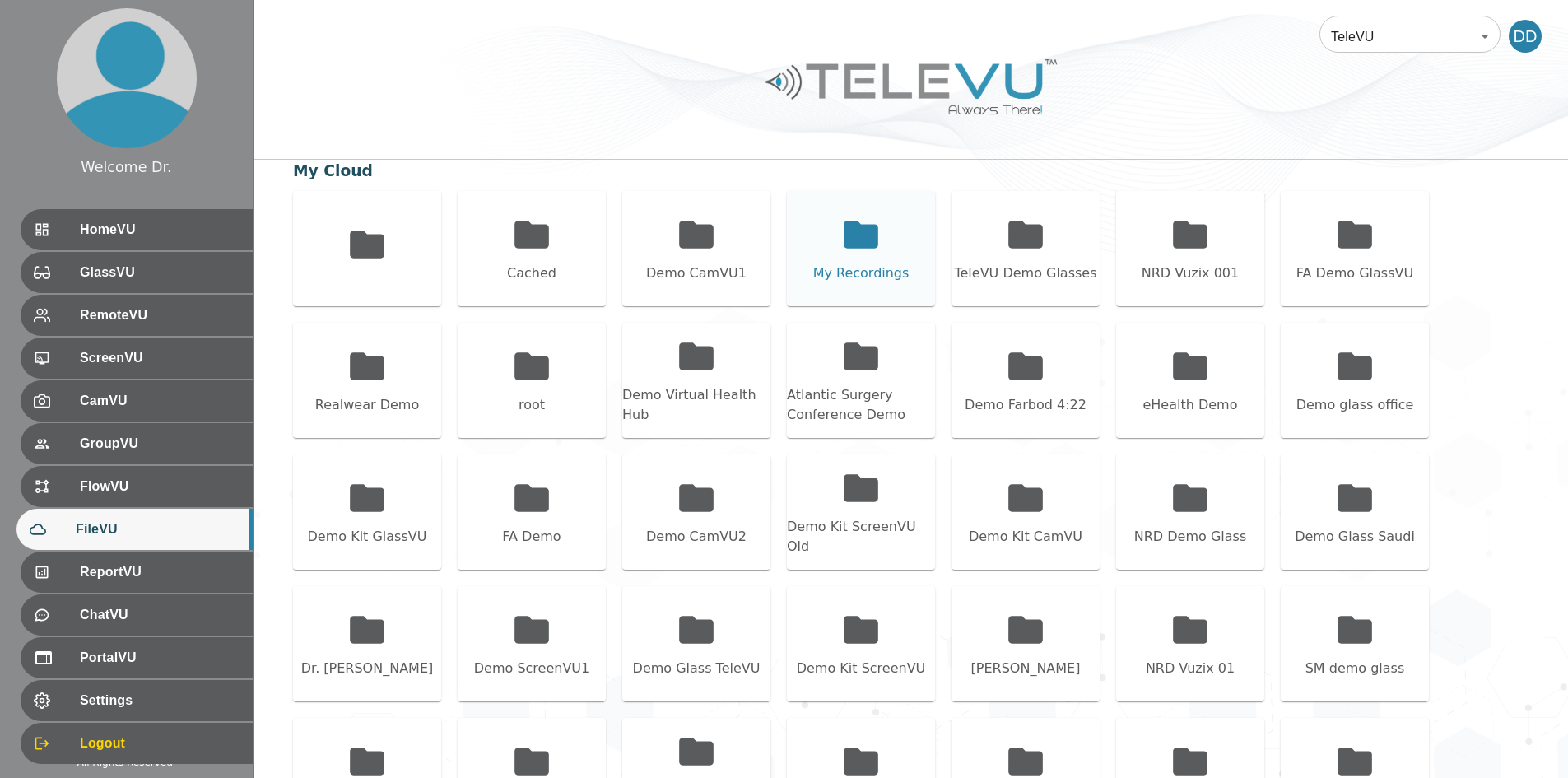
click at [782, 255] on div "My Recordings" at bounding box center [861, 248] width 148 height 115
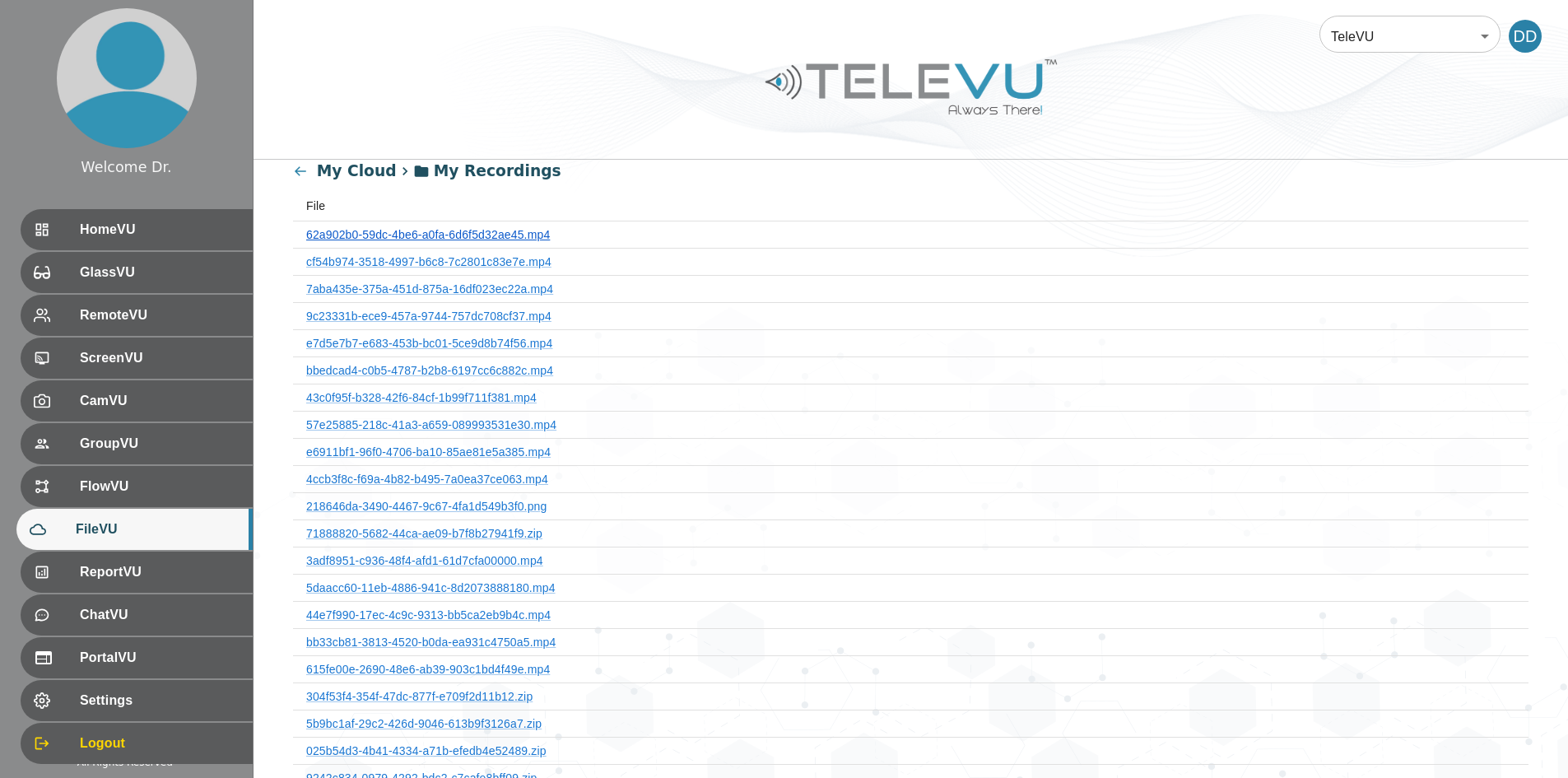
click at [501, 235] on link "62a902b0-59dc-4be6-a0fa-6d6f5d32ae45.mp4" at bounding box center [428, 234] width 243 height 13
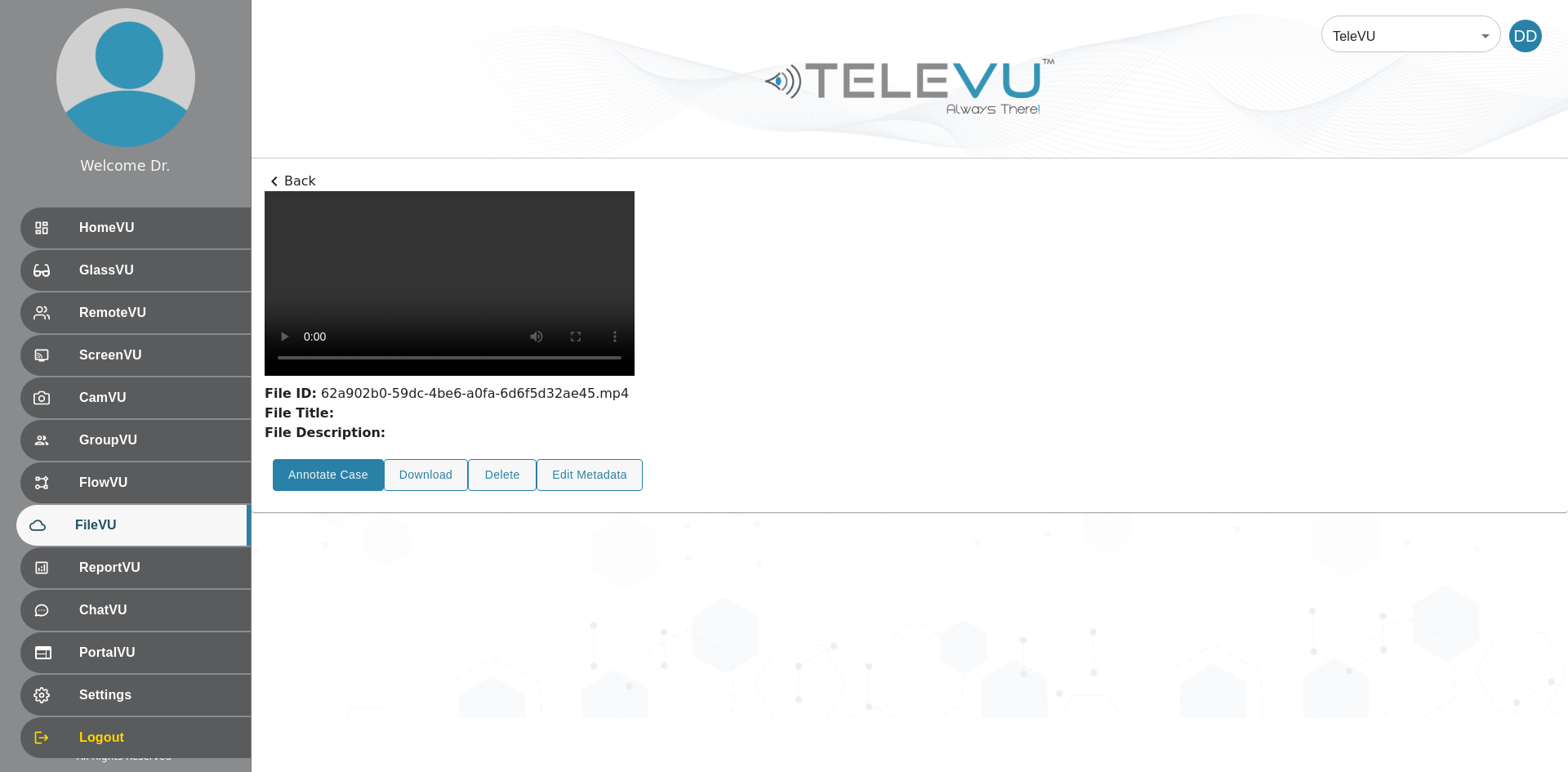
click at [318, 491] on button "Annotate Case" at bounding box center [328, 474] width 111 height 32
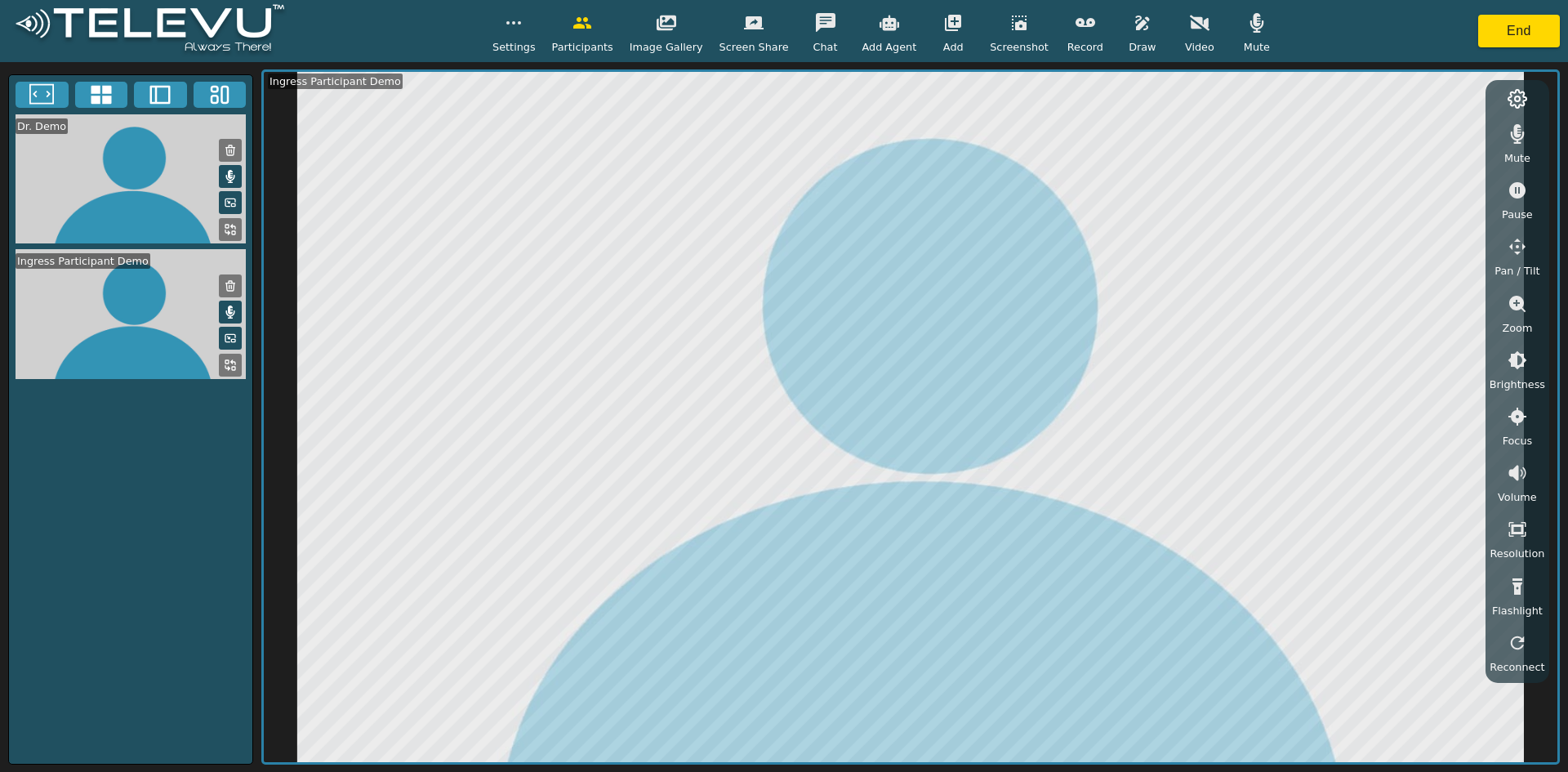
click at [776, 18] on icon "button" at bounding box center [1086, 23] width 20 height 20
click at [776, 24] on button "button" at bounding box center [1085, 23] width 41 height 33
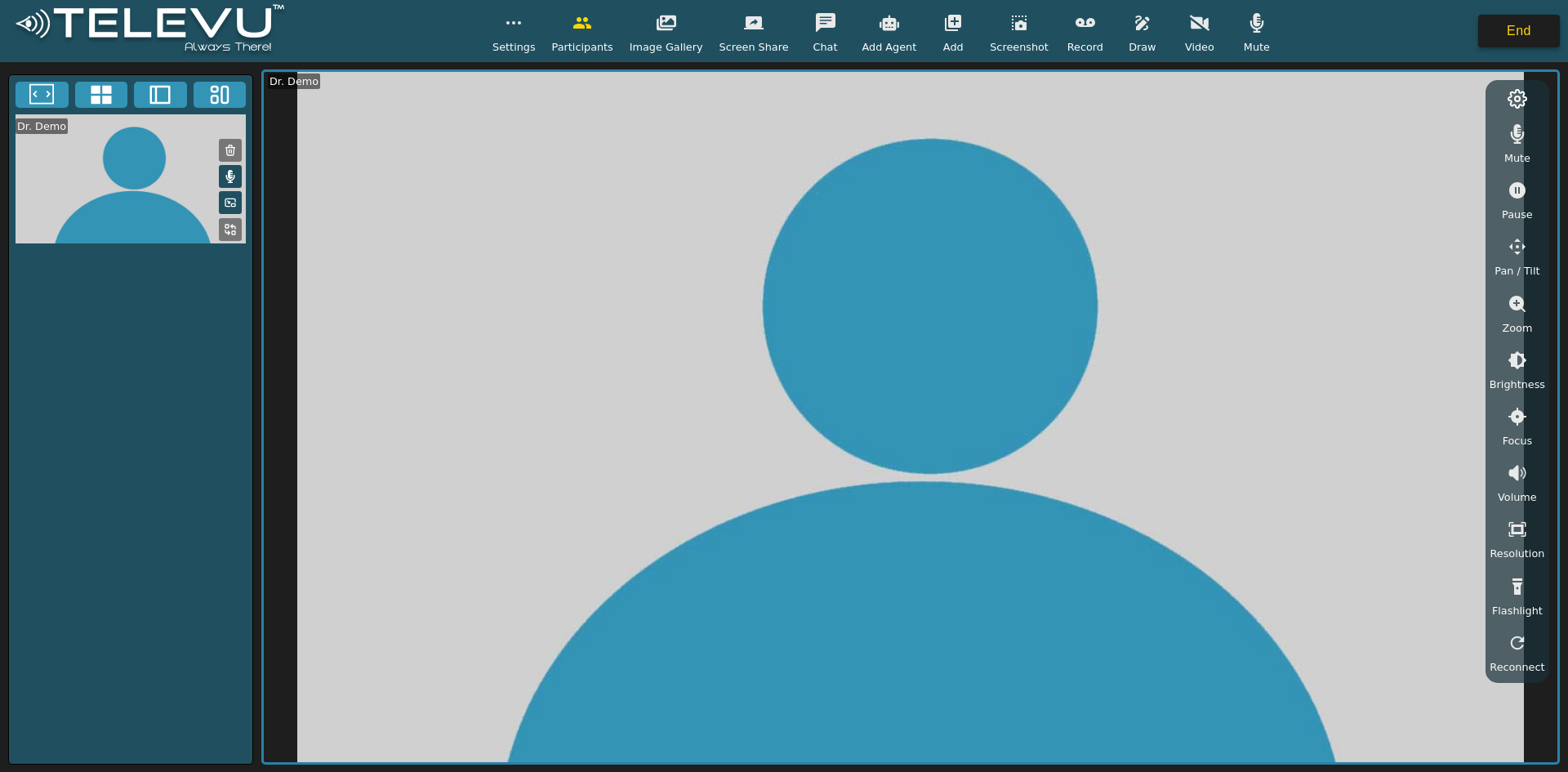
click at [776, 32] on button "End" at bounding box center [1519, 31] width 81 height 33
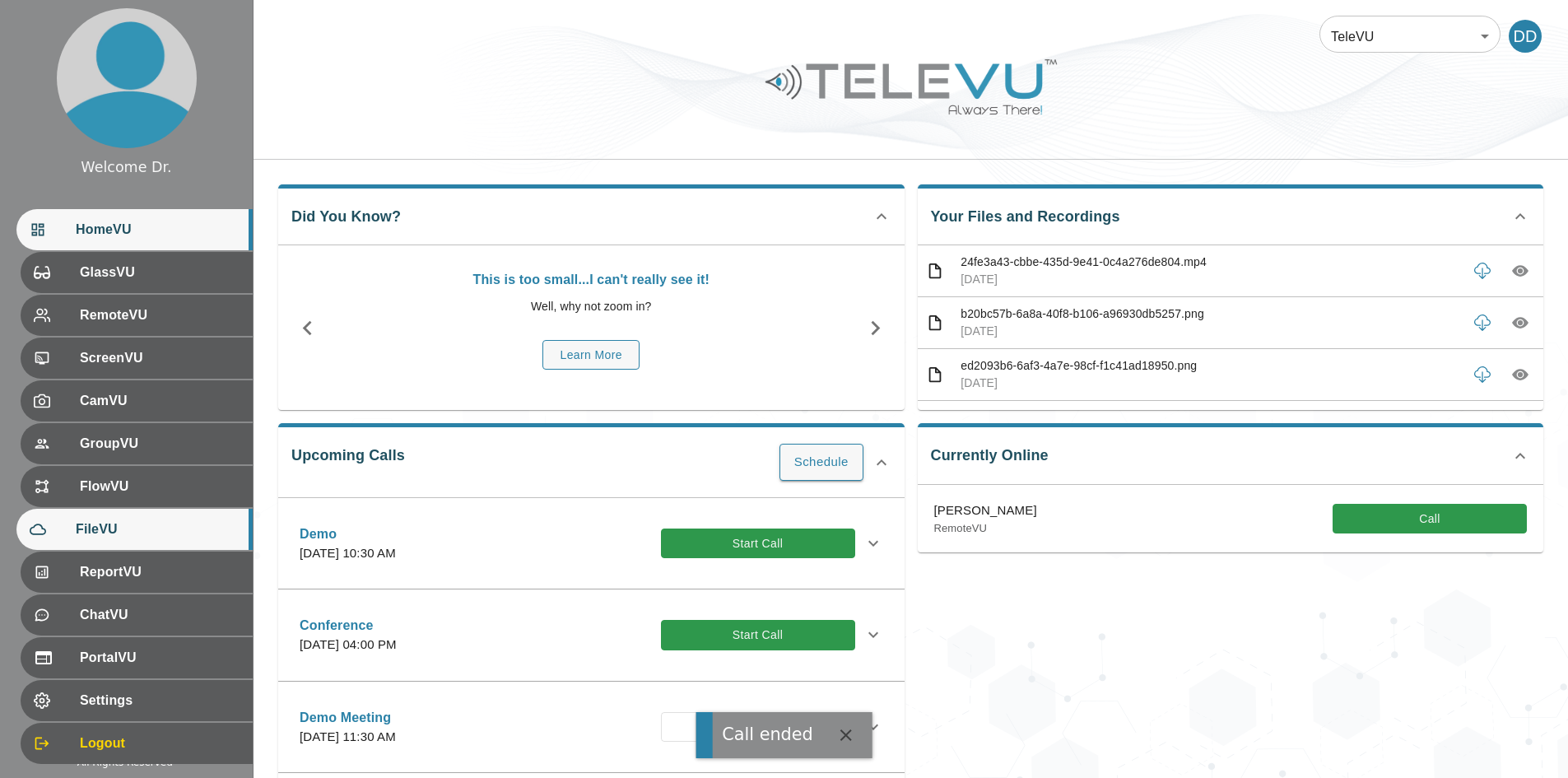
click at [100, 529] on span "FileVU" at bounding box center [158, 530] width 164 height 20
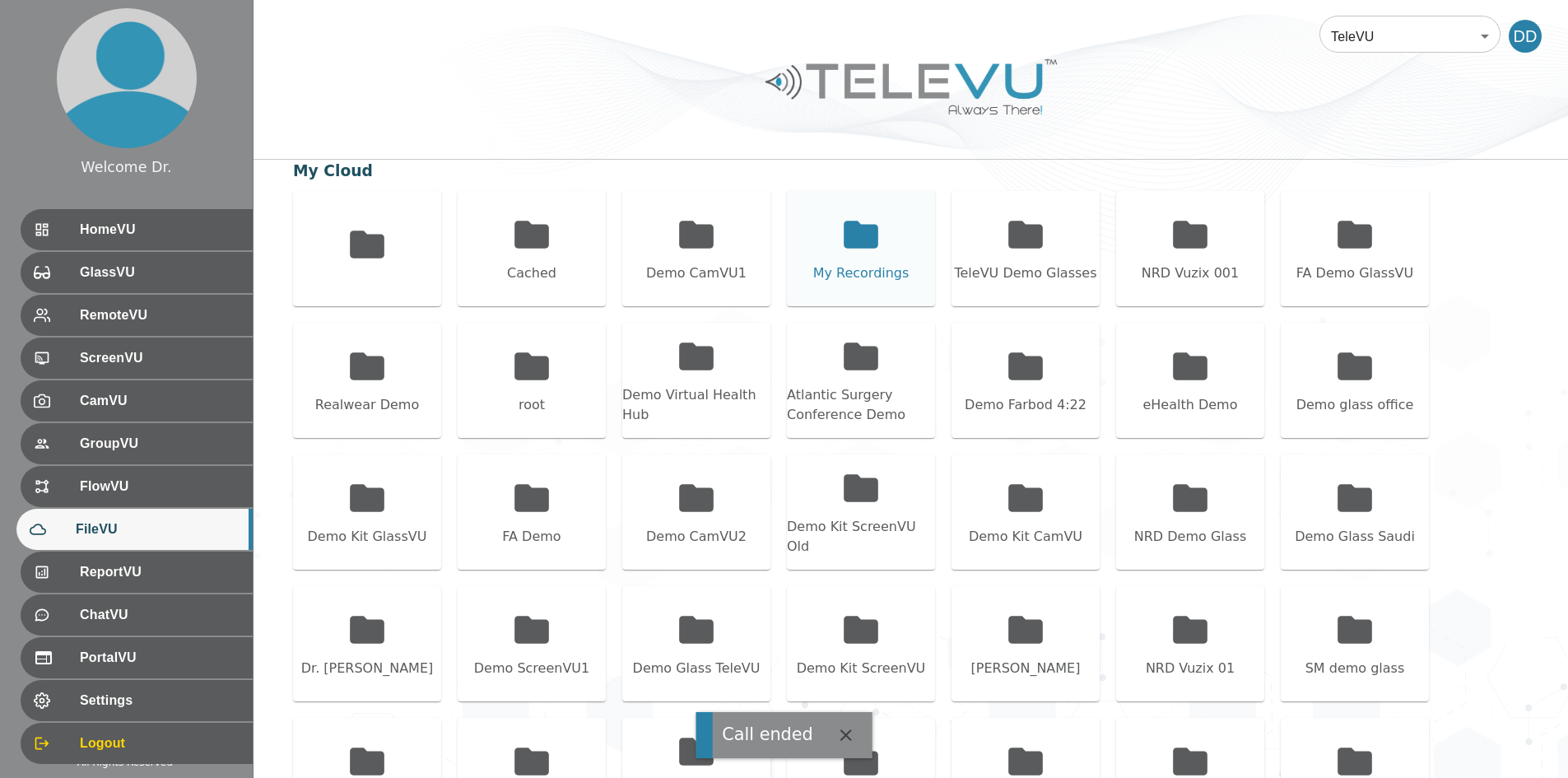
click at [782, 256] on div "My Recordings" at bounding box center [861, 248] width 148 height 115
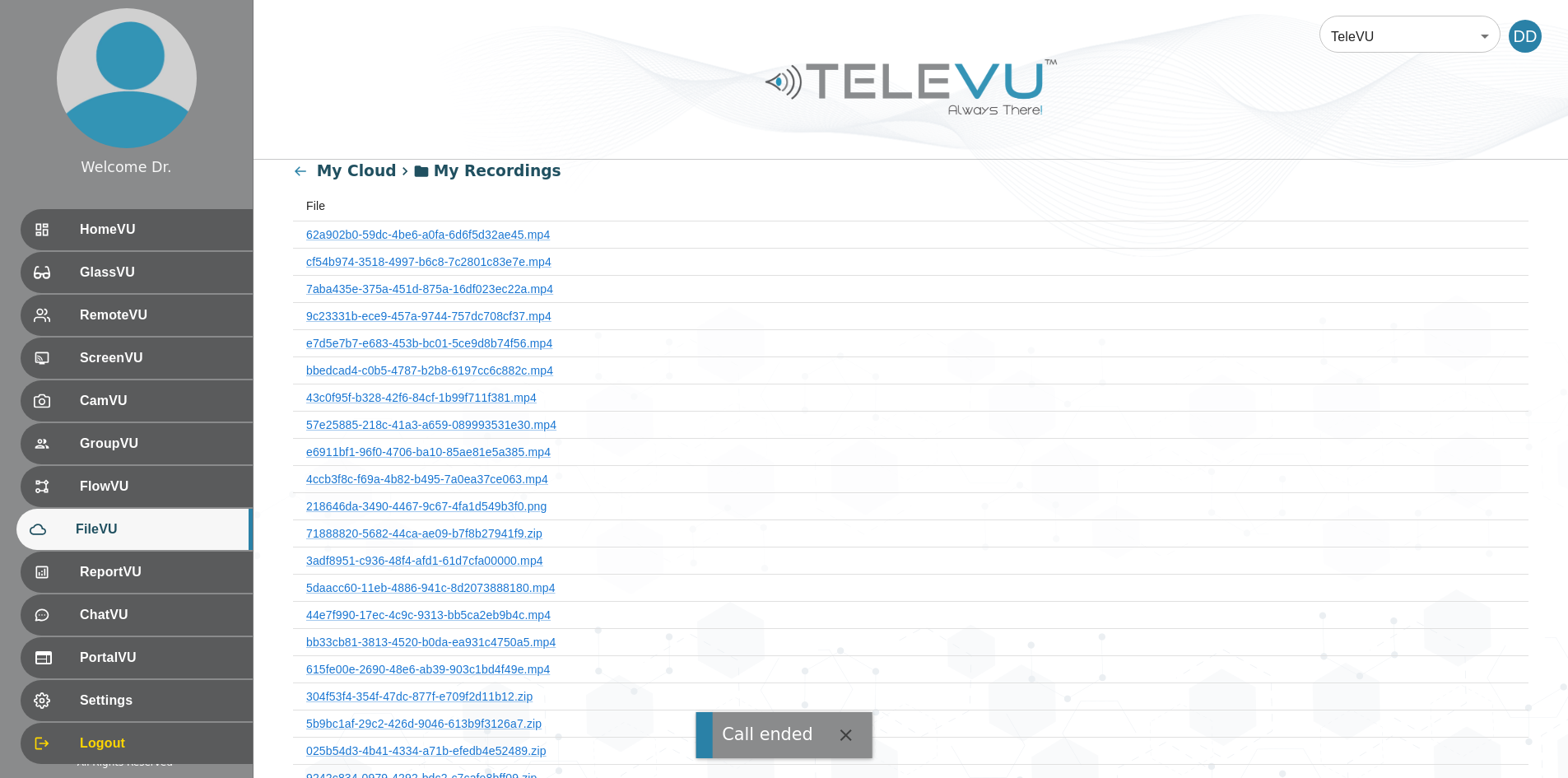
click at [462, 351] on th "e7d5e7b7-e683-453b-bc01-5ce9d8b74f56.mp4" at bounding box center [910, 343] width 1235 height 27
click at [471, 346] on link "e7d5e7b7-e683-453b-bc01-5ce9d8b74f56.mp4" at bounding box center [429, 343] width 246 height 13
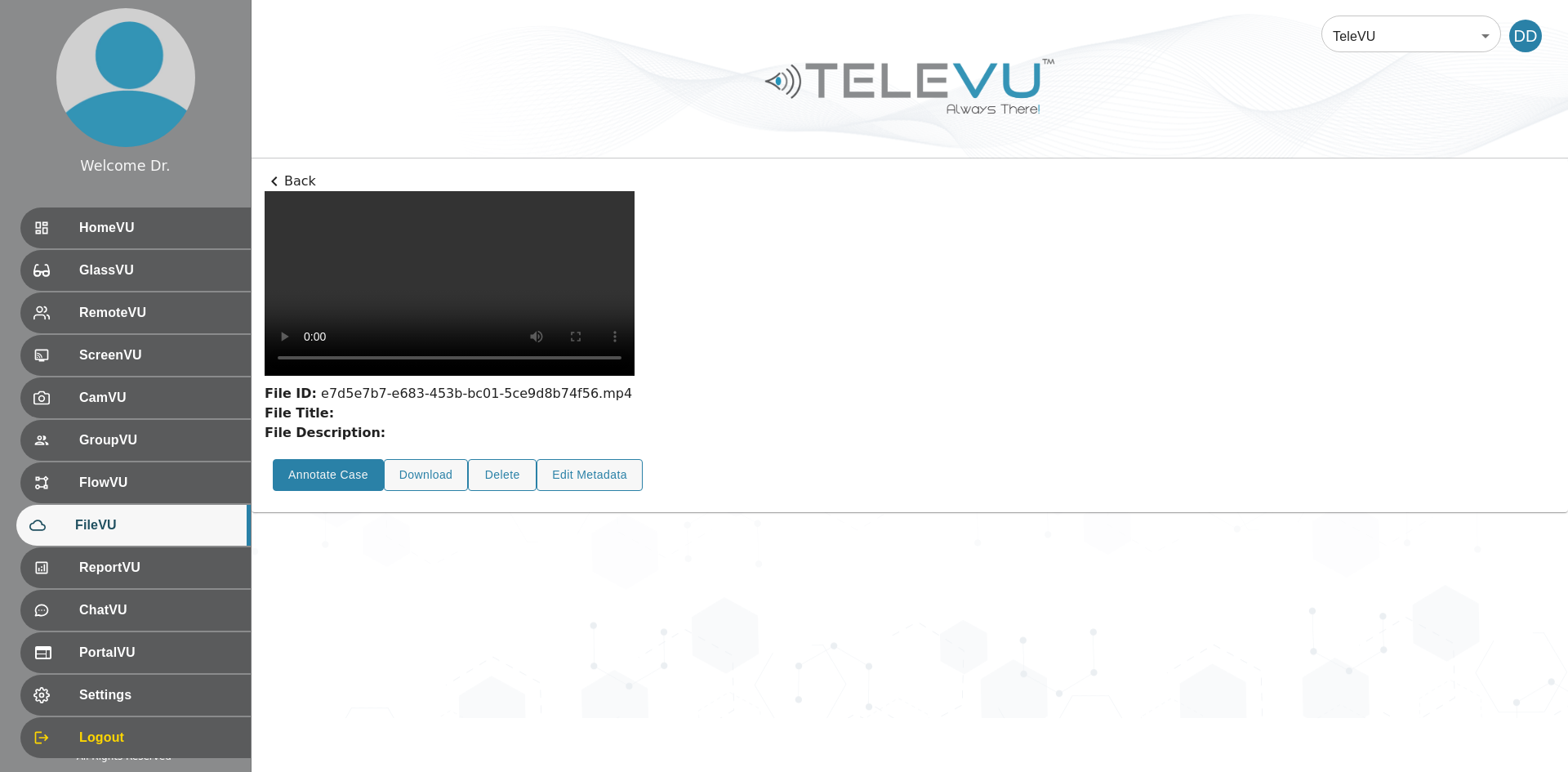
click at [345, 491] on button "Annotate Case" at bounding box center [328, 474] width 111 height 32
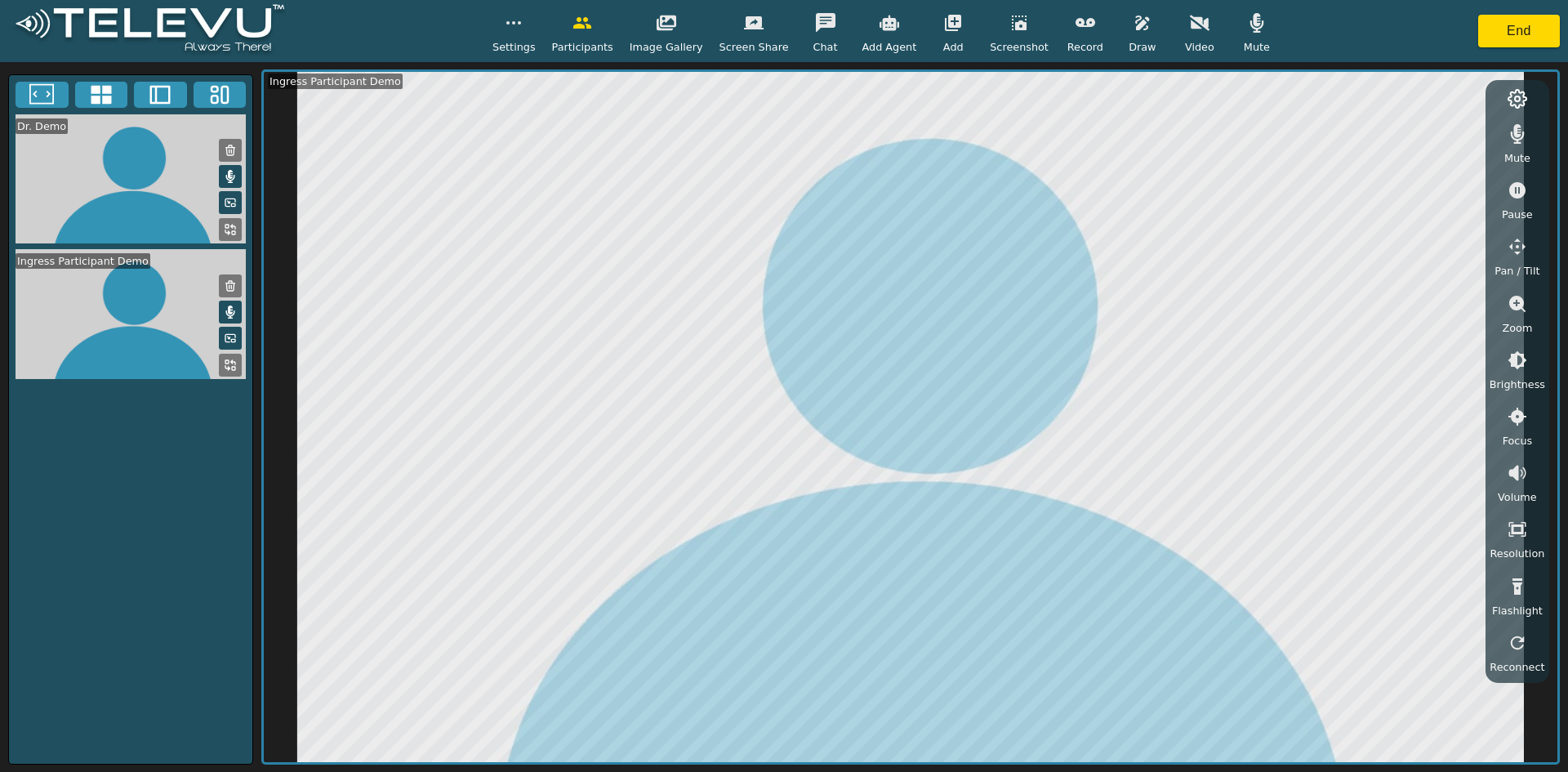
click at [776, 35] on button "button" at bounding box center [1085, 23] width 41 height 33
click at [776, 44] on button "End" at bounding box center [1519, 31] width 81 height 33
